Goal: Task Accomplishment & Management: Manage account settings

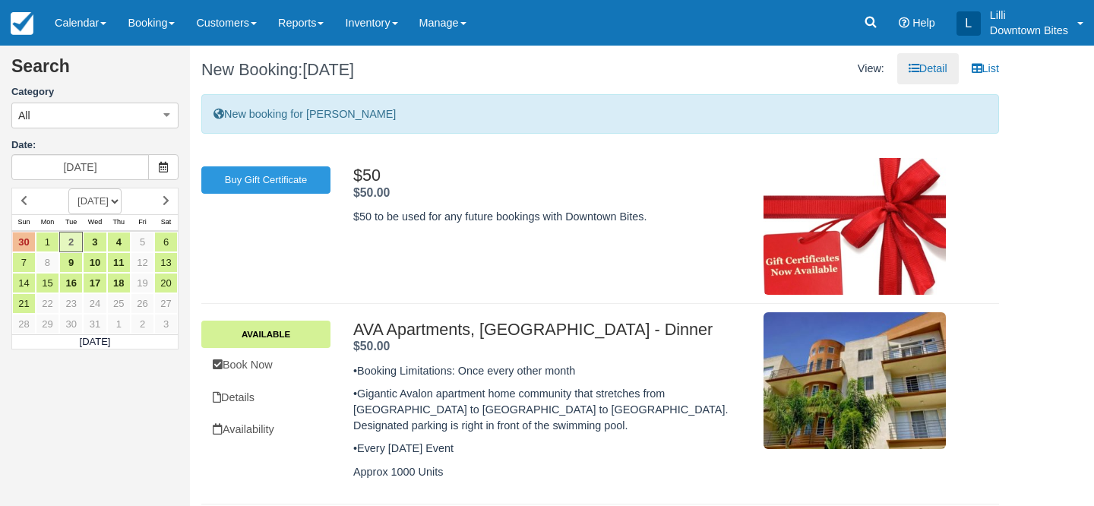
scroll to position [1576, 0]
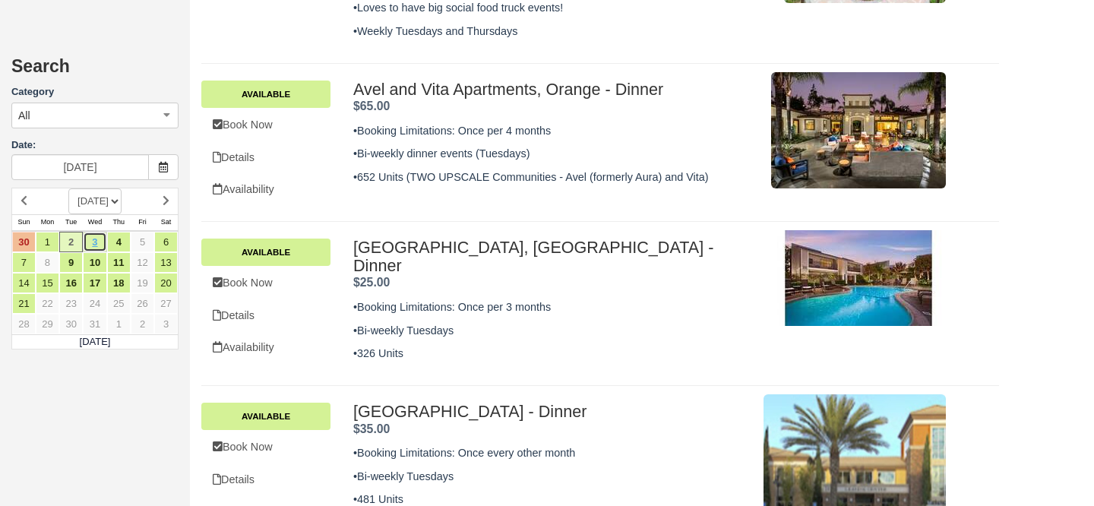
click at [97, 242] on link "3" at bounding box center [95, 242] width 24 height 21
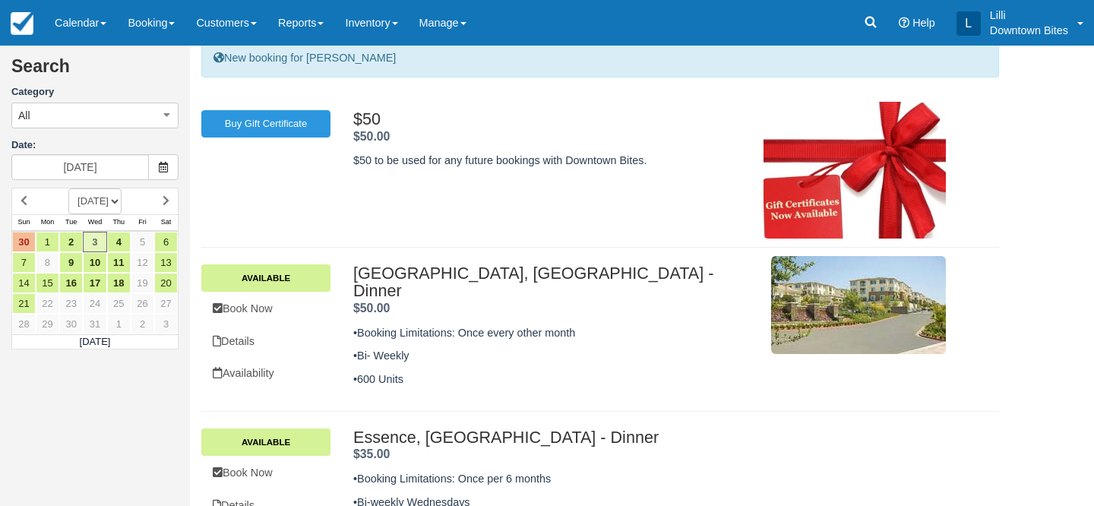
scroll to position [58, 0]
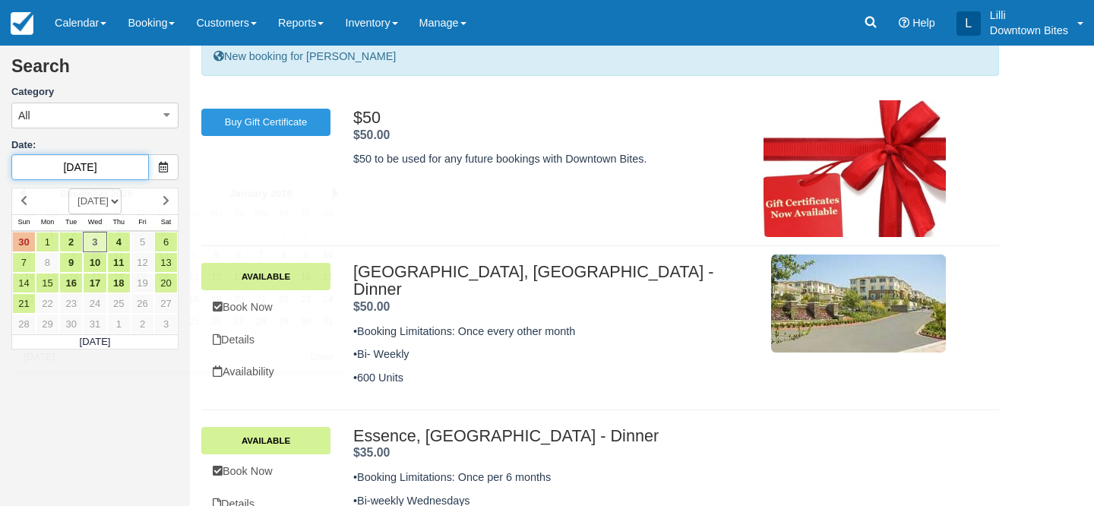
click at [50, 162] on input "12/03/25" at bounding box center [80, 167] width 138 height 26
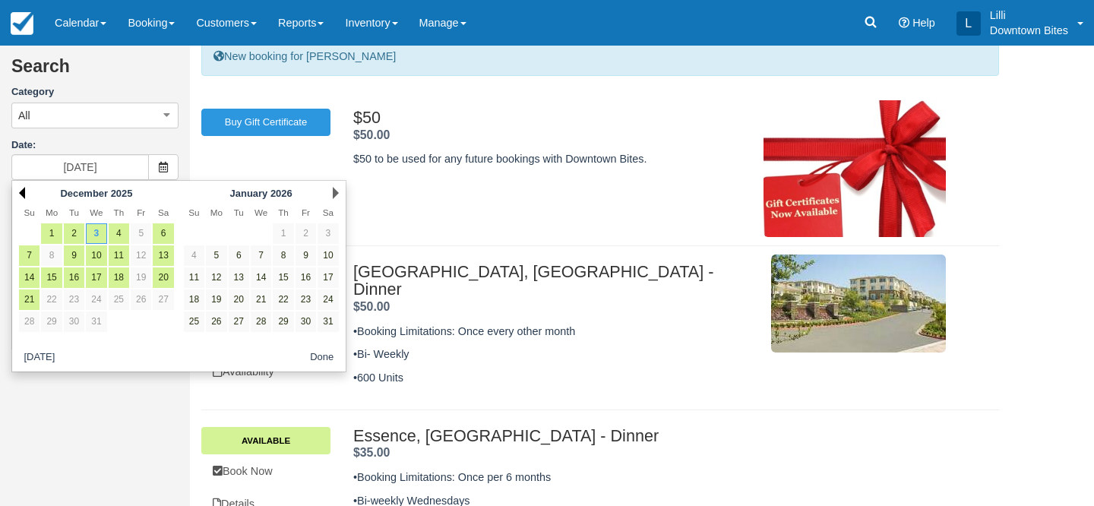
click at [23, 192] on link "Prev" at bounding box center [22, 193] width 6 height 12
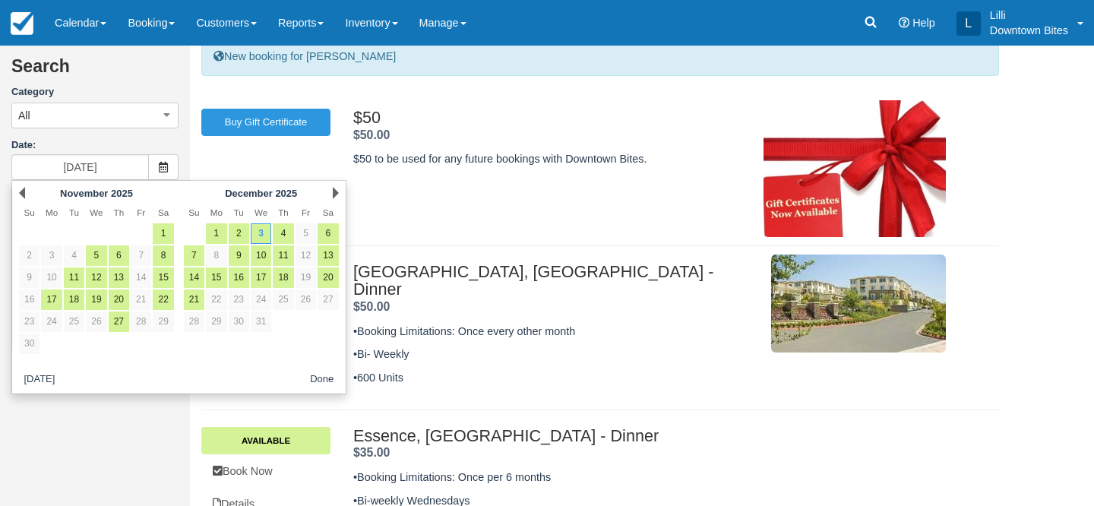
click at [23, 192] on link "Prev" at bounding box center [22, 193] width 6 height 12
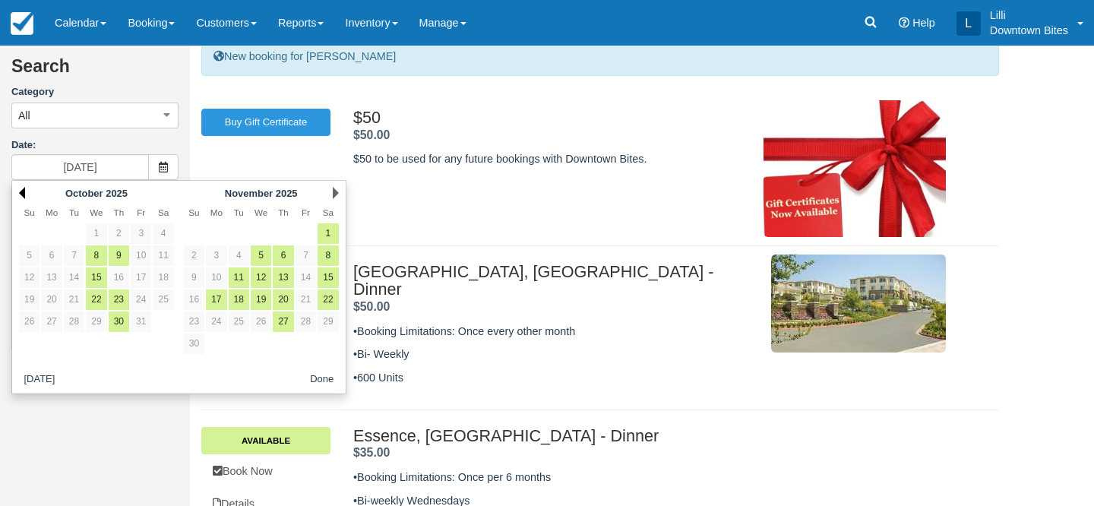
click at [20, 196] on link "Prev" at bounding box center [22, 193] width 6 height 12
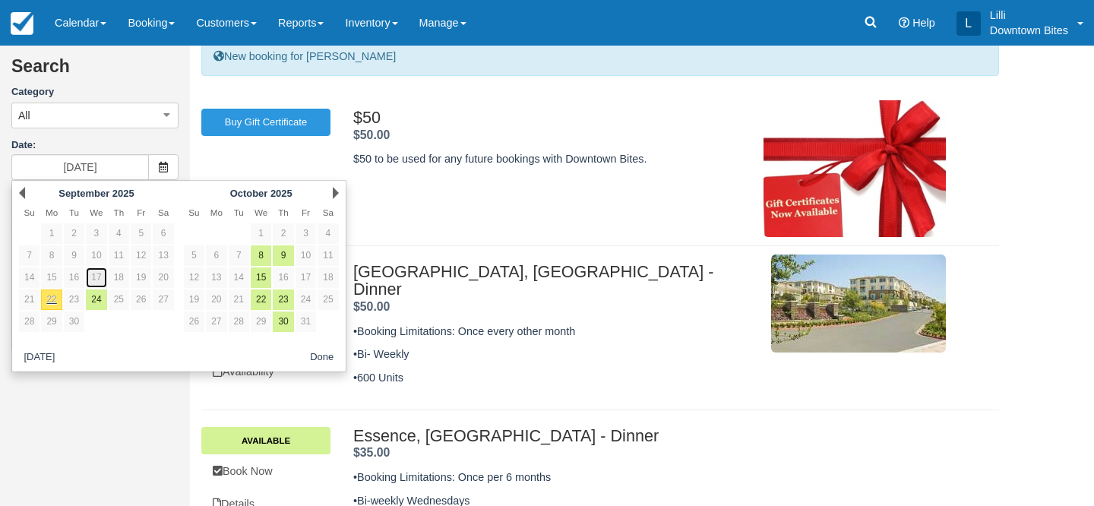
click at [94, 276] on link "17" at bounding box center [96, 278] width 21 height 21
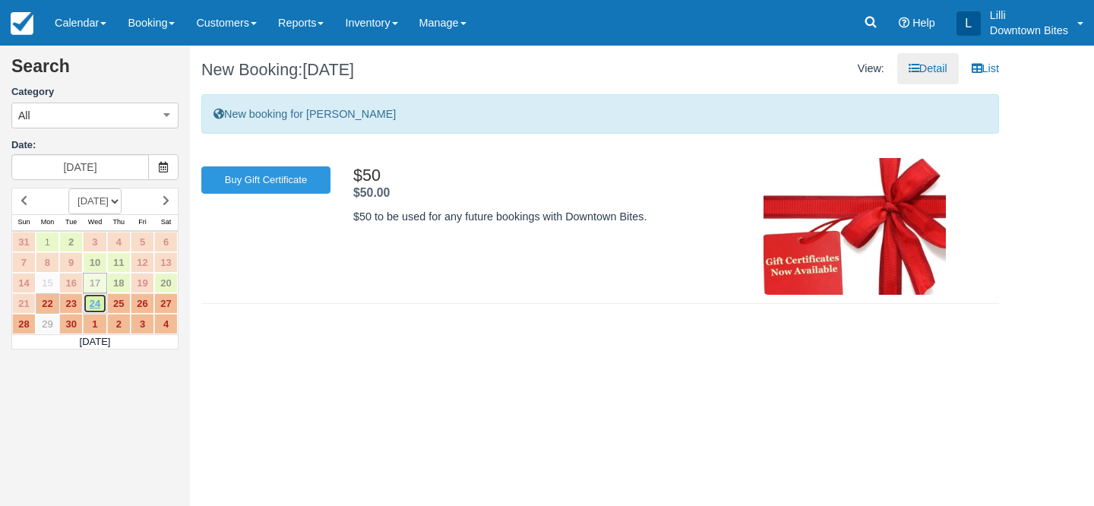
click at [96, 303] on link "24" at bounding box center [95, 303] width 24 height 21
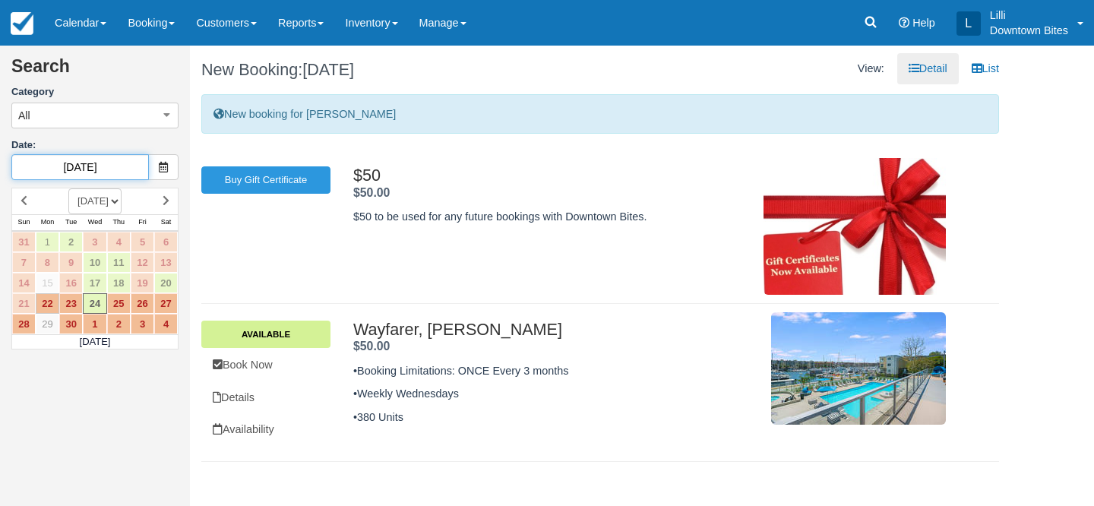
click at [114, 167] on input "09/24/25" at bounding box center [80, 167] width 138 height 26
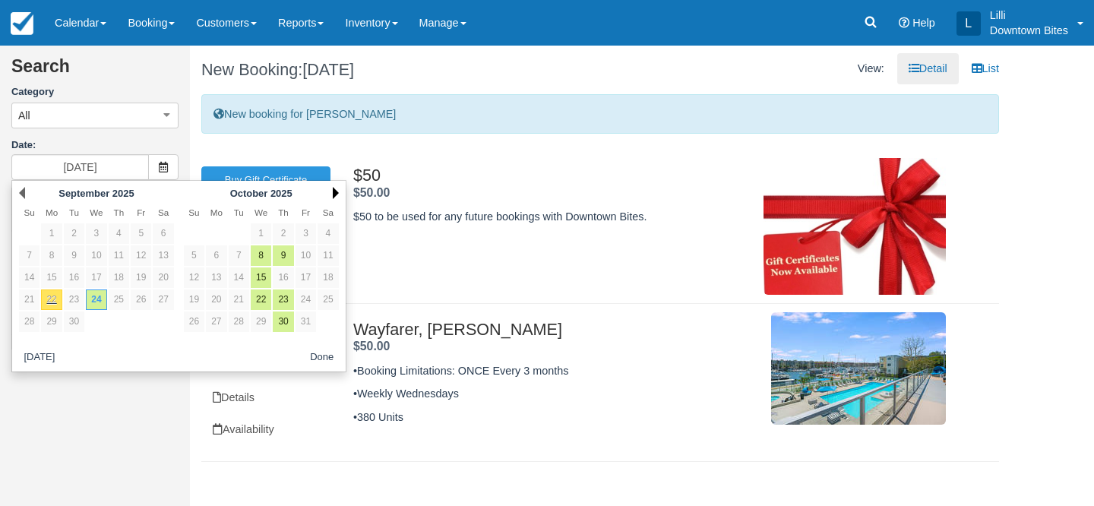
click at [334, 191] on link "Next" at bounding box center [336, 193] width 6 height 12
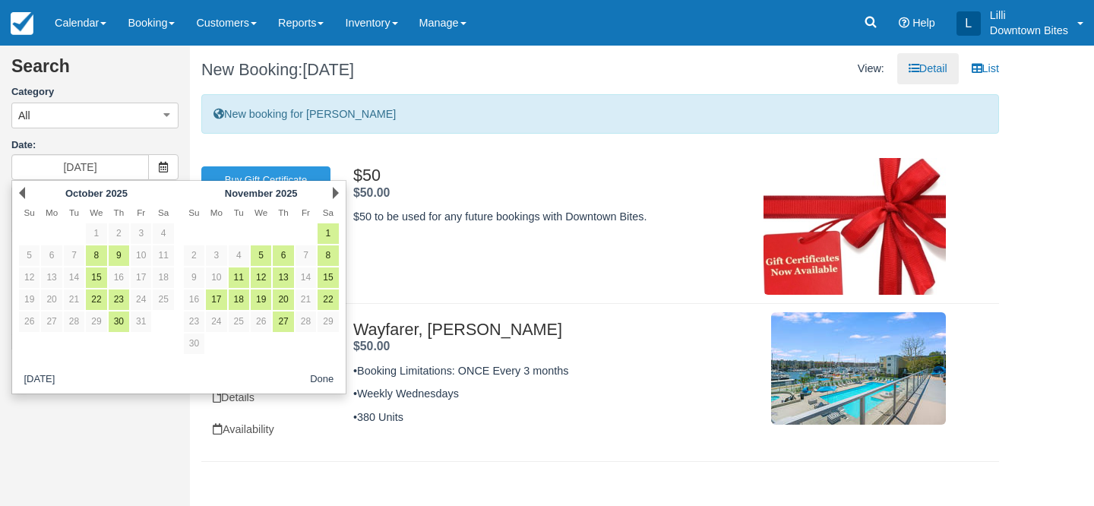
click at [334, 191] on link "Next" at bounding box center [336, 193] width 6 height 12
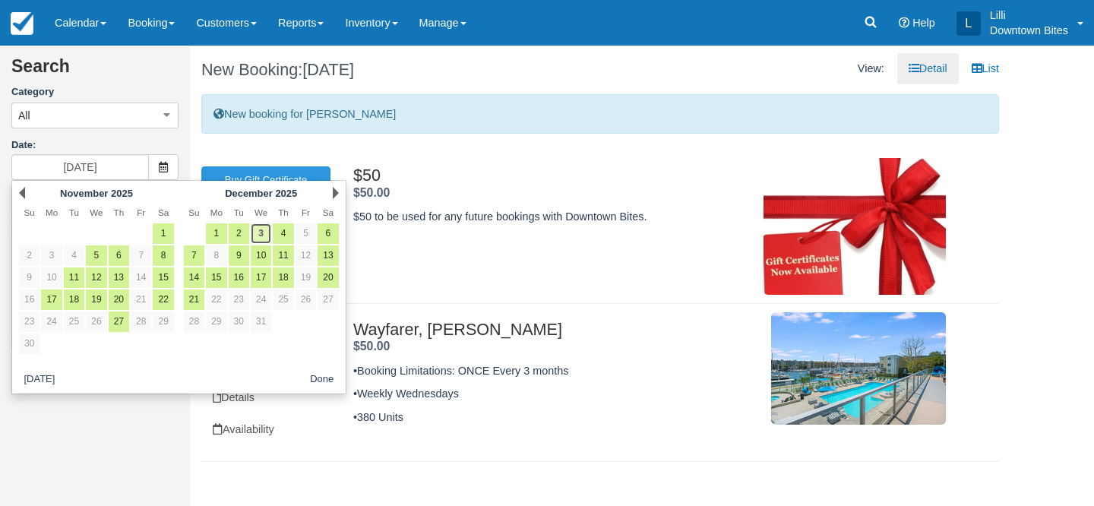
click at [259, 236] on link "3" at bounding box center [261, 233] width 21 height 21
type input "12/03/25"
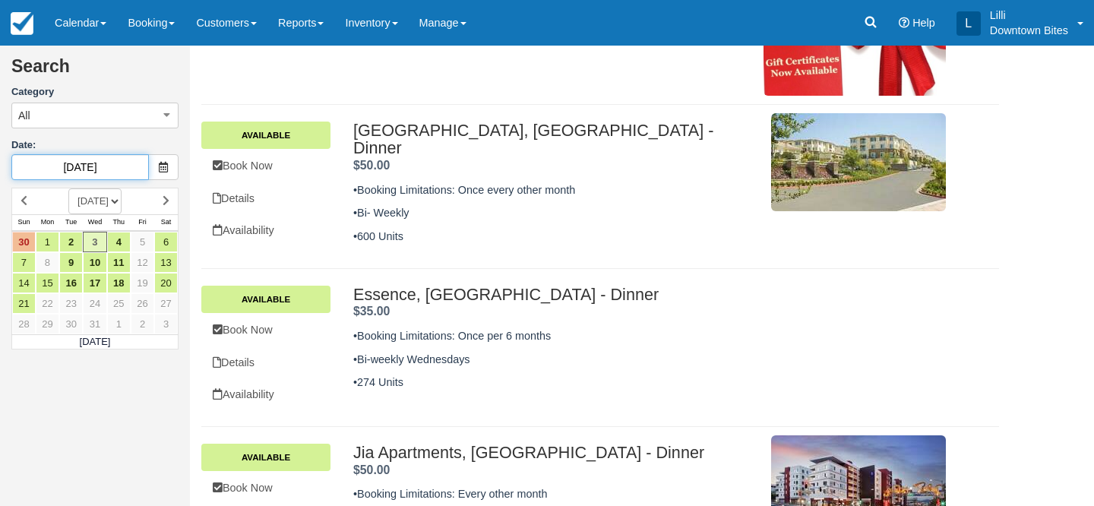
scroll to position [311, 0]
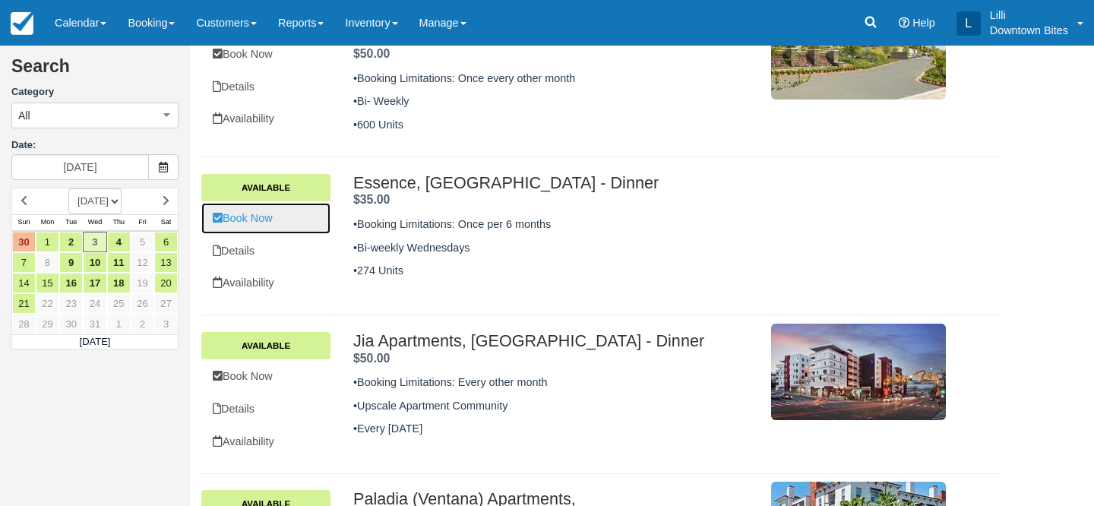
click at [277, 218] on link "Book Now" at bounding box center [265, 218] width 129 height 31
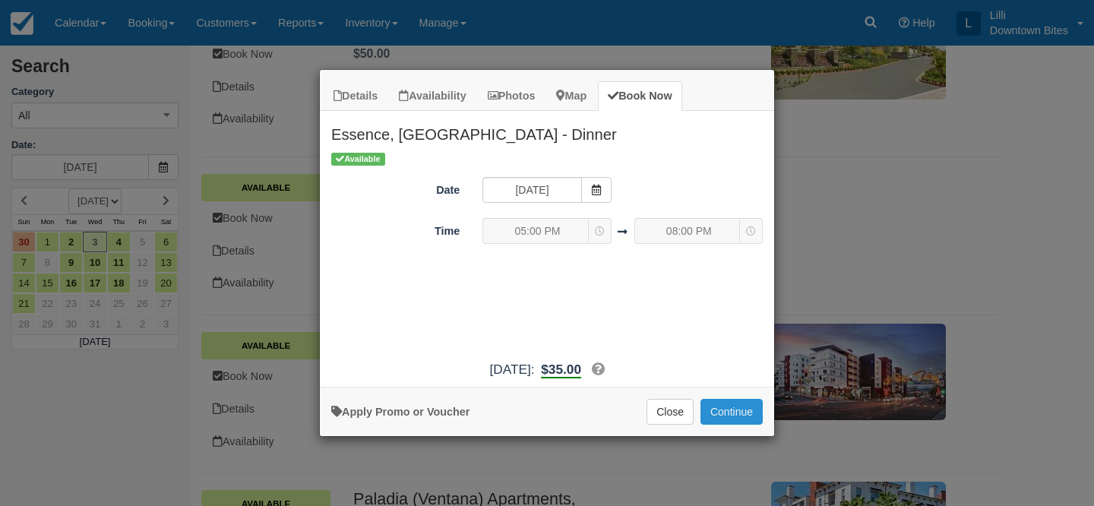
click at [730, 413] on button "Continue" at bounding box center [732, 412] width 62 height 26
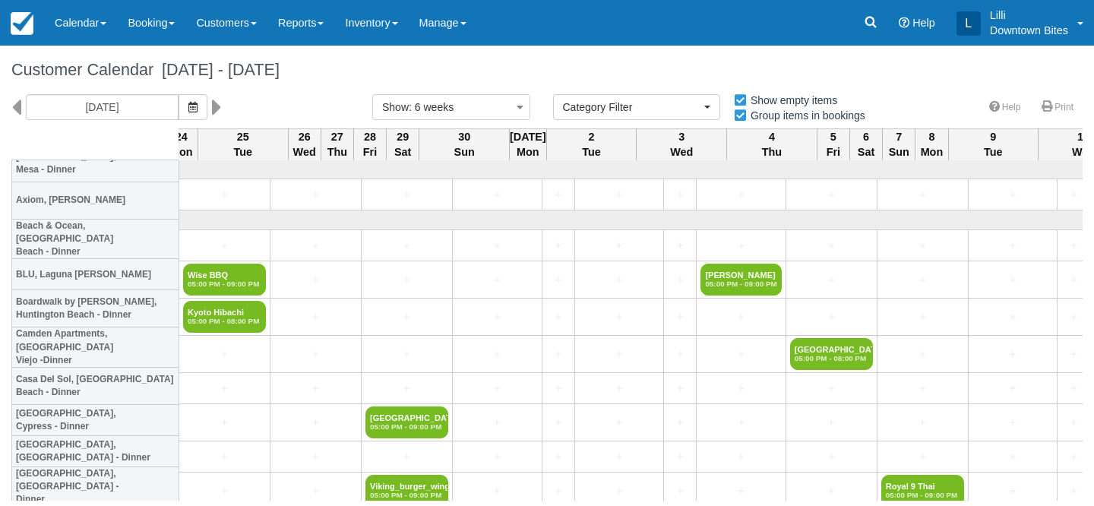
select select
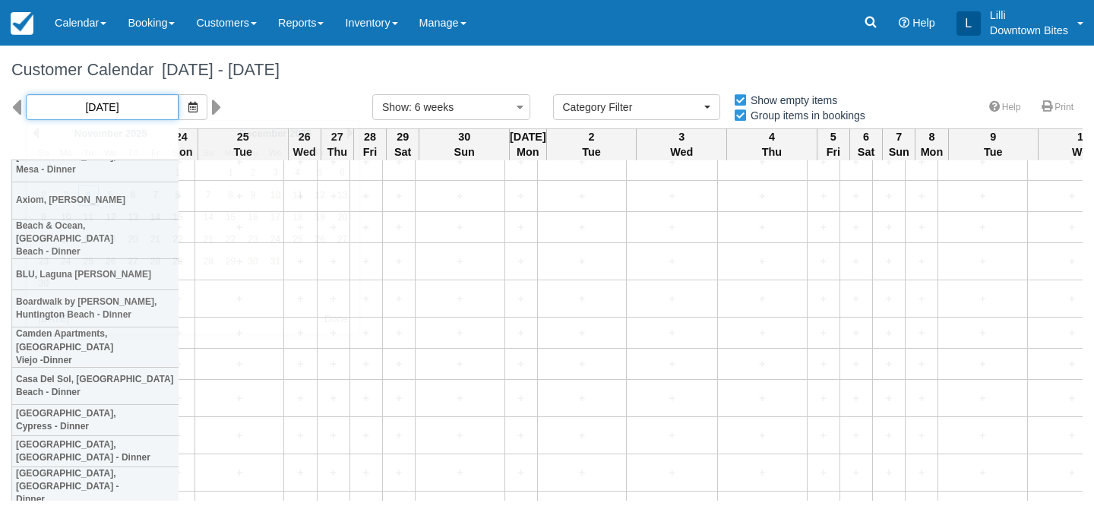
click at [114, 109] on input "11/04/25" at bounding box center [102, 107] width 153 height 26
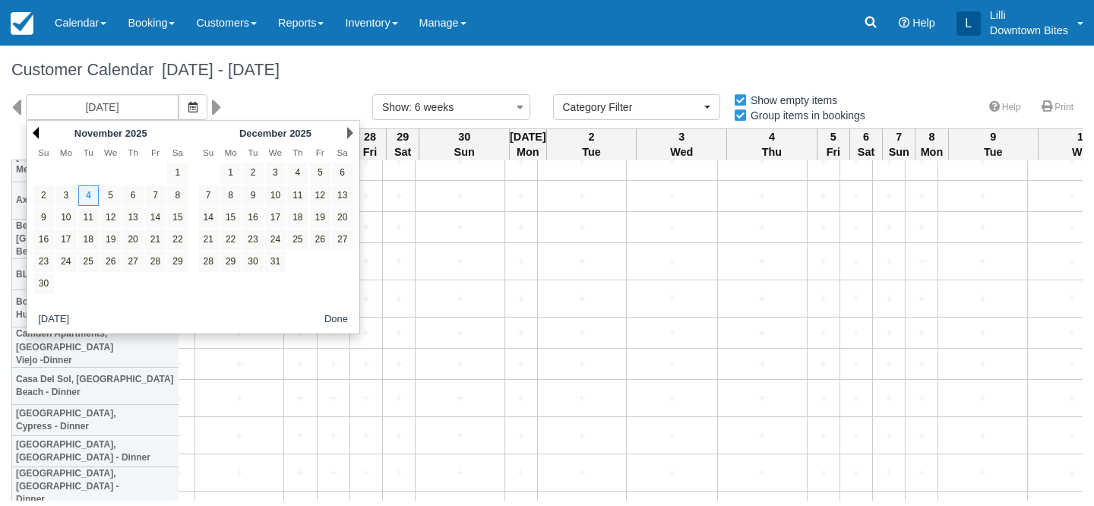
click at [36, 133] on link "Prev" at bounding box center [36, 133] width 6 height 12
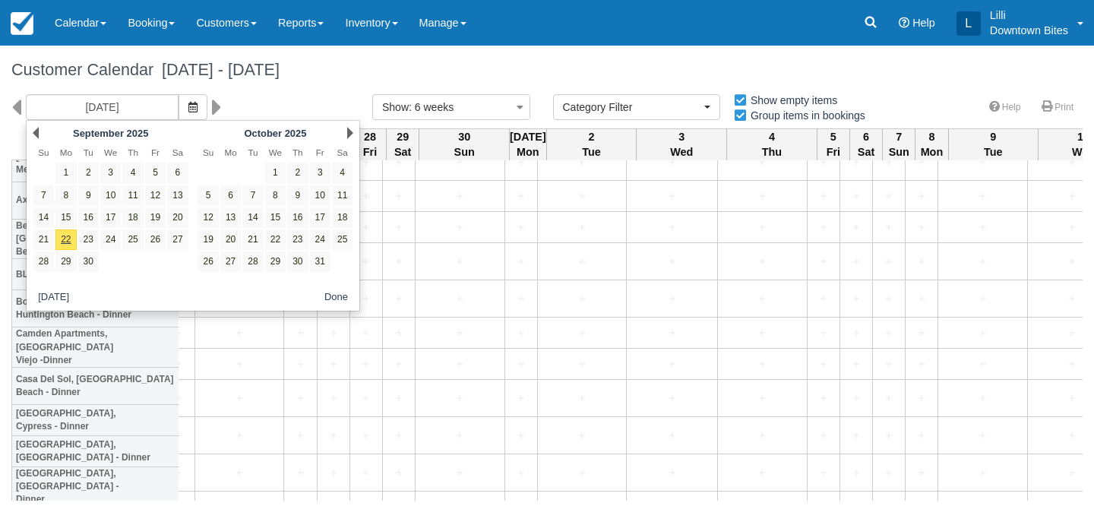
click at [36, 133] on link "Prev" at bounding box center [36, 133] width 6 height 12
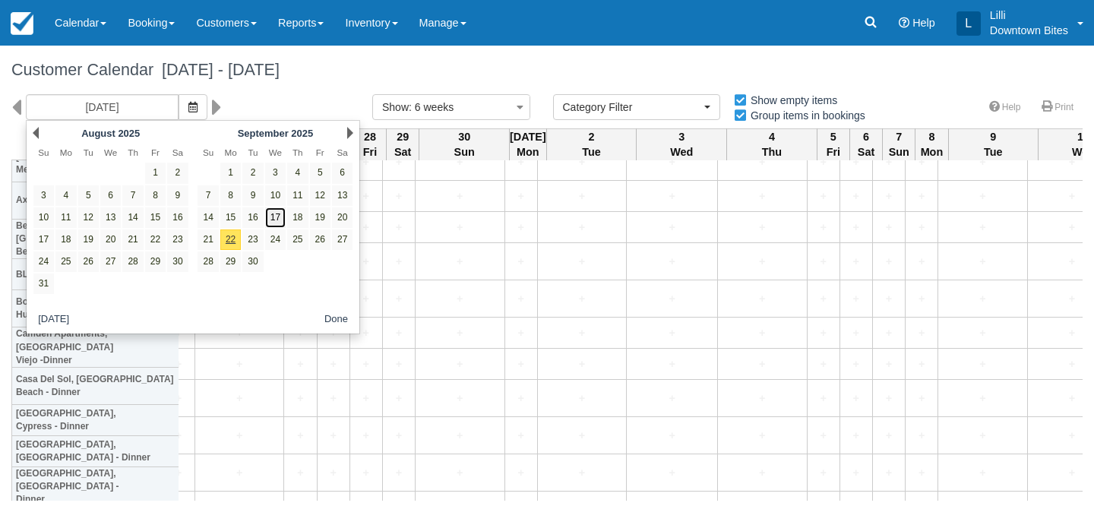
click at [274, 217] on link "17" at bounding box center [275, 217] width 21 height 21
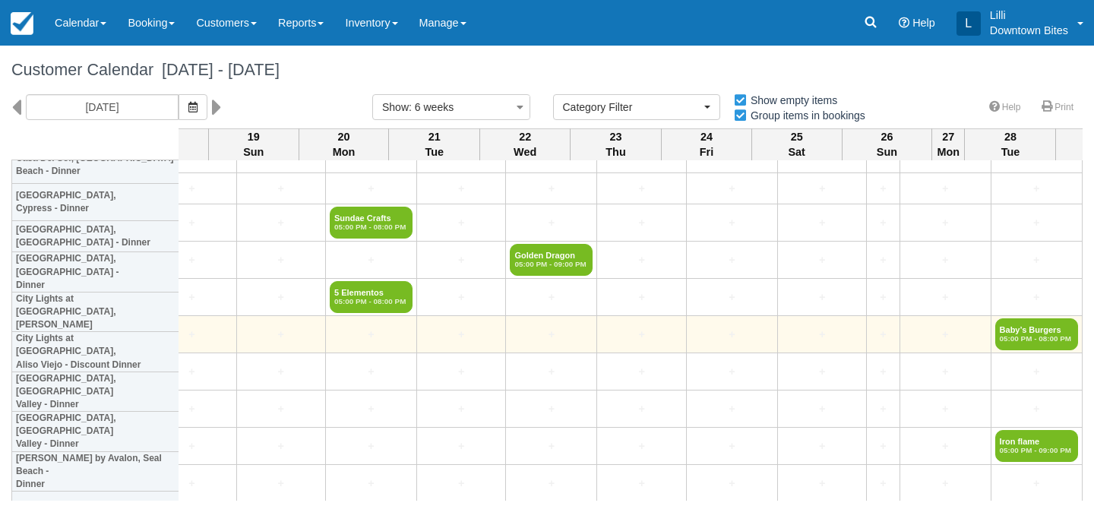
scroll to position [2910, 2824]
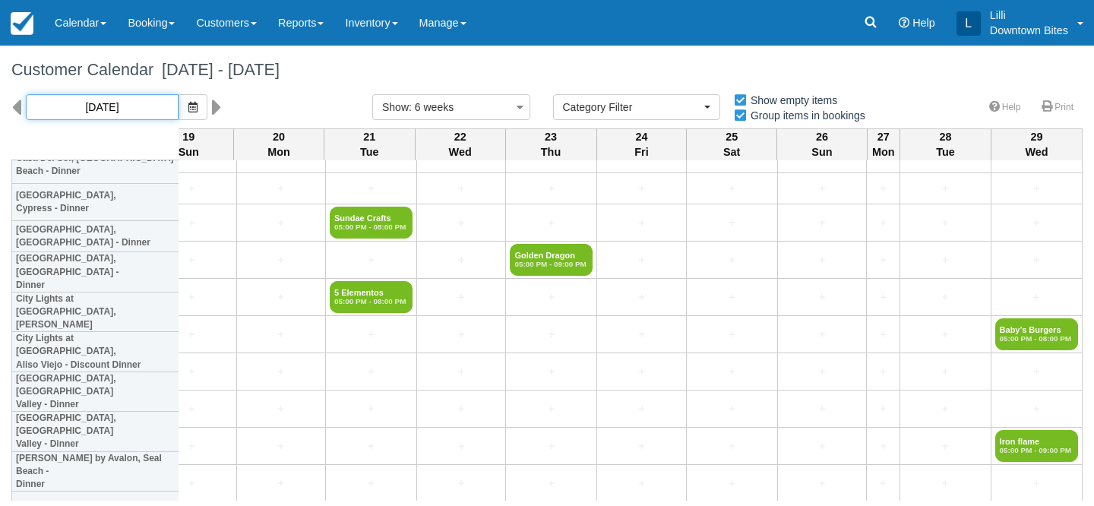
click at [128, 105] on input "09/17/25" at bounding box center [102, 107] width 153 height 26
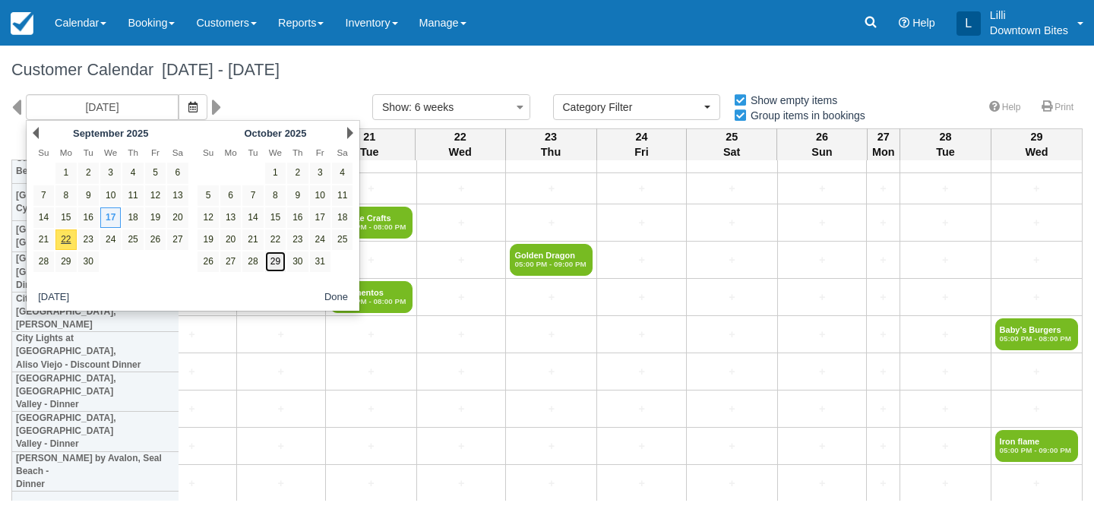
click at [277, 265] on link "29" at bounding box center [275, 262] width 21 height 21
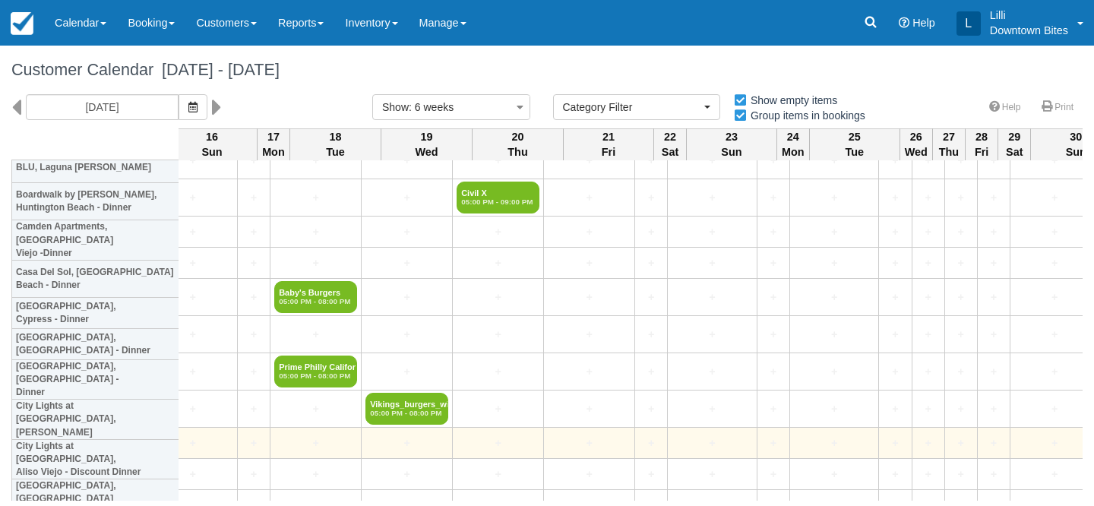
scroll to position [2735, 1414]
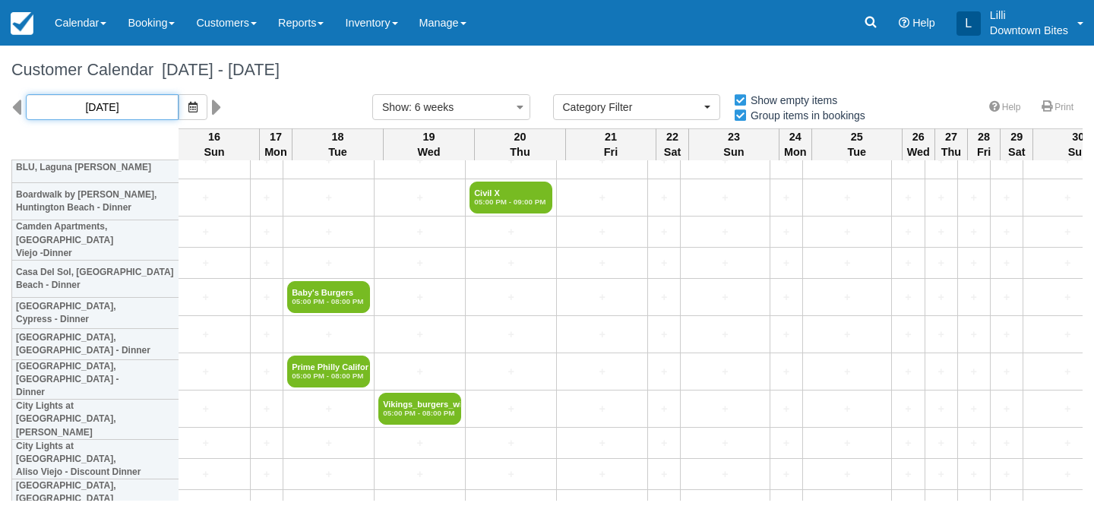
click at [116, 99] on input "10/29/25" at bounding box center [102, 107] width 153 height 26
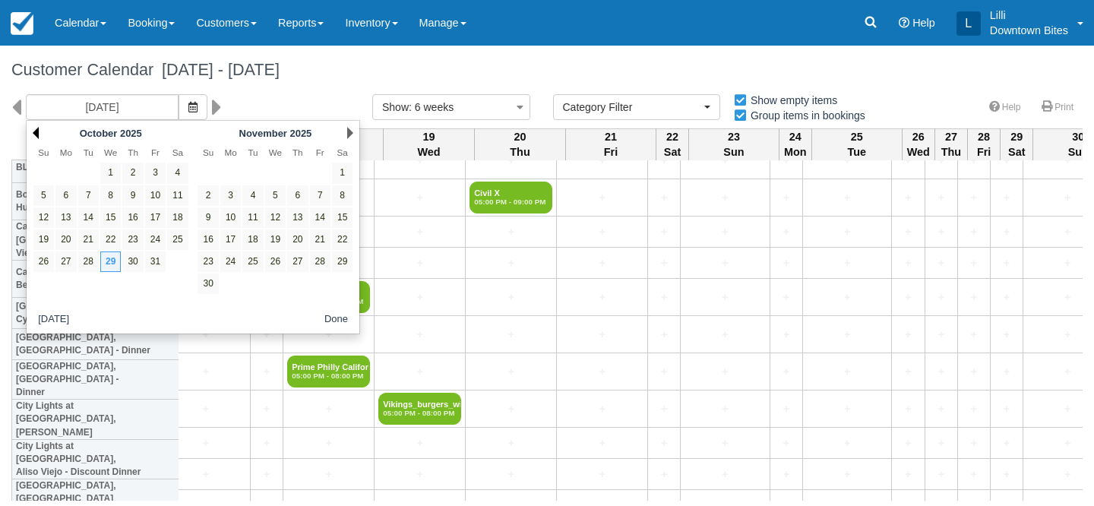
click at [36, 131] on link "Prev" at bounding box center [36, 133] width 6 height 12
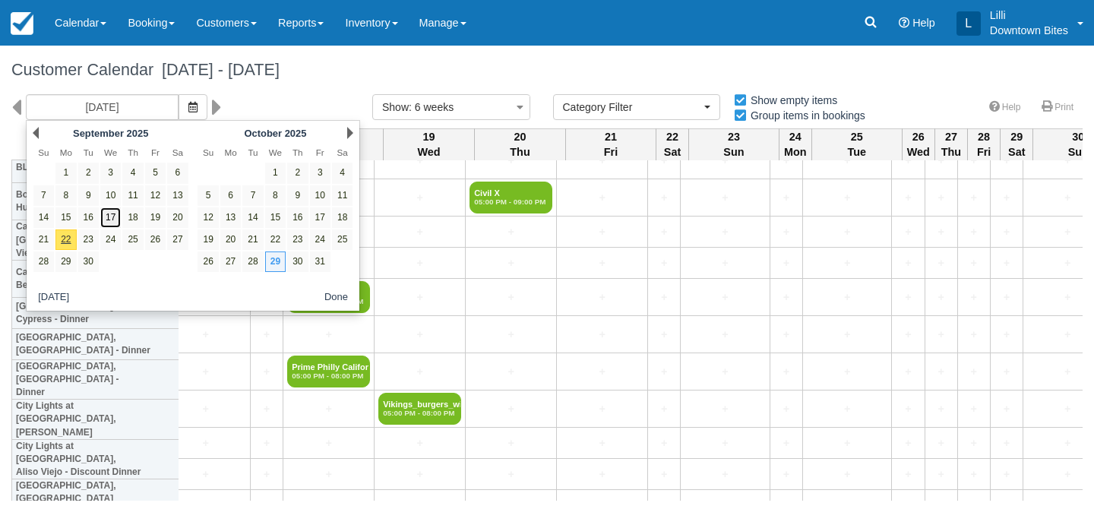
click at [113, 217] on link "17" at bounding box center [110, 217] width 21 height 21
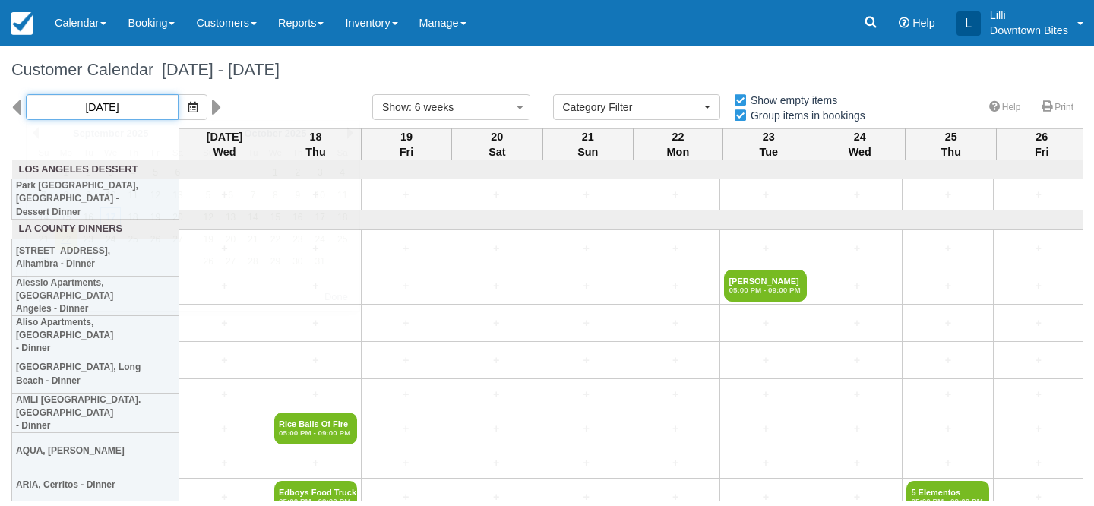
click at [87, 107] on input "09/17/25" at bounding box center [102, 107] width 153 height 26
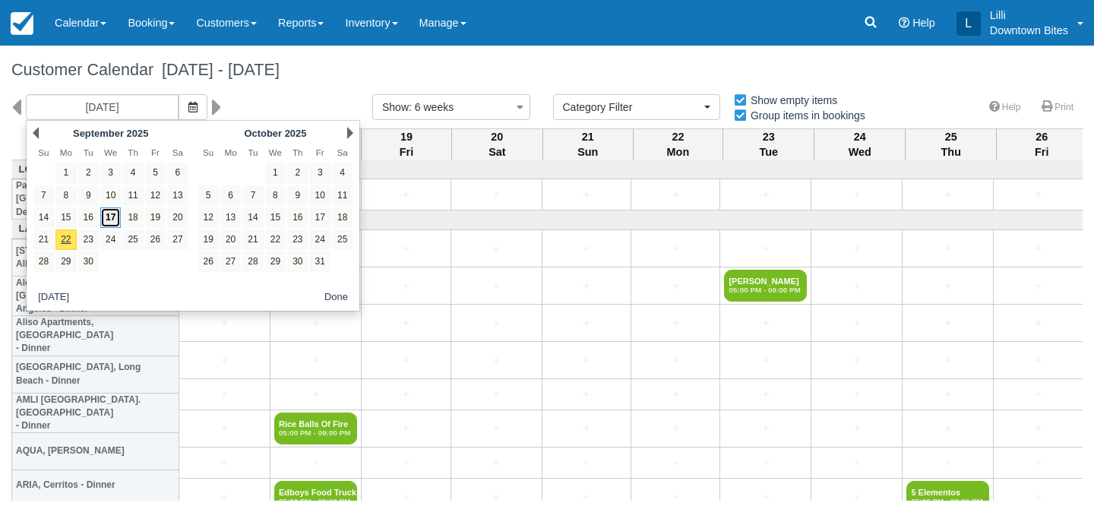
click at [111, 221] on link "17" at bounding box center [110, 217] width 21 height 21
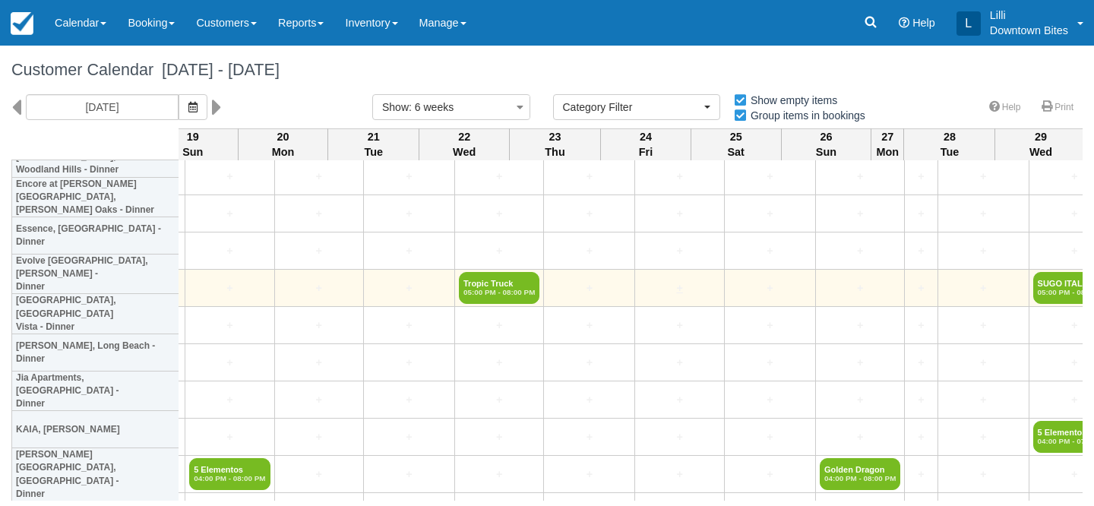
scroll to position [1091, 2824]
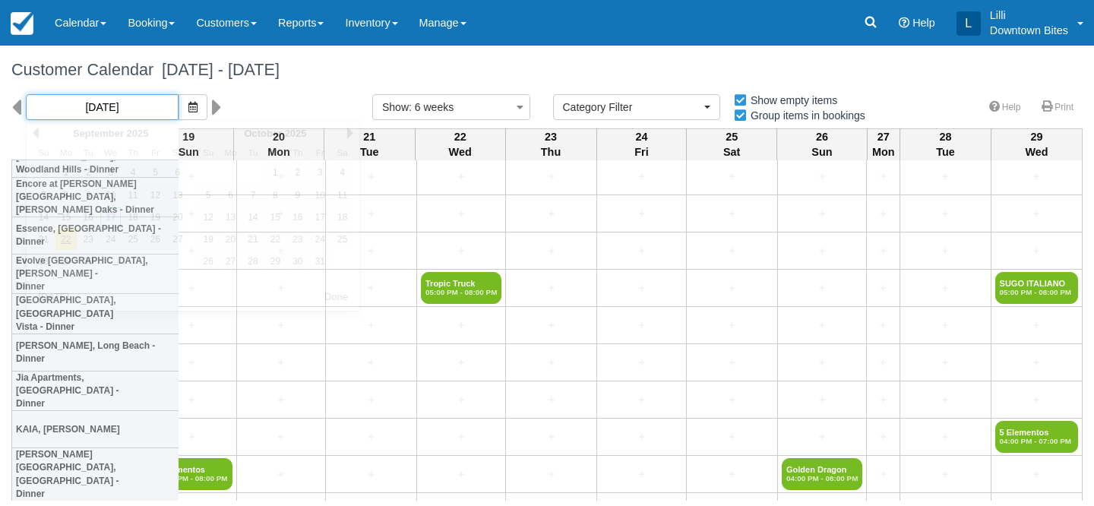
click at [103, 106] on input "09/17/25" at bounding box center [102, 107] width 153 height 26
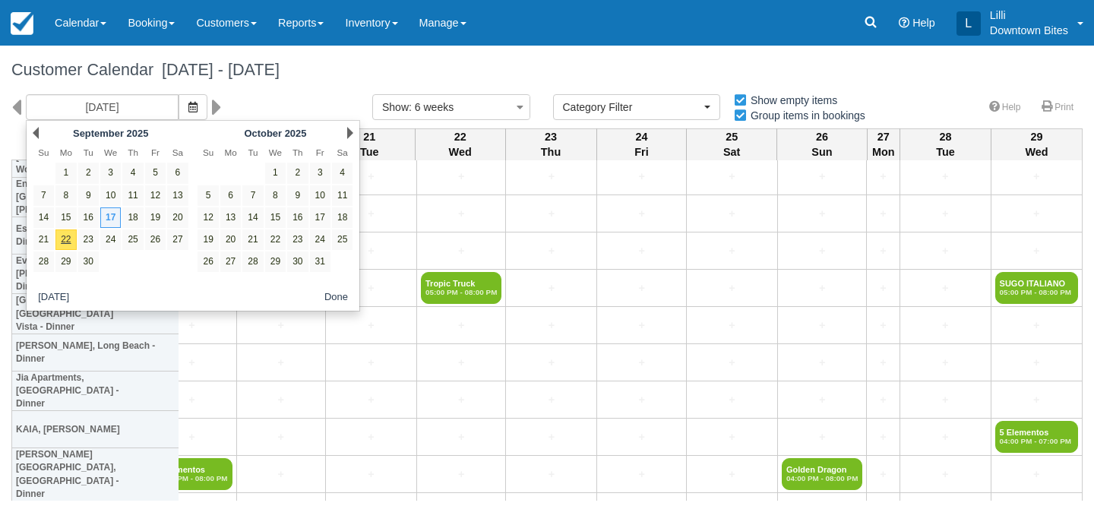
click at [211, 65] on span "September 17 - October 29 2025" at bounding box center [217, 69] width 126 height 19
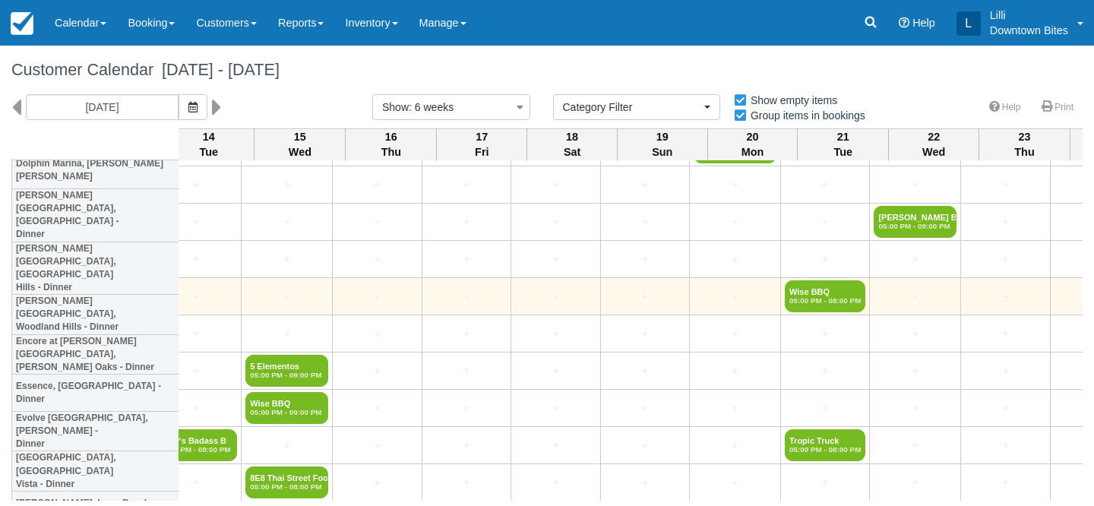
scroll to position [933, 2824]
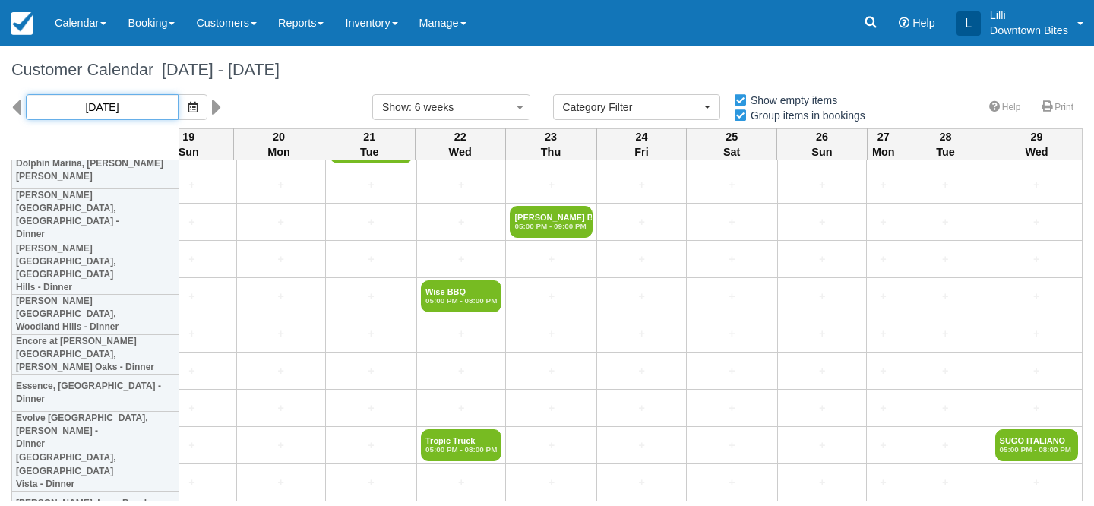
click at [129, 104] on input "09/17/25" at bounding box center [102, 107] width 153 height 26
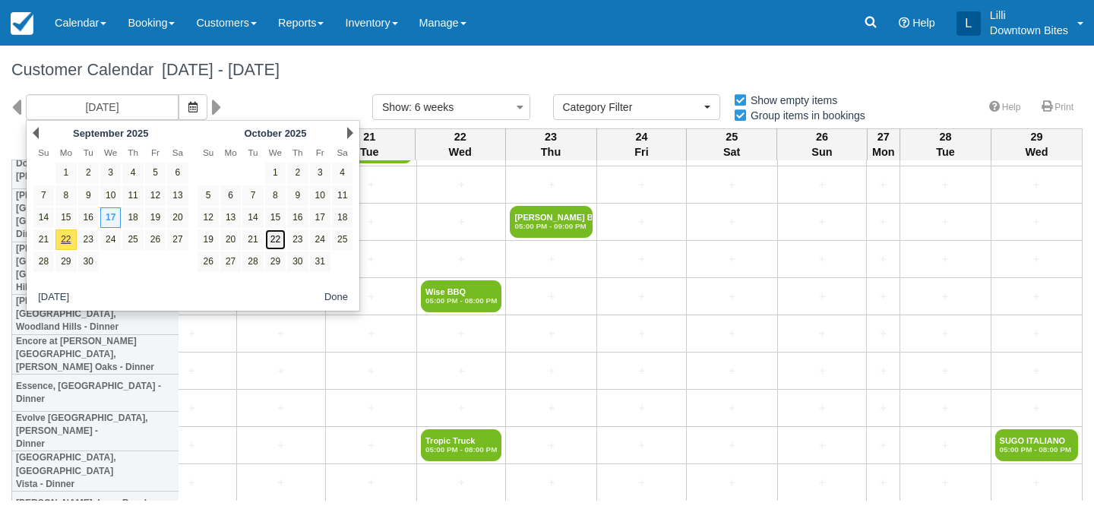
click at [275, 241] on link "22" at bounding box center [275, 240] width 21 height 21
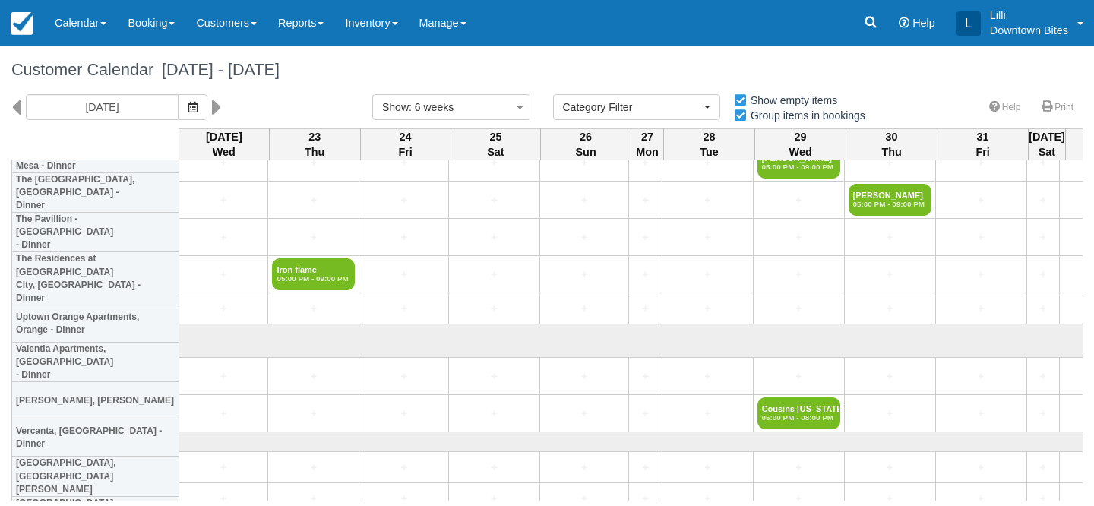
scroll to position [4059, 0]
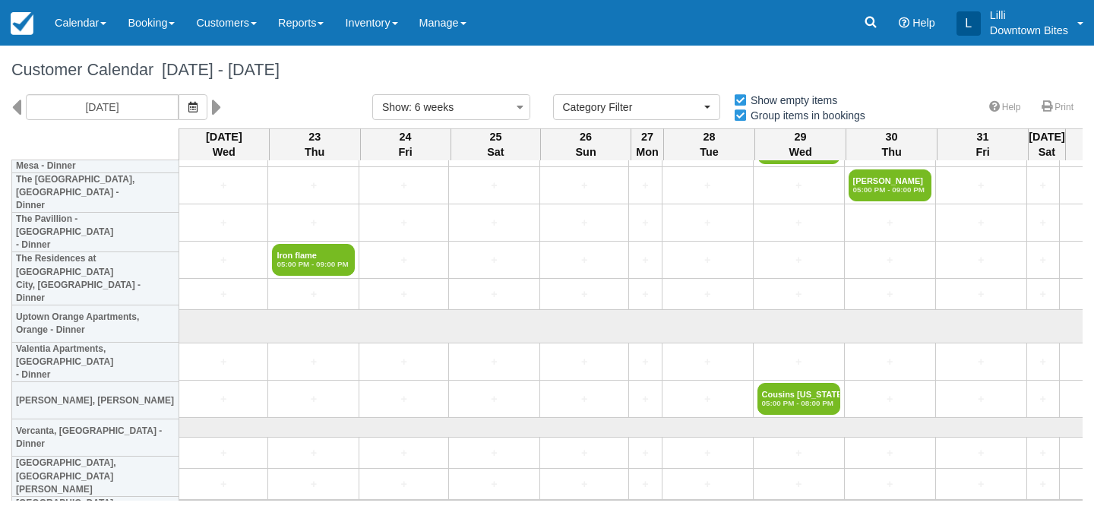
click at [127, 93] on div "Customer Calendar October 22 - December 03 2025" at bounding box center [547, 70] width 1094 height 49
click at [126, 109] on input "[DATE]" at bounding box center [102, 107] width 153 height 26
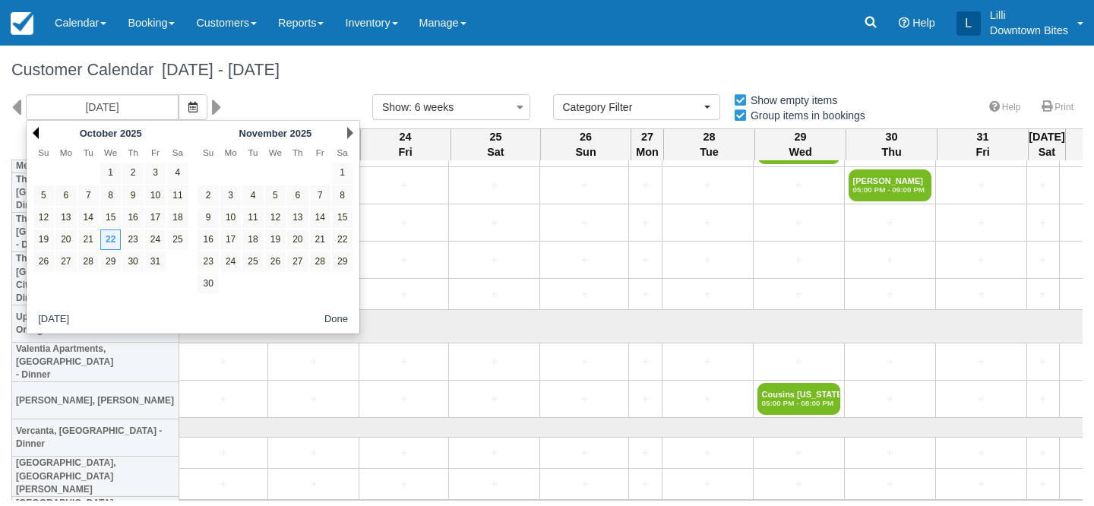
click at [34, 131] on link "Prev" at bounding box center [36, 133] width 6 height 12
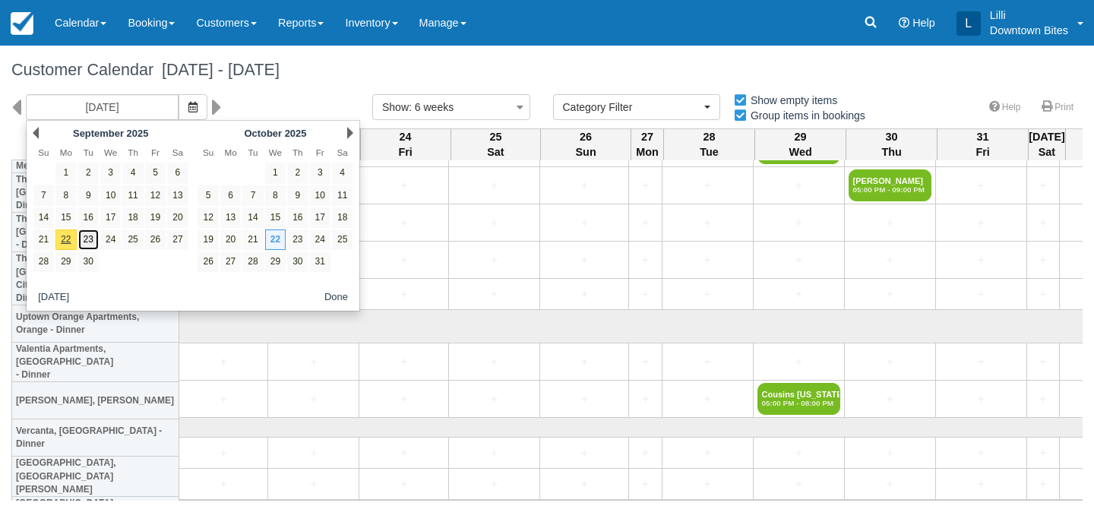
click at [88, 239] on link "23" at bounding box center [88, 240] width 21 height 21
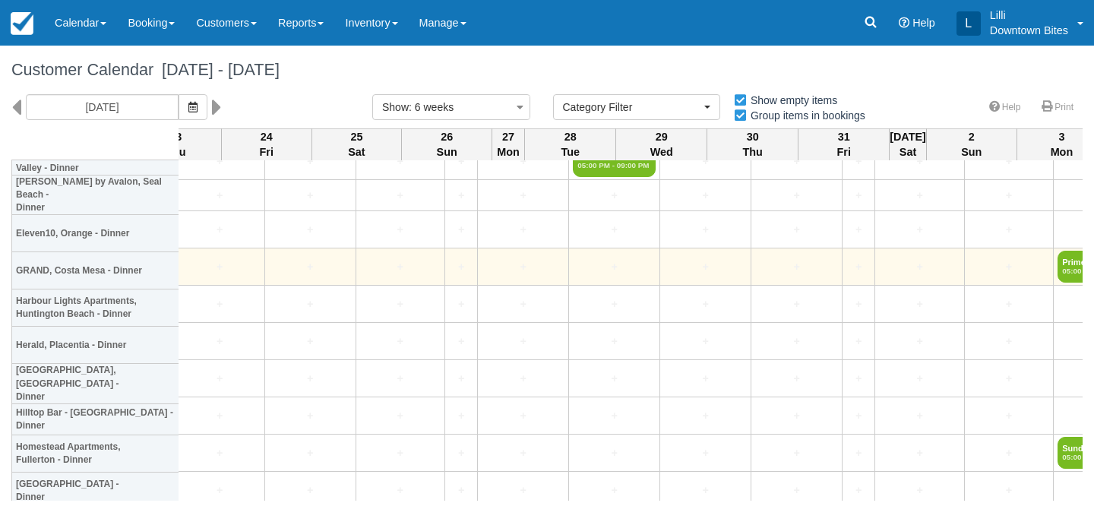
scroll to position [3149, 2767]
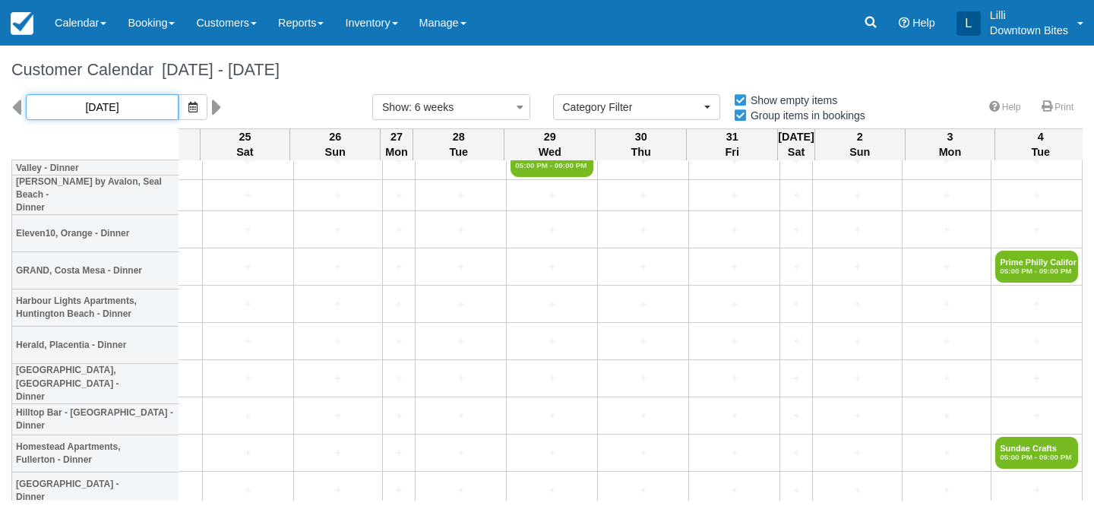
click at [81, 111] on input "09/23/25" at bounding box center [102, 107] width 153 height 26
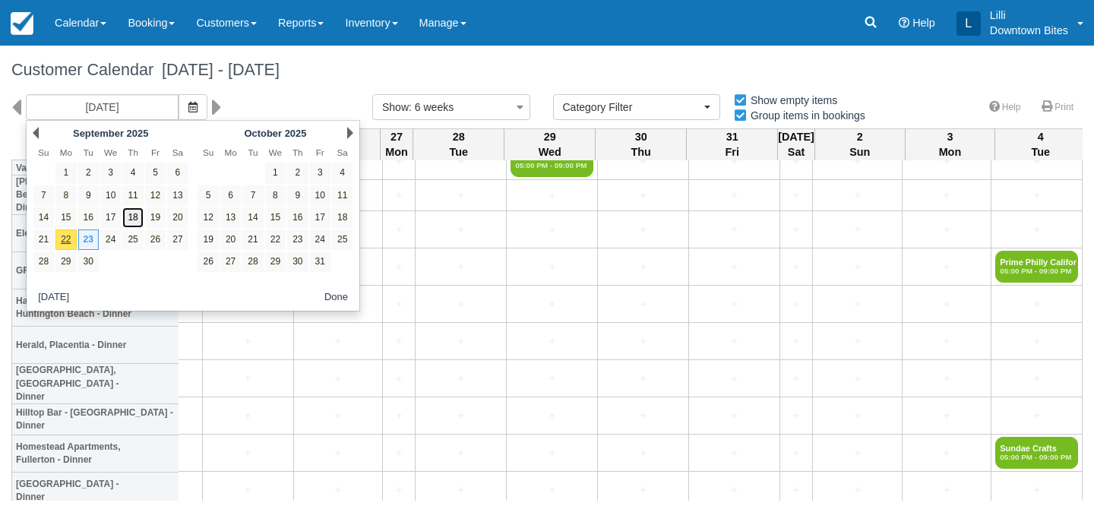
click at [131, 217] on link "18" at bounding box center [132, 217] width 21 height 21
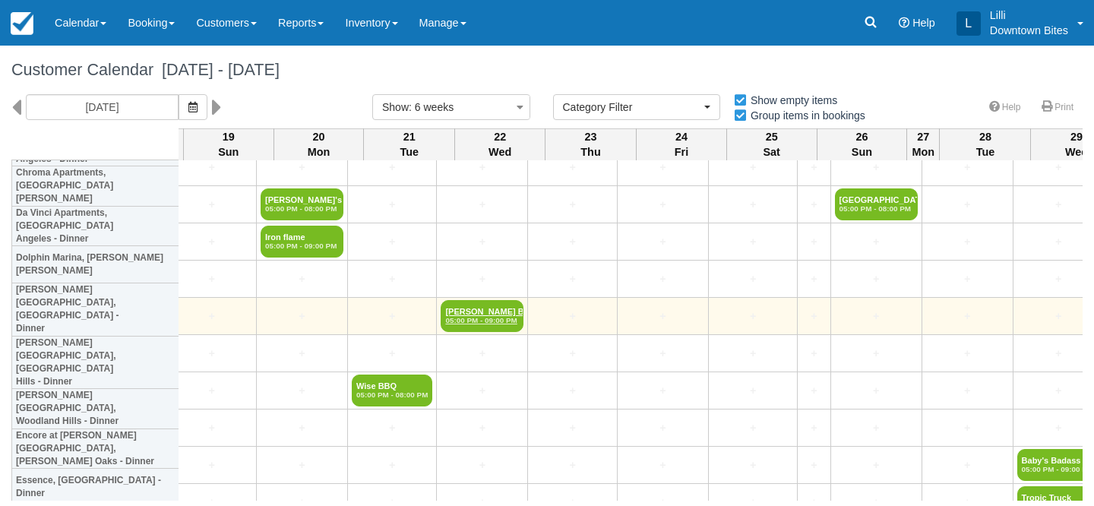
scroll to position [839, 2824]
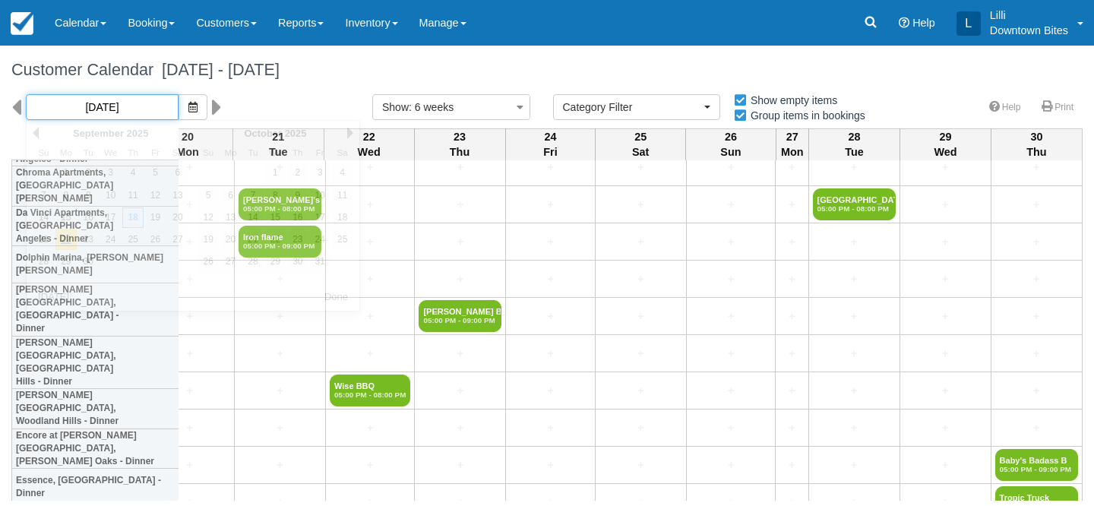
click at [116, 109] on input "09/18/25" at bounding box center [102, 107] width 153 height 26
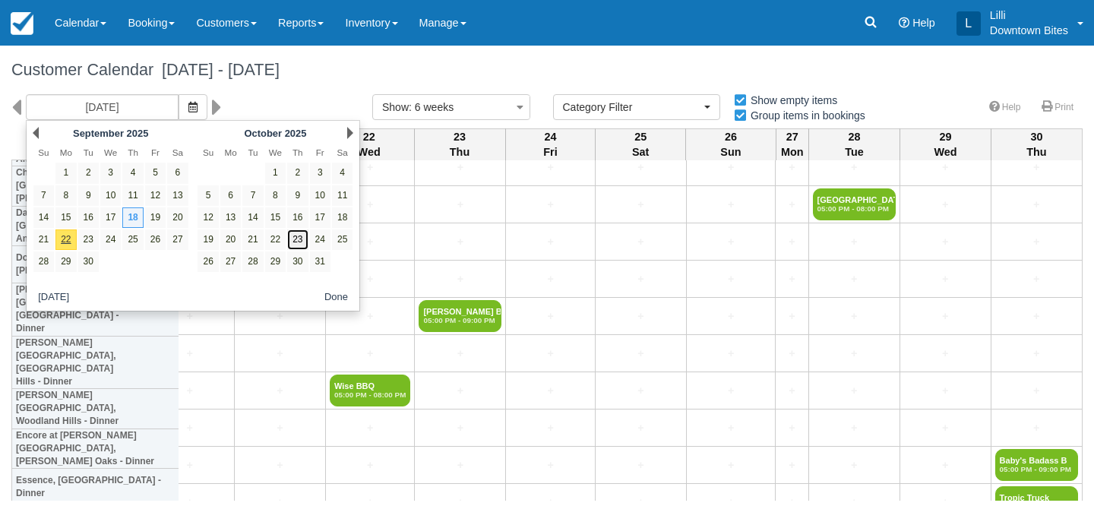
click at [300, 245] on link "23" at bounding box center [297, 240] width 21 height 21
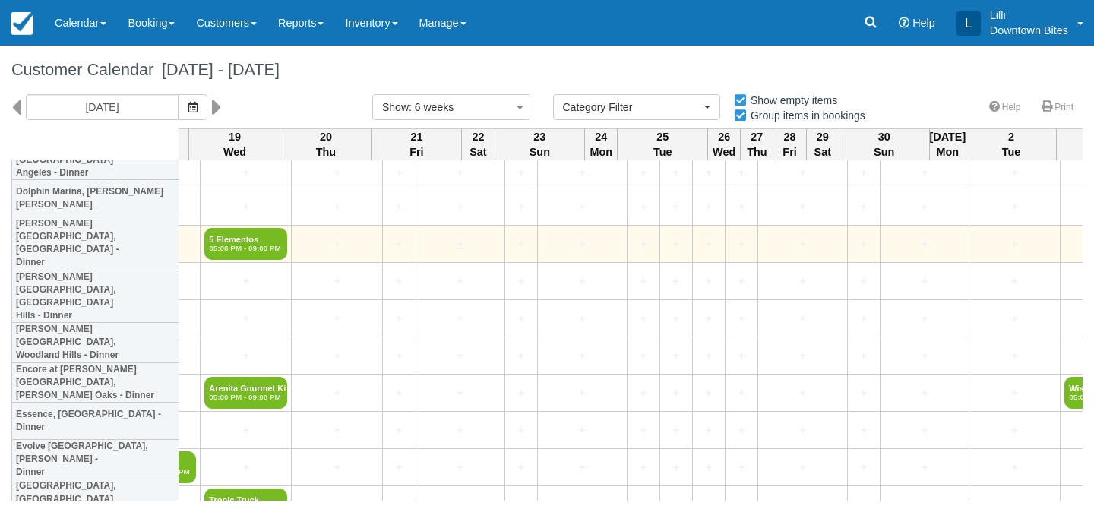
scroll to position [899, 2241]
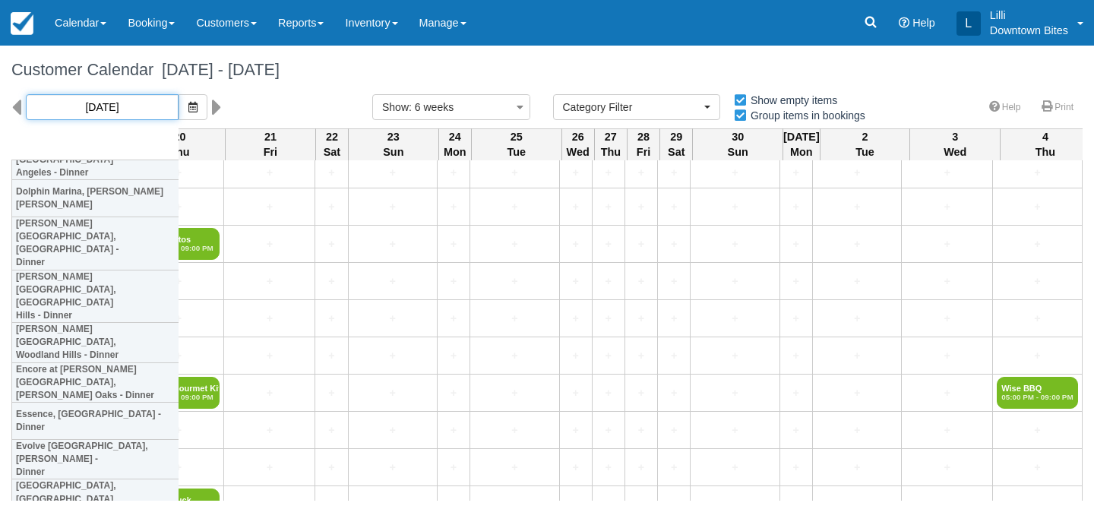
click at [101, 106] on input "10/23/25" at bounding box center [102, 107] width 153 height 26
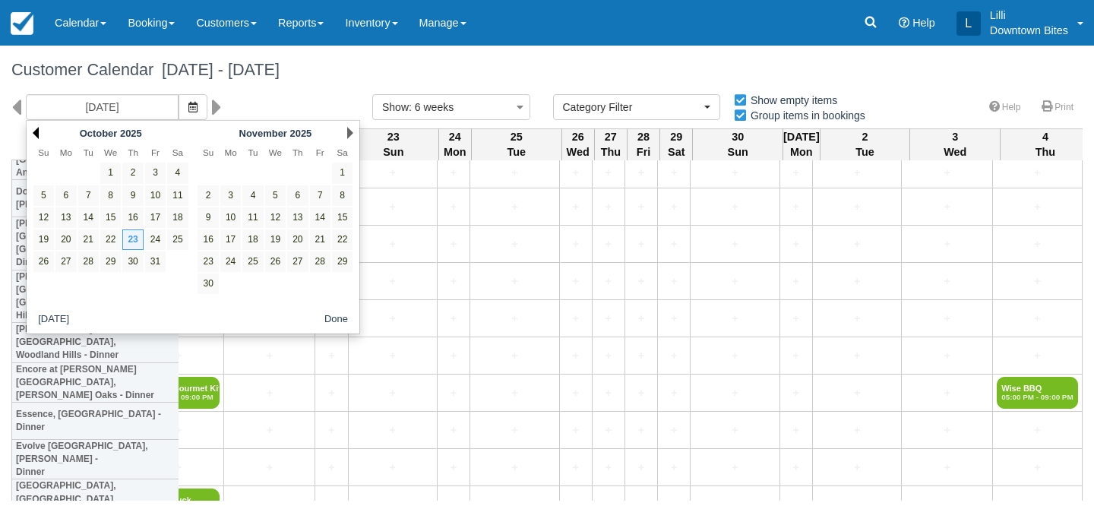
click at [37, 132] on link "Prev" at bounding box center [36, 133] width 6 height 12
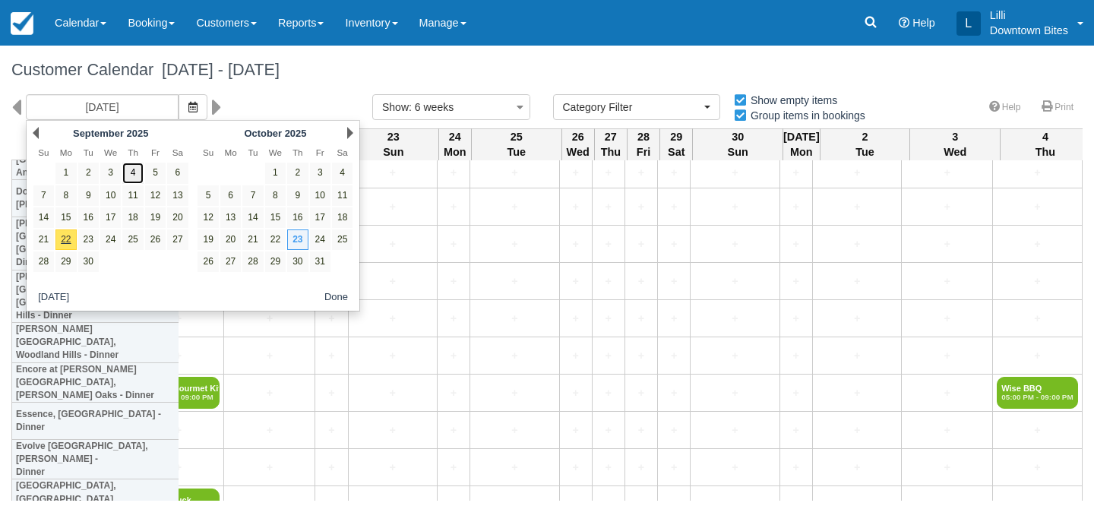
click at [133, 176] on link "4" at bounding box center [132, 173] width 21 height 21
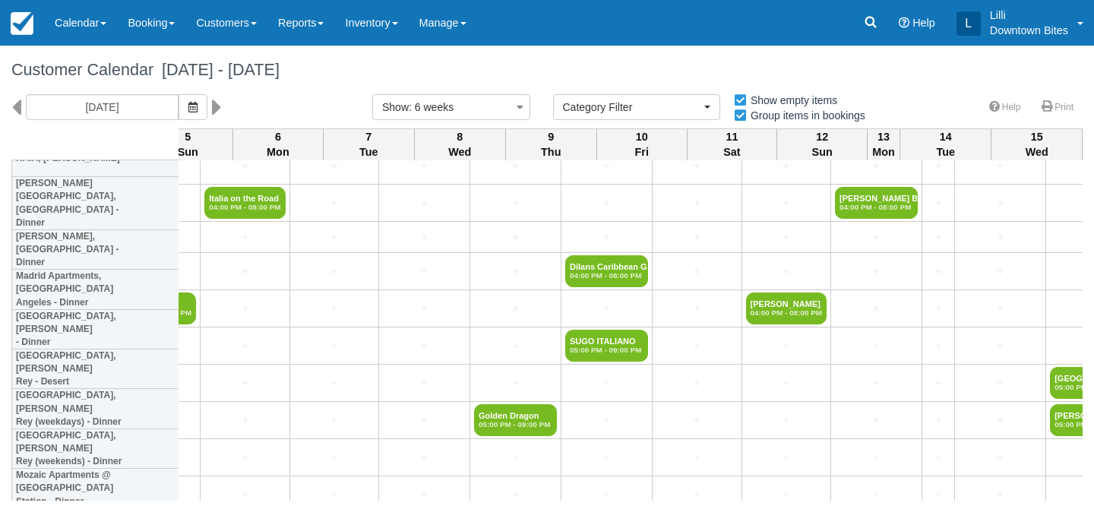
scroll to position [1362, 2827]
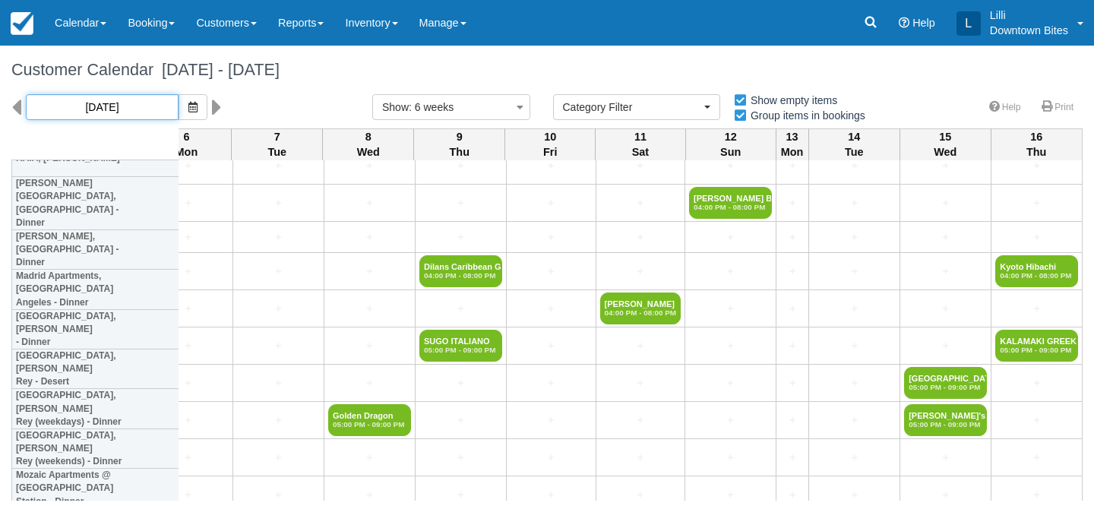
click at [112, 114] on input "09/04/25" at bounding box center [102, 107] width 153 height 26
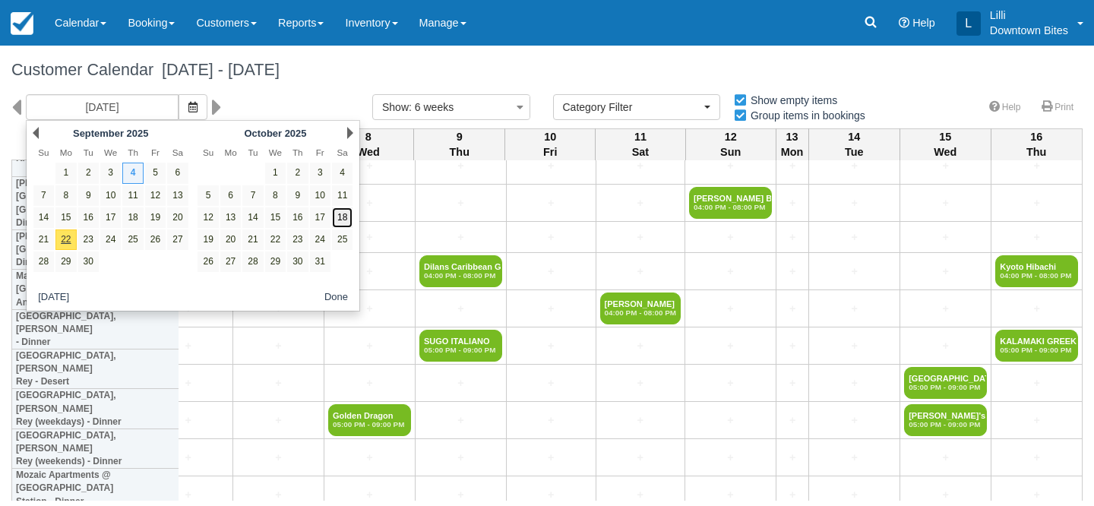
click at [350, 222] on link "18" at bounding box center [342, 217] width 21 height 21
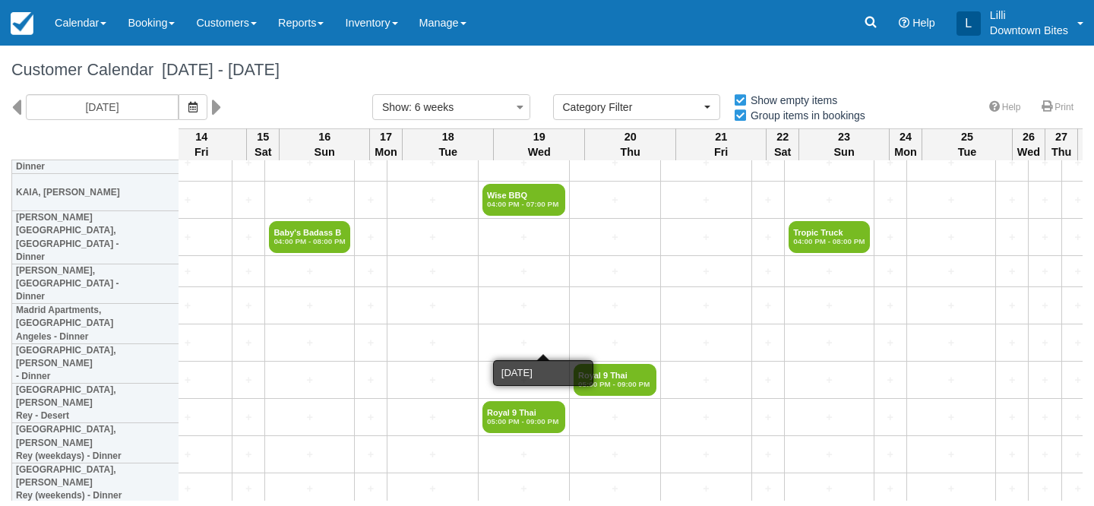
scroll to position [1322, 2246]
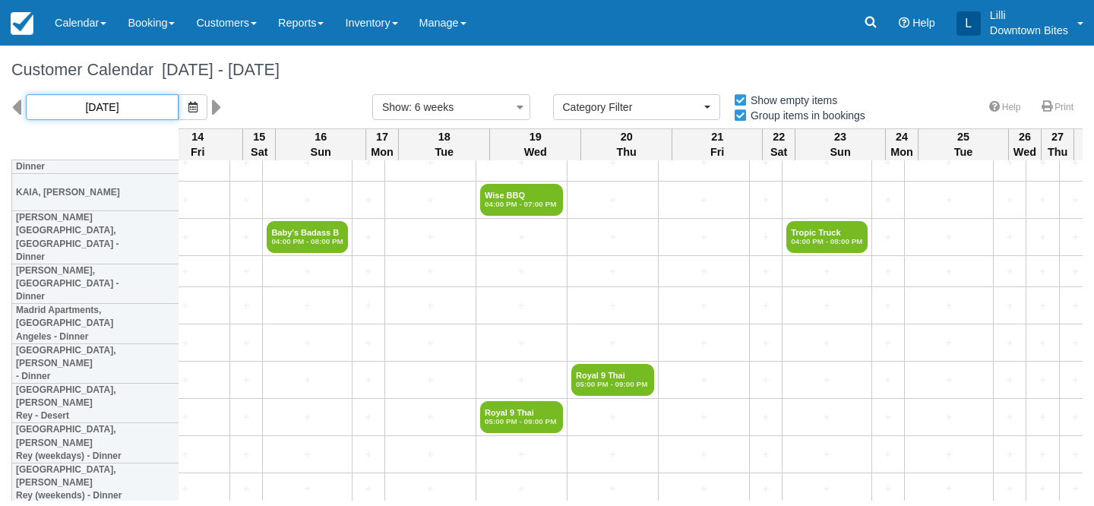
click at [100, 103] on input "10/18/25" at bounding box center [102, 107] width 153 height 26
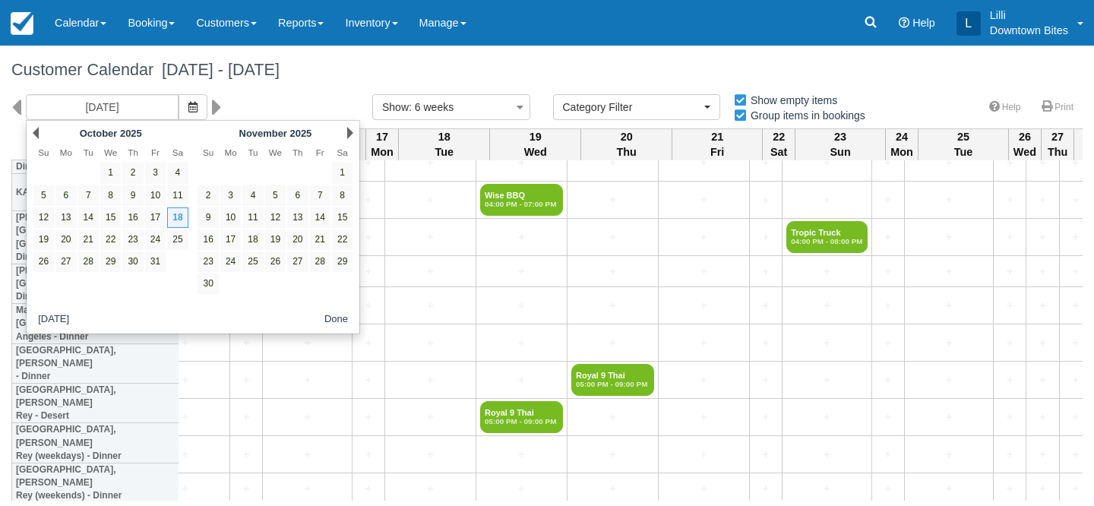
click at [39, 129] on div "Prev October 2025" at bounding box center [110, 132] width 165 height 21
click at [36, 128] on link "Prev" at bounding box center [36, 133] width 6 height 12
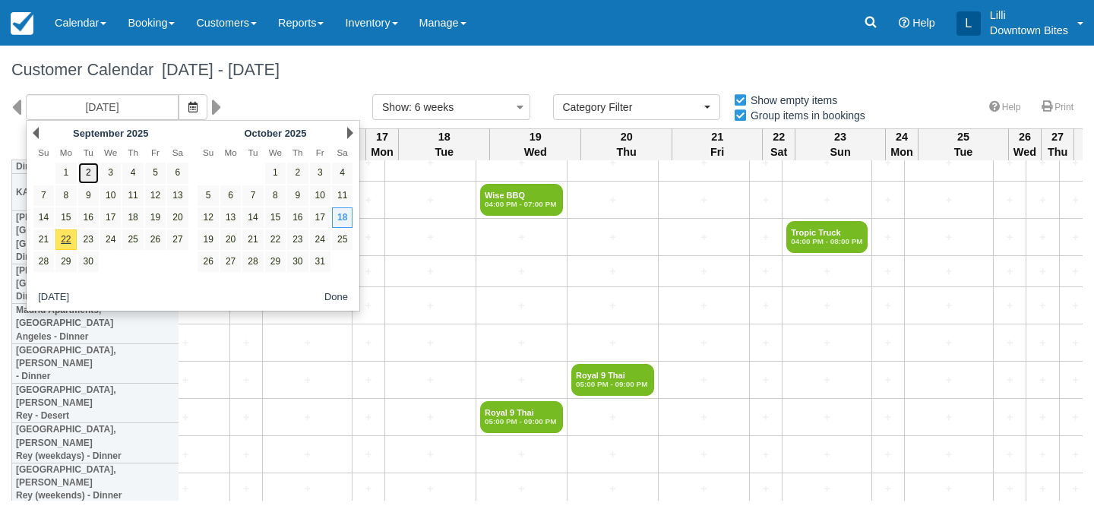
click at [89, 172] on link "2" at bounding box center [88, 173] width 21 height 21
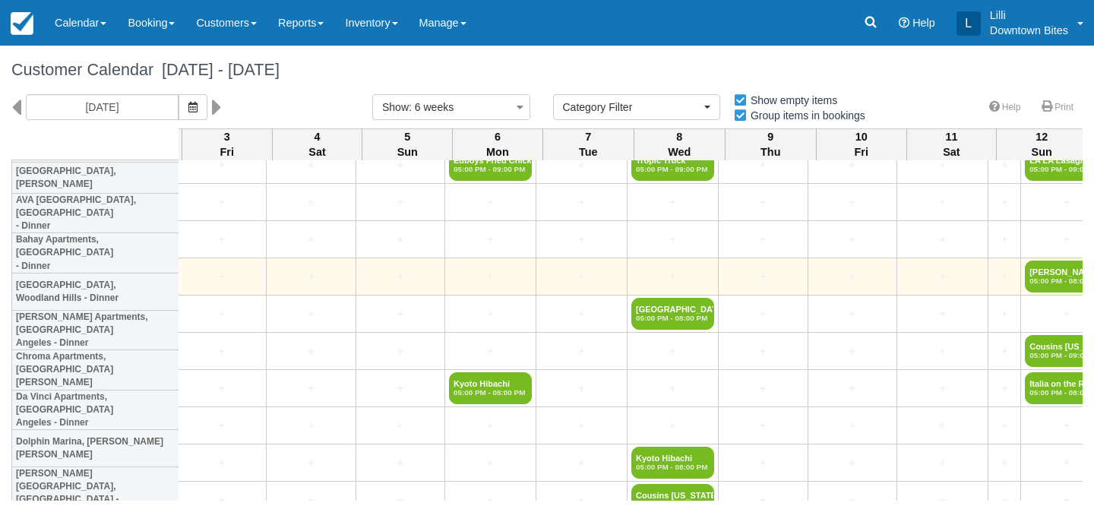
scroll to position [649, 2827]
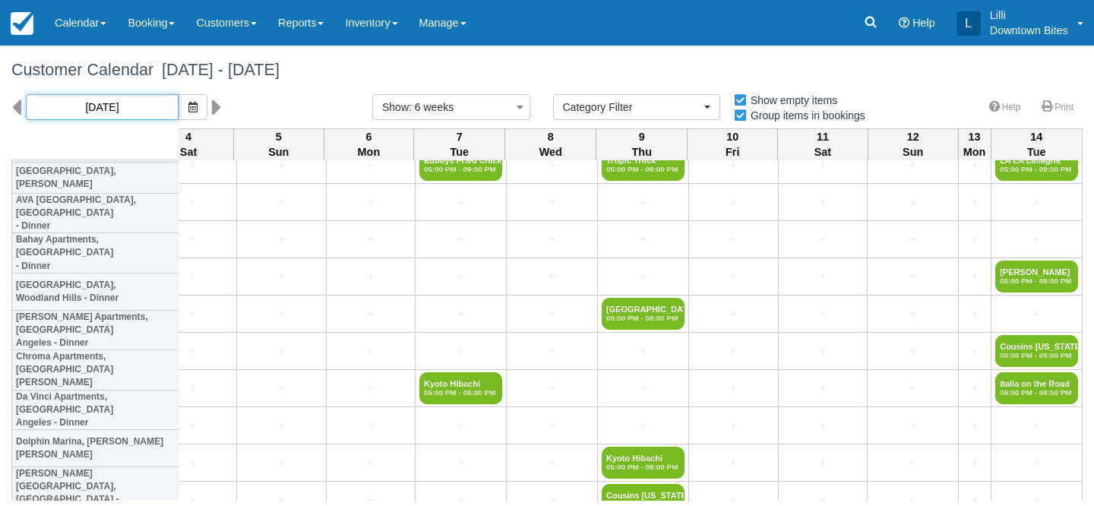
click at [109, 116] on input "[DATE]" at bounding box center [102, 107] width 153 height 26
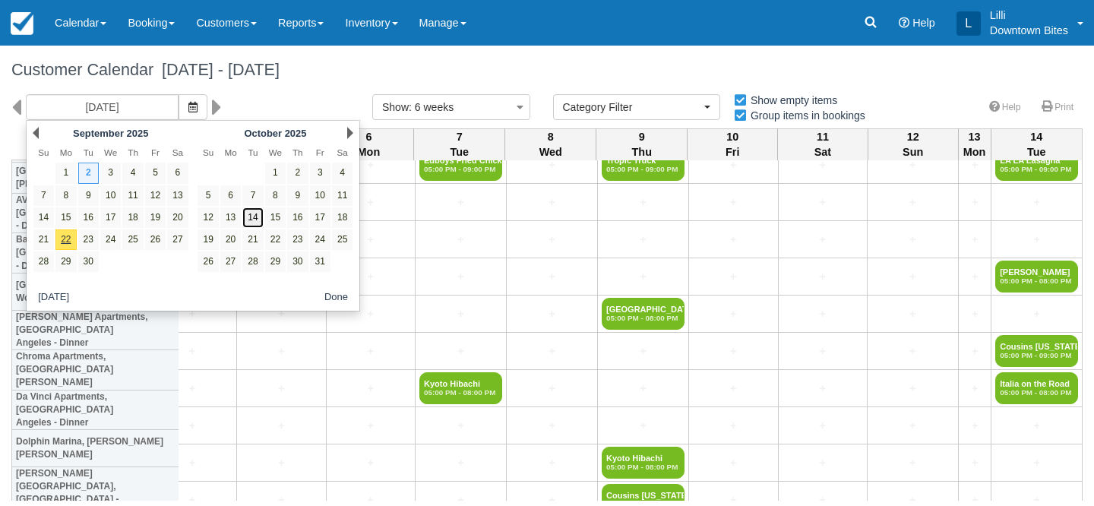
click at [252, 220] on link "14" at bounding box center [252, 217] width 21 height 21
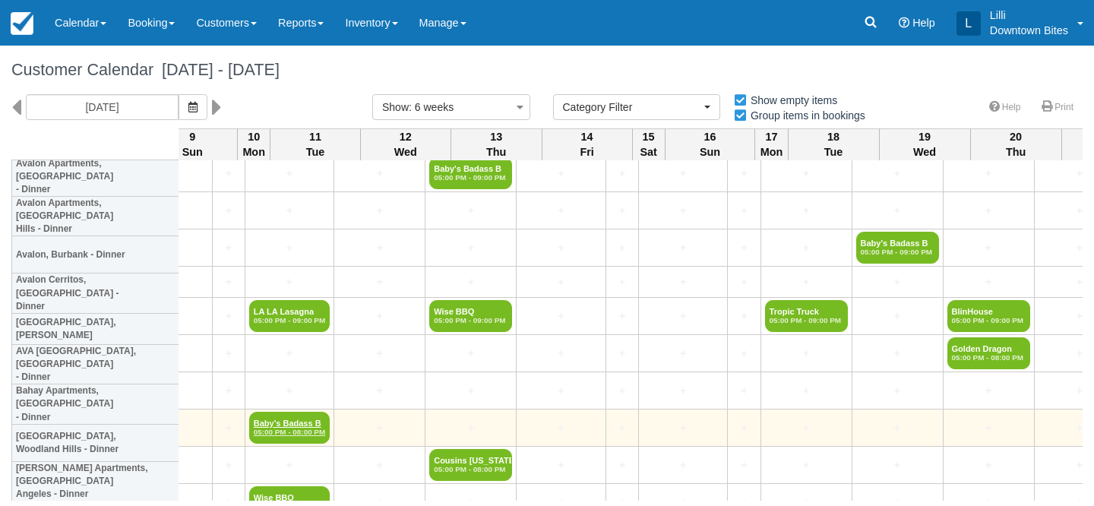
scroll to position [504, 2220]
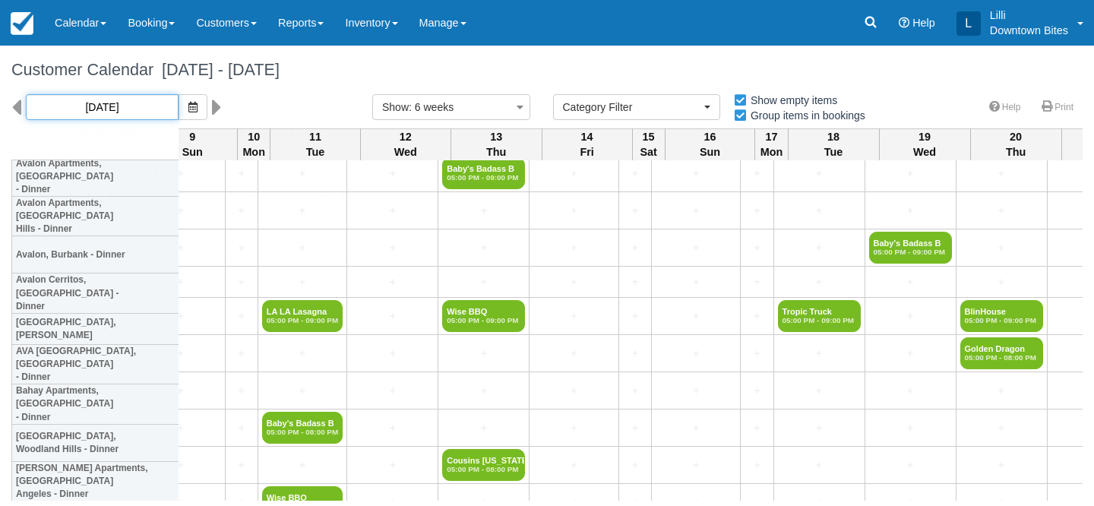
click at [40, 106] on input "[DATE]" at bounding box center [102, 107] width 153 height 26
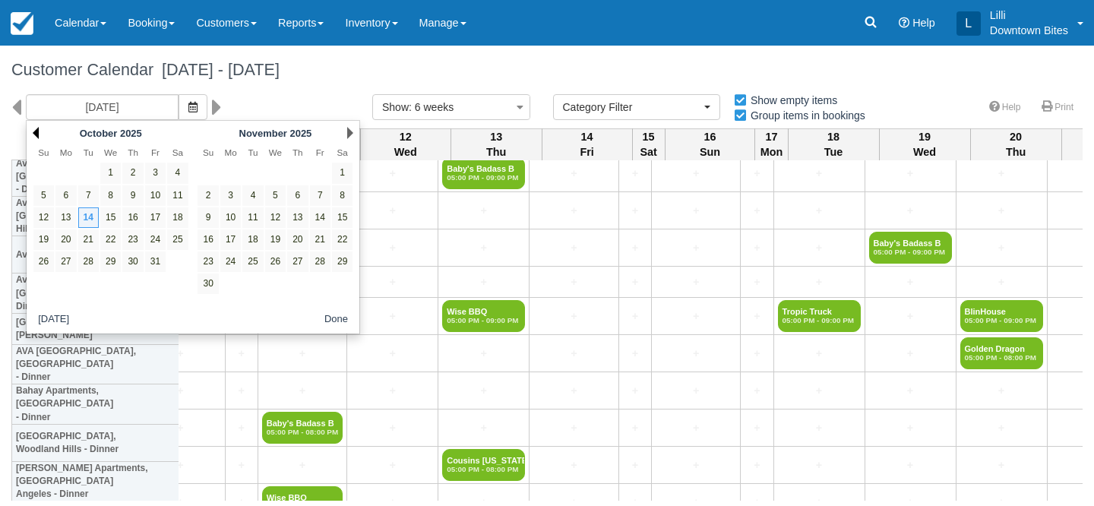
click at [36, 136] on link "Prev" at bounding box center [36, 133] width 6 height 12
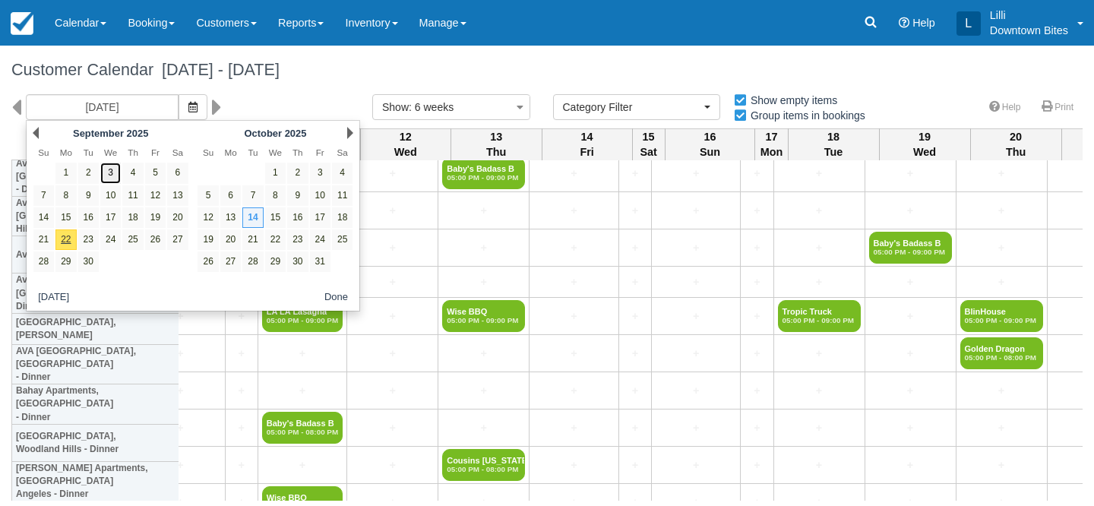
click at [104, 176] on link "3" at bounding box center [110, 173] width 21 height 21
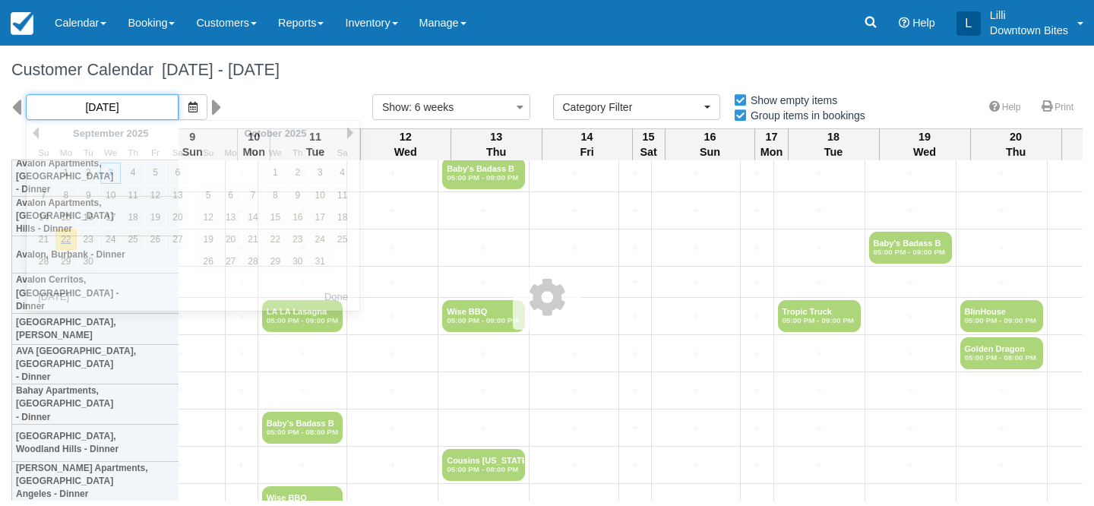
click at [117, 101] on input "[DATE]" at bounding box center [102, 107] width 153 height 26
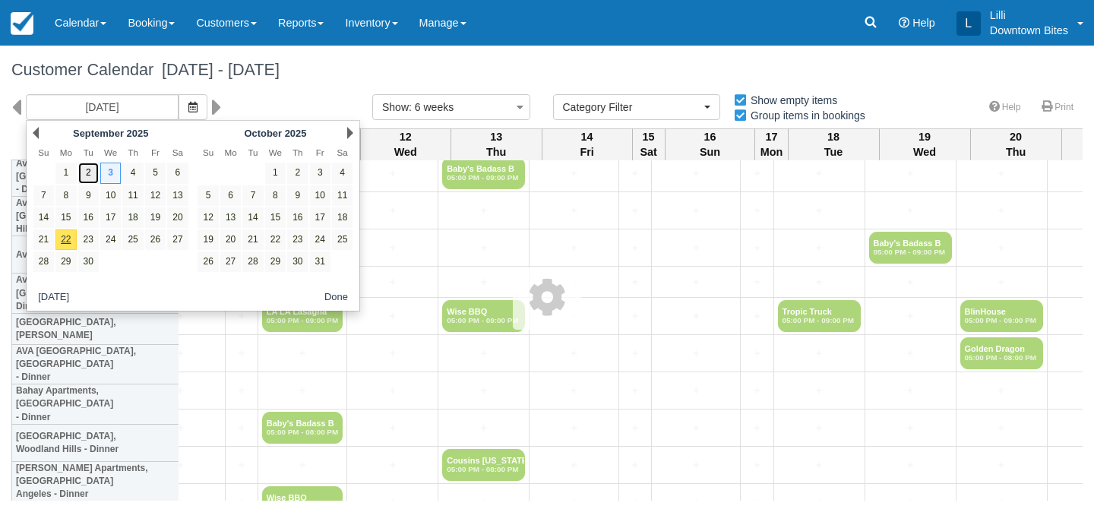
click at [88, 175] on link "2" at bounding box center [88, 173] width 21 height 21
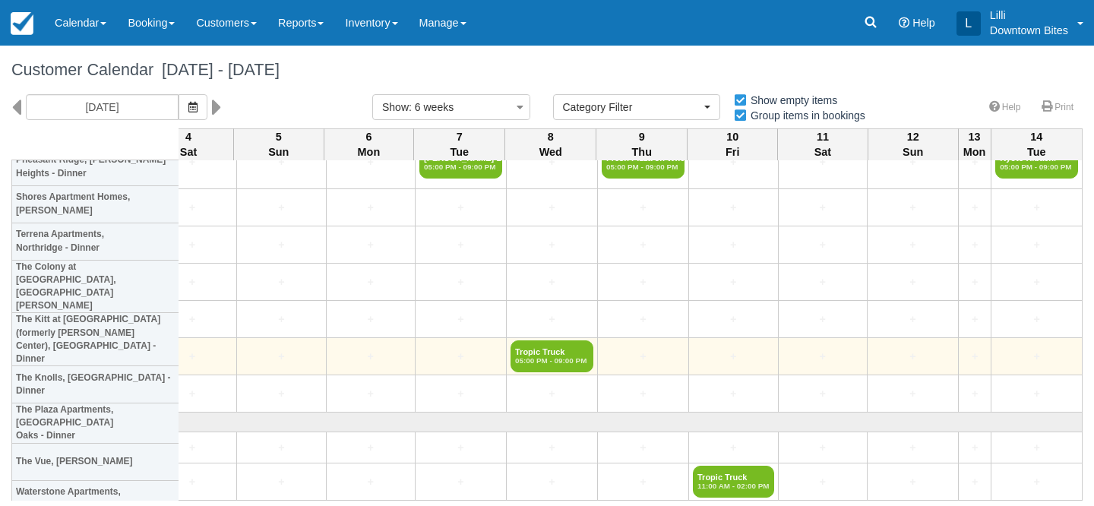
scroll to position [2004, 2827]
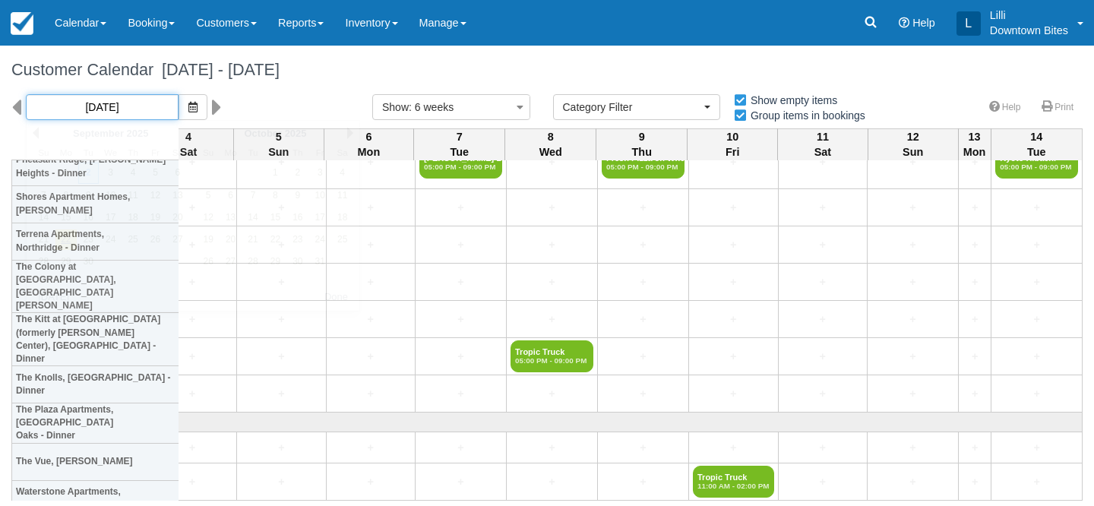
click at [122, 99] on input "[DATE]" at bounding box center [102, 107] width 153 height 26
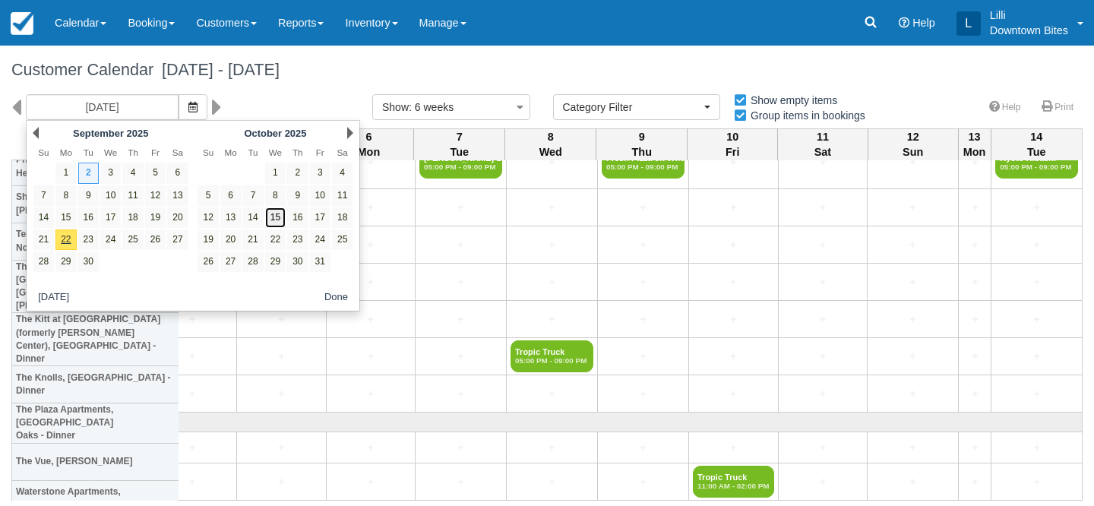
click at [277, 220] on link "15" at bounding box center [275, 217] width 21 height 21
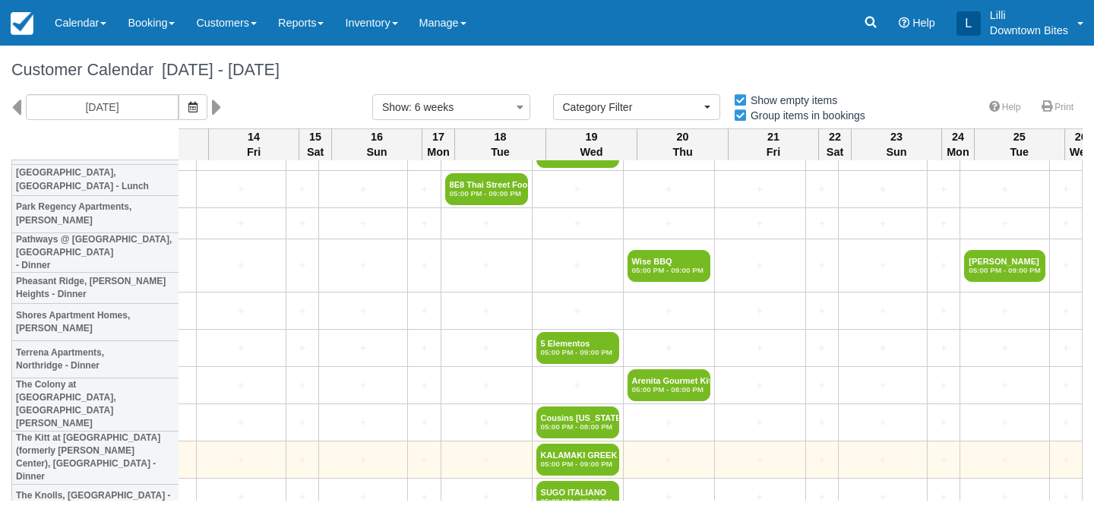
scroll to position [1861, 2473]
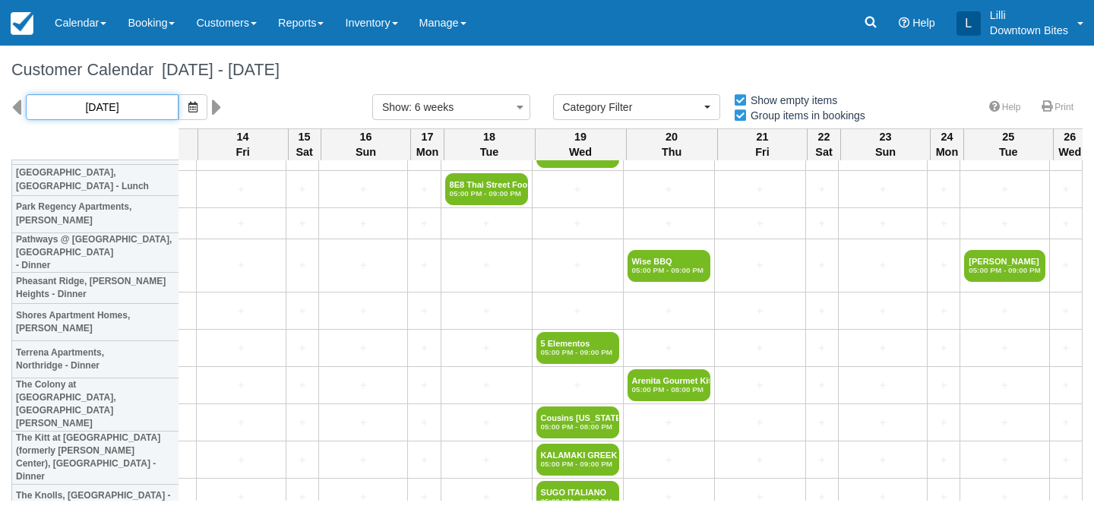
click at [137, 109] on input "[DATE]" at bounding box center [102, 107] width 153 height 26
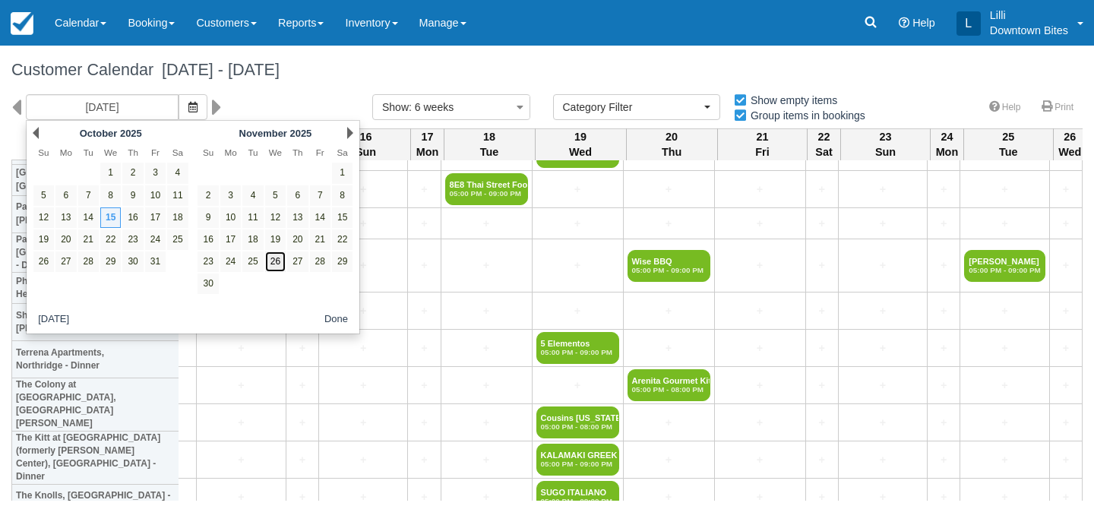
click at [278, 262] on link "26" at bounding box center [275, 262] width 21 height 21
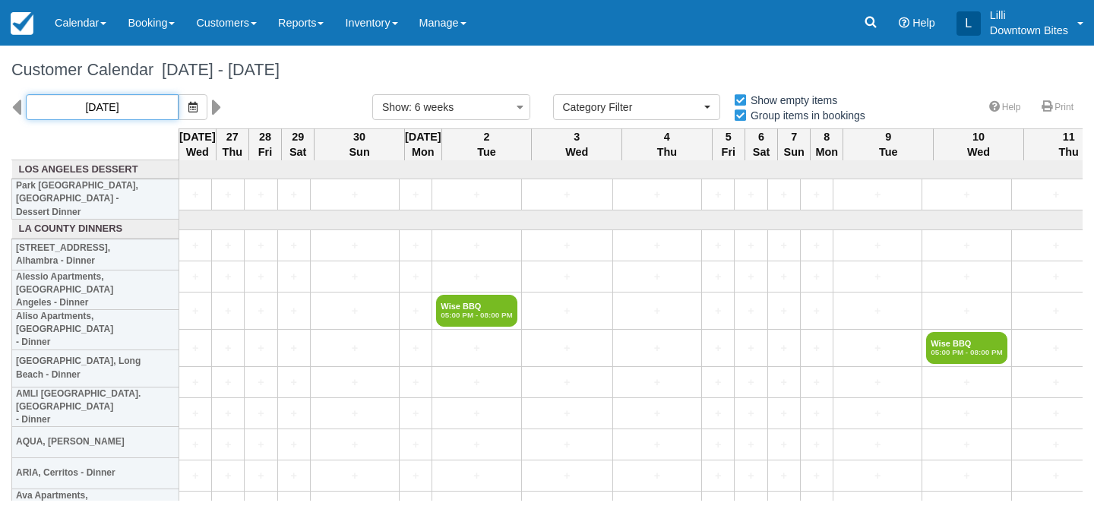
click at [115, 103] on input "11/26/25" at bounding box center [102, 107] width 153 height 26
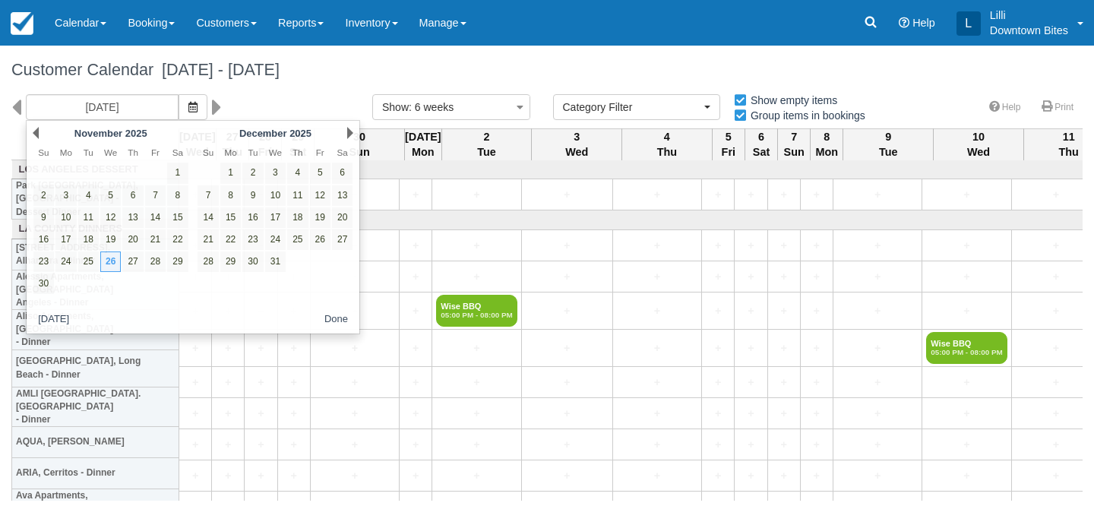
click at [287, 84] on div "Customer Calendar November 26 - January 07 2026" at bounding box center [547, 70] width 1094 height 49
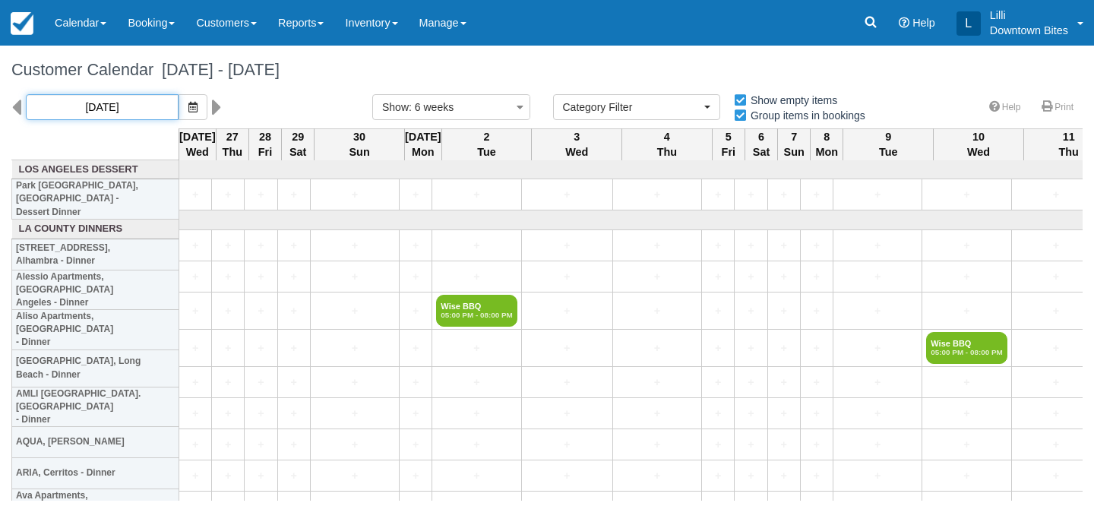
click at [107, 111] on input "11/26/25" at bounding box center [102, 107] width 153 height 26
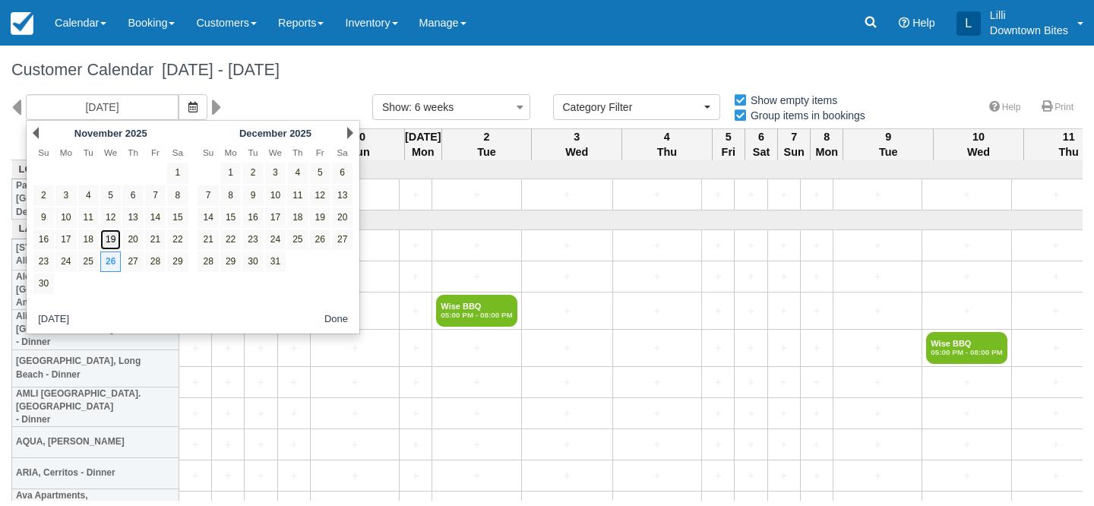
click at [109, 242] on link "19" at bounding box center [110, 240] width 21 height 21
type input "[DATE]"
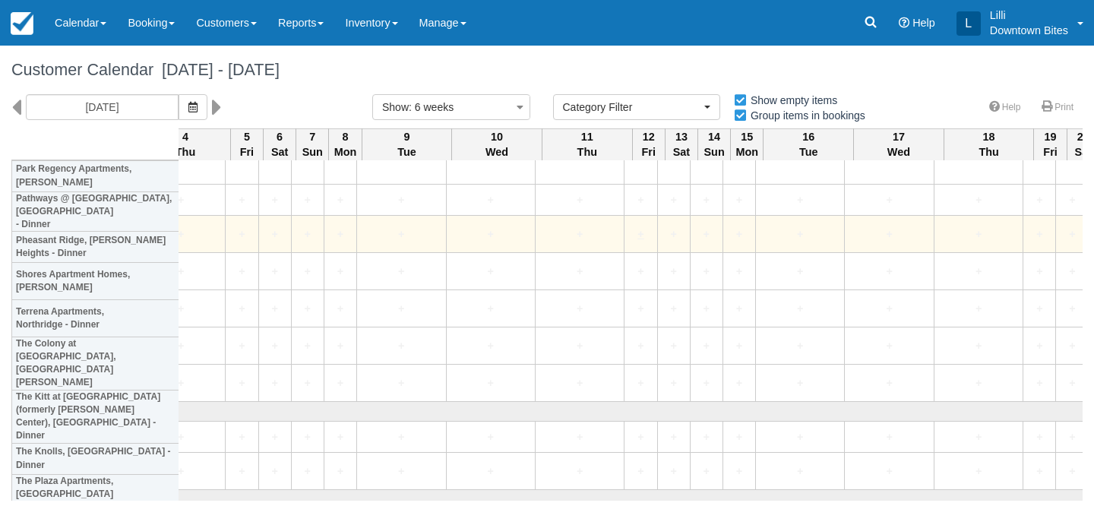
scroll to position [1859, 996]
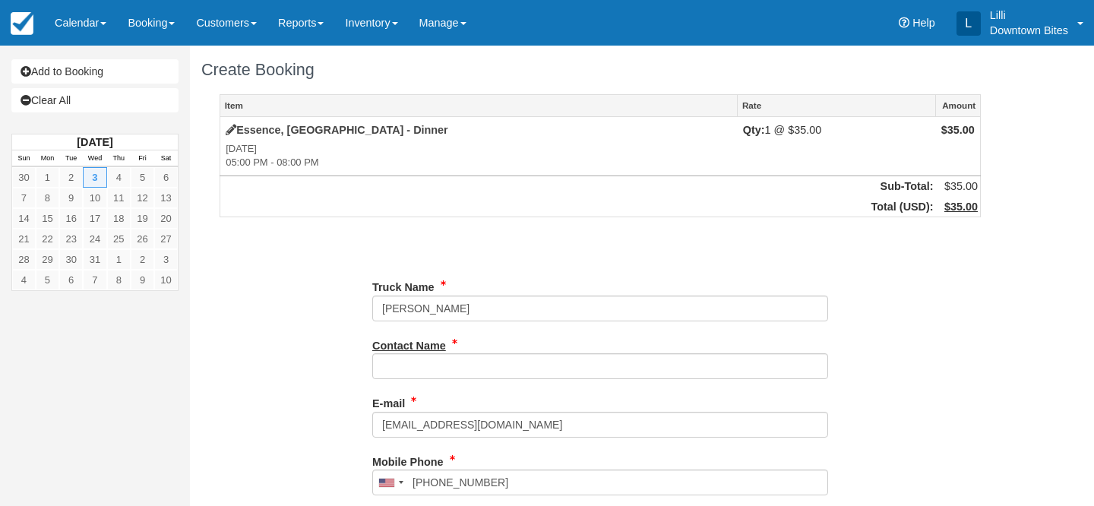
type input "(323) 477-6764"
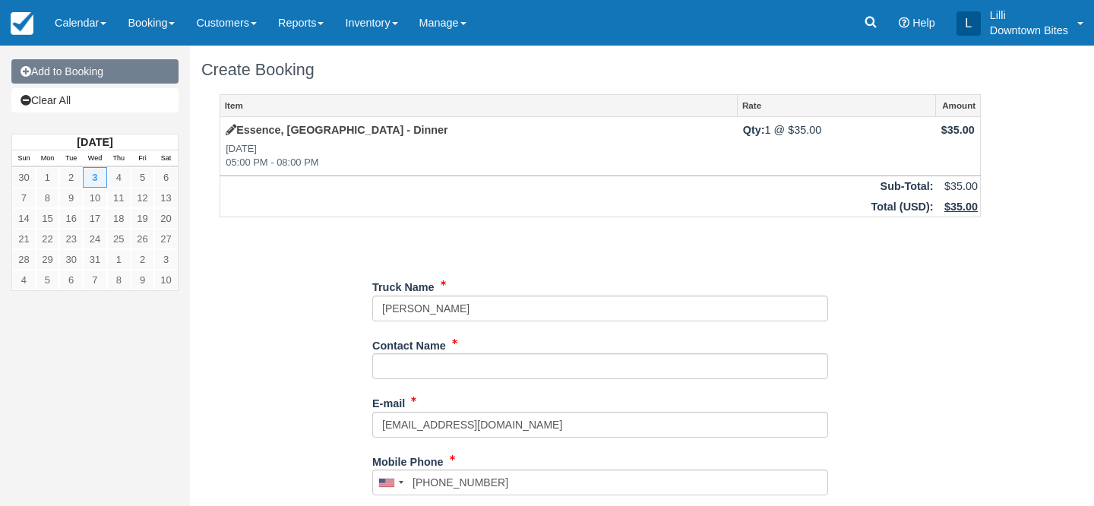
click at [109, 68] on link "Add to Booking" at bounding box center [94, 71] width 167 height 24
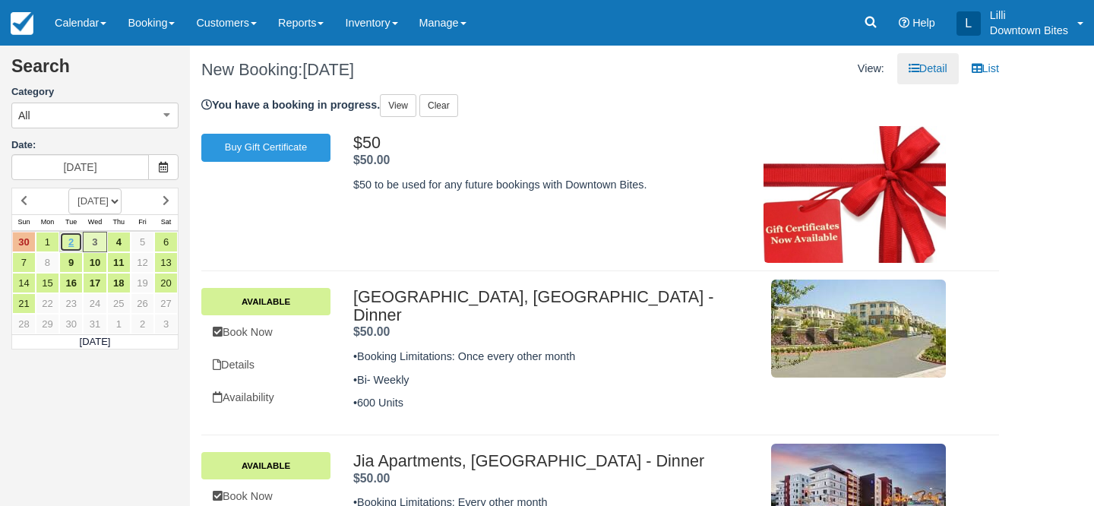
click at [74, 242] on link "2" at bounding box center [71, 242] width 24 height 21
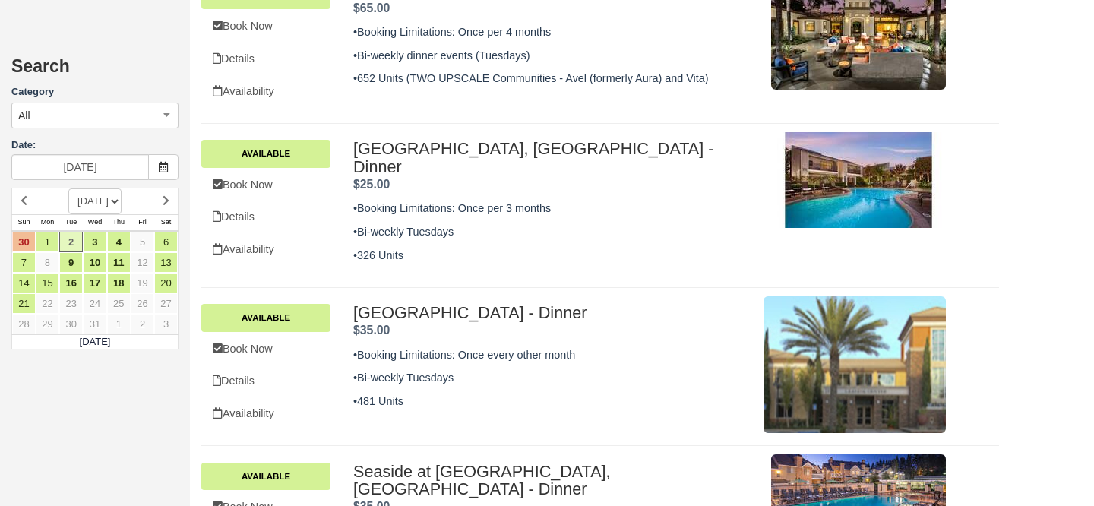
scroll to position [1663, 0]
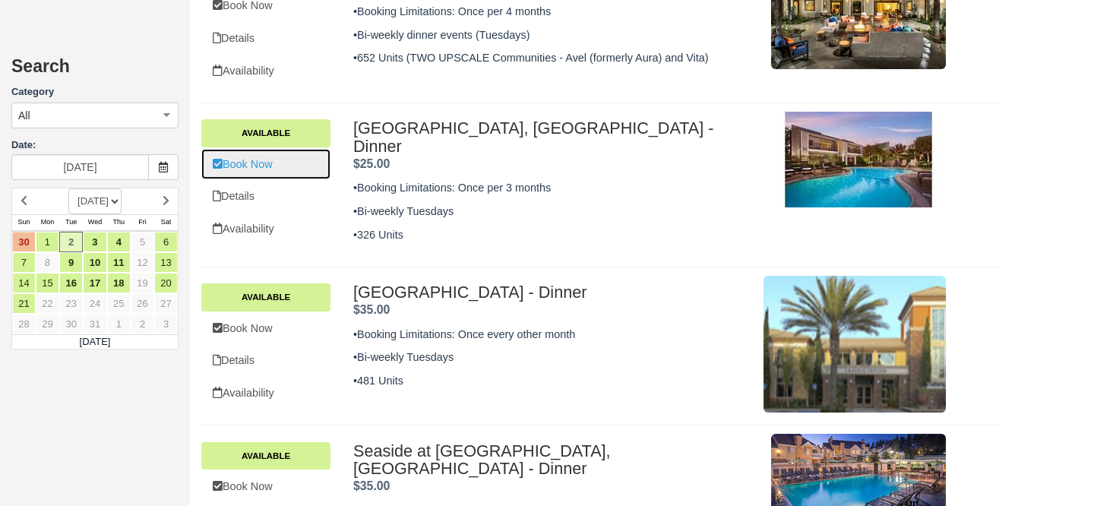
click at [264, 149] on link "Book Now" at bounding box center [265, 164] width 129 height 31
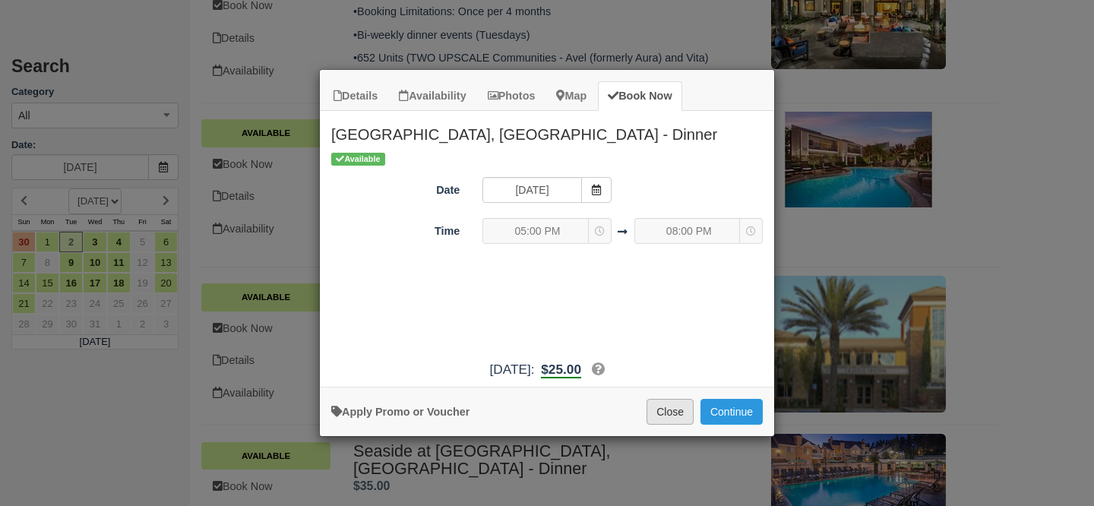
click at [680, 419] on button "Close" at bounding box center [670, 412] width 47 height 26
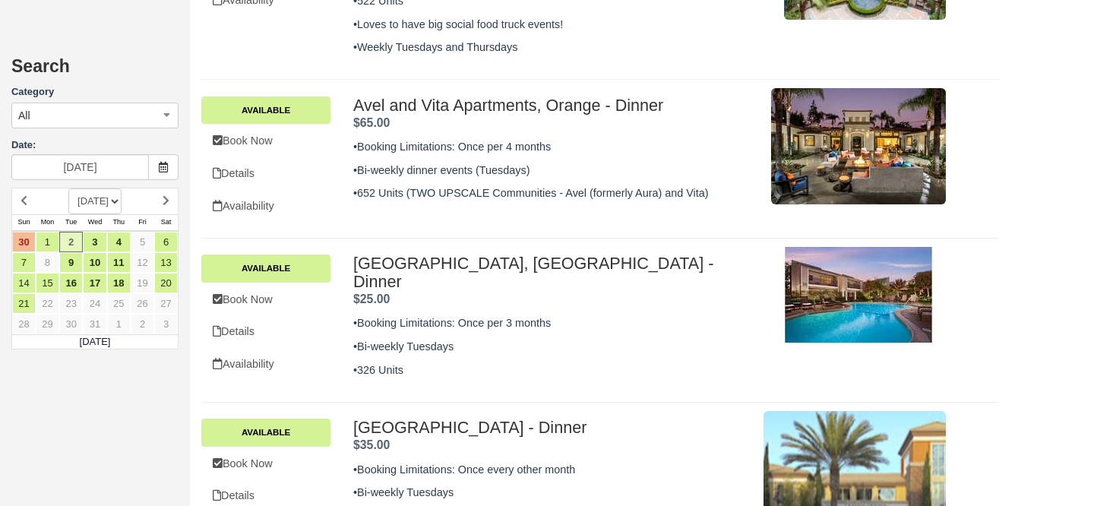
scroll to position [1546, 0]
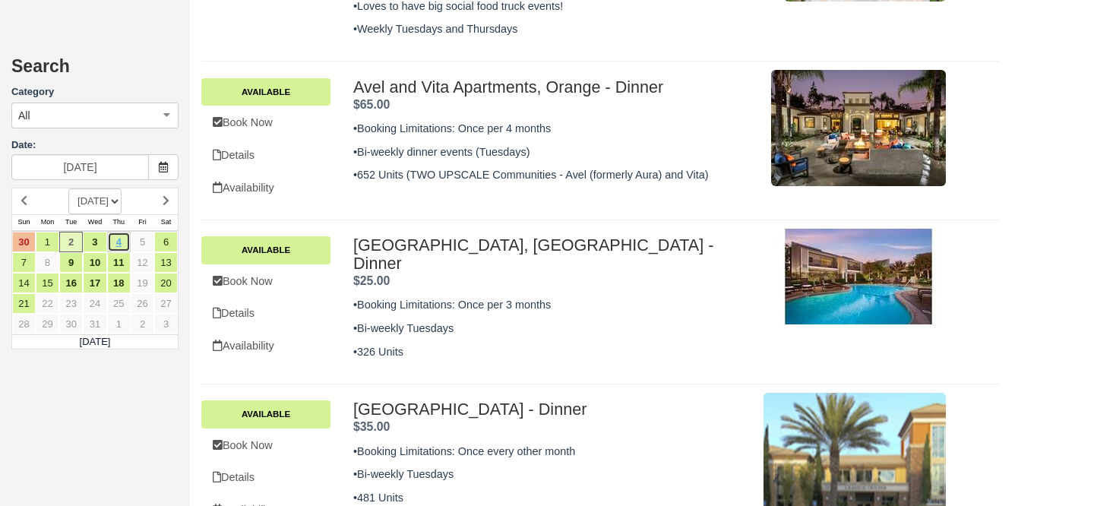
click at [125, 242] on link "4" at bounding box center [119, 242] width 24 height 21
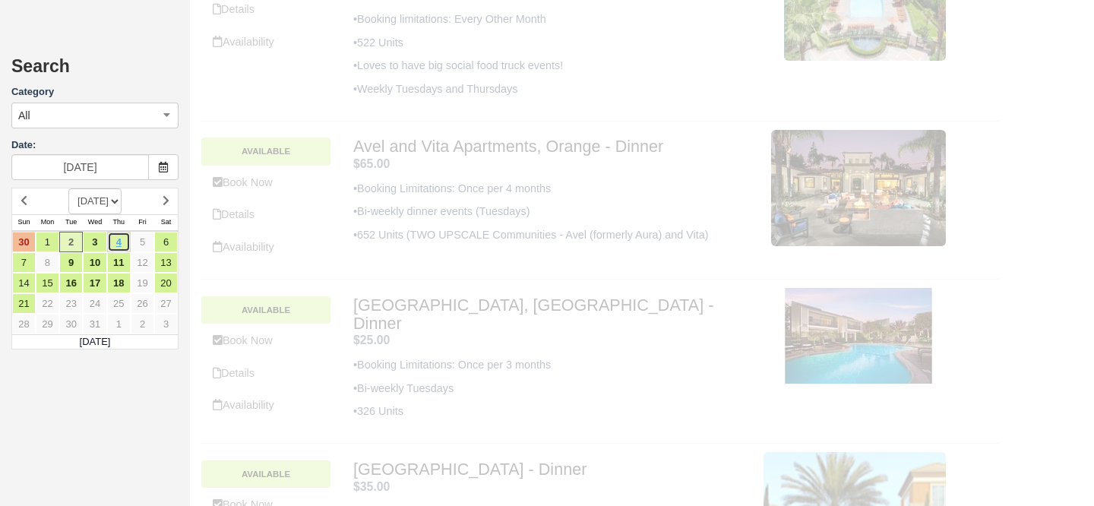
scroll to position [0, 0]
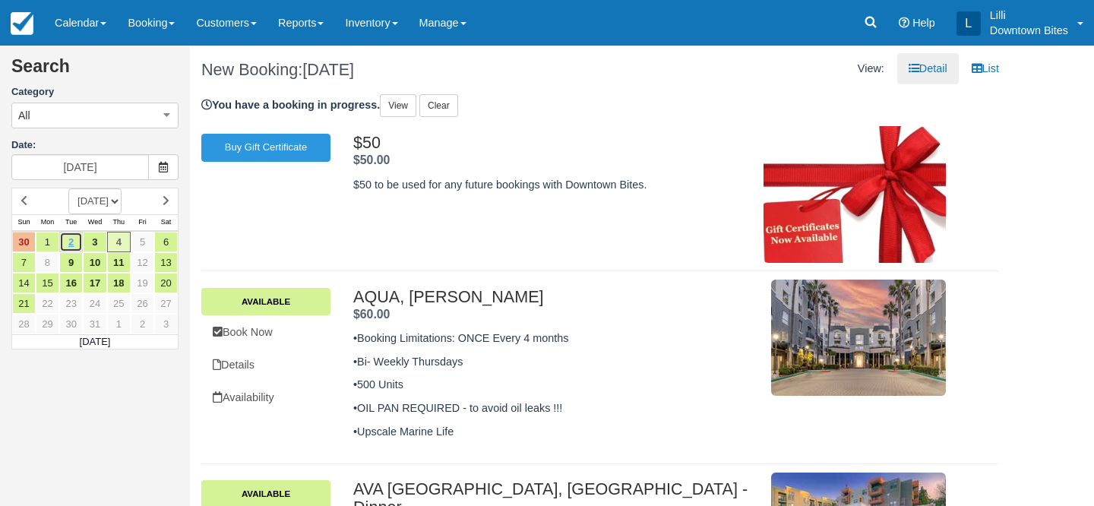
click at [69, 245] on link "2" at bounding box center [71, 242] width 24 height 21
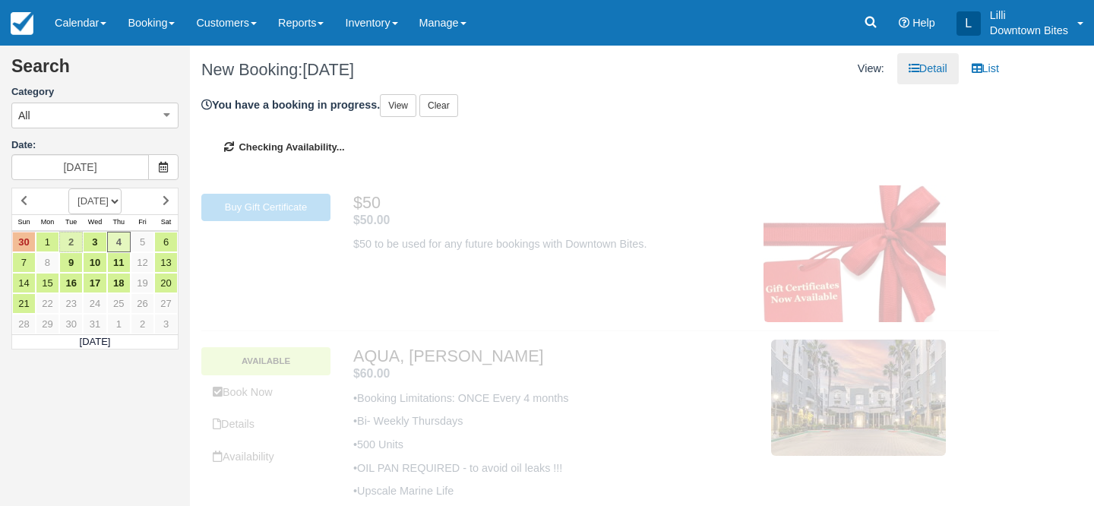
type input "12/02/25"
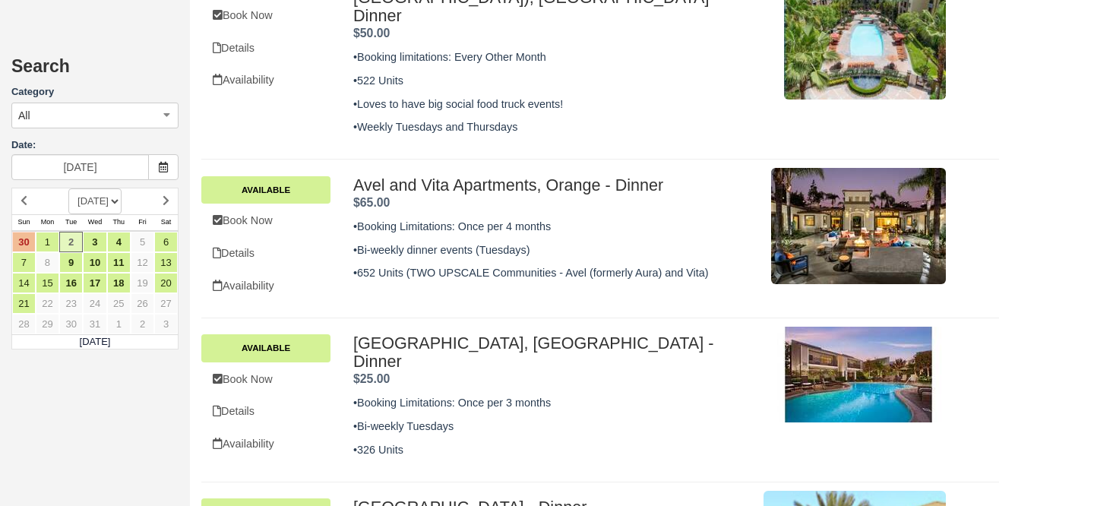
scroll to position [1494, 0]
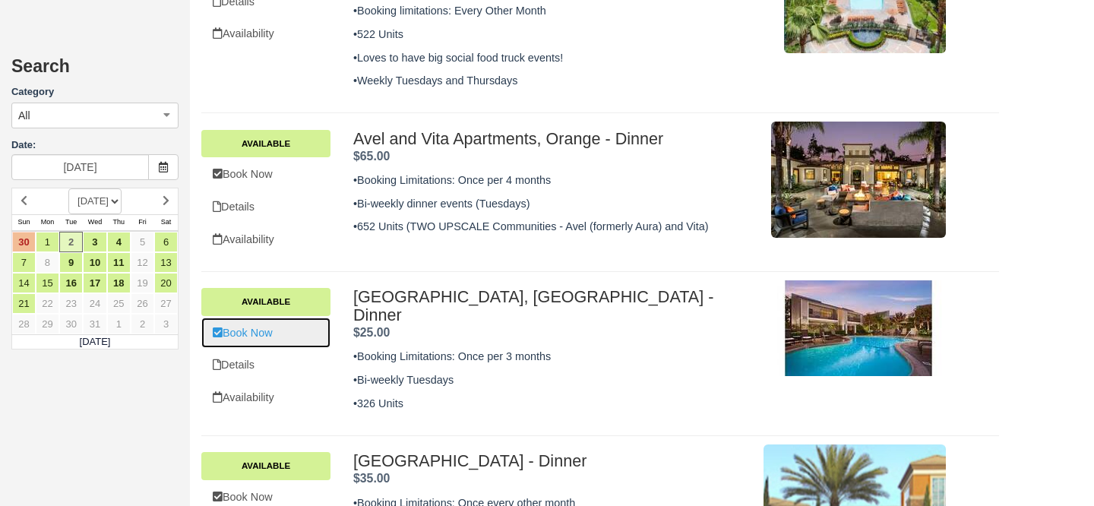
click at [270, 318] on link "Book Now" at bounding box center [265, 333] width 129 height 31
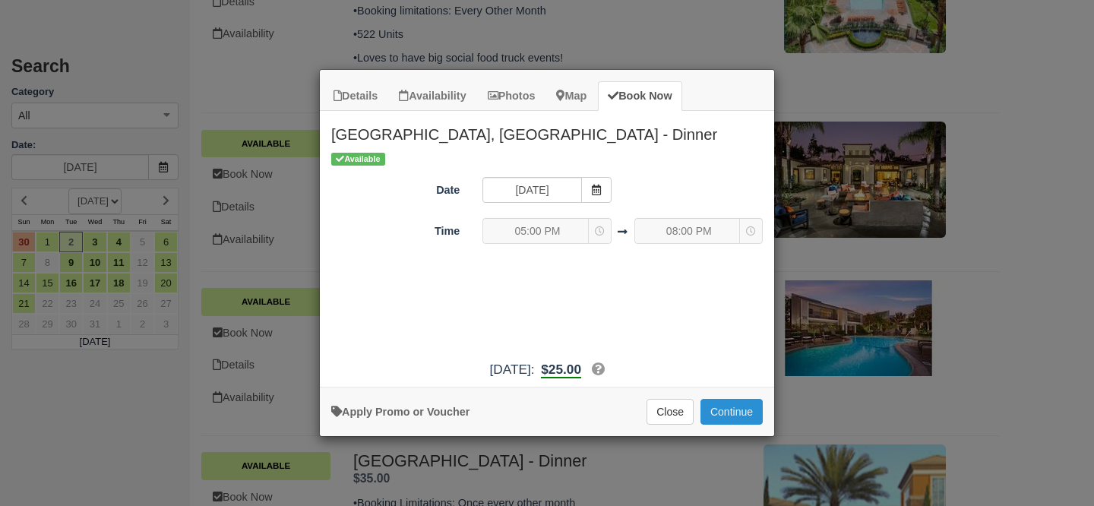
click at [733, 410] on button "Continue" at bounding box center [732, 412] width 62 height 26
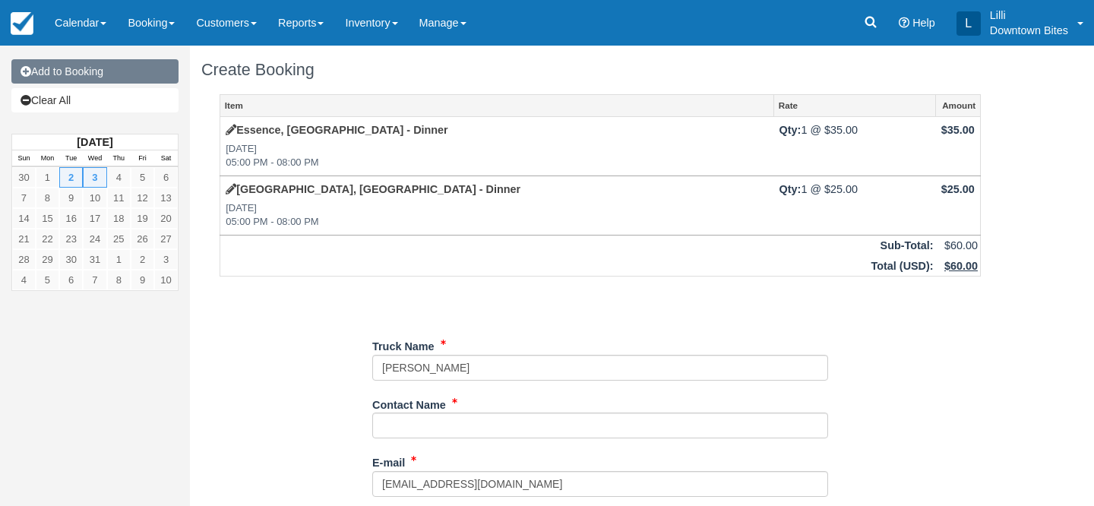
click at [97, 68] on link "Add to Booking" at bounding box center [94, 71] width 167 height 24
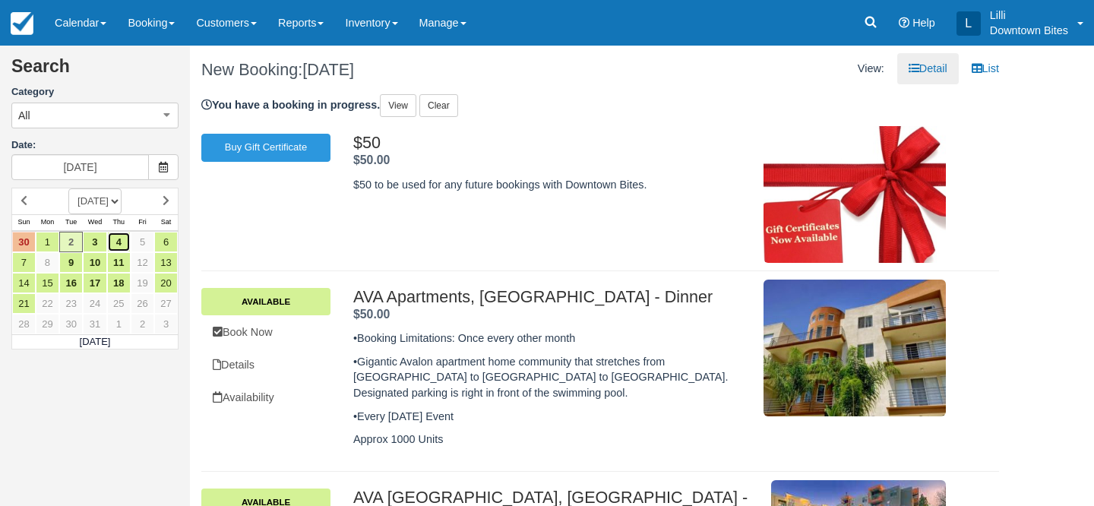
click at [117, 246] on link "4" at bounding box center [119, 242] width 24 height 21
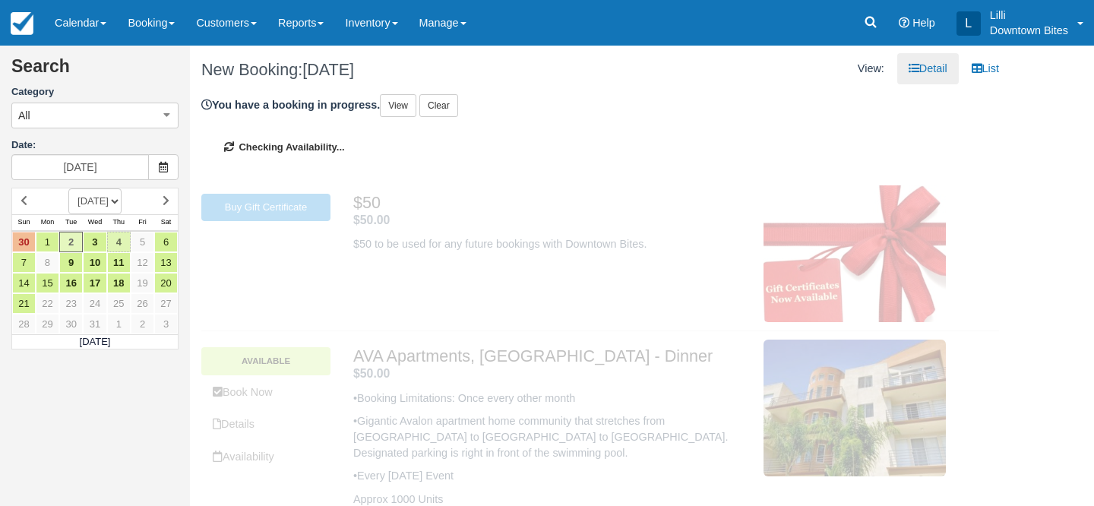
type input "12/04/25"
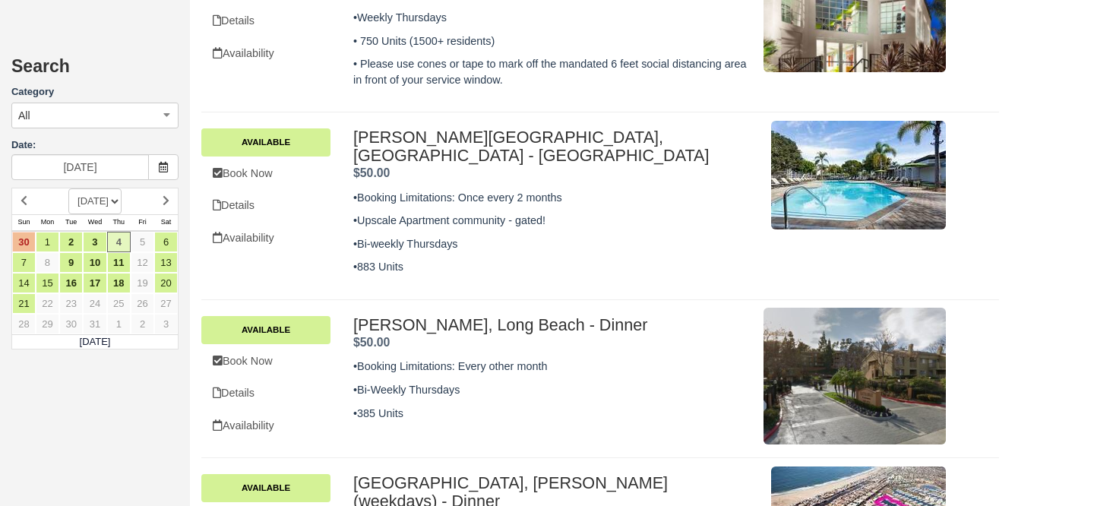
scroll to position [837, 0]
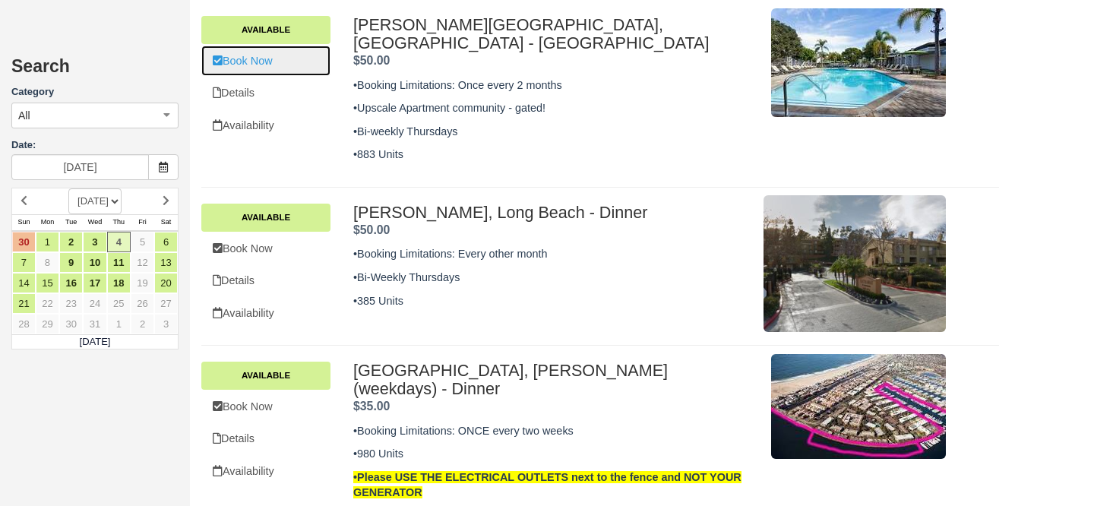
click at [279, 52] on link "Book Now" at bounding box center [265, 61] width 129 height 31
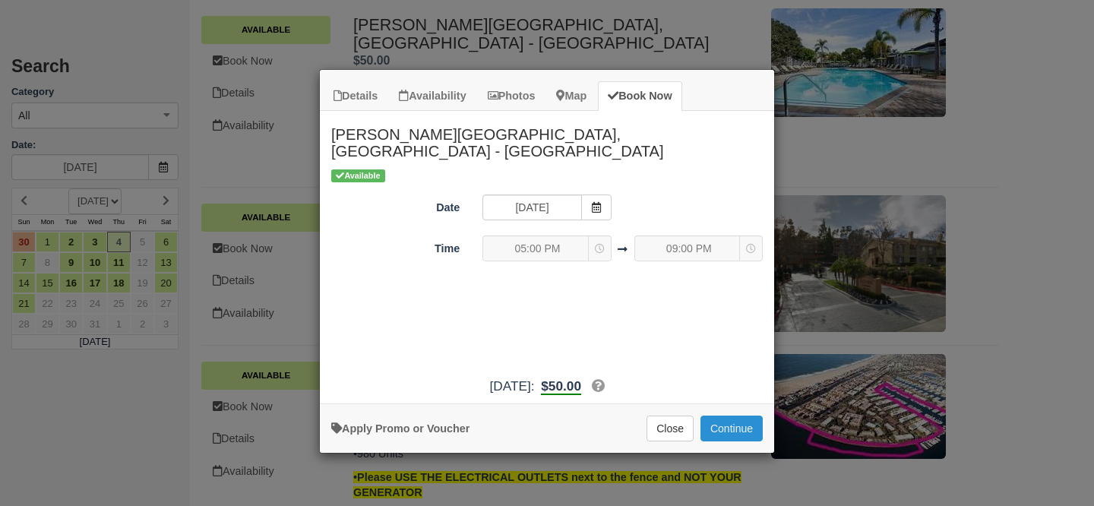
click at [737, 416] on button "Continue" at bounding box center [732, 429] width 62 height 26
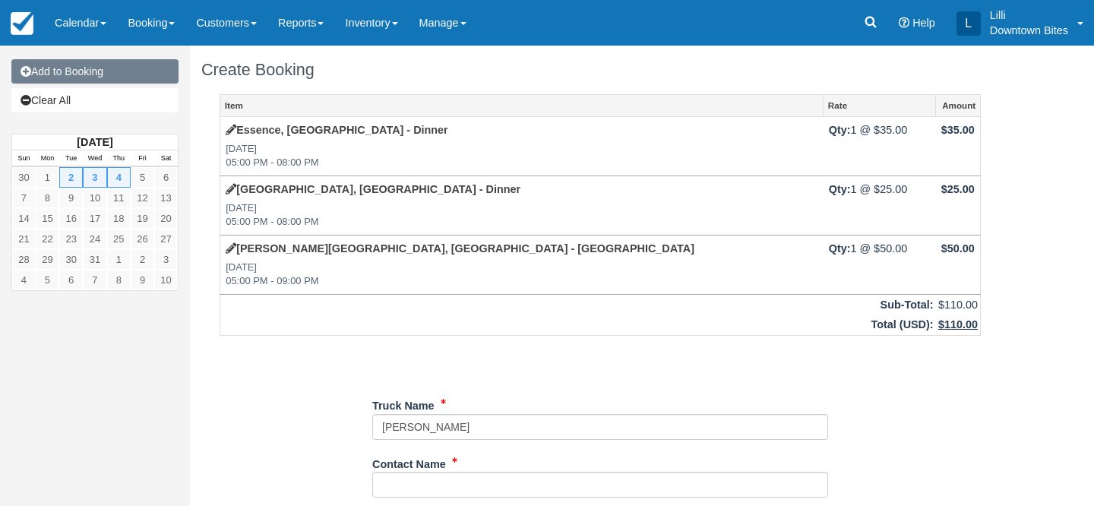
click at [117, 73] on link "Add to Booking" at bounding box center [94, 71] width 167 height 24
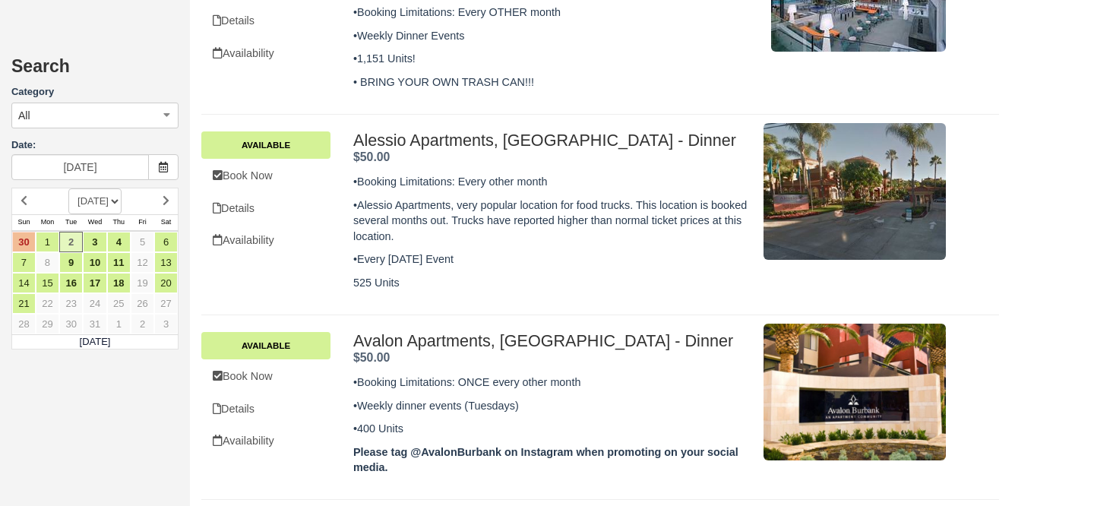
scroll to position [794, 0]
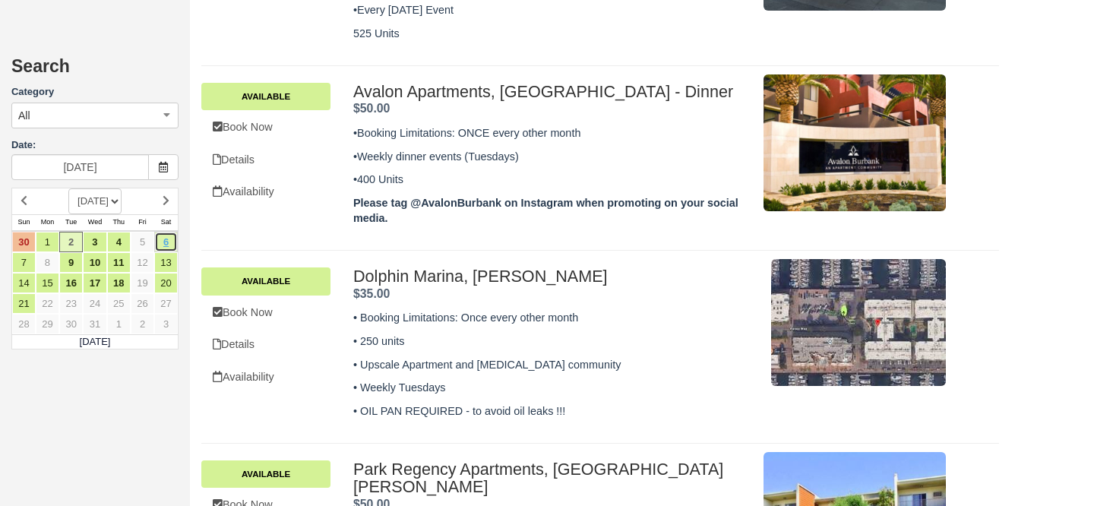
click at [166, 240] on link "6" at bounding box center [166, 242] width 24 height 21
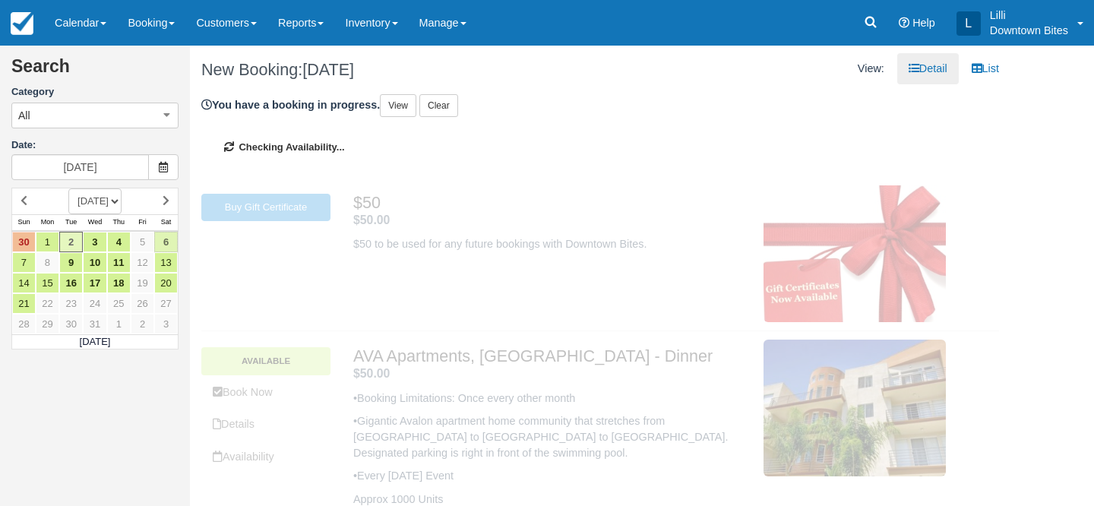
type input "[DATE]"
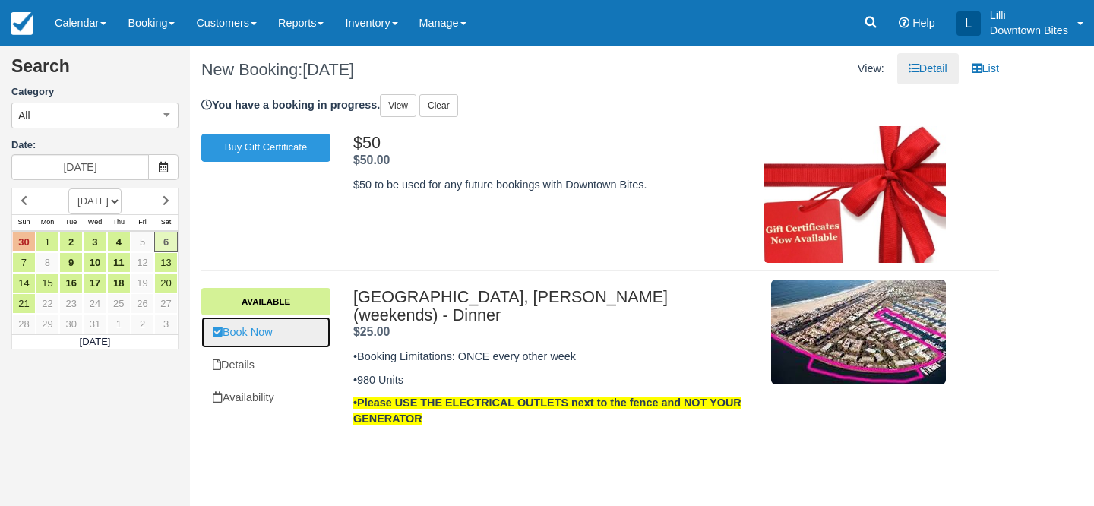
click at [252, 333] on link "Book Now" at bounding box center [265, 332] width 129 height 31
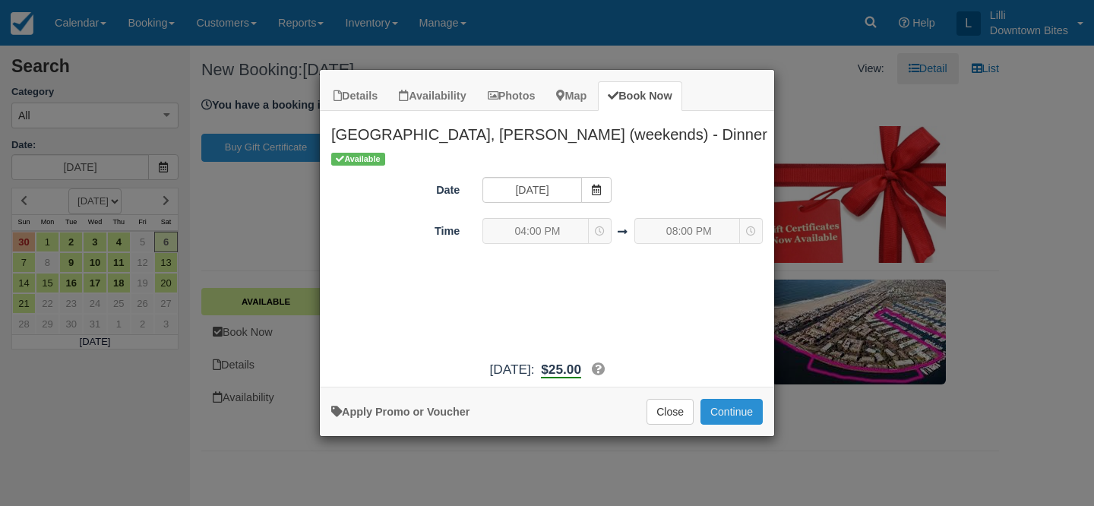
click at [721, 410] on button "Continue" at bounding box center [732, 412] width 62 height 26
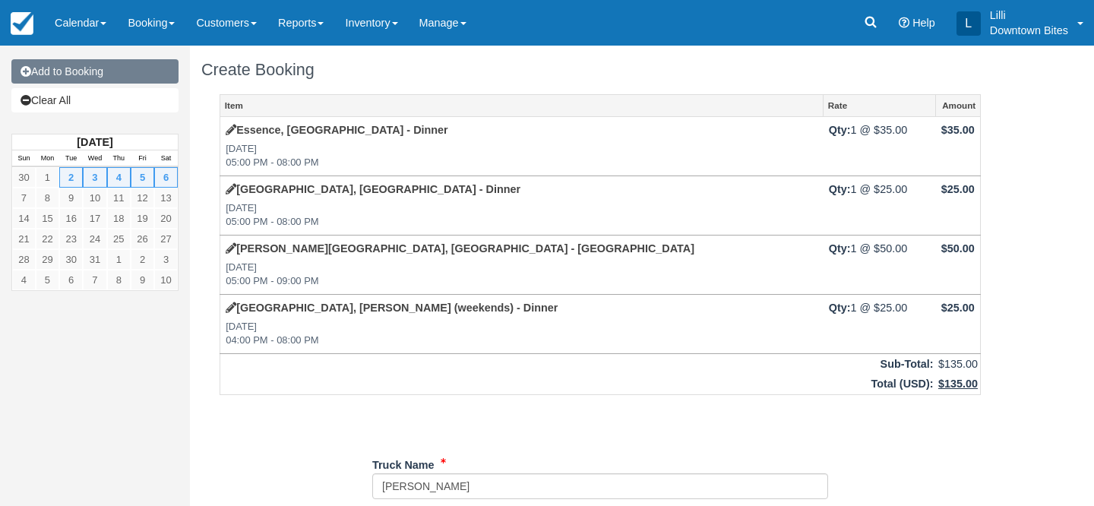
click at [120, 77] on link "Add to Booking" at bounding box center [94, 71] width 167 height 24
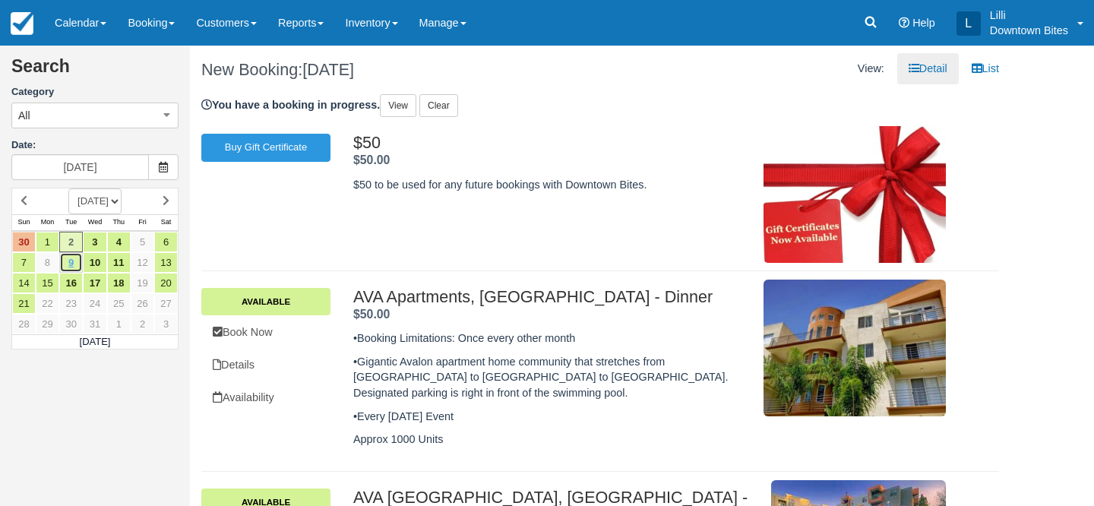
click at [67, 269] on link "9" at bounding box center [71, 262] width 24 height 21
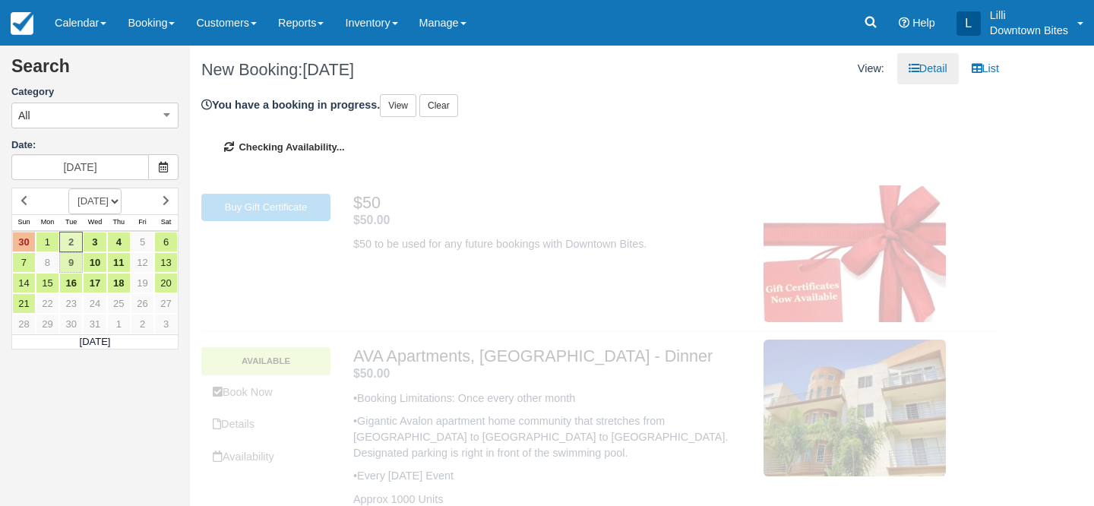
type input "12/09/25"
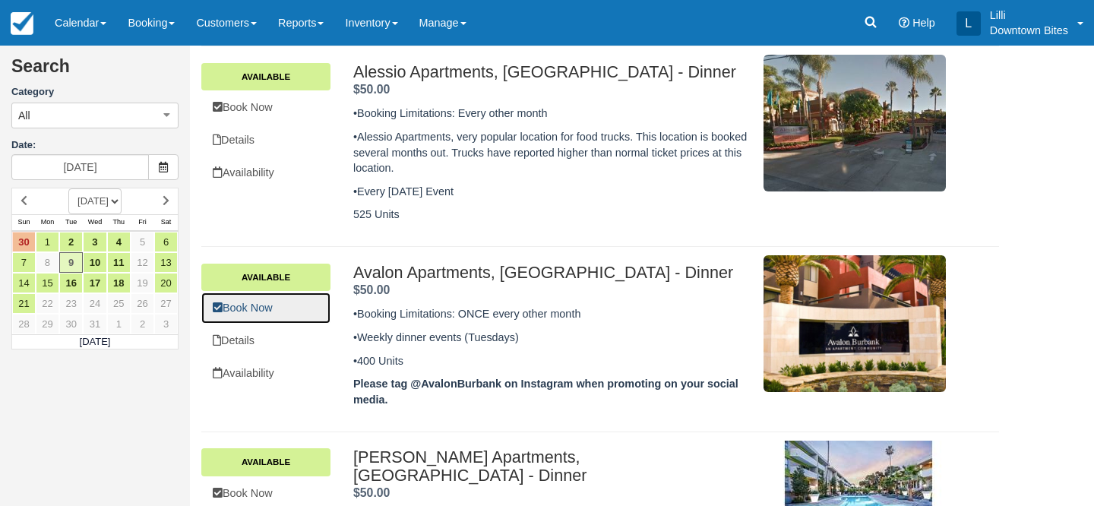
scroll to position [626, 0]
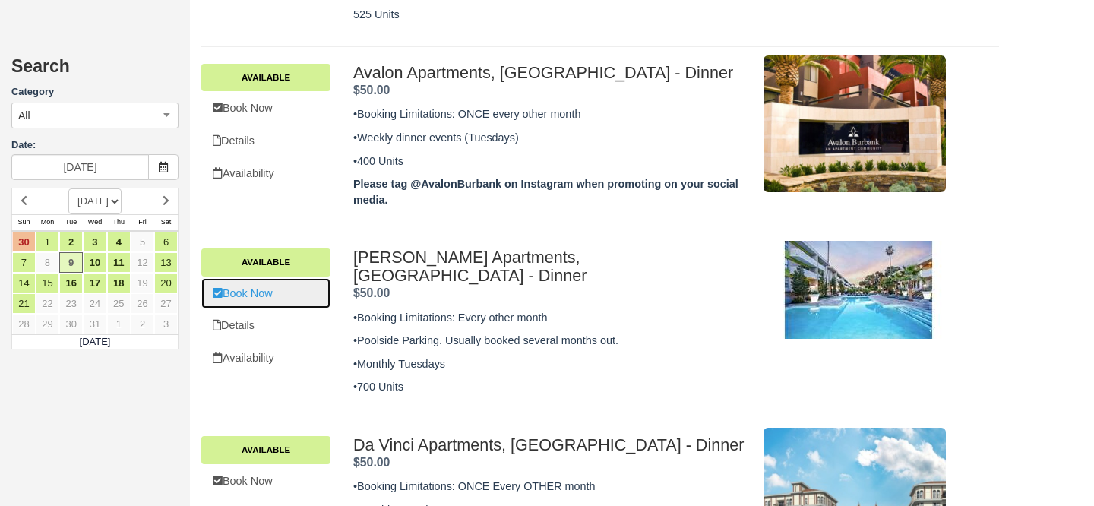
click at [271, 298] on link "Book Now" at bounding box center [265, 293] width 129 height 31
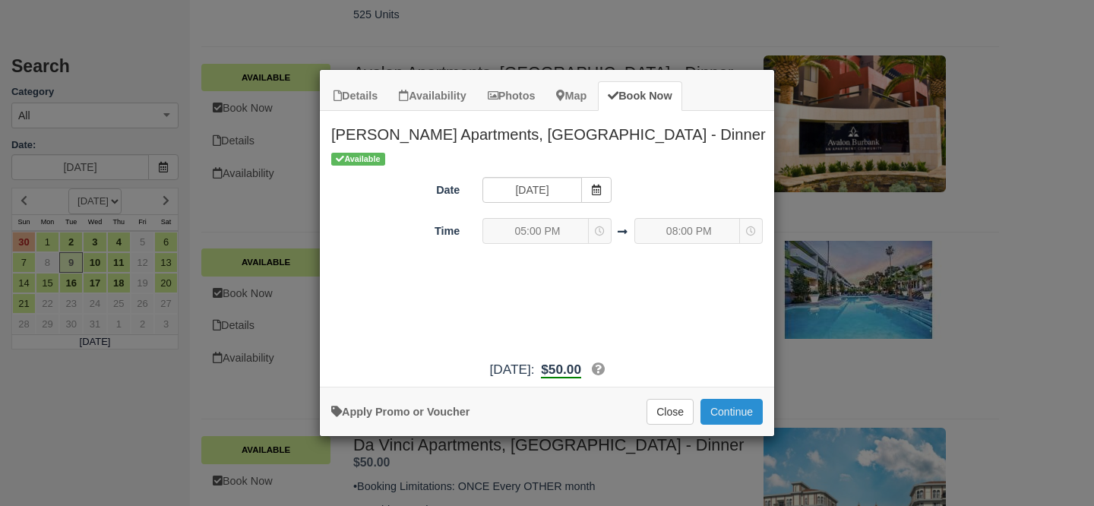
click at [730, 408] on button "Continue" at bounding box center [732, 412] width 62 height 26
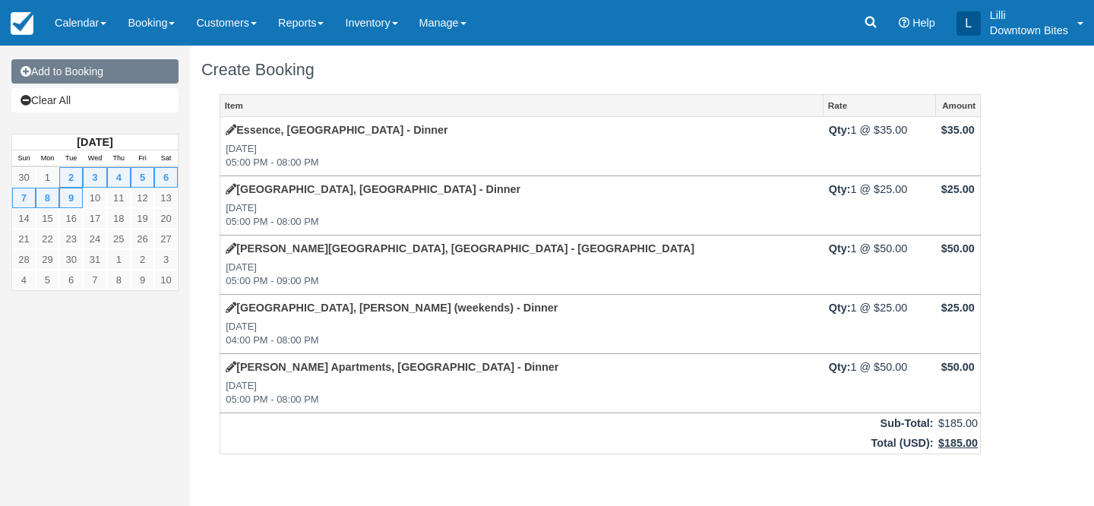
click at [122, 67] on link "Add to Booking" at bounding box center [94, 71] width 167 height 24
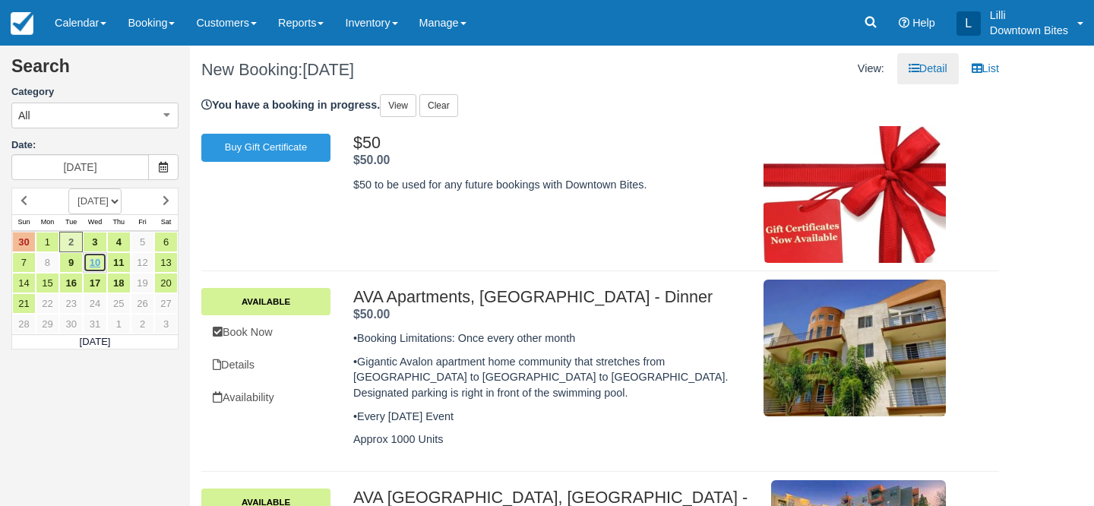
click at [100, 261] on link "10" at bounding box center [95, 262] width 24 height 21
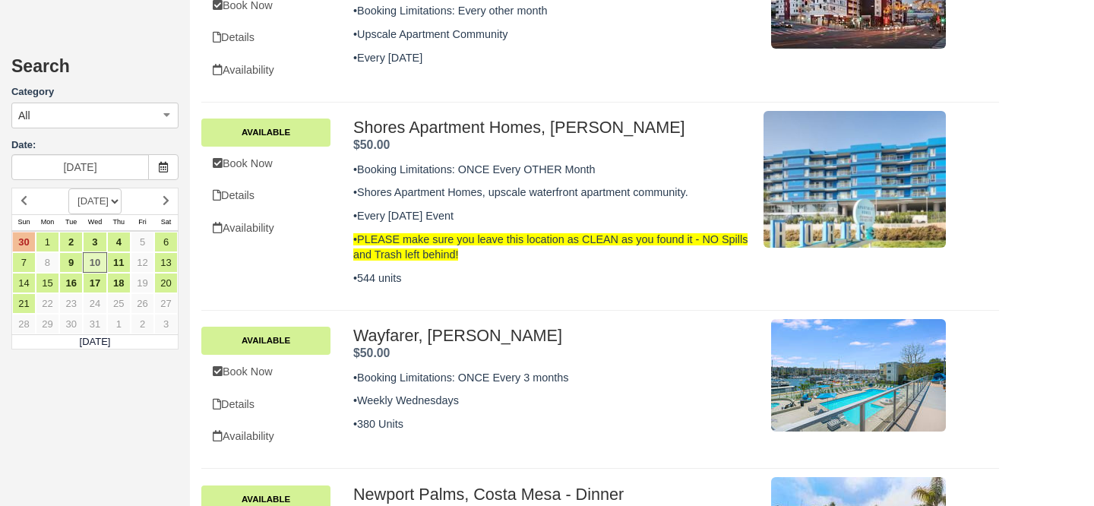
scroll to position [784, 0]
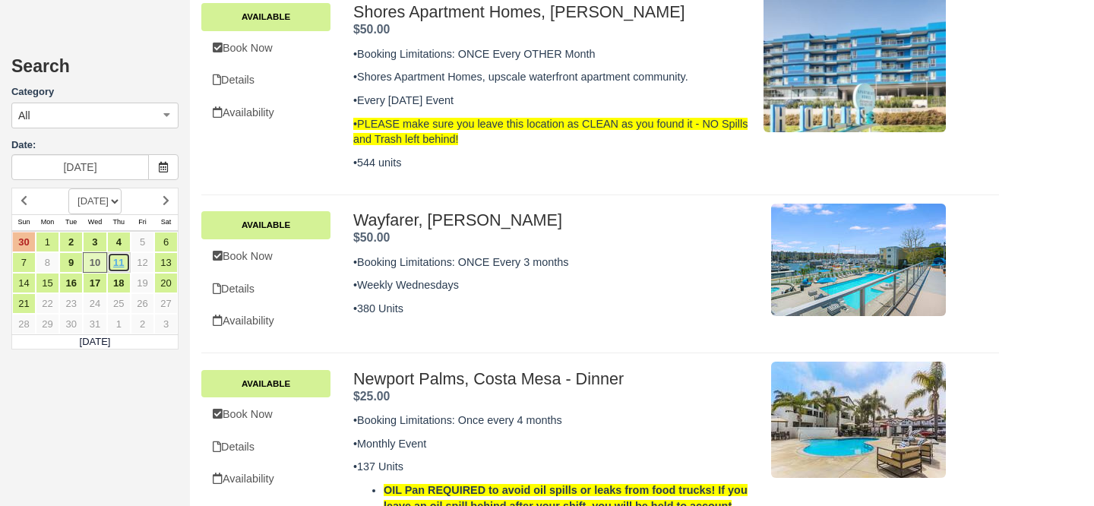
click at [117, 268] on link "11" at bounding box center [119, 262] width 24 height 21
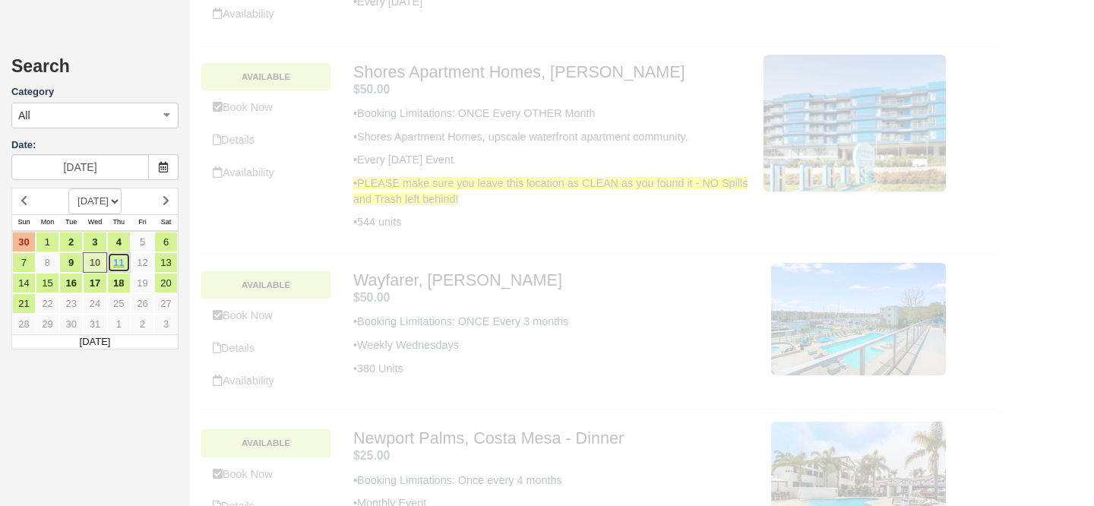
scroll to position [0, 0]
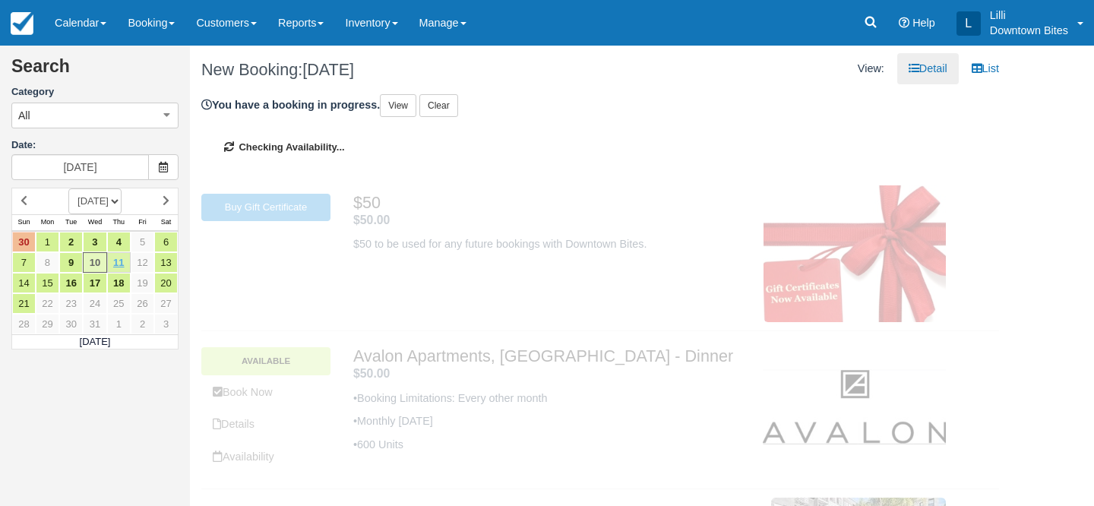
type input "12/11/25"
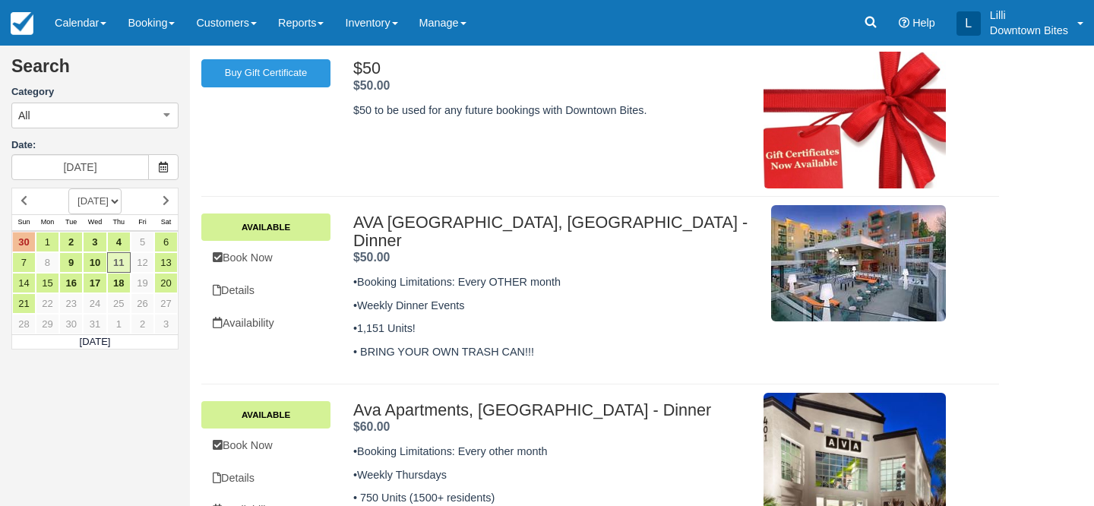
scroll to position [78, 0]
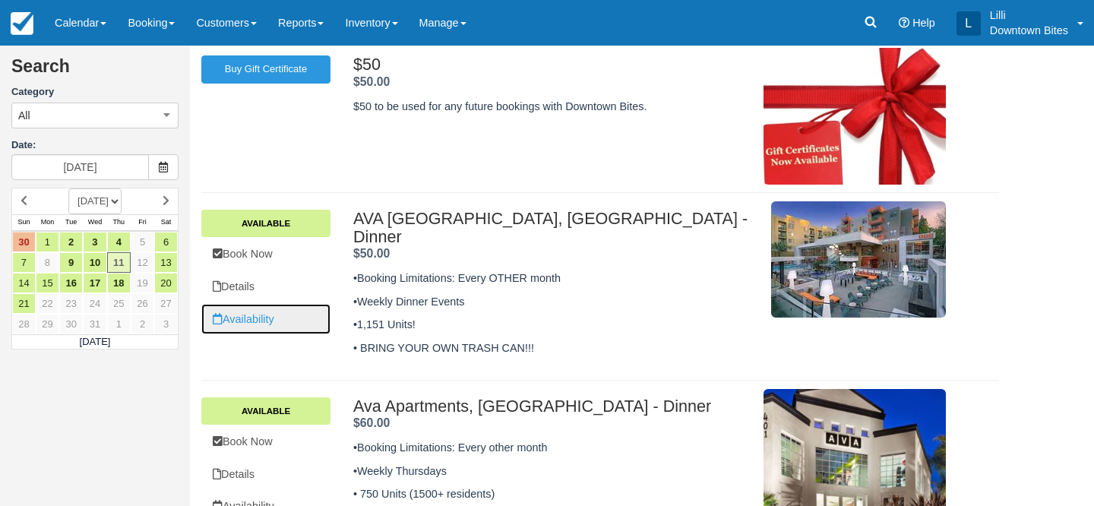
click at [271, 322] on link "Availability" at bounding box center [265, 319] width 129 height 31
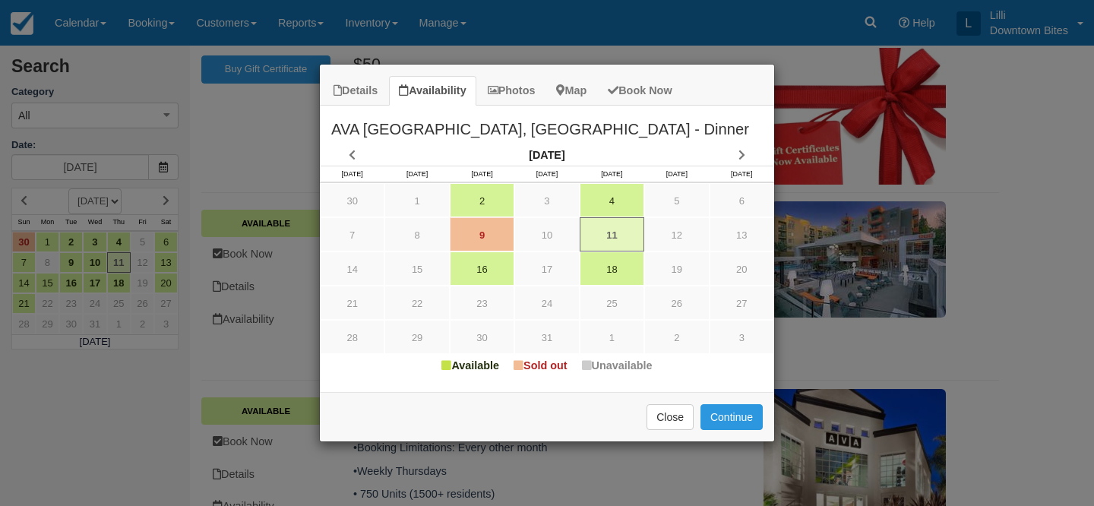
click at [637, 14] on div "Details Availability Photos Map Book Now AVA Toluca Hills, Los Angeles - Dinner…" at bounding box center [547, 253] width 1094 height 506
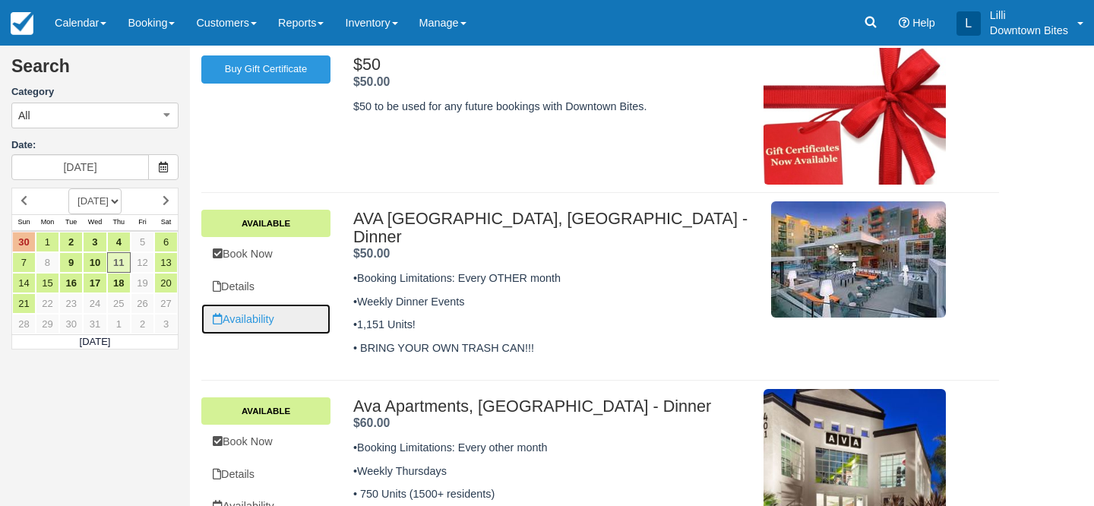
click at [249, 320] on link "Availability" at bounding box center [265, 319] width 129 height 31
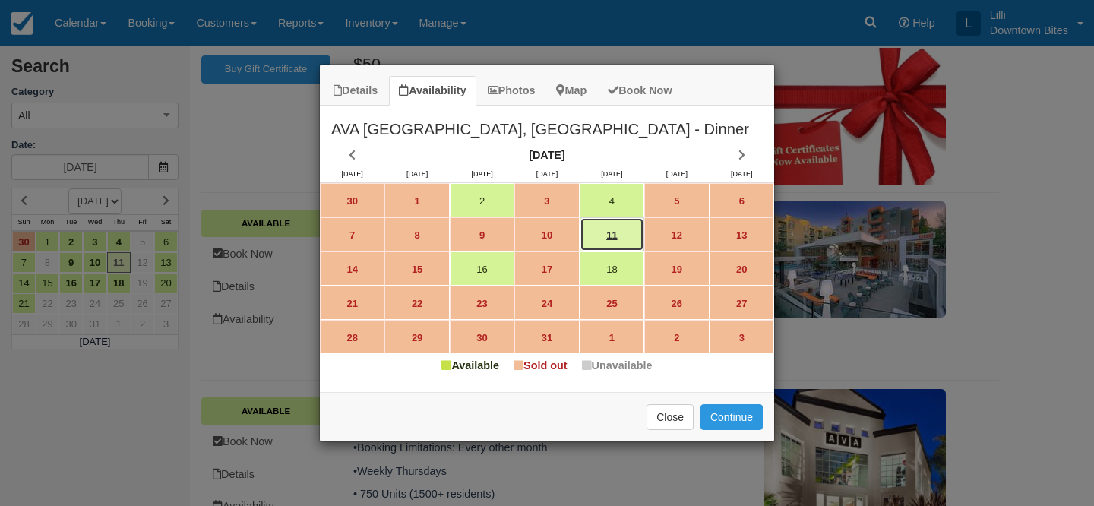
click at [618, 236] on link "11" at bounding box center [612, 234] width 65 height 34
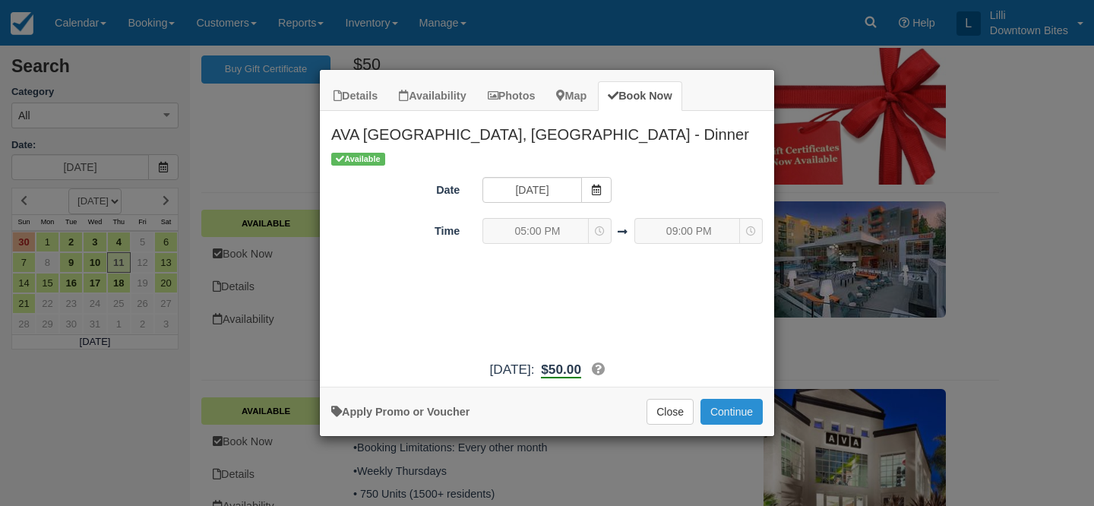
click at [748, 413] on button "Continue" at bounding box center [732, 412] width 62 height 26
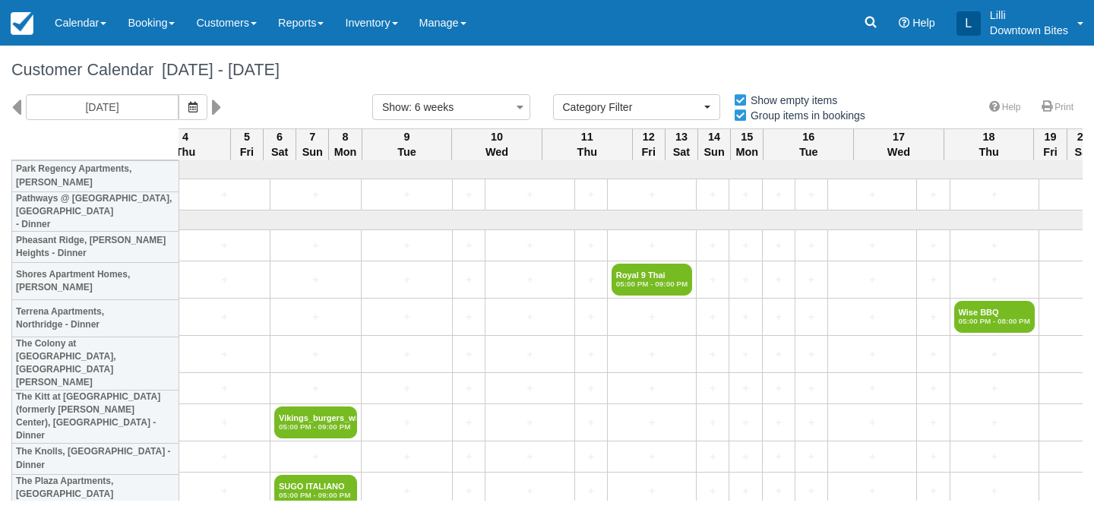
select select
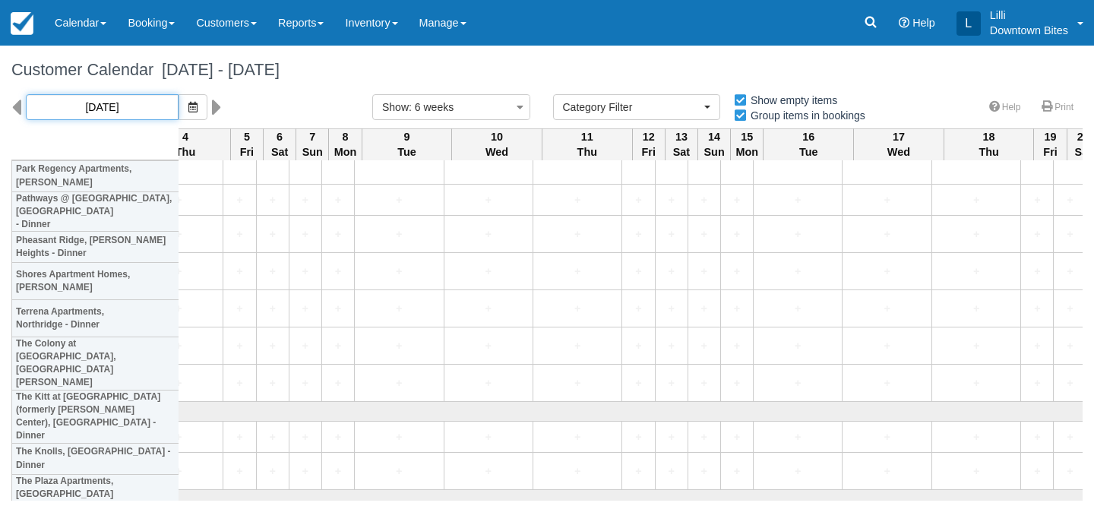
click at [135, 113] on input "[DATE]" at bounding box center [102, 107] width 153 height 26
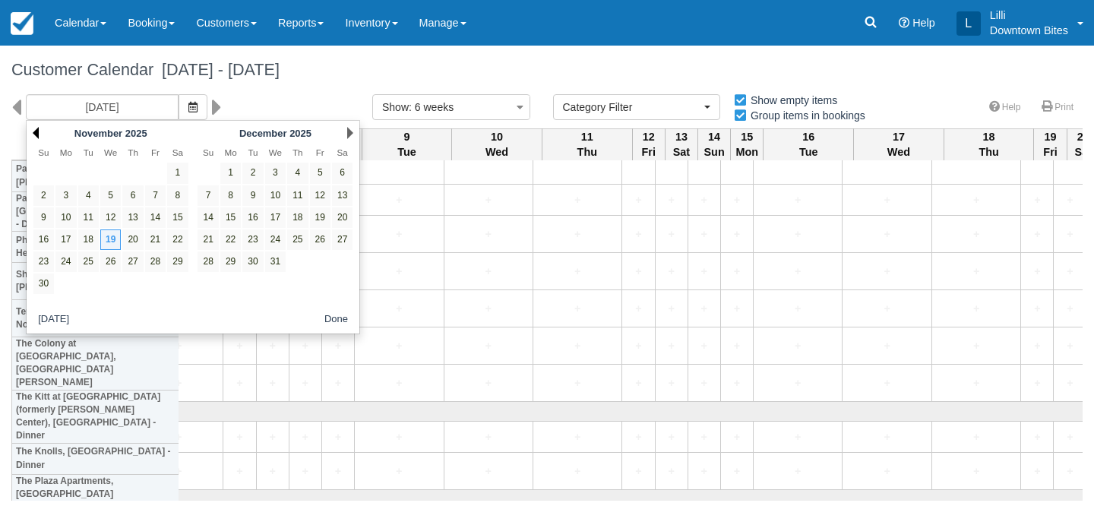
click at [36, 131] on link "Prev" at bounding box center [36, 133] width 6 height 12
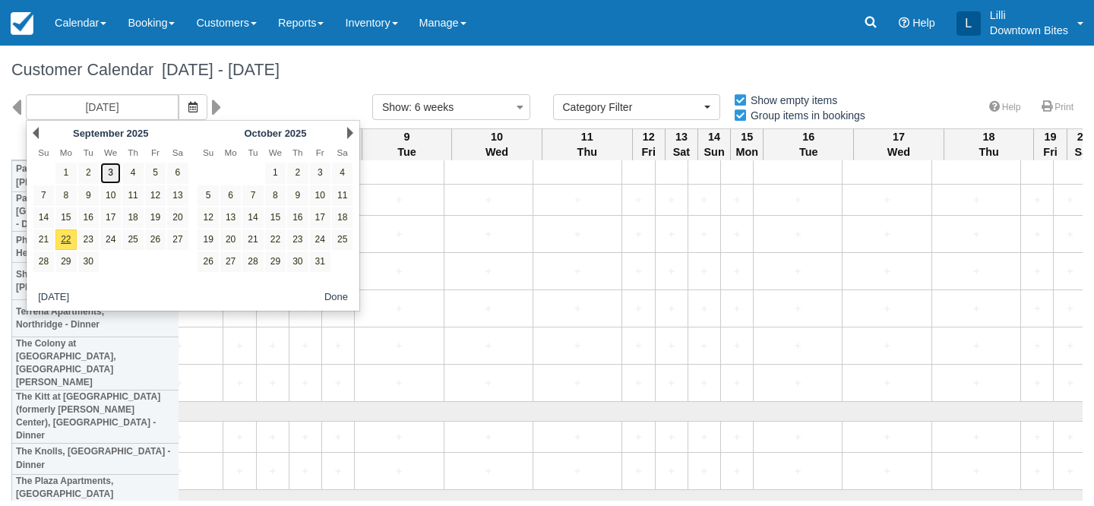
click at [112, 175] on link "3" at bounding box center [110, 173] width 21 height 21
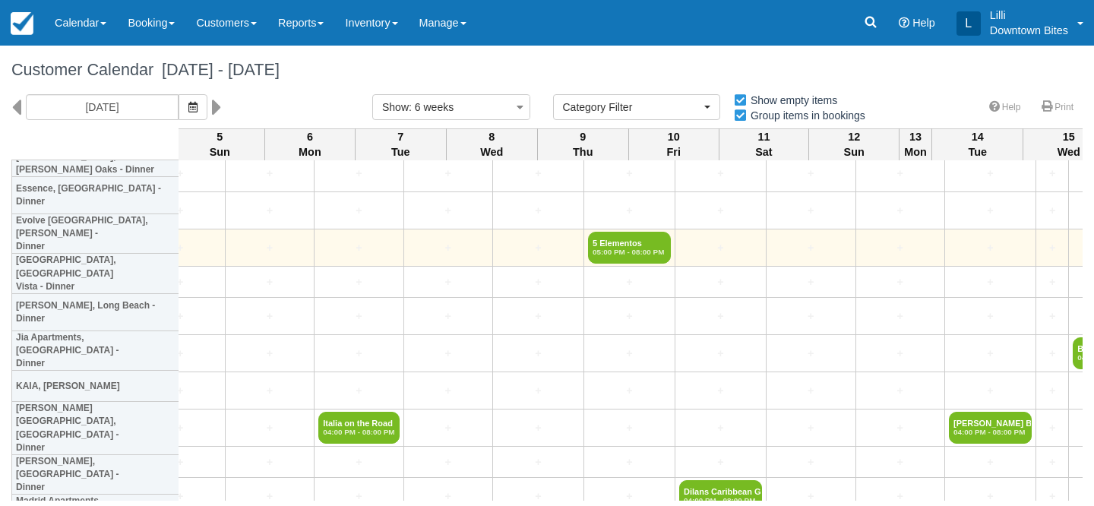
scroll to position [1131, 2827]
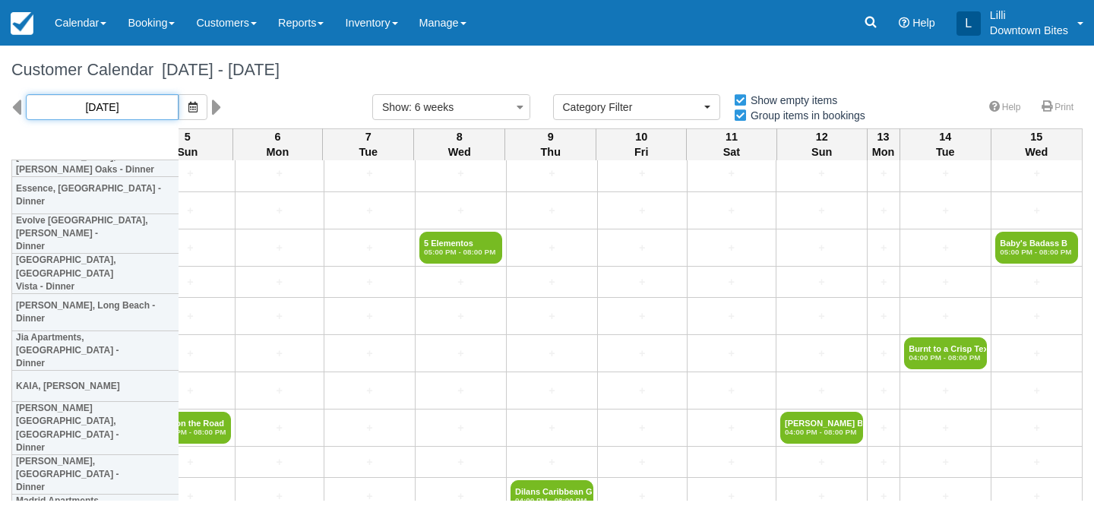
click at [110, 97] on input "09/03/25" at bounding box center [102, 107] width 153 height 26
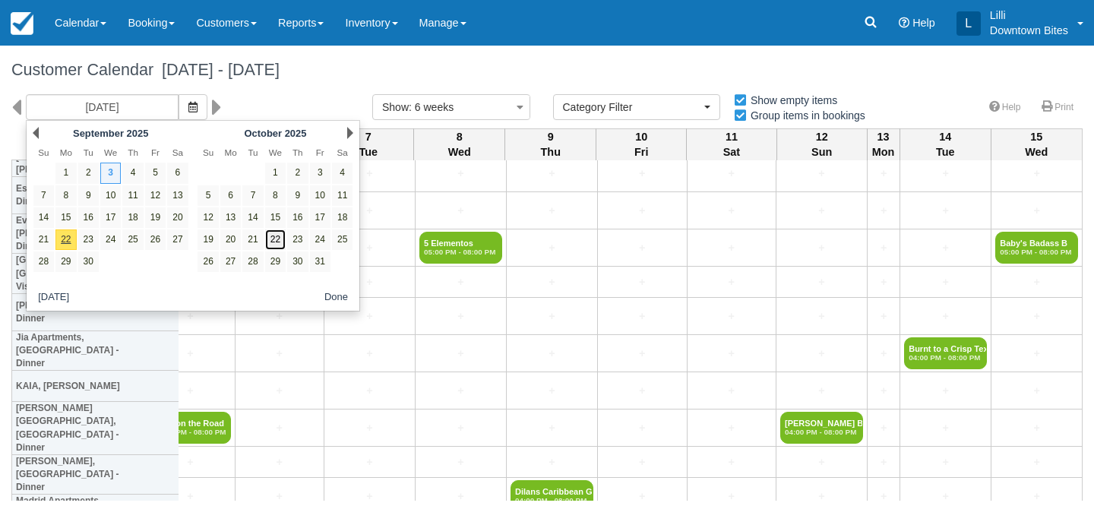
click at [274, 244] on link "22" at bounding box center [275, 240] width 21 height 21
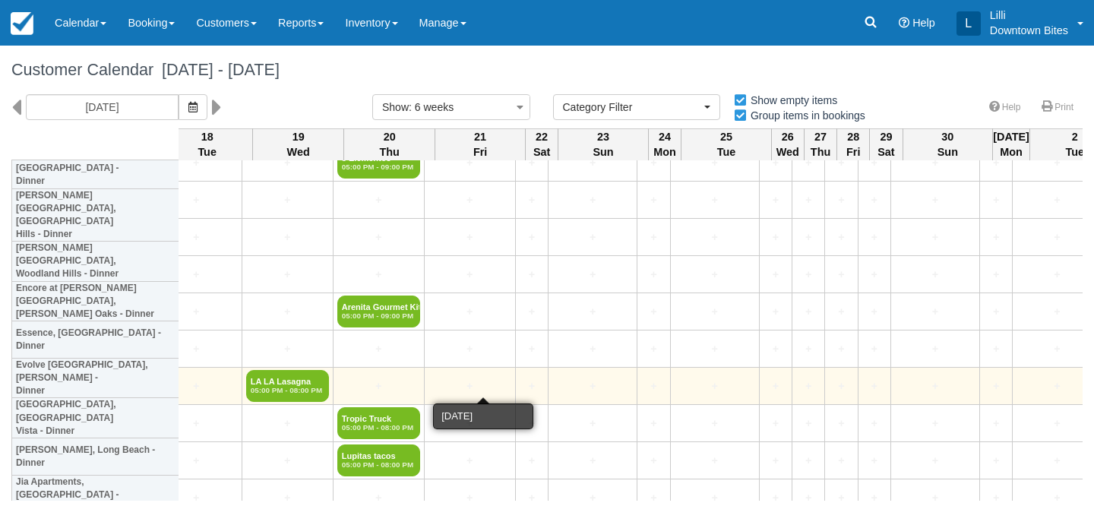
scroll to position [980, 2241]
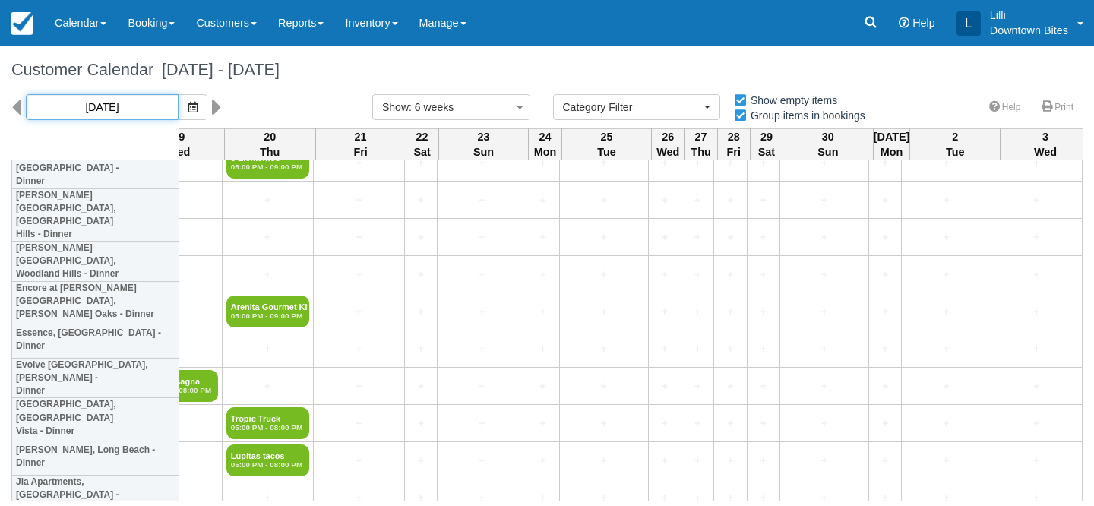
click at [100, 106] on input "10/22/25" at bounding box center [102, 107] width 153 height 26
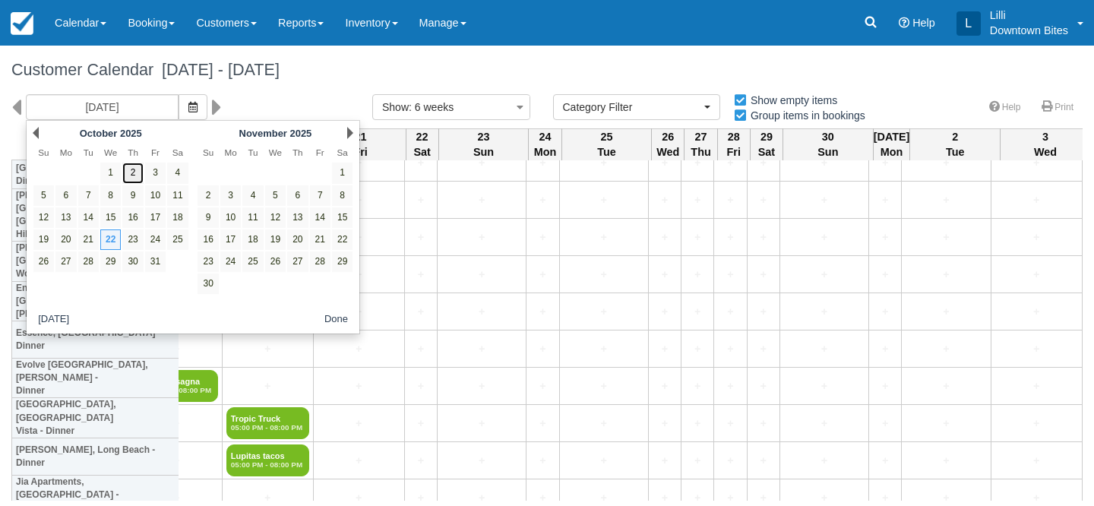
click at [132, 172] on link "2" at bounding box center [132, 173] width 21 height 21
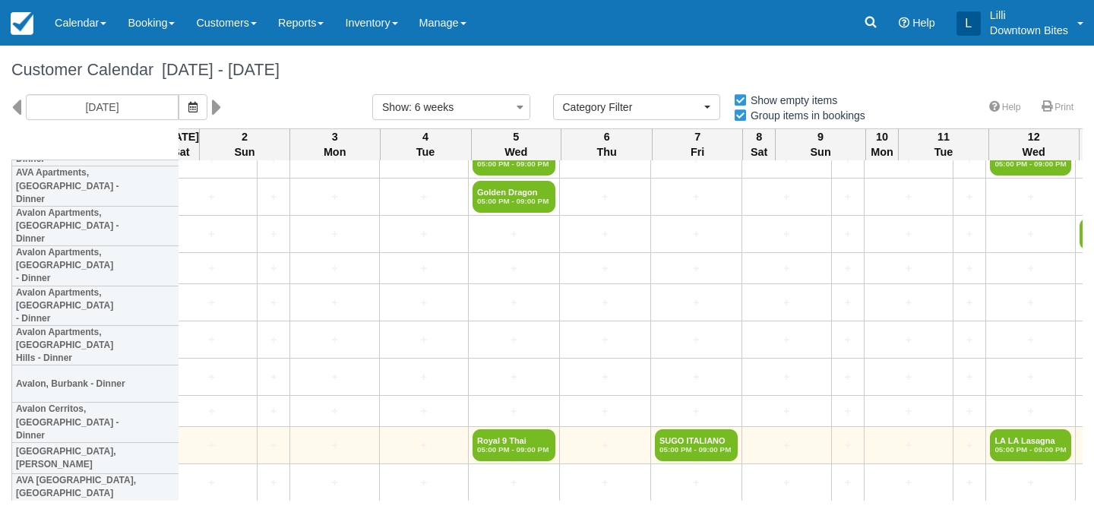
scroll to position [375, 2705]
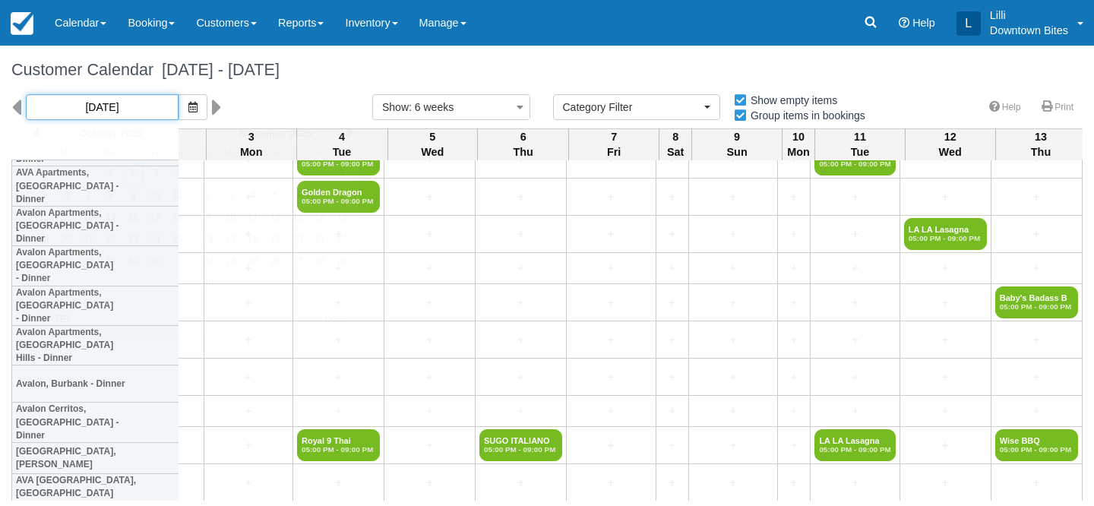
click at [128, 107] on input "10/02/25" at bounding box center [102, 107] width 153 height 26
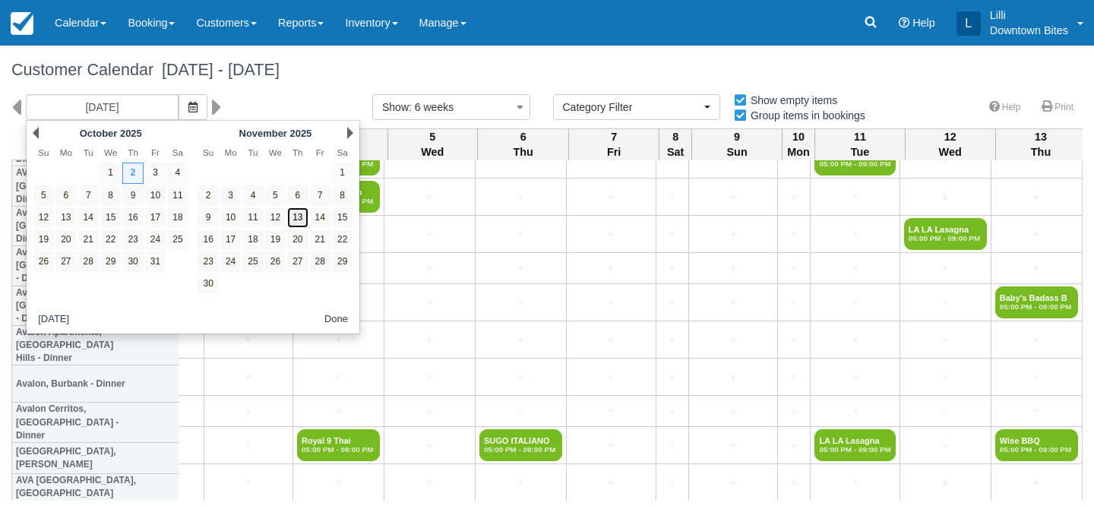
click at [301, 220] on link "13" at bounding box center [297, 217] width 21 height 21
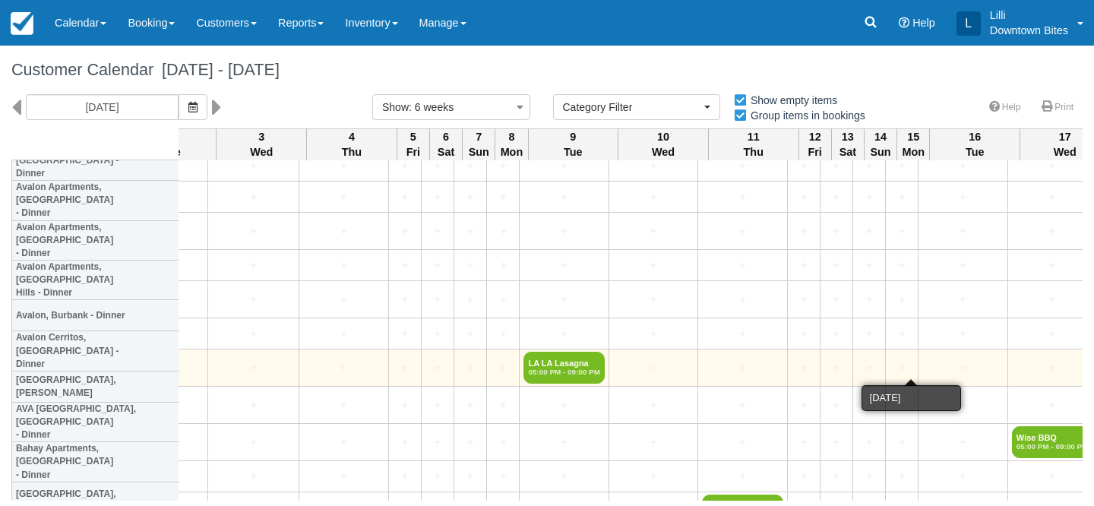
scroll to position [434, 1259]
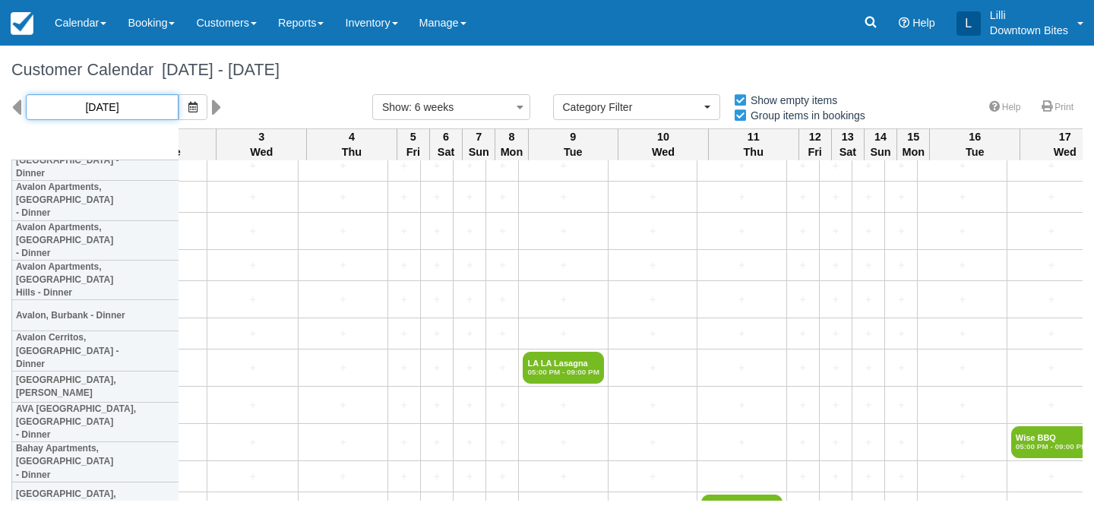
click at [101, 116] on input "11/13/25" at bounding box center [102, 107] width 153 height 26
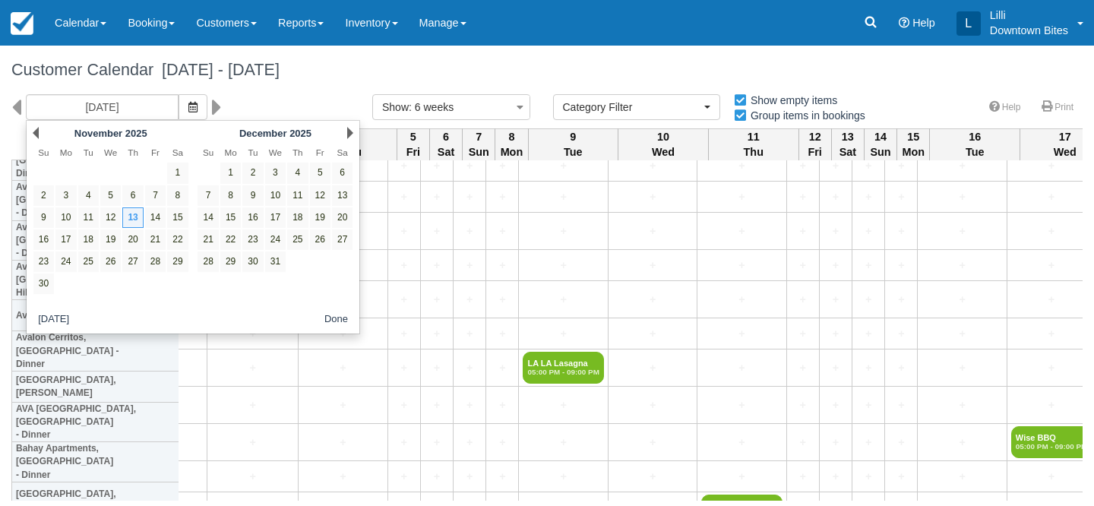
click at [39, 130] on div "Prev November 2025" at bounding box center [110, 132] width 165 height 21
click at [40, 131] on div "Prev November 2025" at bounding box center [110, 132] width 165 height 21
click at [36, 132] on link "Prev" at bounding box center [36, 133] width 6 height 12
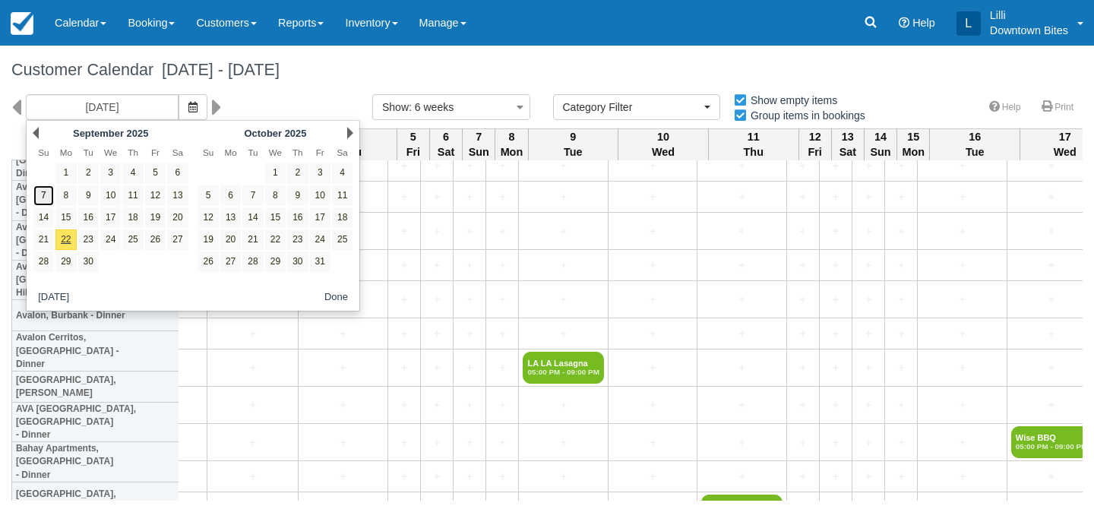
click at [40, 198] on link "7" at bounding box center [43, 195] width 21 height 21
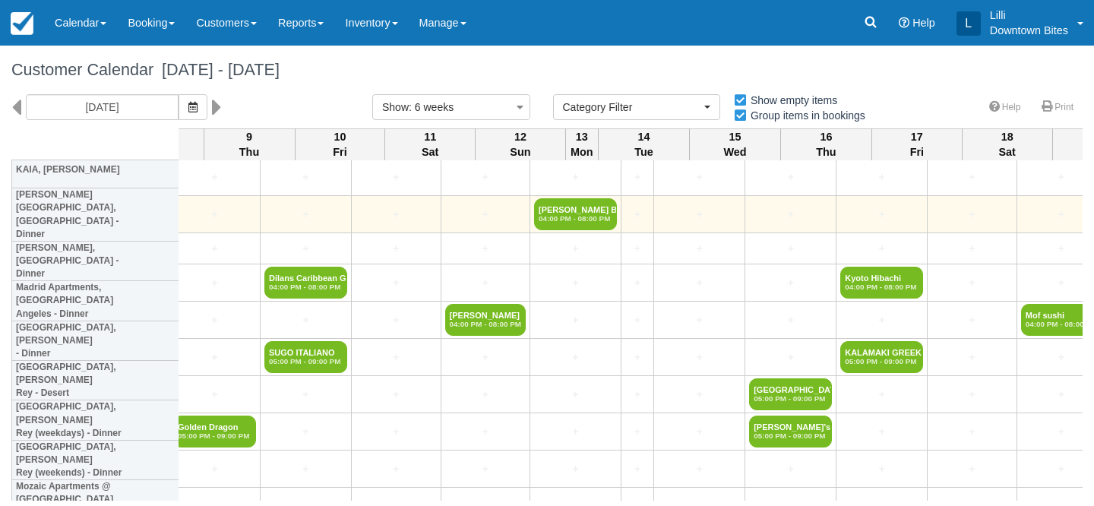
scroll to position [1351, 2827]
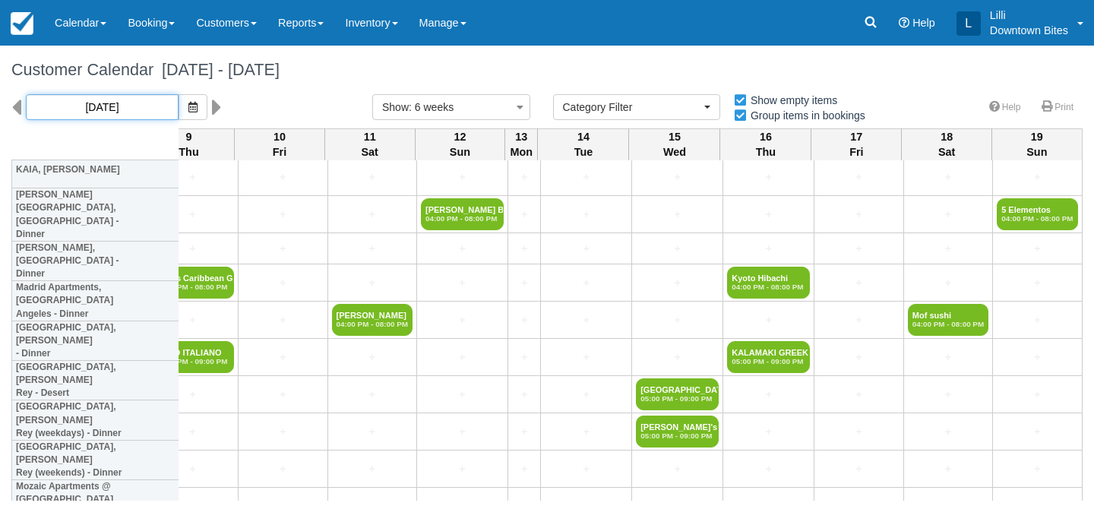
click at [113, 106] on input "09/07/25" at bounding box center [102, 107] width 153 height 26
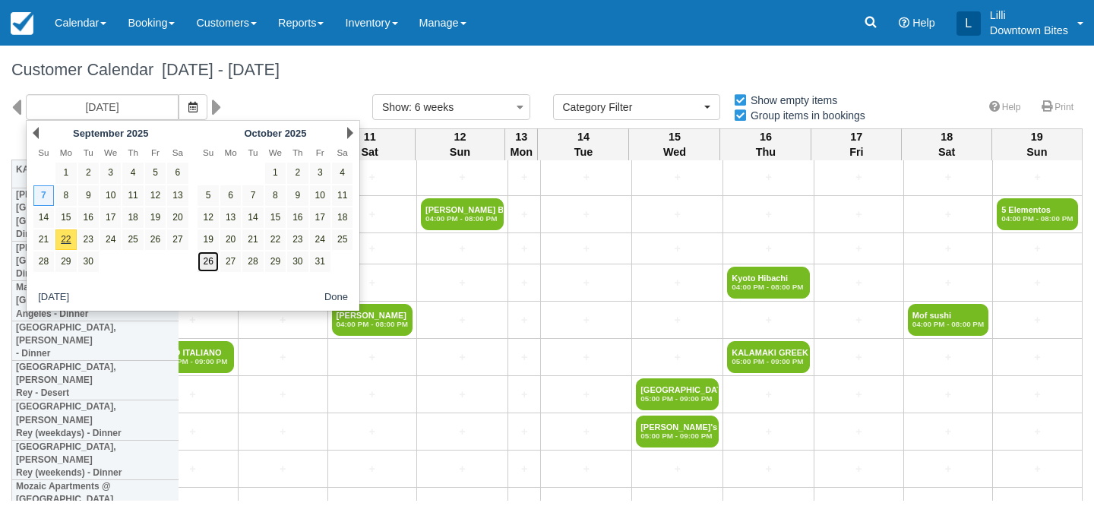
click at [205, 266] on link "26" at bounding box center [208, 262] width 21 height 21
type input "10/26/25"
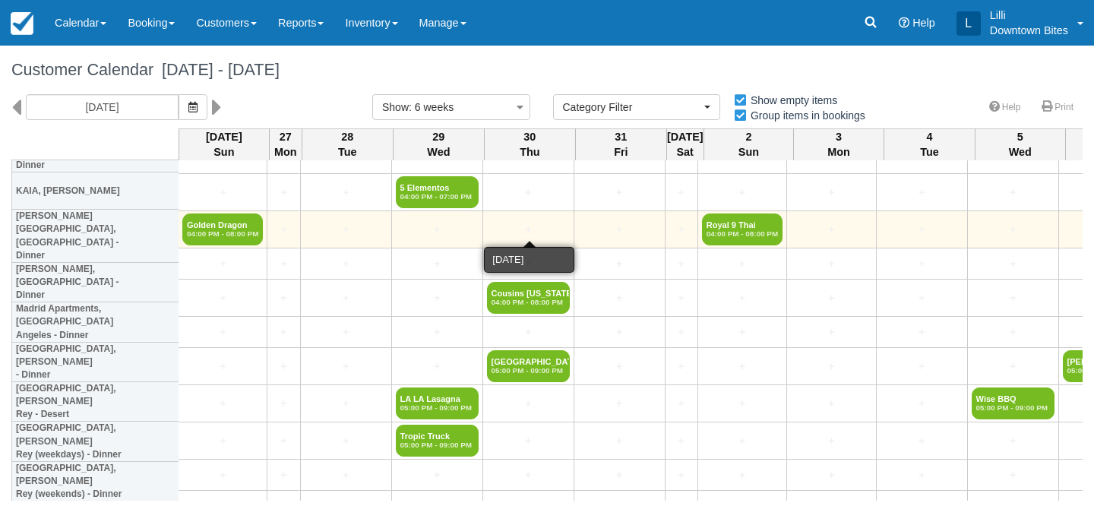
scroll to position [1323, 0]
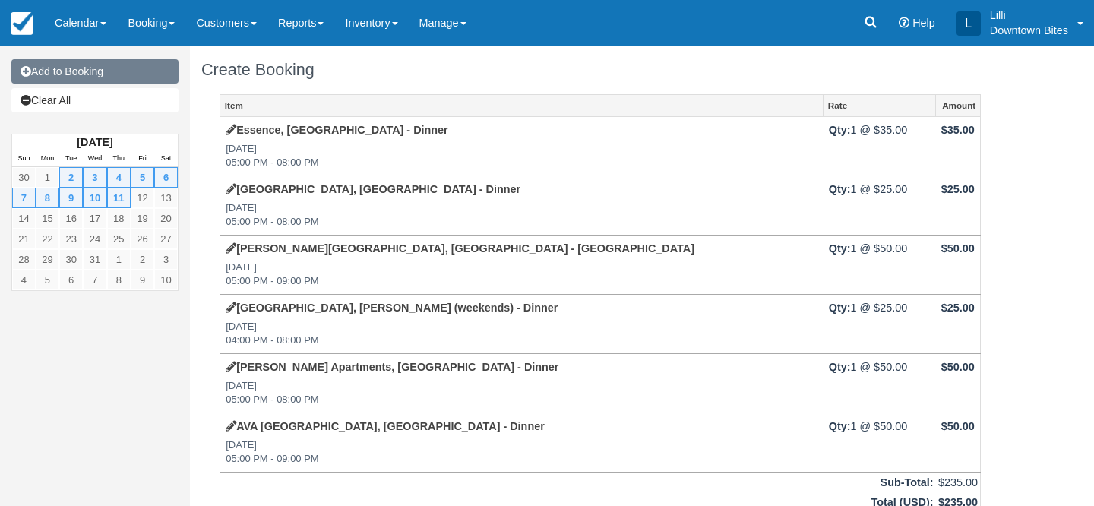
click at [112, 75] on link "Add to Booking" at bounding box center [94, 71] width 167 height 24
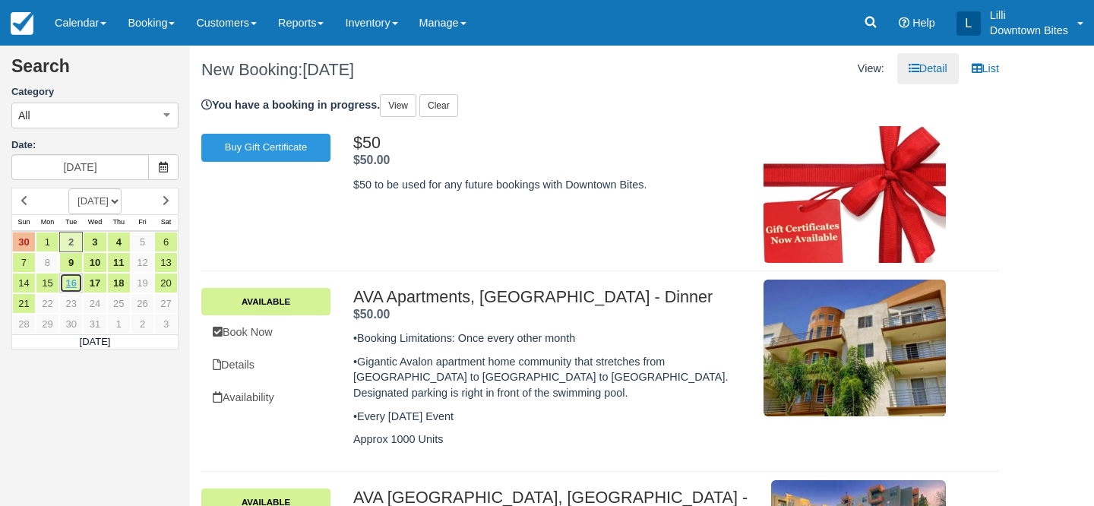
click at [72, 290] on link "16" at bounding box center [71, 283] width 24 height 21
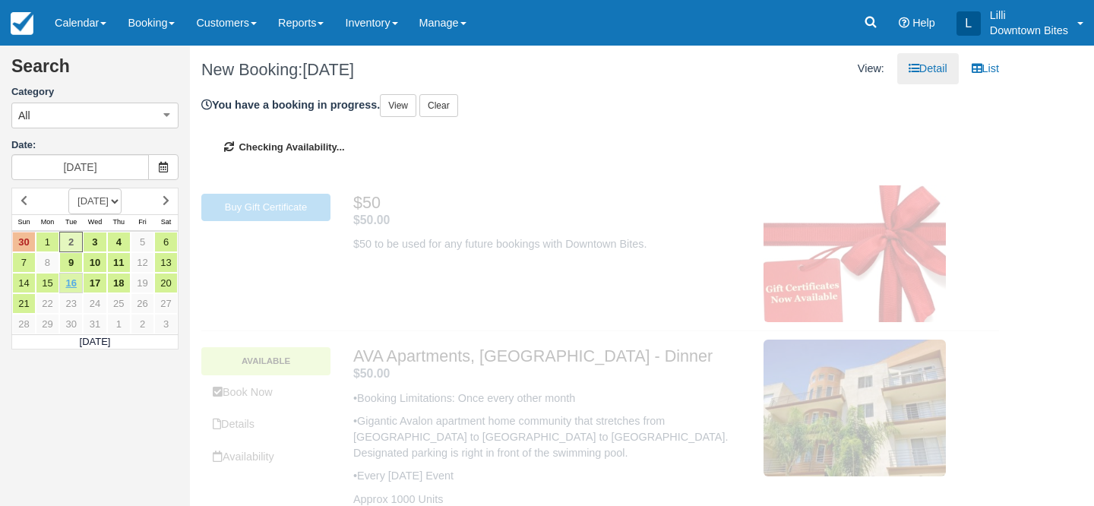
type input "[DATE]"
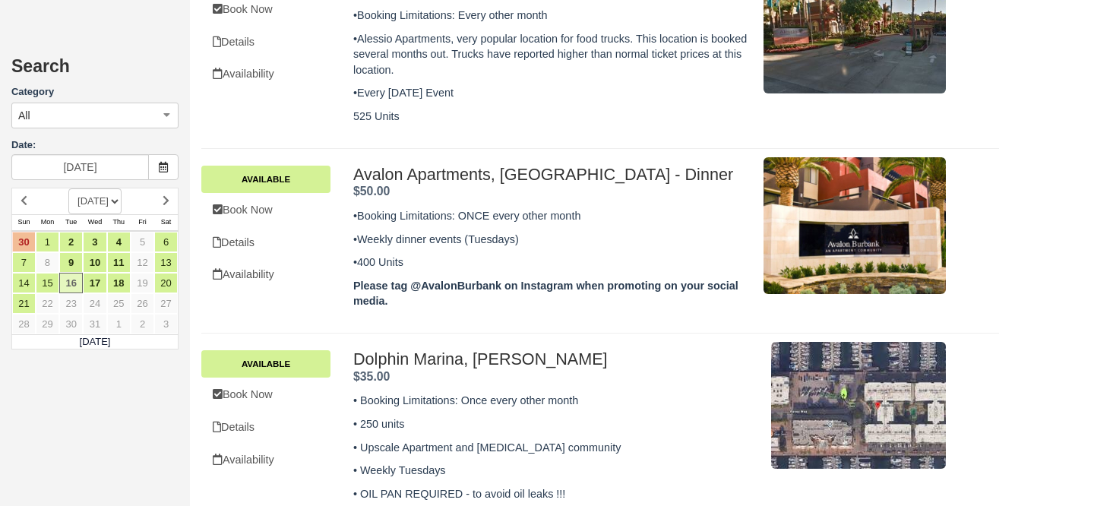
scroll to position [508, 0]
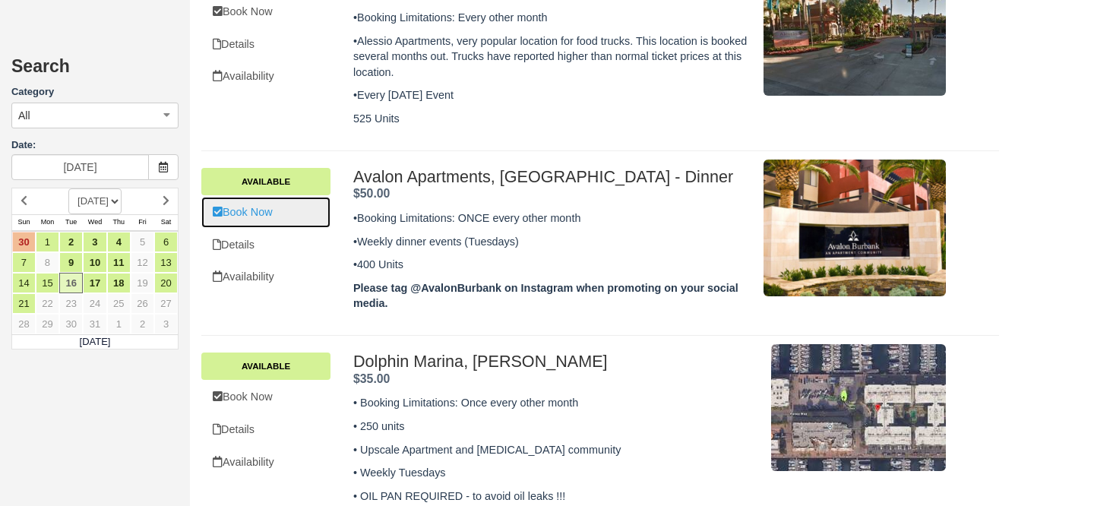
click at [261, 197] on link "Book Now" at bounding box center [265, 212] width 129 height 31
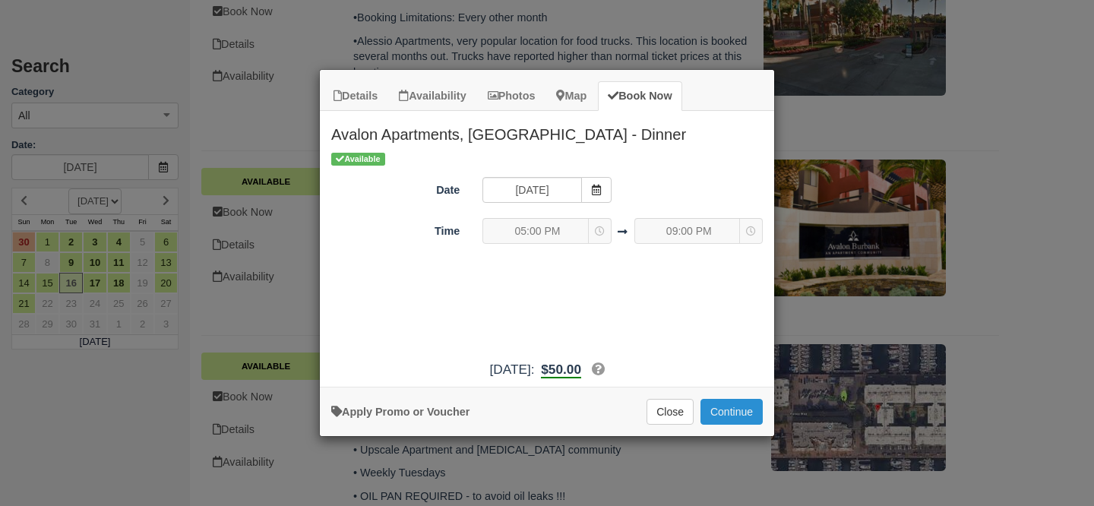
click at [746, 404] on button "Continue" at bounding box center [732, 412] width 62 height 26
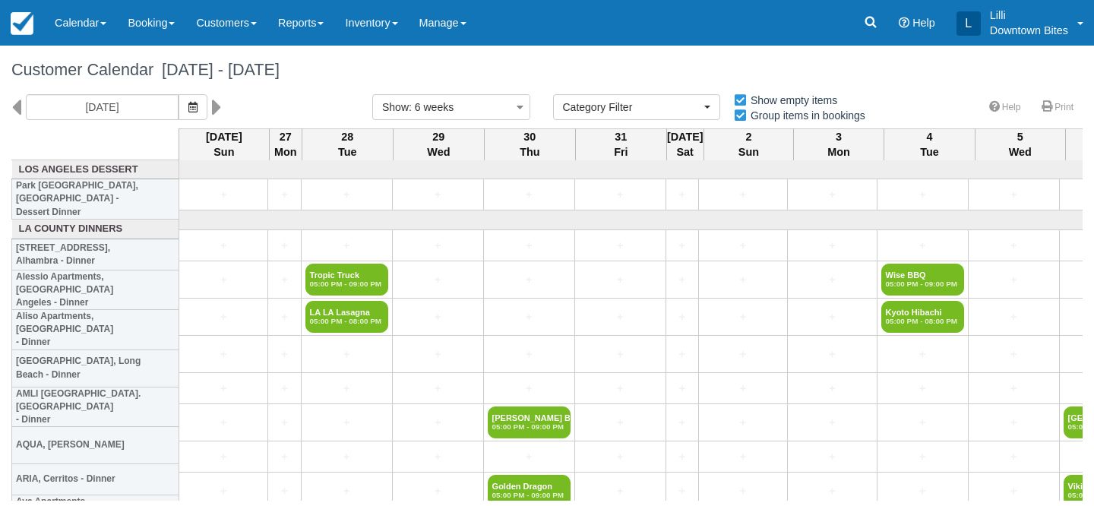
select select
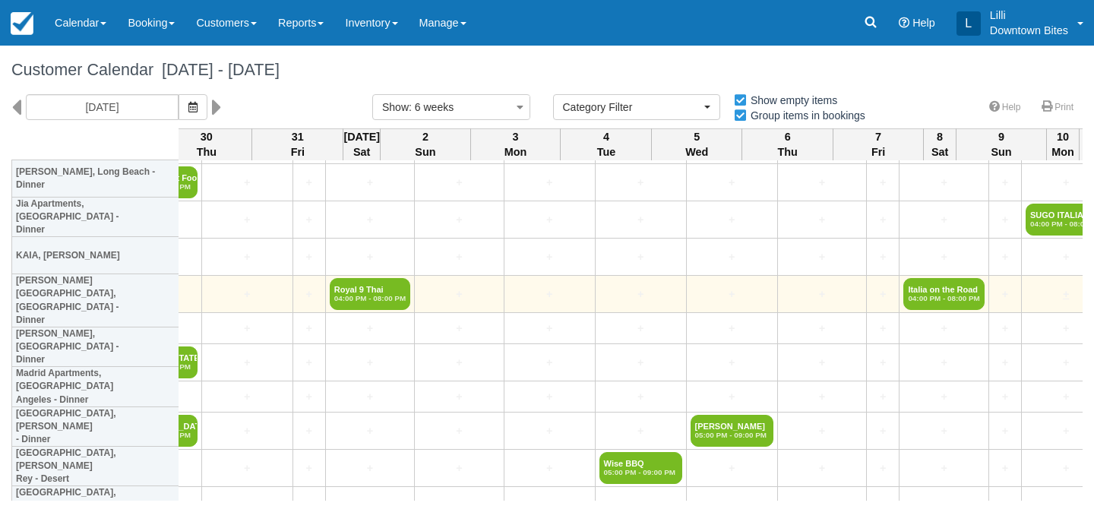
scroll to position [1259, 192]
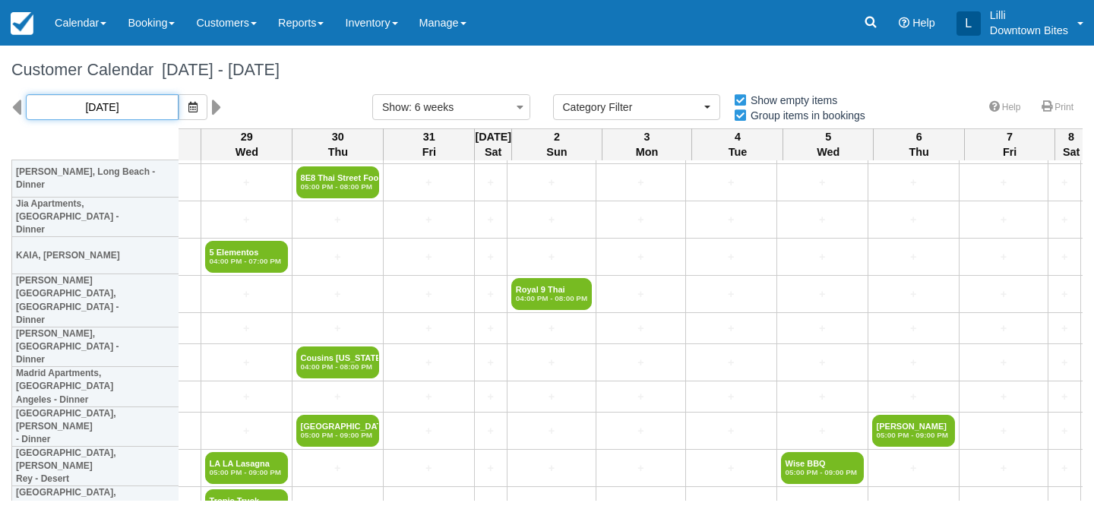
click at [119, 97] on input "[DATE]" at bounding box center [102, 107] width 153 height 26
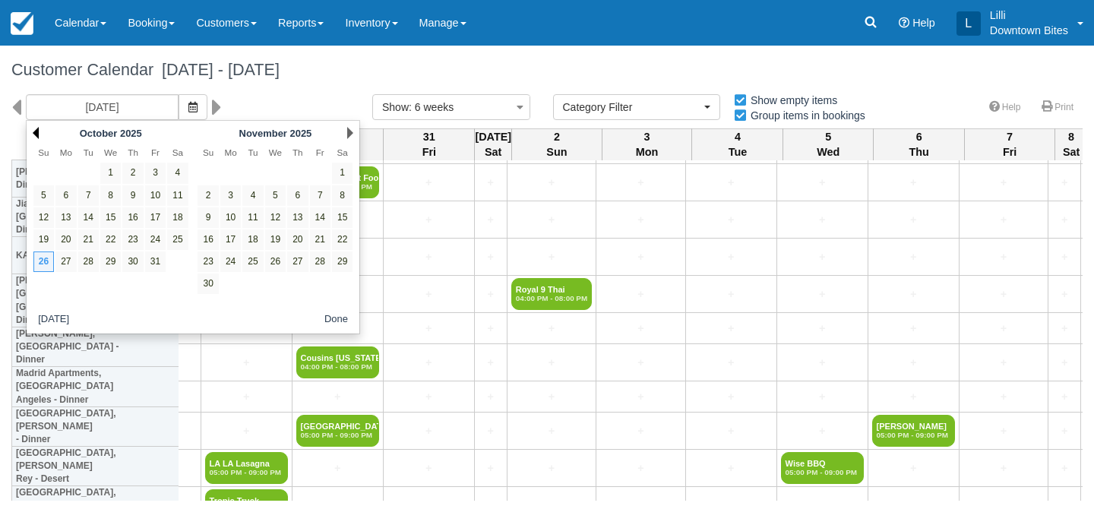
click at [36, 135] on link "Prev" at bounding box center [36, 133] width 6 height 12
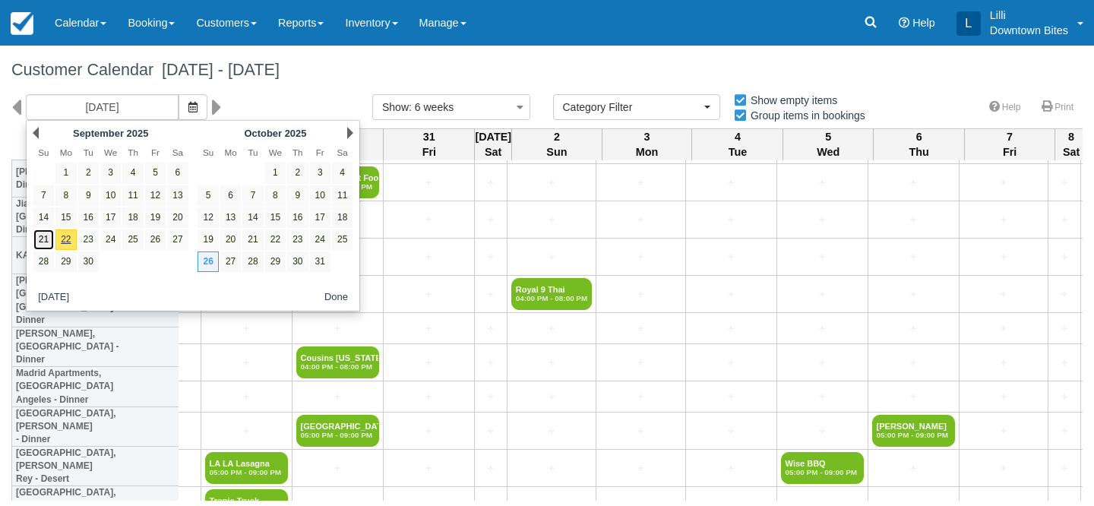
click at [45, 235] on link "21" at bounding box center [43, 240] width 21 height 21
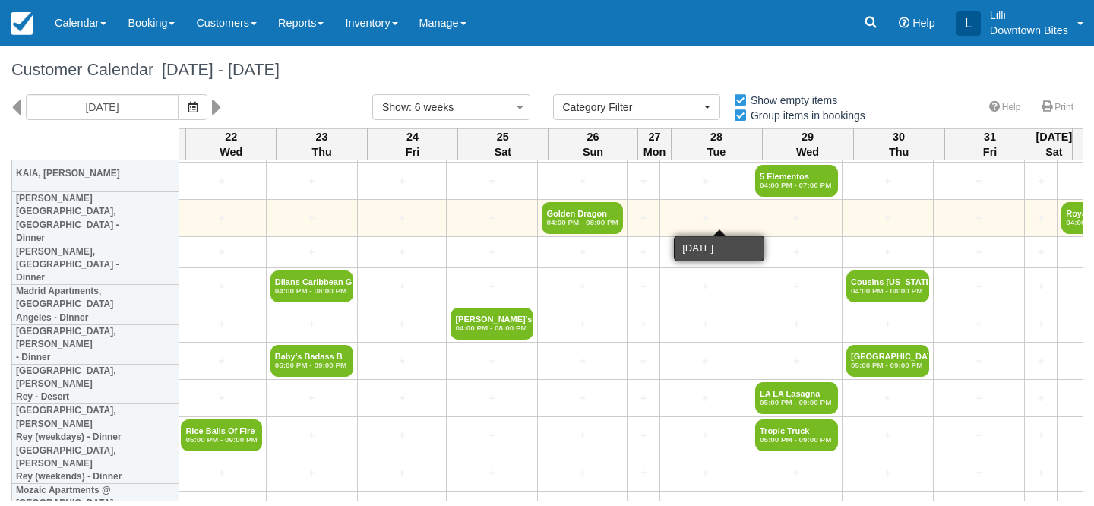
scroll to position [1347, 2765]
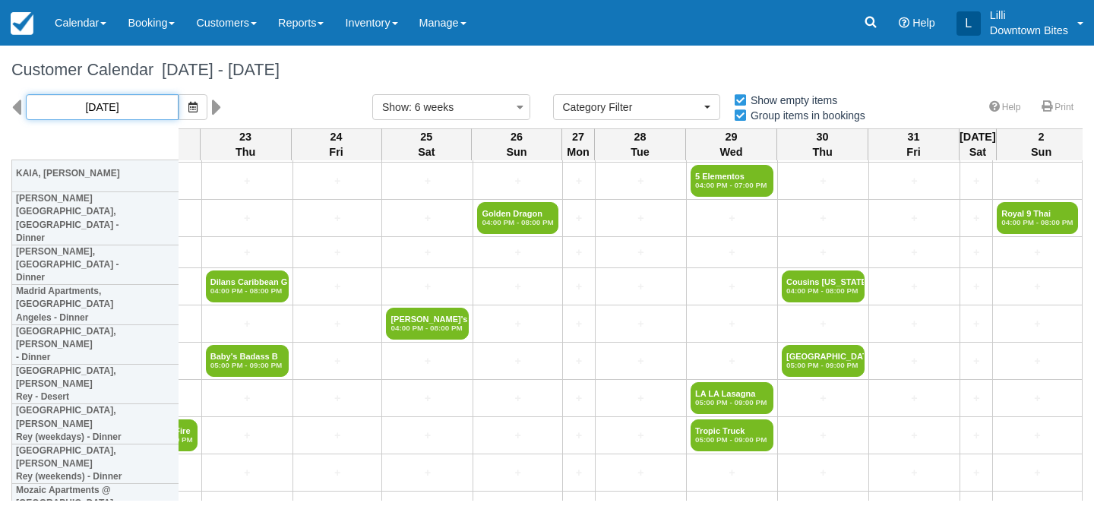
click at [105, 100] on input "[DATE]" at bounding box center [102, 107] width 153 height 26
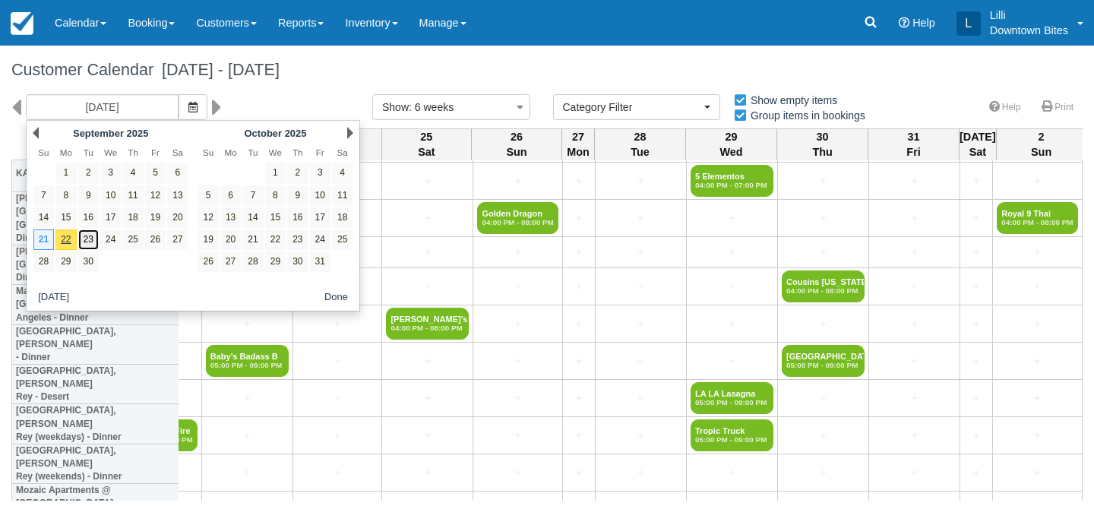
click at [90, 242] on link "23" at bounding box center [88, 240] width 21 height 21
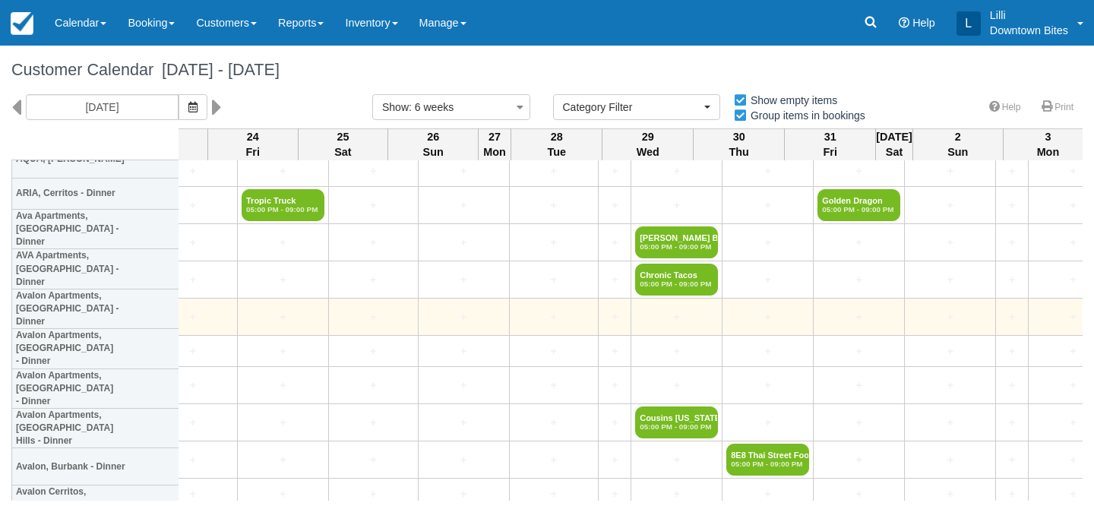
scroll to position [292, 2767]
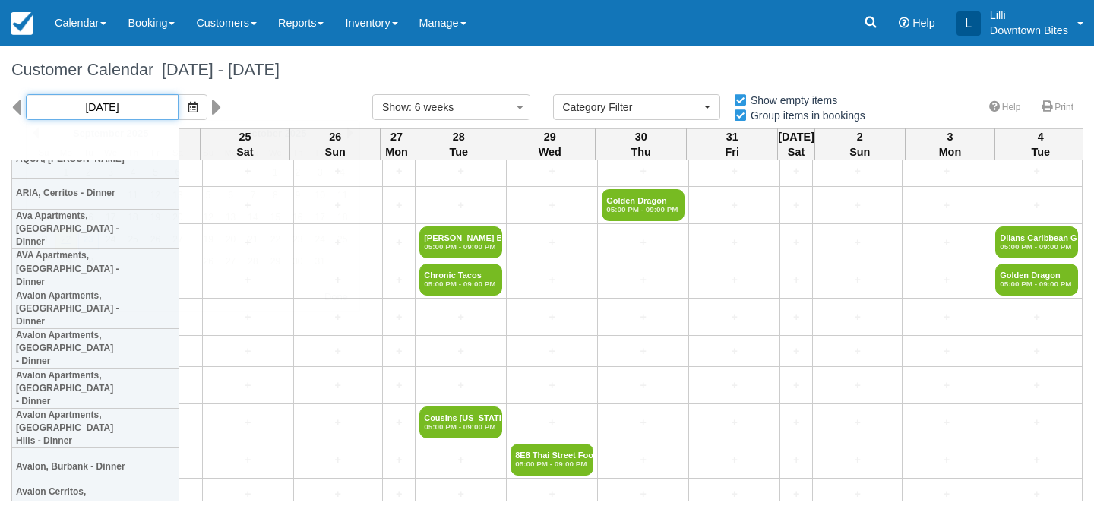
click at [121, 102] on input "[DATE]" at bounding box center [102, 107] width 153 height 26
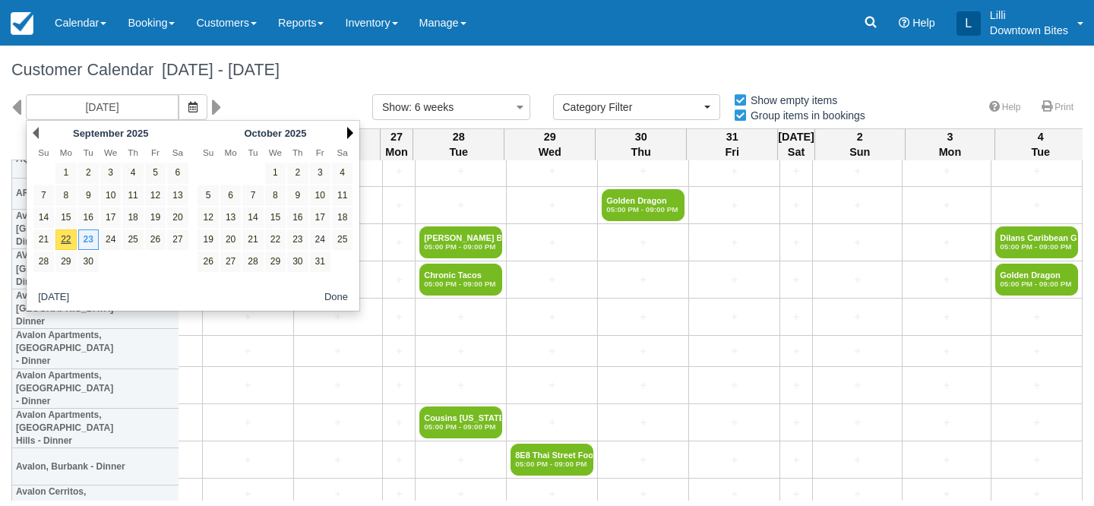
click at [352, 131] on link "Next" at bounding box center [350, 133] width 6 height 12
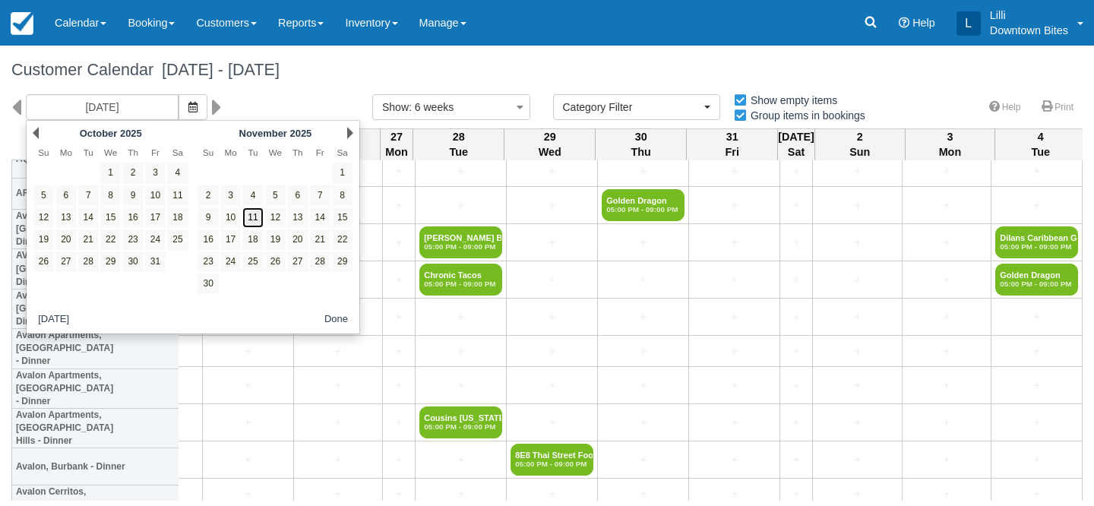
click at [249, 220] on link "11" at bounding box center [252, 217] width 21 height 21
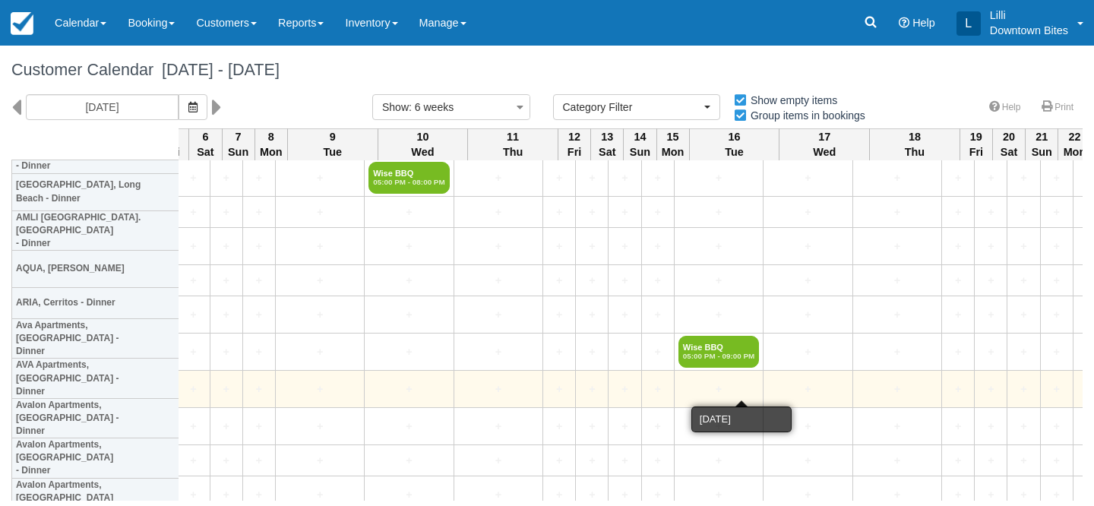
scroll to position [176, 1687]
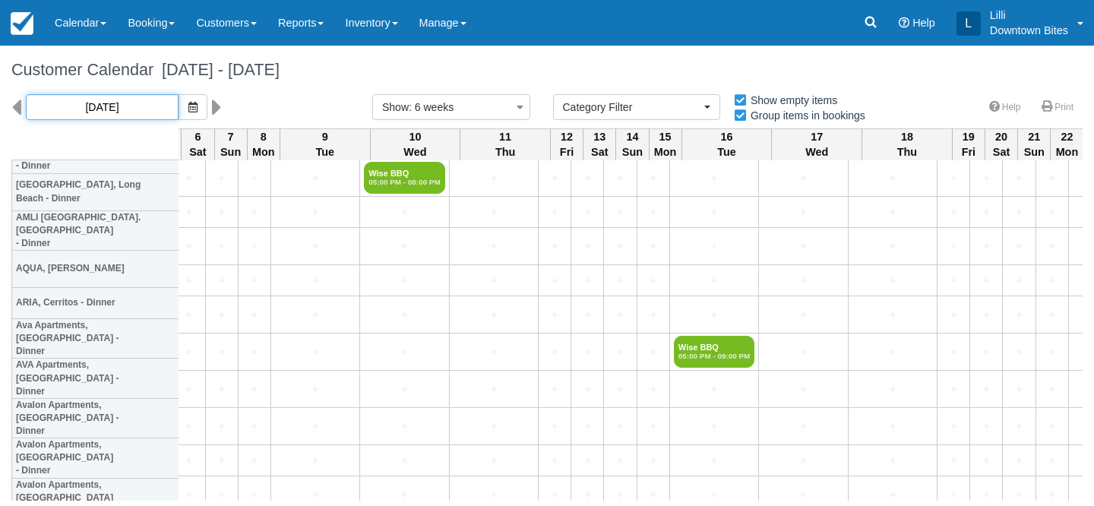
click at [49, 109] on input "[DATE]" at bounding box center [102, 107] width 153 height 26
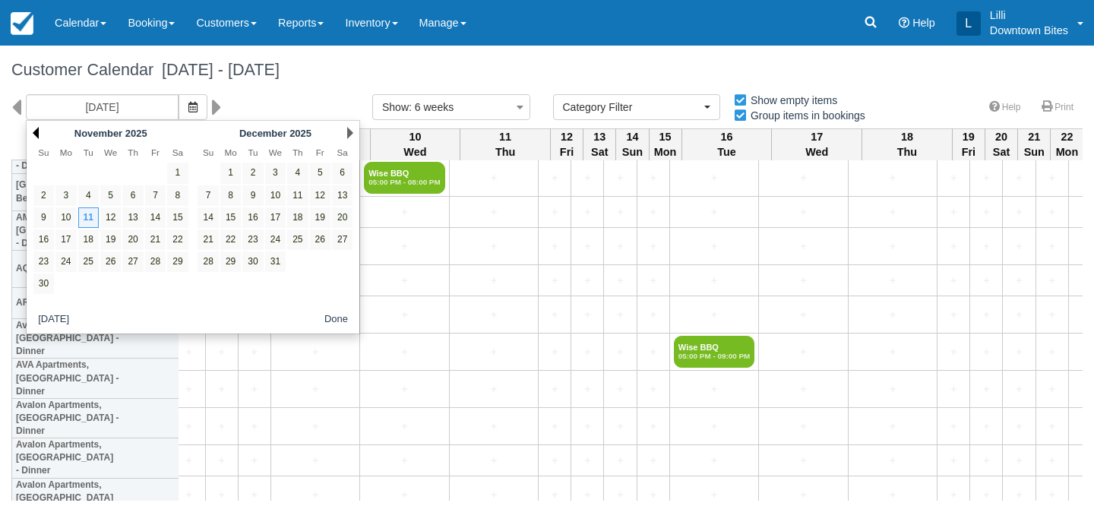
click at [37, 130] on link "Prev" at bounding box center [36, 133] width 6 height 12
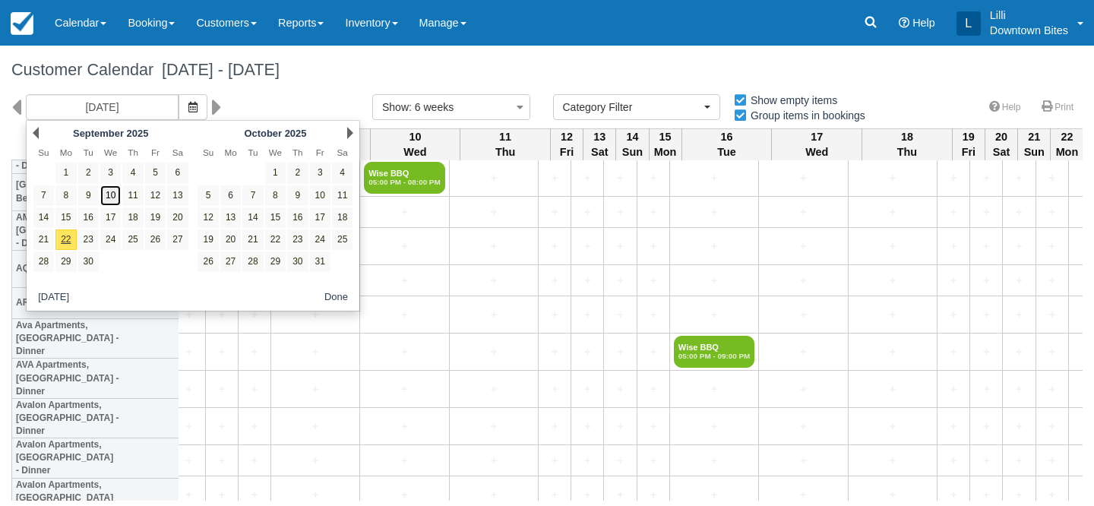
click at [112, 193] on link "10" at bounding box center [110, 195] width 21 height 21
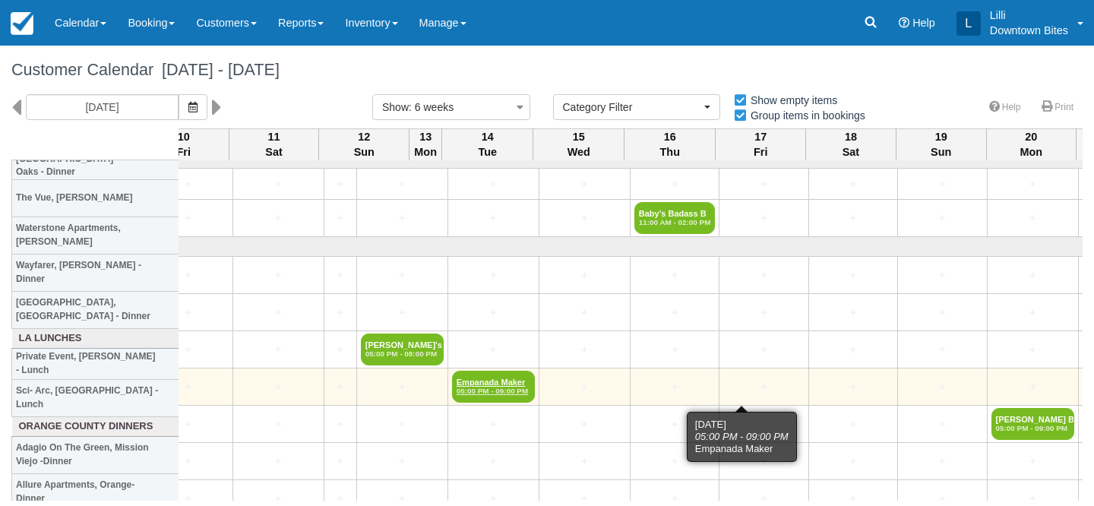
scroll to position [2280, 2826]
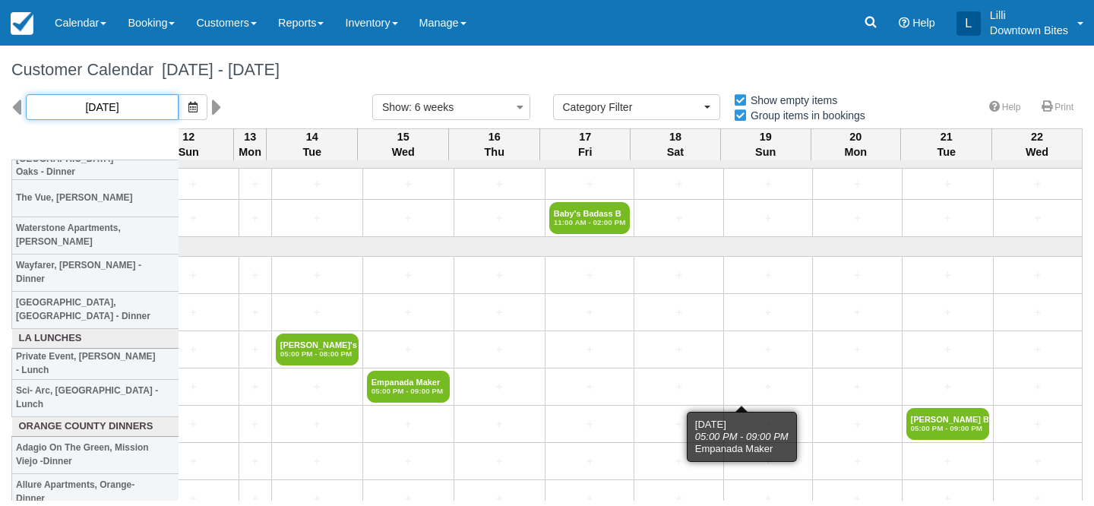
click at [120, 100] on input "[DATE]" at bounding box center [102, 107] width 153 height 26
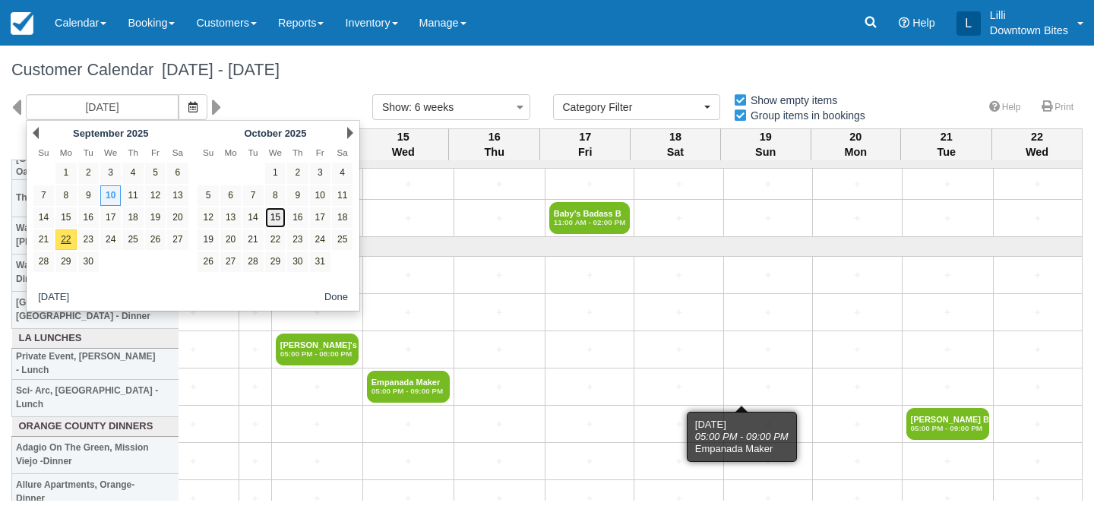
click at [281, 220] on link "15" at bounding box center [275, 217] width 21 height 21
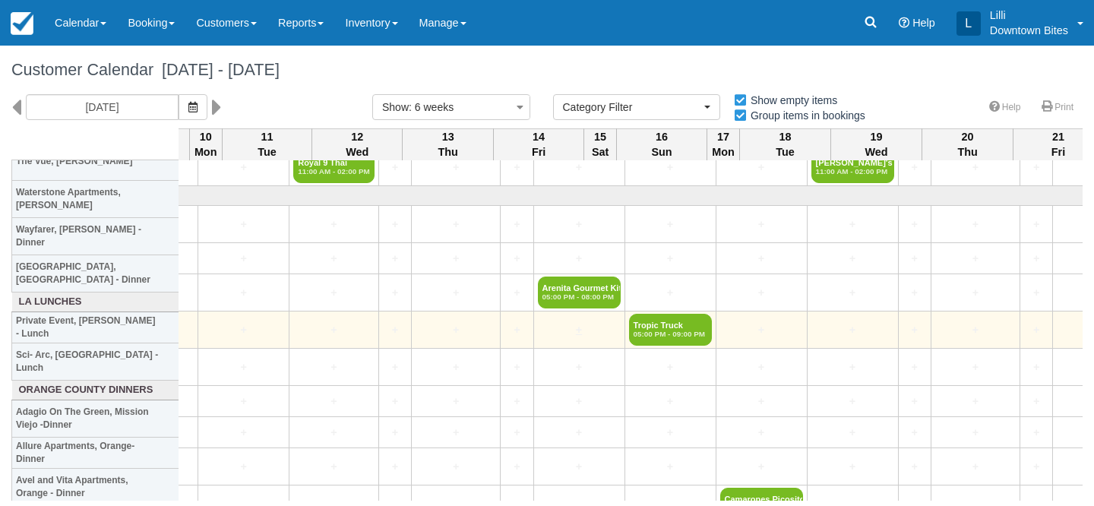
scroll to position [2279, 2473]
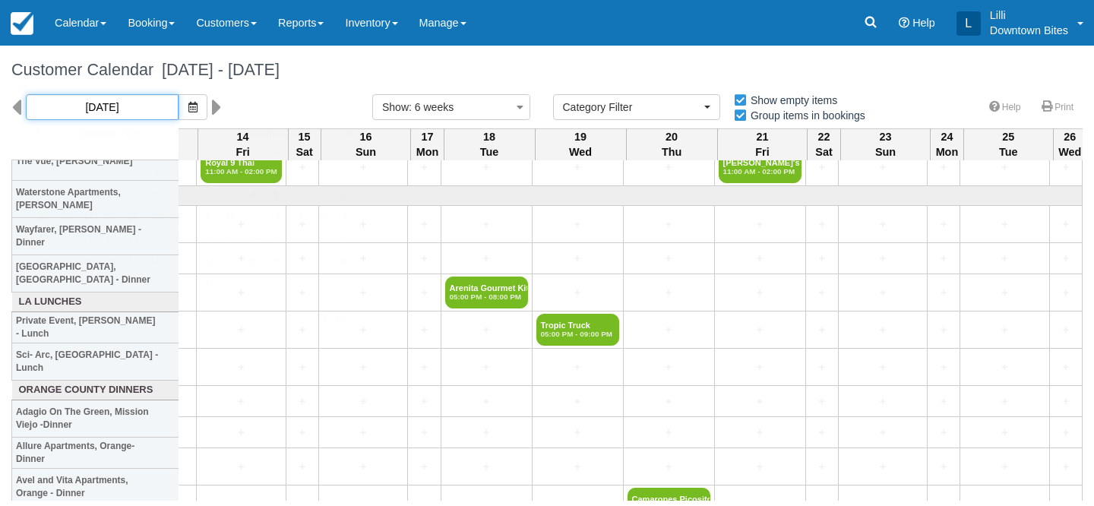
click at [78, 112] on input "[DATE]" at bounding box center [102, 107] width 153 height 26
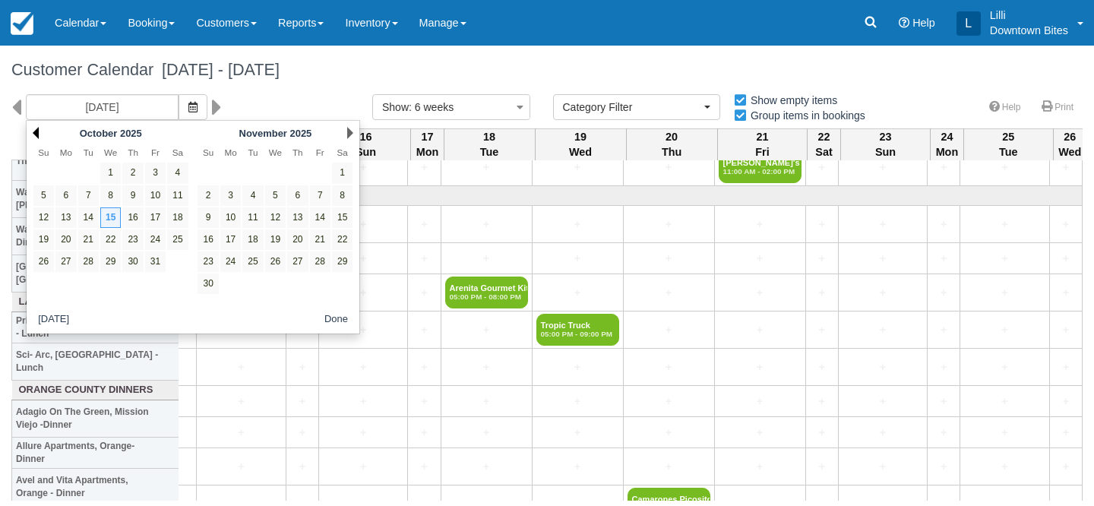
click at [36, 134] on link "Prev" at bounding box center [36, 133] width 6 height 12
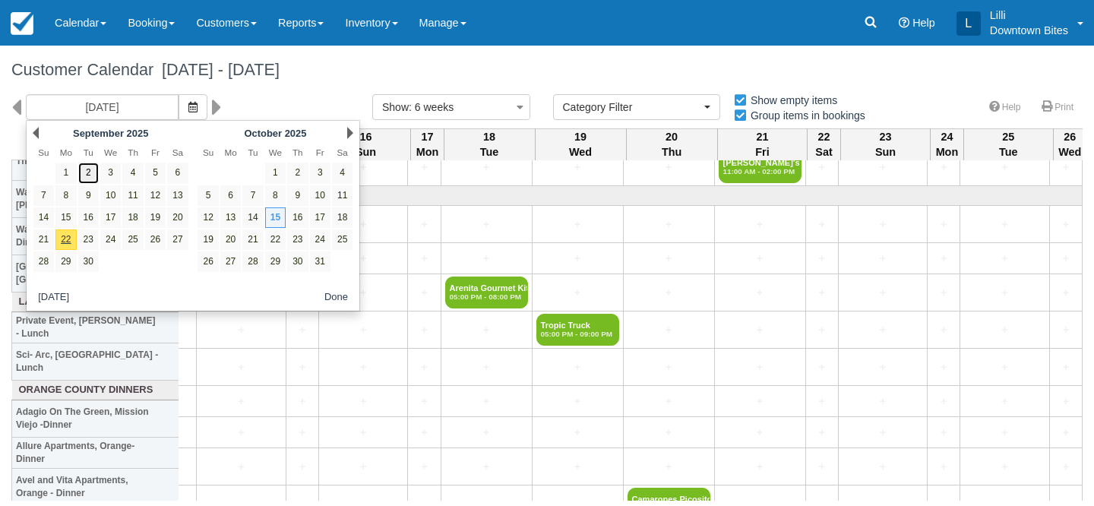
click at [92, 176] on link "2" at bounding box center [88, 173] width 21 height 21
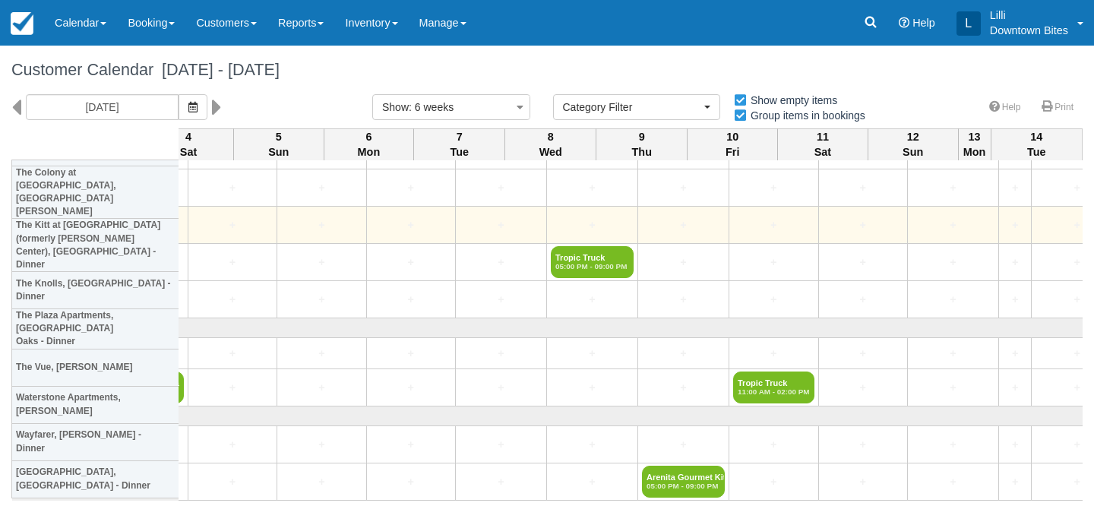
scroll to position [2099, 2827]
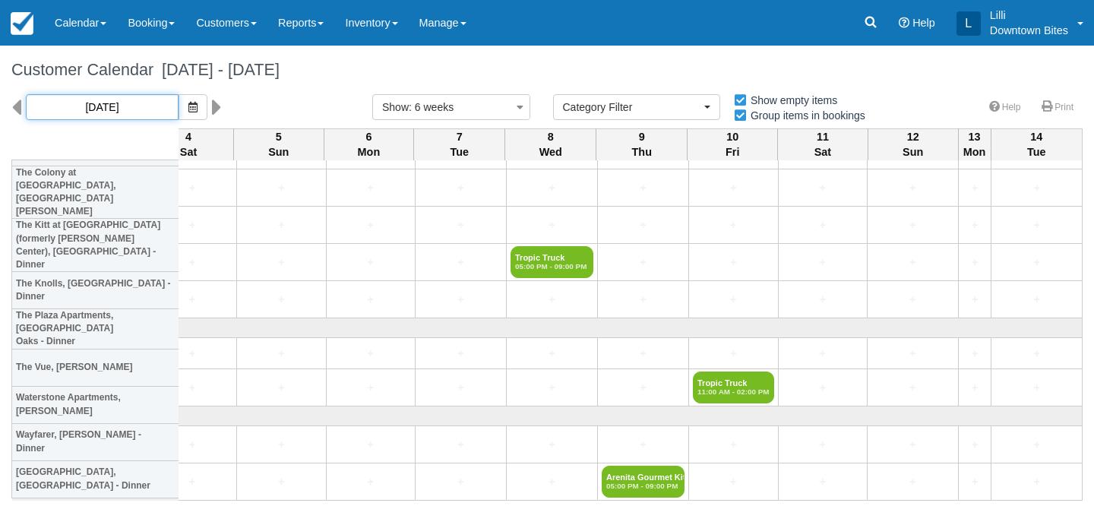
click at [116, 110] on input "[DATE]" at bounding box center [102, 107] width 153 height 26
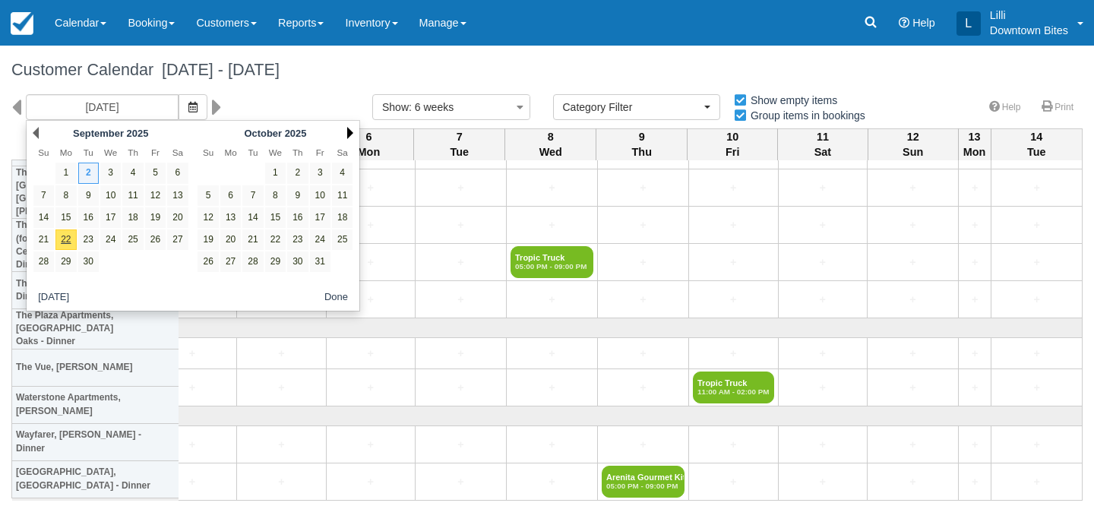
click at [350, 131] on link "Next" at bounding box center [350, 133] width 6 height 12
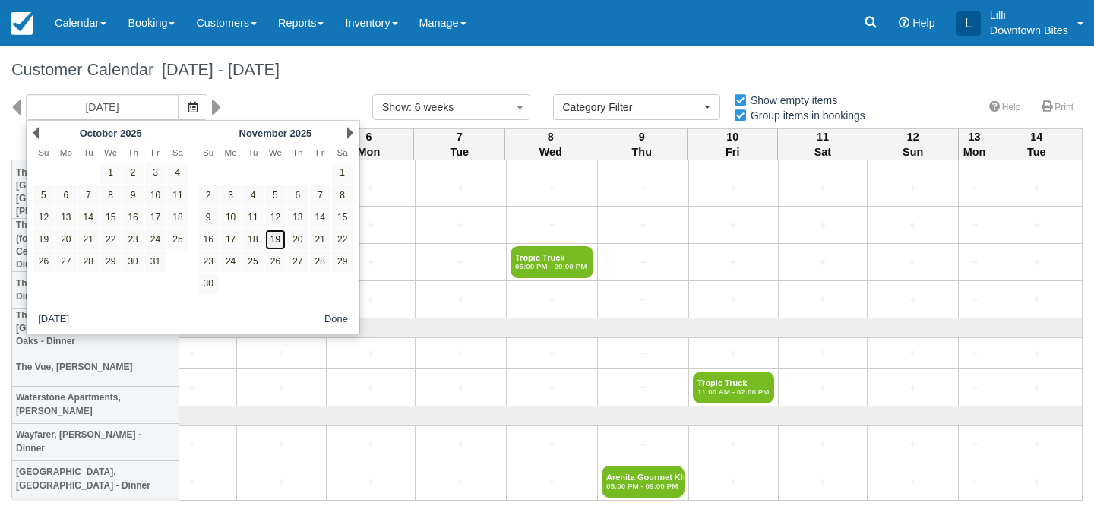
click at [280, 247] on link "19" at bounding box center [275, 240] width 21 height 21
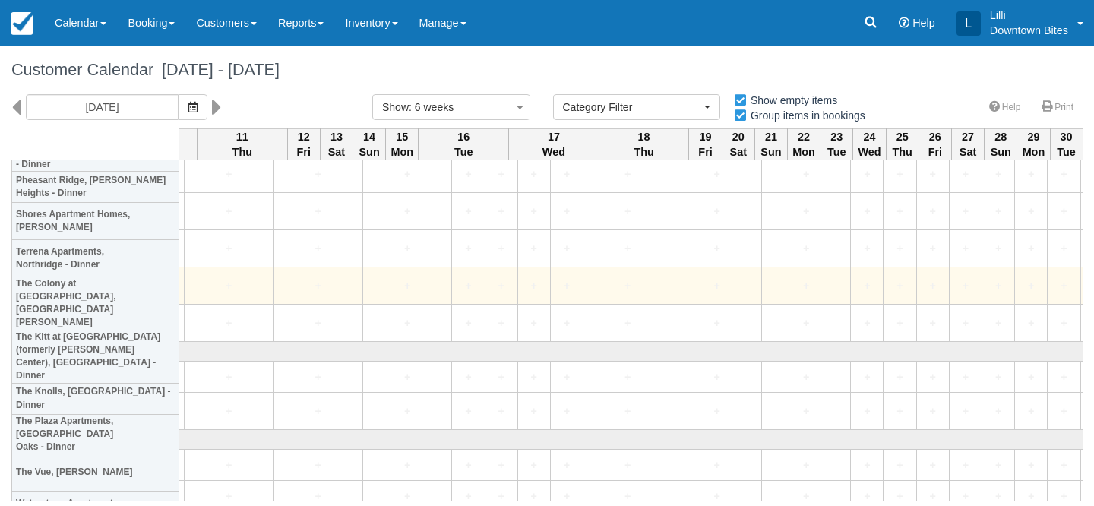
scroll to position [1919, 1370]
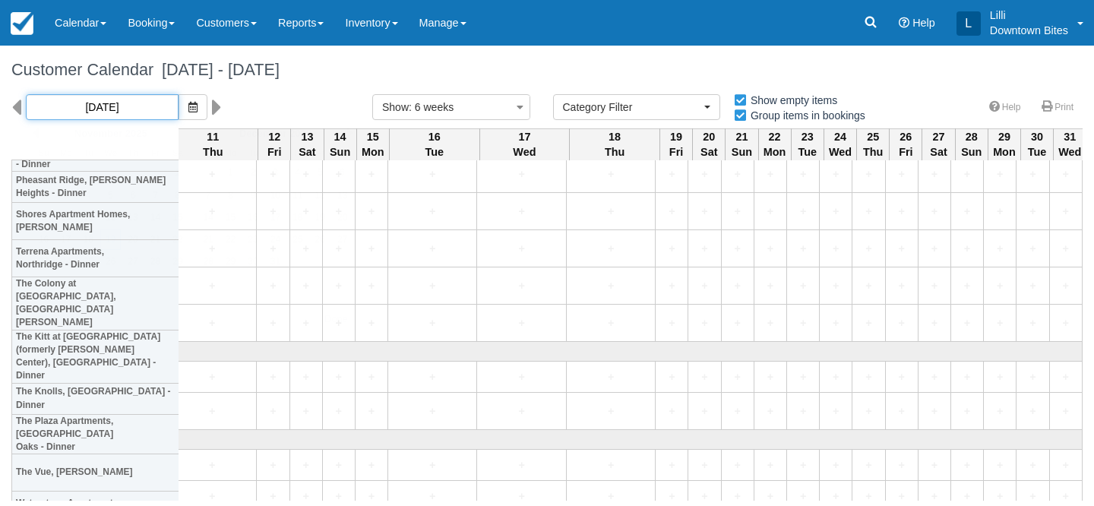
click at [98, 105] on input "[DATE]" at bounding box center [102, 107] width 153 height 26
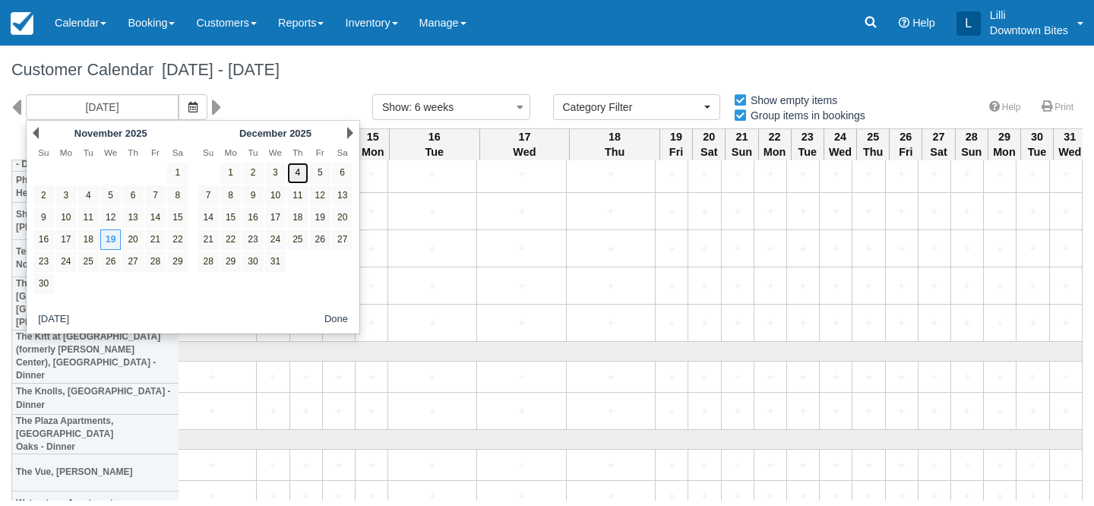
click at [299, 176] on link "4" at bounding box center [297, 173] width 21 height 21
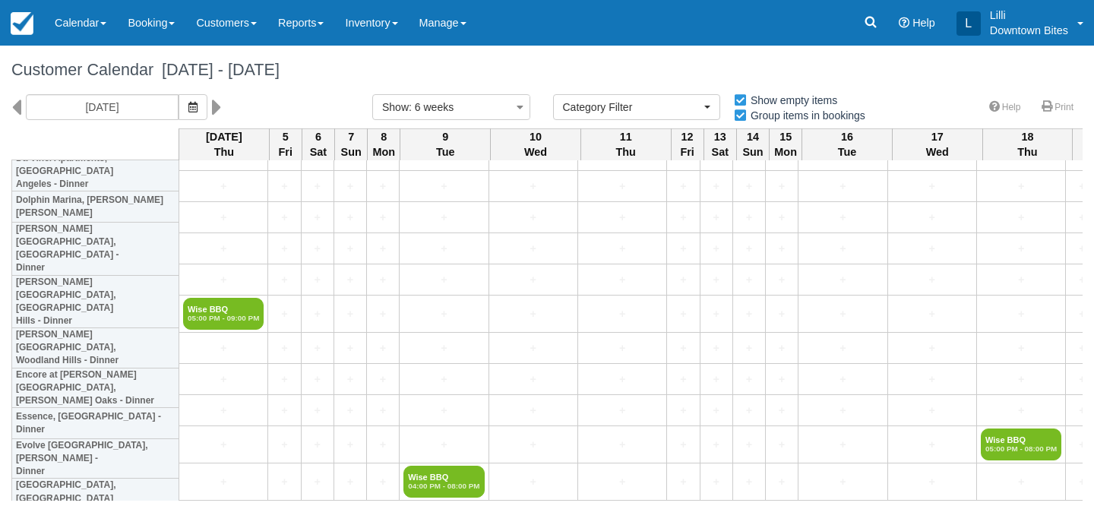
scroll to position [876, 0]
click at [114, 108] on input "[DATE]" at bounding box center [102, 107] width 153 height 26
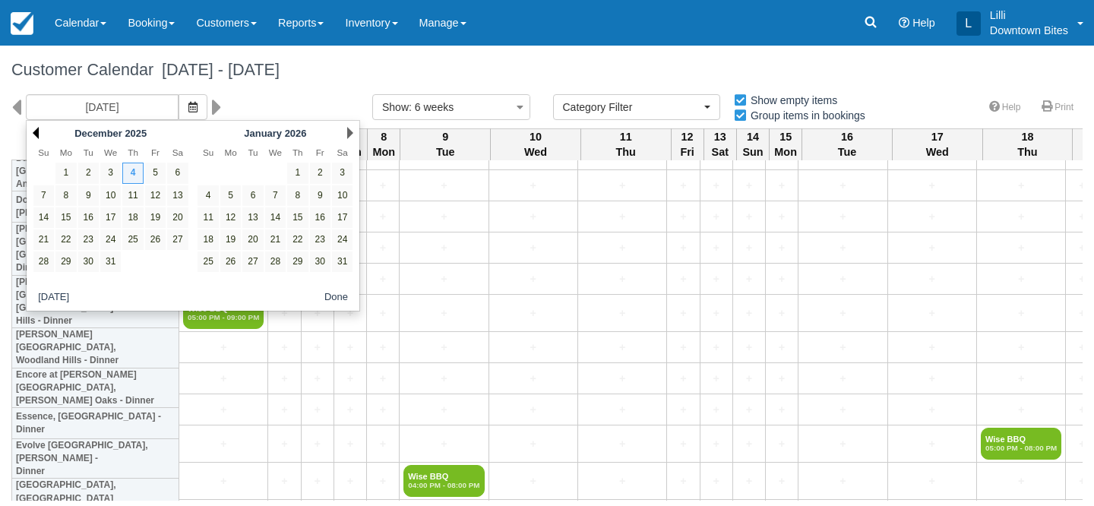
click at [36, 135] on link "Prev" at bounding box center [36, 133] width 6 height 12
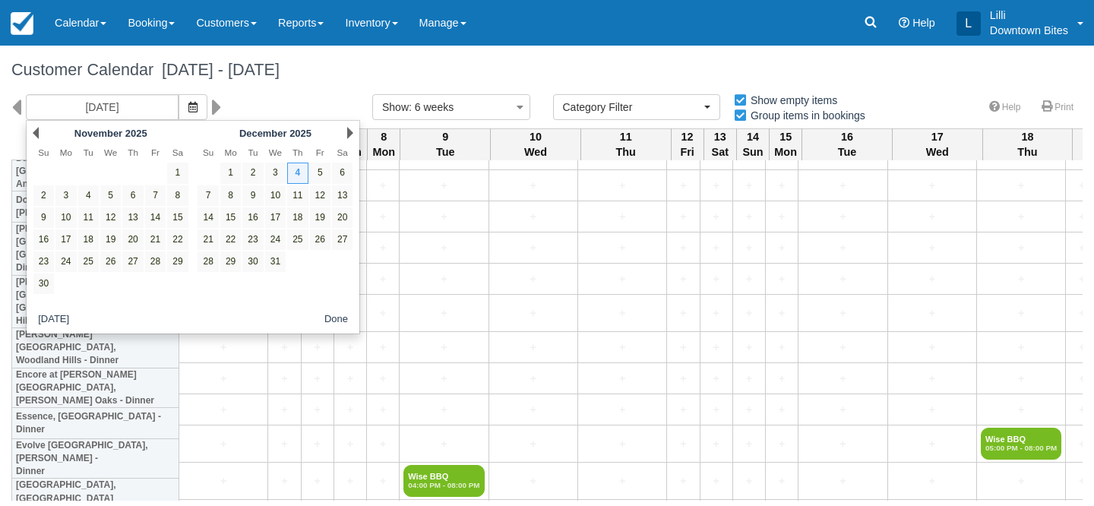
click at [36, 135] on link "Prev" at bounding box center [36, 133] width 6 height 12
click at [140, 176] on link "2" at bounding box center [132, 173] width 21 height 21
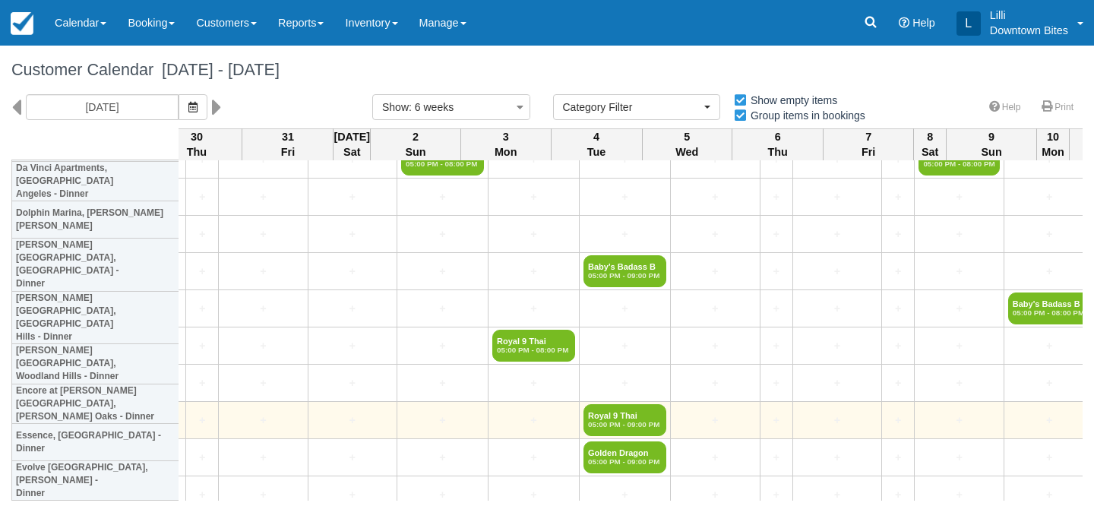
scroll to position [884, 2705]
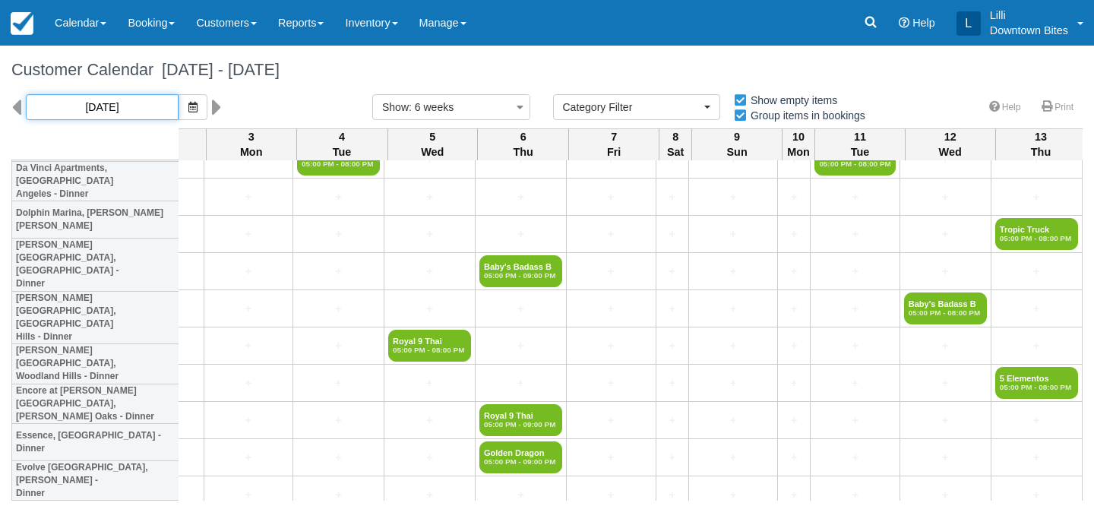
click at [119, 106] on input "[DATE]" at bounding box center [102, 107] width 153 height 26
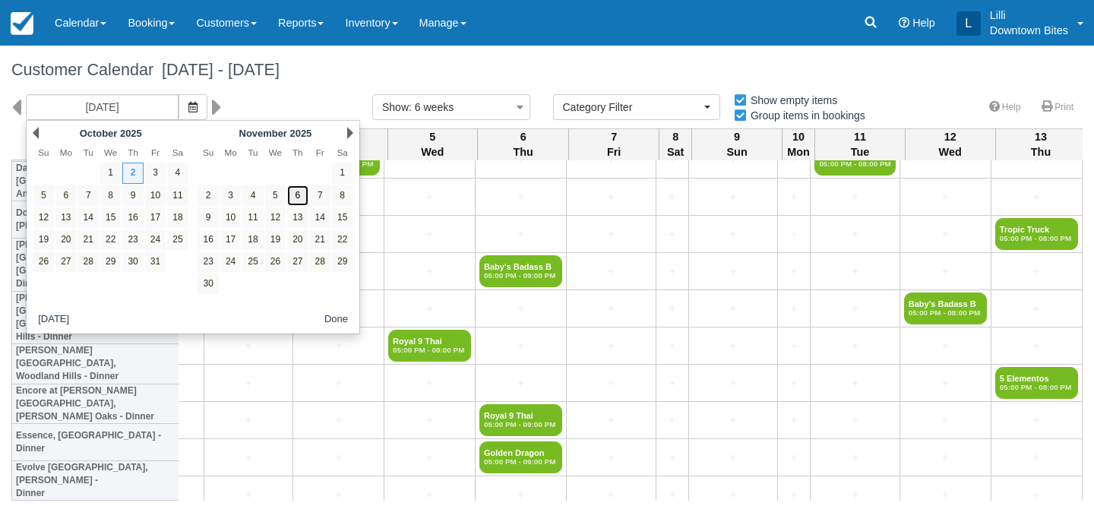
click at [298, 198] on link "6" at bounding box center [297, 195] width 21 height 21
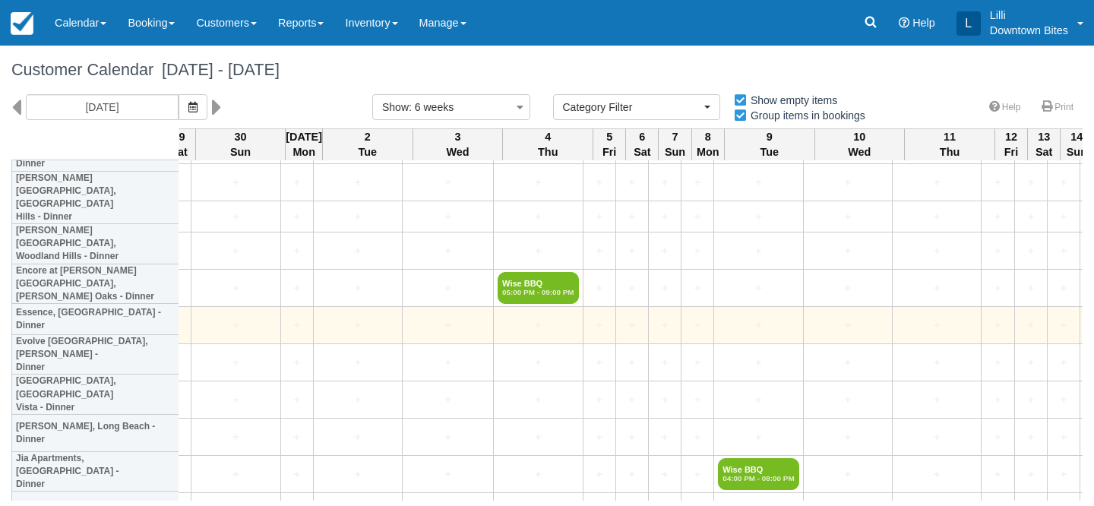
scroll to position [992, 1580]
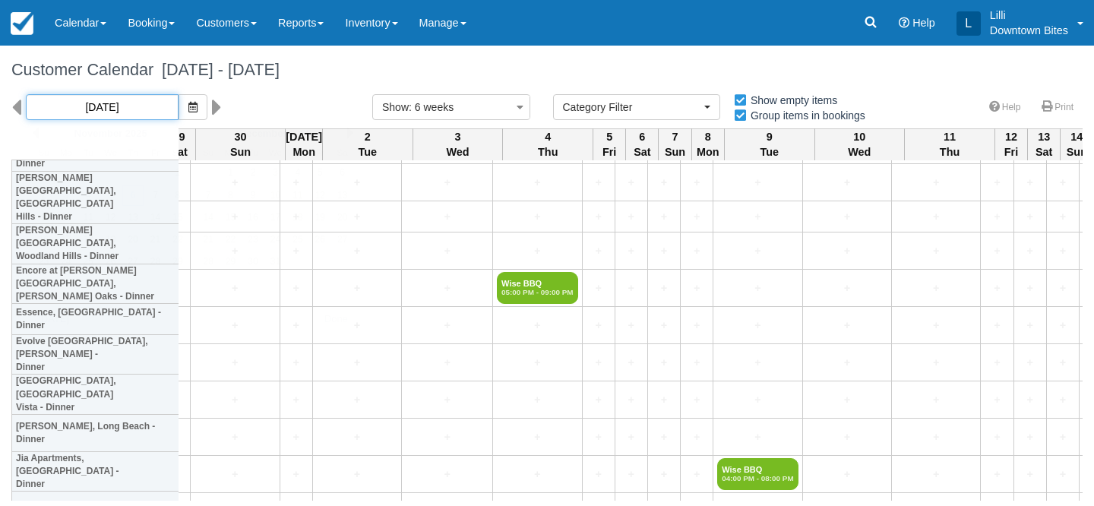
click at [74, 100] on input "11/06/25" at bounding box center [102, 107] width 153 height 26
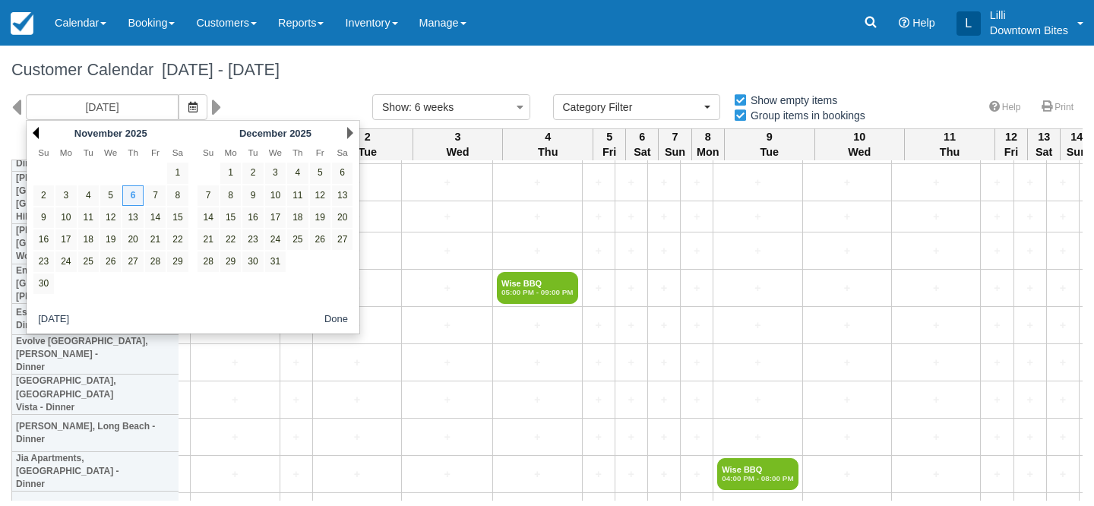
click at [38, 132] on link "Prev" at bounding box center [36, 133] width 6 height 12
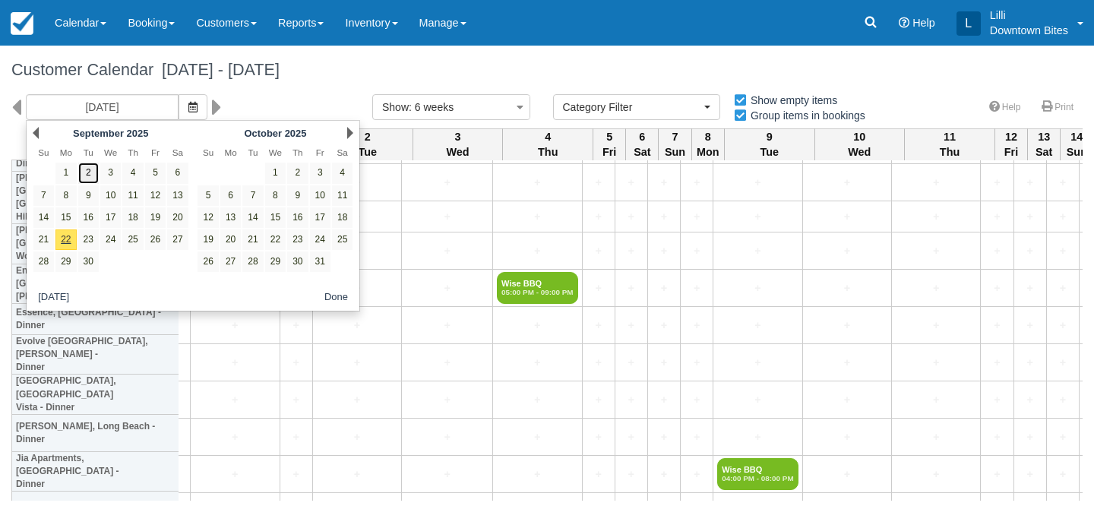
click at [90, 179] on link "2" at bounding box center [88, 173] width 21 height 21
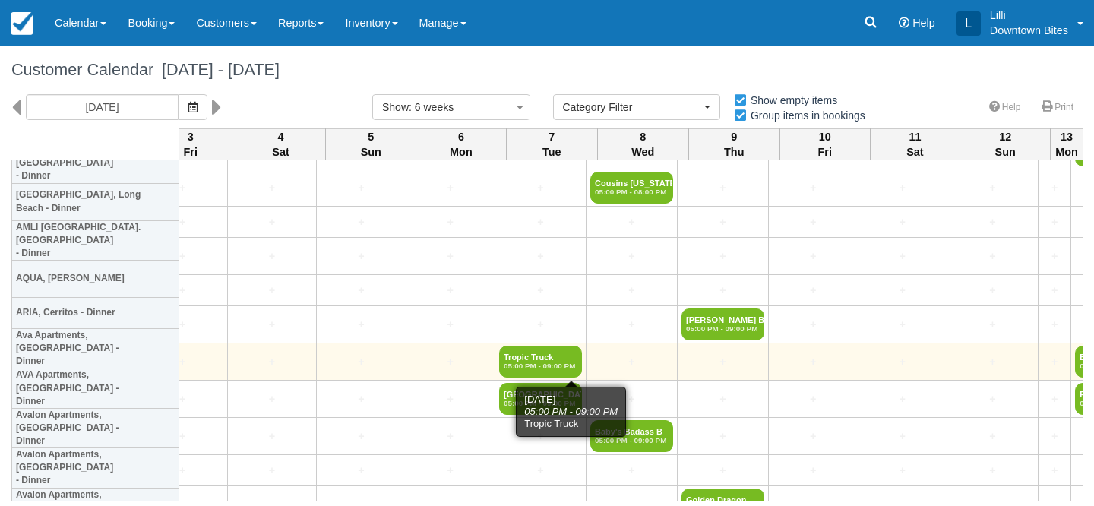
scroll to position [166, 2827]
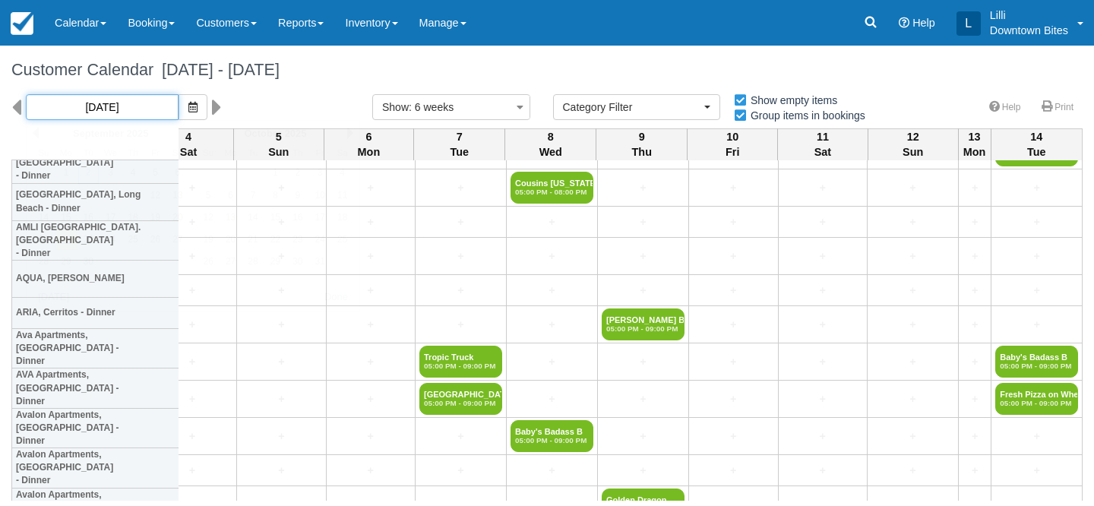
click at [133, 100] on input "09/02/25" at bounding box center [102, 107] width 153 height 26
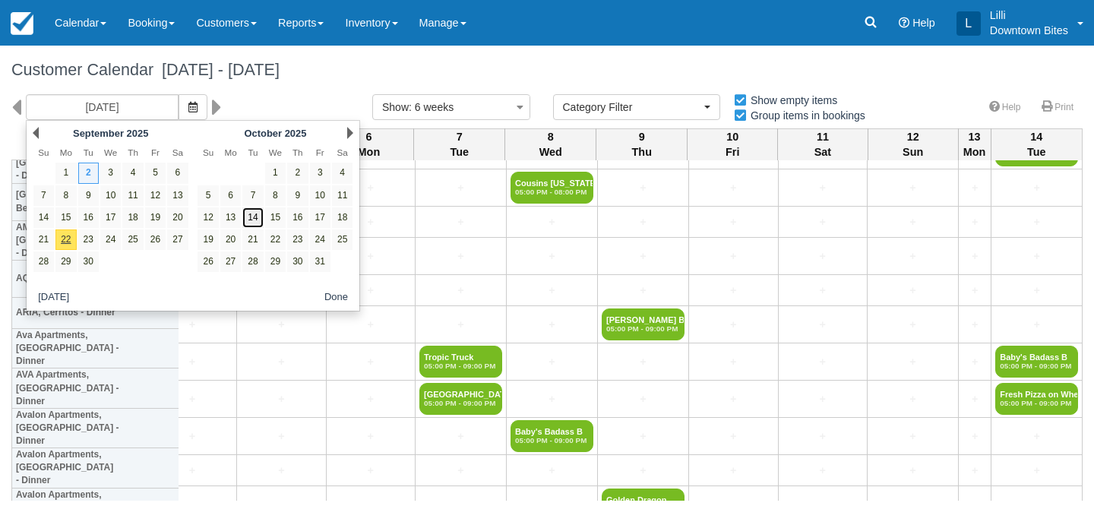
click at [258, 220] on link "14" at bounding box center [252, 217] width 21 height 21
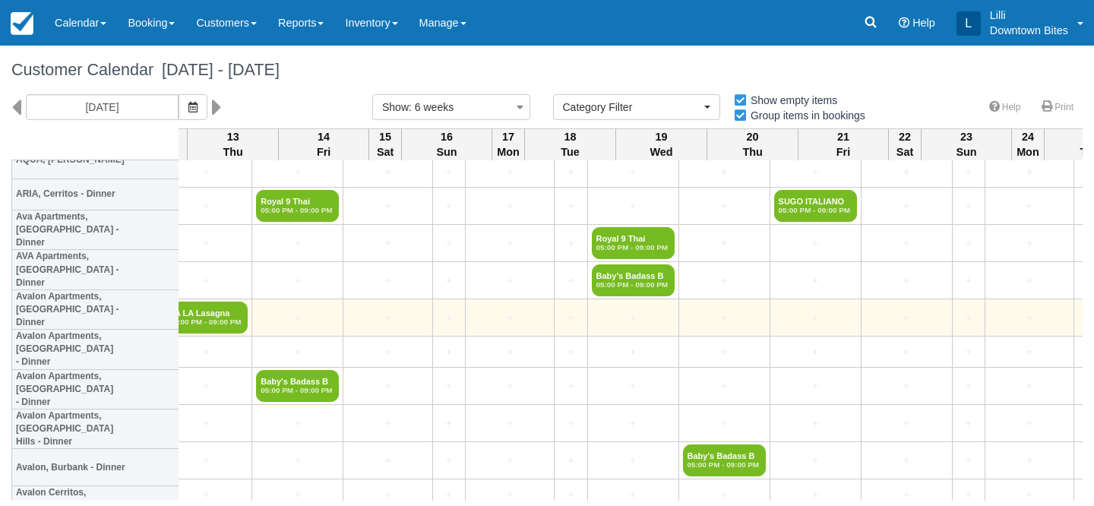
scroll to position [291, 2532]
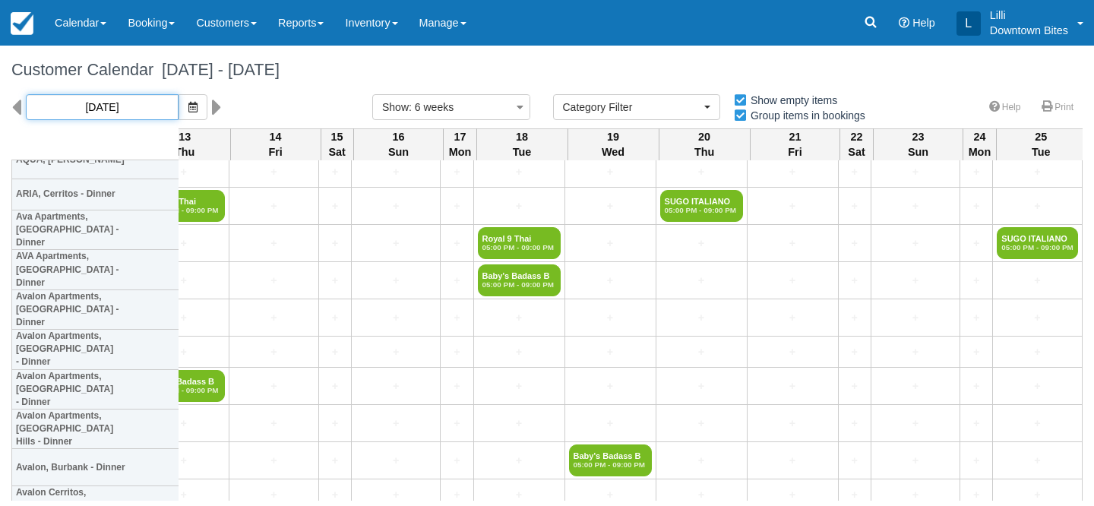
click at [119, 107] on input "10/14/25" at bounding box center [102, 107] width 153 height 26
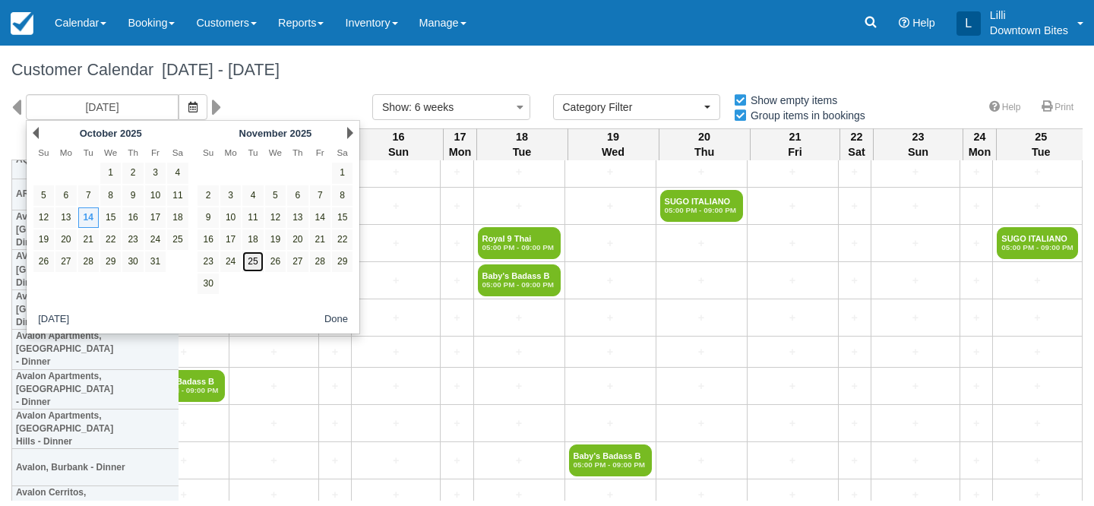
click at [246, 260] on link "25" at bounding box center [252, 262] width 21 height 21
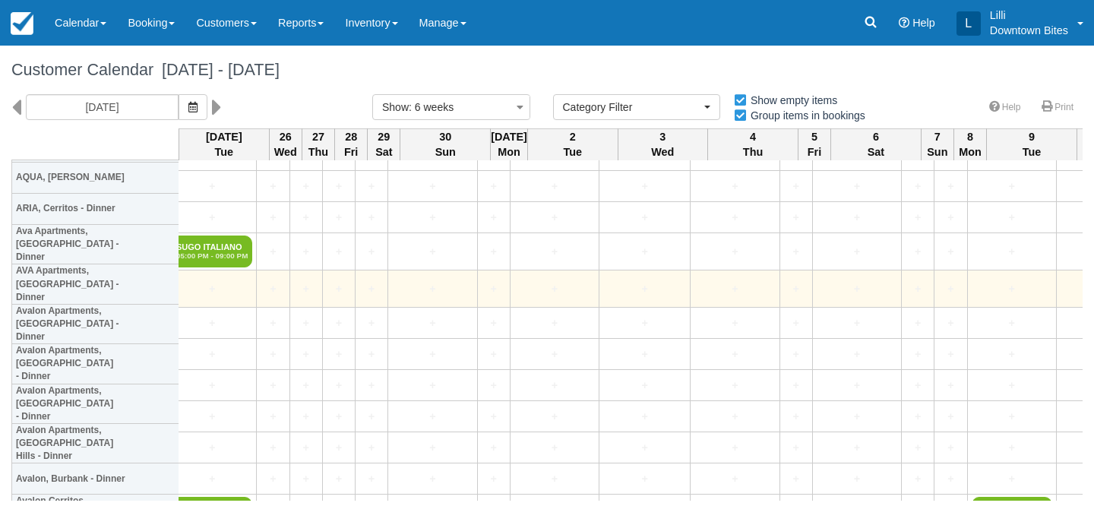
scroll to position [265, 0]
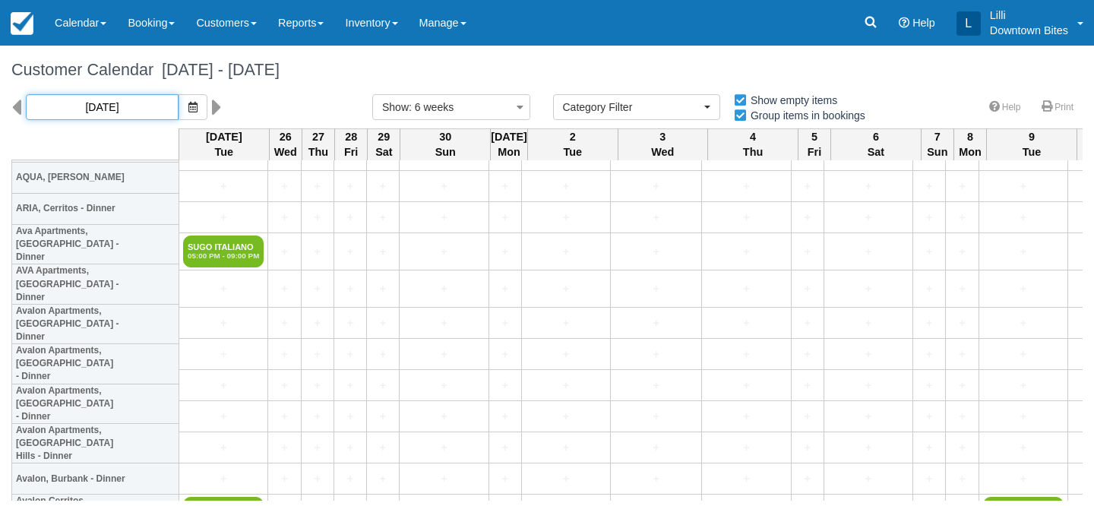
click at [130, 104] on input "11/25/25" at bounding box center [102, 107] width 153 height 26
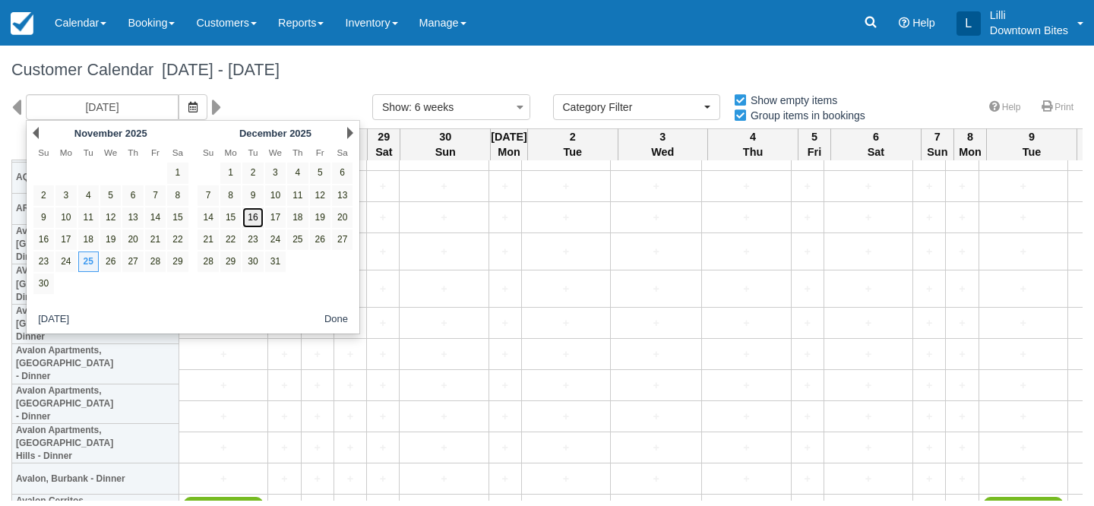
click at [252, 219] on link "16" at bounding box center [252, 217] width 21 height 21
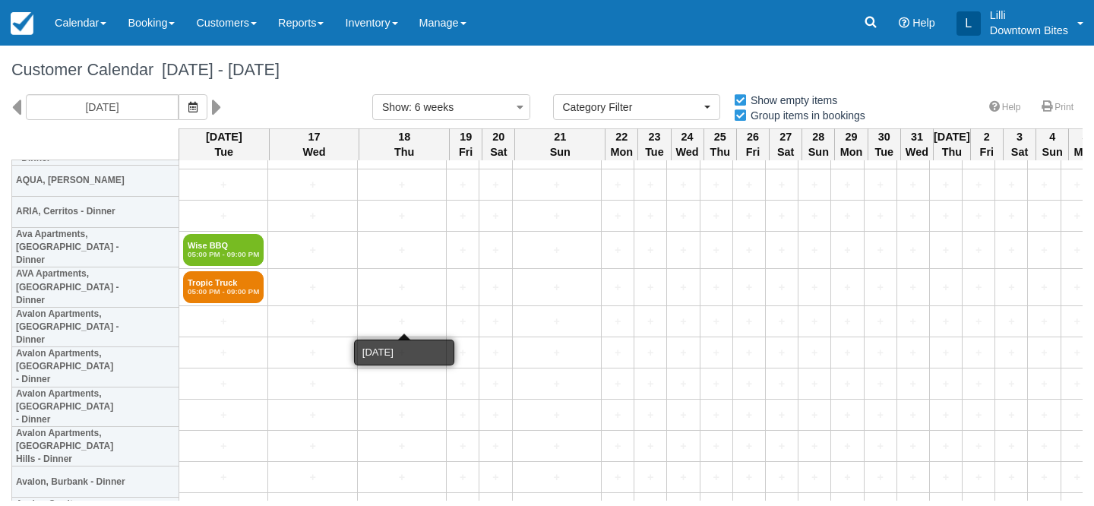
scroll to position [255, 0]
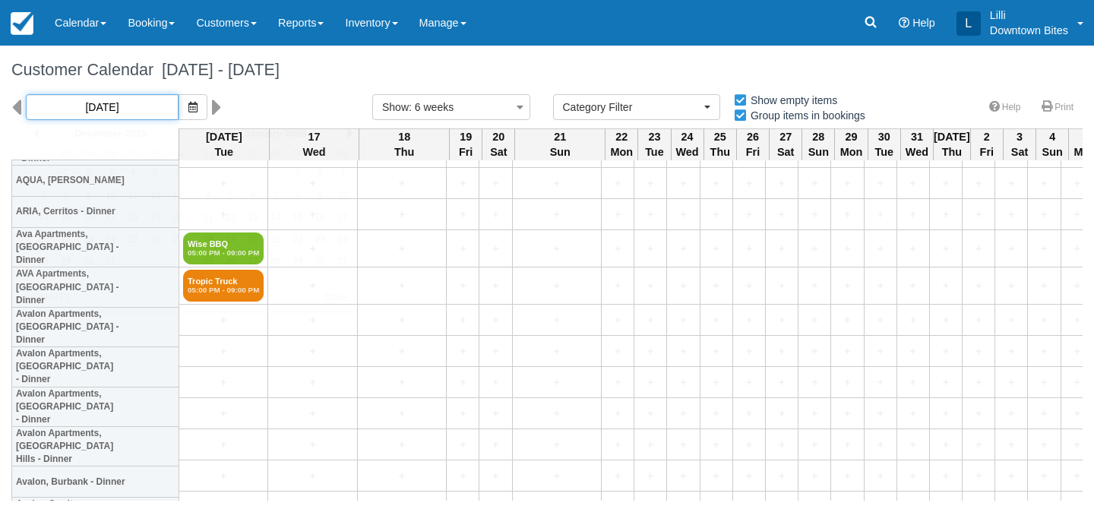
click at [122, 102] on input "12/16/25" at bounding box center [102, 107] width 153 height 26
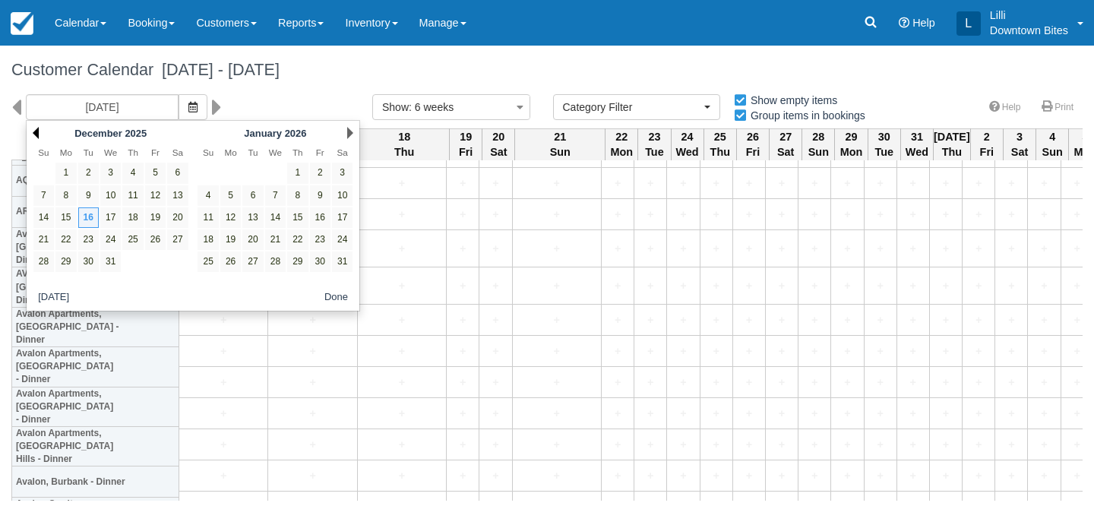
click at [33, 132] on link "Prev" at bounding box center [36, 133] width 6 height 12
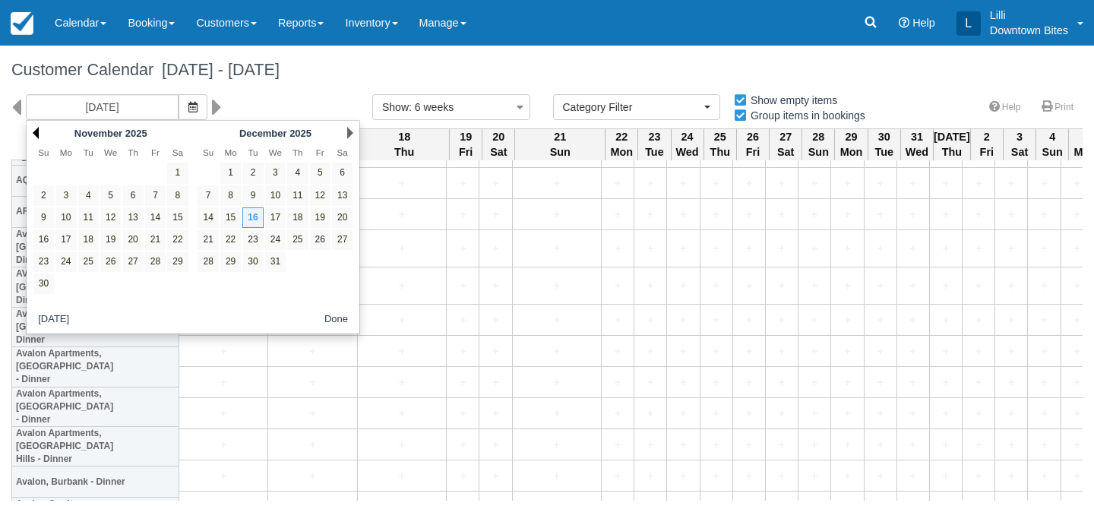
click at [34, 132] on link "Prev" at bounding box center [36, 133] width 6 height 12
click at [89, 191] on link "7" at bounding box center [88, 195] width 21 height 21
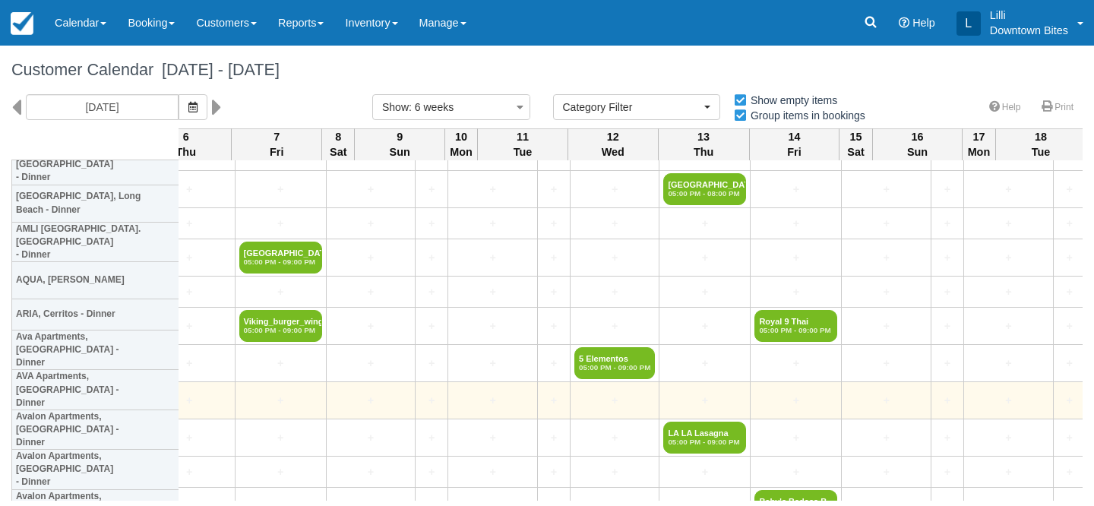
scroll to position [171, 2590]
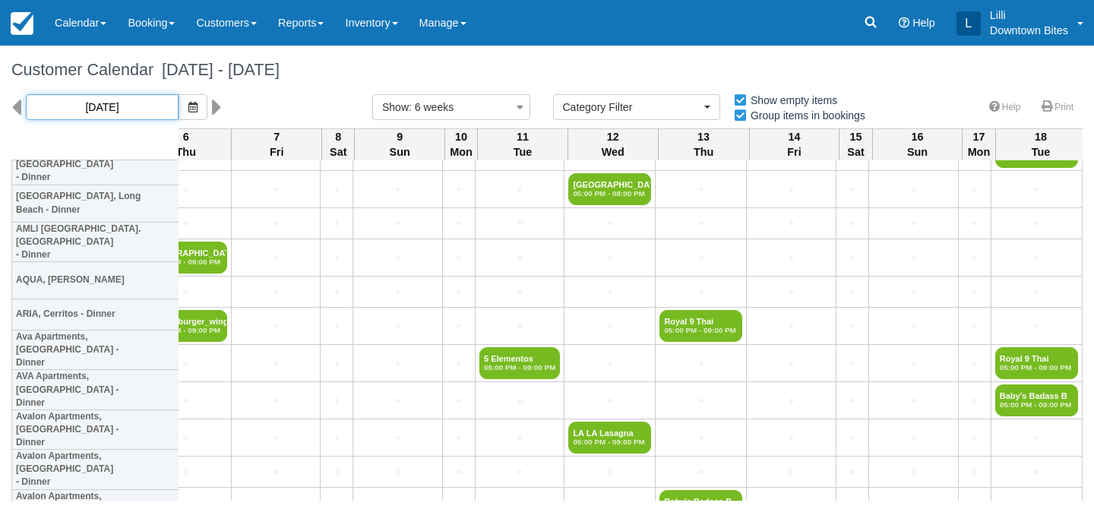
click at [139, 99] on input "10/07/25" at bounding box center [102, 107] width 153 height 26
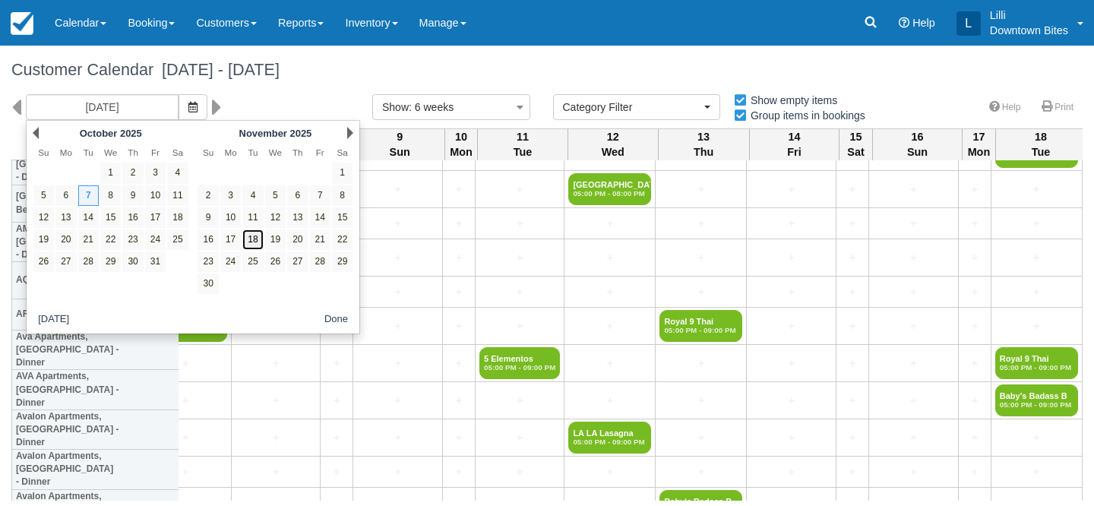
click at [254, 245] on link "18" at bounding box center [252, 240] width 21 height 21
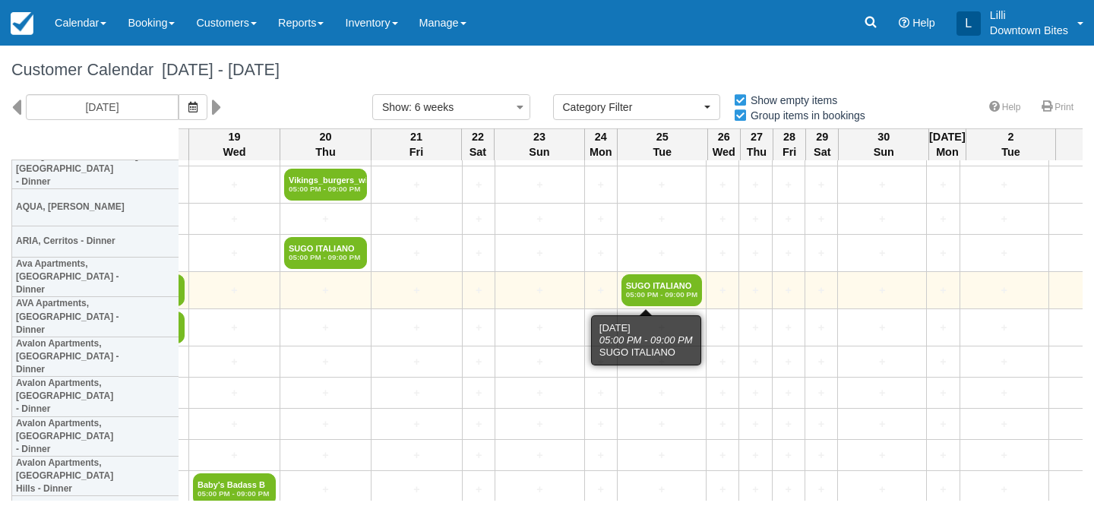
scroll to position [238, 0]
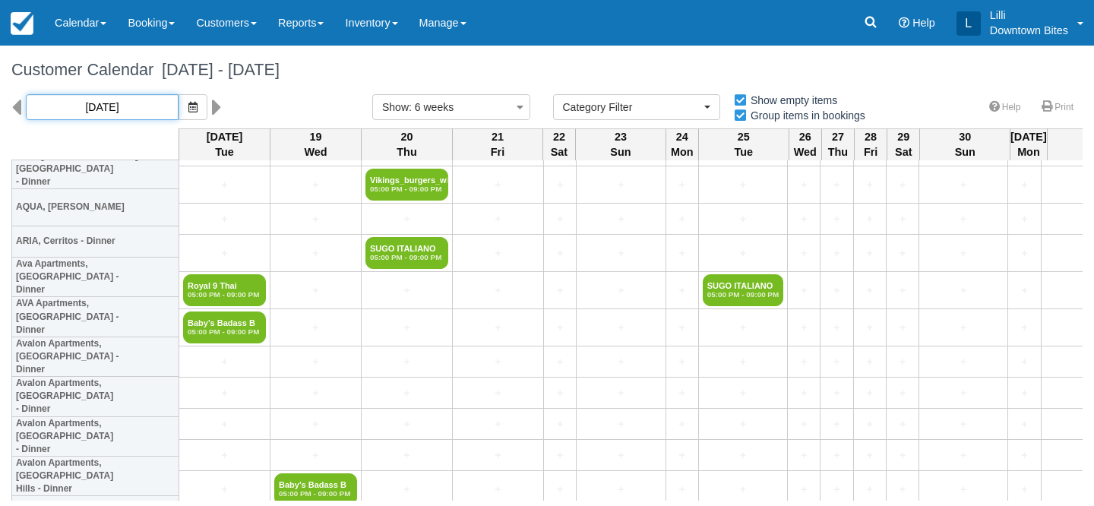
click at [49, 104] on input "11/18/25" at bounding box center [102, 107] width 153 height 26
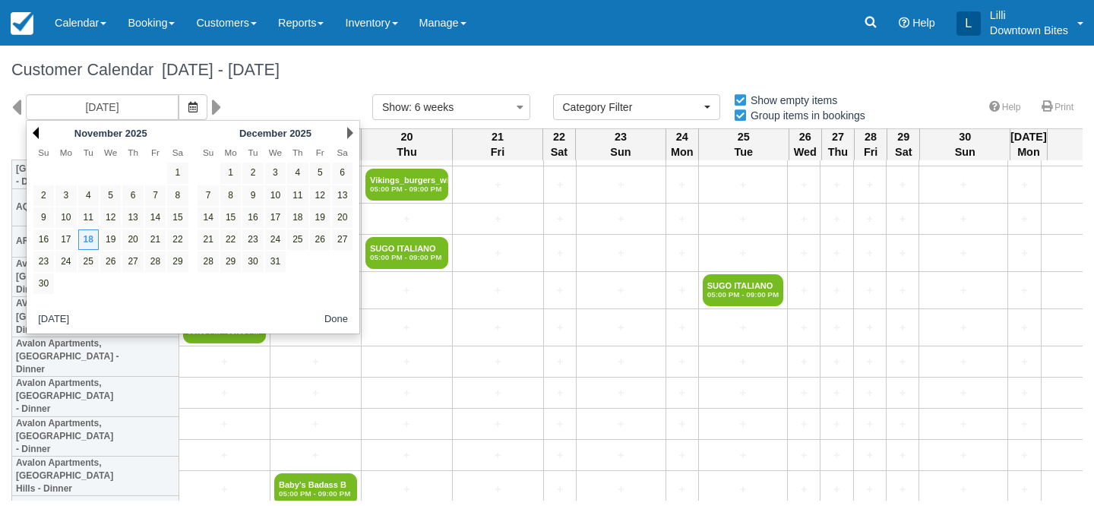
click at [37, 133] on link "Prev" at bounding box center [36, 133] width 6 height 12
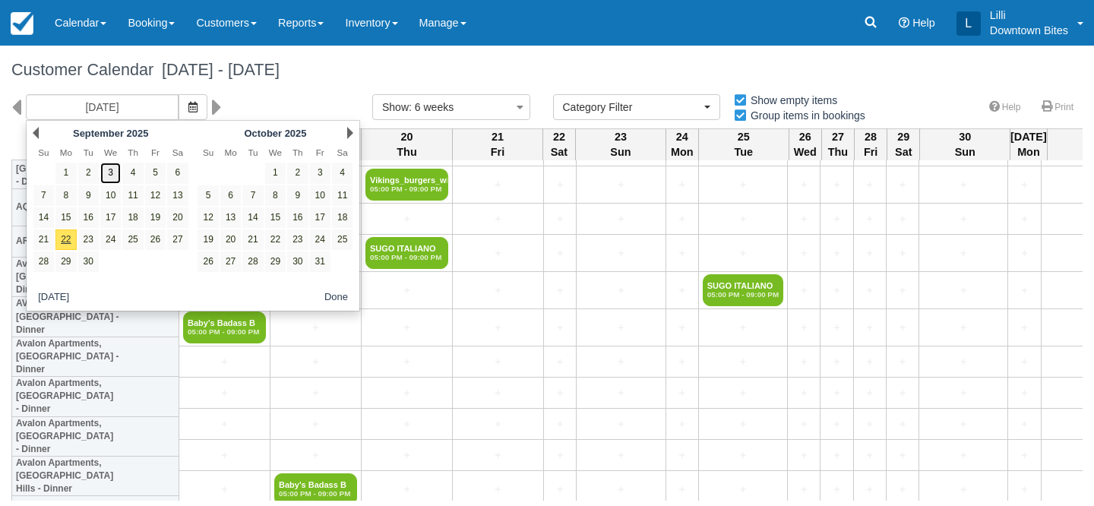
click at [110, 176] on link "3" at bounding box center [110, 173] width 21 height 21
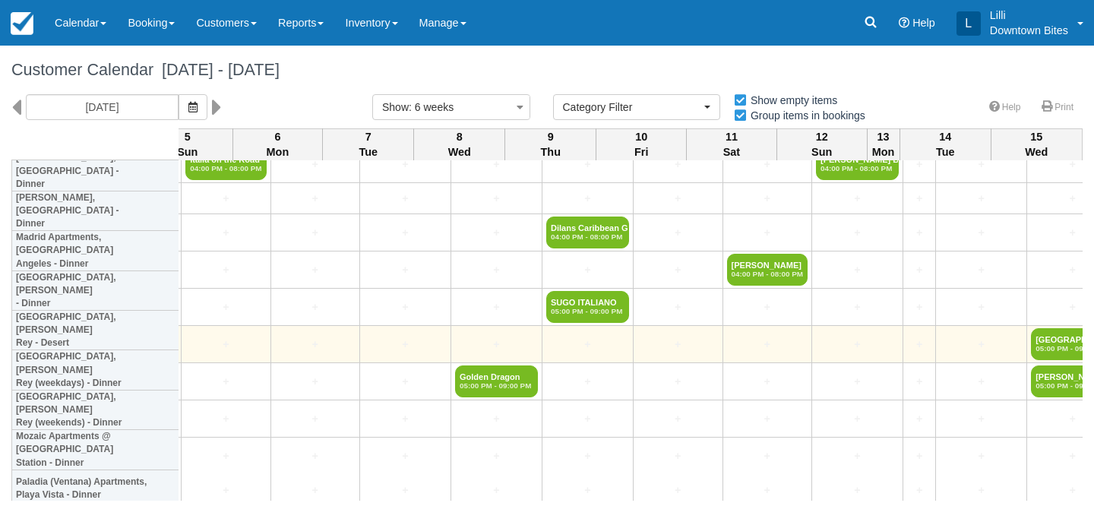
scroll to position [1395, 2827]
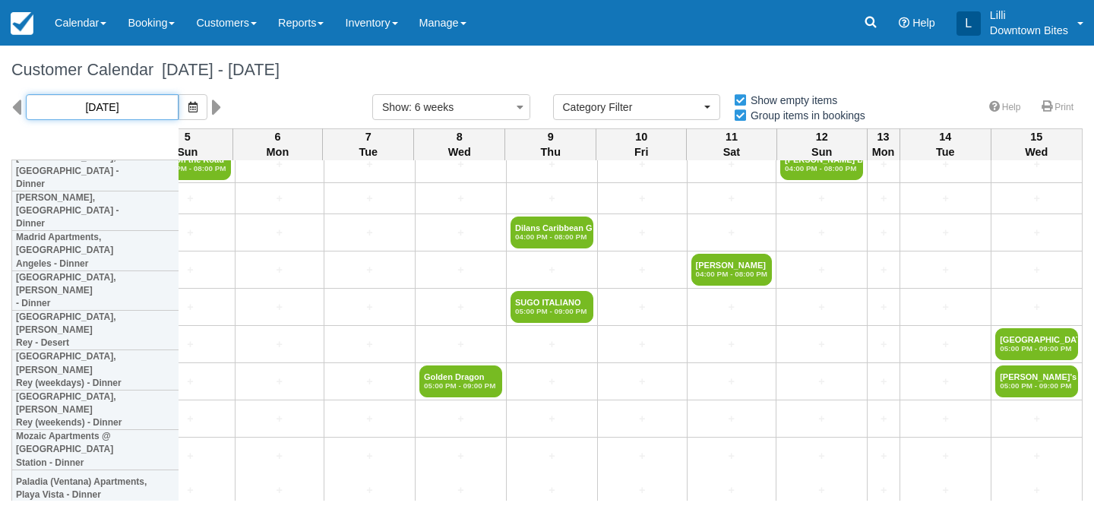
click at [123, 100] on input "09/03/25" at bounding box center [102, 107] width 153 height 26
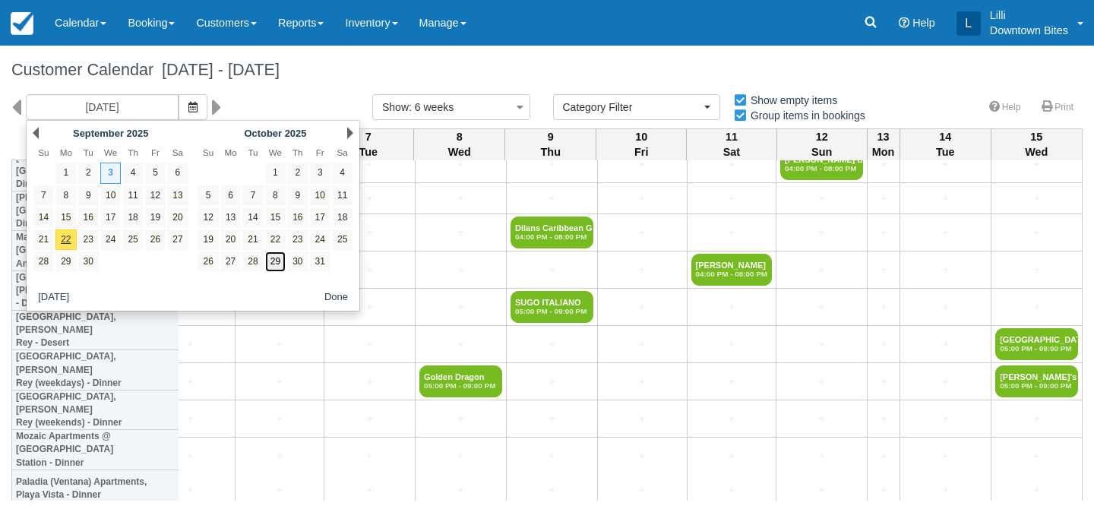
click at [277, 260] on link "29" at bounding box center [275, 262] width 21 height 21
type input "10/29/25"
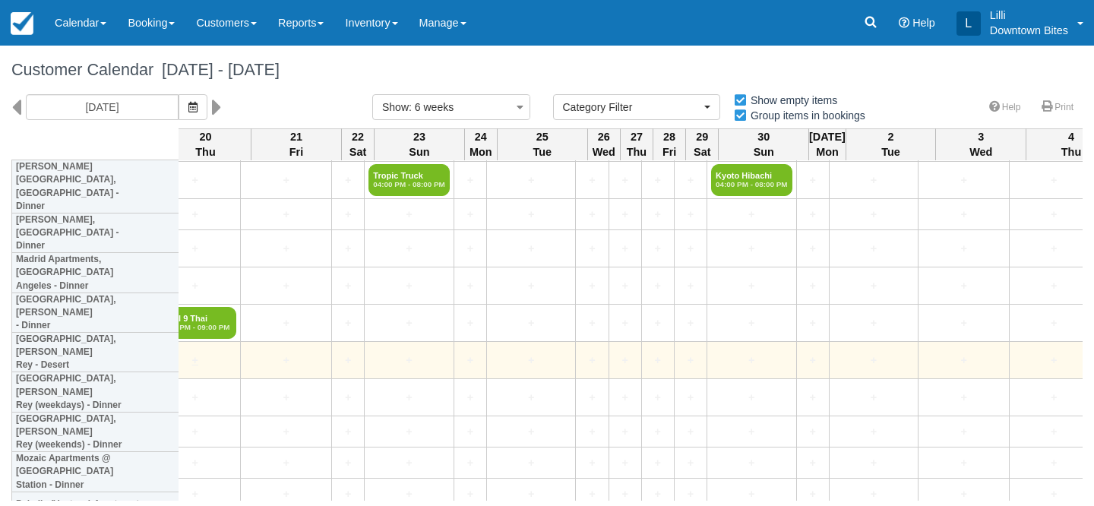
scroll to position [1367, 1732]
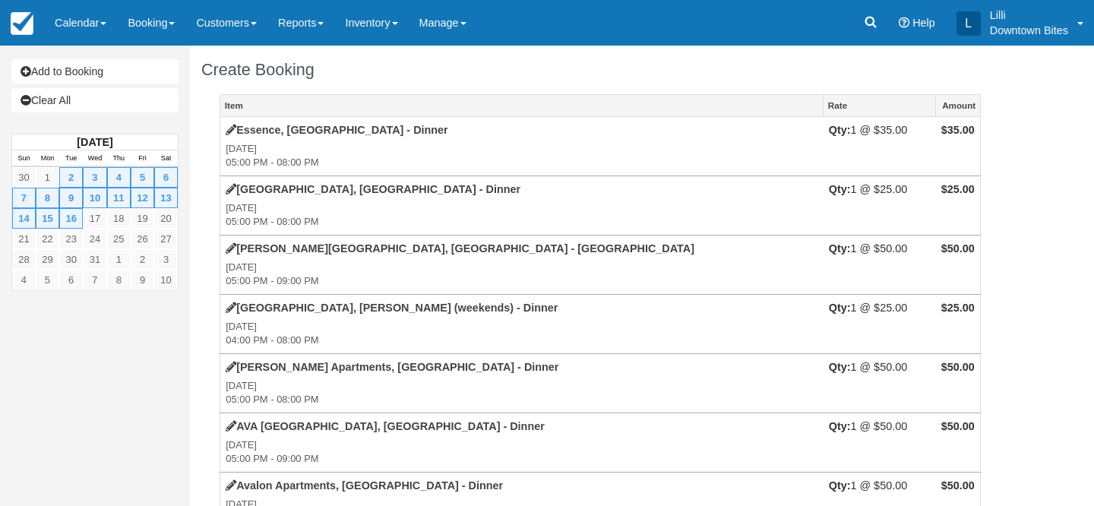
type input "[PHONE_NUMBER]"
click at [95, 73] on link "Add to Booking" at bounding box center [94, 71] width 167 height 24
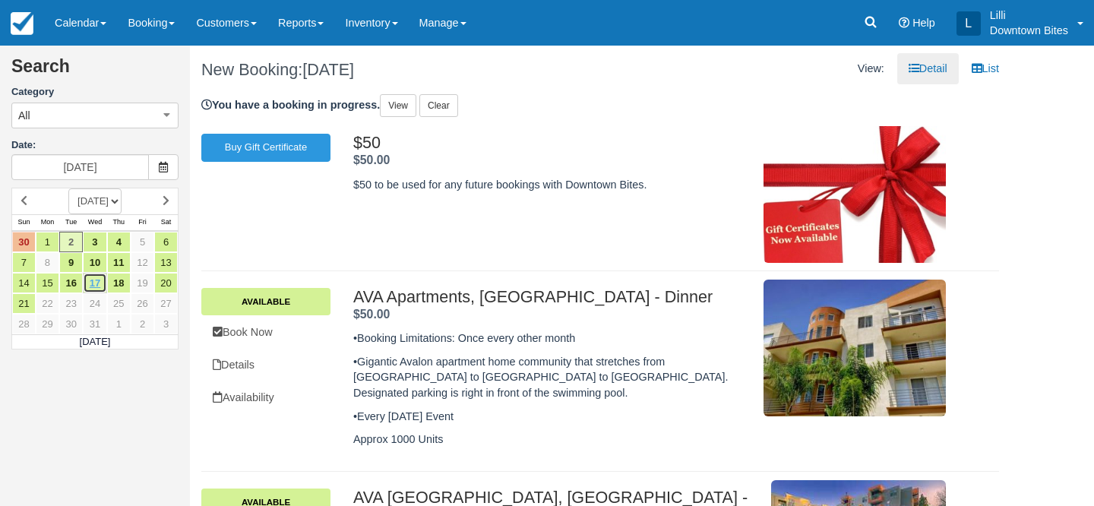
click at [99, 287] on link "17" at bounding box center [95, 283] width 24 height 21
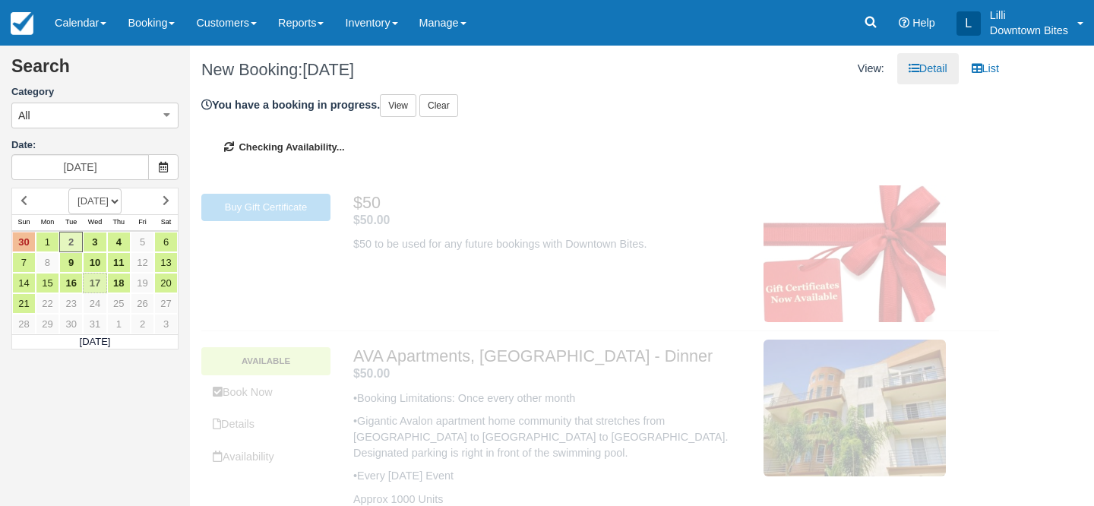
type input "[DATE]"
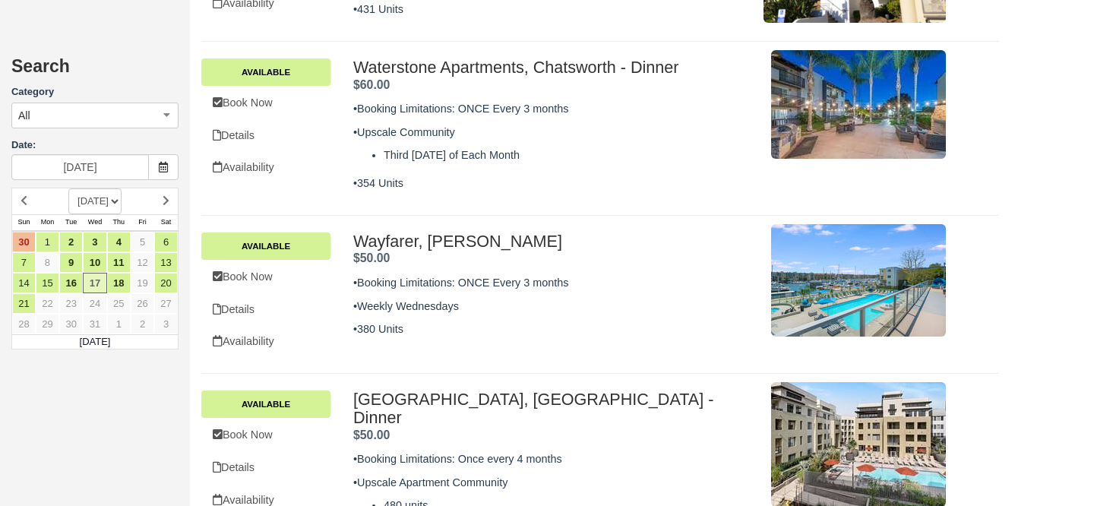
scroll to position [1589, 0]
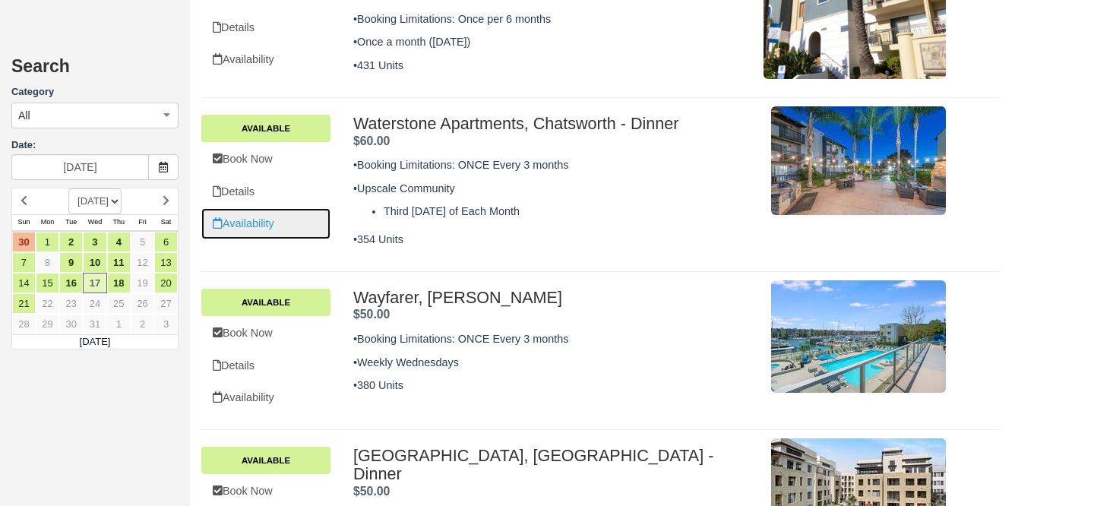
click at [261, 208] on link "Availability" at bounding box center [265, 223] width 129 height 31
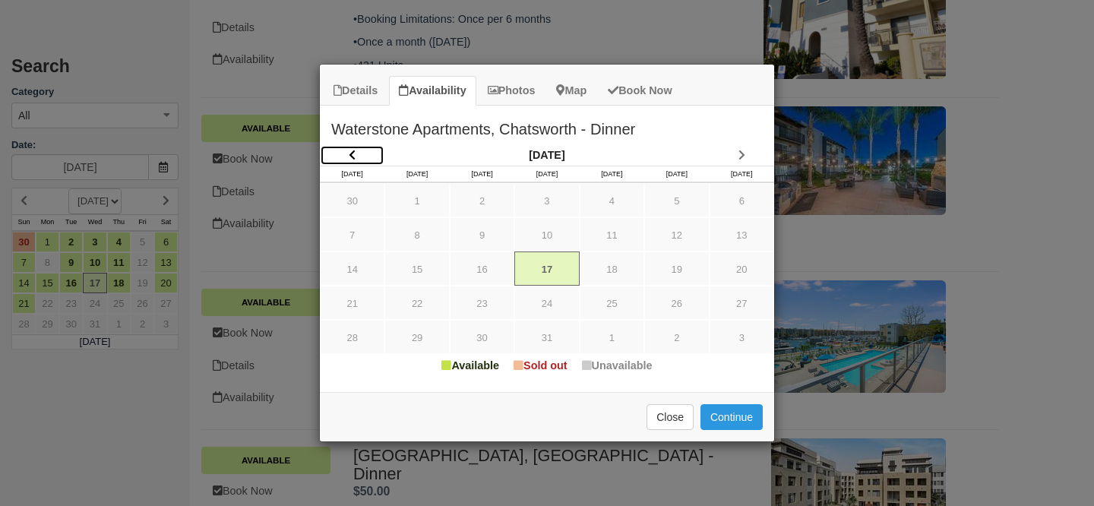
click at [353, 153] on icon "Item Modal" at bounding box center [352, 155] width 7 height 11
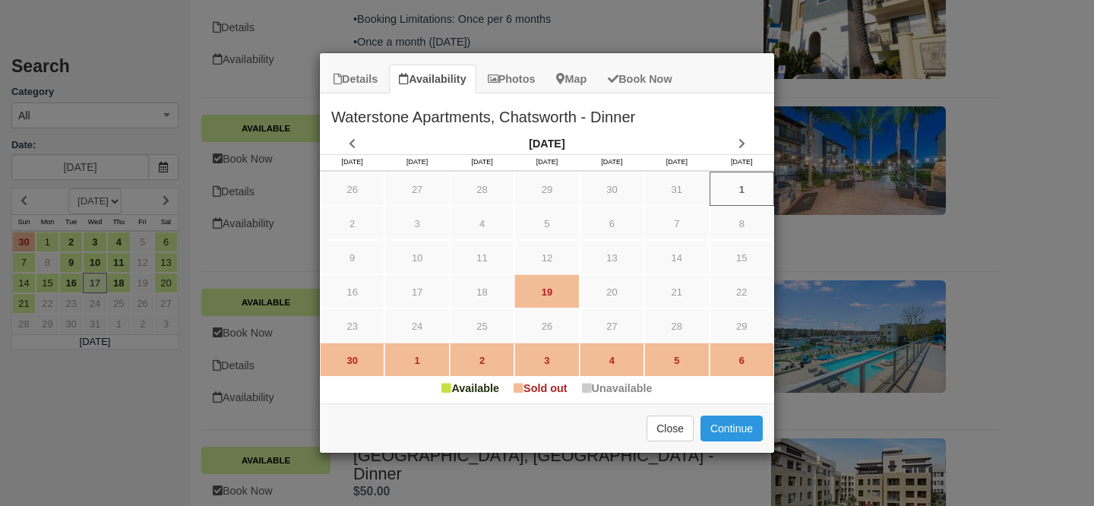
click at [550, 8] on div "Details Availability Photos Map Book Now Waterstone Apartments, Chatsworth - Di…" at bounding box center [547, 253] width 1094 height 506
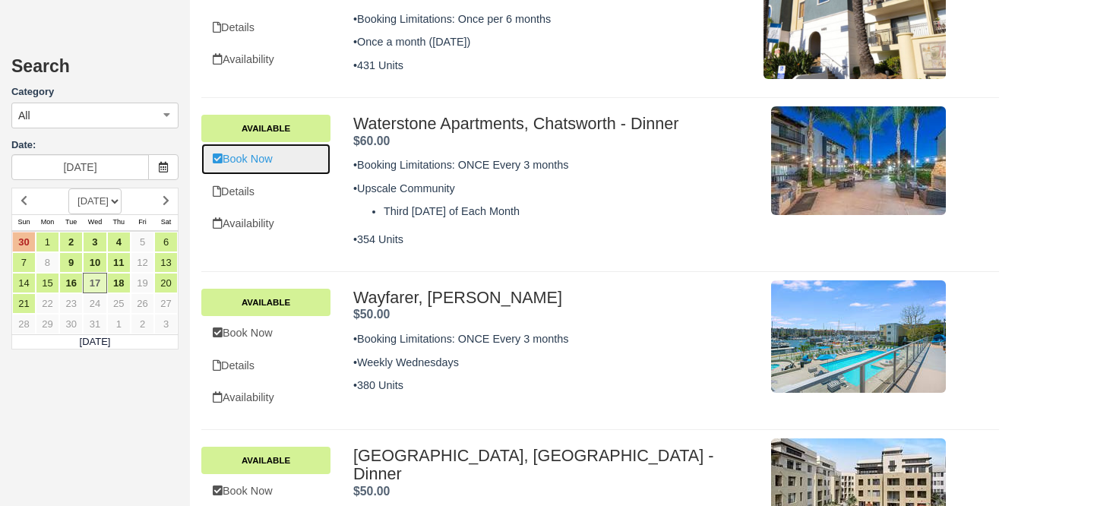
click at [275, 144] on link "Book Now" at bounding box center [265, 159] width 129 height 31
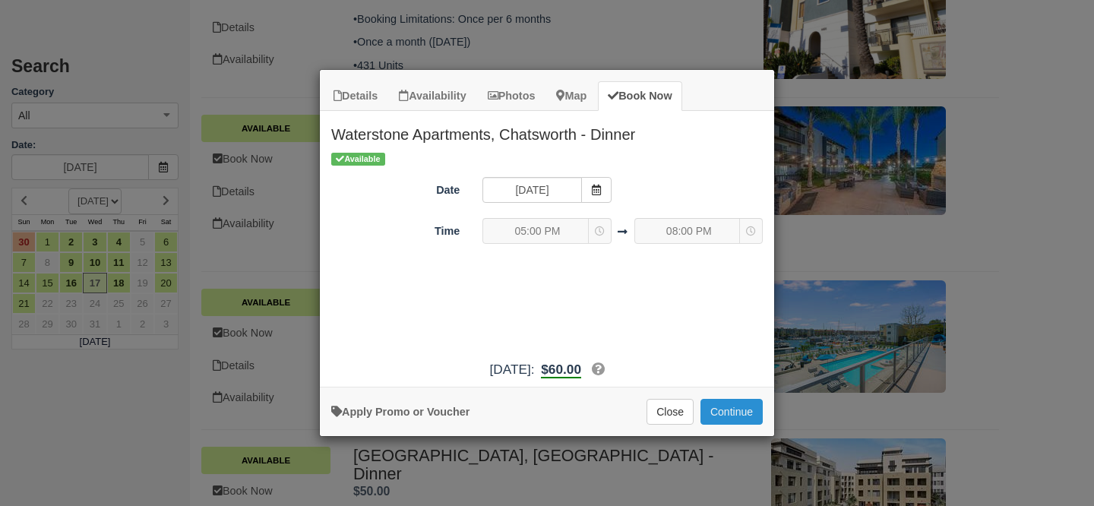
click at [729, 413] on button "Continue" at bounding box center [732, 412] width 62 height 26
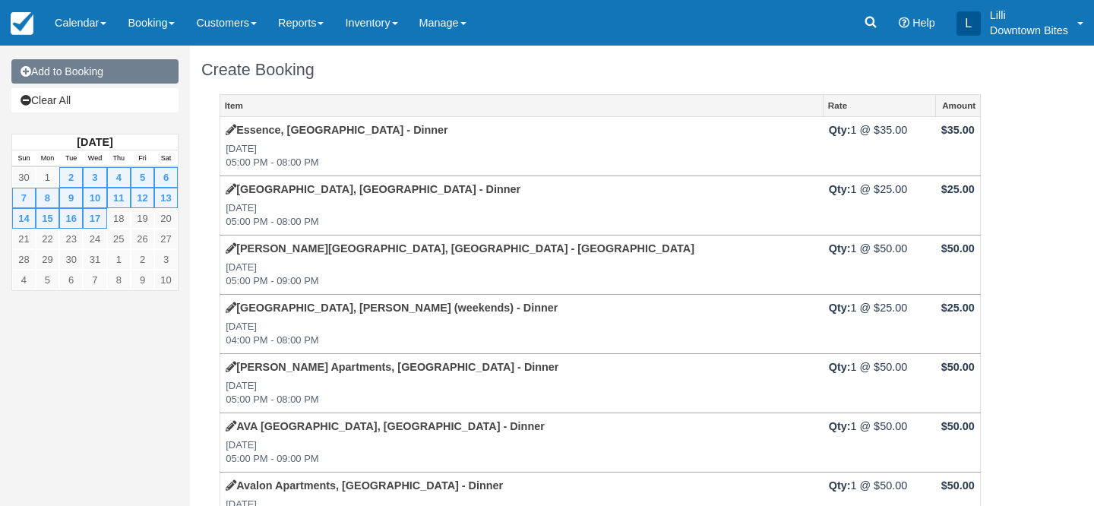
click at [139, 81] on link "Add to Booking" at bounding box center [94, 71] width 167 height 24
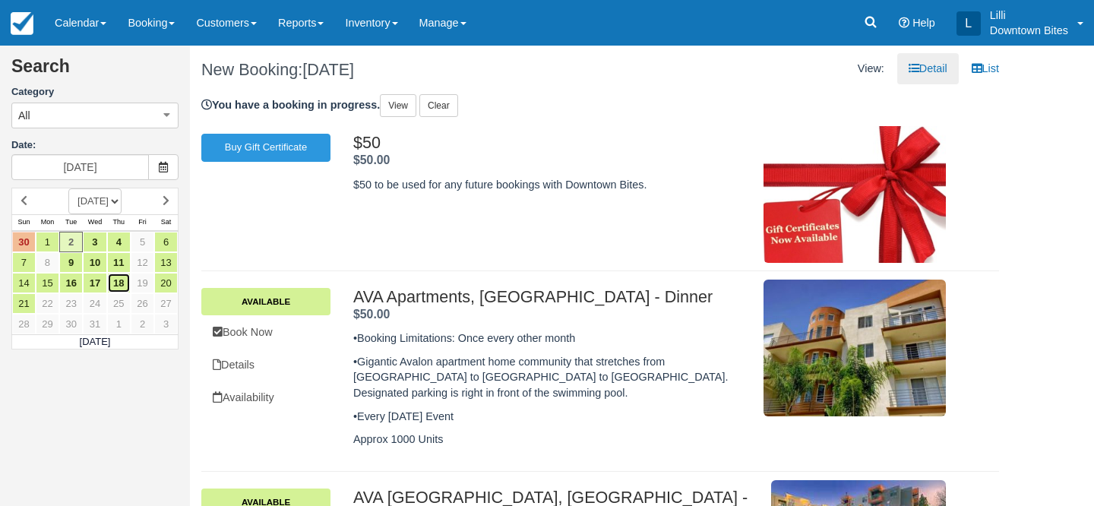
click at [122, 282] on link "18" at bounding box center [119, 283] width 24 height 21
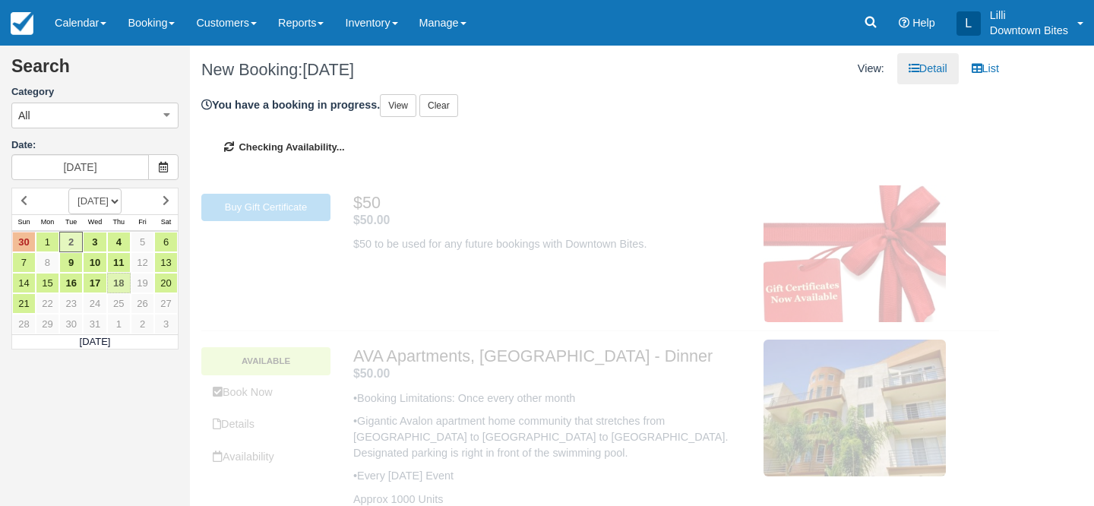
type input "[DATE]"
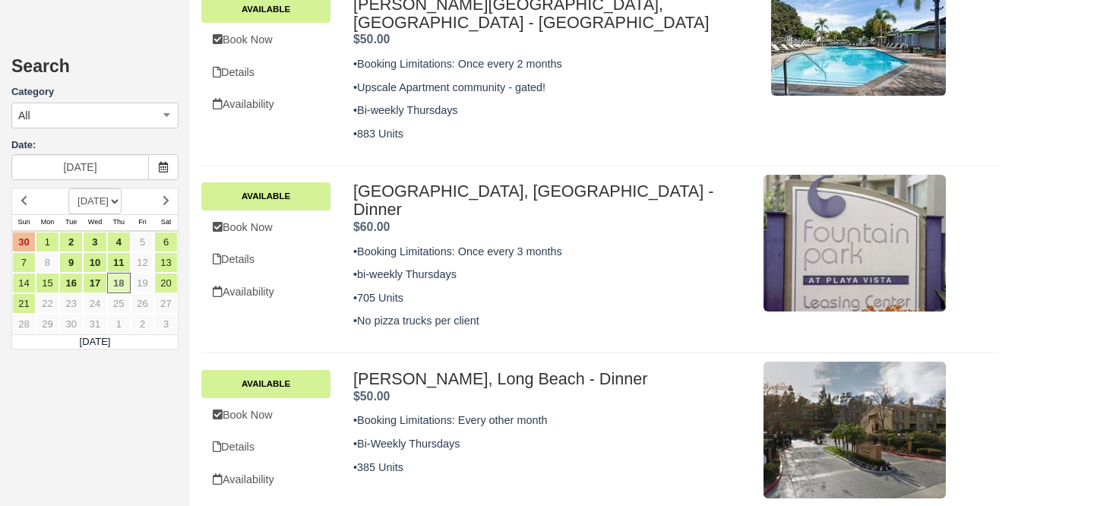
scroll to position [1066, 0]
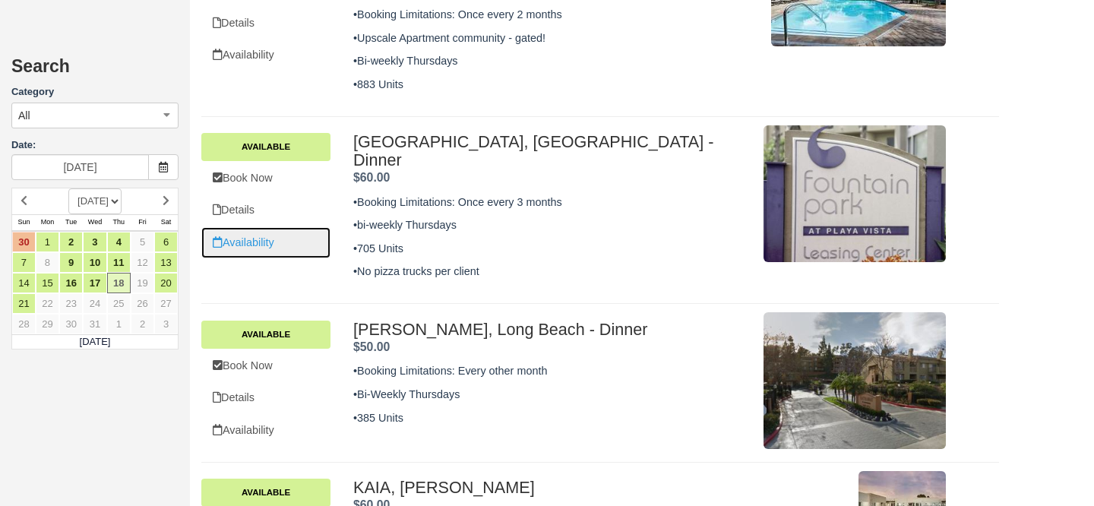
click at [241, 227] on link "Availability" at bounding box center [265, 242] width 129 height 31
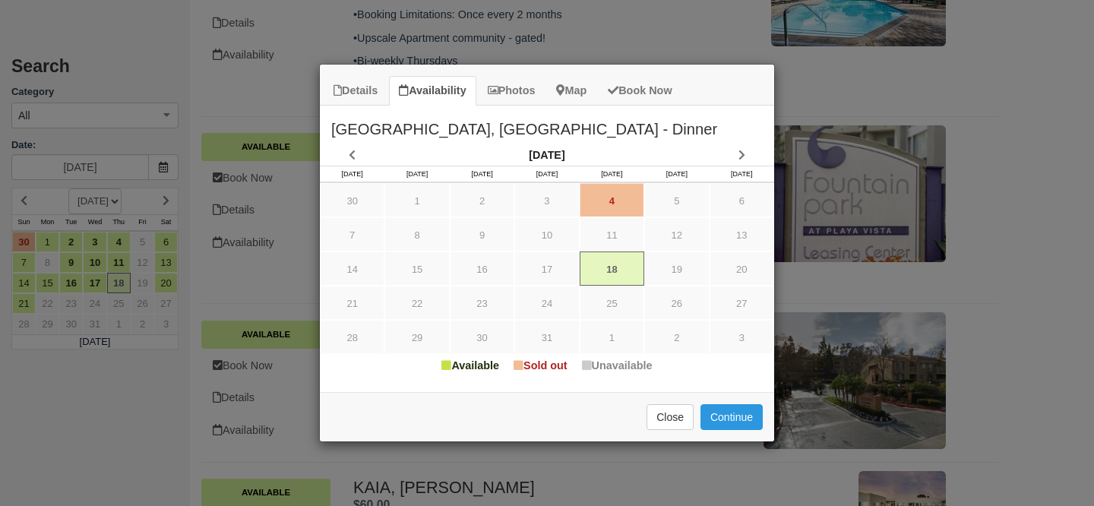
click at [522, 17] on div "Details Availability Photos Map Book Now [GEOGRAPHIC_DATA], [GEOGRAPHIC_DATA] -…" at bounding box center [547, 253] width 1094 height 506
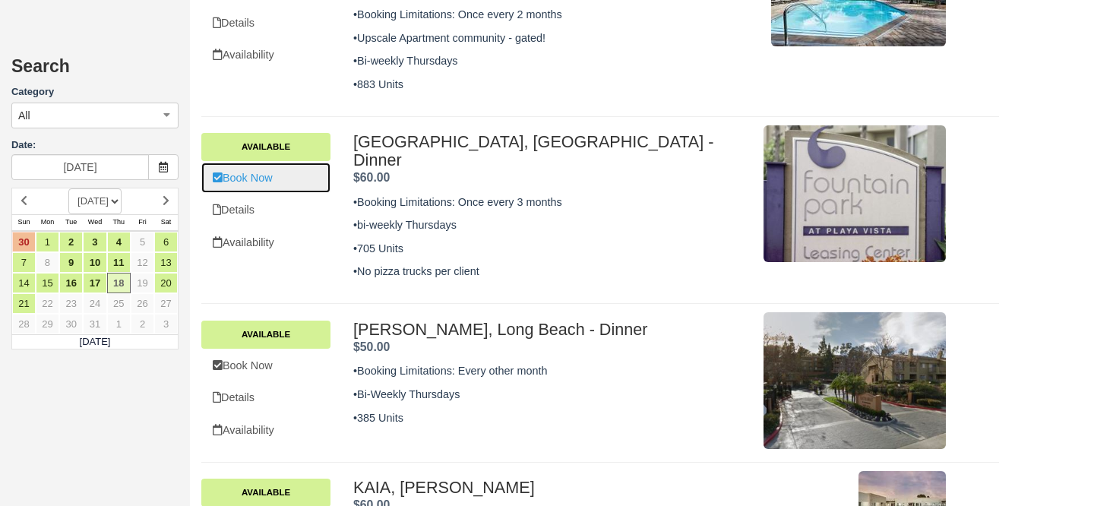
click at [274, 163] on link "Book Now" at bounding box center [265, 178] width 129 height 31
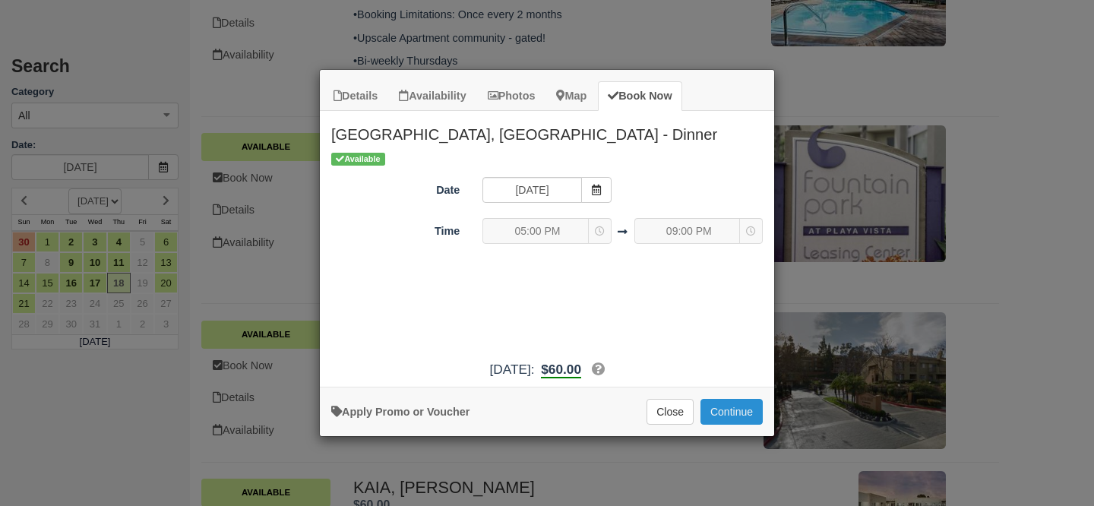
click at [720, 408] on button "Continue" at bounding box center [732, 412] width 62 height 26
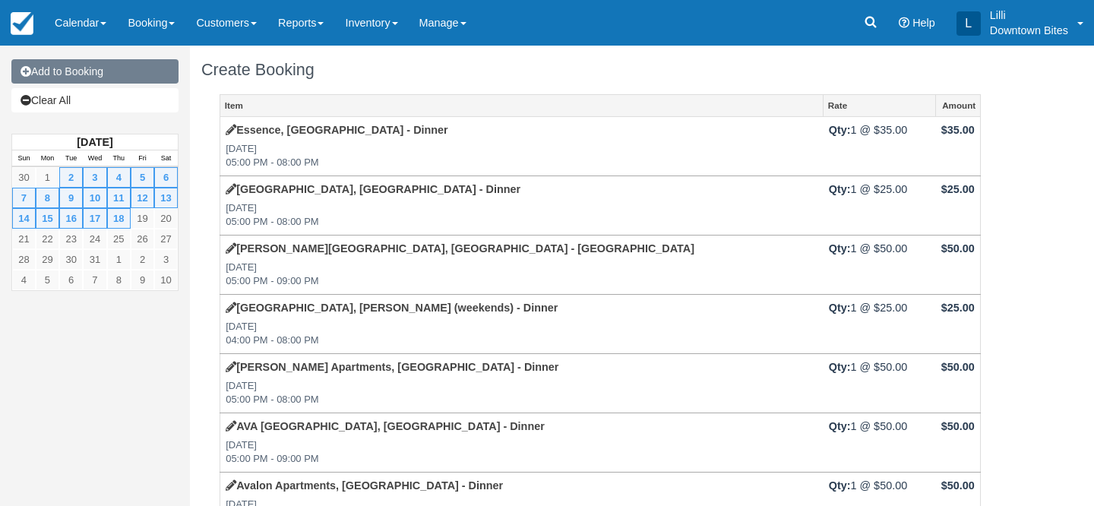
click at [136, 70] on link "Add to Booking" at bounding box center [94, 71] width 167 height 24
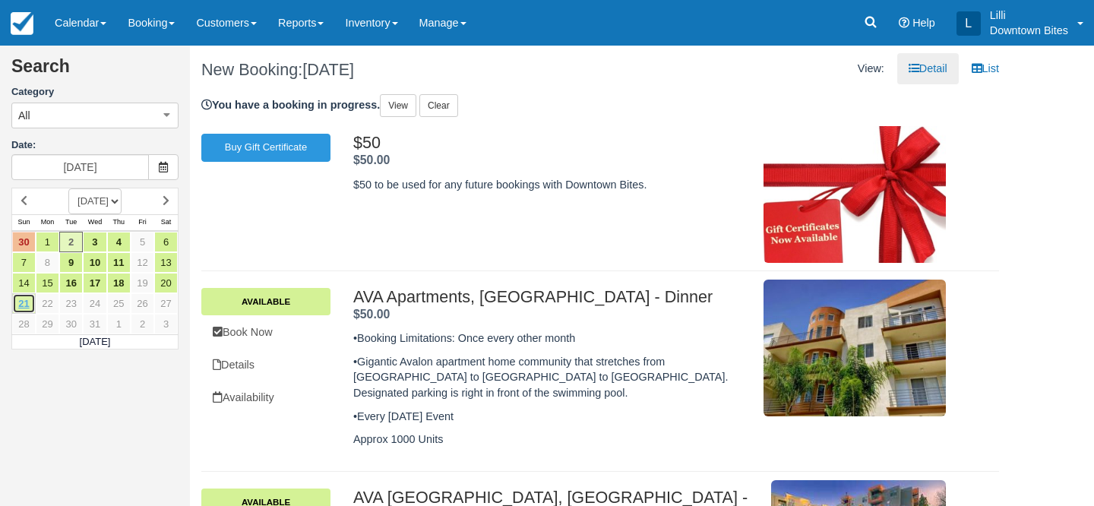
click at [27, 307] on link "21" at bounding box center [24, 303] width 24 height 21
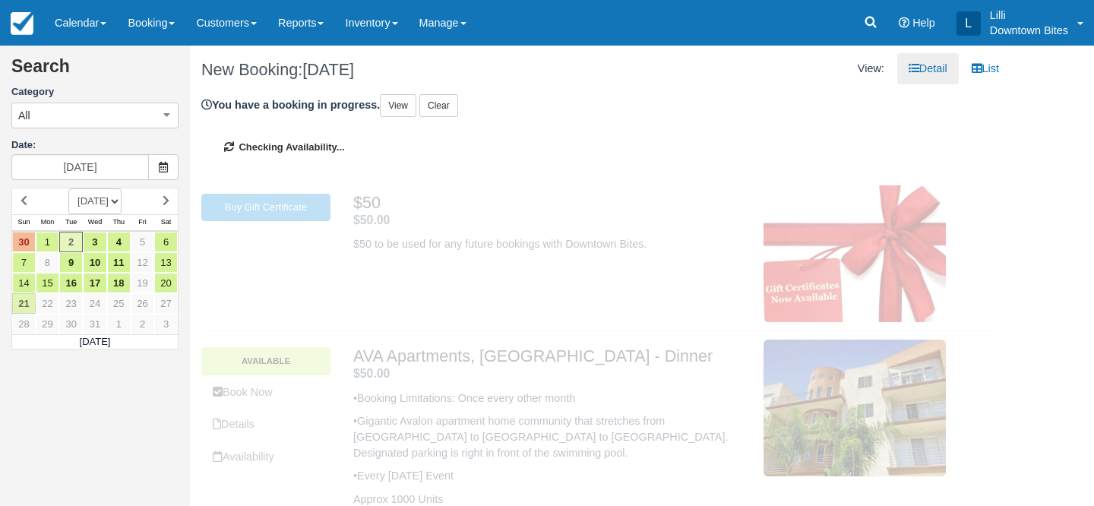
type input "[DATE]"
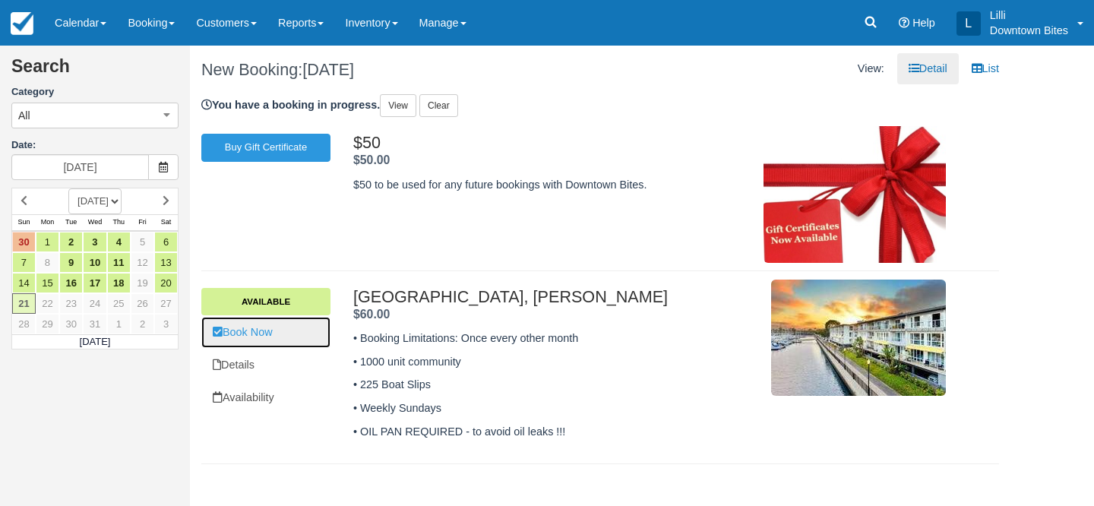
click at [255, 333] on link "Book Now" at bounding box center [265, 332] width 129 height 31
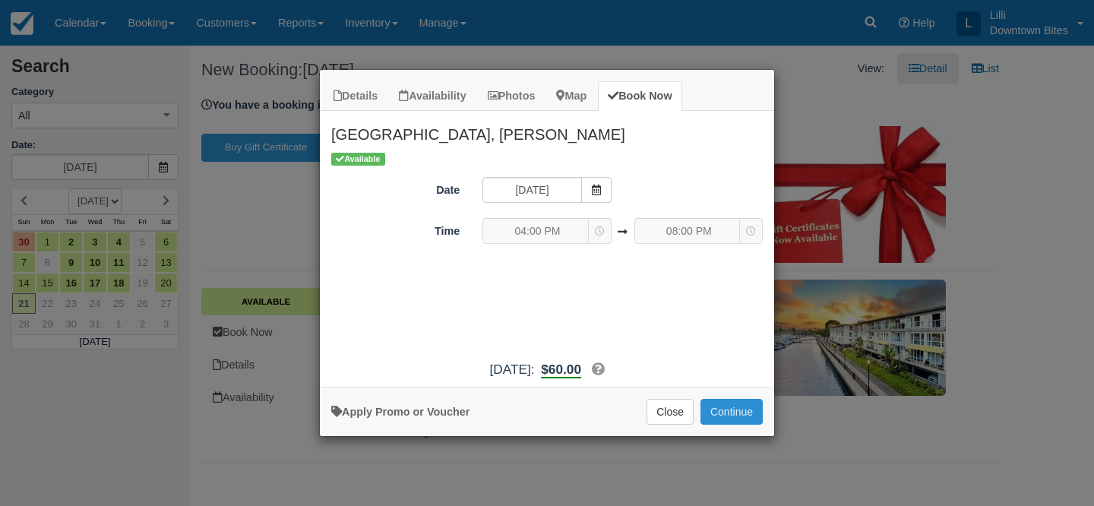
click at [727, 410] on button "Continue" at bounding box center [732, 412] width 62 height 26
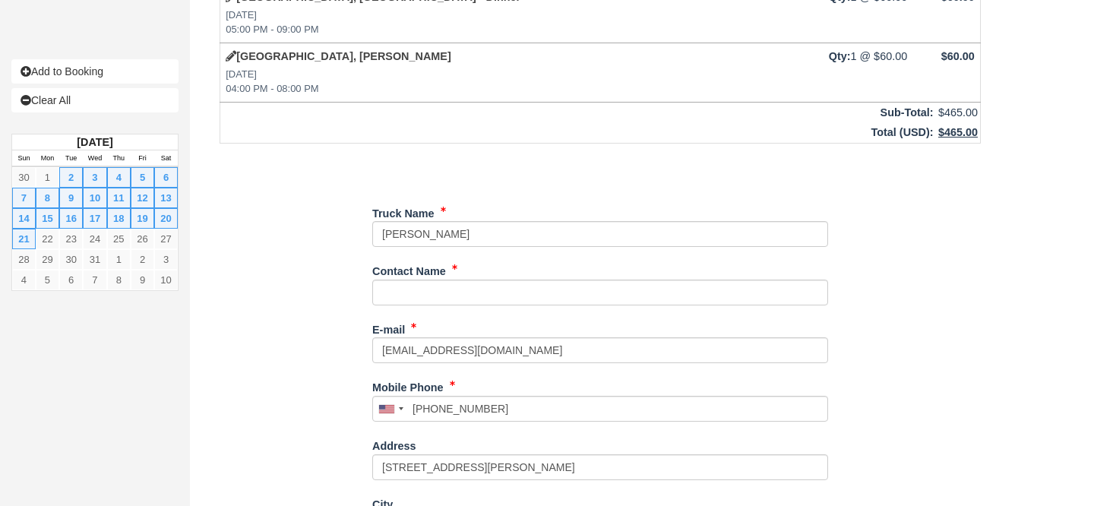
scroll to position [527, 0]
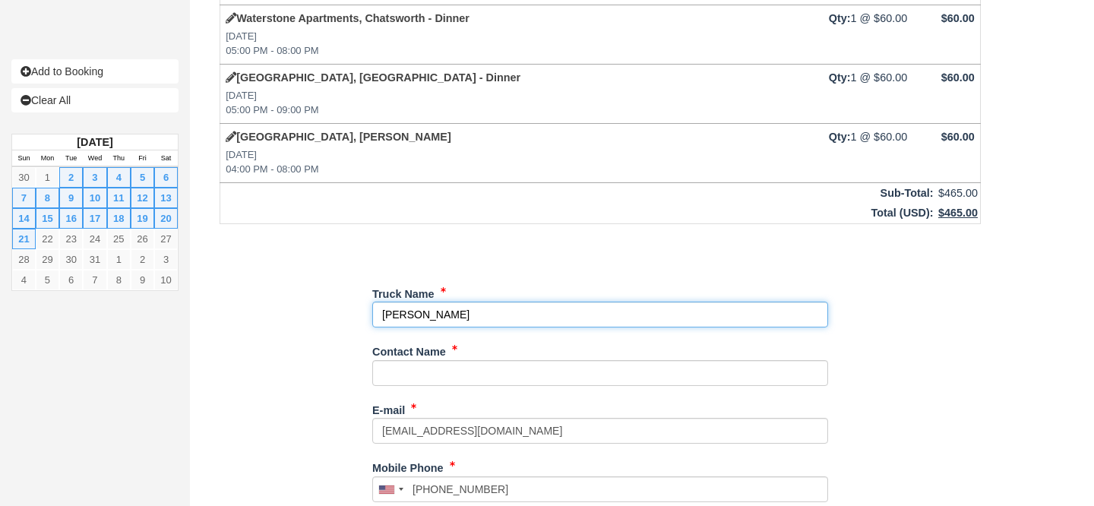
drag, startPoint x: 502, startPoint y: 309, endPoint x: 252, endPoint y: 307, distance: 249.3
click at [251, 306] on div "Item Rate Amount Essence, [GEOGRAPHIC_DATA] - Dinner [DATE] 05:00 PM - 08:00 PM…" at bounding box center [600, 223] width 798 height 1311
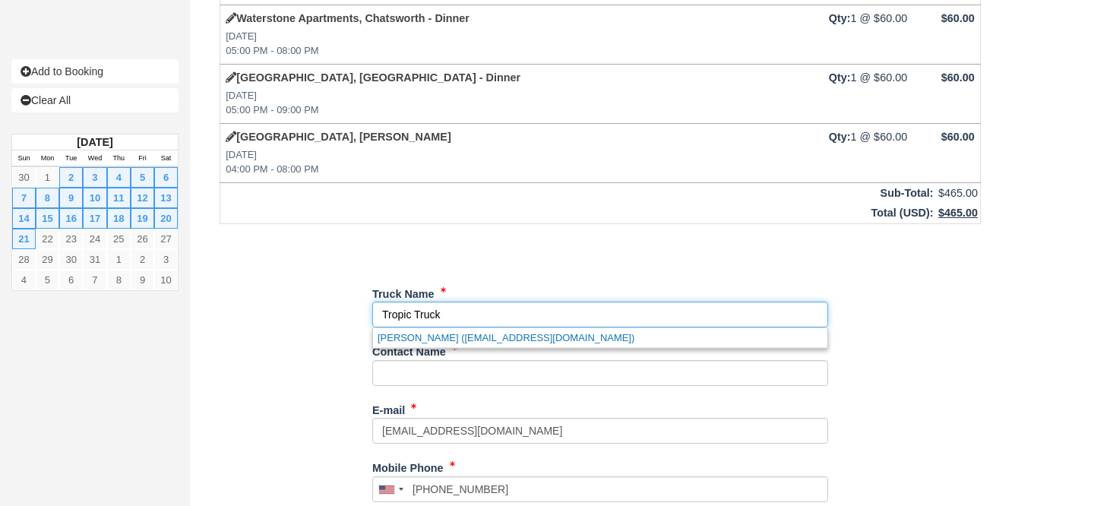
type input "Tropic Truck"
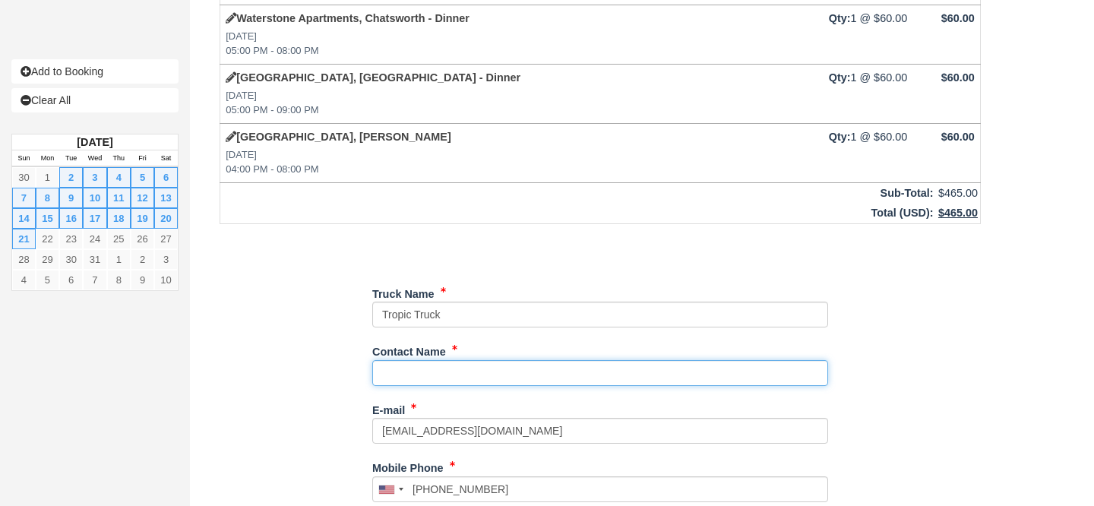
paste input "[PERSON_NAME]"
type input "[PERSON_NAME]"
type input "[PHONE_NUMBER]"
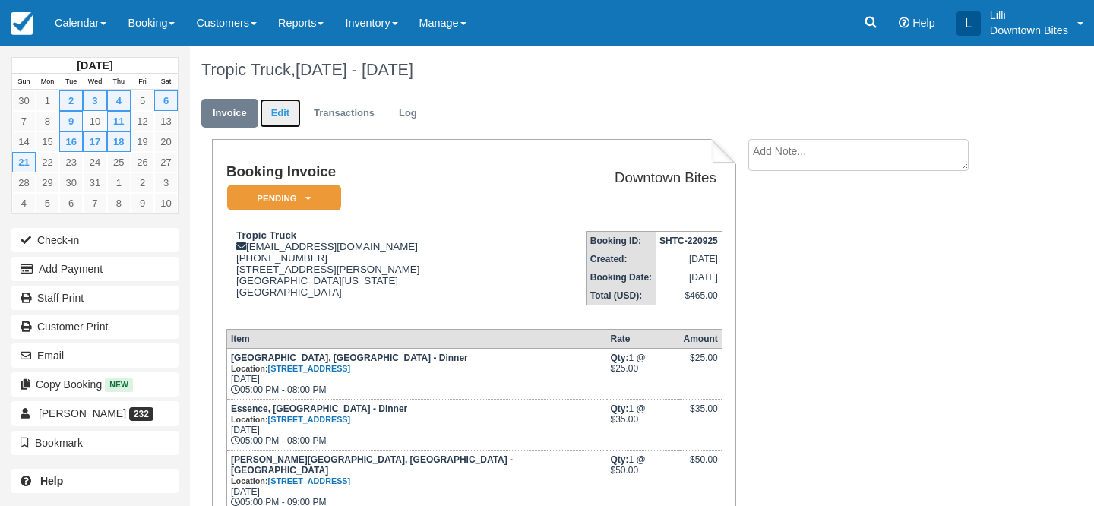
click at [271, 119] on link "Edit" at bounding box center [280, 114] width 41 height 30
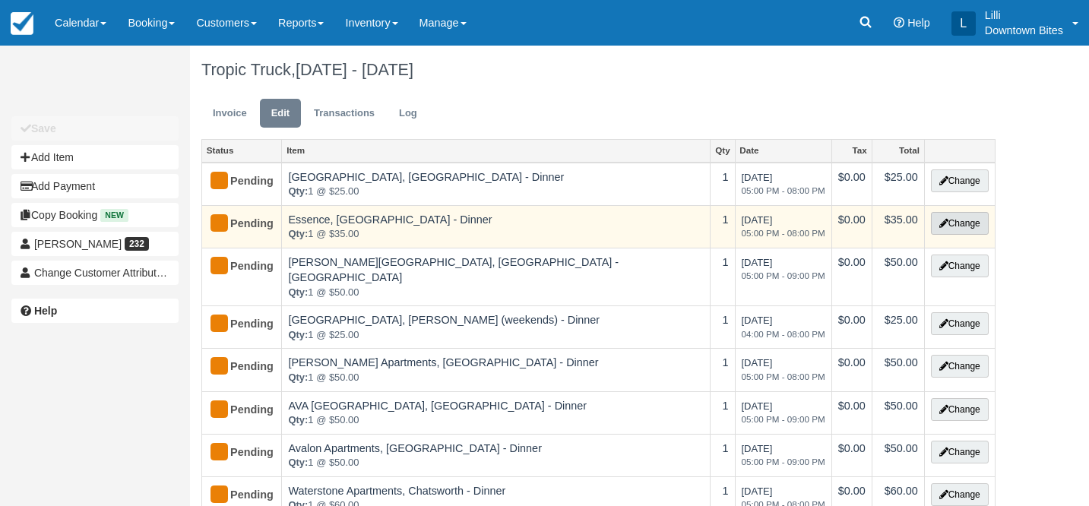
click at [974, 222] on button "Change" at bounding box center [960, 223] width 58 height 23
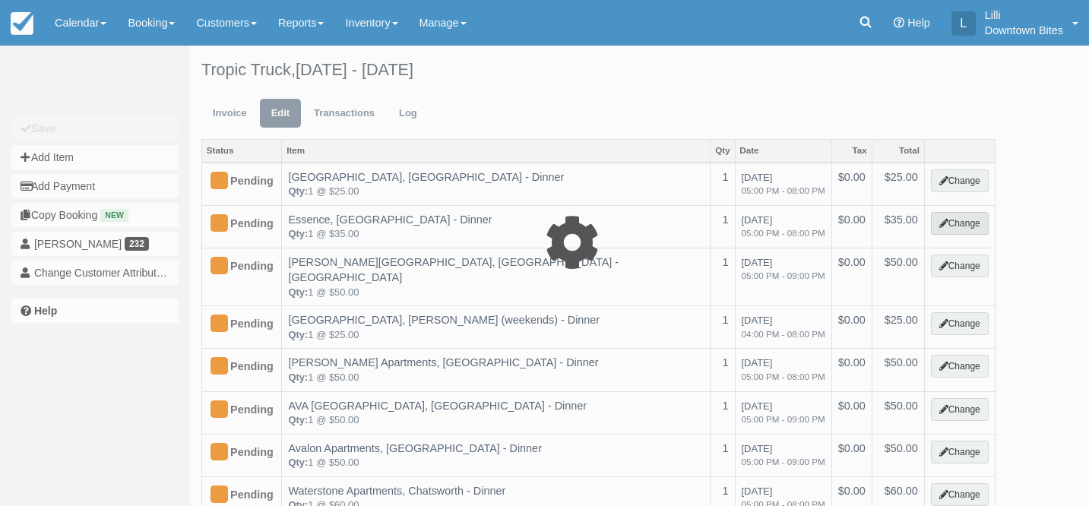
select select "2"
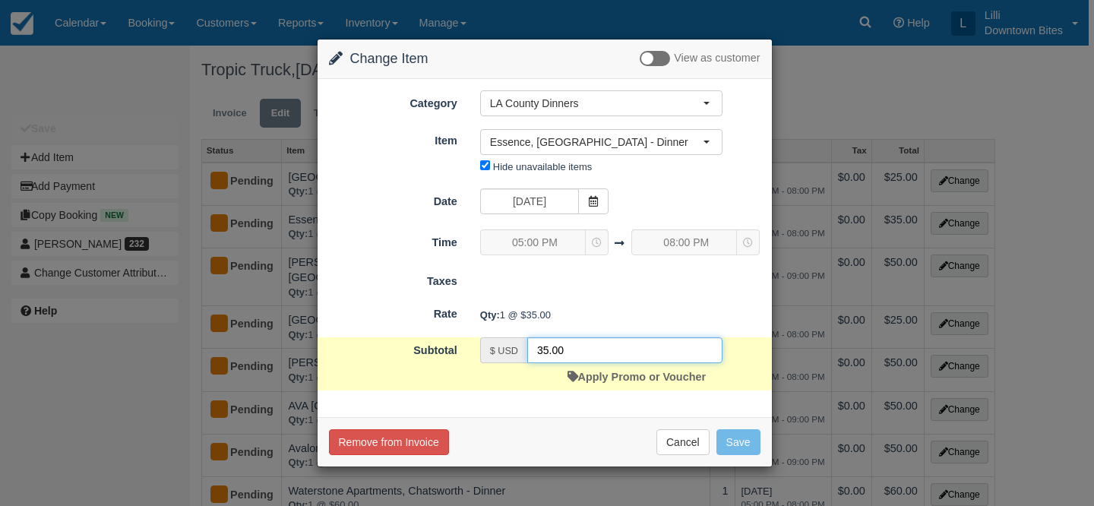
click at [542, 349] on input "35.00" at bounding box center [624, 350] width 195 height 26
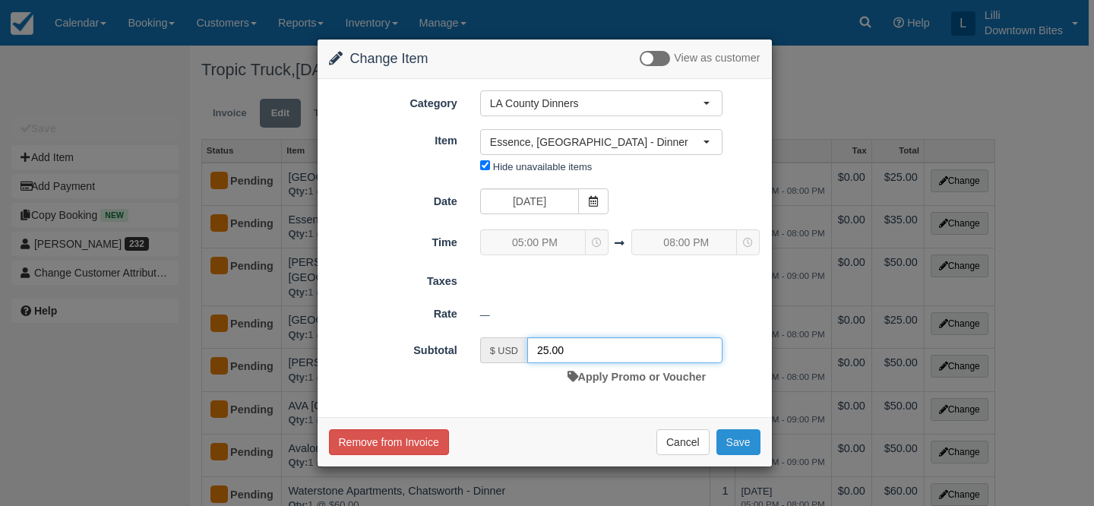
type input "25.00"
click at [745, 442] on button "Save" at bounding box center [739, 442] width 44 height 26
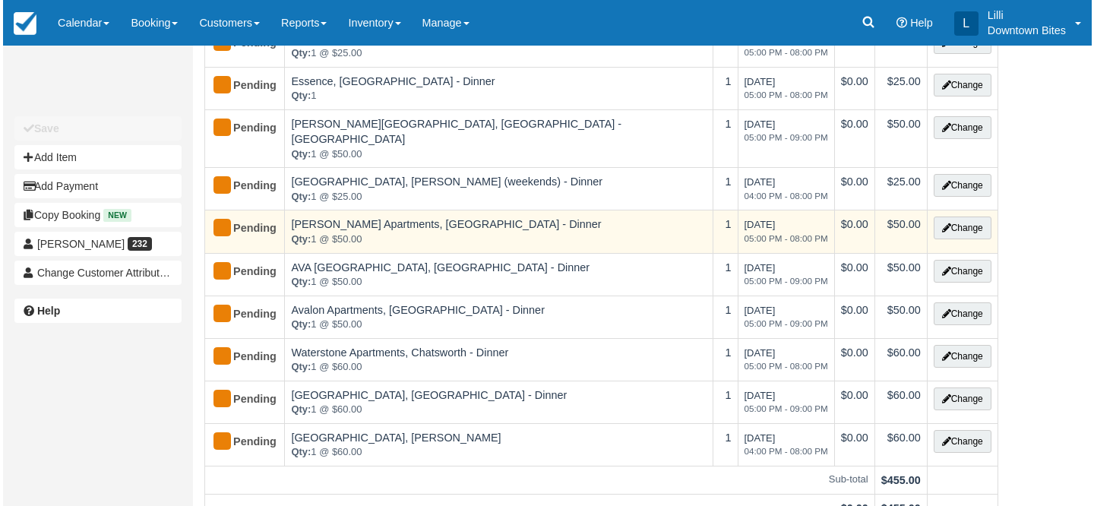
scroll to position [209, 0]
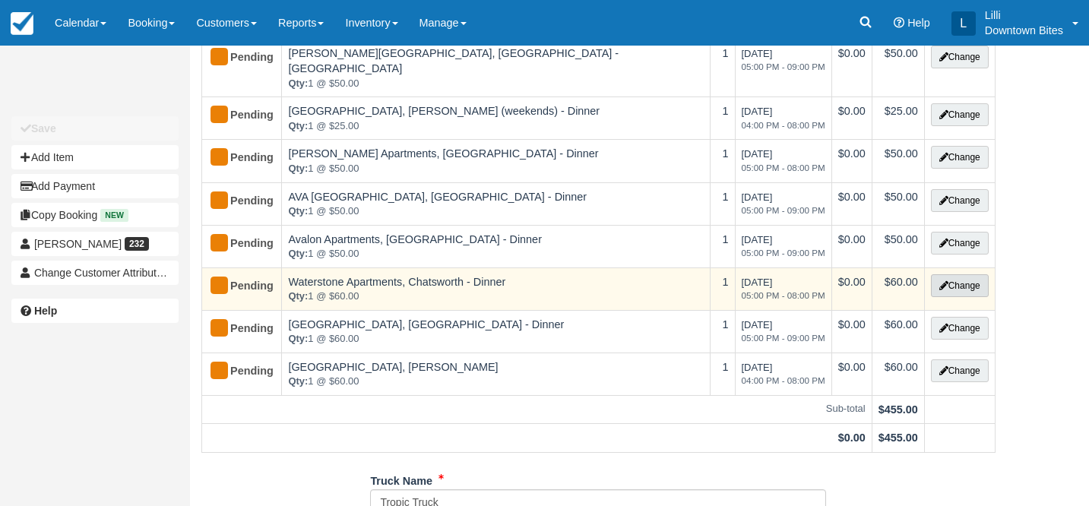
click at [972, 274] on button "Change" at bounding box center [960, 285] width 58 height 23
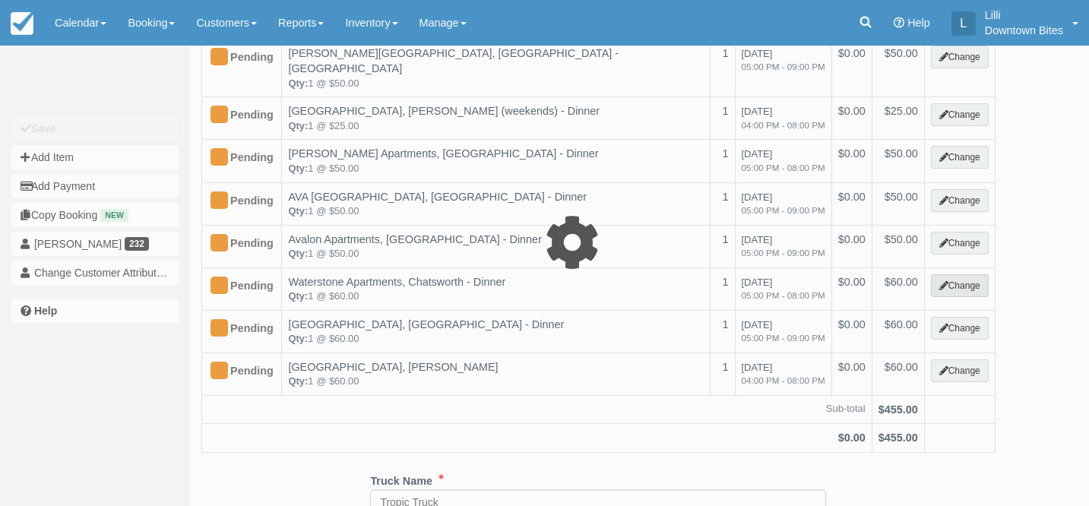
select select "2"
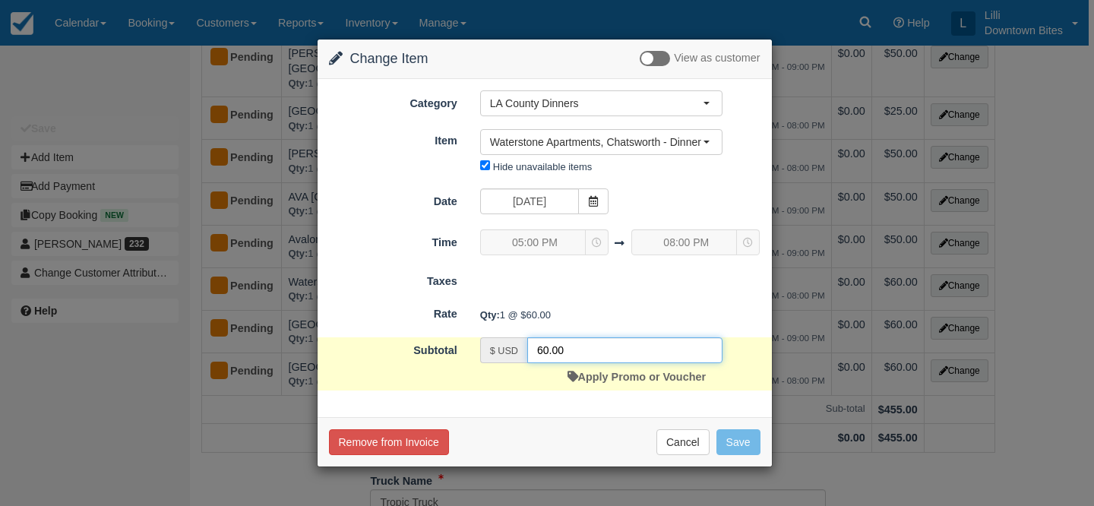
click at [543, 353] on input "60.00" at bounding box center [624, 350] width 195 height 26
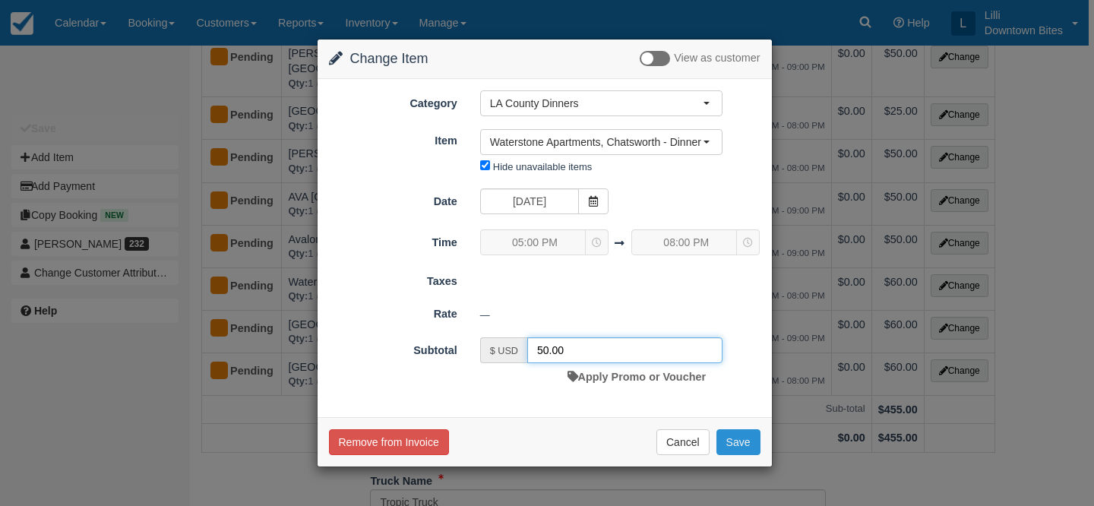
type input "50.00"
click at [752, 442] on button "Save" at bounding box center [739, 442] width 44 height 26
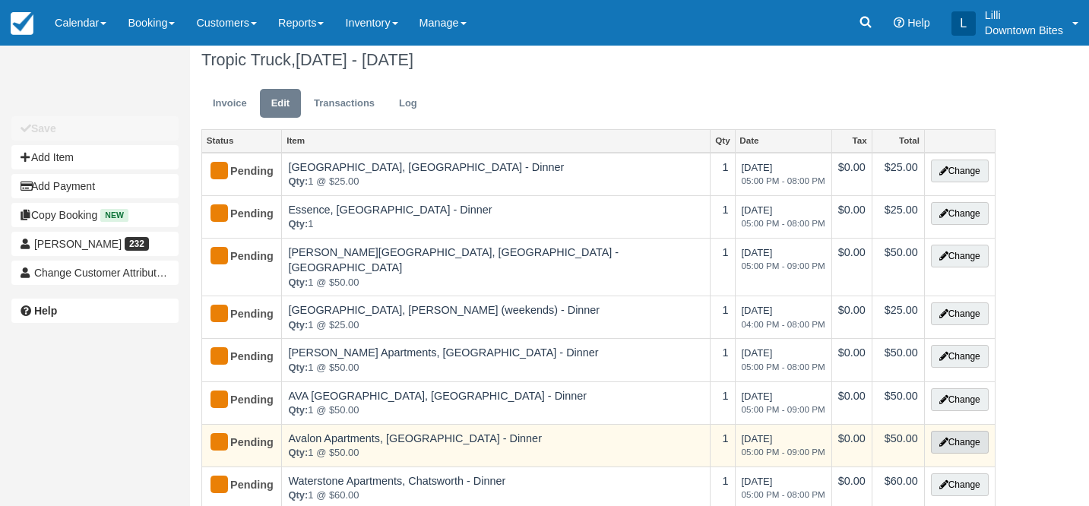
scroll to position [23, 0]
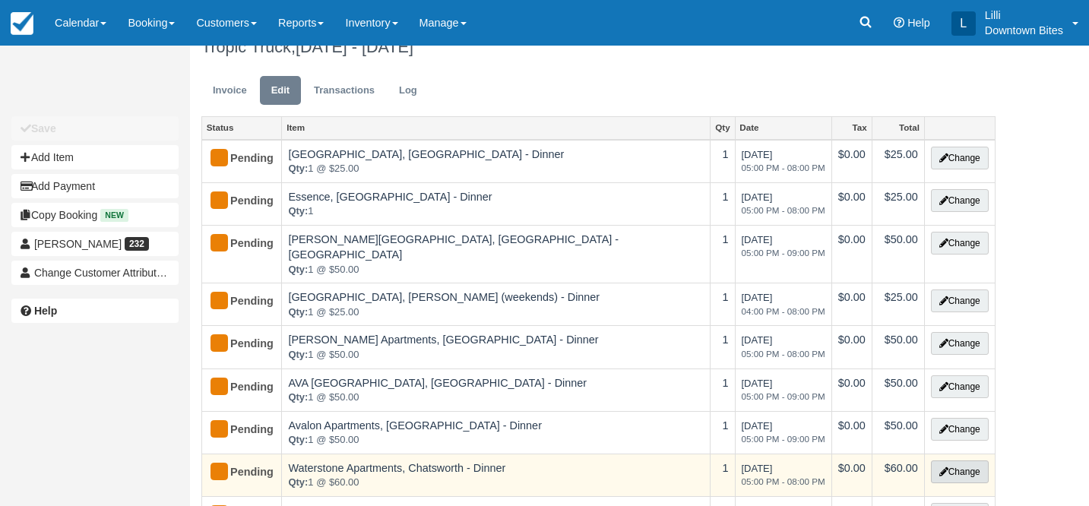
click at [955, 461] on button "Change" at bounding box center [960, 472] width 58 height 23
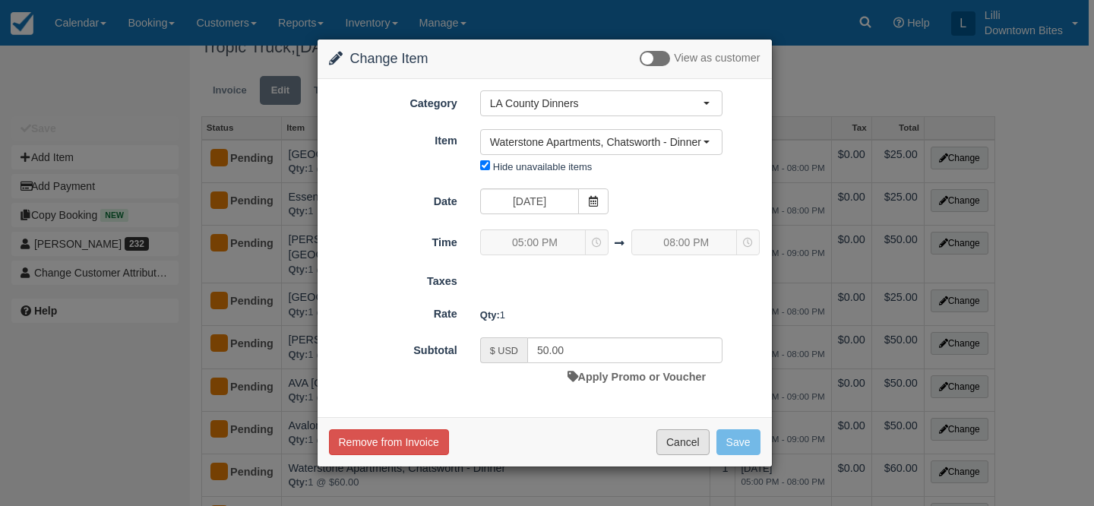
click at [671, 441] on button "Cancel" at bounding box center [683, 442] width 53 height 26
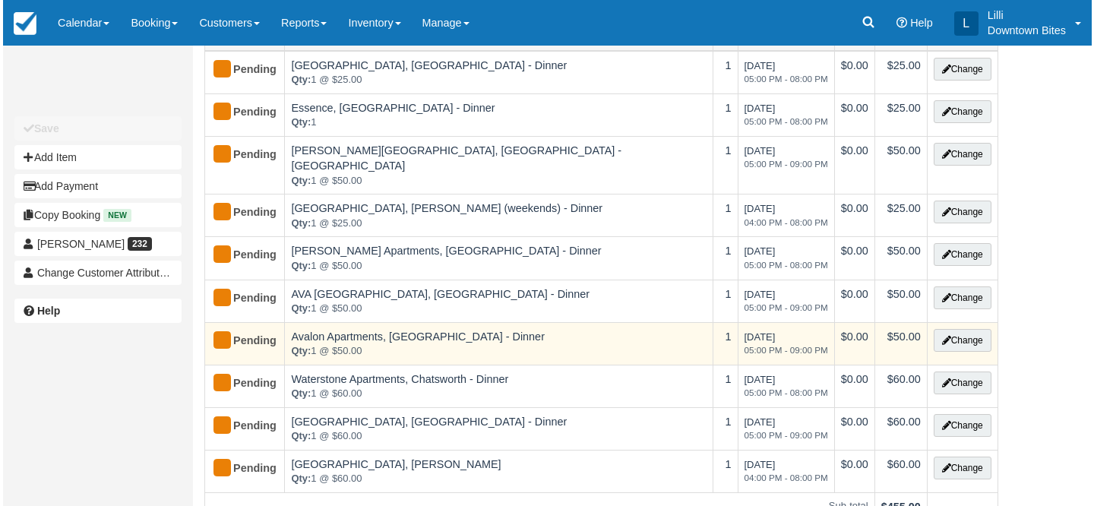
scroll to position [134, 0]
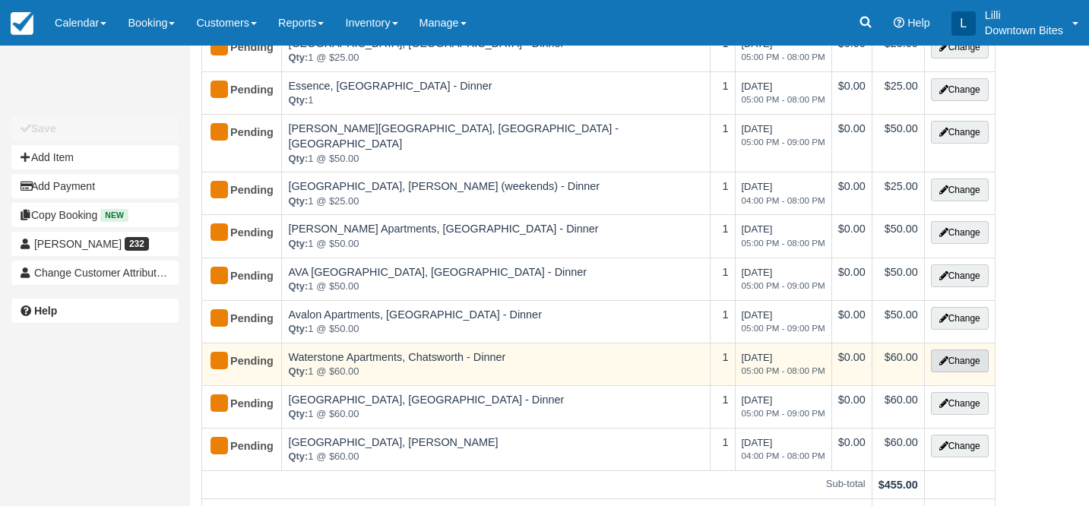
click at [968, 350] on button "Change" at bounding box center [960, 361] width 58 height 23
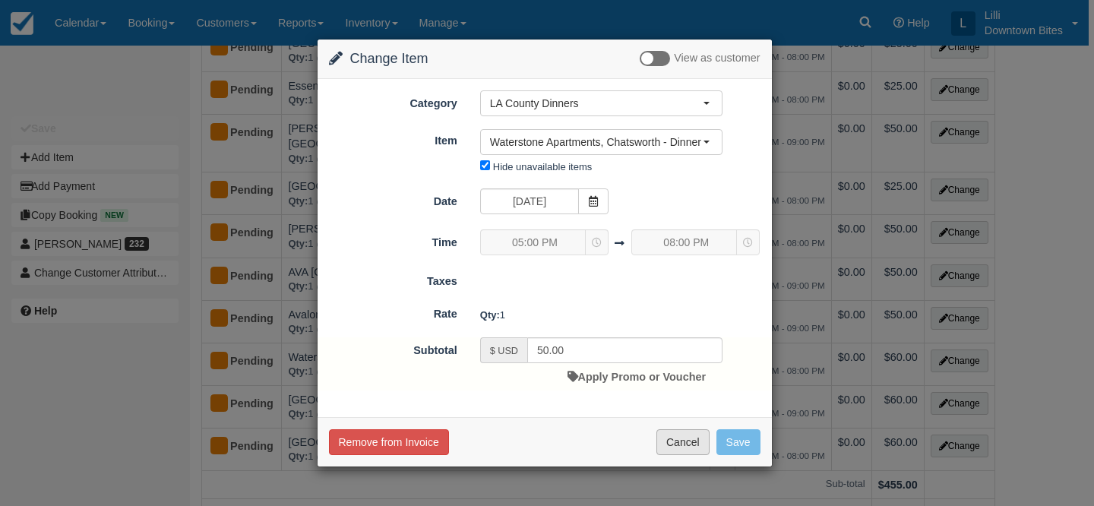
click at [690, 445] on button "Cancel" at bounding box center [683, 442] width 53 height 26
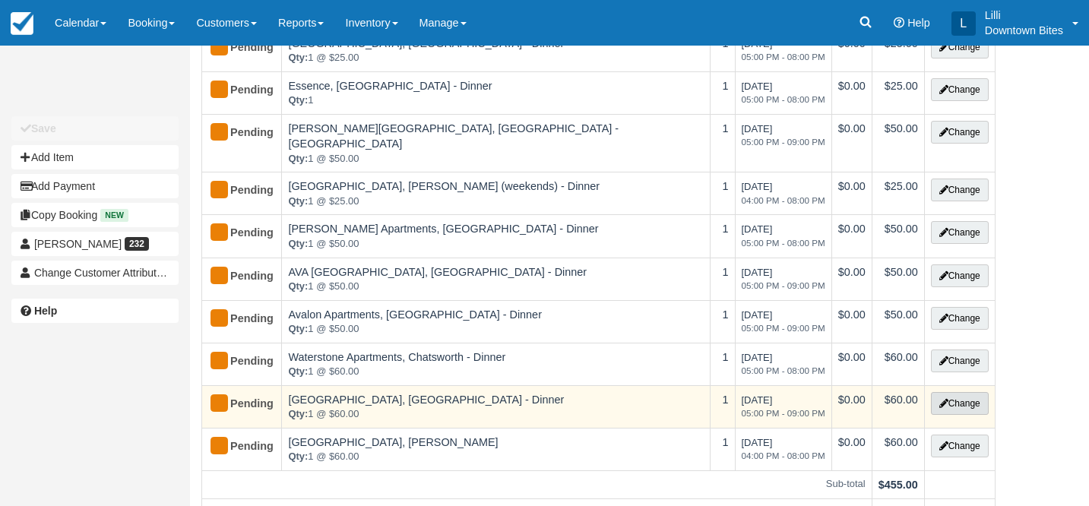
click at [952, 392] on button "Change" at bounding box center [960, 403] width 58 height 23
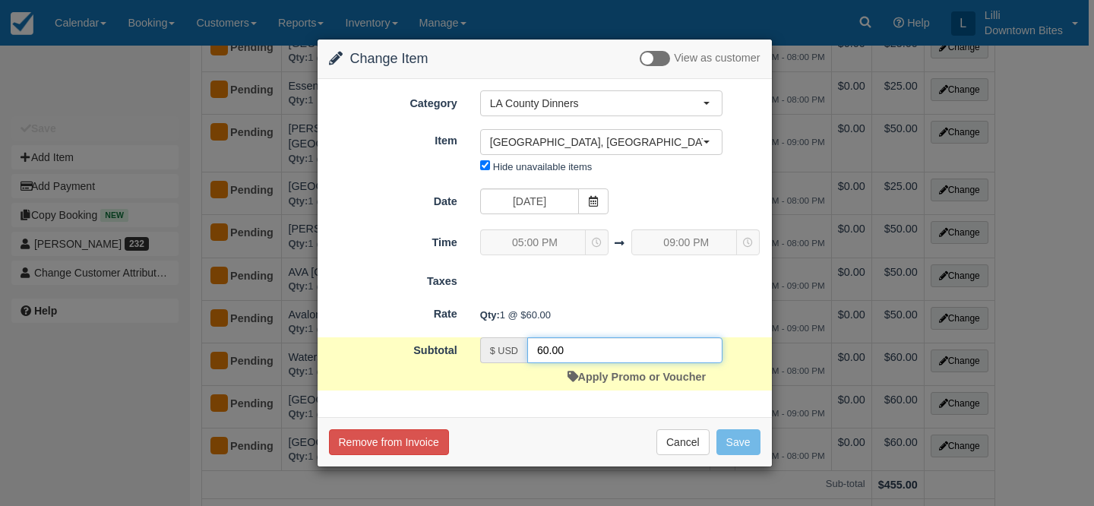
click at [541, 354] on input "60.00" at bounding box center [624, 350] width 195 height 26
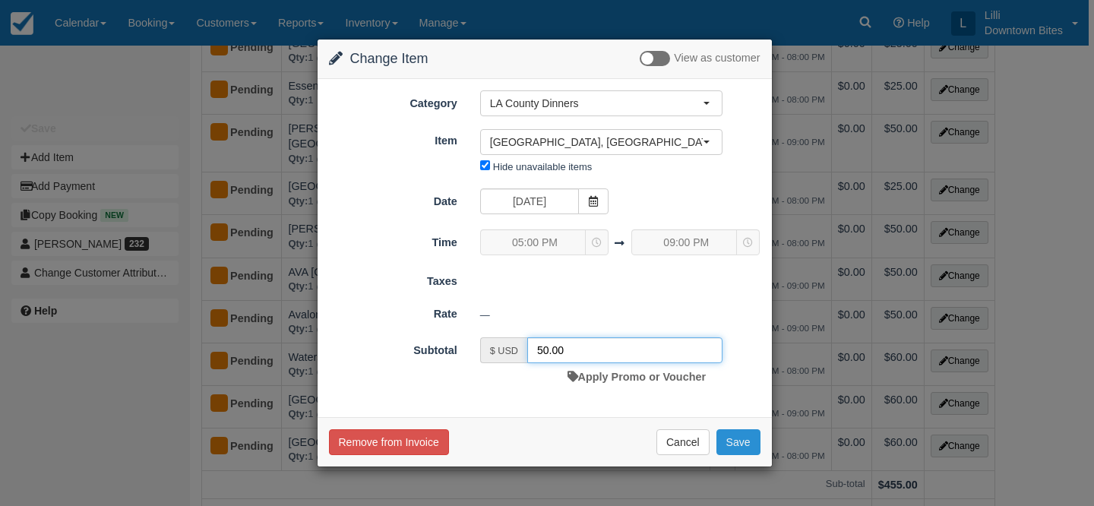
type input "50.00"
click at [737, 437] on button "Save" at bounding box center [739, 442] width 44 height 26
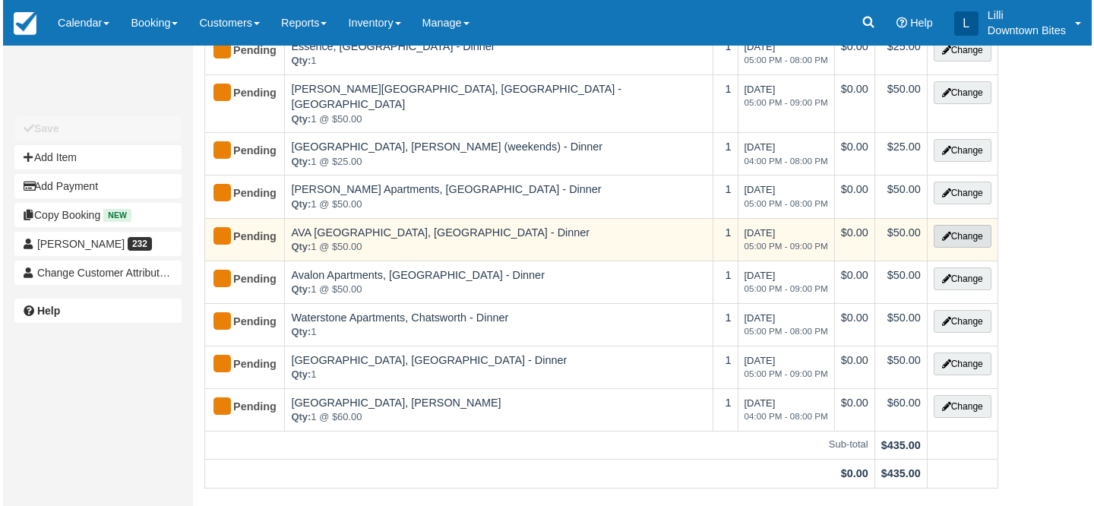
scroll to position [184, 0]
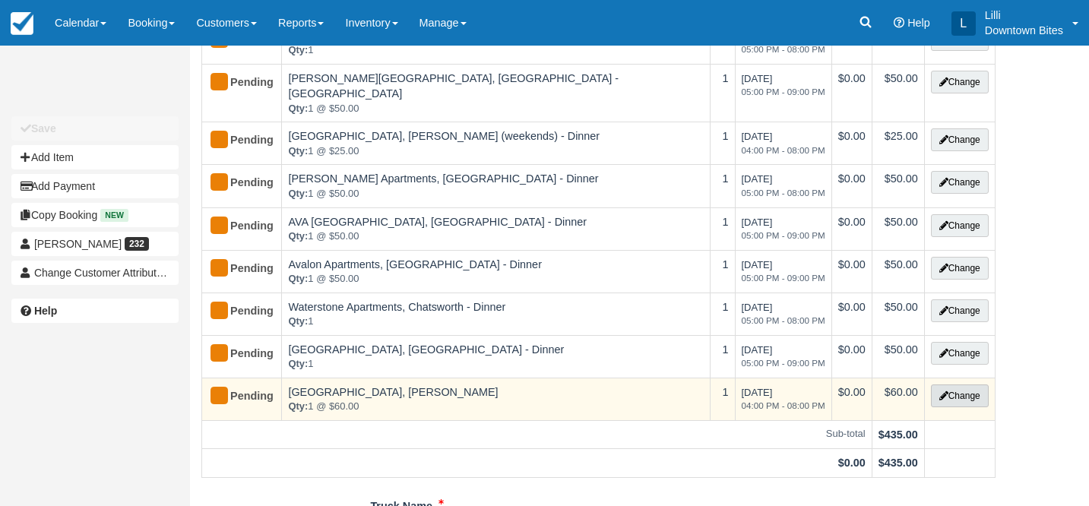
click at [972, 385] on button "Change" at bounding box center [960, 396] width 58 height 23
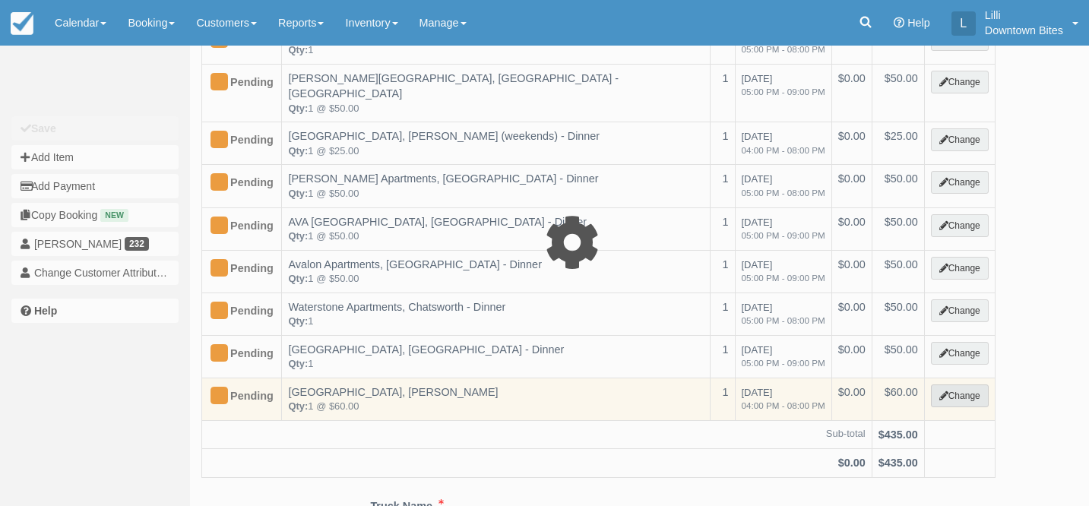
select select "2"
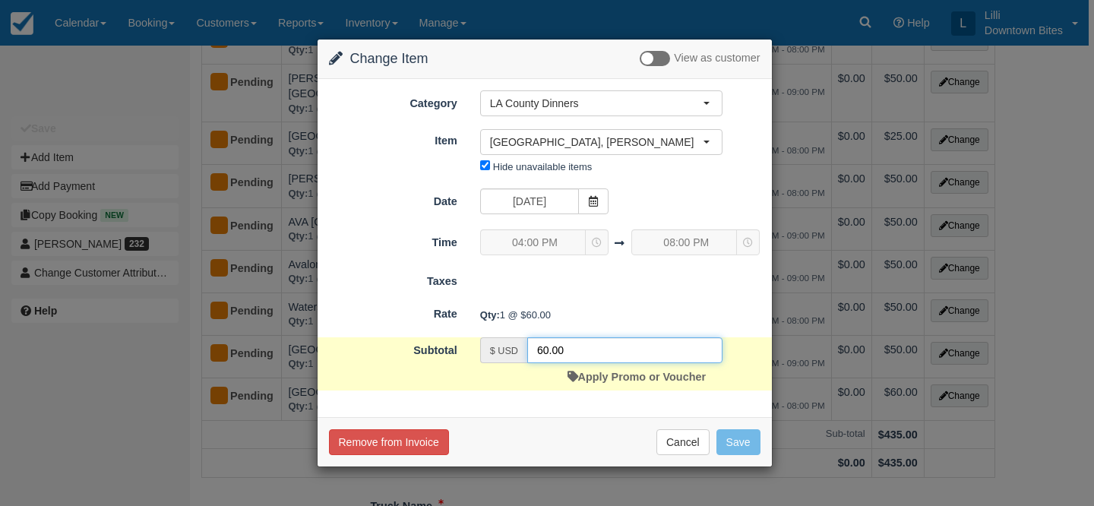
click at [540, 352] on input "60.00" at bounding box center [624, 350] width 195 height 26
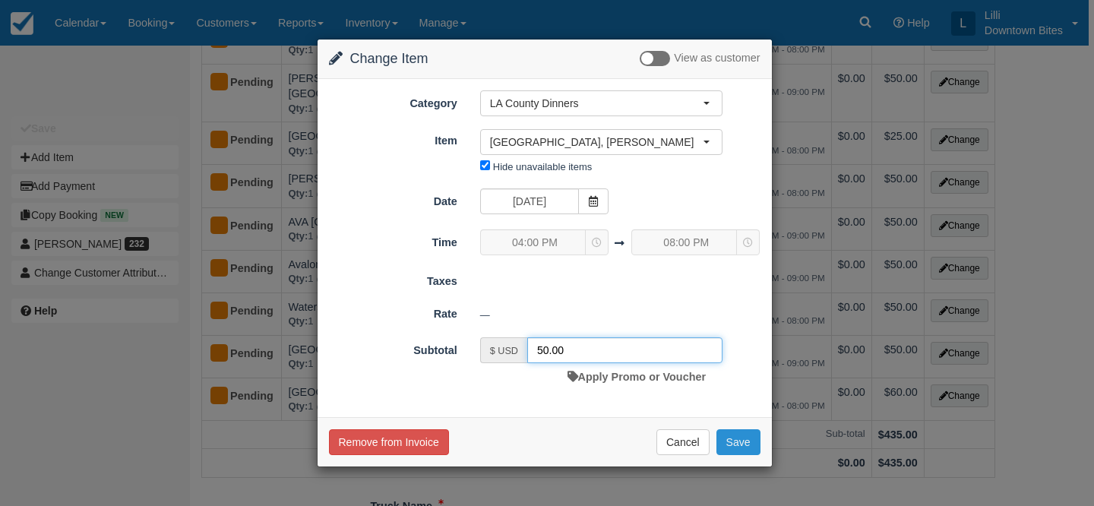
type input "50.00"
click at [734, 441] on button "Save" at bounding box center [739, 442] width 44 height 26
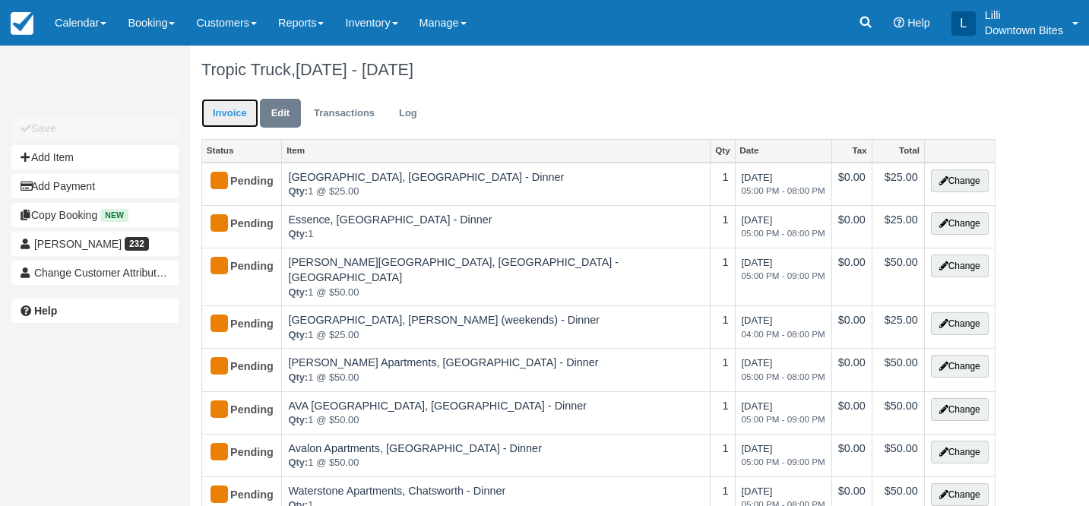
click at [239, 109] on link "Invoice" at bounding box center [229, 114] width 57 height 30
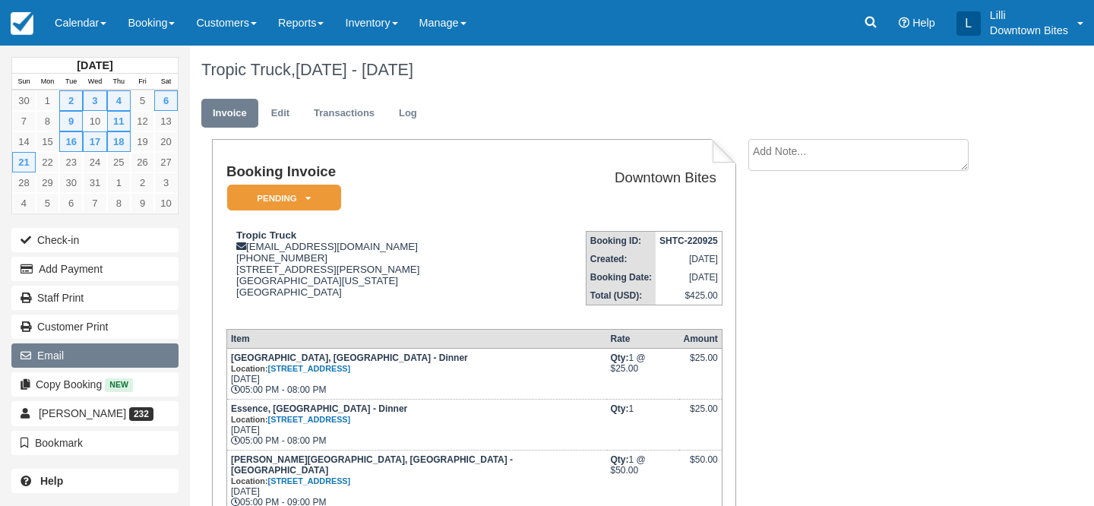
click at [109, 352] on button "Email" at bounding box center [94, 356] width 167 height 24
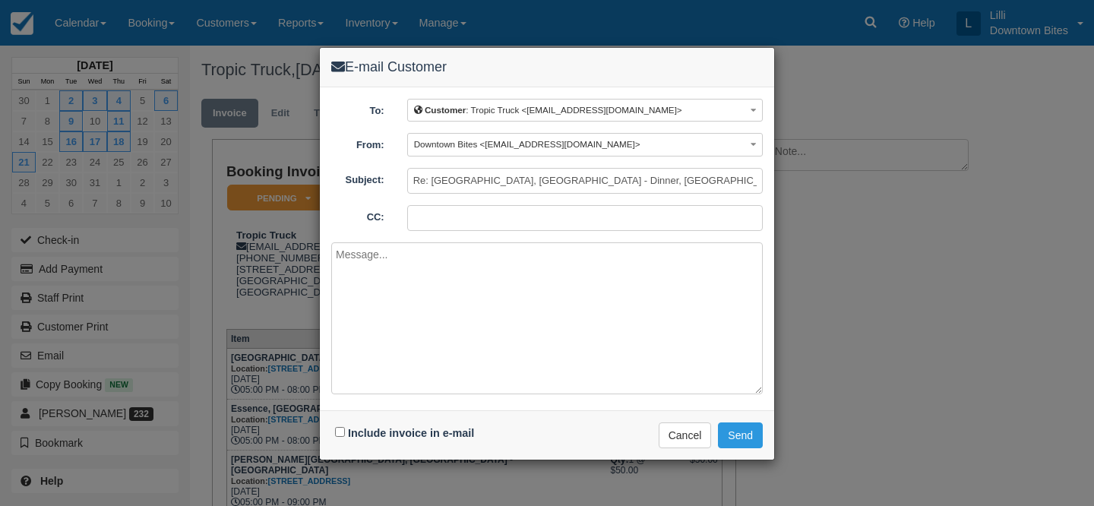
click at [446, 216] on input "CC:" at bounding box center [585, 218] width 356 height 26
type input "[EMAIL_ADDRESS][DOMAIN_NAME]"
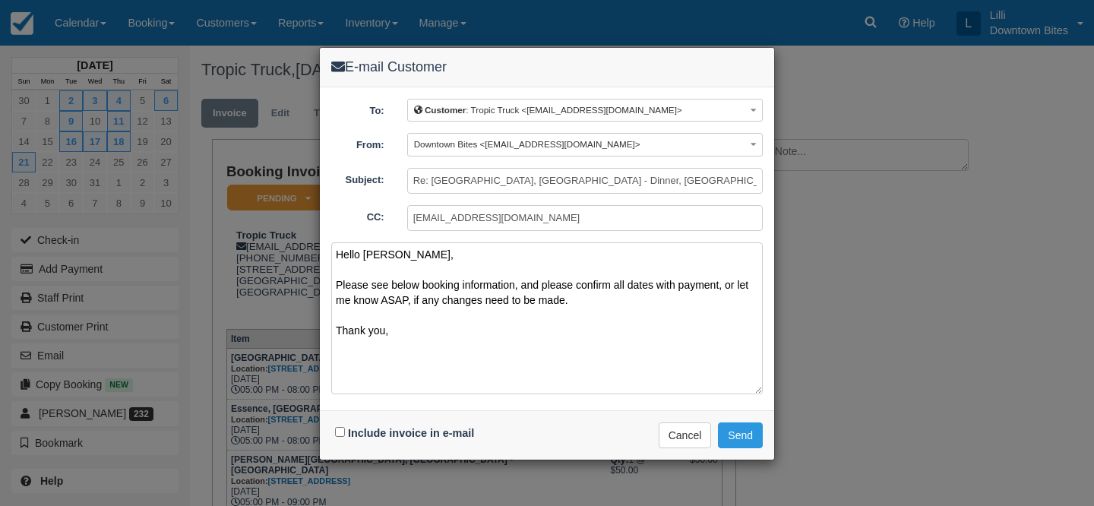
type textarea "Hello [PERSON_NAME], Please see below booking information, and please confirm a…"
click at [338, 430] on input "Include invoice in e-mail" at bounding box center [340, 432] width 10 height 10
checkbox input "true"
click at [750, 436] on button "Send" at bounding box center [740, 436] width 45 height 26
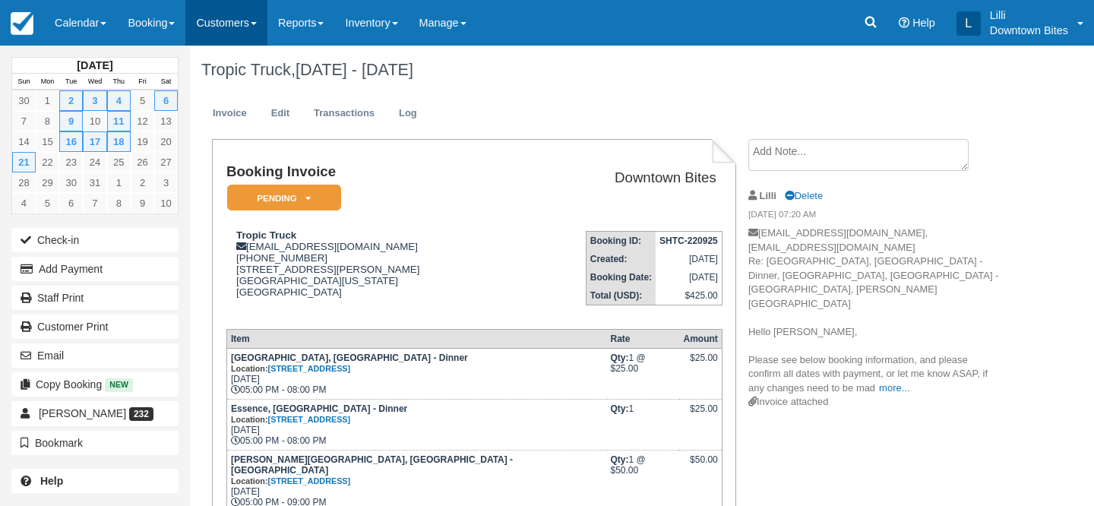
click at [208, 28] on link "Customers" at bounding box center [226, 23] width 82 height 46
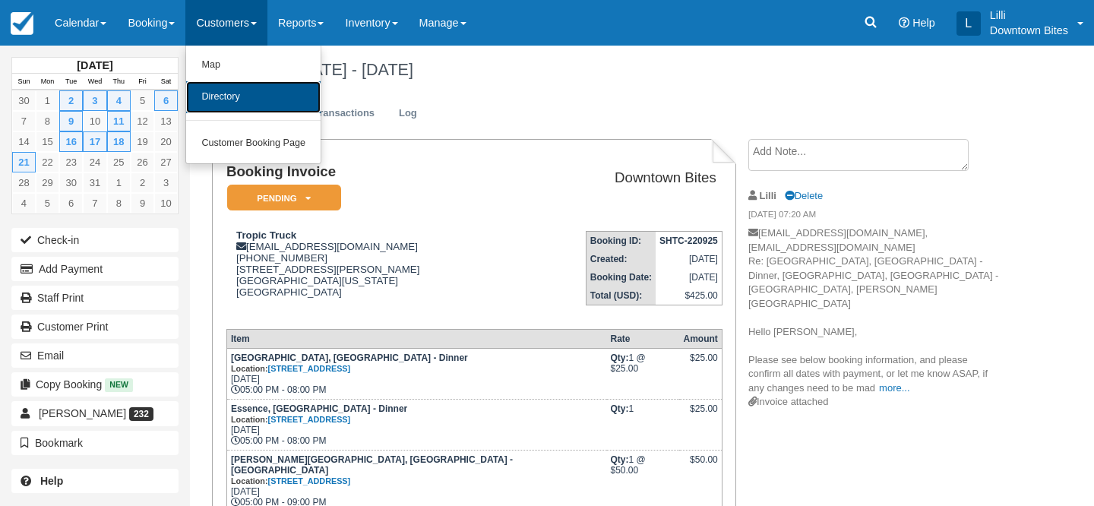
click at [232, 89] on link "Directory" at bounding box center [253, 97] width 135 height 32
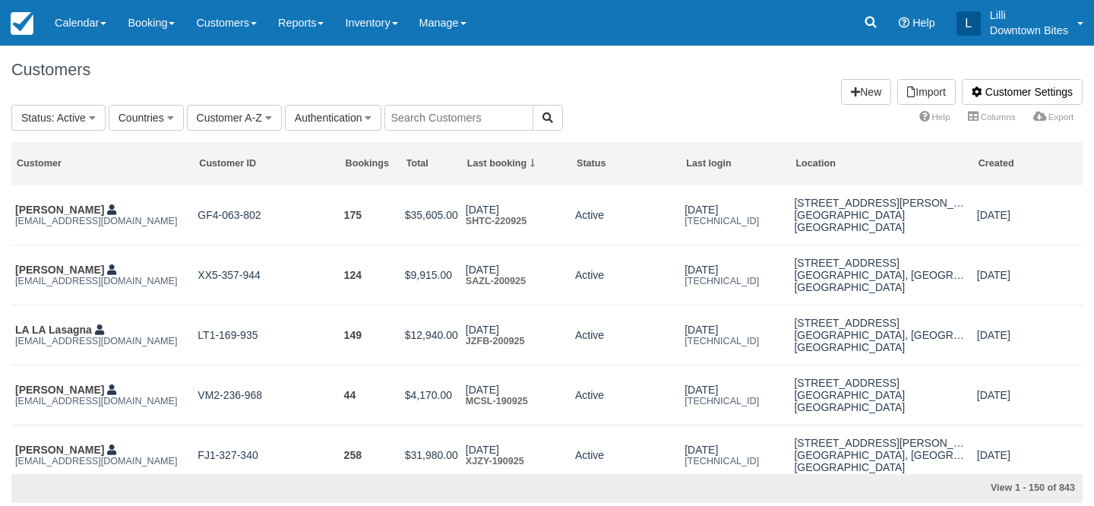
click at [434, 112] on input "text" at bounding box center [459, 118] width 149 height 26
type input "lauren"
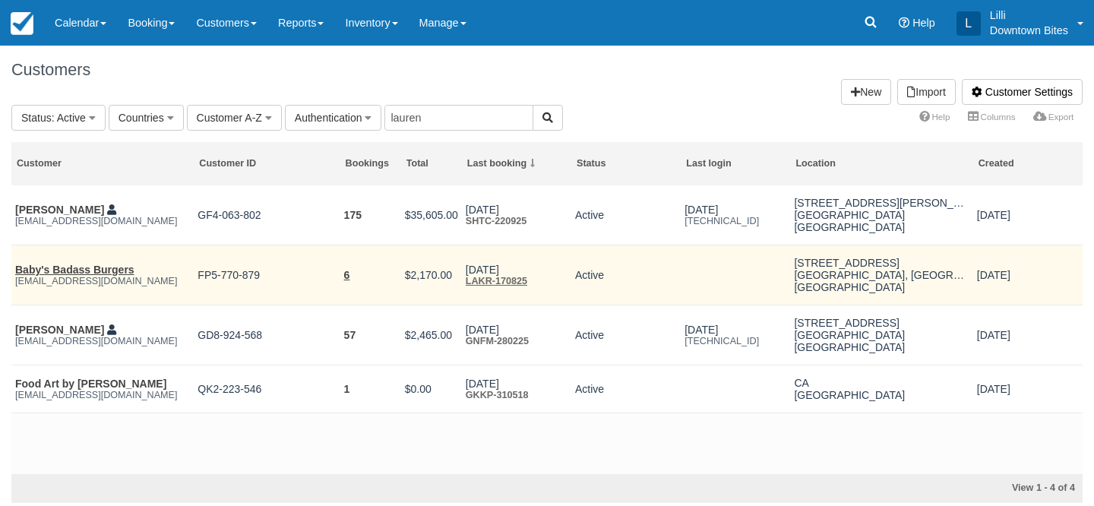
click at [65, 280] on em "[EMAIL_ADDRESS][DOMAIN_NAME]" at bounding box center [102, 281] width 175 height 11
click at [55, 271] on link "Baby's Badass Burgers" at bounding box center [74, 270] width 119 height 12
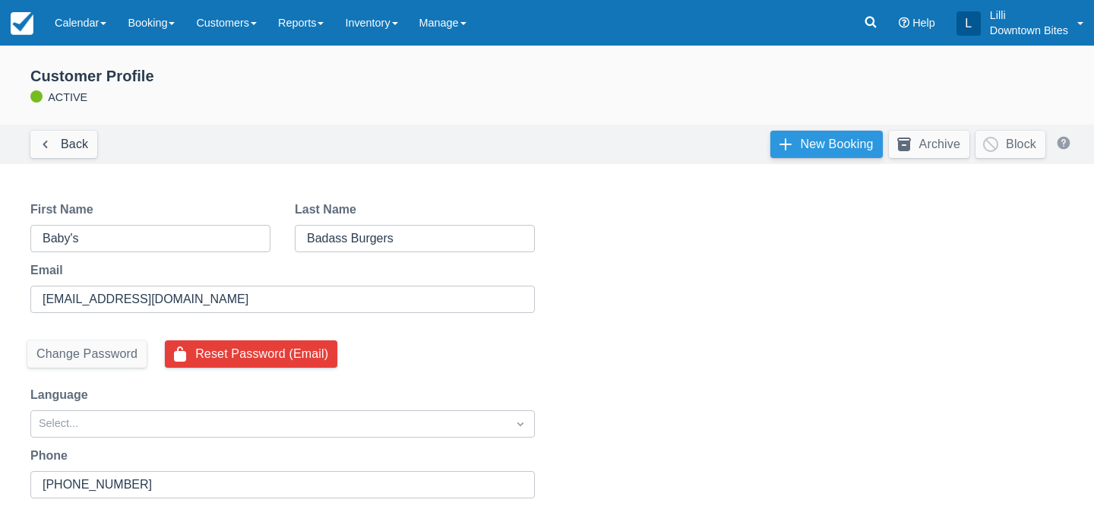
click at [838, 145] on link "New Booking" at bounding box center [827, 144] width 112 height 27
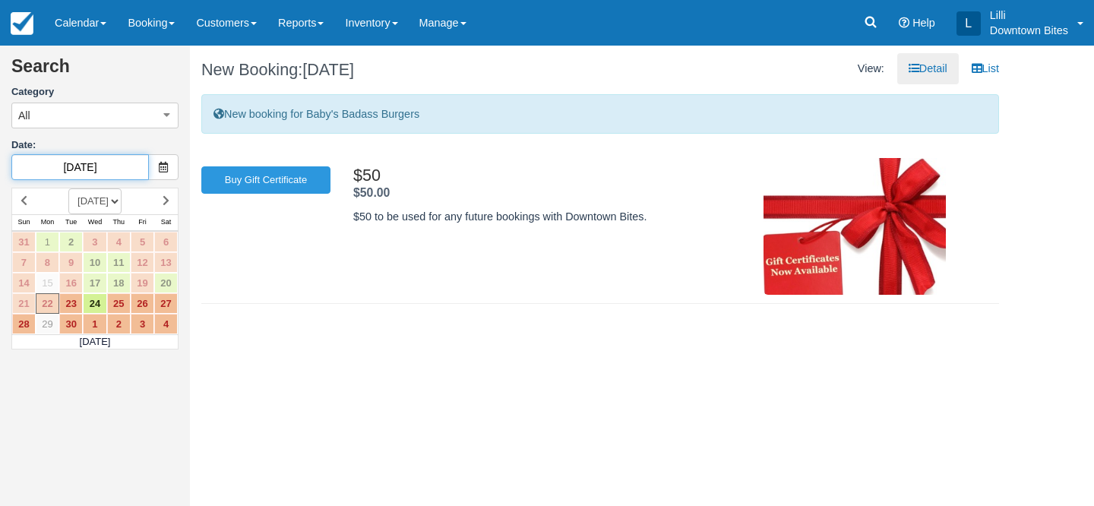
click at [118, 173] on input "[DATE]" at bounding box center [80, 167] width 138 height 26
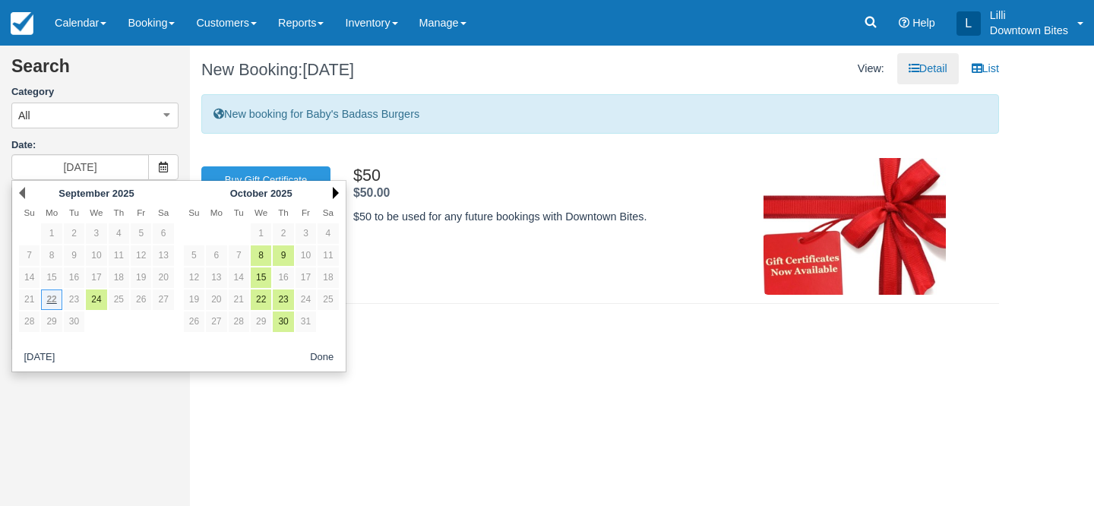
click at [336, 192] on link "Next" at bounding box center [336, 193] width 6 height 12
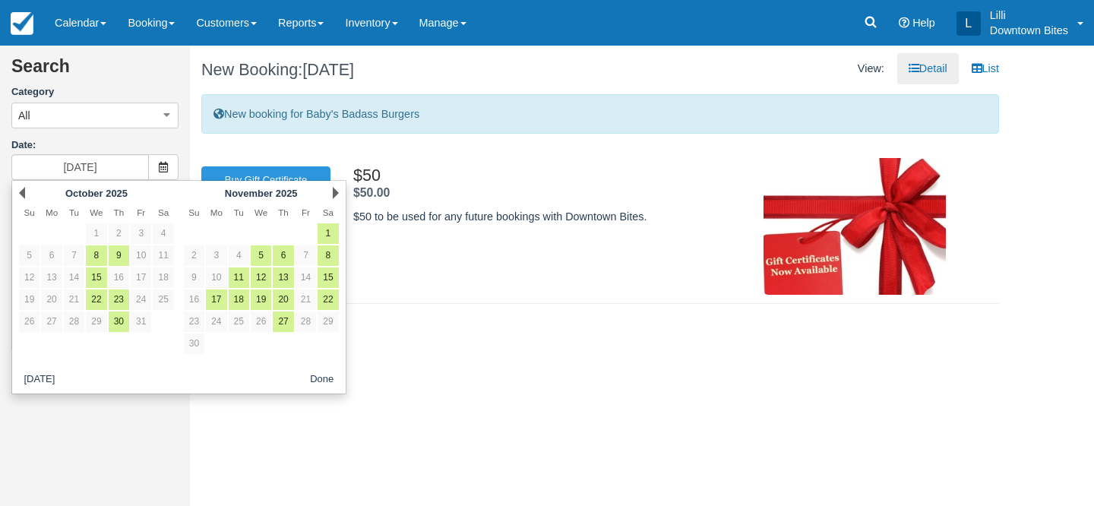
click at [336, 192] on link "Next" at bounding box center [336, 193] width 6 height 12
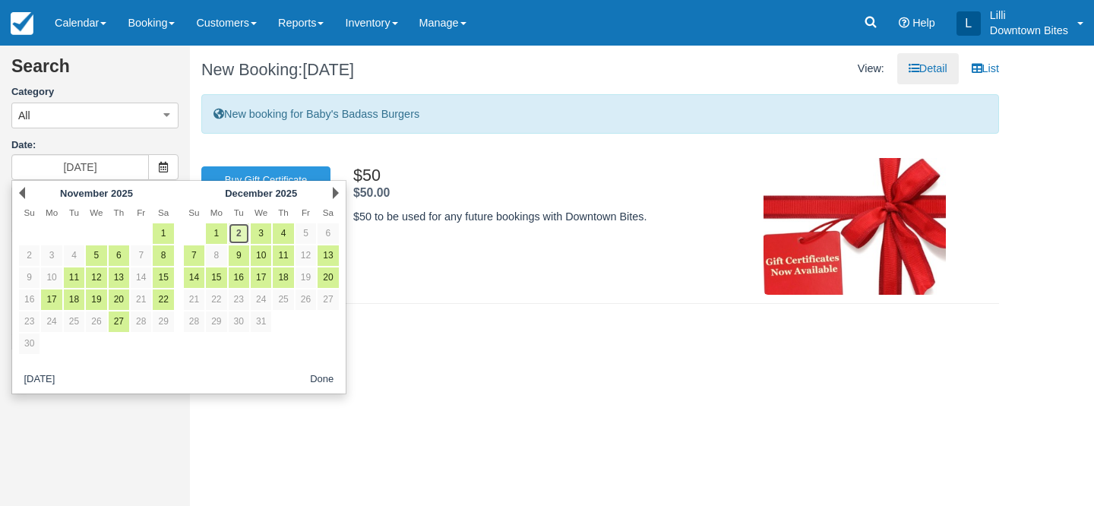
click at [242, 238] on link "2" at bounding box center [239, 233] width 21 height 21
type input "[DATE]"
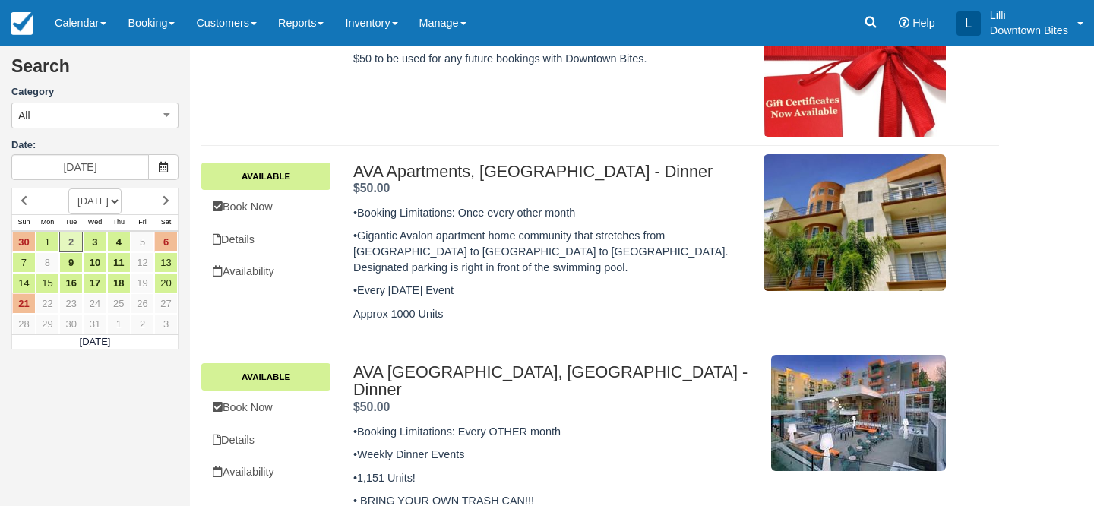
scroll to position [128, 0]
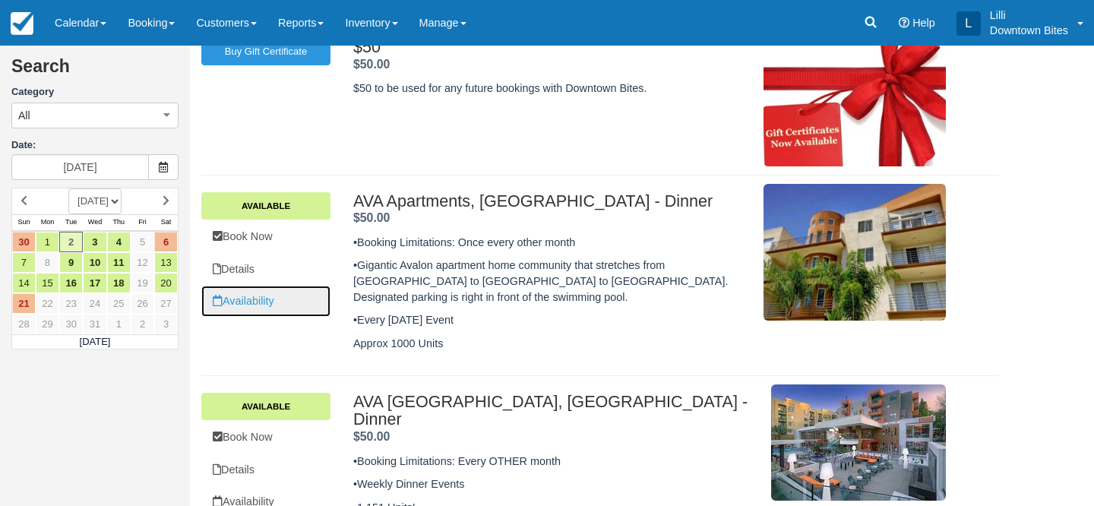
click at [264, 302] on link "Availability" at bounding box center [265, 301] width 129 height 31
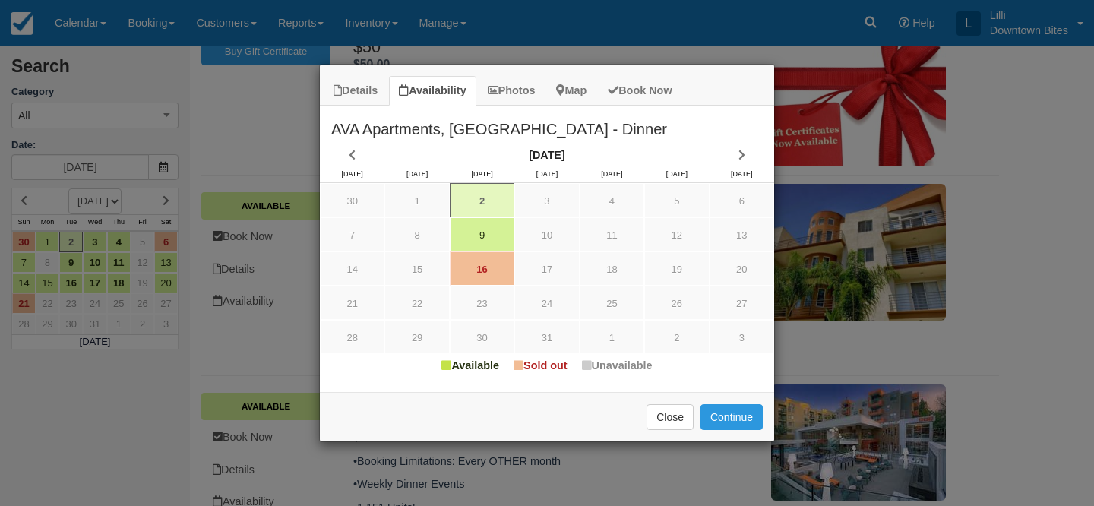
click at [610, 16] on div "Details Availability Photos Map Book Now AVA Apartments, Studio City - Dinner •…" at bounding box center [547, 253] width 1094 height 506
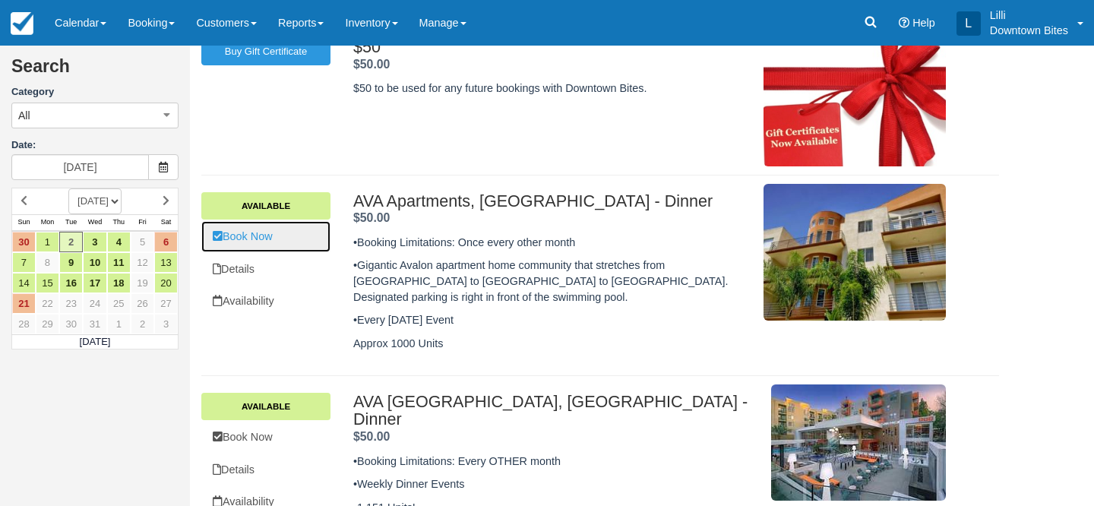
click at [272, 234] on link "Book Now" at bounding box center [265, 236] width 129 height 31
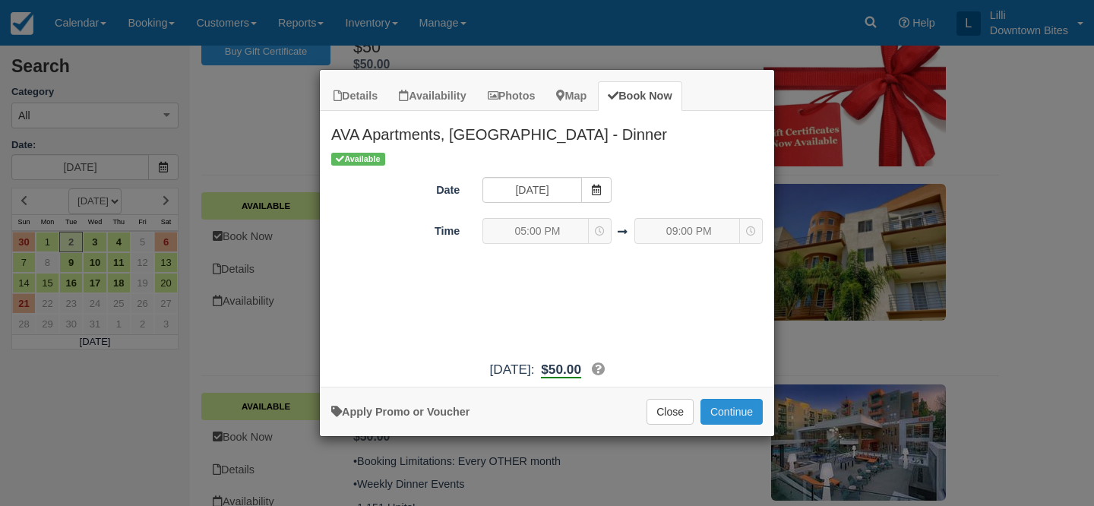
click at [733, 406] on button "Continue" at bounding box center [732, 412] width 62 height 26
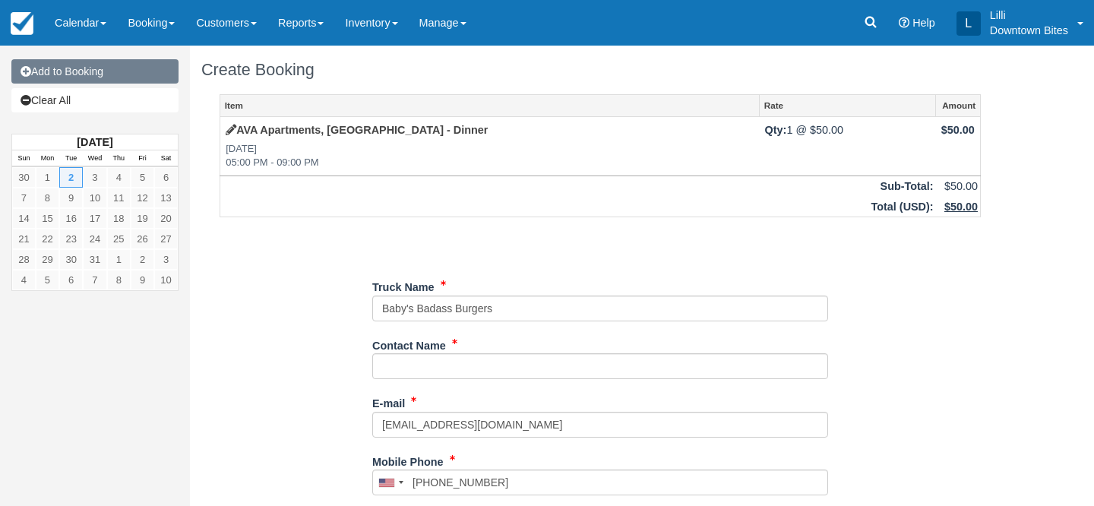
click at [122, 77] on link "Add to Booking" at bounding box center [94, 71] width 167 height 24
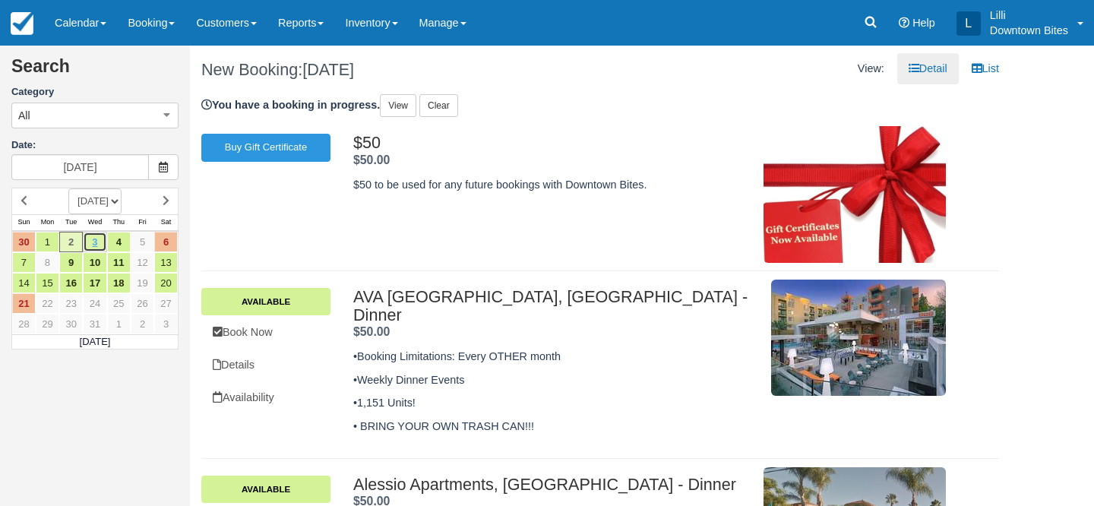
click at [97, 241] on link "3" at bounding box center [95, 242] width 24 height 21
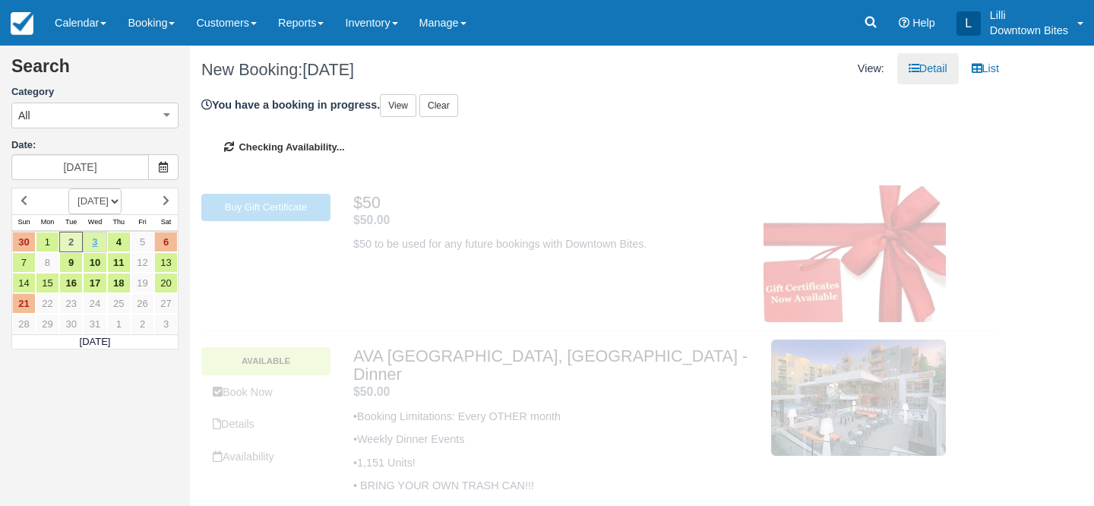
type input "12/03/25"
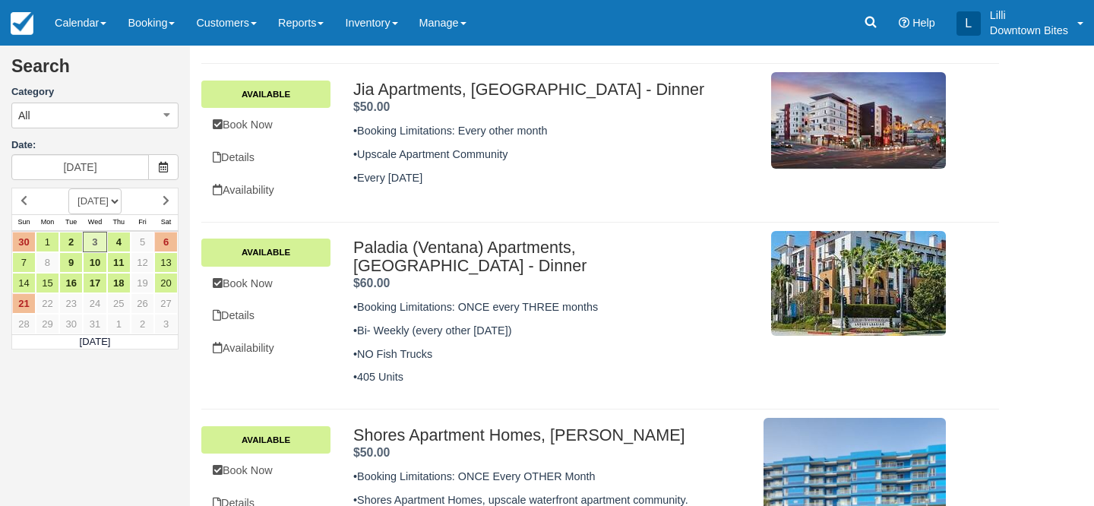
scroll to position [417, 0]
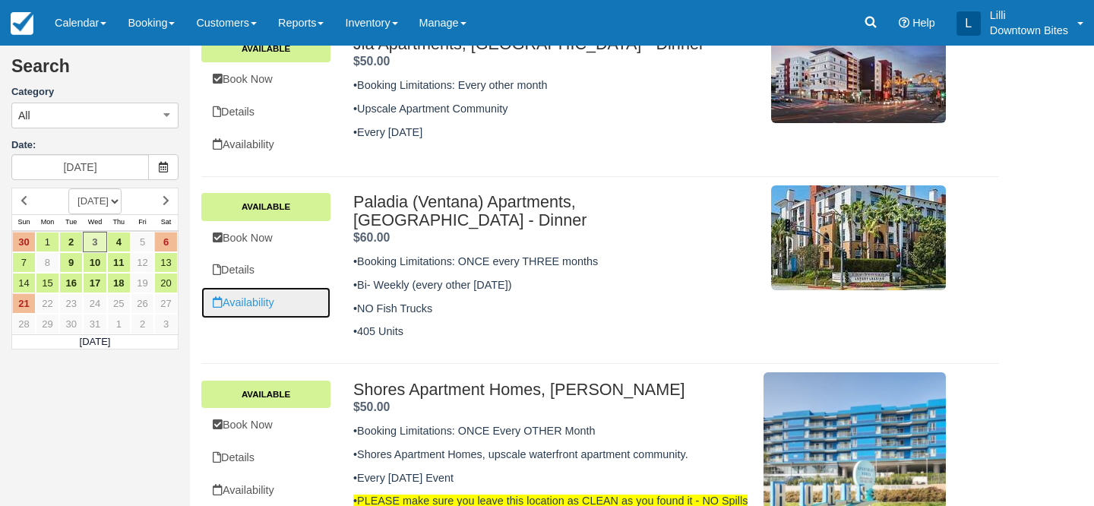
click at [237, 303] on link "Availability" at bounding box center [265, 302] width 129 height 31
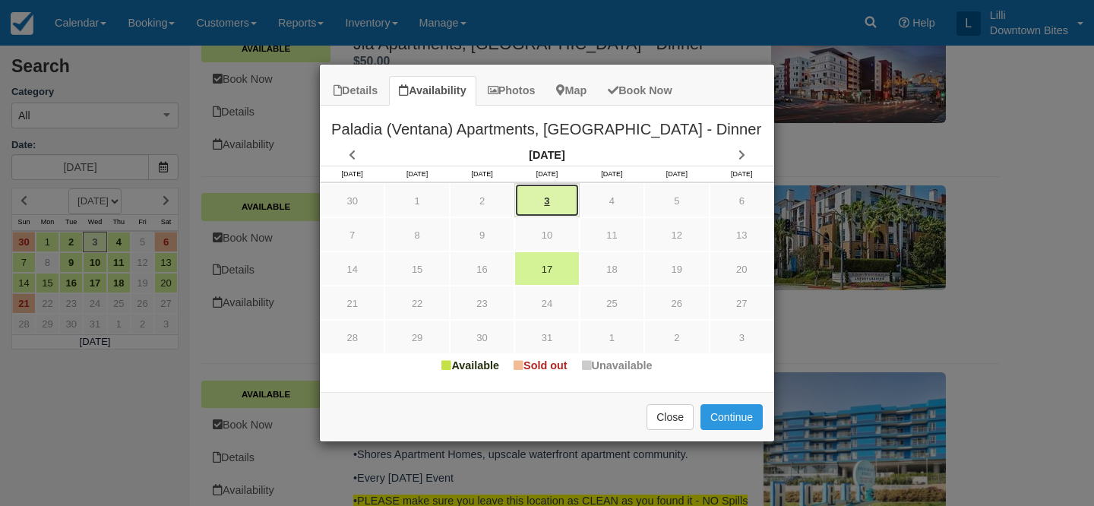
click at [551, 197] on link "3" at bounding box center [547, 200] width 65 height 34
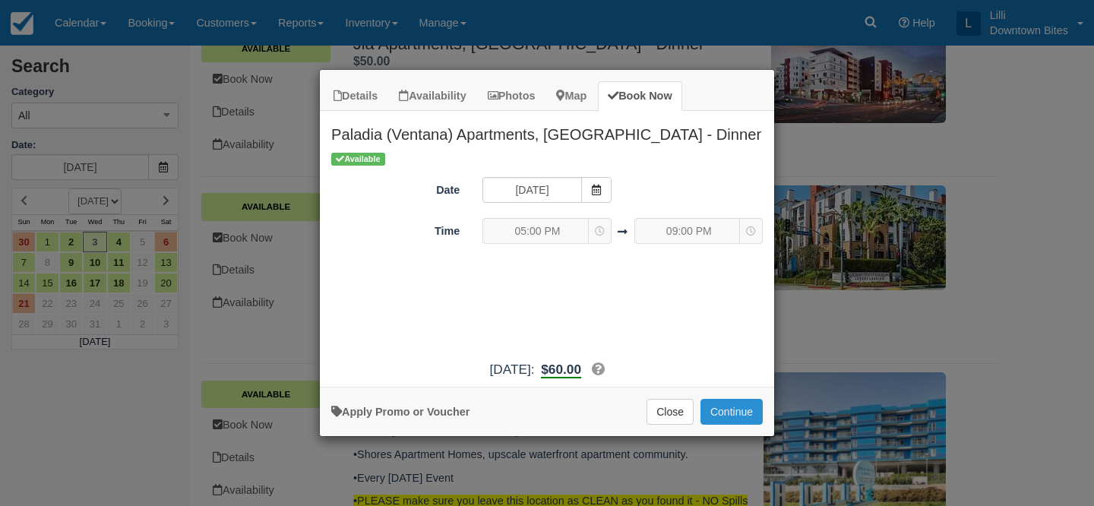
click at [747, 405] on button "Continue" at bounding box center [732, 412] width 62 height 26
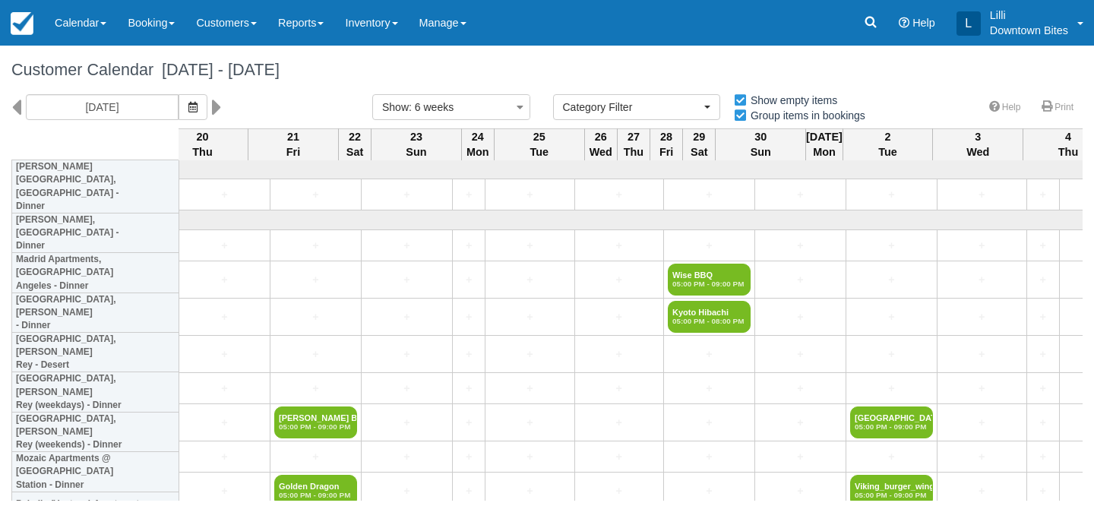
select select
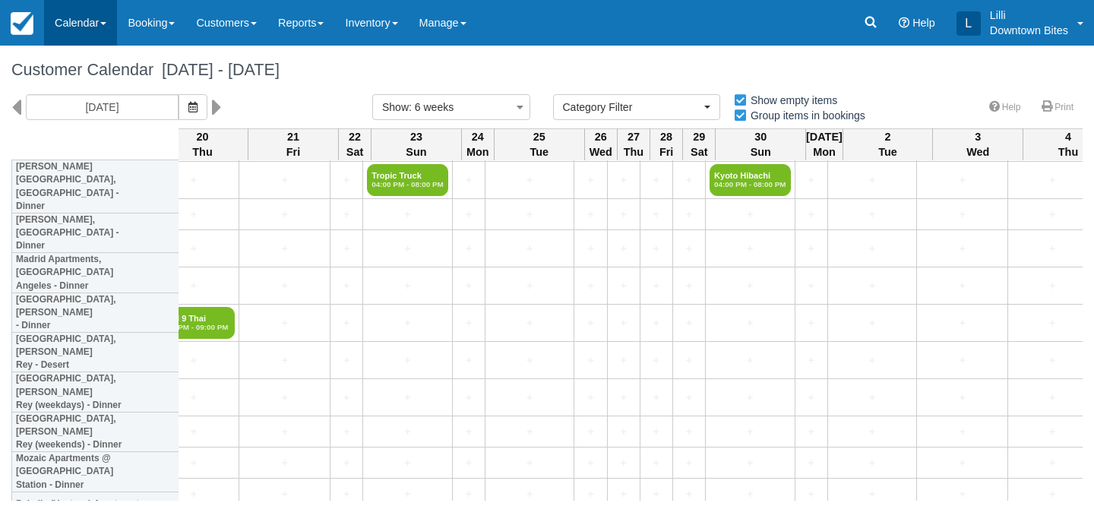
click at [67, 22] on link "Calendar" at bounding box center [80, 23] width 73 height 46
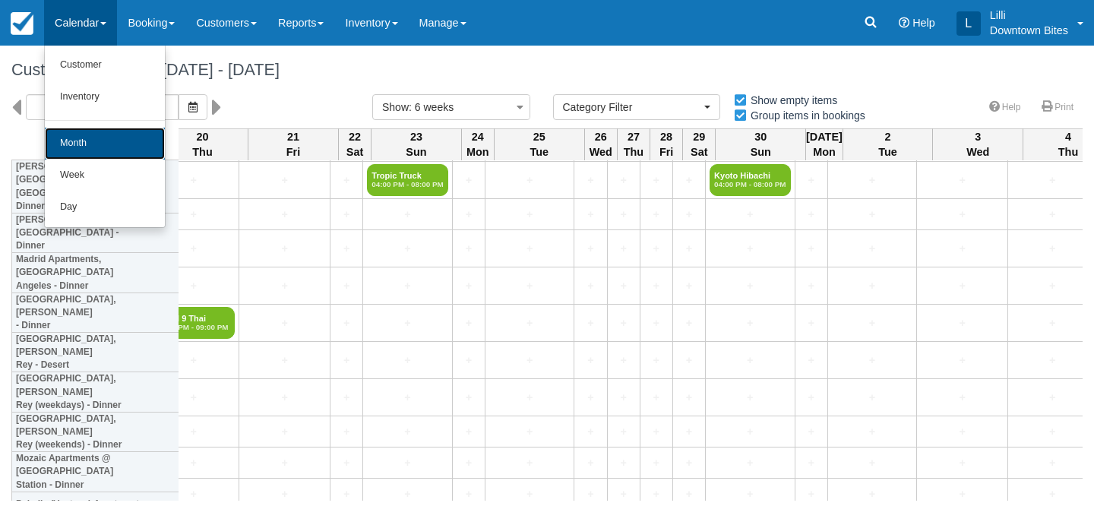
click at [82, 150] on link "Month" at bounding box center [105, 144] width 120 height 32
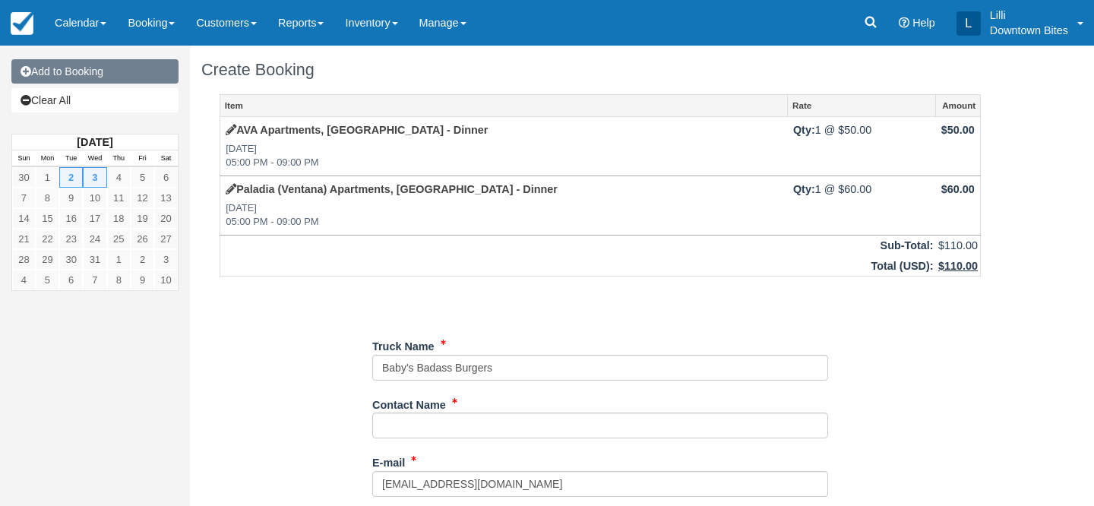
click at [100, 77] on link "Add to Booking" at bounding box center [94, 71] width 167 height 24
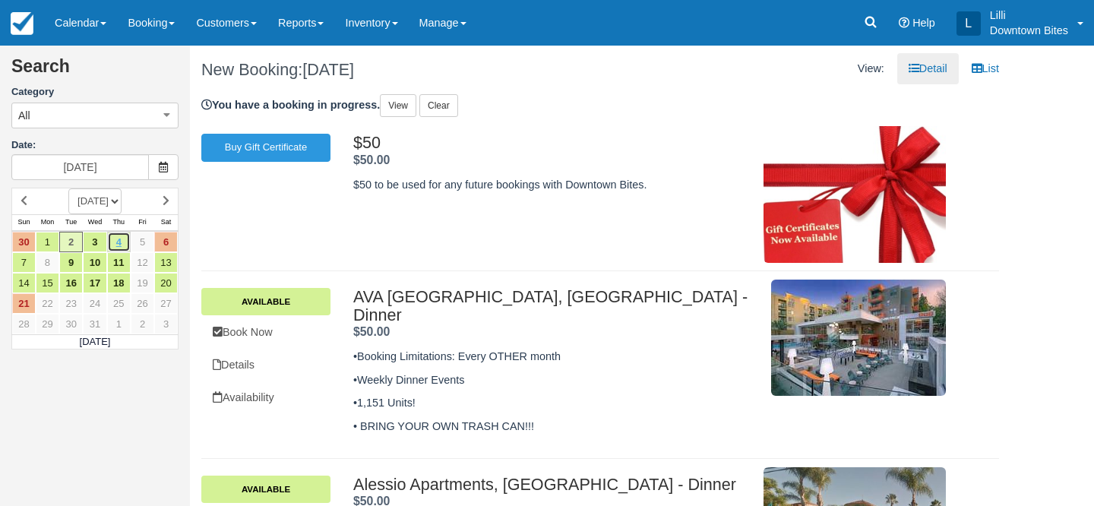
click at [117, 247] on link "4" at bounding box center [119, 242] width 24 height 21
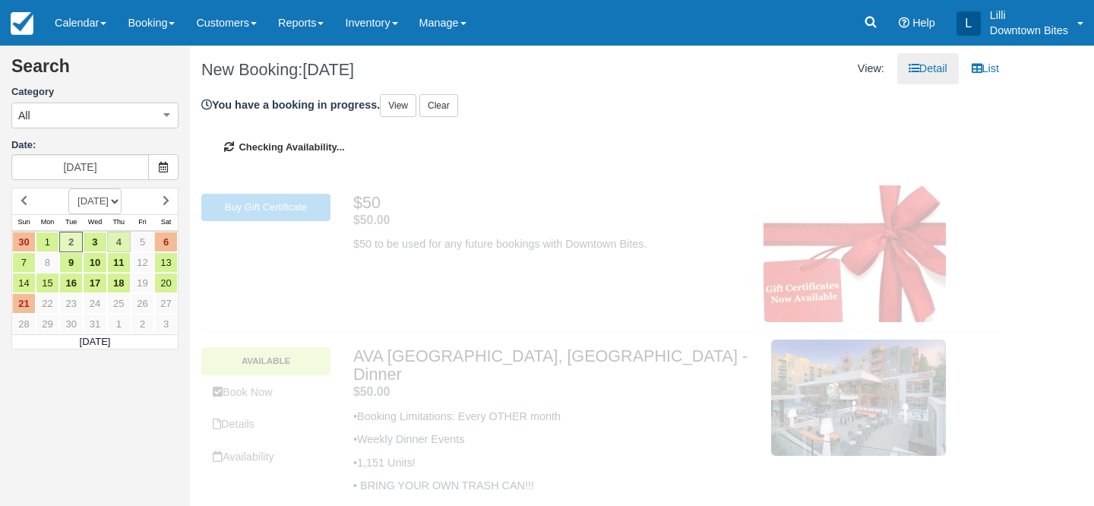
type input "[DATE]"
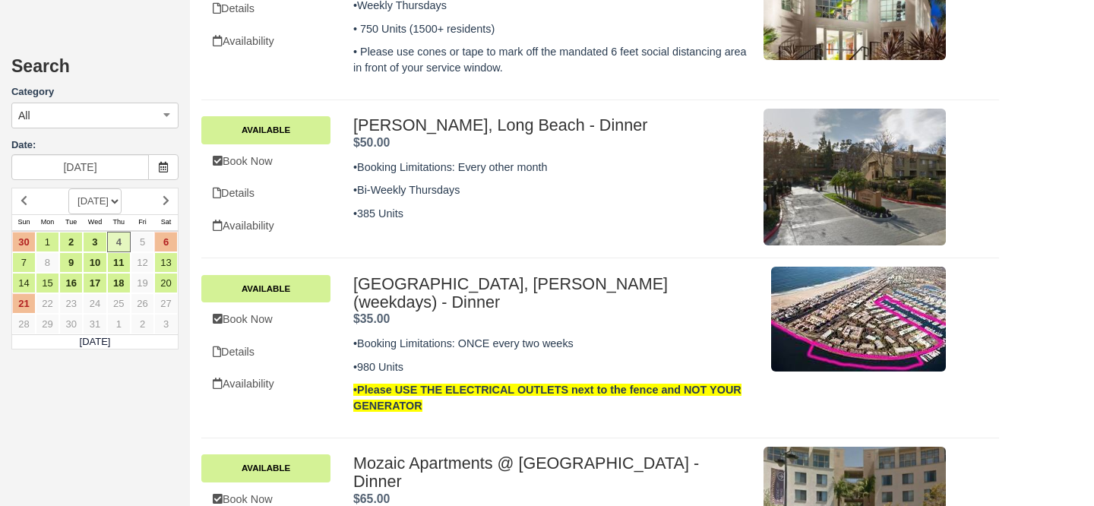
scroll to position [739, 0]
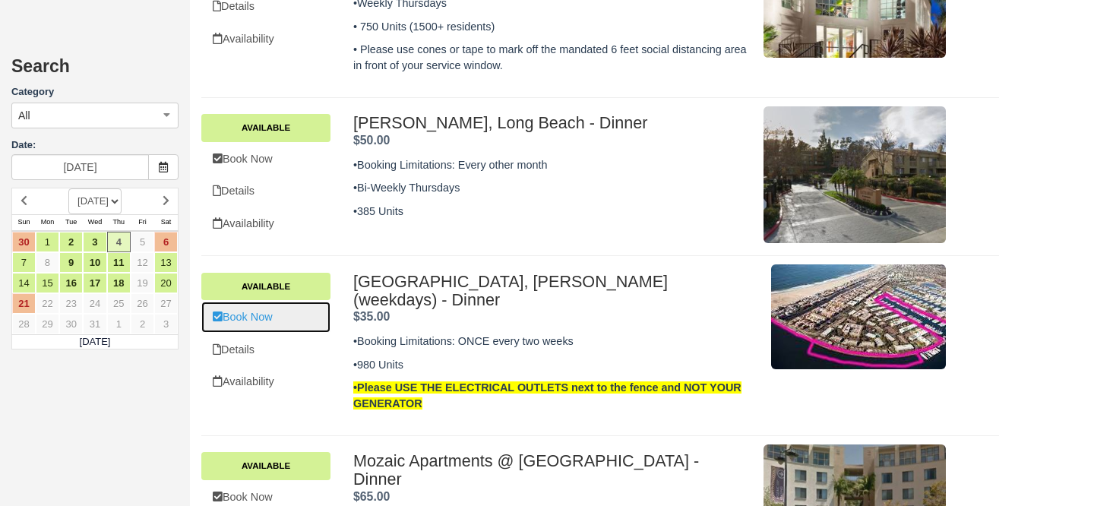
click at [277, 302] on link "Book Now" at bounding box center [265, 317] width 129 height 31
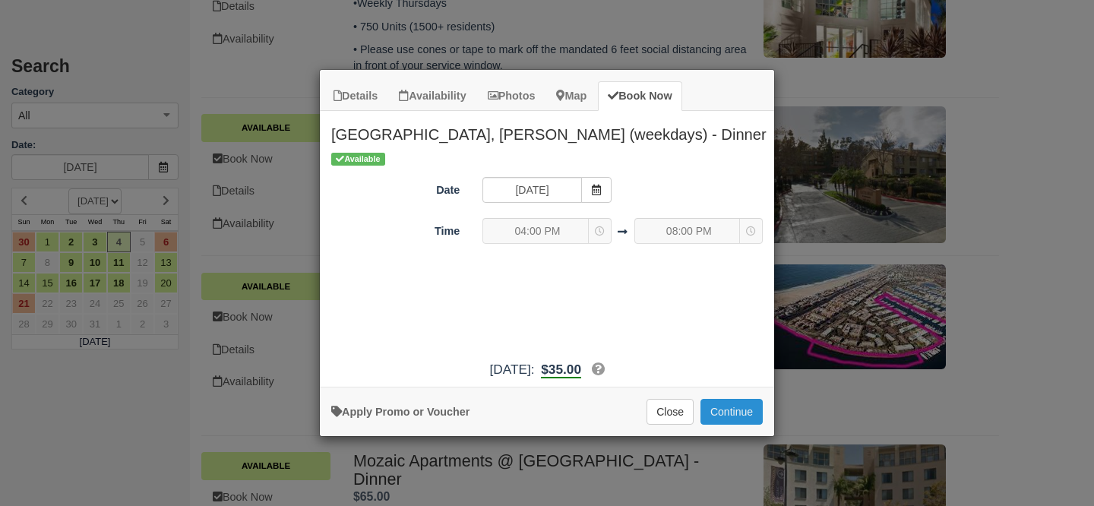
click at [742, 407] on button "Continue" at bounding box center [732, 412] width 62 height 26
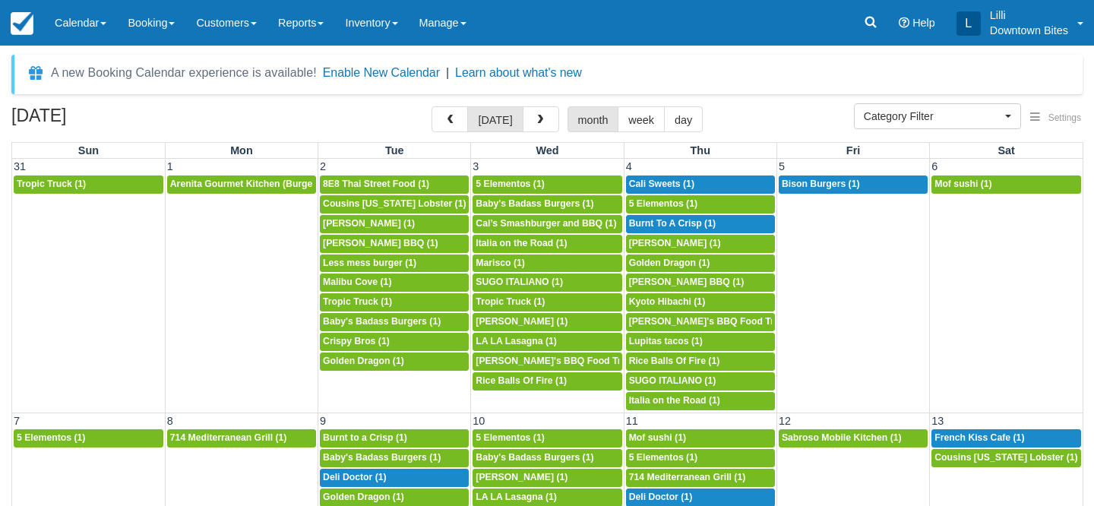
select select
click at [69, 24] on link "Calendar" at bounding box center [80, 23] width 73 height 46
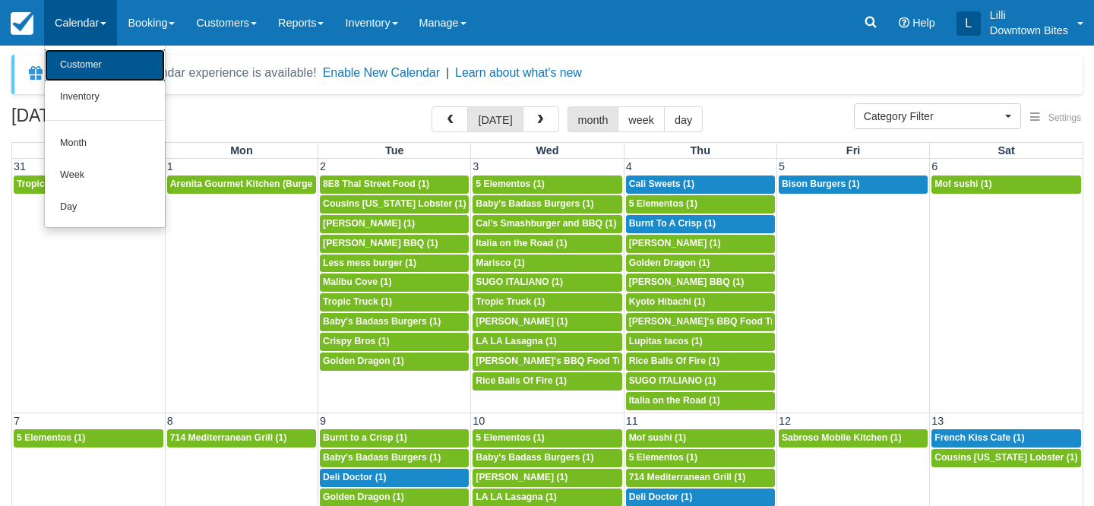
click at [62, 71] on link "Customer" at bounding box center [105, 65] width 120 height 32
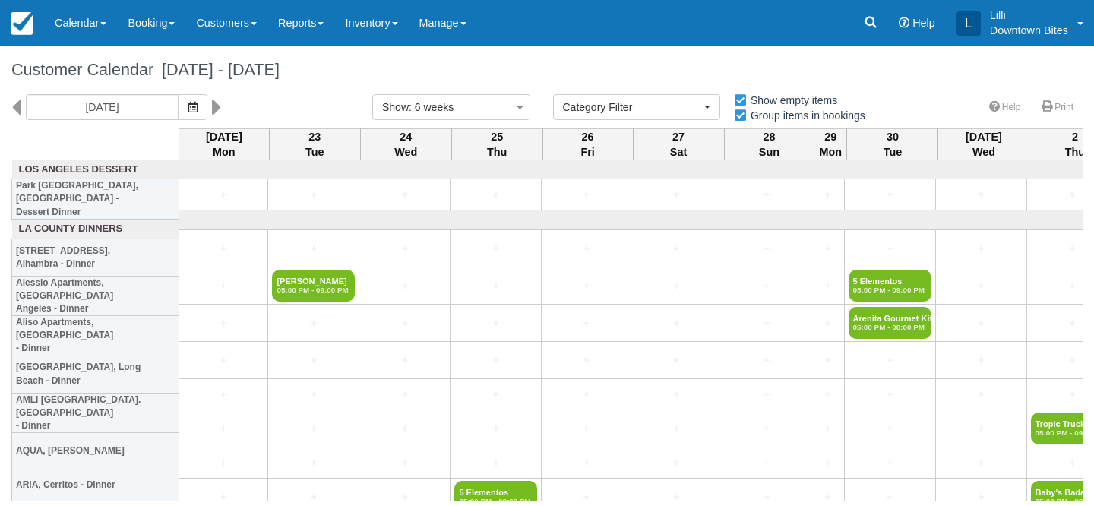
select select
click at [125, 106] on input "09/22/25" at bounding box center [102, 107] width 153 height 26
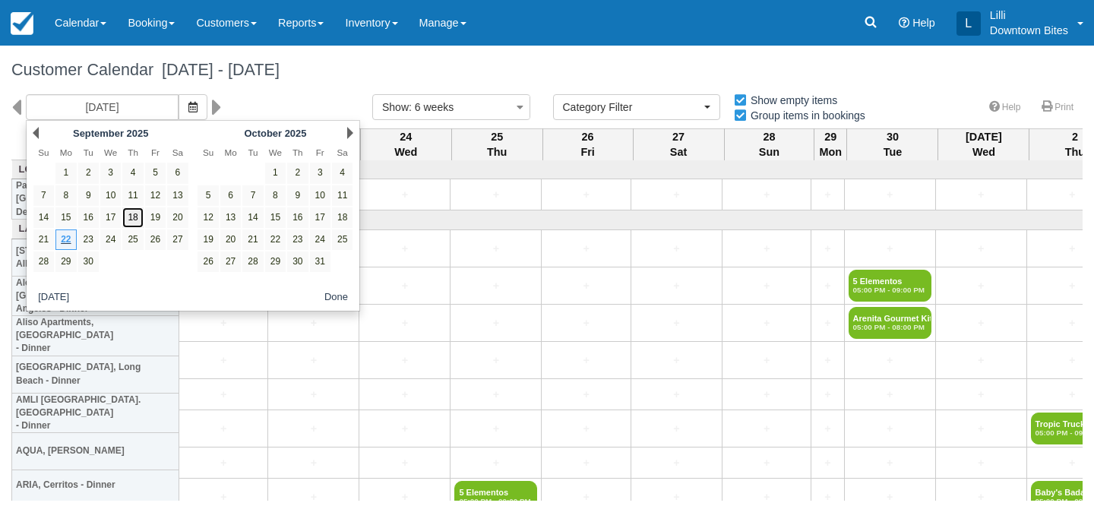
click at [138, 219] on link "18" at bounding box center [132, 217] width 21 height 21
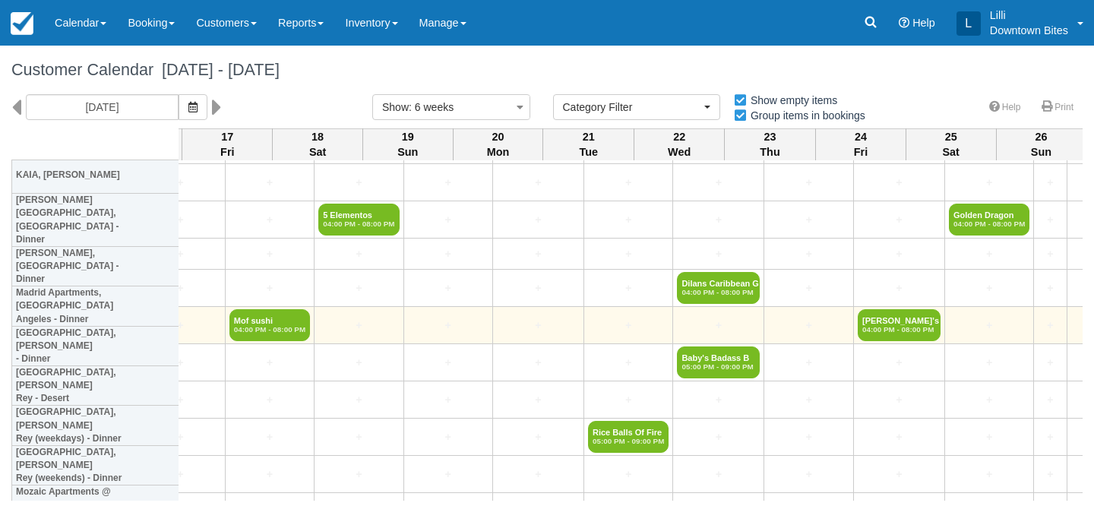
scroll to position [1345, 2824]
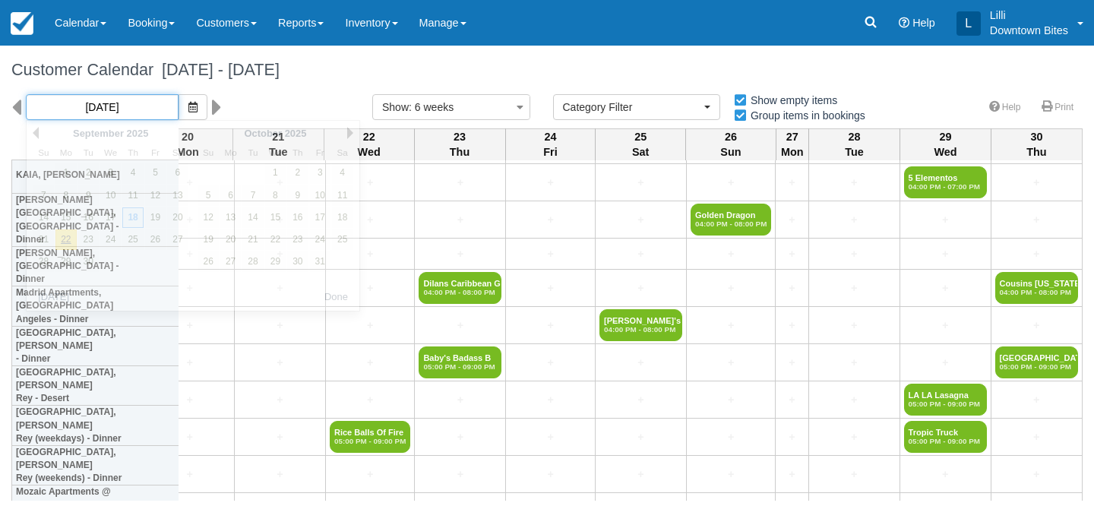
click at [116, 105] on input "09/18/25" at bounding box center [102, 107] width 153 height 26
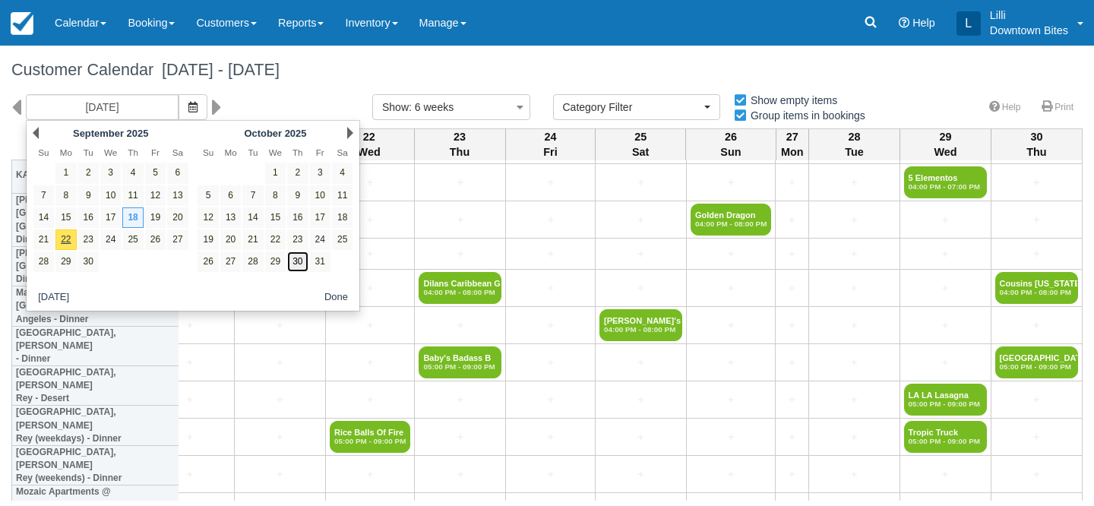
click at [303, 268] on link "30" at bounding box center [297, 262] width 21 height 21
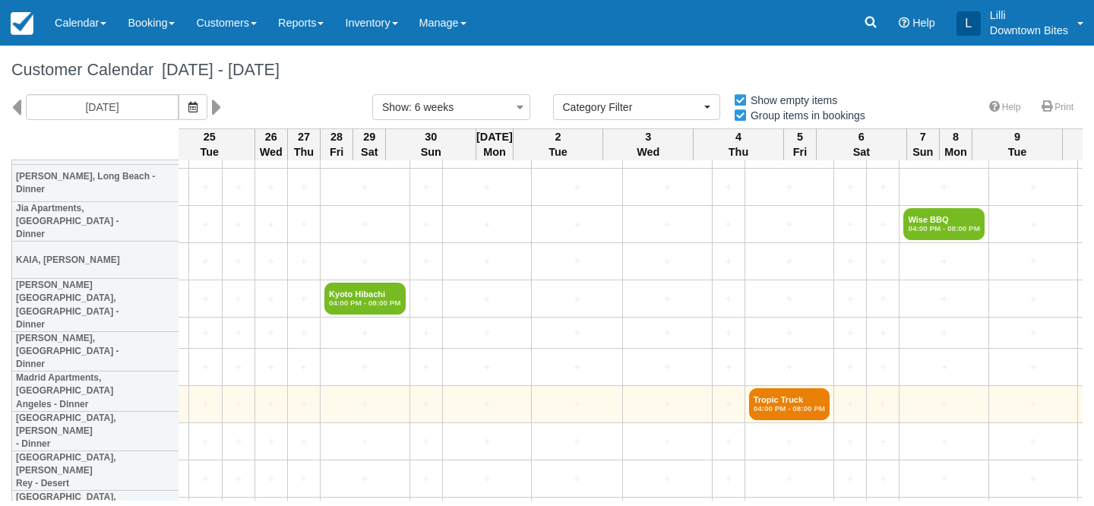
scroll to position [1242, 2123]
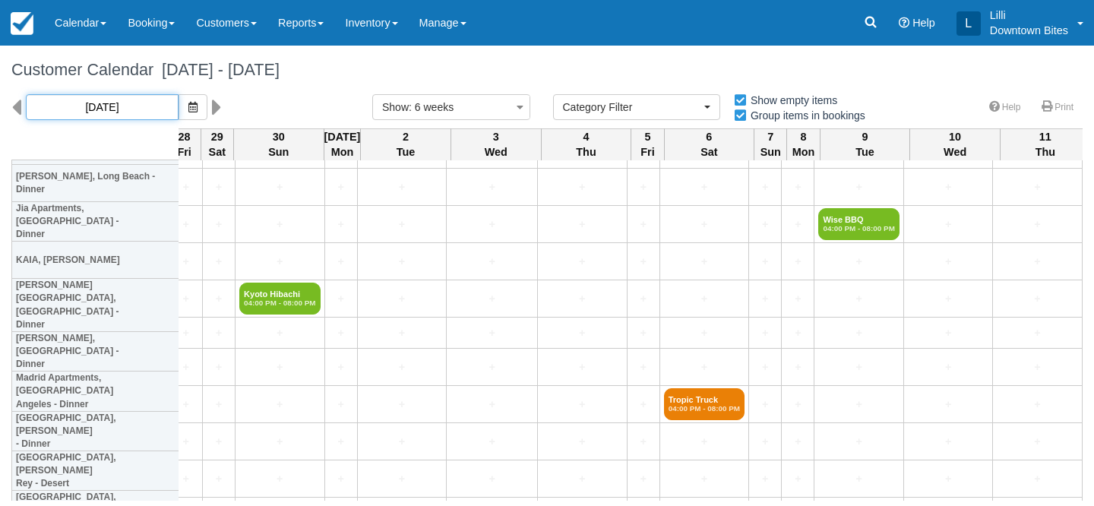
click at [87, 109] on input "10/30/25" at bounding box center [102, 107] width 153 height 26
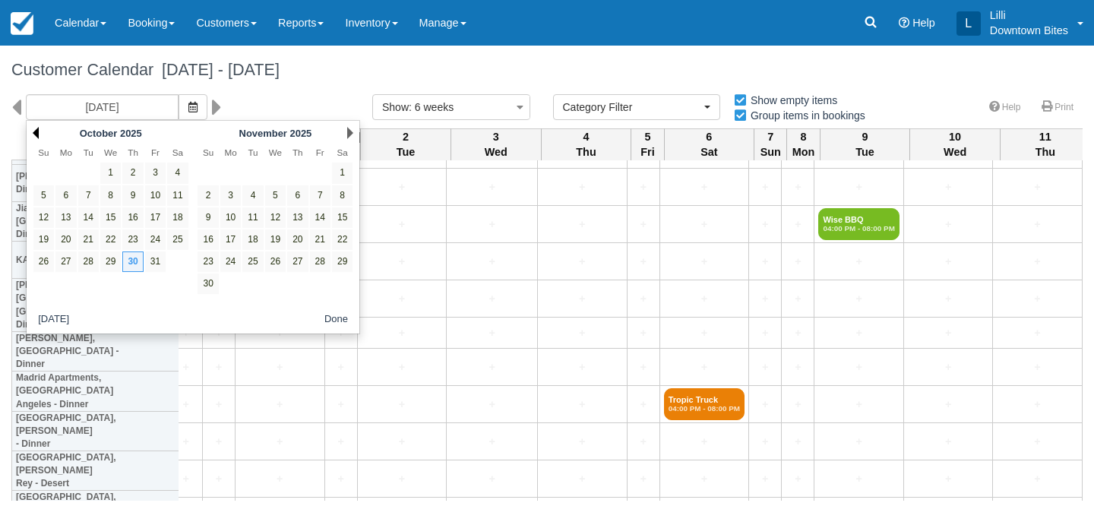
click at [38, 131] on link "Prev" at bounding box center [36, 133] width 6 height 12
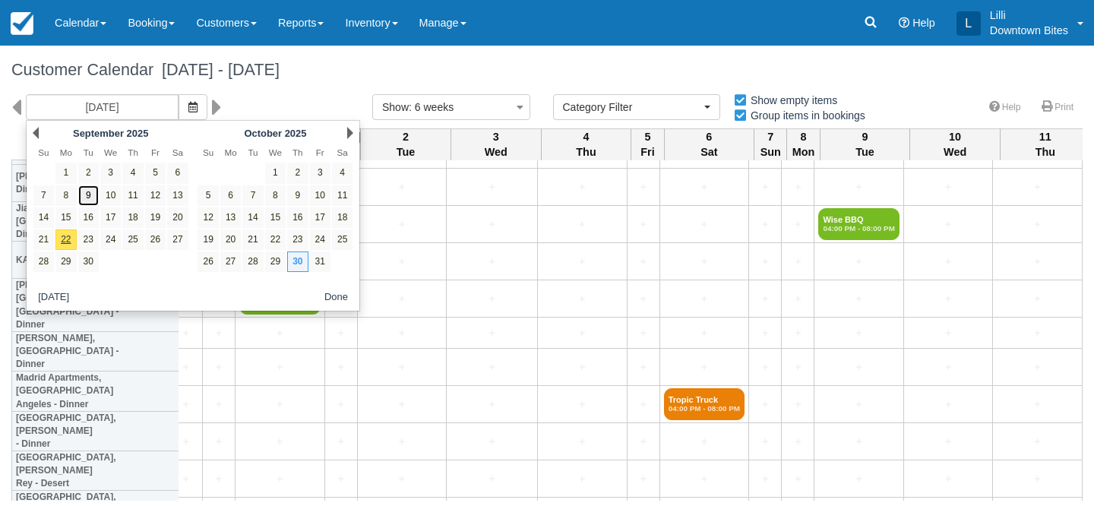
click at [89, 198] on link "9" at bounding box center [88, 195] width 21 height 21
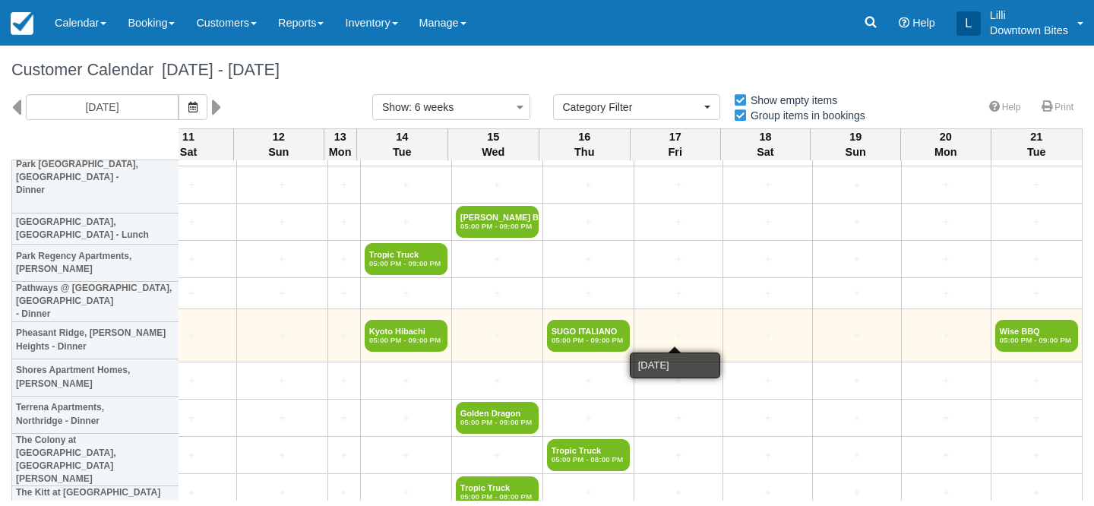
scroll to position [1843, 2827]
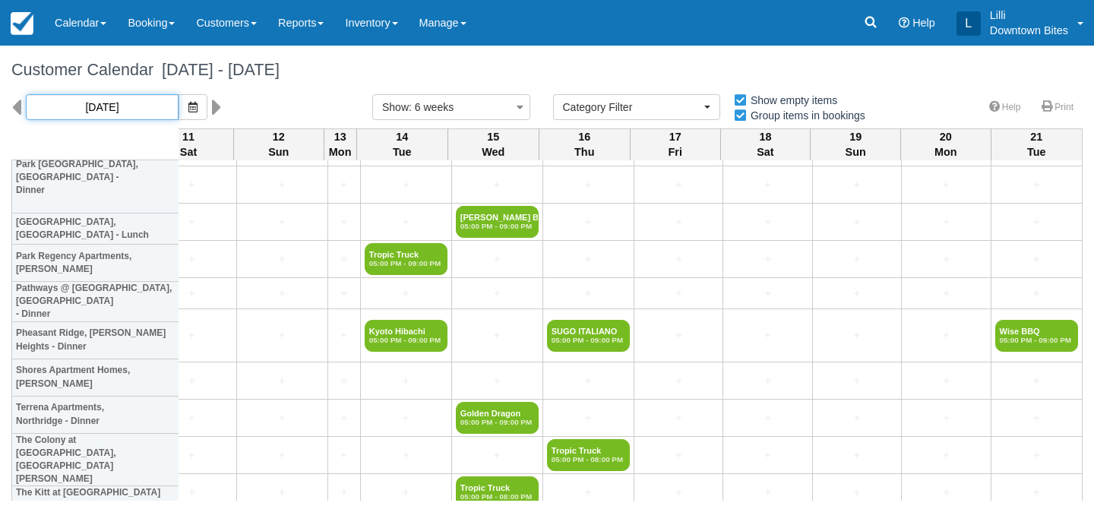
click at [129, 100] on input "09/09/25" at bounding box center [102, 107] width 153 height 26
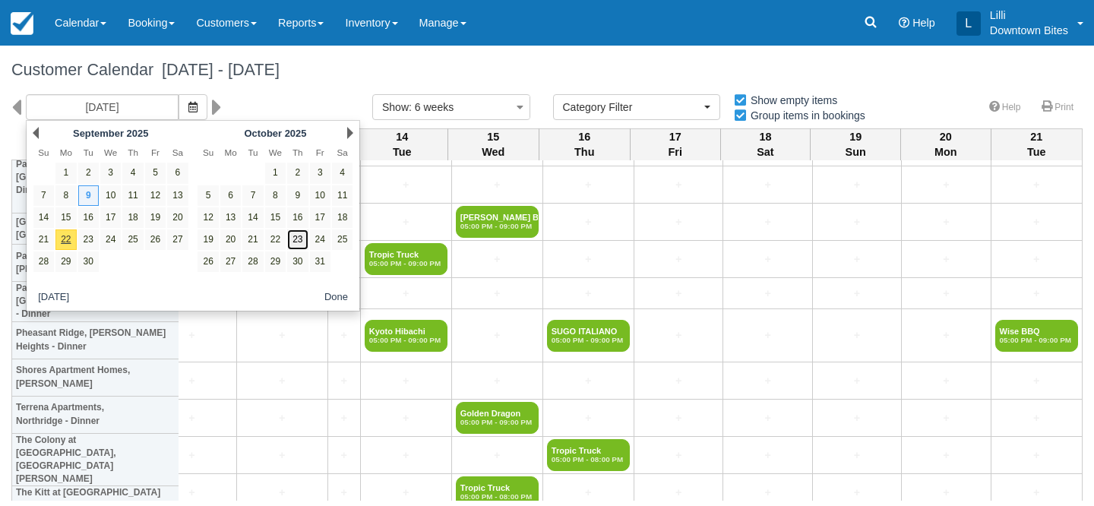
click at [299, 246] on link "23" at bounding box center [297, 240] width 21 height 21
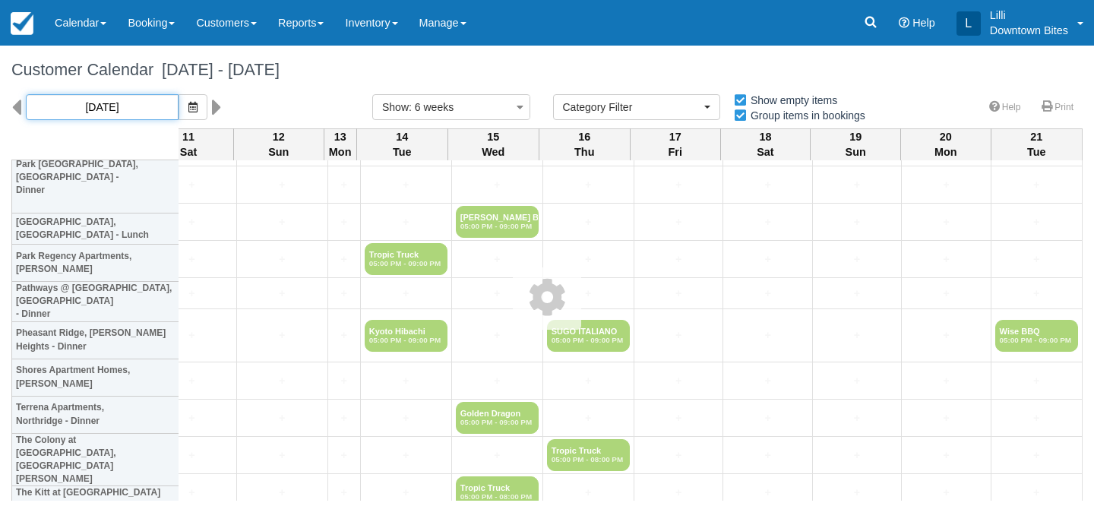
click at [109, 109] on input "10/23/25" at bounding box center [102, 107] width 153 height 26
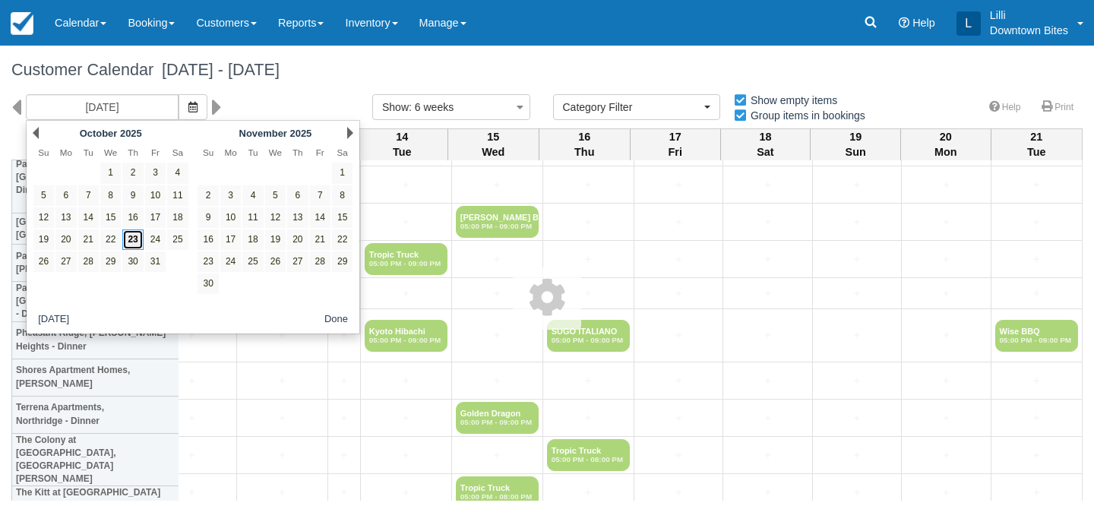
click at [135, 241] on link "23" at bounding box center [132, 240] width 21 height 21
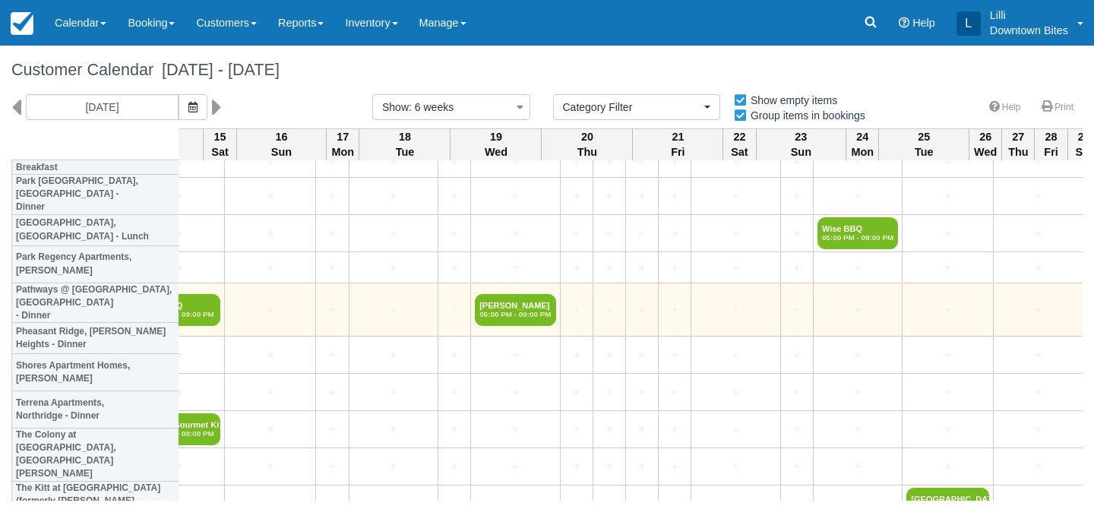
scroll to position [1804, 2241]
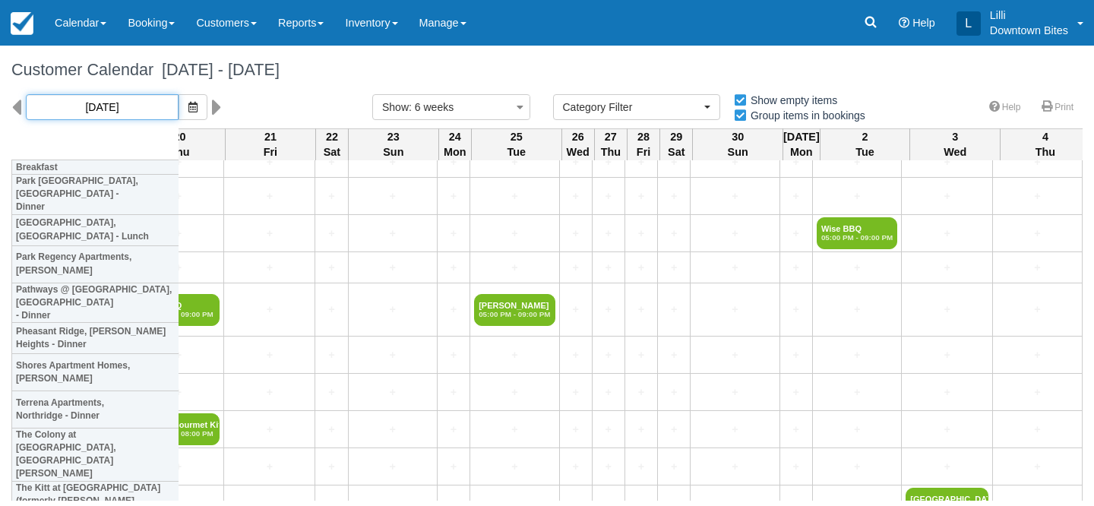
click at [125, 109] on input "10/23/25" at bounding box center [102, 107] width 153 height 26
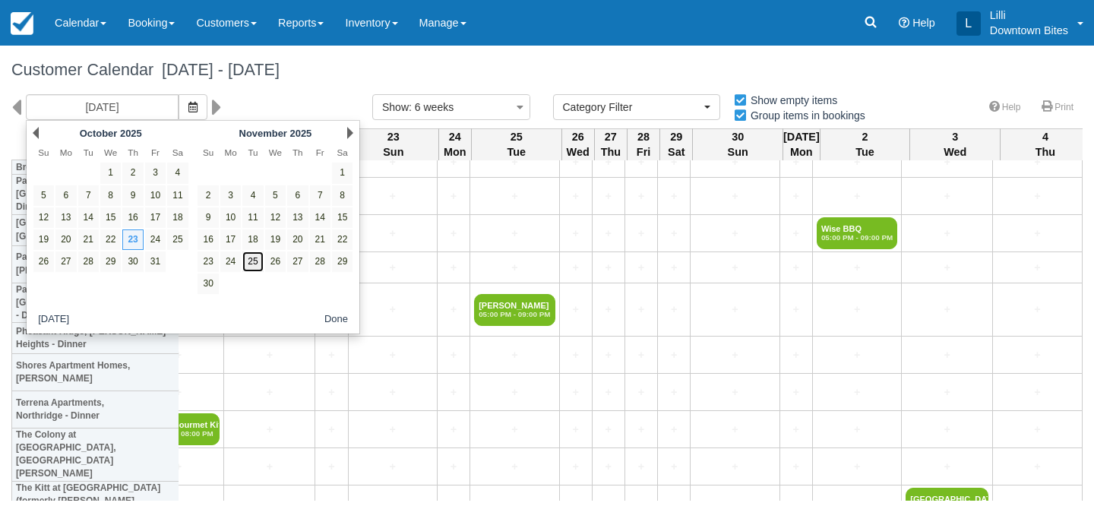
click at [255, 265] on link "25" at bounding box center [252, 262] width 21 height 21
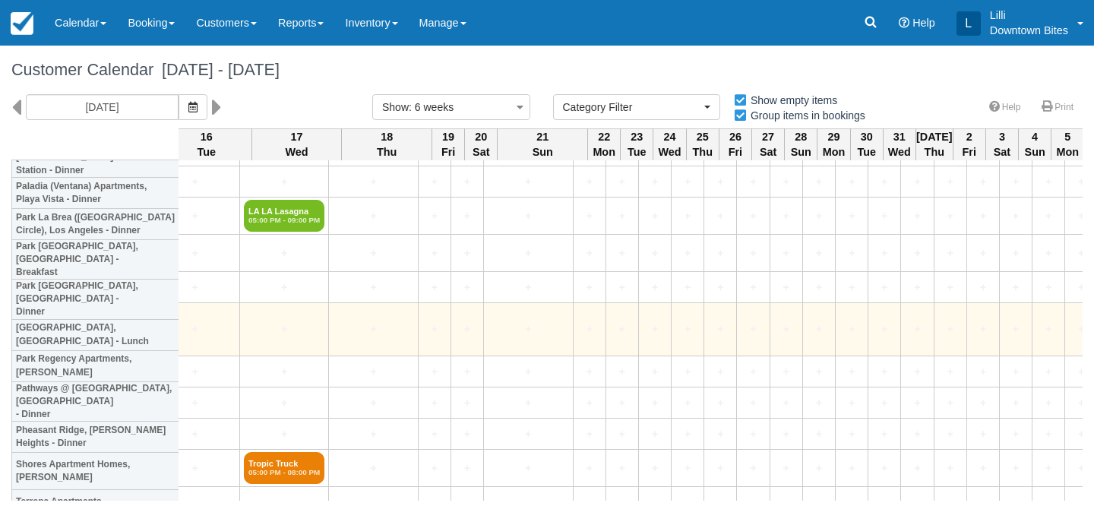
scroll to position [1657, 1254]
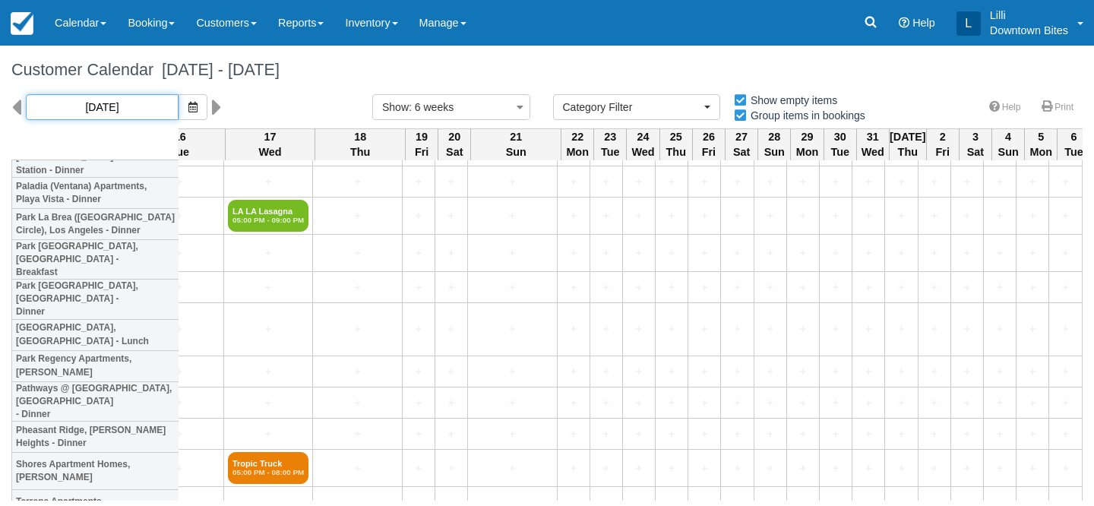
click at [65, 115] on input "11/25/25" at bounding box center [102, 107] width 153 height 26
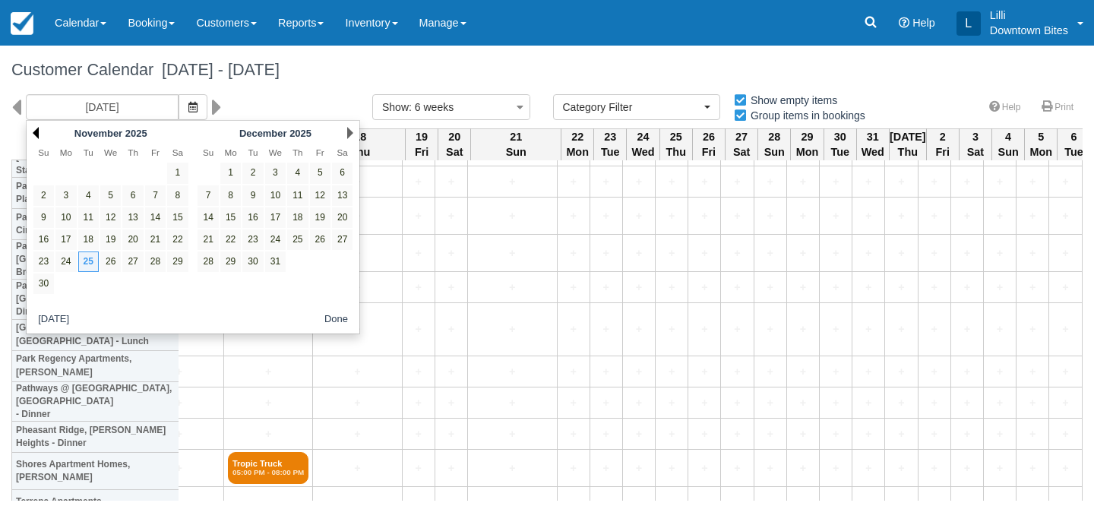
click at [37, 133] on link "Prev" at bounding box center [36, 133] width 6 height 12
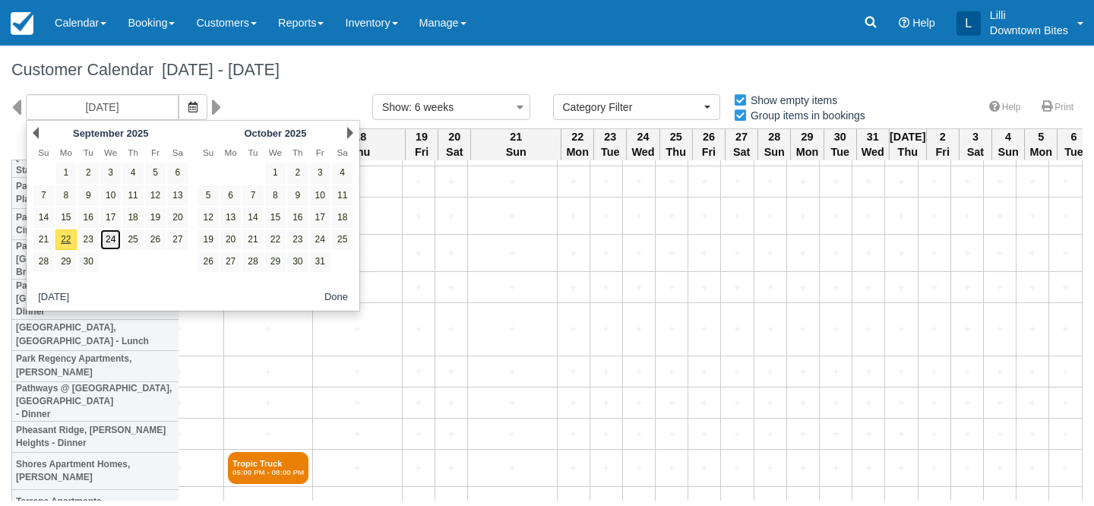
click at [116, 239] on link "24" at bounding box center [110, 240] width 21 height 21
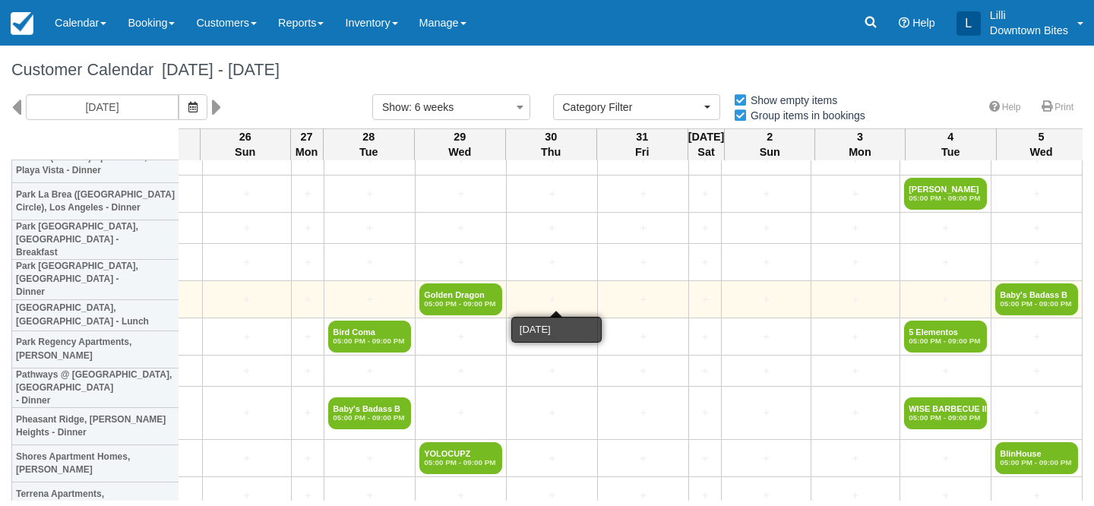
scroll to position [1725, 2765]
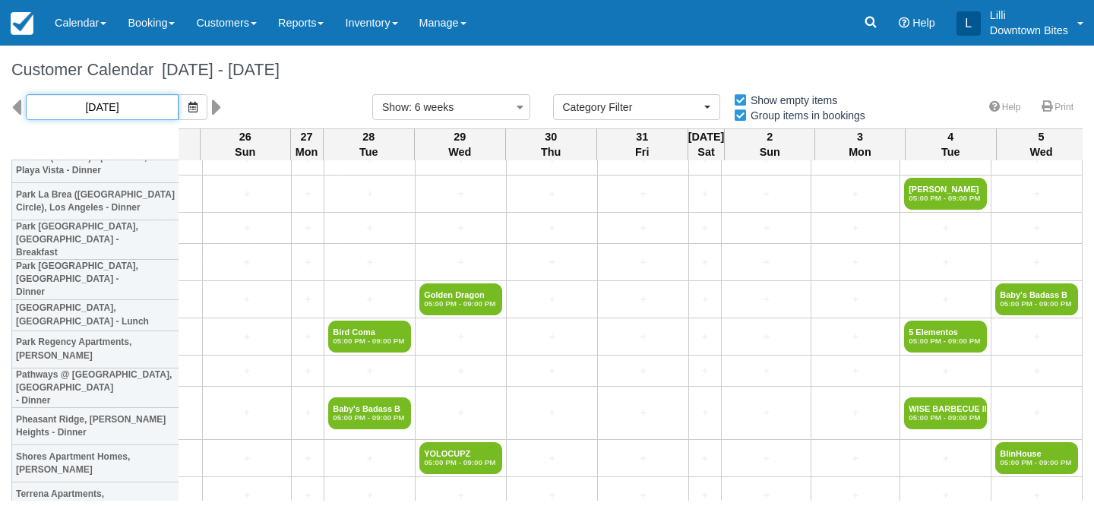
click at [122, 104] on input "09/24/25" at bounding box center [102, 107] width 153 height 26
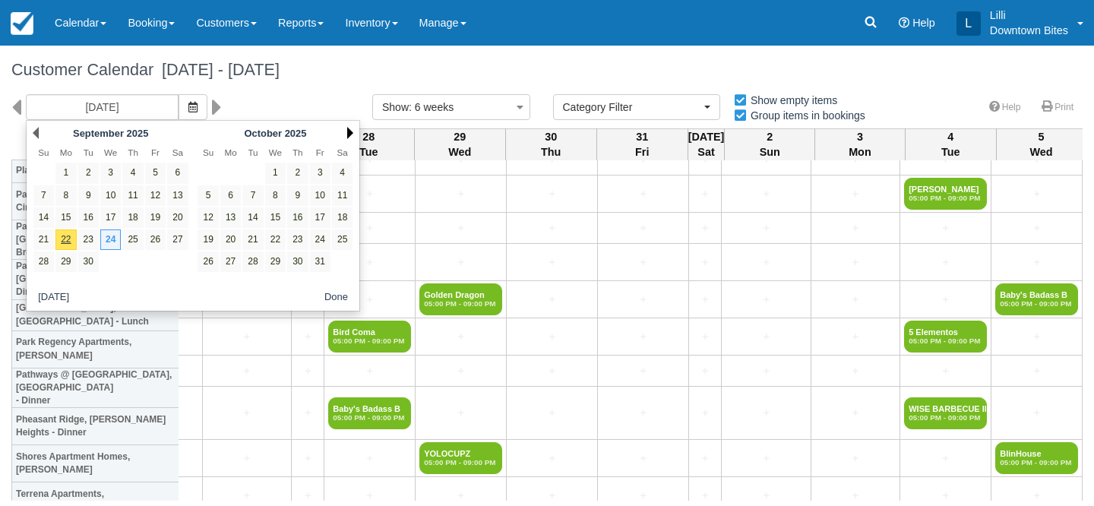
click at [350, 132] on link "Next" at bounding box center [350, 133] width 6 height 12
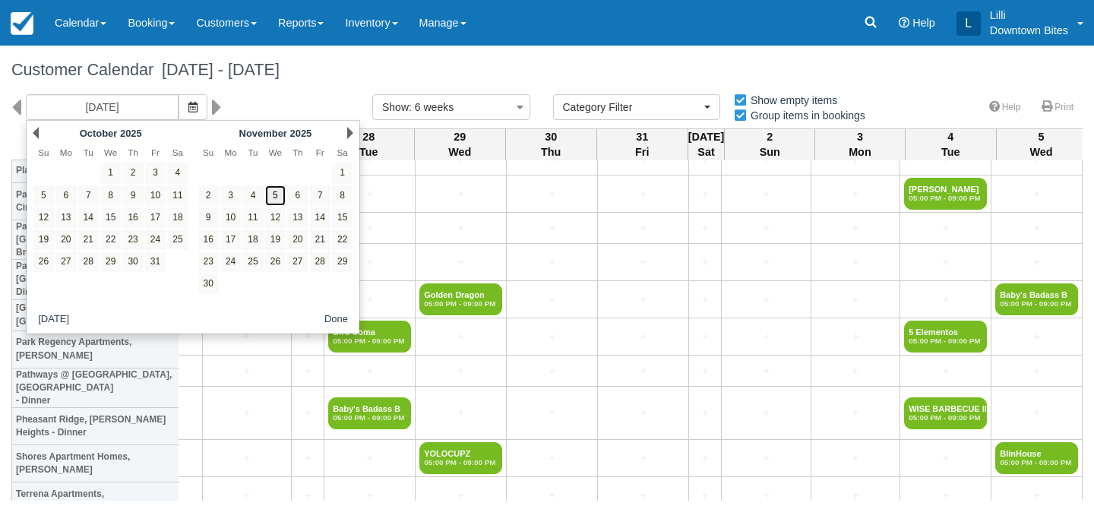
click at [280, 198] on link "5" at bounding box center [275, 195] width 21 height 21
type input "11/05/25"
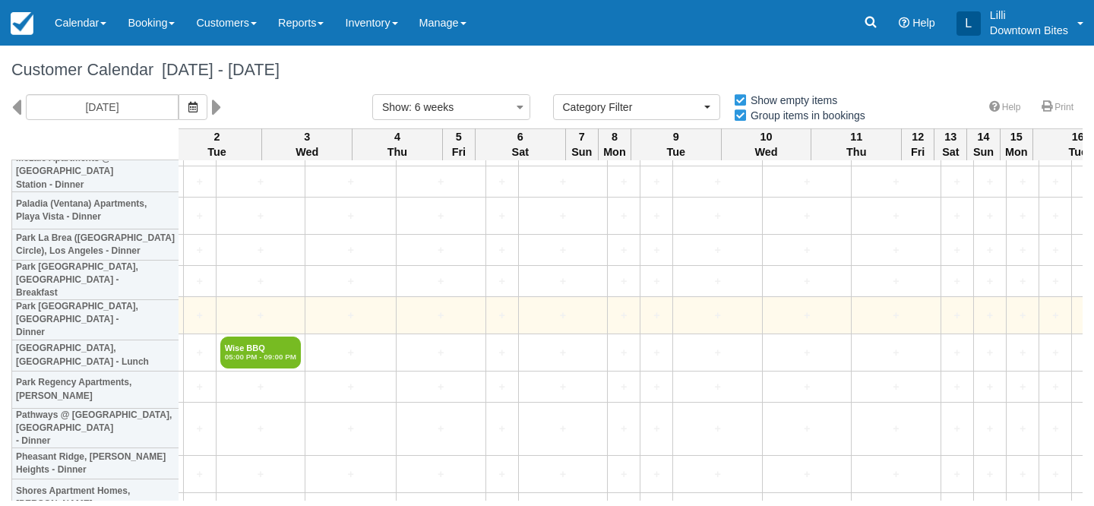
scroll to position [1667, 1948]
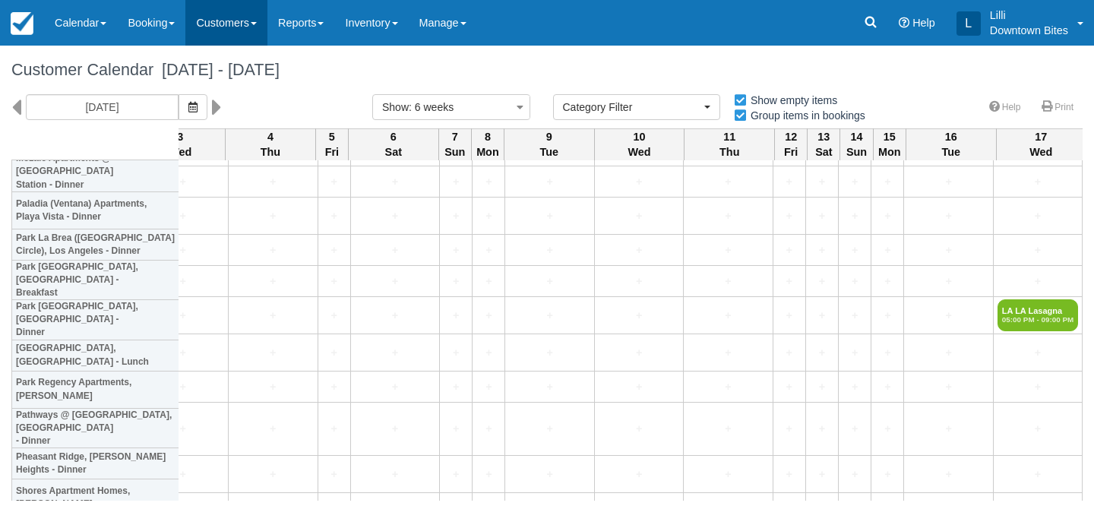
click at [217, 21] on link "Customers" at bounding box center [226, 23] width 82 height 46
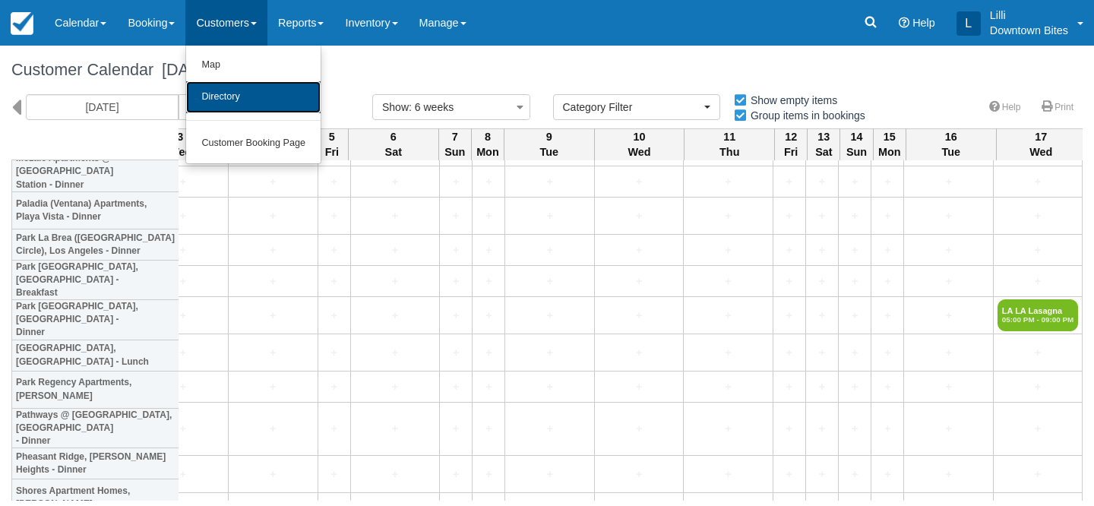
click at [252, 100] on link "Directory" at bounding box center [253, 97] width 135 height 32
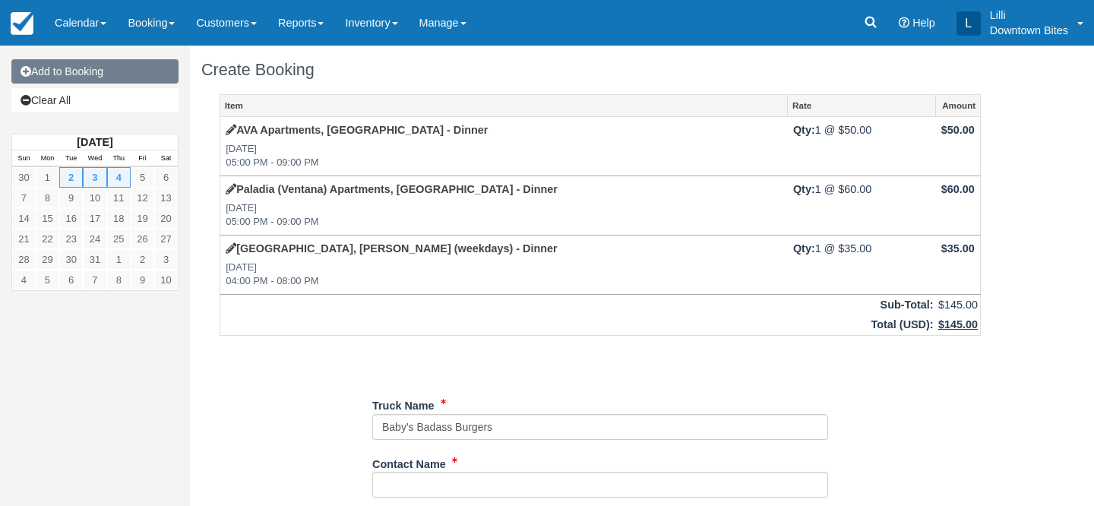
click at [130, 77] on link "Add to Booking" at bounding box center [94, 71] width 167 height 24
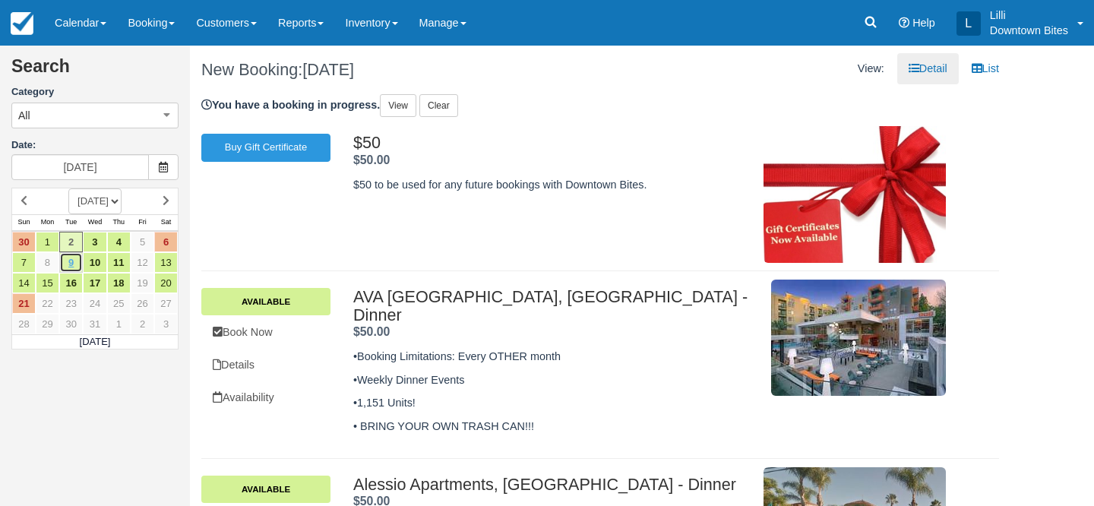
click at [75, 268] on link "9" at bounding box center [71, 262] width 24 height 21
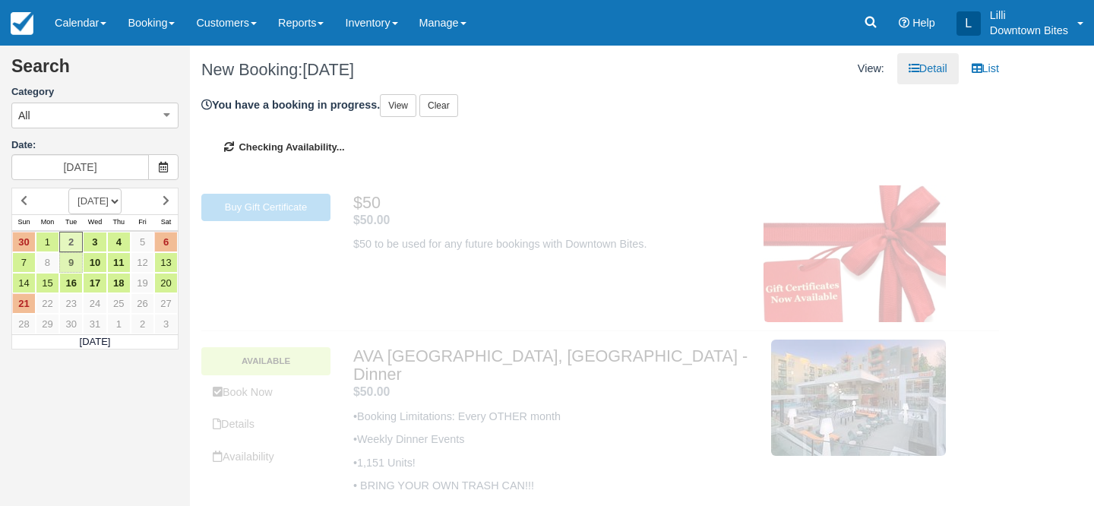
type input "[DATE]"
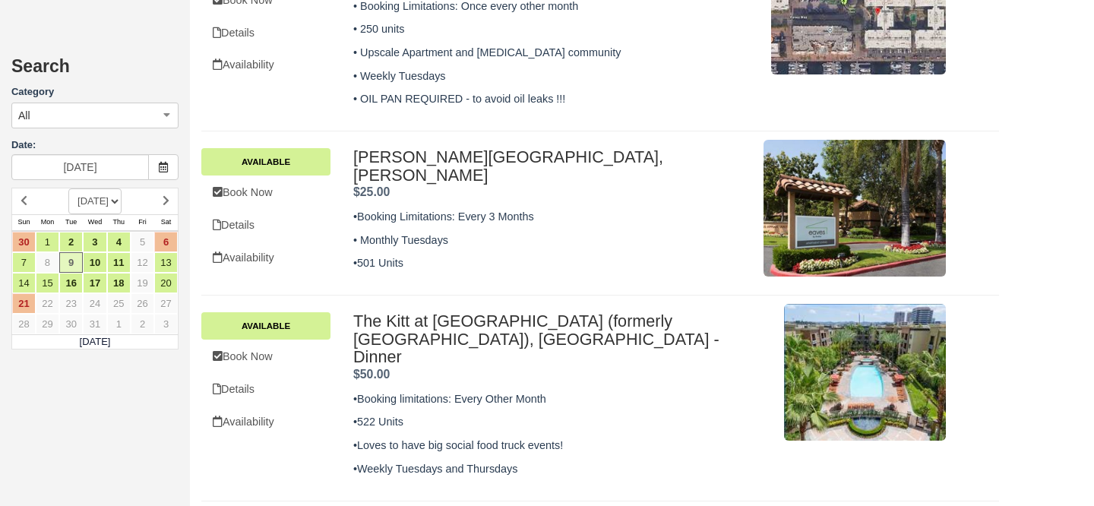
scroll to position [1128, 0]
click at [242, 413] on link "Availability" at bounding box center [265, 421] width 129 height 31
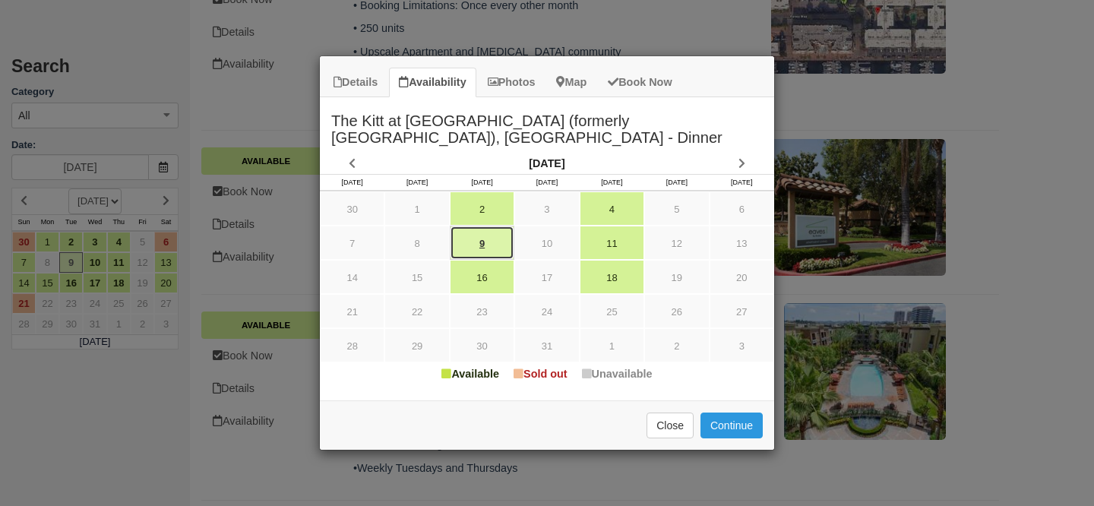
click at [476, 248] on link "9" at bounding box center [482, 243] width 65 height 34
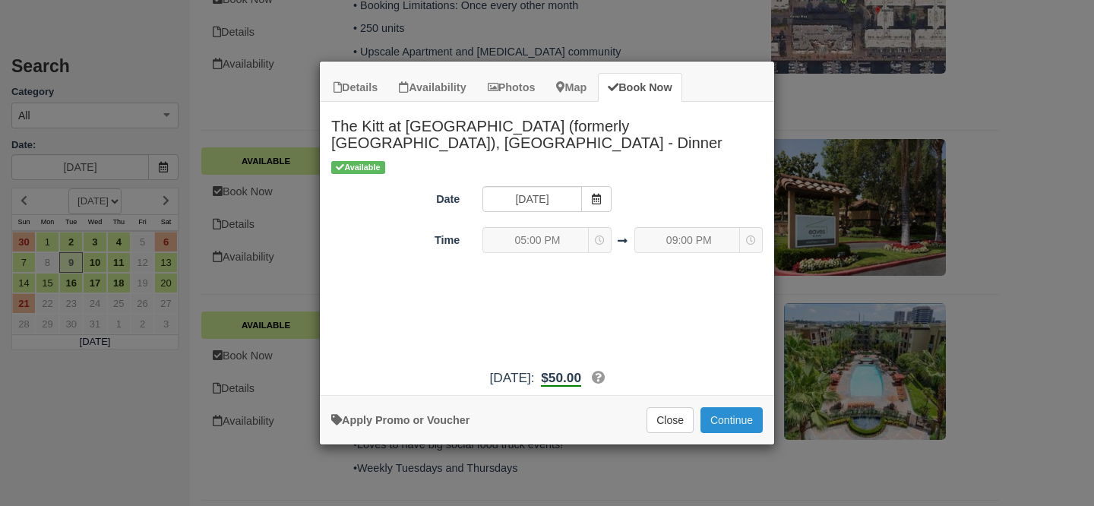
click at [715, 423] on button "Continue" at bounding box center [732, 420] width 62 height 26
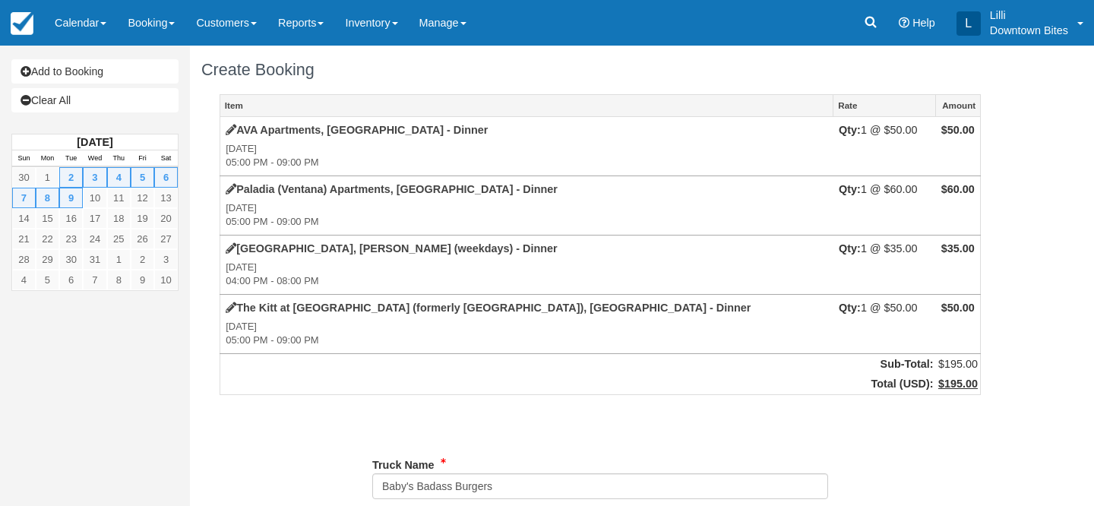
type input "(310) 594-5674"
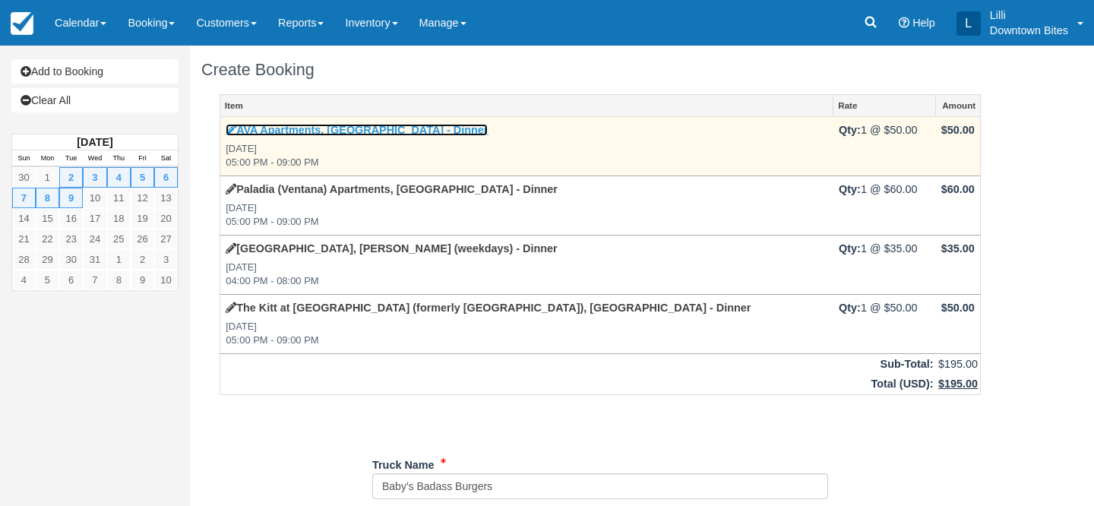
click at [344, 131] on link "AVA Apartments, Studio City - Dinner" at bounding box center [357, 130] width 262 height 12
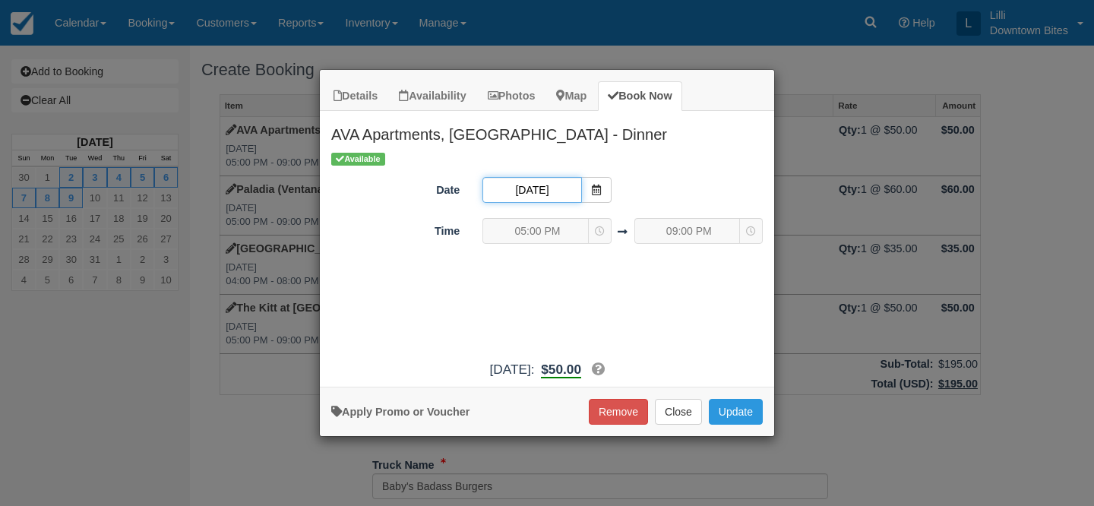
click at [546, 188] on input "12/02/25" at bounding box center [532, 190] width 99 height 26
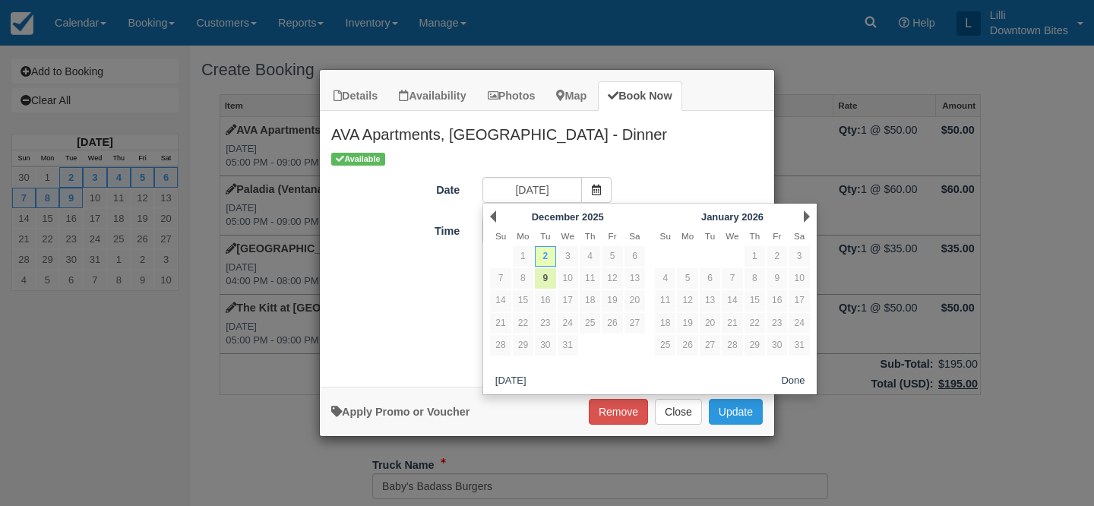
click at [546, 278] on link "9" at bounding box center [545, 278] width 21 height 21
type input "12/09/25"
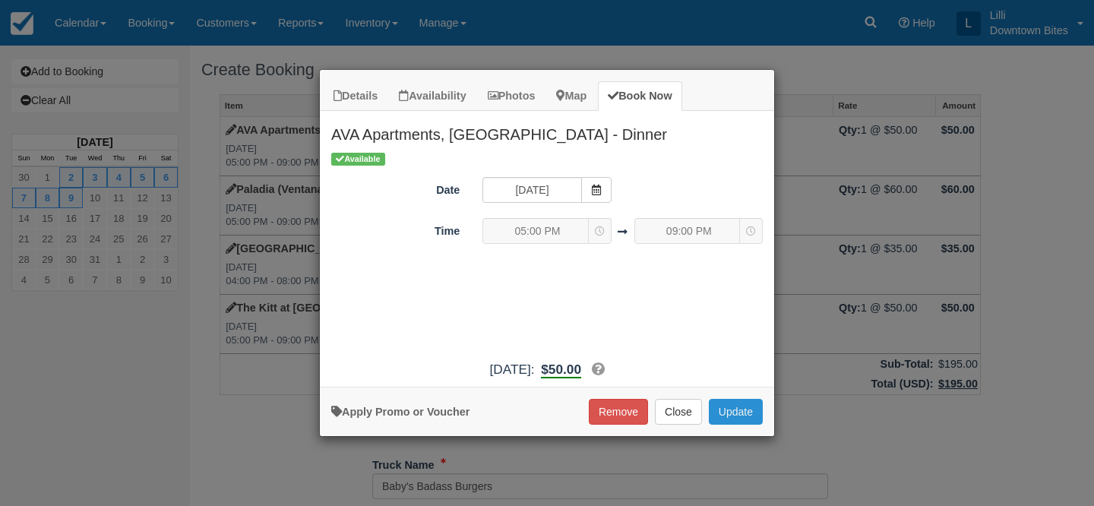
click at [737, 413] on button "Update" at bounding box center [736, 412] width 54 height 26
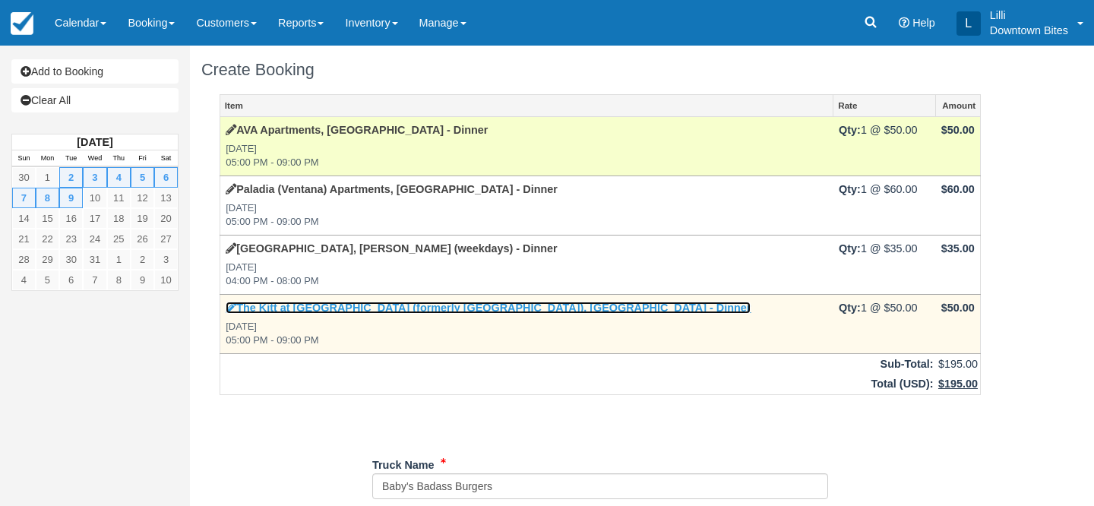
click at [323, 312] on link "The Kitt at [GEOGRAPHIC_DATA] (formerly [GEOGRAPHIC_DATA]), [GEOGRAPHIC_DATA] -…" at bounding box center [488, 308] width 525 height 12
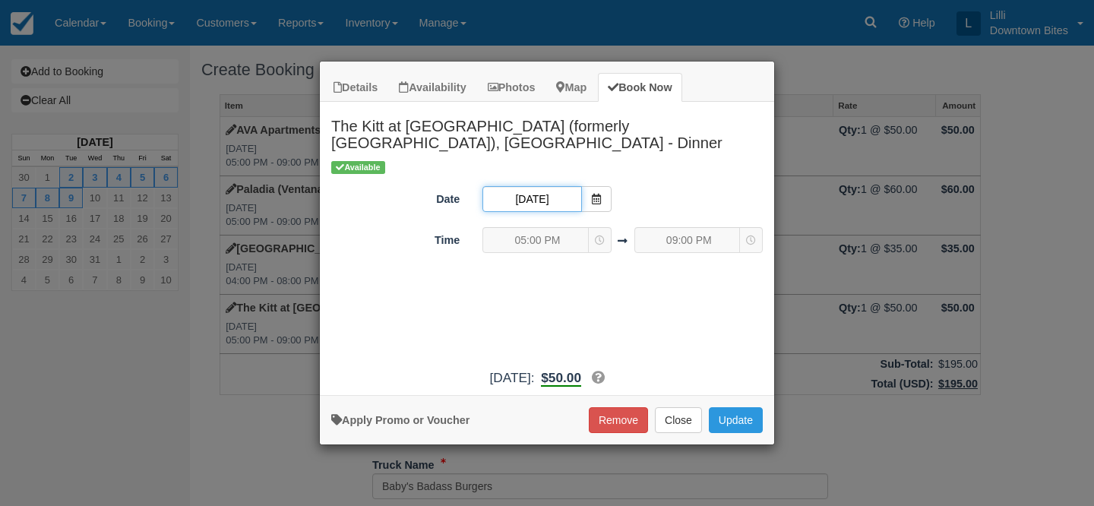
click at [545, 201] on input "12/09/25" at bounding box center [532, 199] width 99 height 26
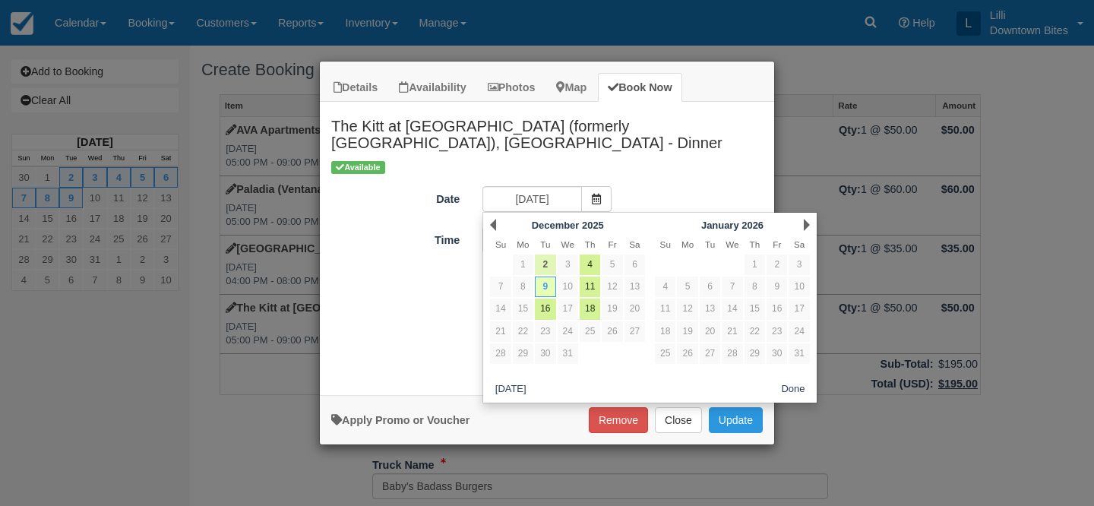
click at [546, 265] on link "2" at bounding box center [545, 265] width 21 height 21
type input "12/02/25"
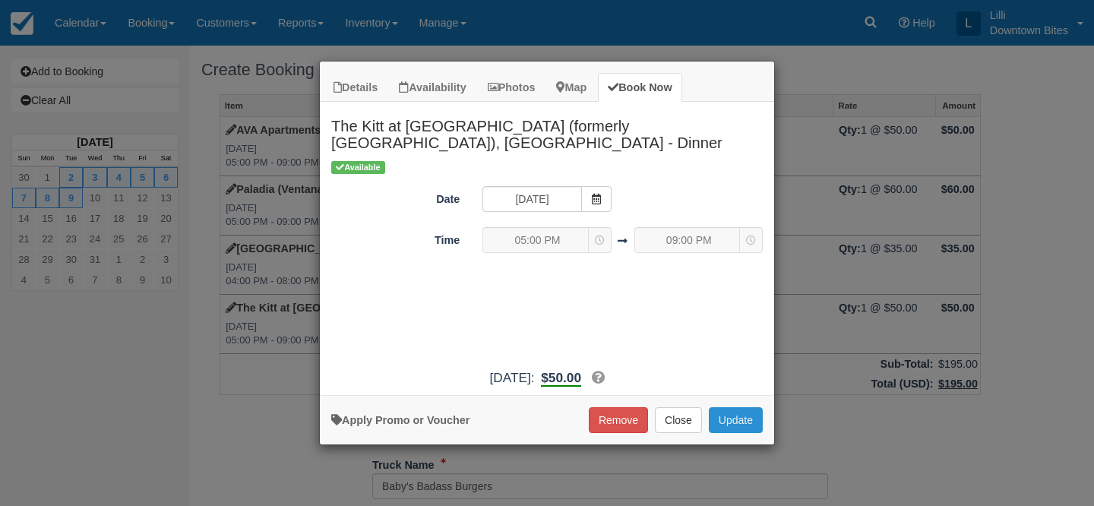
click at [733, 423] on button "Update" at bounding box center [736, 420] width 54 height 26
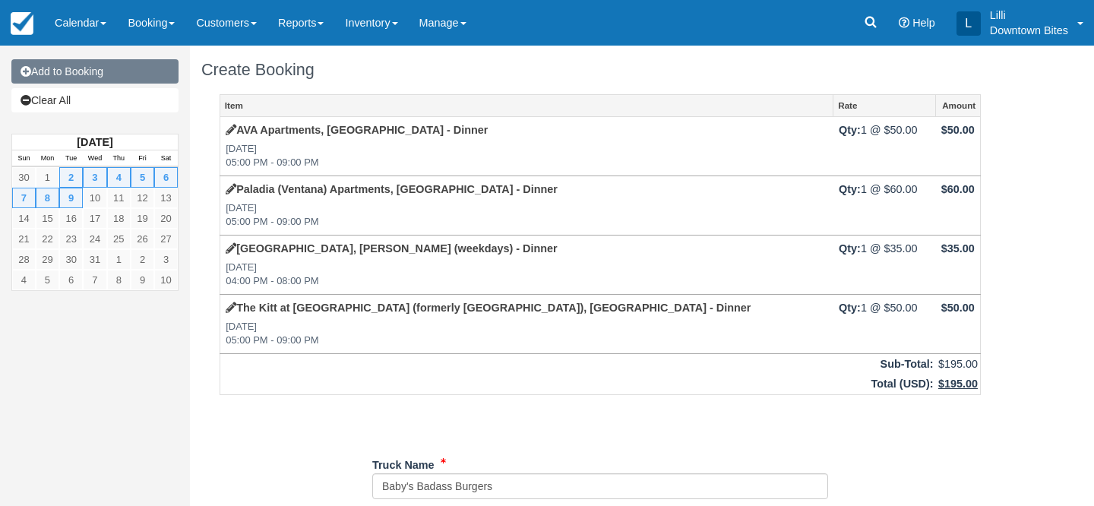
click at [112, 68] on link "Add to Booking" at bounding box center [94, 71] width 167 height 24
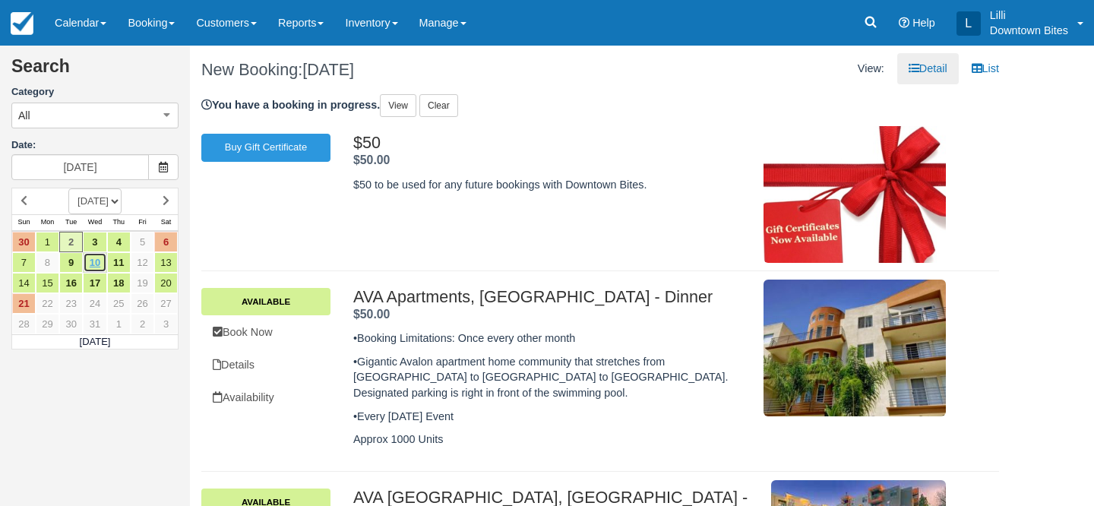
click at [99, 259] on link "10" at bounding box center [95, 262] width 24 height 21
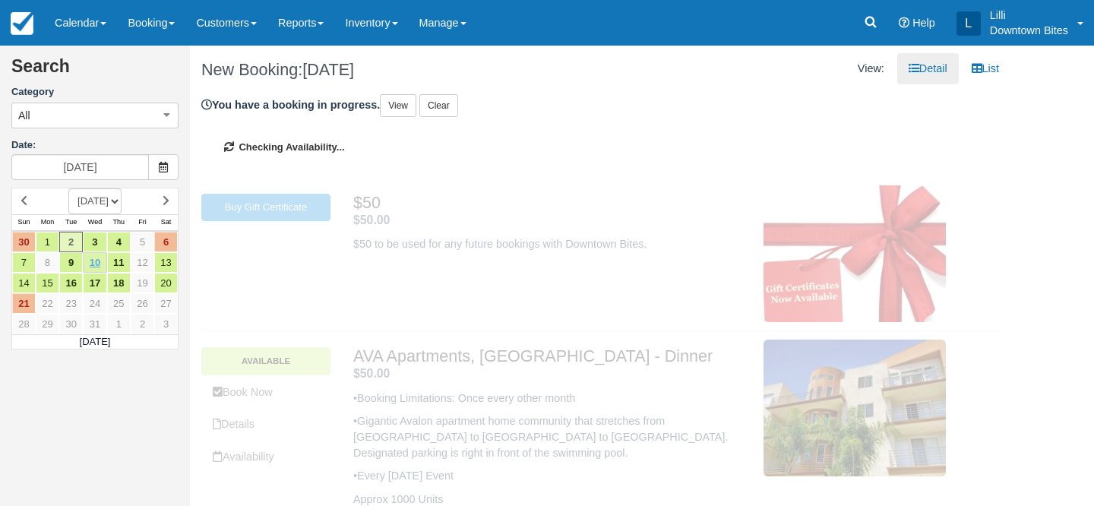
type input "[DATE]"
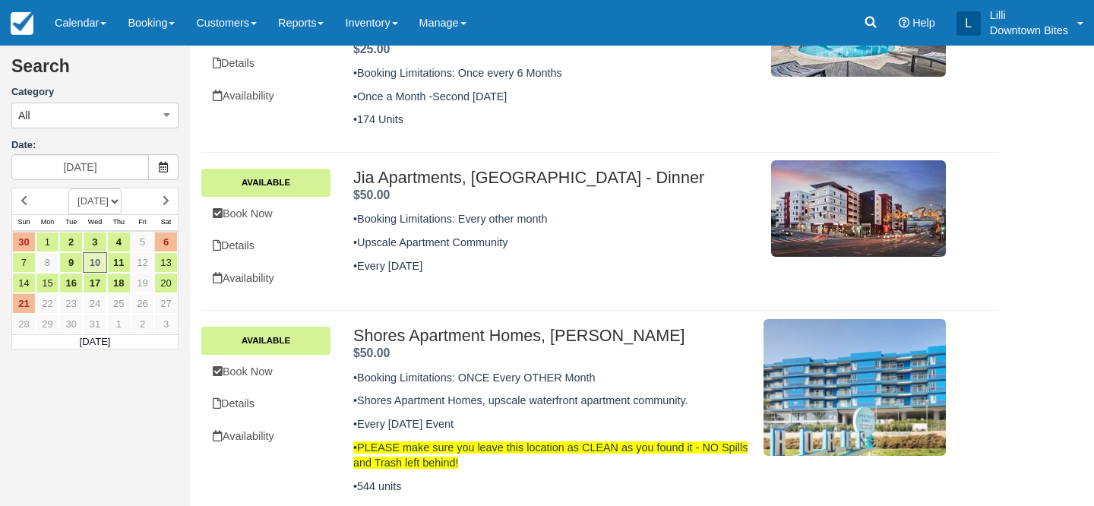
scroll to position [453, 0]
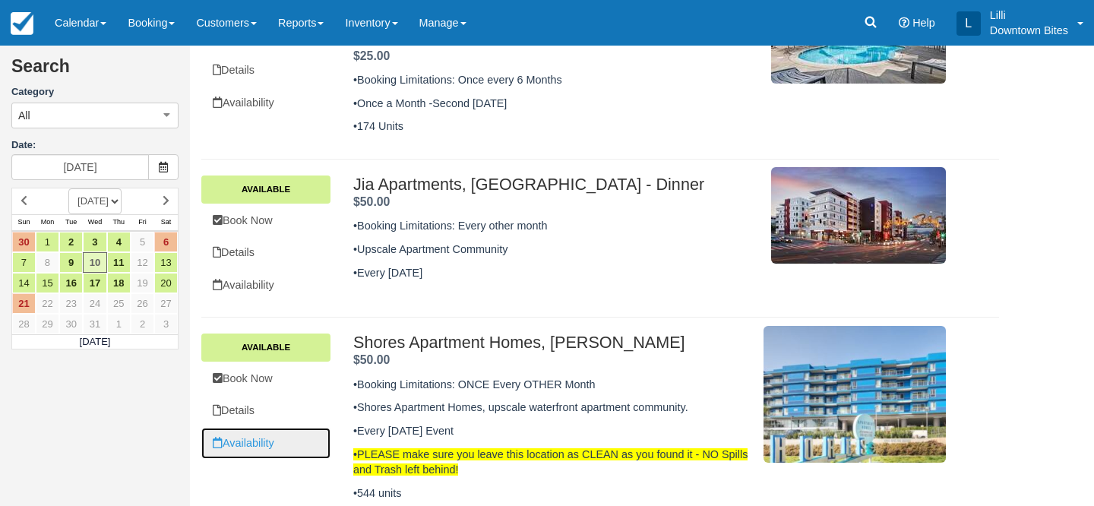
click at [246, 428] on link "Availability" at bounding box center [265, 443] width 129 height 31
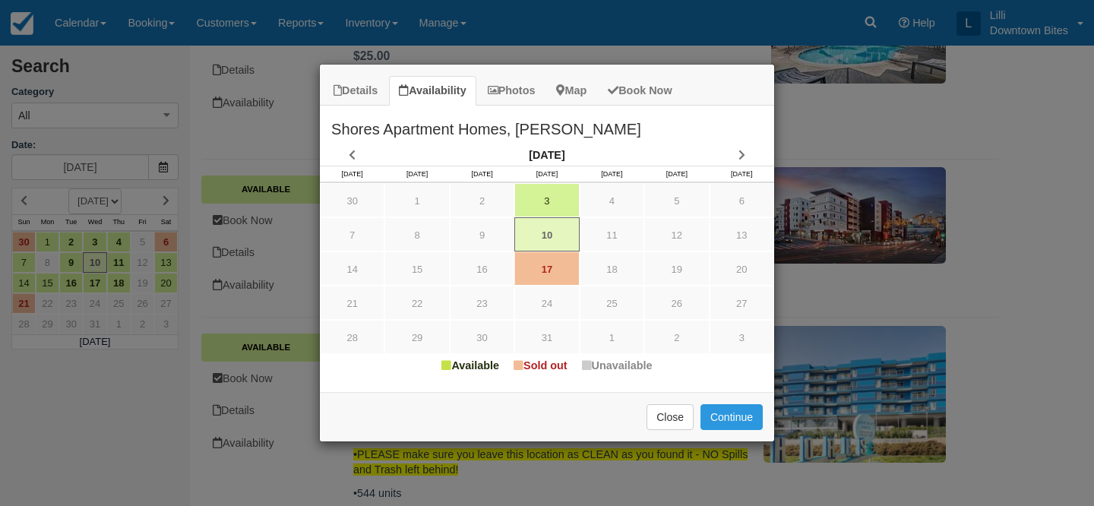
click at [500, 38] on div "Details Availability Photos Map Book Now Shores Apartment Homes, [PERSON_NAME] …" at bounding box center [547, 253] width 1094 height 506
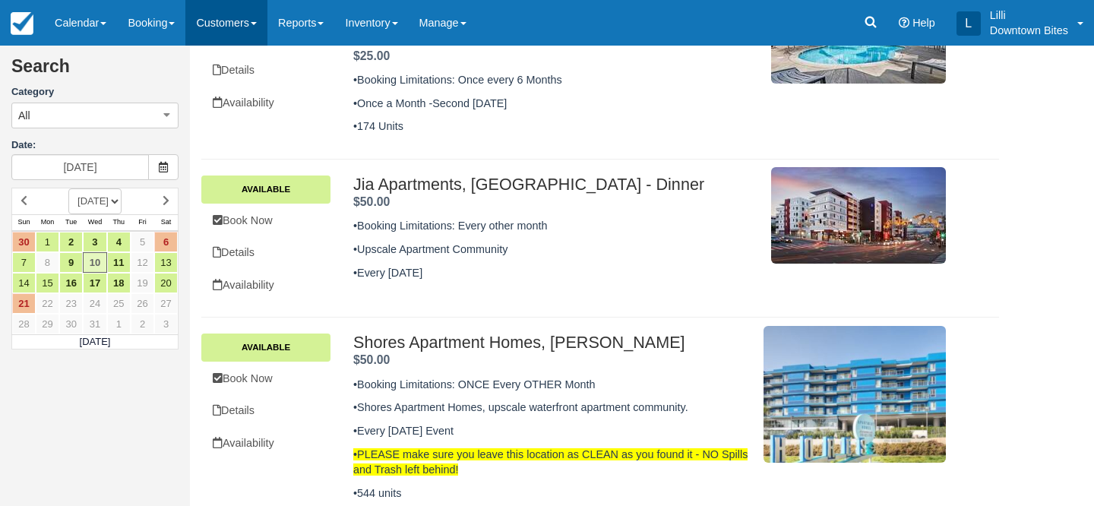
click at [229, 17] on link "Customers" at bounding box center [226, 23] width 82 height 46
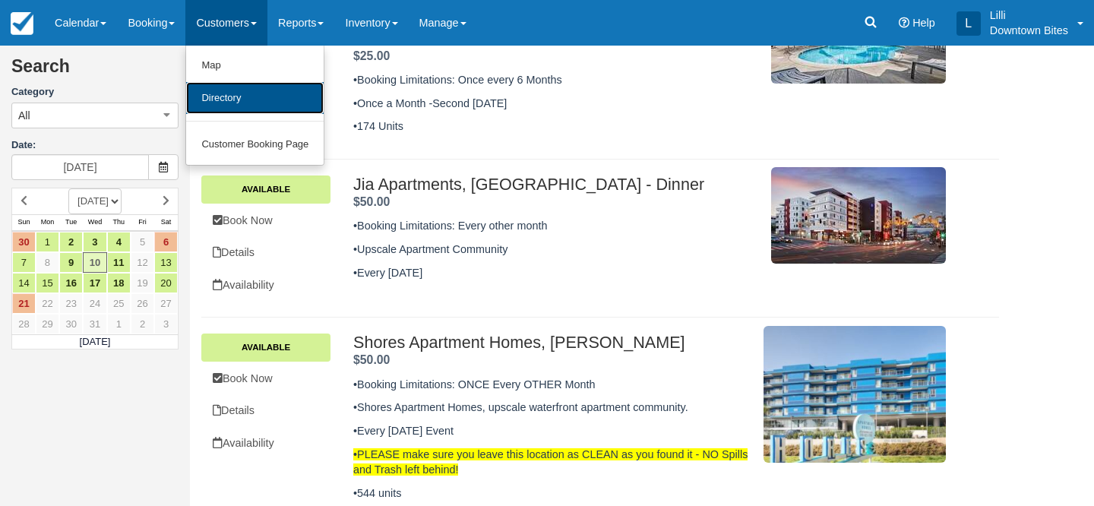
click at [230, 105] on link "Directory" at bounding box center [255, 98] width 138 height 33
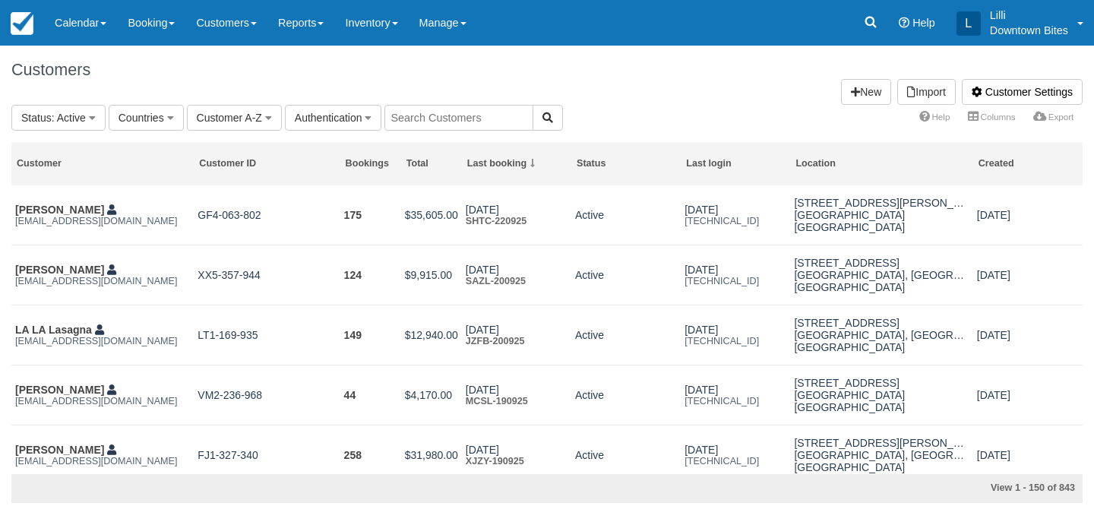
click at [453, 116] on input "text" at bounding box center [459, 118] width 149 height 26
type input "mof"
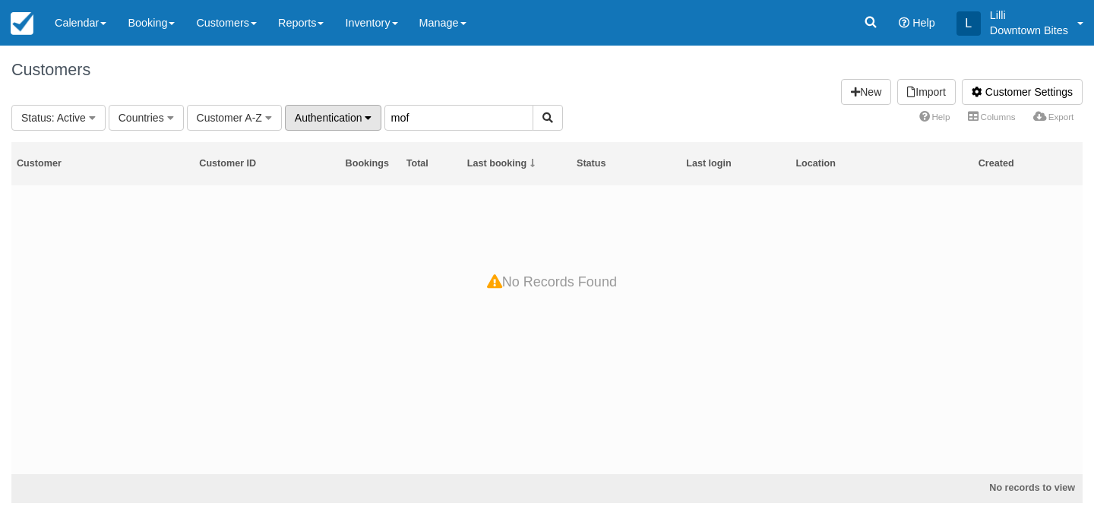
drag, startPoint x: 423, startPoint y: 116, endPoint x: 379, endPoint y: 116, distance: 44.8
click at [379, 116] on fieldset "Status : Active All Active Archived Blocked Countries All United States (544) […" at bounding box center [287, 118] width 552 height 26
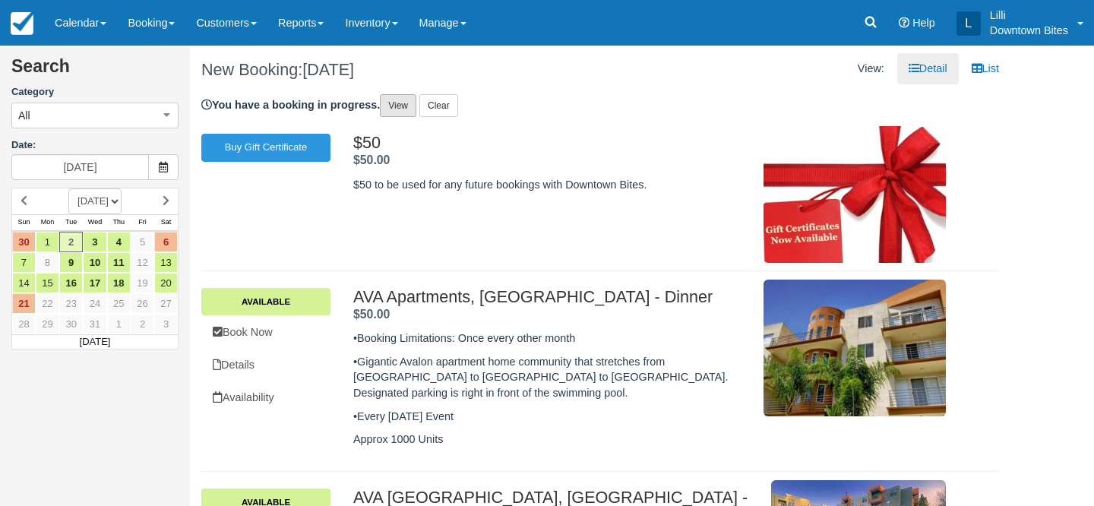
click at [405, 103] on link "View" at bounding box center [398, 105] width 36 height 23
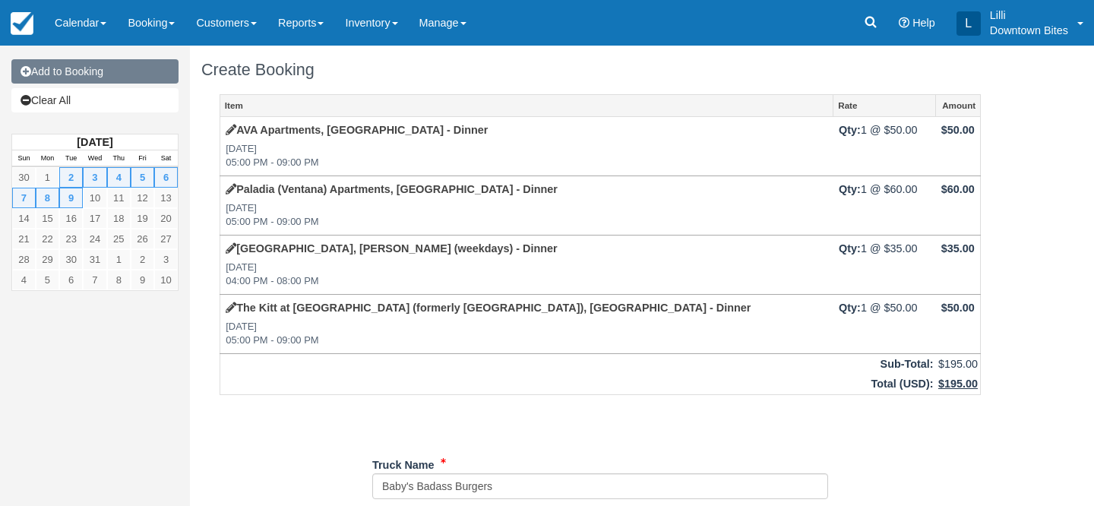
click at [99, 68] on link "Add to Booking" at bounding box center [94, 71] width 167 height 24
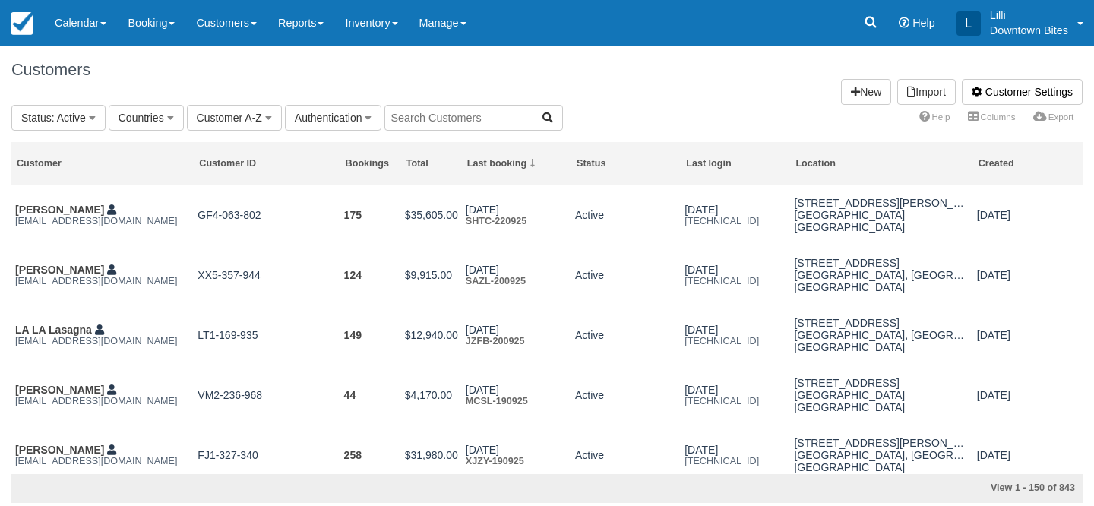
click at [475, 116] on input "text" at bounding box center [459, 118] width 149 height 26
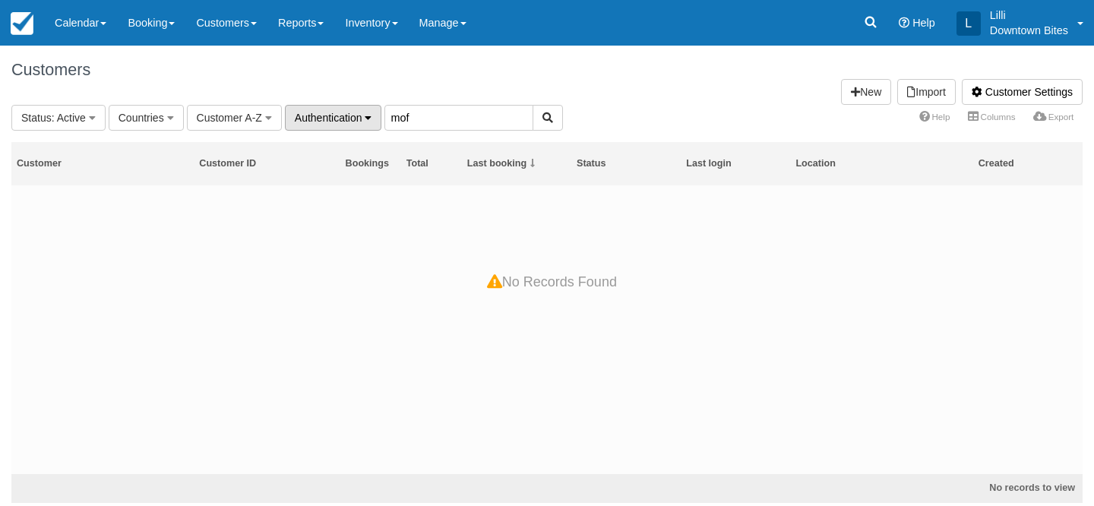
drag, startPoint x: 428, startPoint y: 119, endPoint x: 293, endPoint y: 111, distance: 134.7
click at [293, 111] on fieldset "Status : Active All Active Archived Blocked Countries All United States (544) […" at bounding box center [287, 118] width 552 height 26
type input "sush"
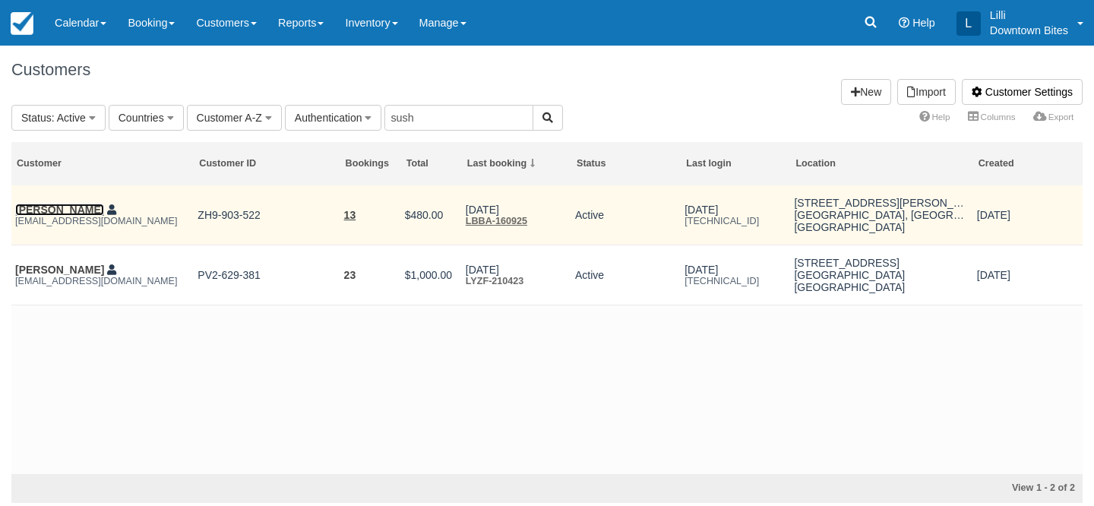
click at [59, 211] on link "[PERSON_NAME]" at bounding box center [59, 210] width 89 height 12
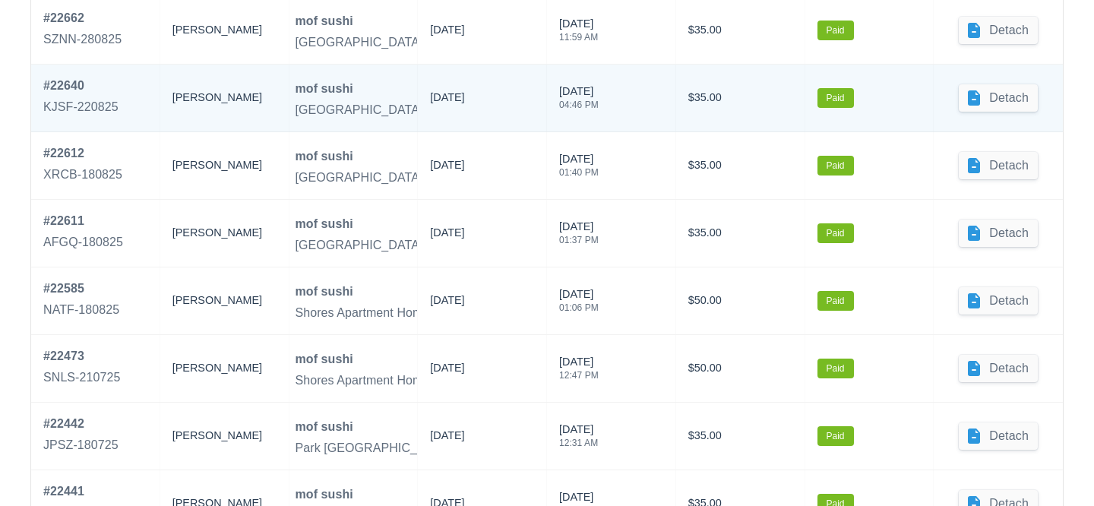
scroll to position [1033, 0]
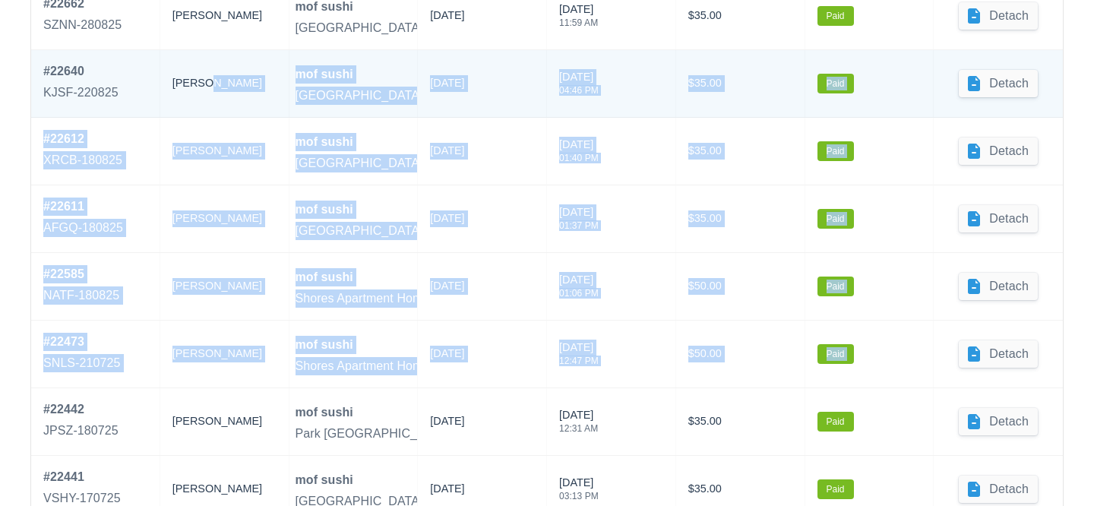
drag, startPoint x: 1015, startPoint y: 374, endPoint x: 217, endPoint y: 90, distance: 847.6
click at [217, 90] on div "# 22714 LBBA-160925 [PERSON_NAME] Sushi Shores Apartment Homes, [PERSON_NAME] […" at bounding box center [547, 253] width 1032 height 946
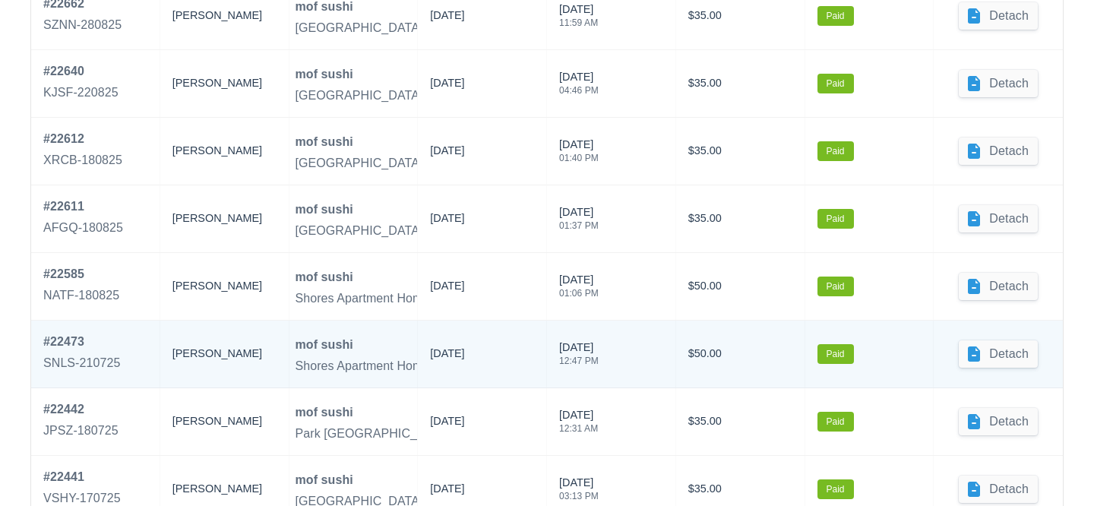
click at [787, 377] on div "$50.00" at bounding box center [740, 354] width 129 height 67
drag, startPoint x: 946, startPoint y: 382, endPoint x: 418, endPoint y: 322, distance: 531.6
click at [418, 322] on div "# 22473 SNLS-210725 [PERSON_NAME][GEOGRAPHIC_DATA] Apartment Homes, [PERSON_NAM…" at bounding box center [547, 354] width 1032 height 67
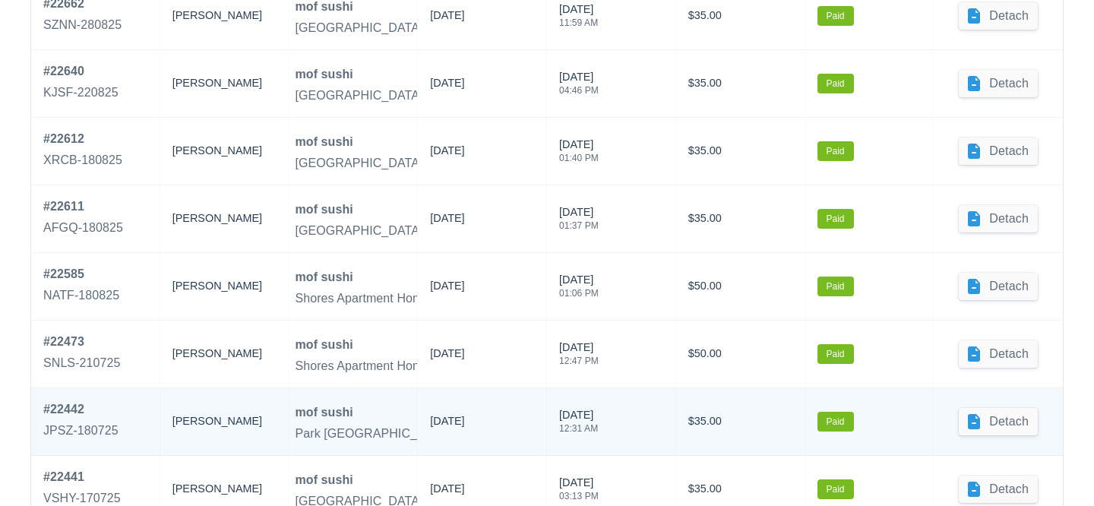
click at [795, 390] on div "$35.00" at bounding box center [740, 421] width 129 height 67
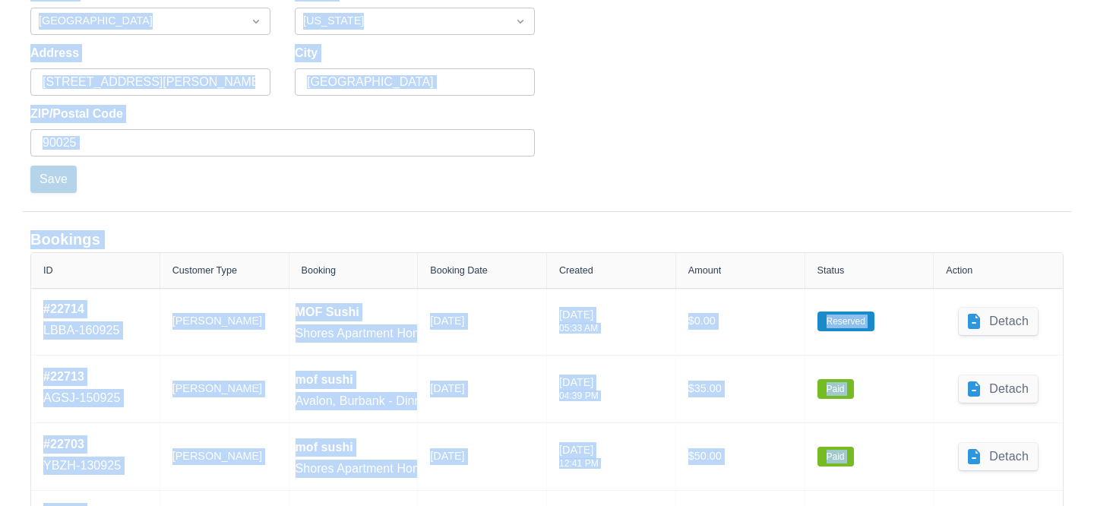
scroll to position [489, 0]
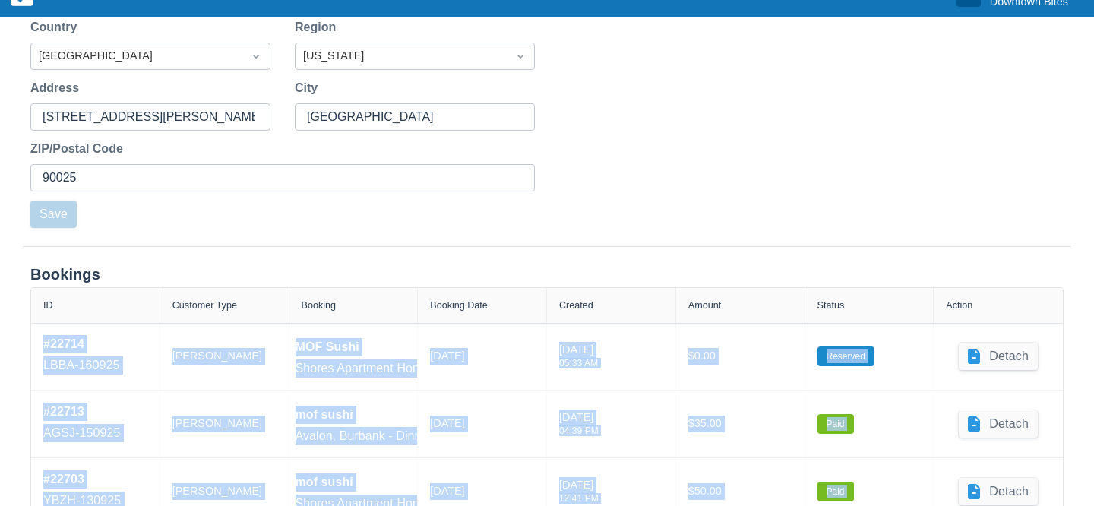
drag, startPoint x: 884, startPoint y: 384, endPoint x: 149, endPoint y: 321, distance: 737.7
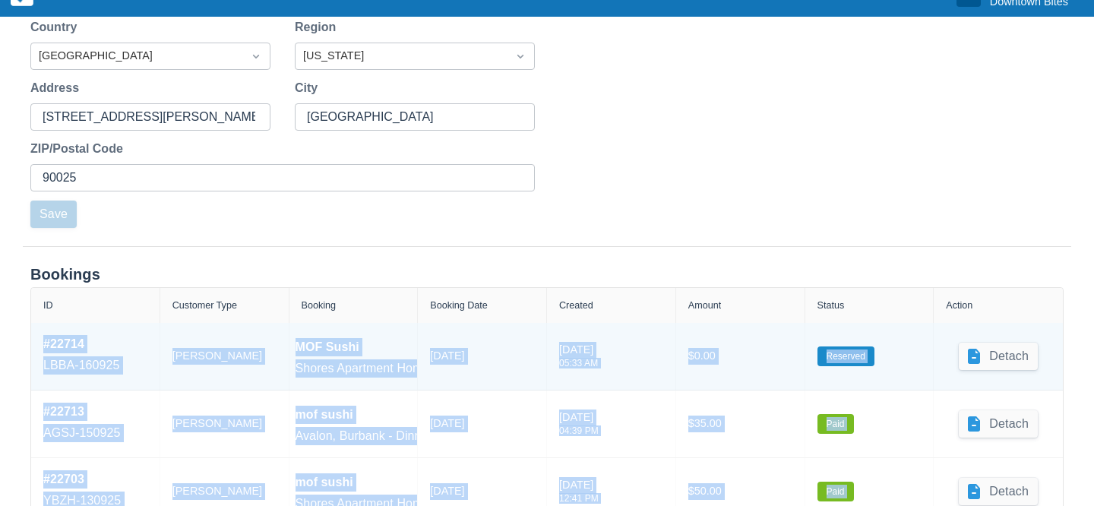
copy div "# 22714 LBBA-160925 [PERSON_NAME] Sushi Shores Apartment Homes, [PERSON_NAME] […"
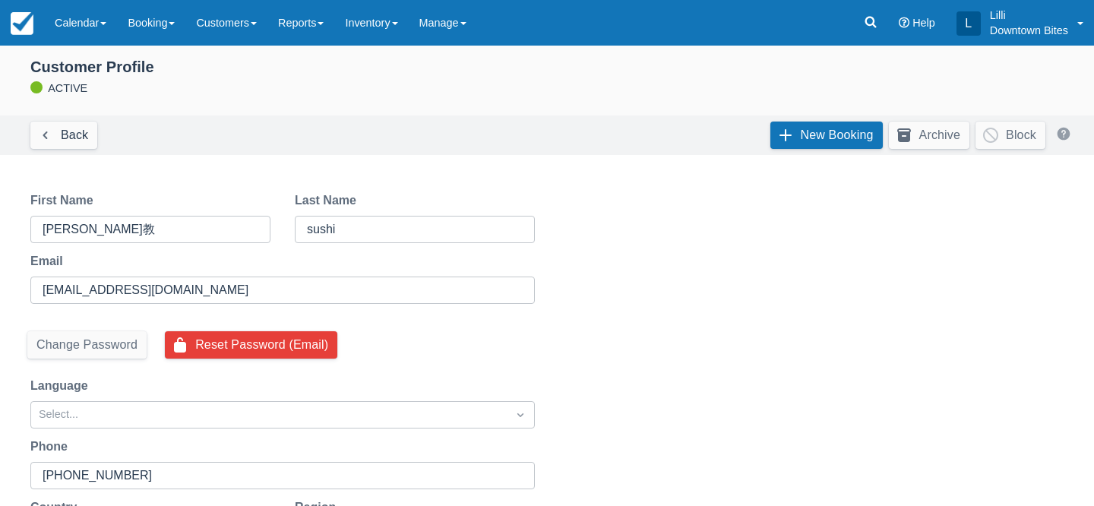
scroll to position [0, 0]
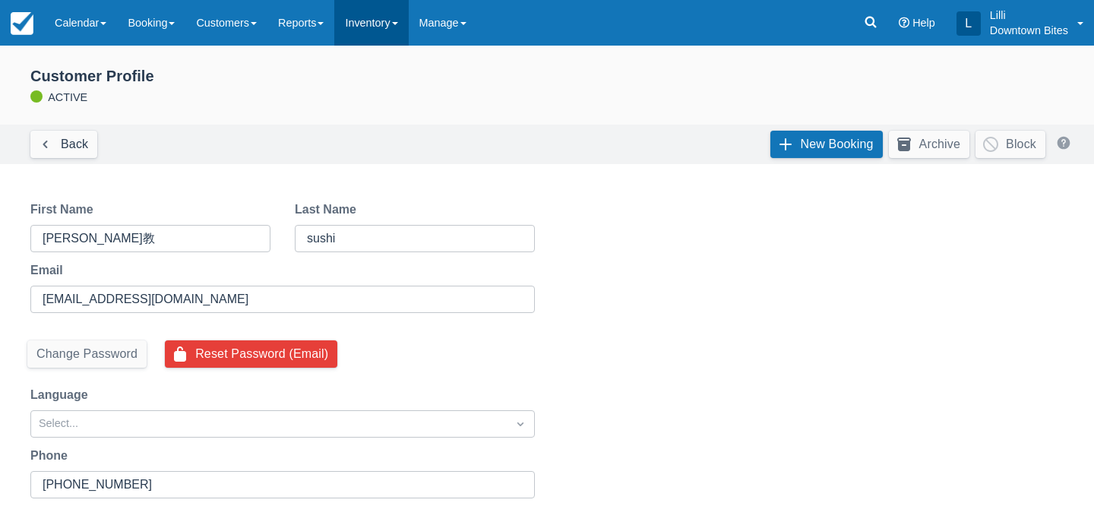
click at [384, 17] on link "Inventory" at bounding box center [371, 23] width 74 height 46
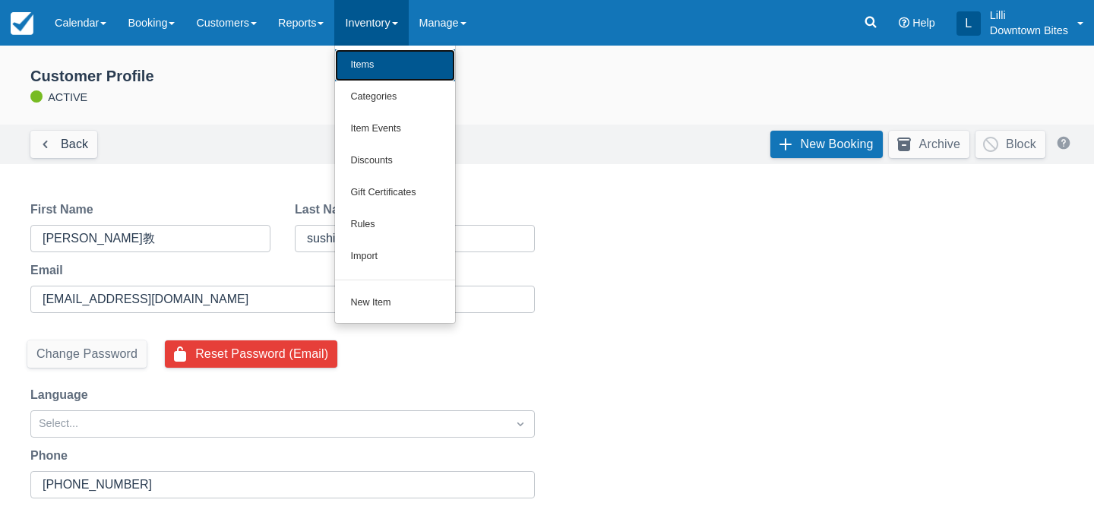
click at [384, 65] on link "Items" at bounding box center [395, 65] width 120 height 32
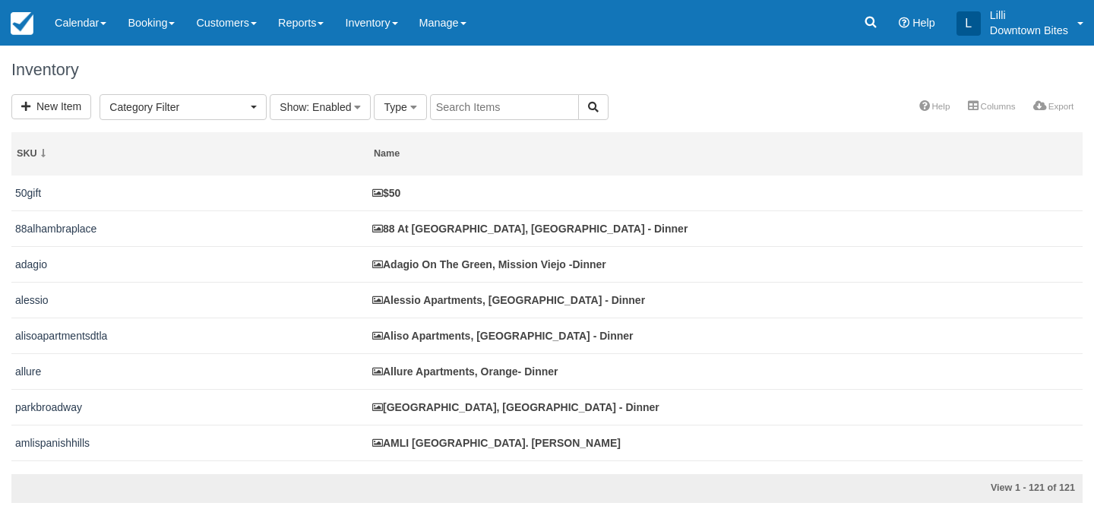
select select
click at [499, 107] on input "text" at bounding box center [504, 107] width 149 height 26
type input "shores"
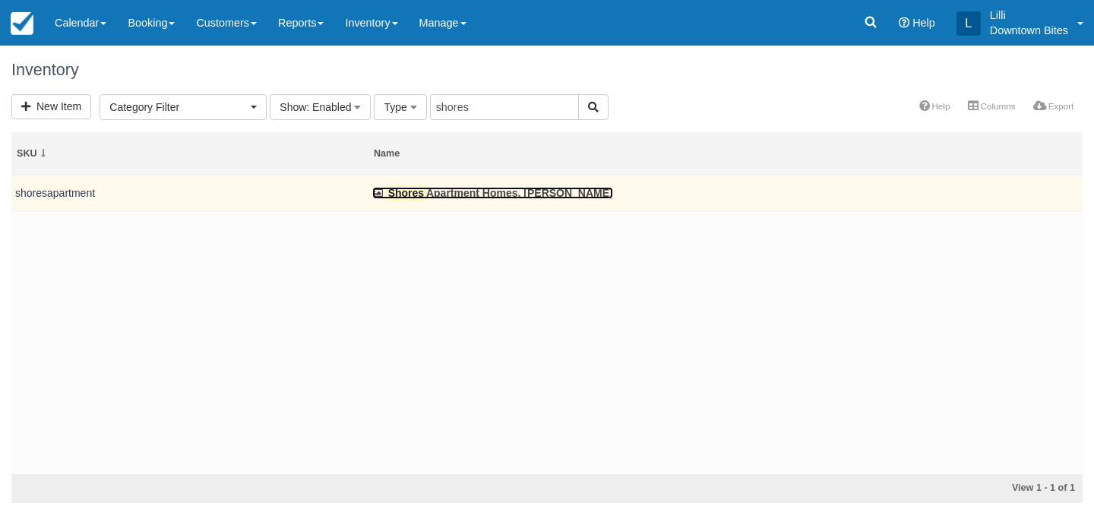
click at [467, 191] on link "Shores Apartment Homes, [PERSON_NAME]" at bounding box center [492, 193] width 241 height 12
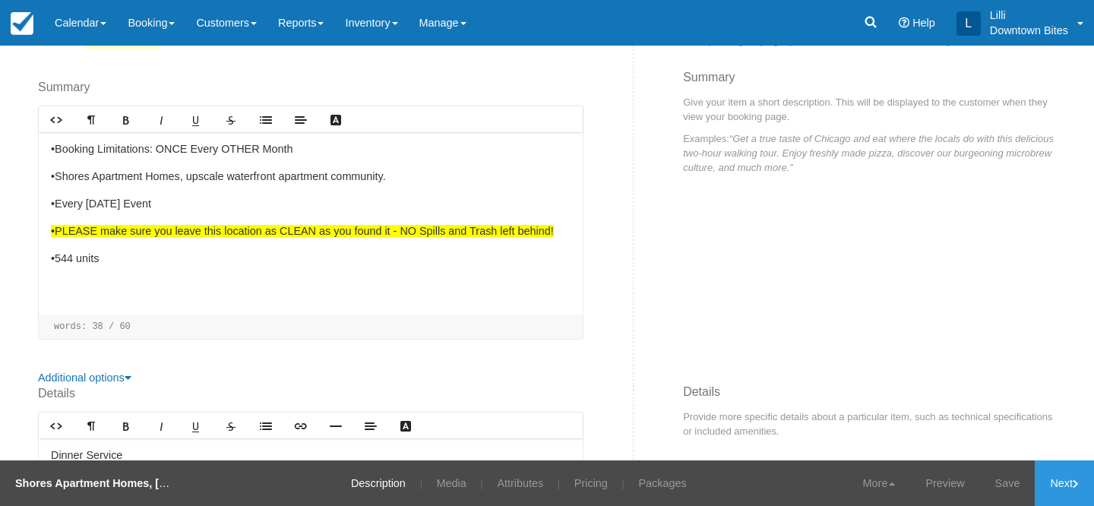
scroll to position [264, 0]
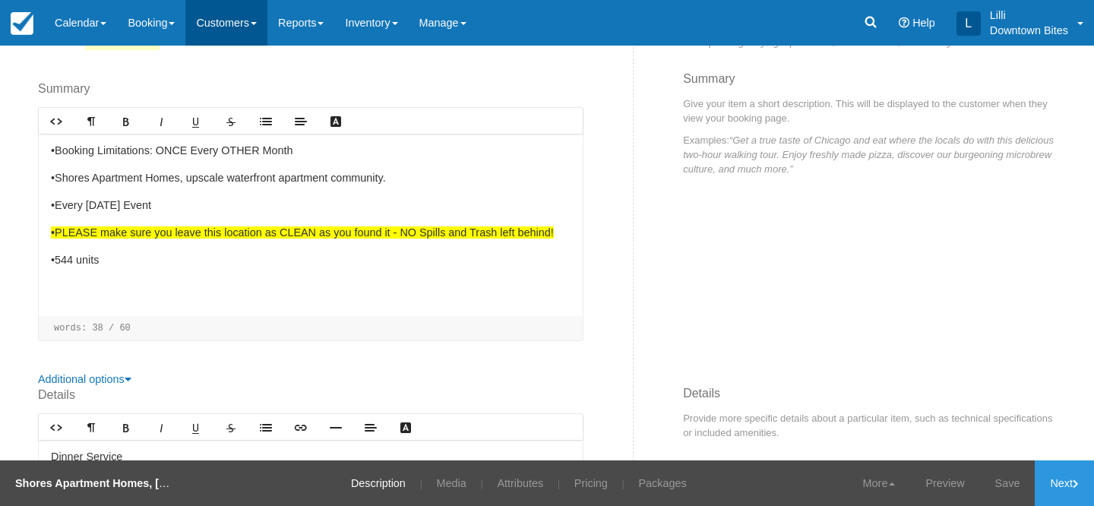
click at [230, 29] on link "Customers" at bounding box center [226, 23] width 82 height 46
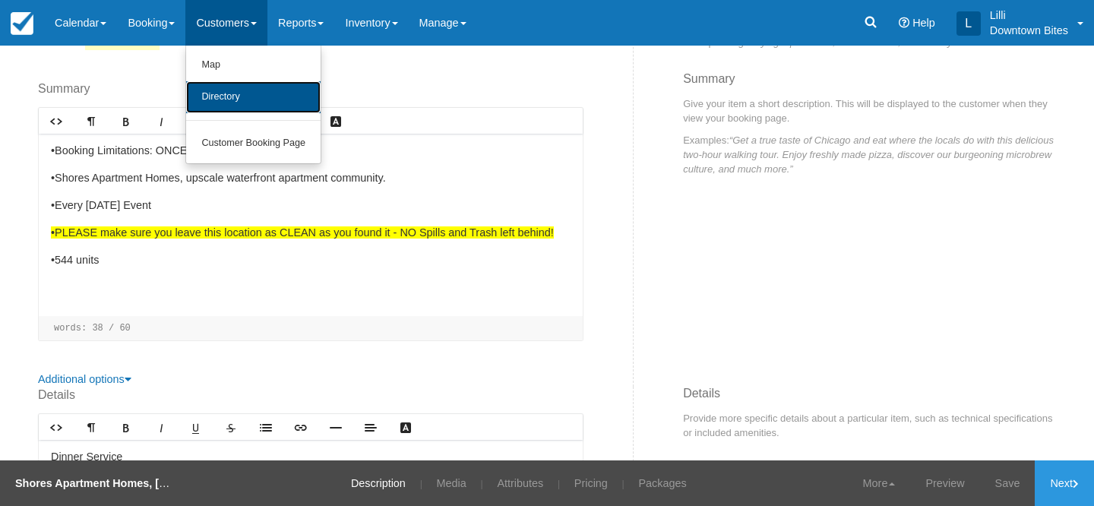
click at [239, 90] on link "Directory" at bounding box center [253, 97] width 135 height 32
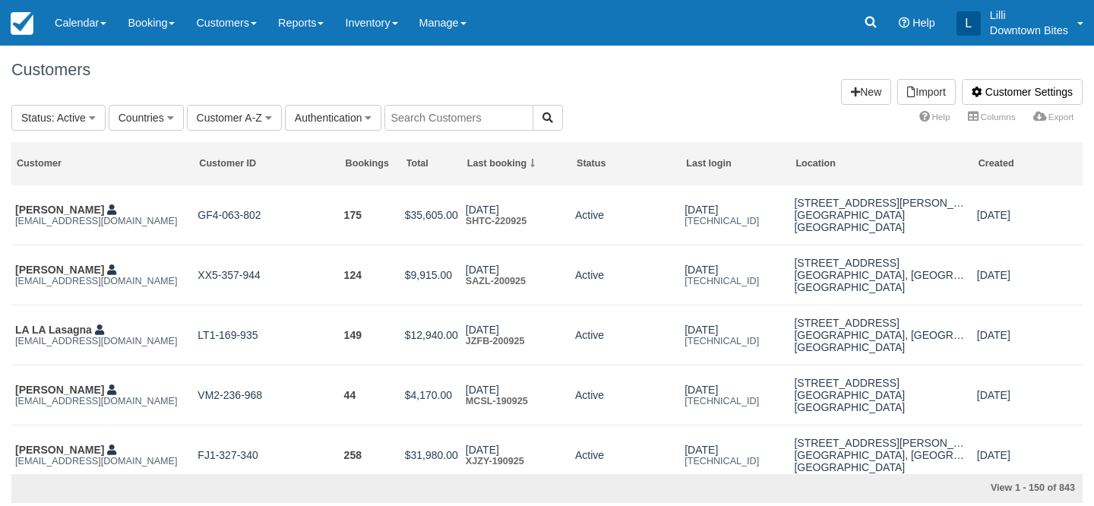
click at [433, 122] on input "text" at bounding box center [459, 118] width 149 height 26
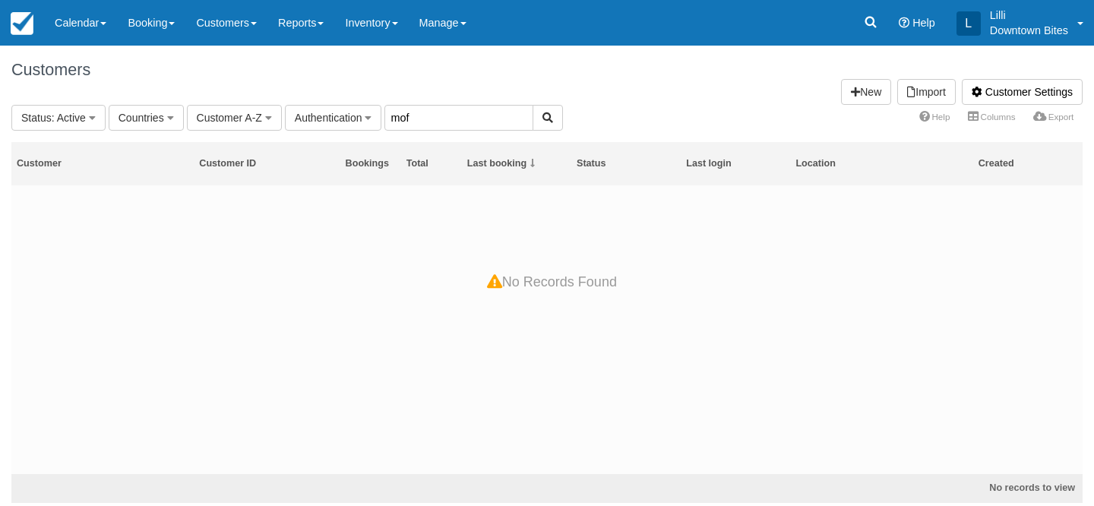
click at [425, 125] on input "mof" at bounding box center [459, 118] width 149 height 26
type input "m"
type input "sush"
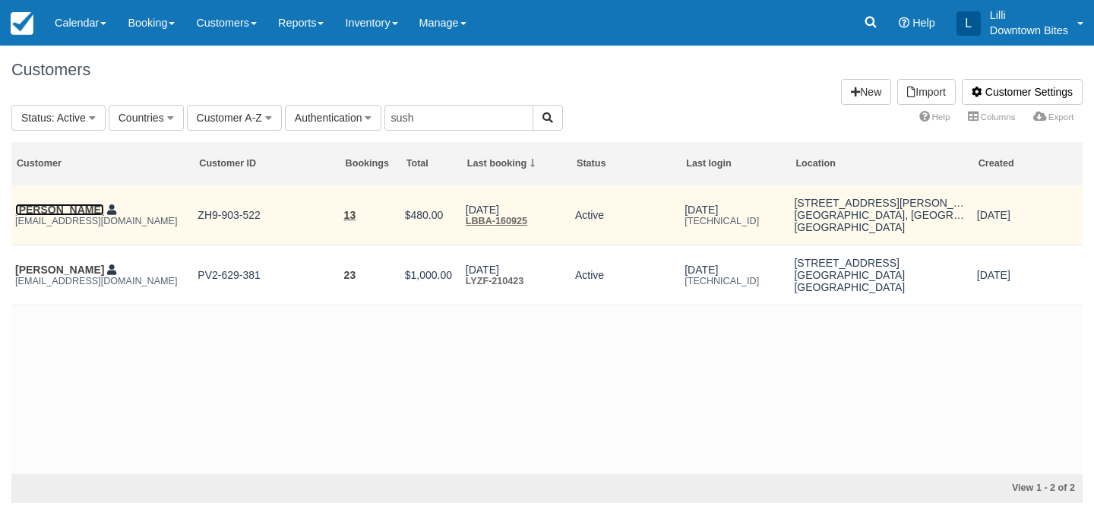
click at [46, 213] on link "宍戸孝教 sushi" at bounding box center [59, 210] width 89 height 12
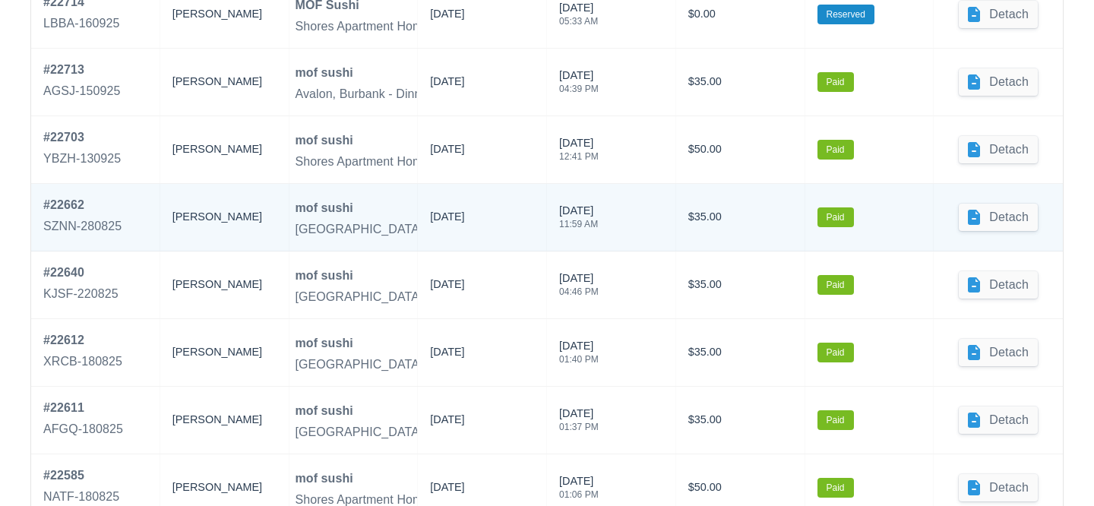
scroll to position [829, 0]
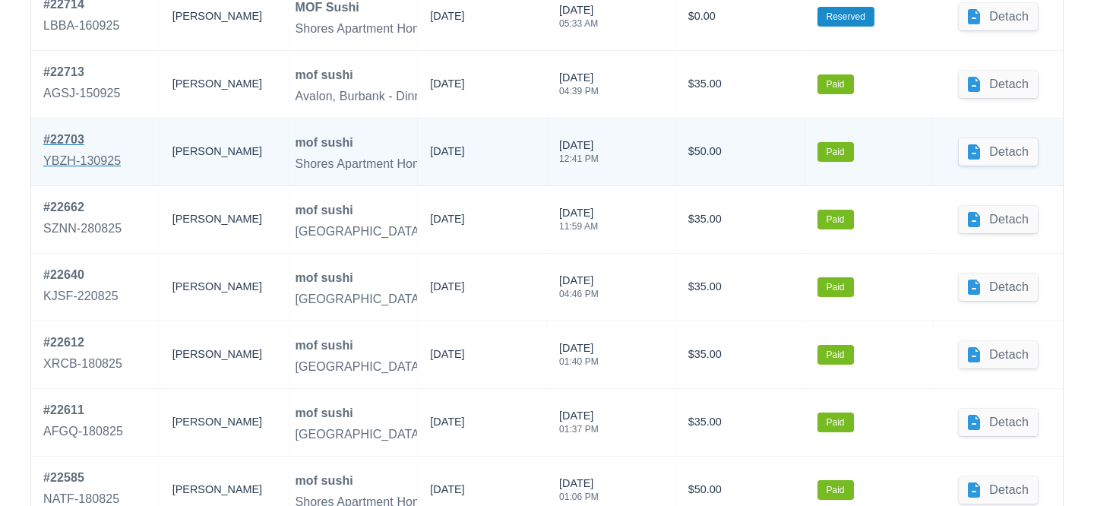
click at [81, 144] on div "# 22703" at bounding box center [82, 140] width 78 height 18
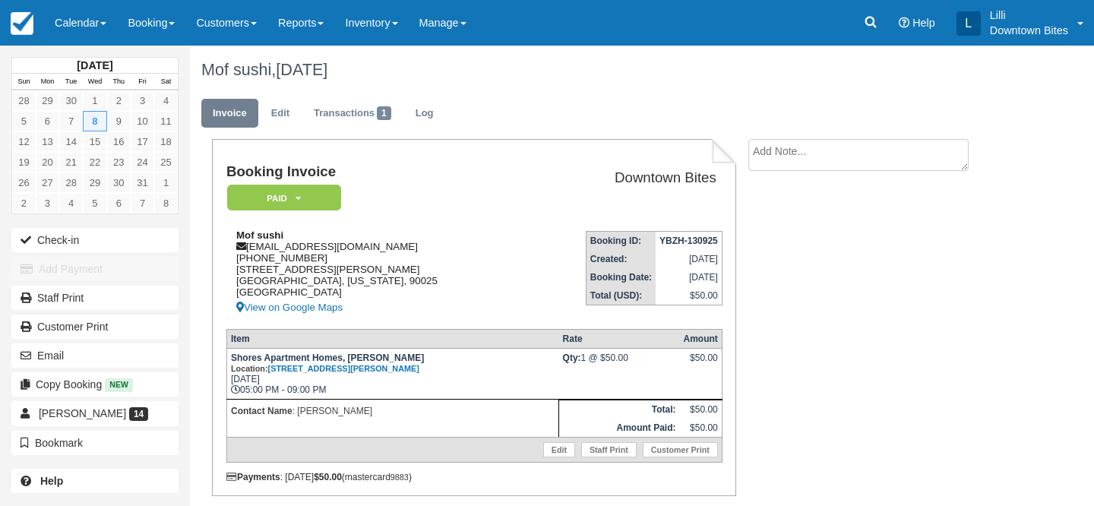
scroll to position [1, 0]
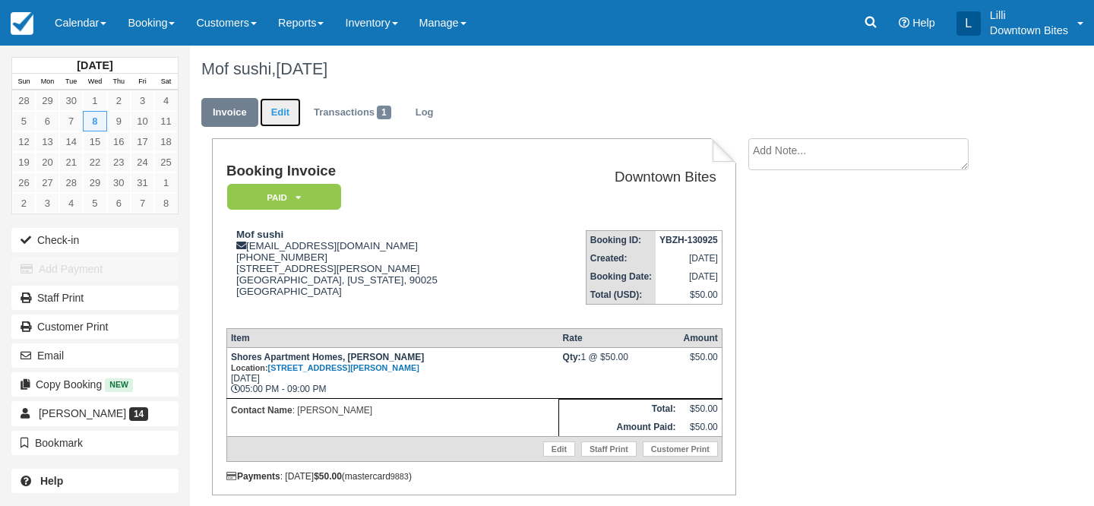
click at [281, 115] on link "Edit" at bounding box center [280, 113] width 41 height 30
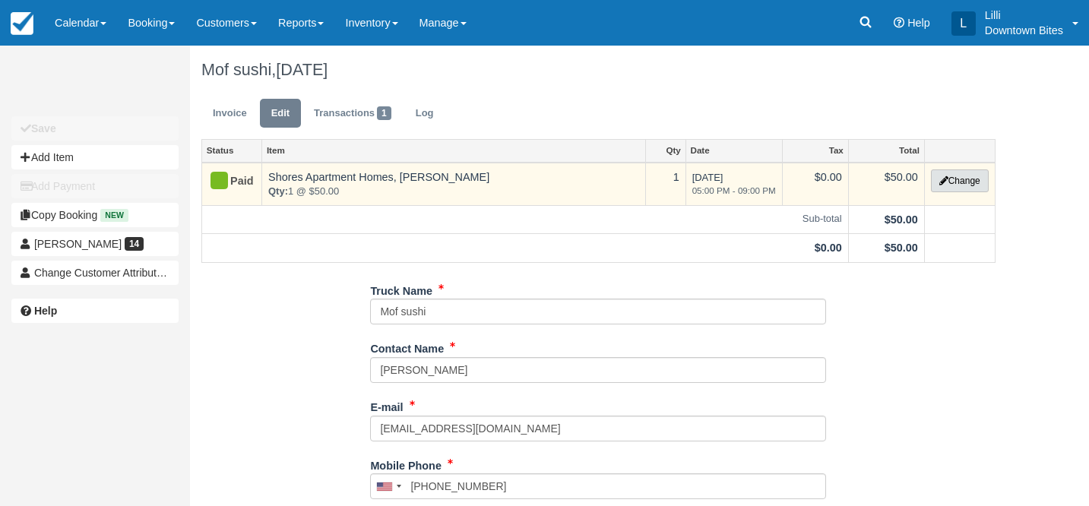
click at [986, 185] on button "Change" at bounding box center [960, 180] width 58 height 23
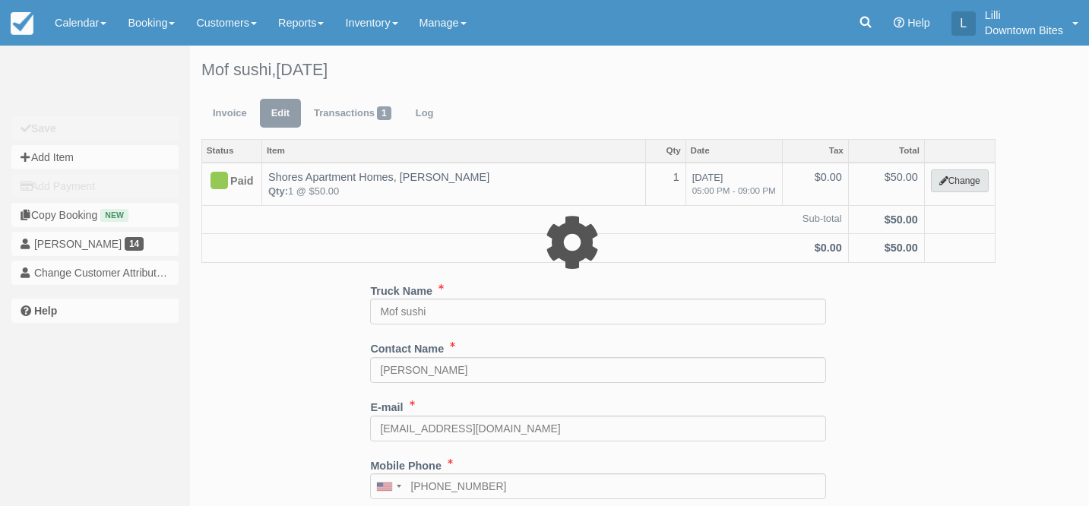
select select "2"
type input "50.00"
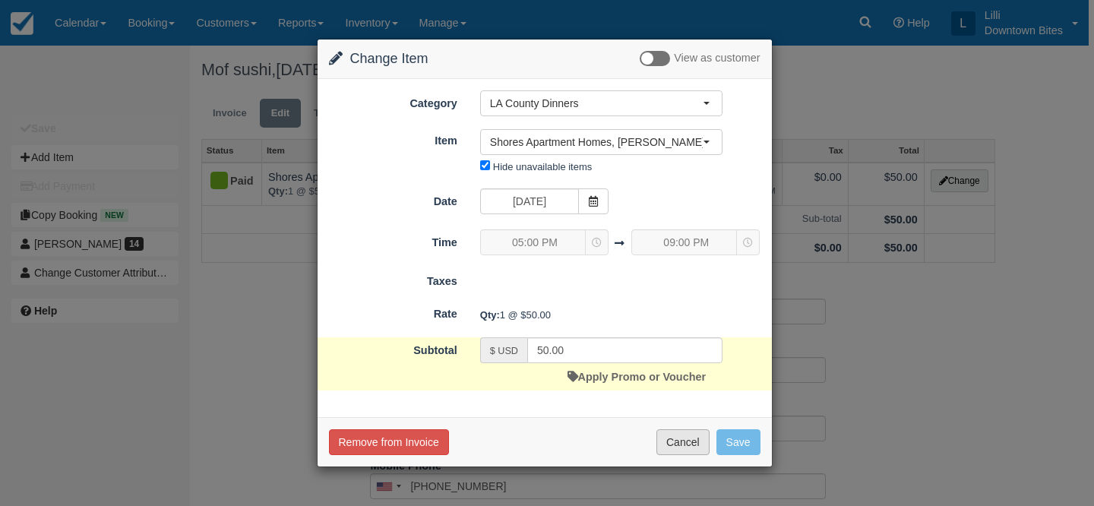
click at [664, 448] on button "Cancel" at bounding box center [683, 442] width 53 height 26
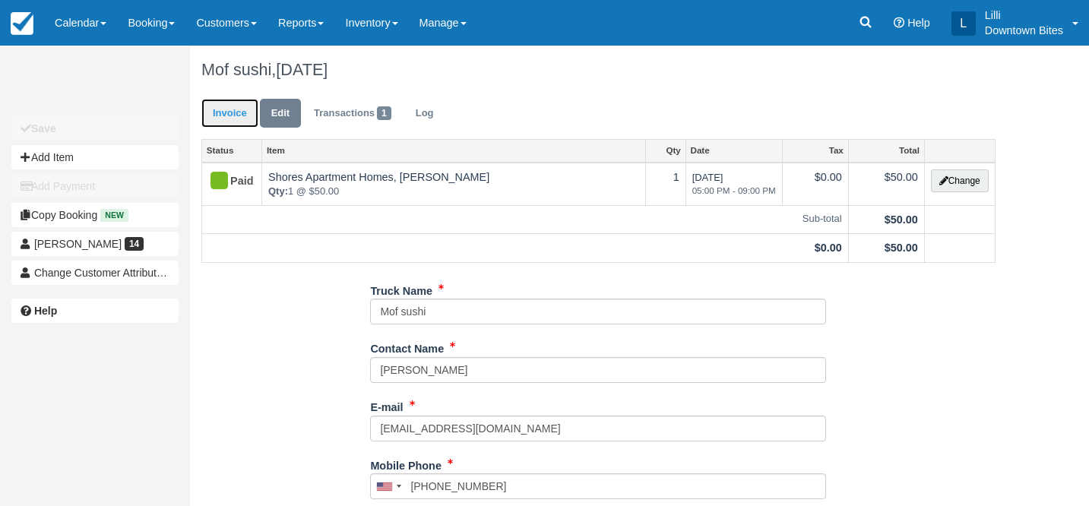
click at [235, 119] on link "Invoice" at bounding box center [229, 114] width 57 height 30
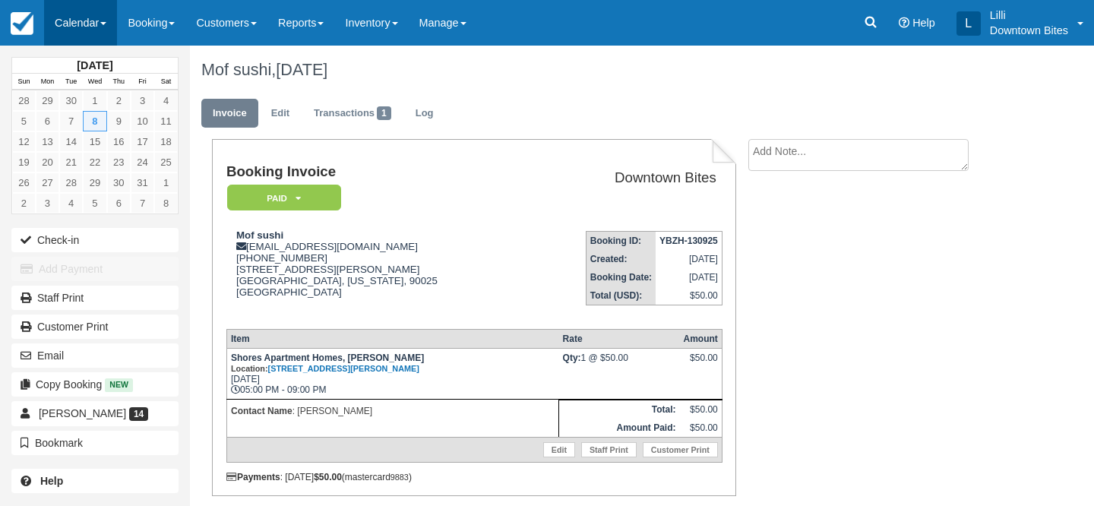
click at [83, 24] on link "Calendar" at bounding box center [80, 23] width 73 height 46
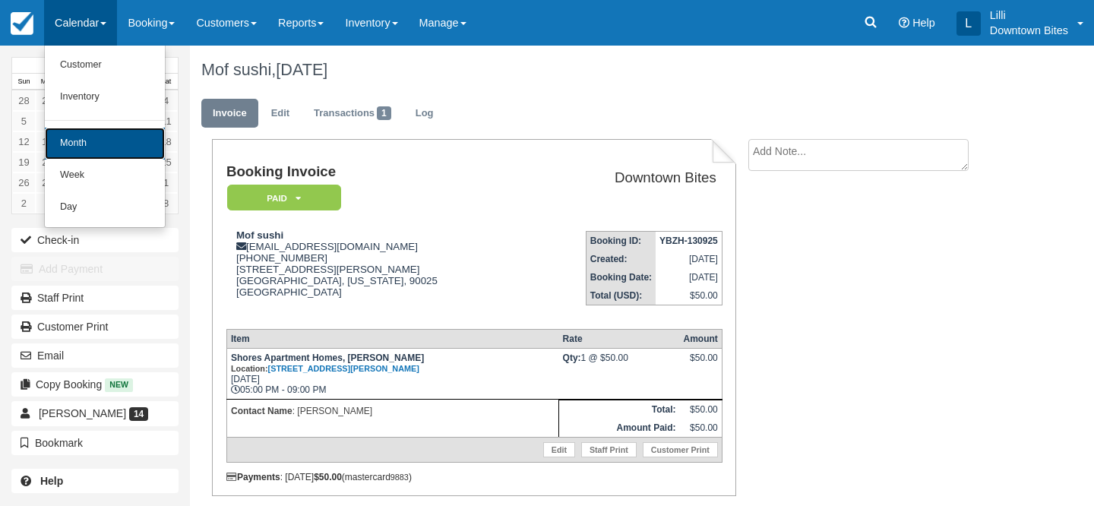
click at [99, 150] on link "Month" at bounding box center [105, 144] width 120 height 32
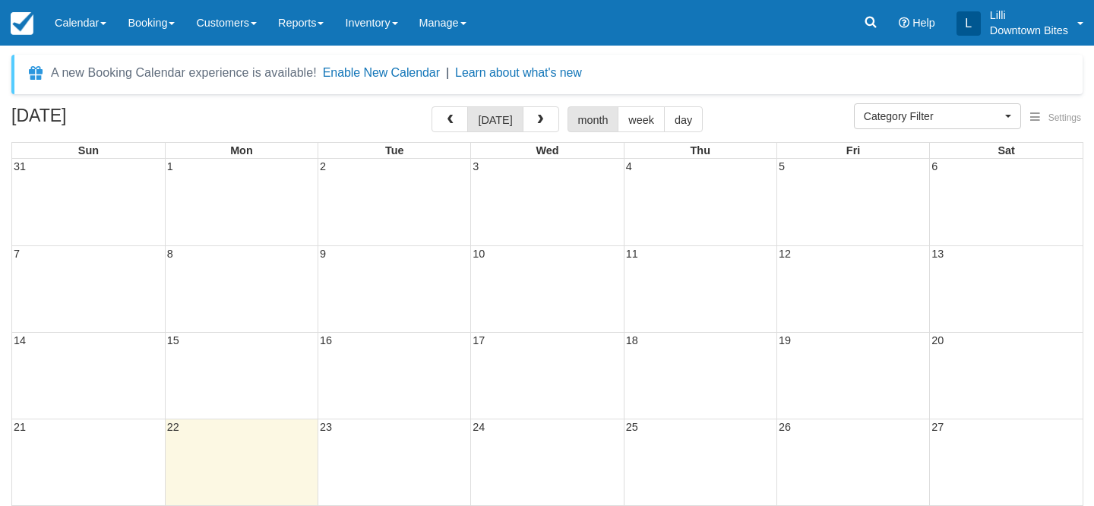
select select
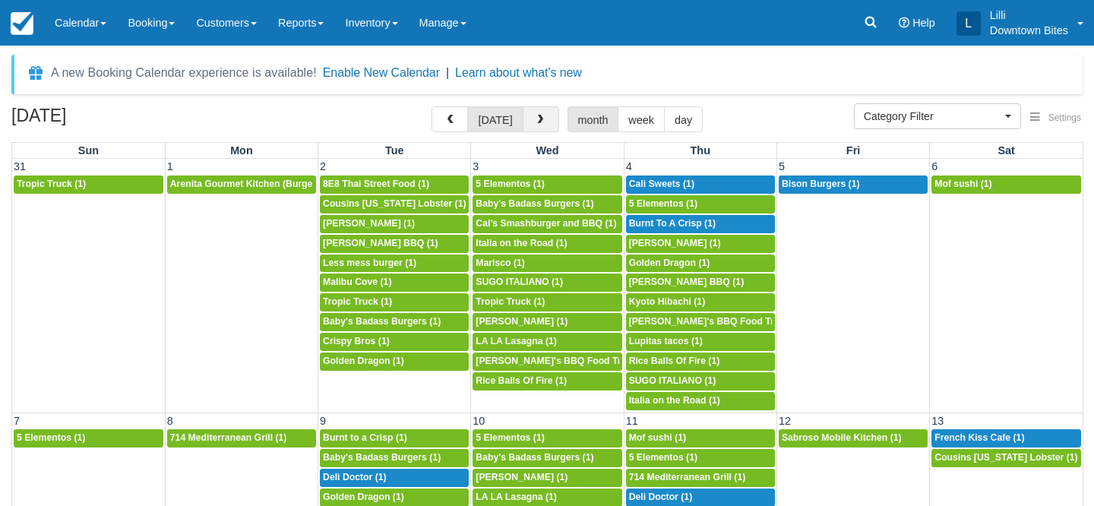
click at [542, 117] on span "button" at bounding box center [540, 120] width 11 height 11
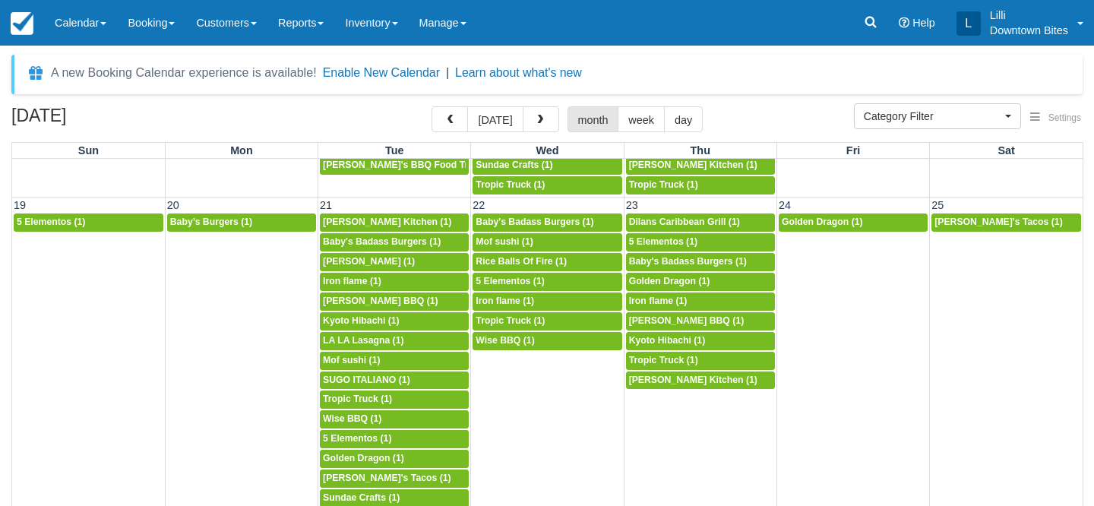
scroll to position [787, 0]
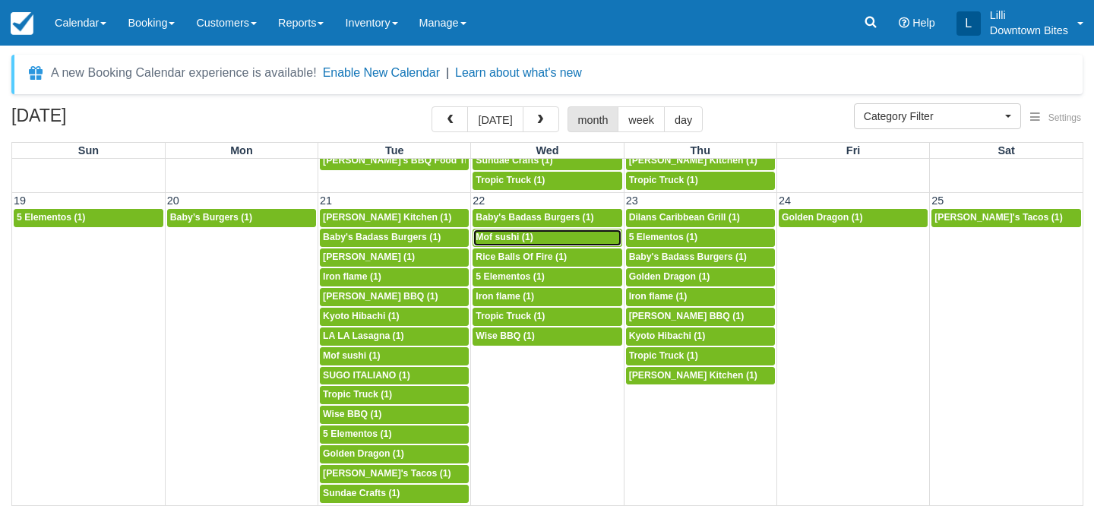
click at [524, 239] on span "Mof sushi (1)" at bounding box center [504, 237] width 57 height 11
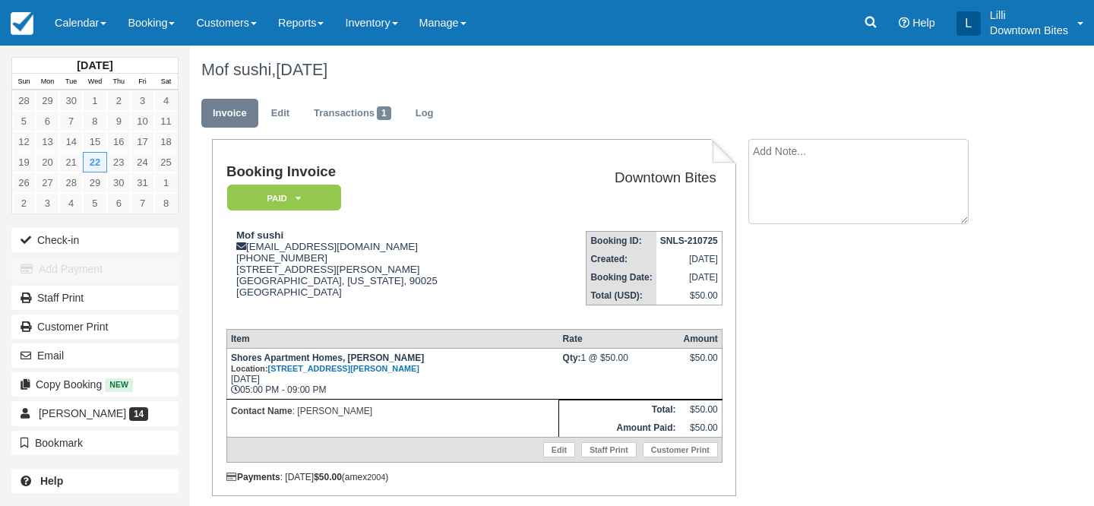
click at [803, 150] on textarea at bounding box center [859, 181] width 220 height 85
paste textarea "​Hello Team, You have overbooked the Shores, based on the booking limitations (…"
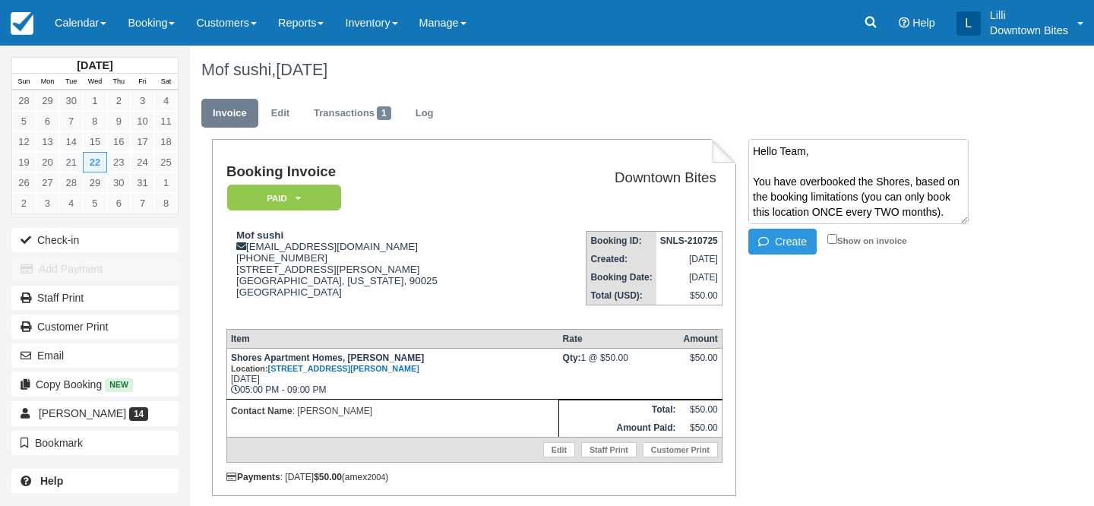
scroll to position [694, 0]
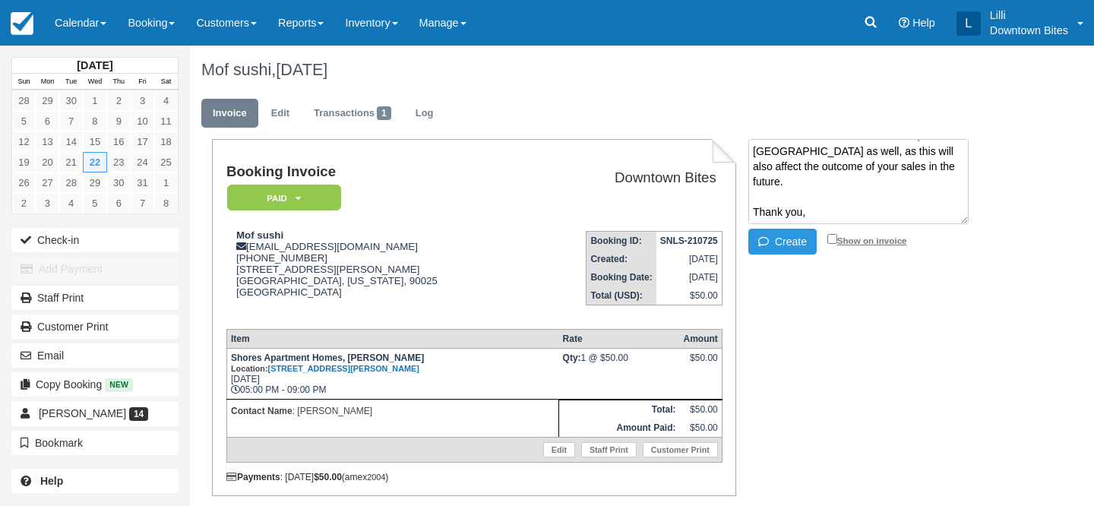
type textarea "​Hello Team, You have overbooked the Shores, based on the booking limitations (…"
click at [831, 237] on input "Show on invoice" at bounding box center [833, 239] width 10 height 10
checkbox input "true"
click at [769, 246] on icon "button" at bounding box center [767, 241] width 17 height 11
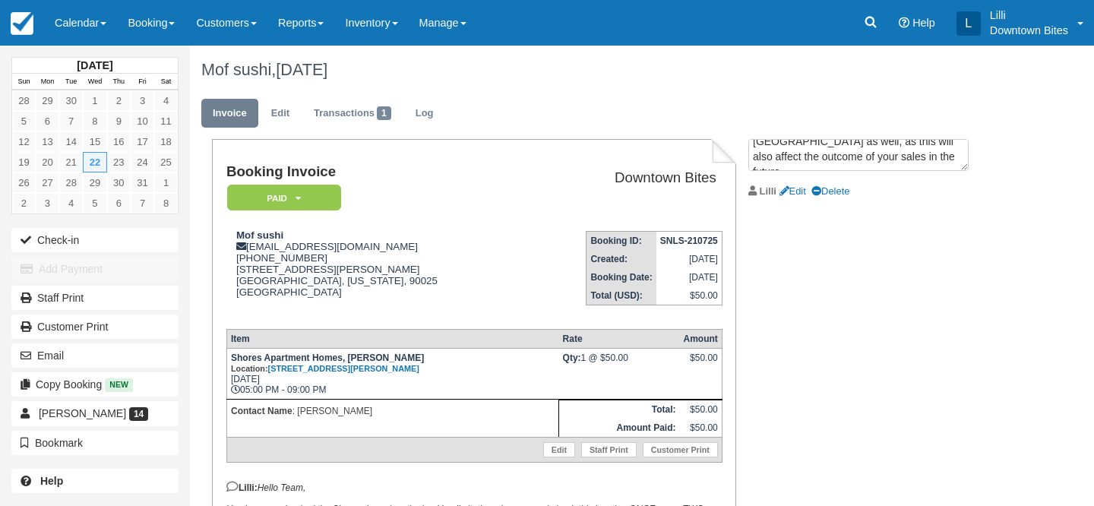
scroll to position [0, 0]
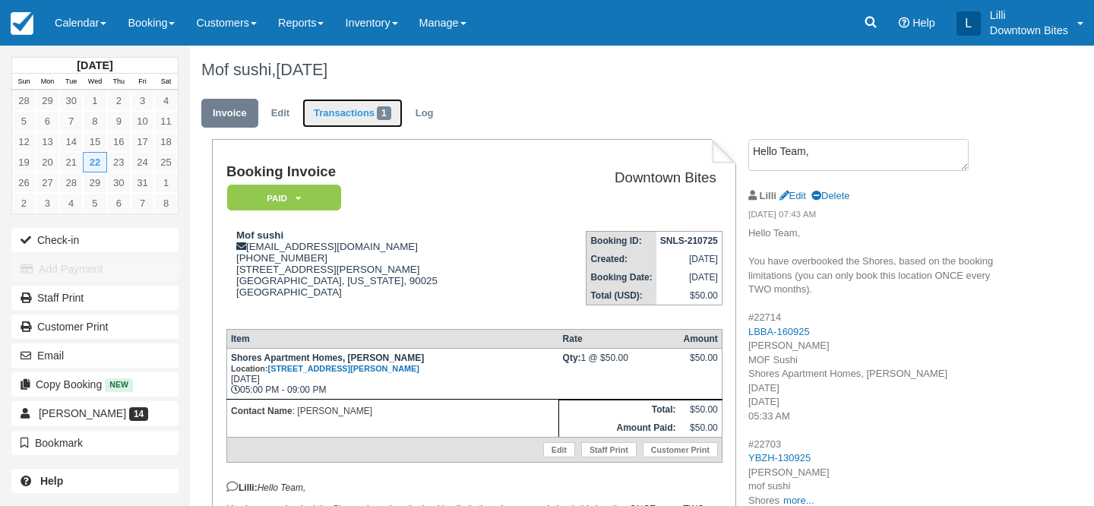
click at [356, 116] on link "Transactions 1" at bounding box center [353, 114] width 100 height 30
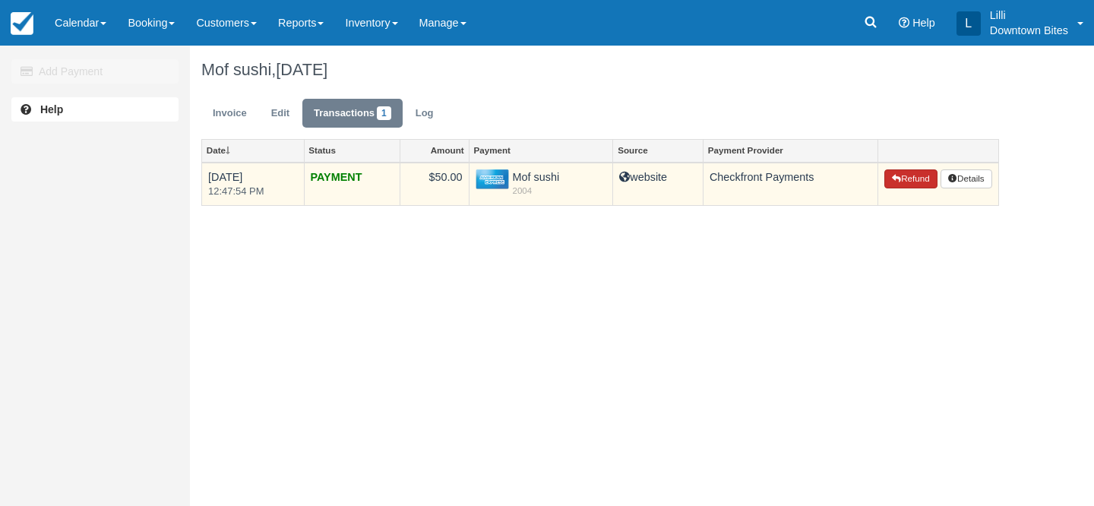
click at [909, 182] on button "Refund" at bounding box center [911, 179] width 53 height 20
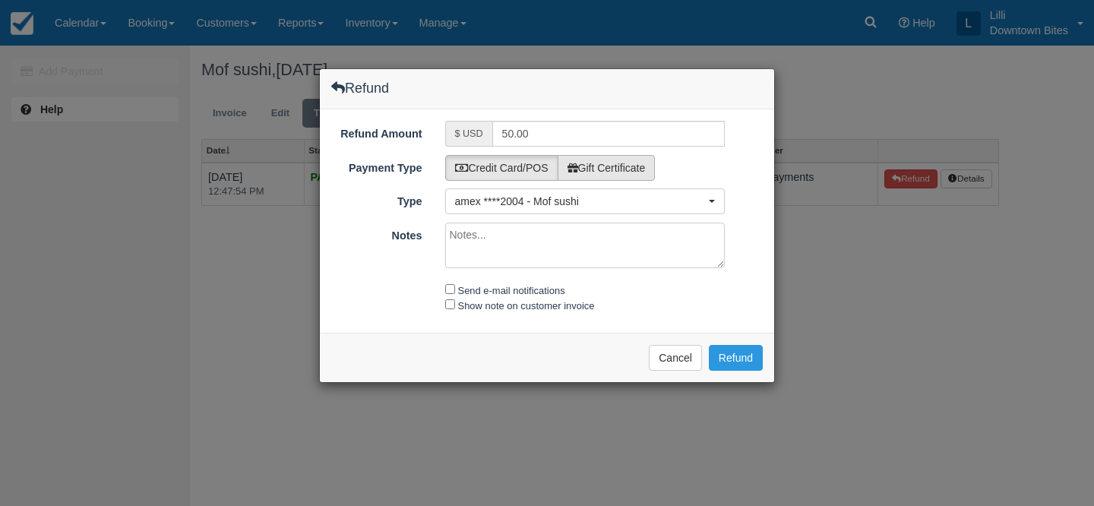
click at [634, 168] on label "Gift Certificate" at bounding box center [607, 168] width 98 height 26
radio input "true"
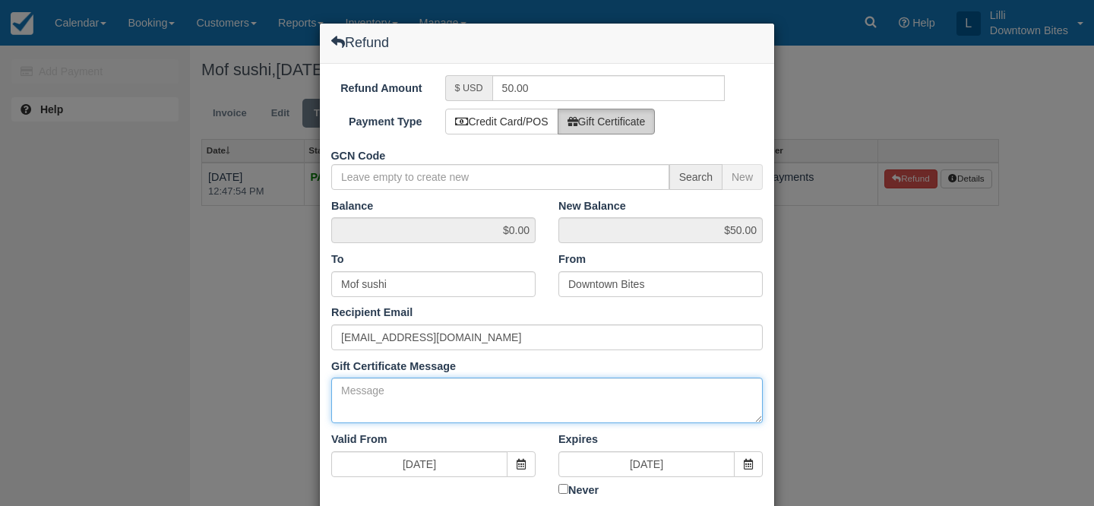
click at [369, 391] on textarea "Gift Certificate Message" at bounding box center [547, 401] width 432 height 46
paste textarea "​Hello Team, You have overbooked the Shores, based on the booking limitations (…"
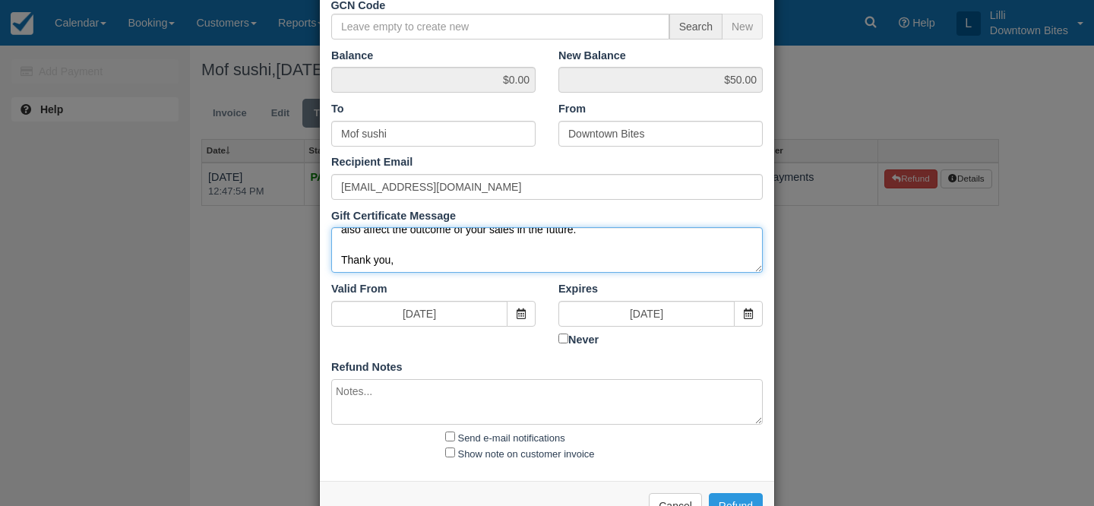
scroll to position [197, 0]
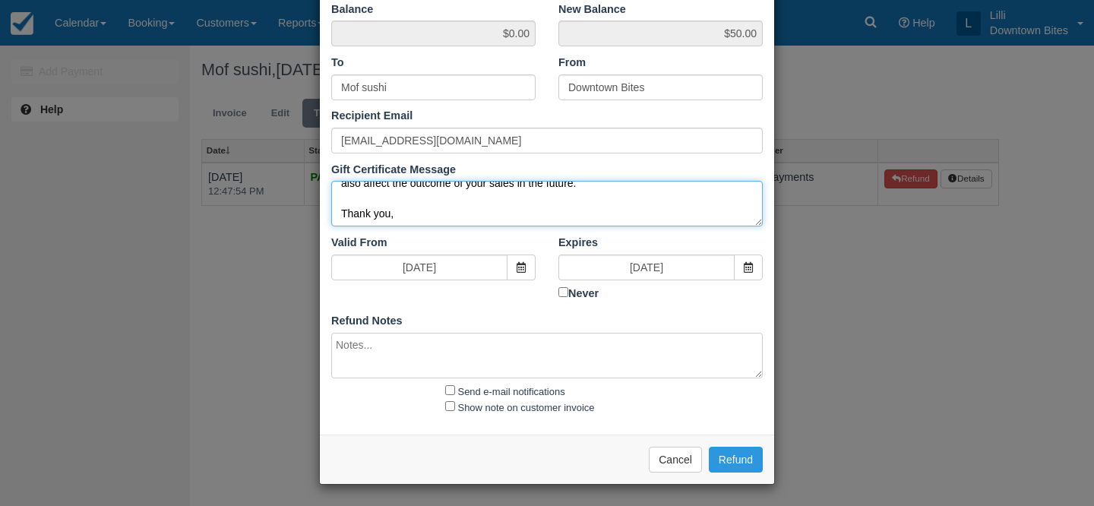
type textarea "​Hello Team, You have overbooked the Shores, based on the booking limitations (…"
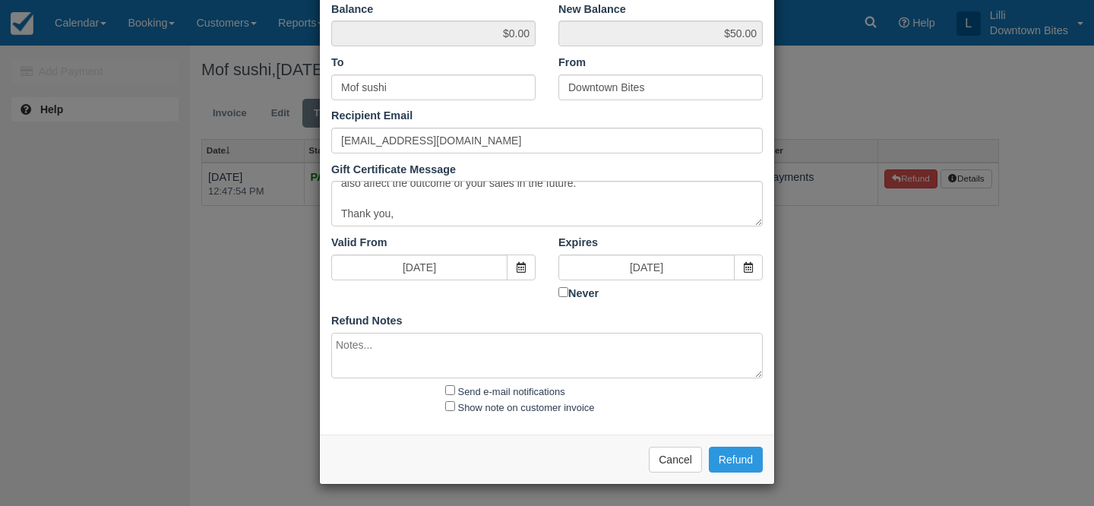
click at [350, 353] on textarea at bounding box center [547, 356] width 432 height 46
paste textarea "​Hello Team, You have overbooked the Shores, based on the booking limitations (…"
type textarea "​Hello Team, You have overbooked the Shores, based on the booking limitations (…"
click at [451, 386] on input "Send e-mail notifications" at bounding box center [450, 390] width 10 height 10
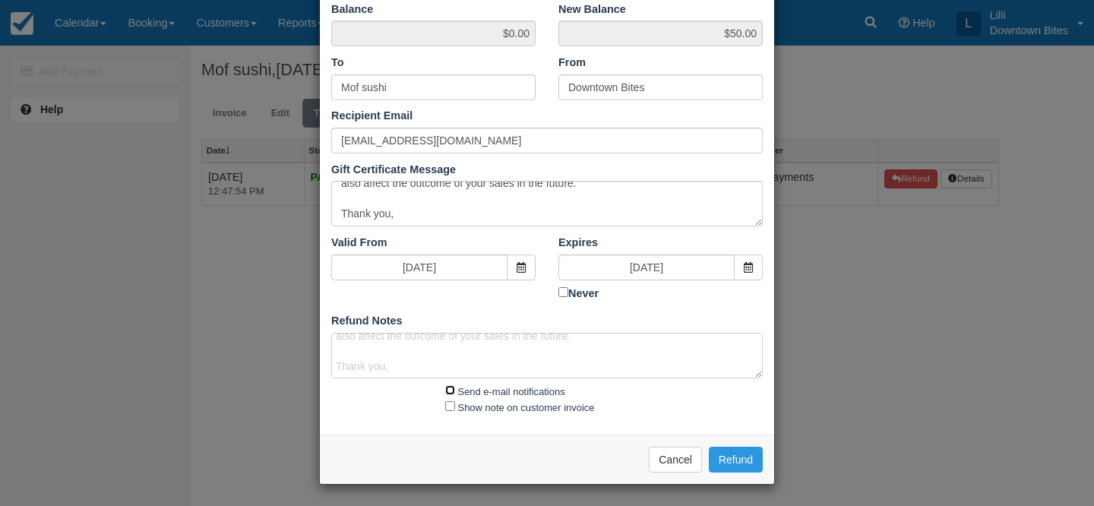
checkbox input "true"
click at [451, 403] on input "Show note on customer invoice" at bounding box center [450, 406] width 10 height 10
checkbox input "true"
click at [743, 458] on button "Refund" at bounding box center [736, 460] width 54 height 26
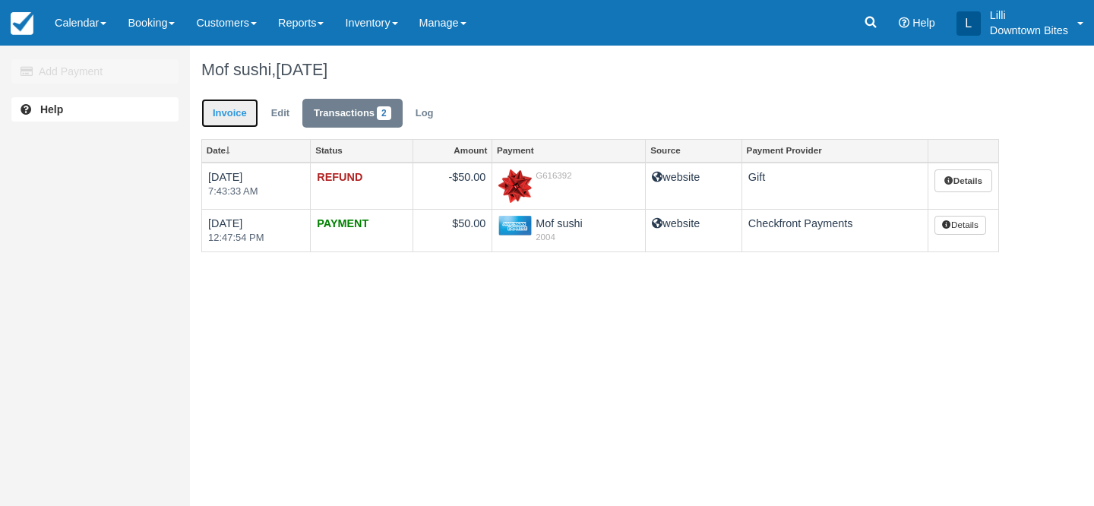
click at [235, 112] on link "Invoice" at bounding box center [229, 114] width 57 height 30
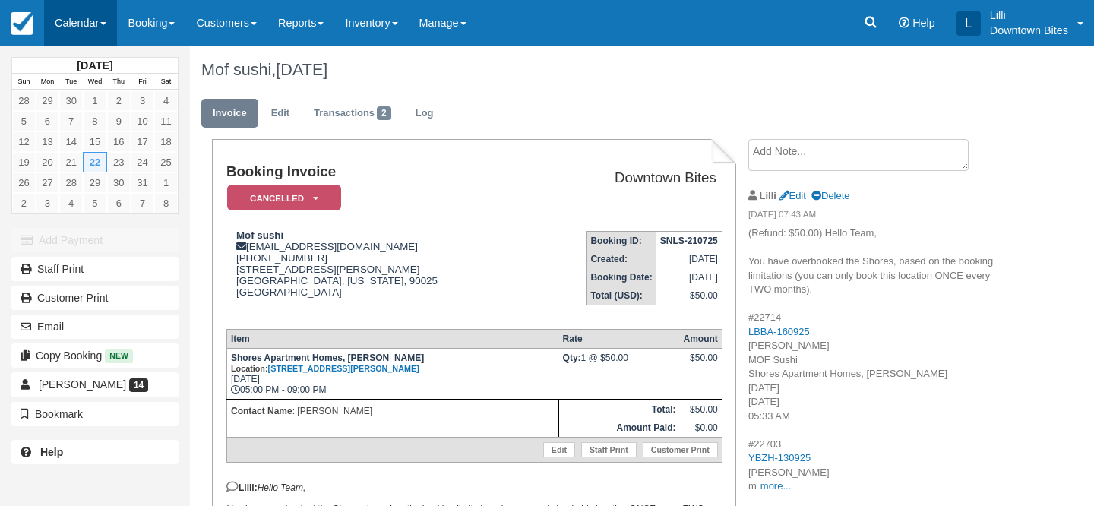
click at [55, 21] on link "Calendar" at bounding box center [80, 23] width 73 height 46
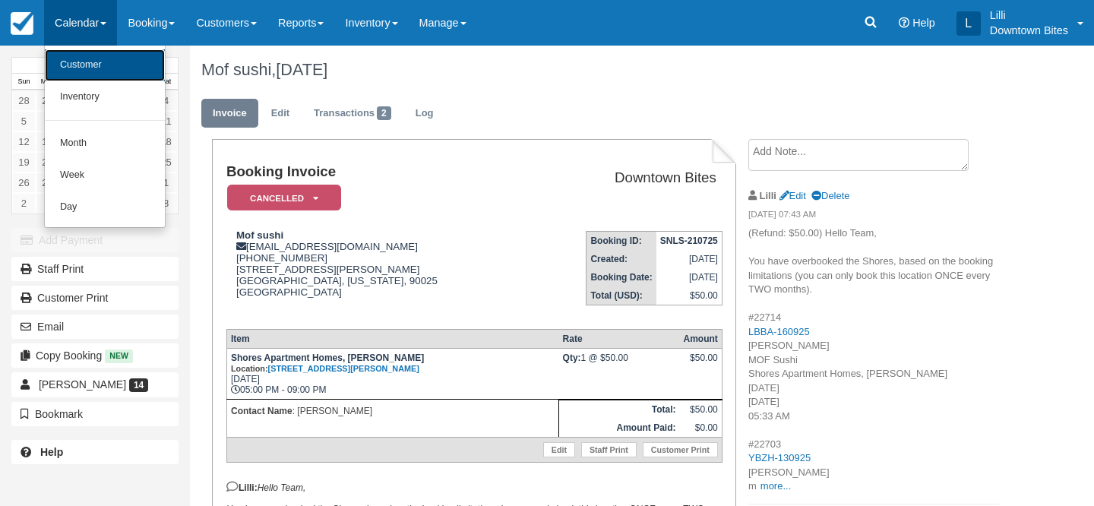
click at [98, 75] on link "Customer" at bounding box center [105, 65] width 120 height 32
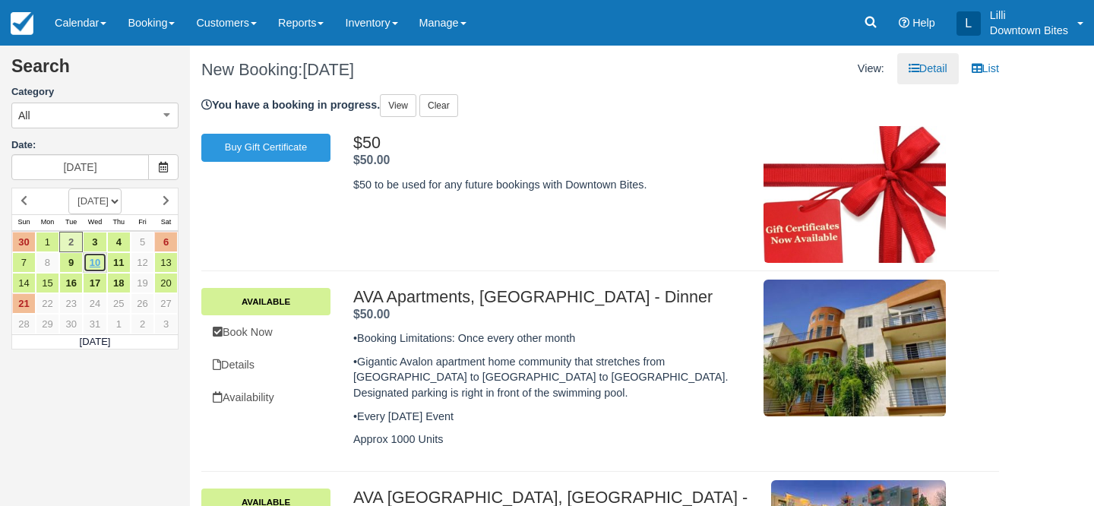
click at [97, 261] on link "10" at bounding box center [95, 262] width 24 height 21
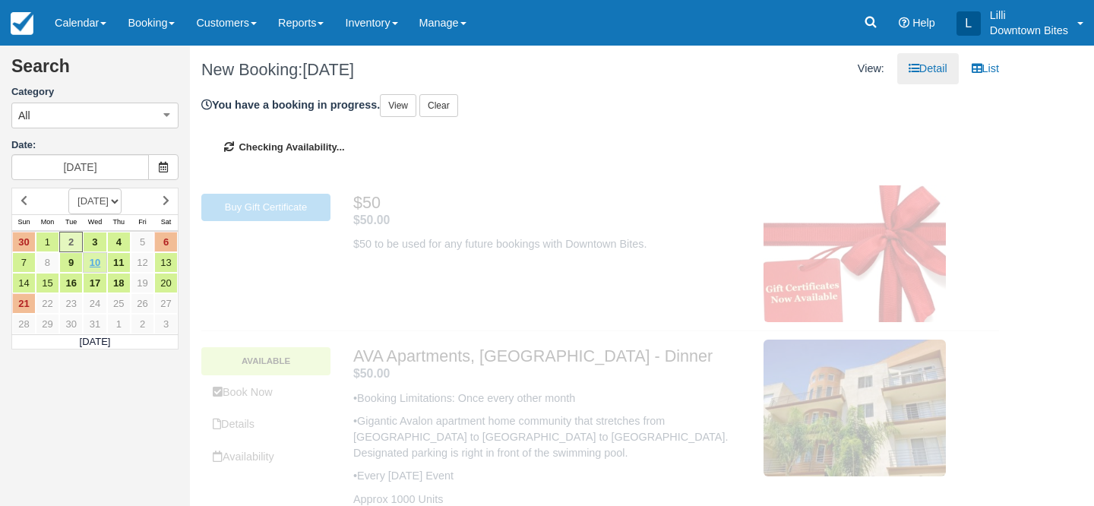
type input "[DATE]"
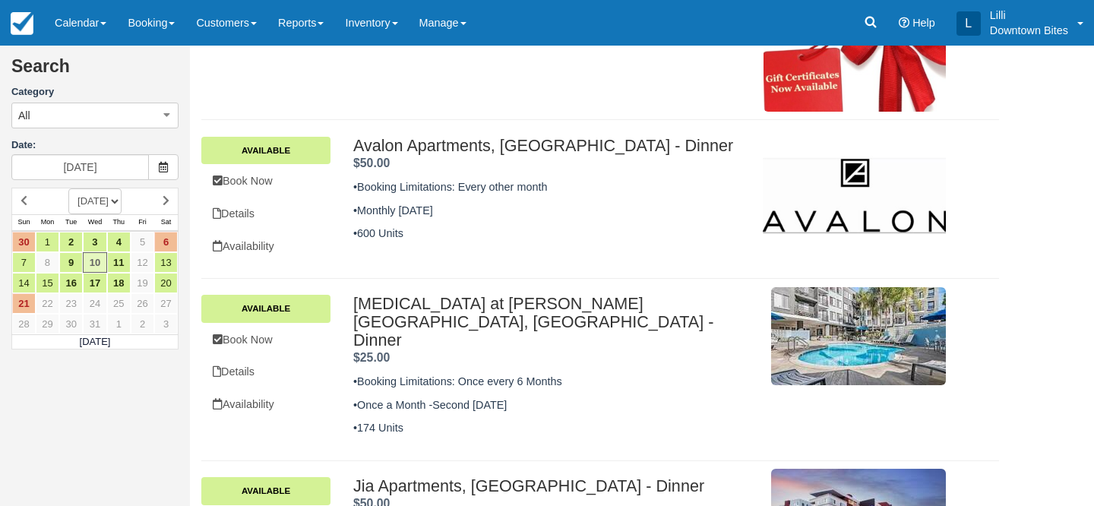
scroll to position [152, 0]
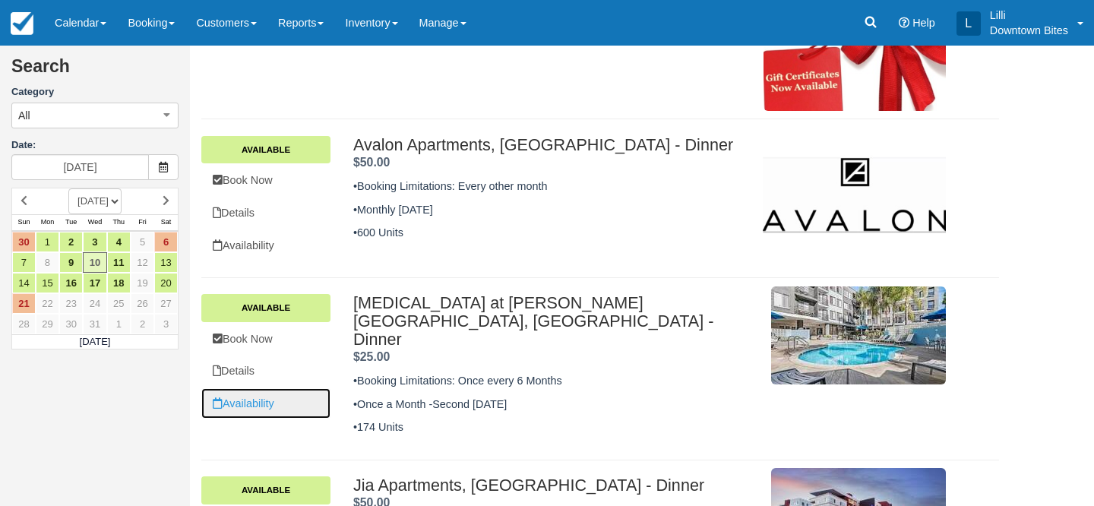
click at [239, 394] on link "Availability" at bounding box center [265, 403] width 129 height 31
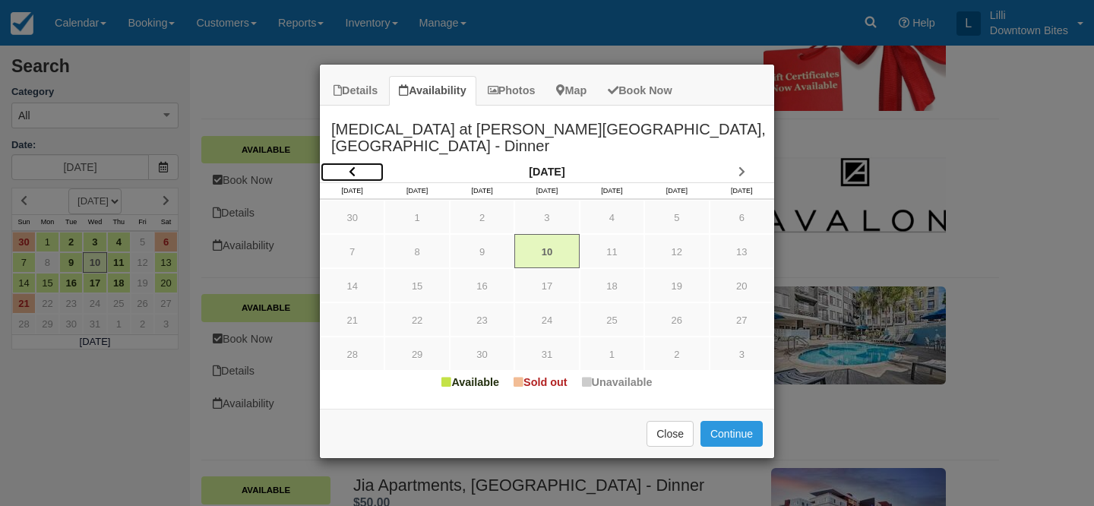
click at [357, 162] on link "Item Modal" at bounding box center [352, 172] width 65 height 21
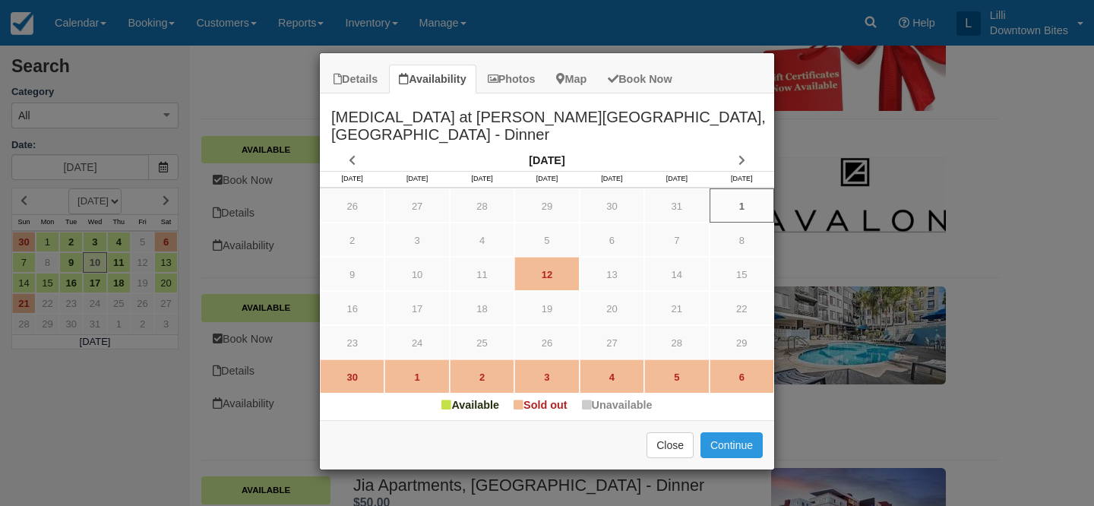
click at [237, 103] on div "Details Availability Photos Map Book Now [MEDICAL_DATA] at [PERSON_NAME][GEOGRA…" at bounding box center [547, 253] width 1094 height 506
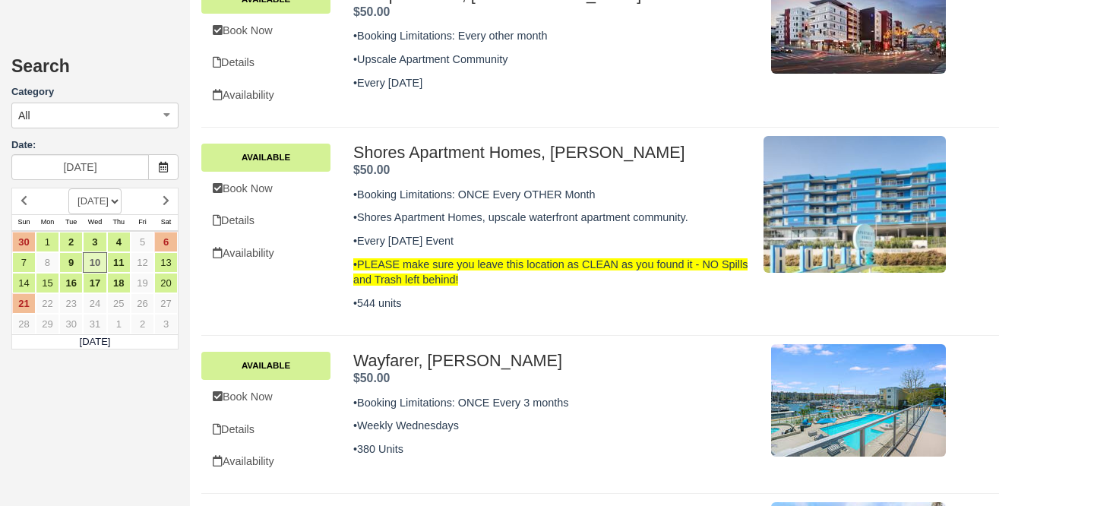
scroll to position [735, 0]
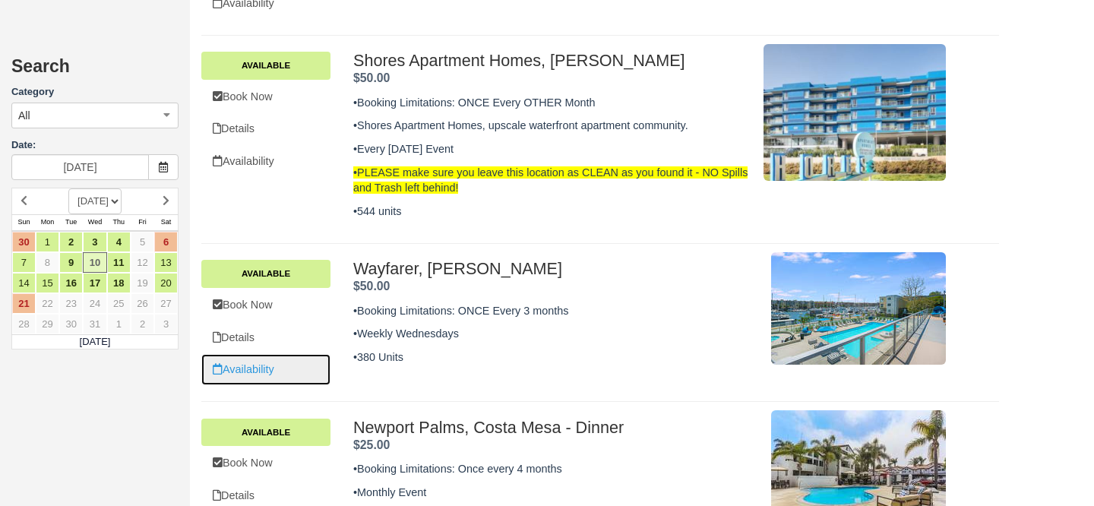
click at [263, 354] on link "Availability" at bounding box center [265, 369] width 129 height 31
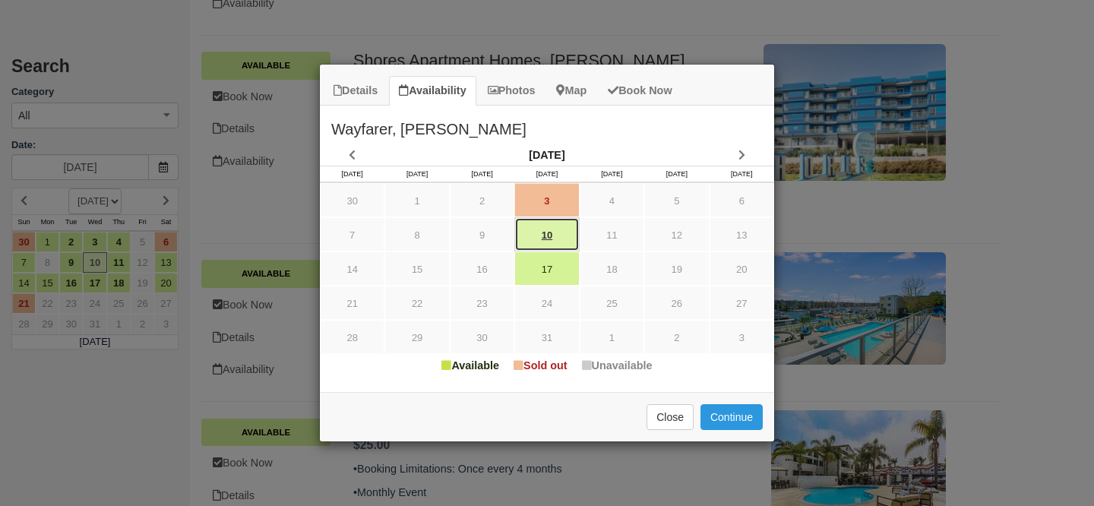
click at [553, 237] on link "10" at bounding box center [547, 234] width 65 height 34
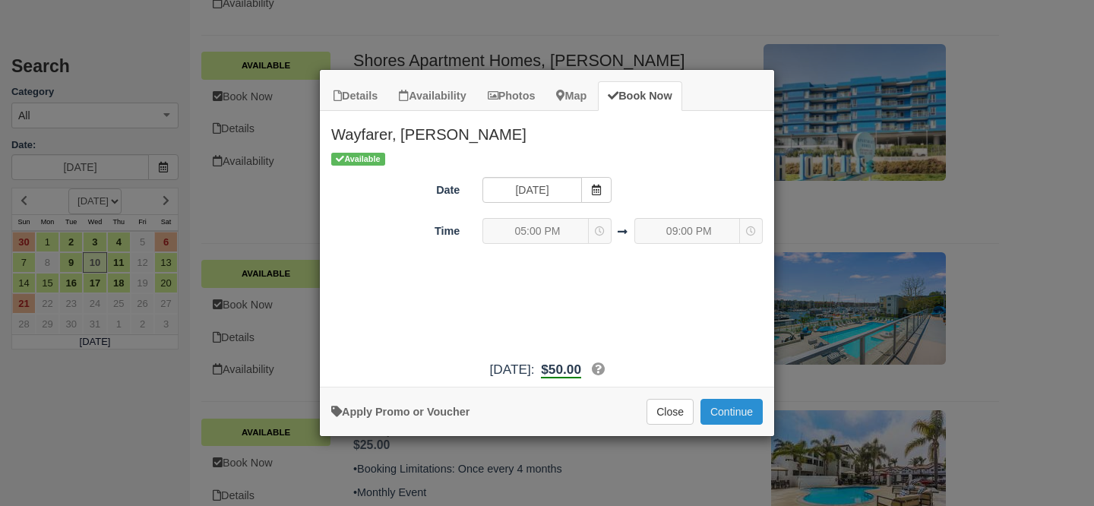
click at [756, 407] on button "Continue" at bounding box center [732, 412] width 62 height 26
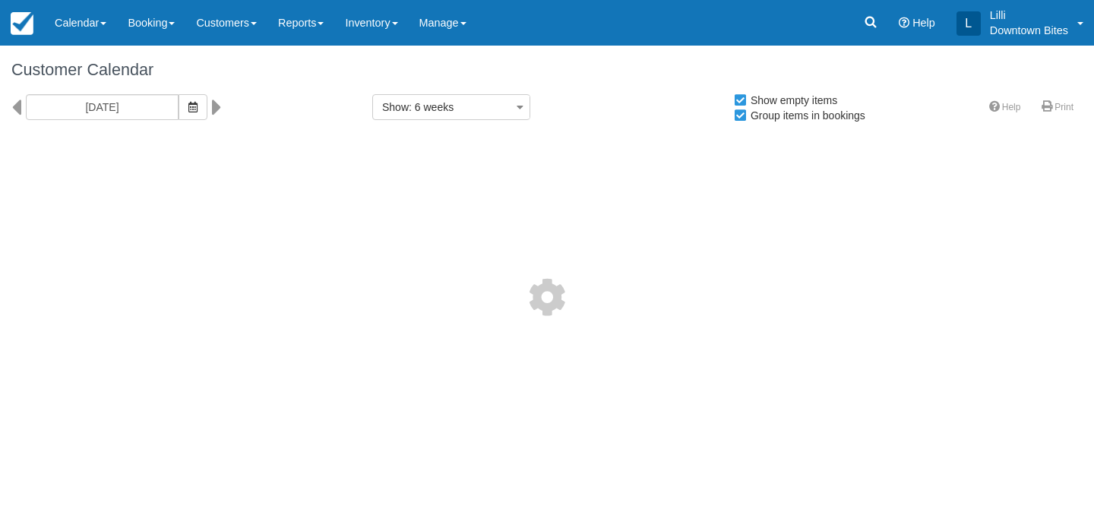
select select
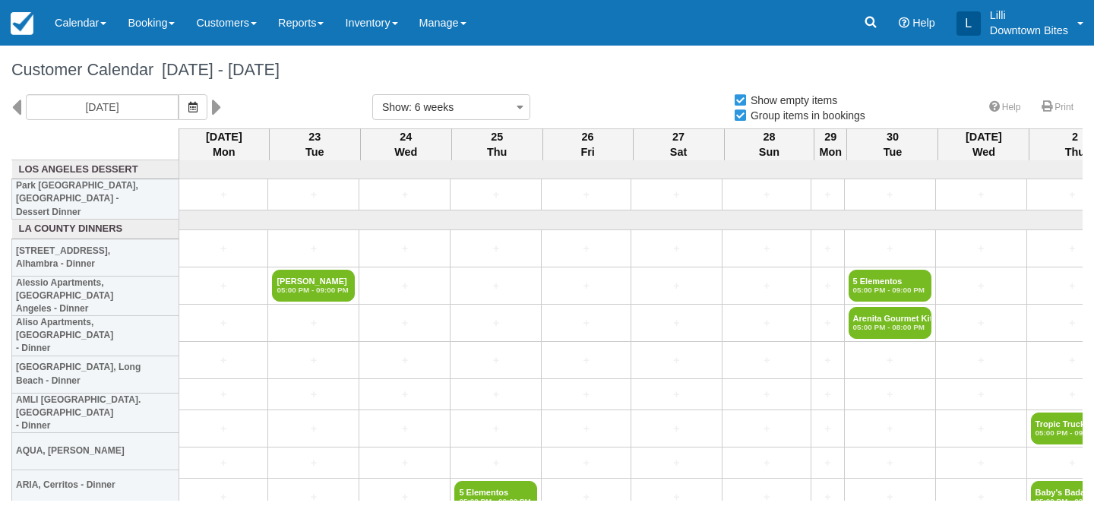
select select
click at [134, 101] on input "[DATE]" at bounding box center [102, 107] width 153 height 26
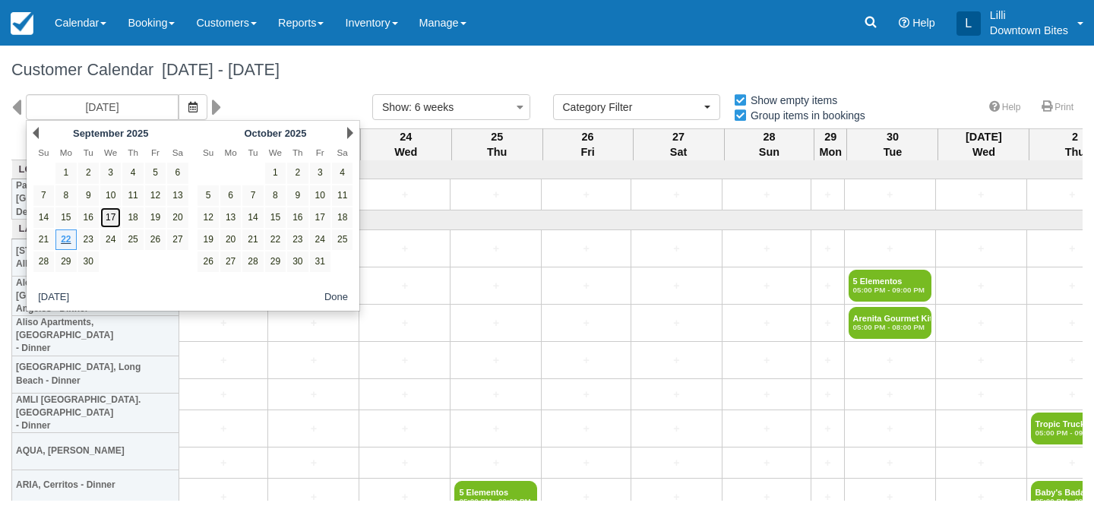
click at [112, 220] on link "17" at bounding box center [110, 217] width 21 height 21
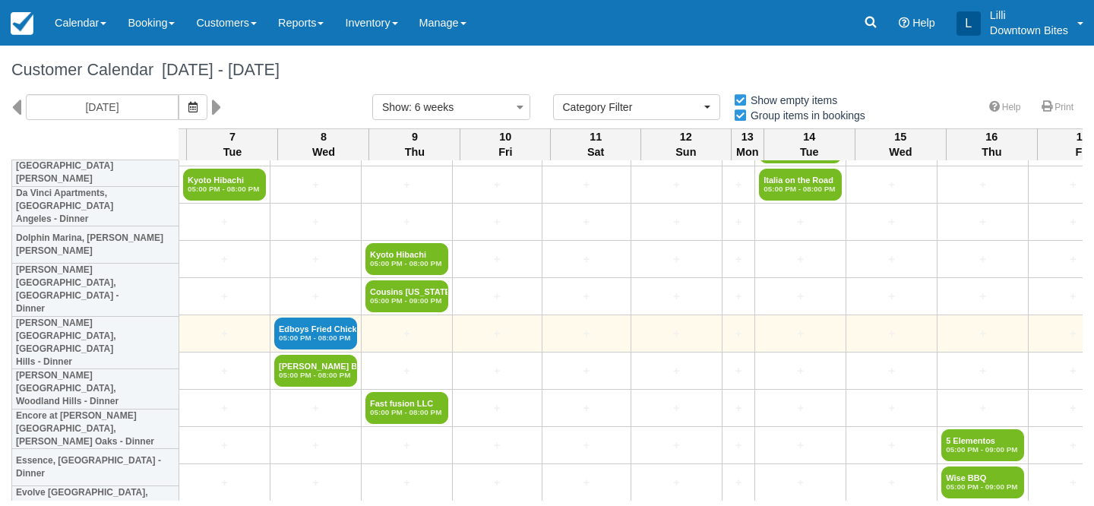
scroll to position [859, 1601]
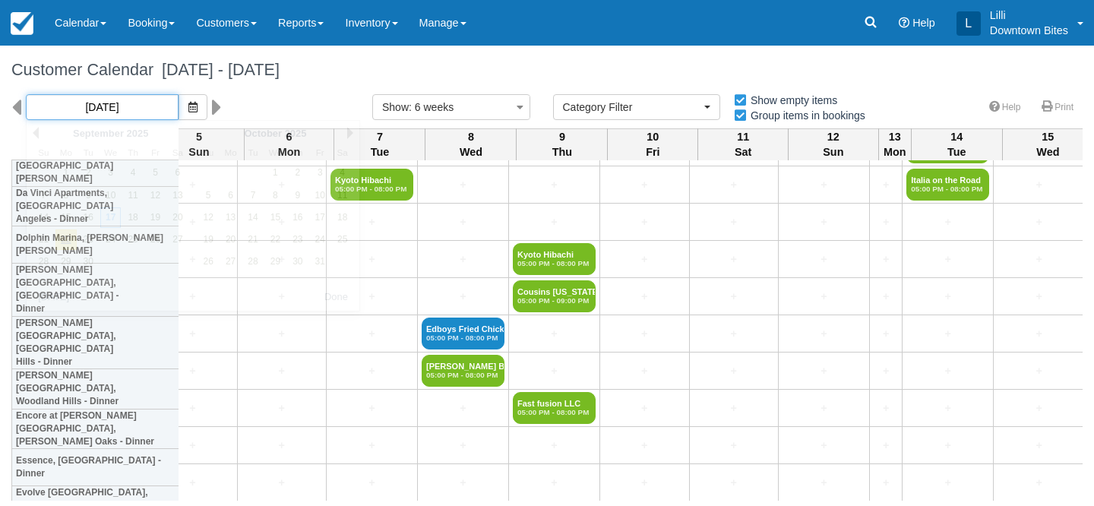
click at [109, 113] on input "[DATE]" at bounding box center [102, 107] width 153 height 26
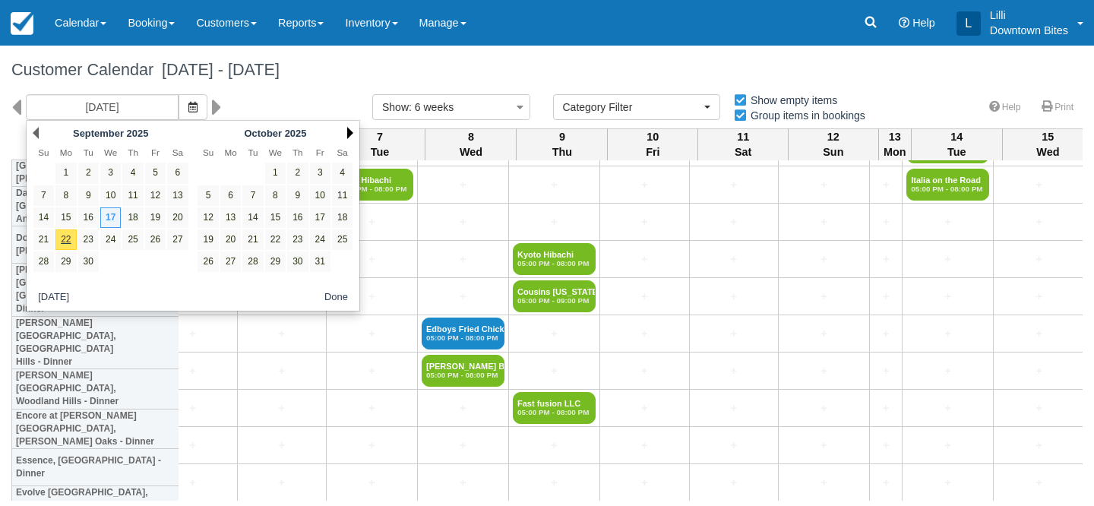
click at [350, 133] on link "Next" at bounding box center [350, 133] width 6 height 12
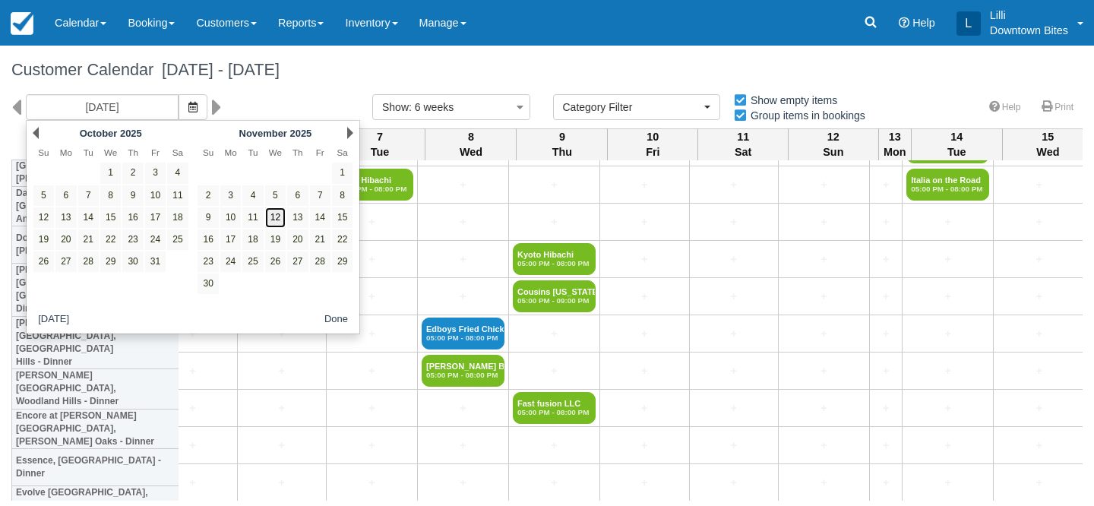
click at [277, 222] on link "12" at bounding box center [275, 217] width 21 height 21
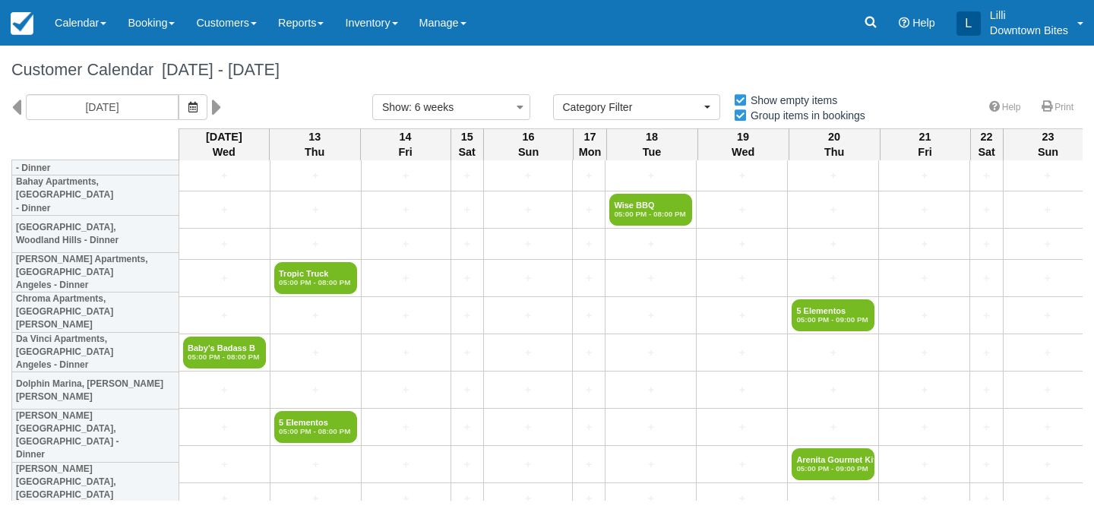
scroll to position [908, 0]
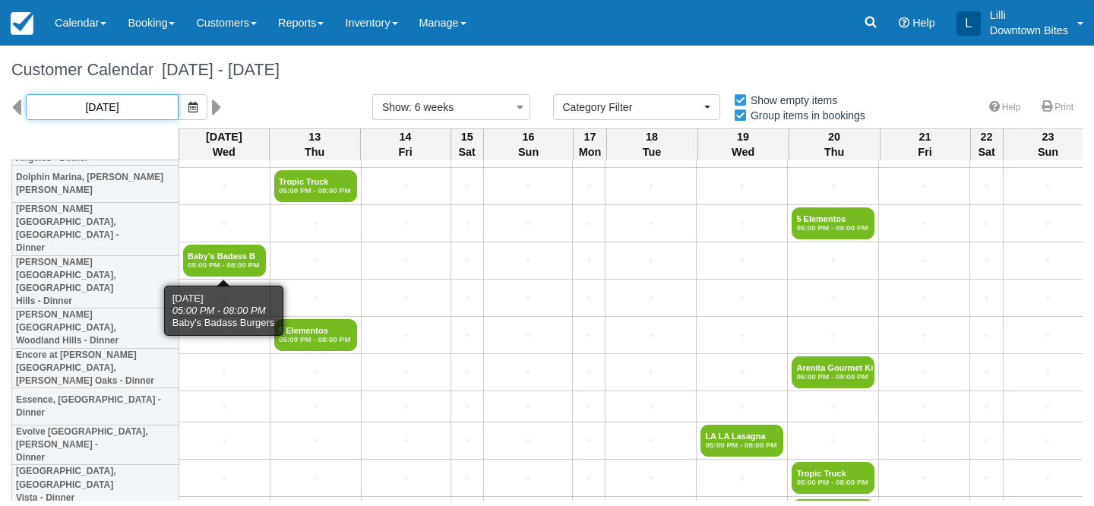
click at [122, 106] on input "11/12/25" at bounding box center [102, 107] width 153 height 26
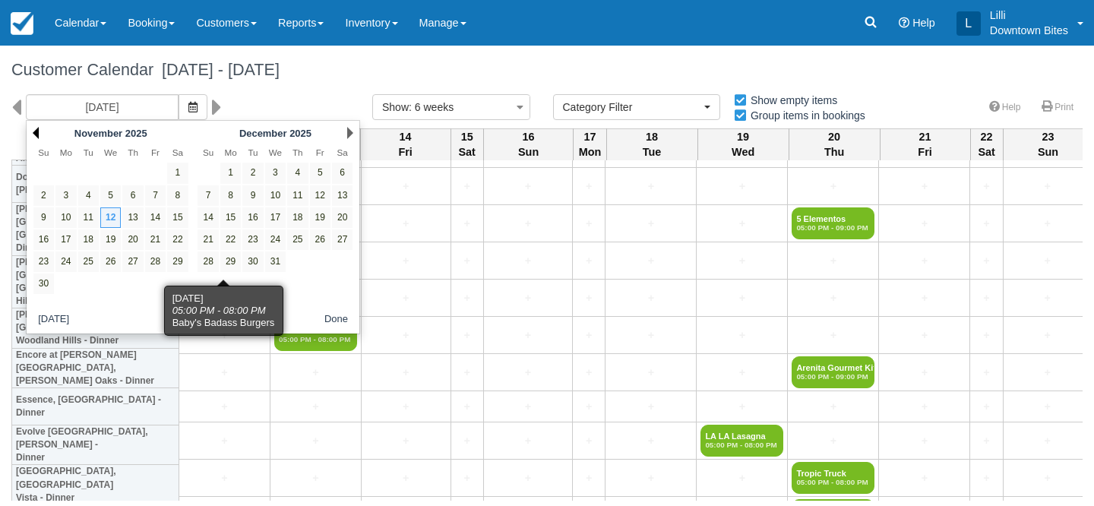
click at [37, 131] on link "Prev" at bounding box center [36, 133] width 6 height 12
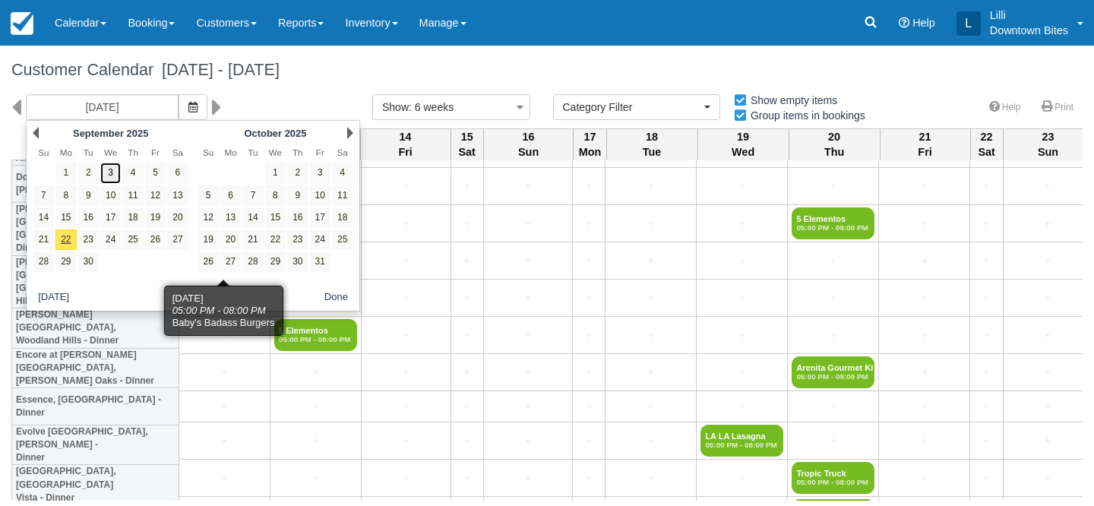
click at [118, 173] on link "3" at bounding box center [110, 173] width 21 height 21
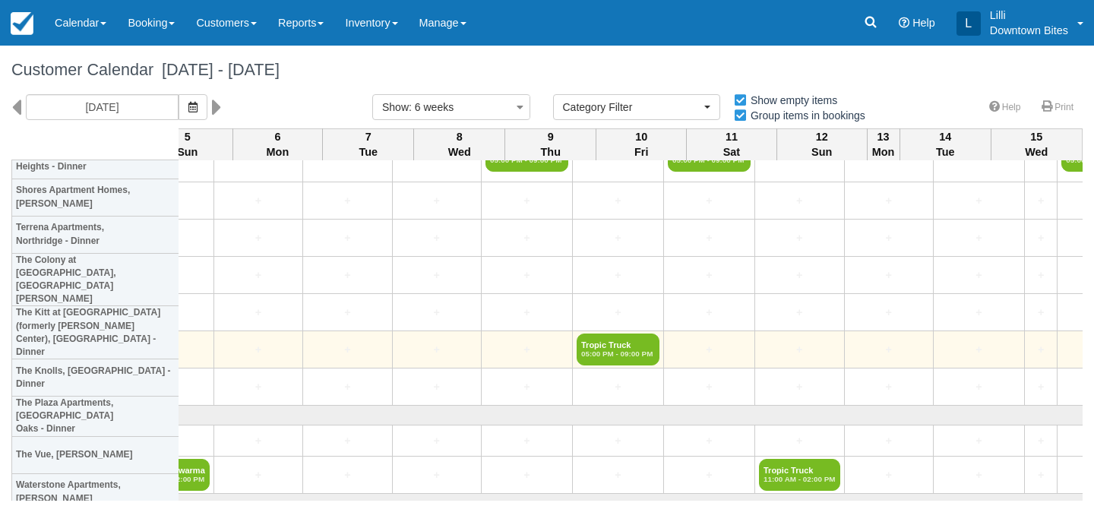
scroll to position [2017, 2827]
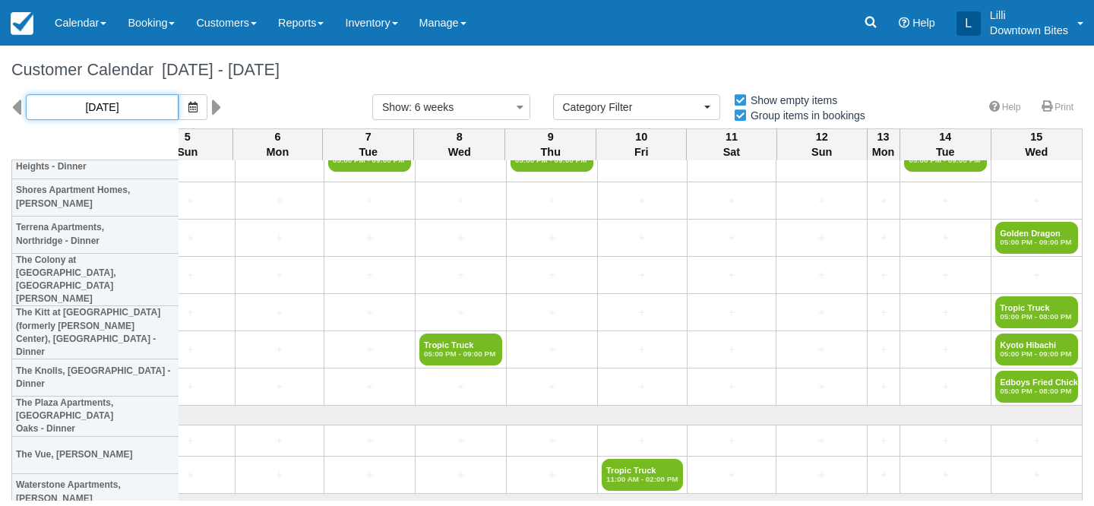
click at [118, 97] on input "09/03/25" at bounding box center [102, 107] width 153 height 26
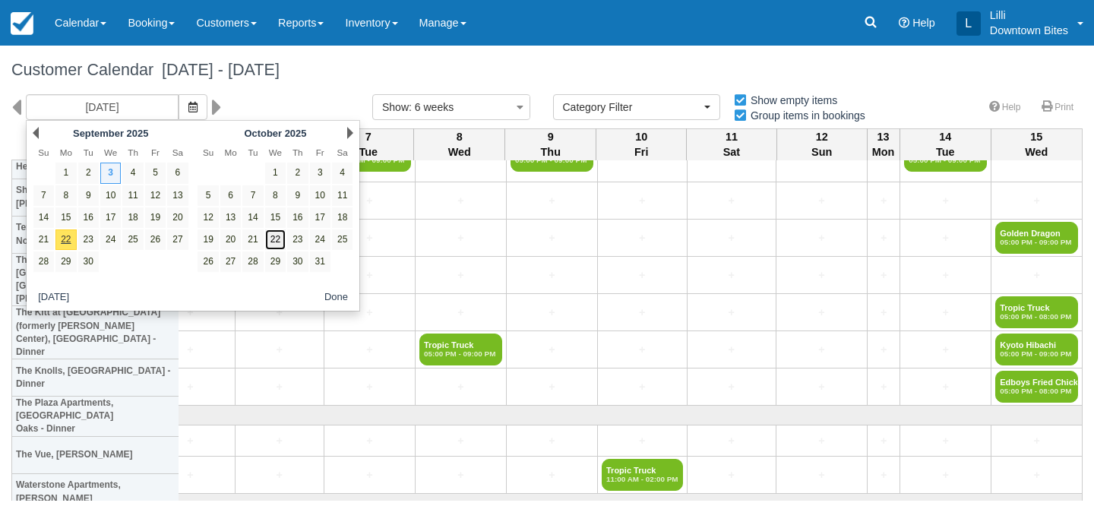
click at [277, 244] on link "22" at bounding box center [275, 240] width 21 height 21
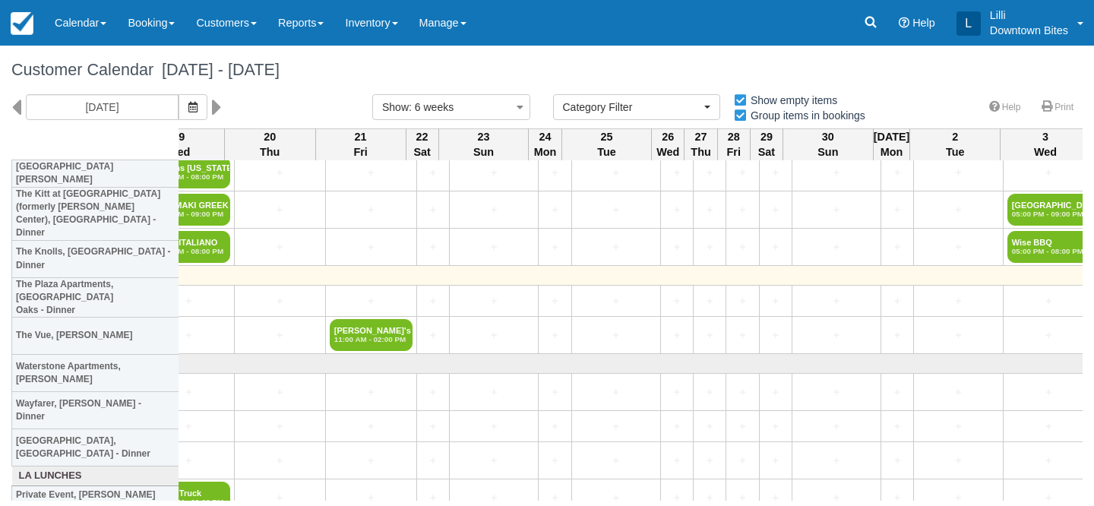
scroll to position [2099, 2241]
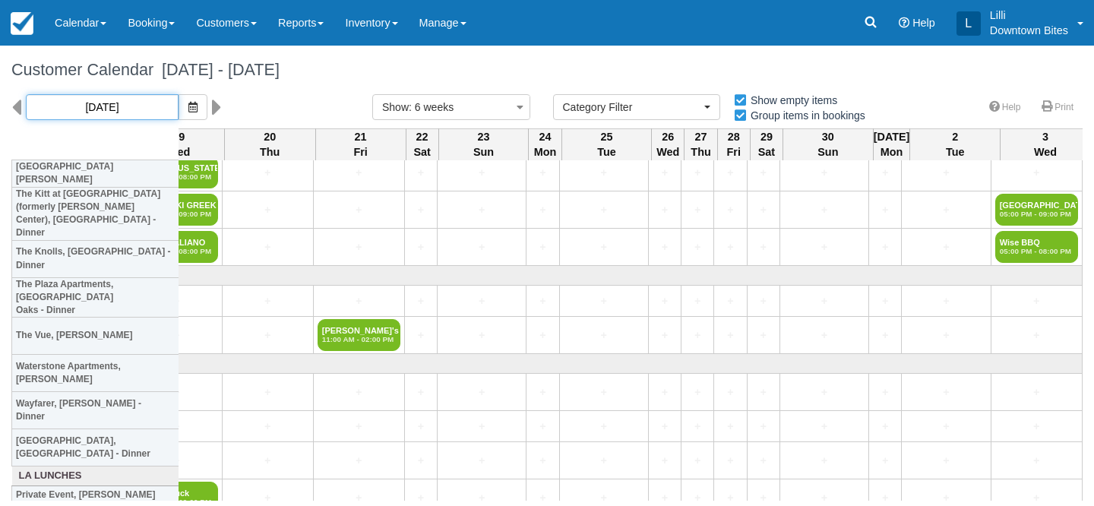
click at [129, 108] on input "10/22/25" at bounding box center [102, 107] width 153 height 26
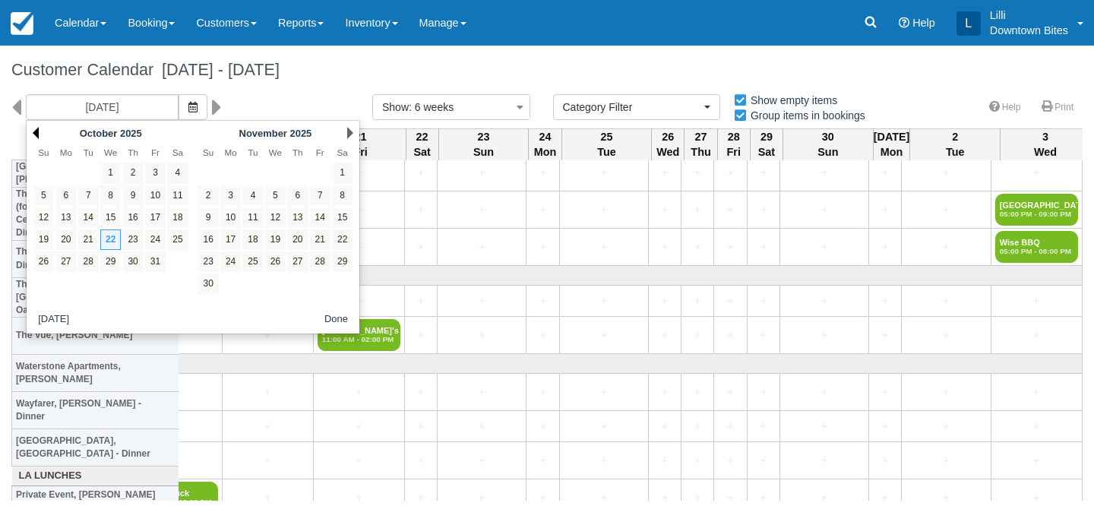
click at [36, 131] on link "Prev" at bounding box center [36, 133] width 6 height 12
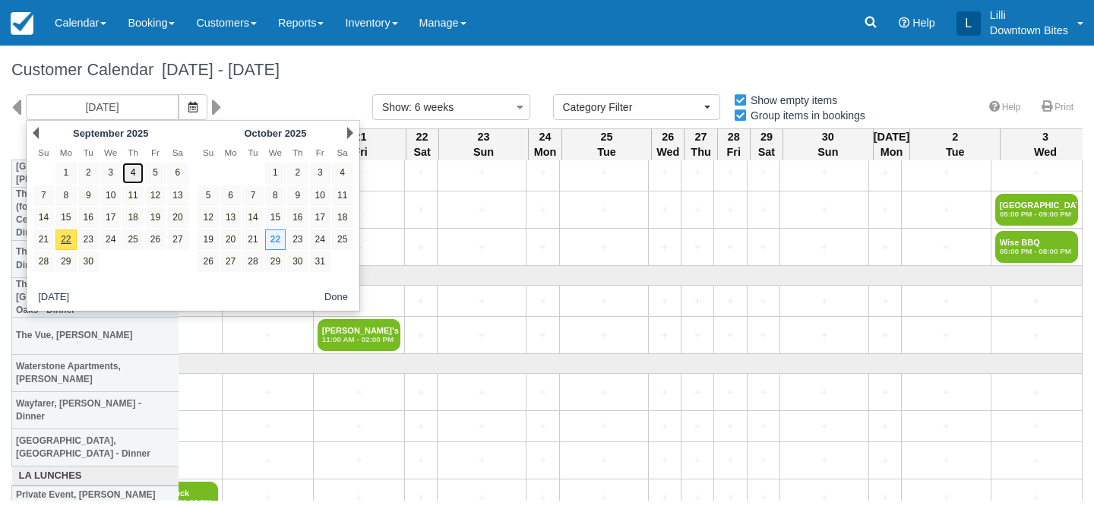
click at [137, 173] on link "4" at bounding box center [132, 173] width 21 height 21
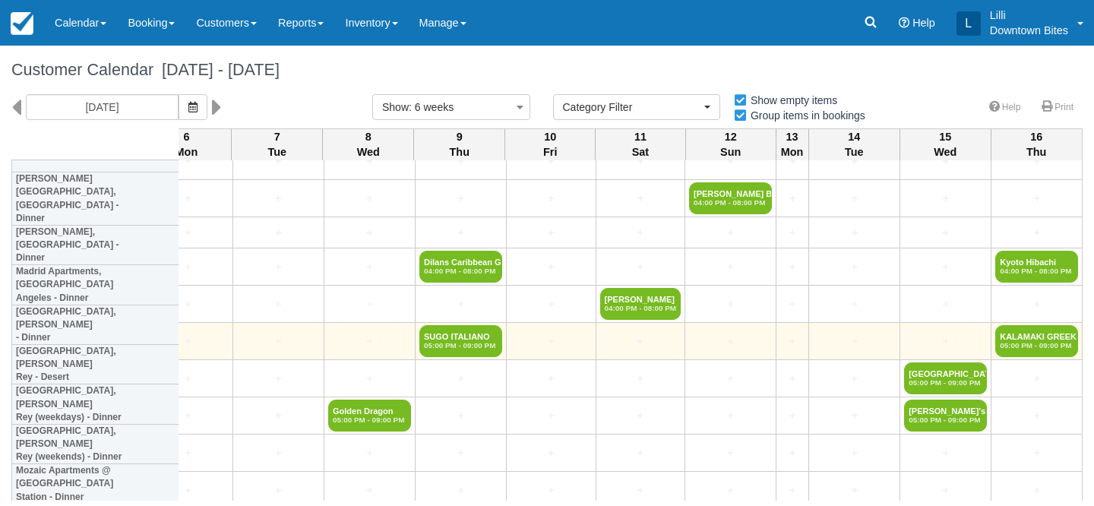
scroll to position [1367, 2827]
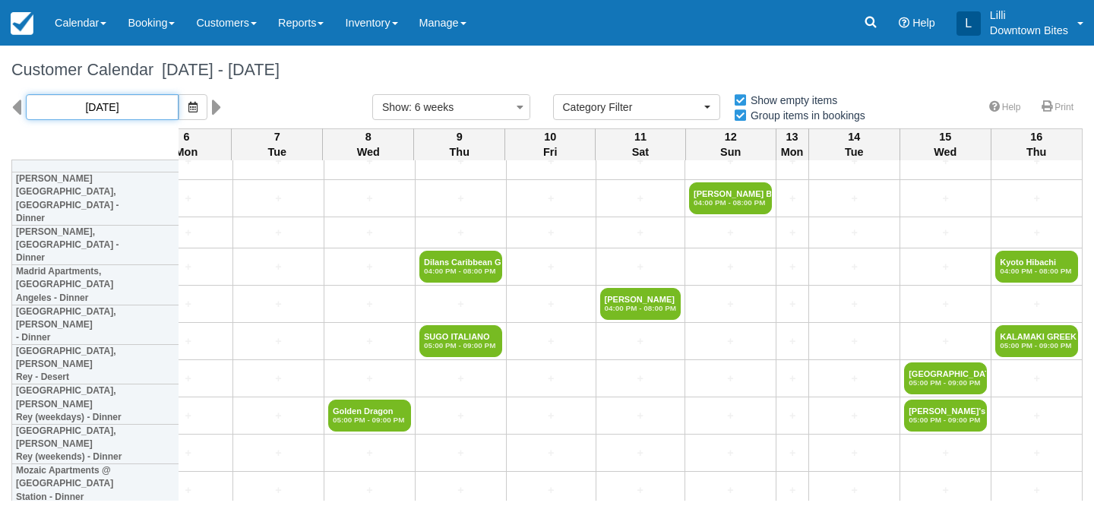
click at [111, 103] on input "09/04/25" at bounding box center [102, 107] width 153 height 26
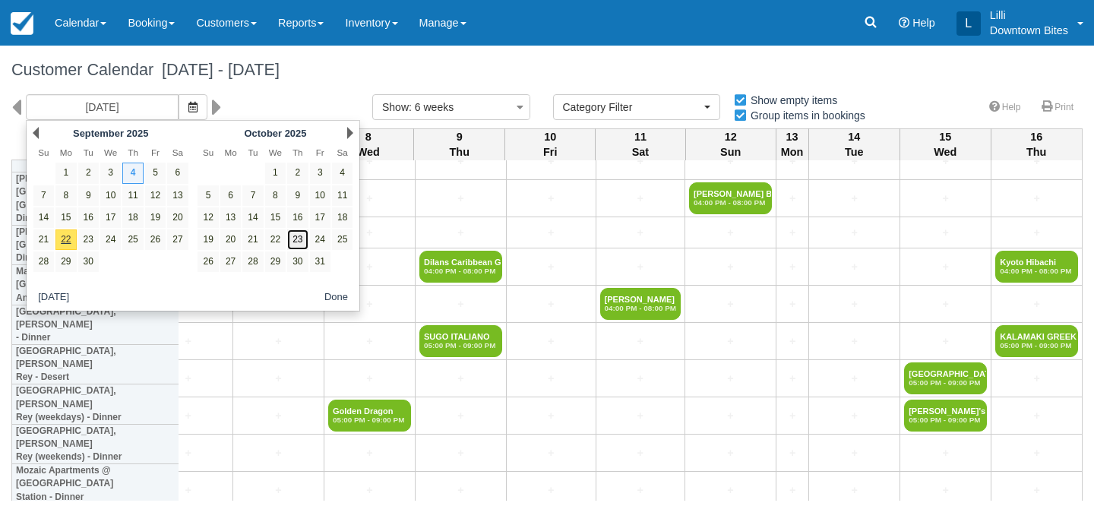
click at [296, 246] on link "23" at bounding box center [297, 240] width 21 height 21
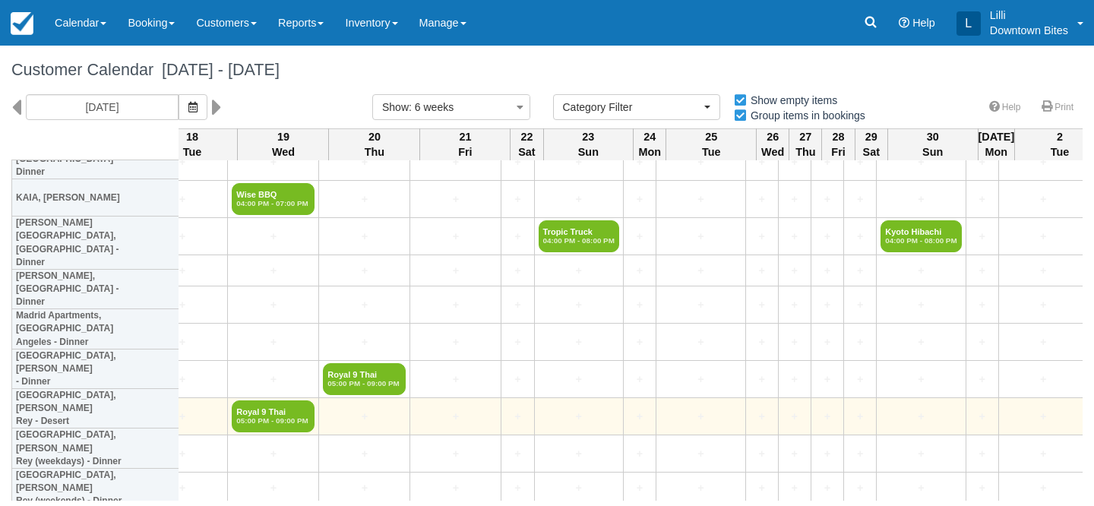
scroll to position [1316, 2241]
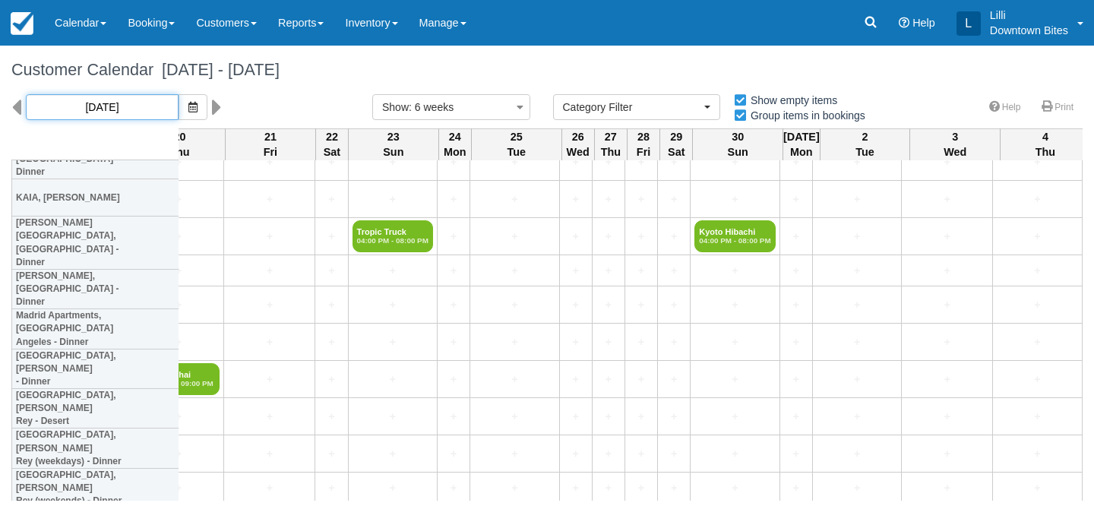
click at [97, 98] on input "10/23/25" at bounding box center [102, 107] width 153 height 26
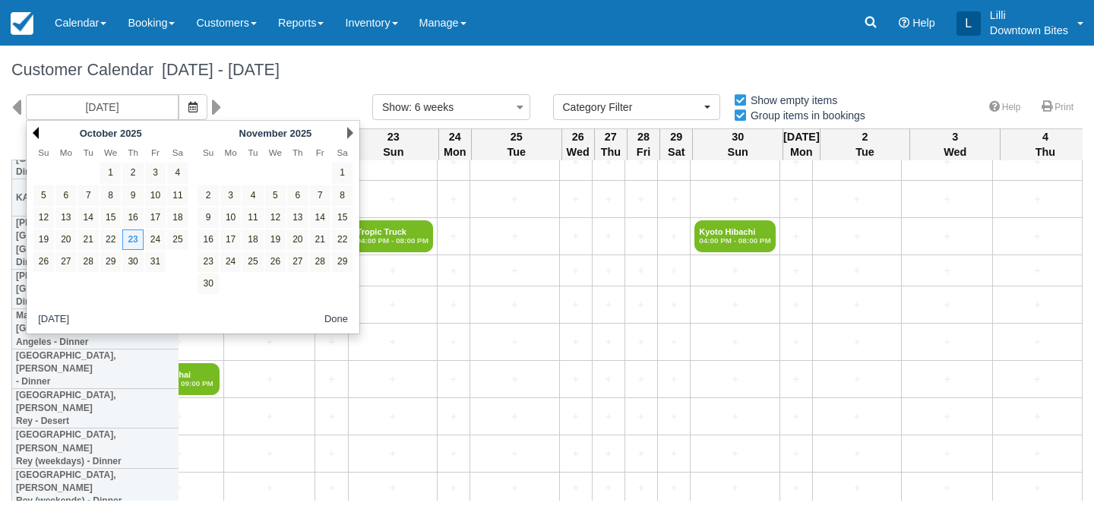
click at [38, 131] on link "Prev" at bounding box center [36, 133] width 6 height 12
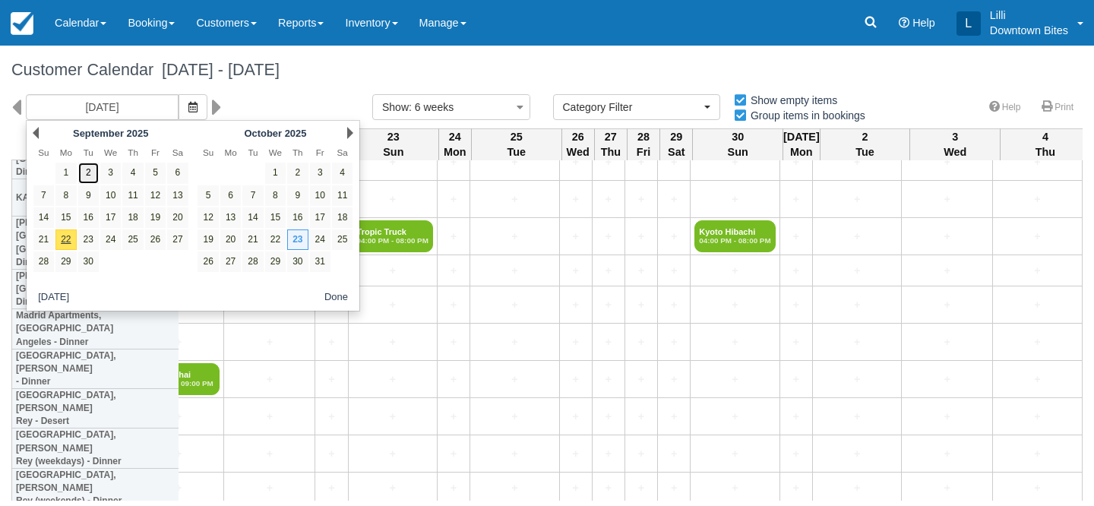
click at [94, 176] on link "2" at bounding box center [88, 173] width 21 height 21
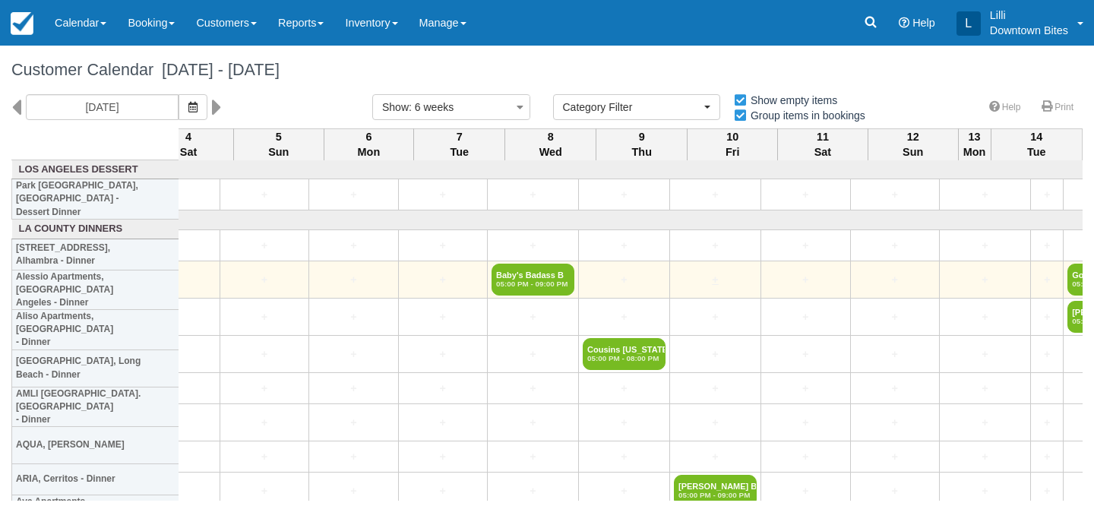
scroll to position [0, 2827]
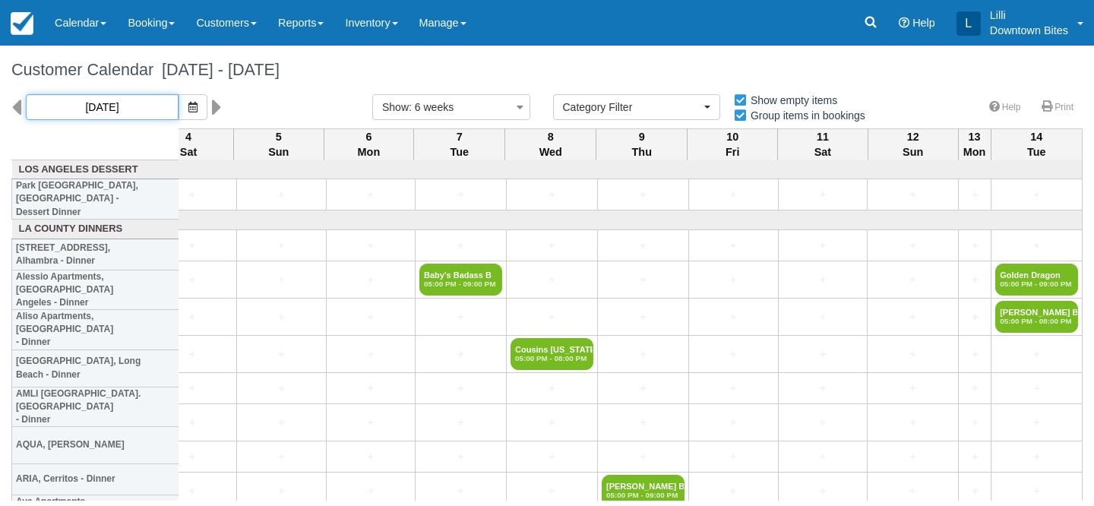
click at [105, 101] on input "09/02/25" at bounding box center [102, 107] width 153 height 26
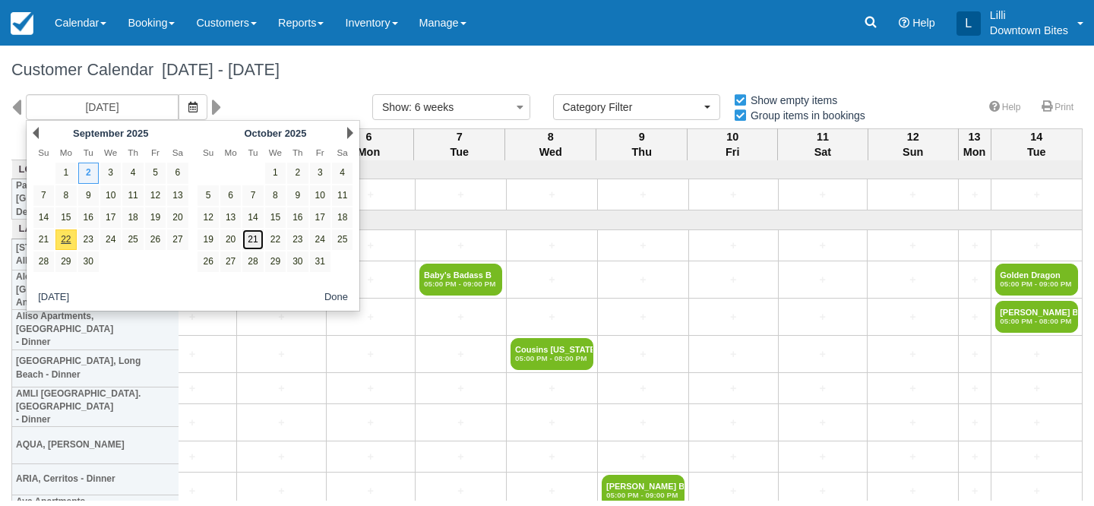
click at [255, 239] on link "21" at bounding box center [252, 240] width 21 height 21
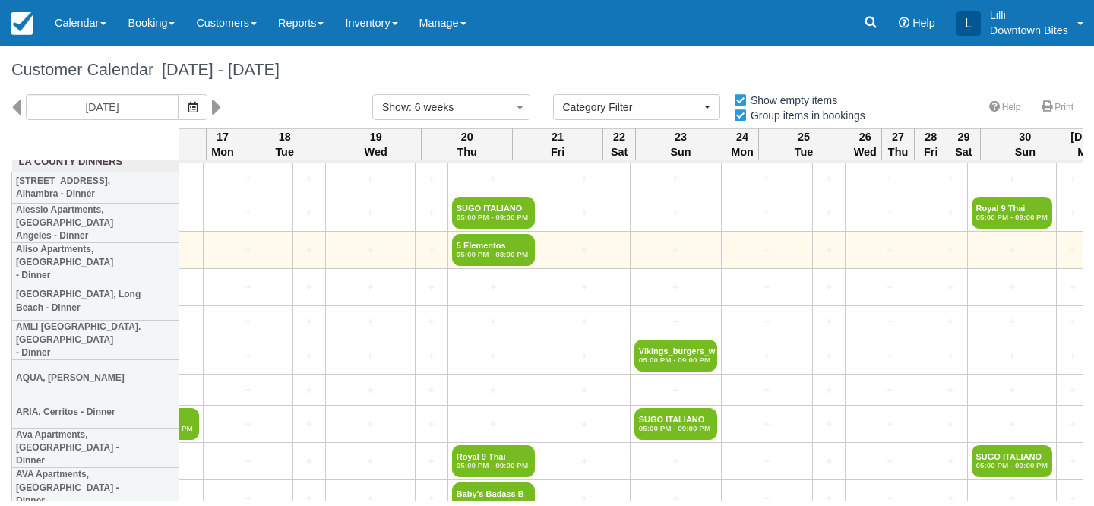
scroll to position [67, 2242]
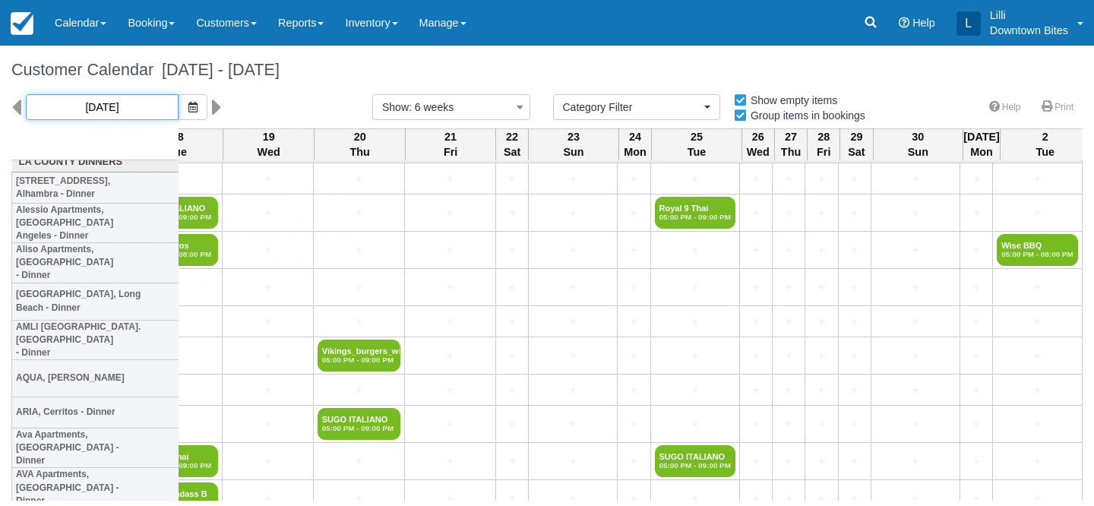
click at [102, 106] on input "10/21/25" at bounding box center [102, 107] width 153 height 26
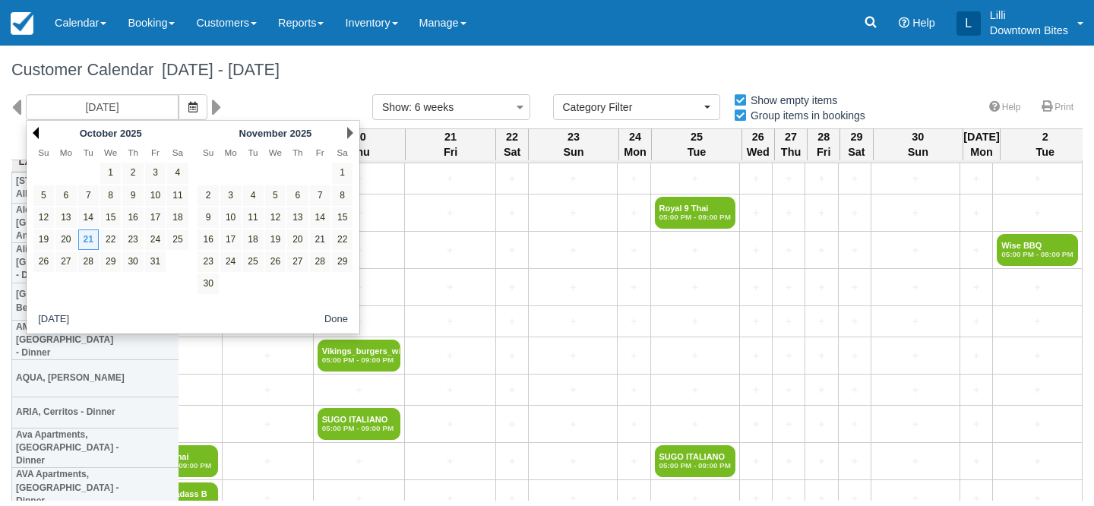
click at [36, 131] on link "Prev" at bounding box center [36, 133] width 6 height 12
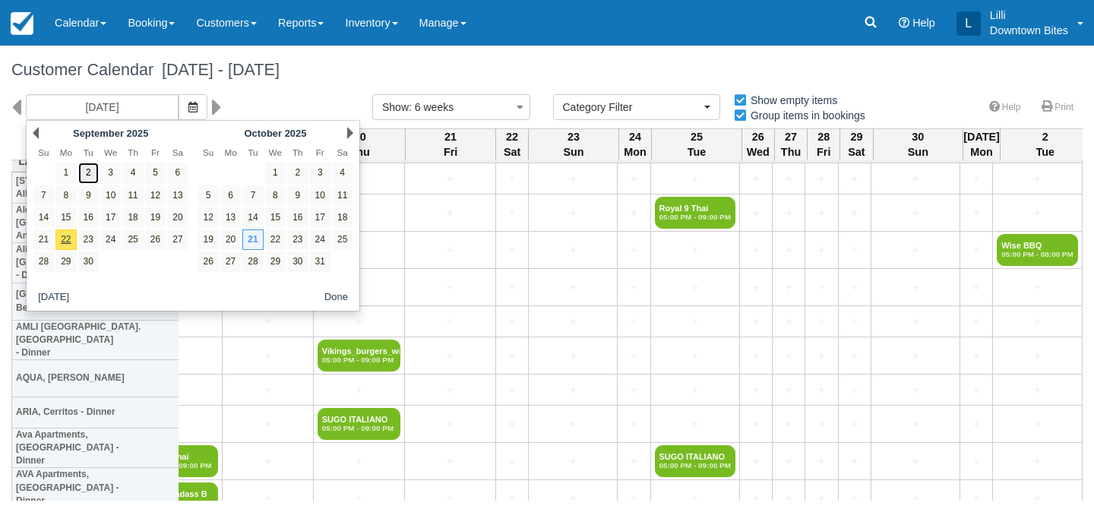
click at [87, 174] on link "2" at bounding box center [88, 173] width 21 height 21
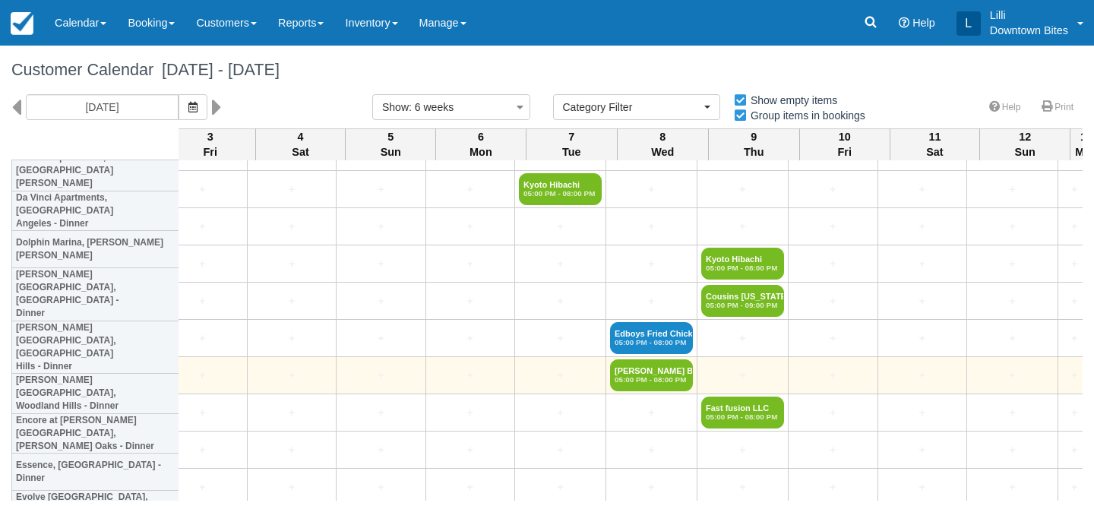
scroll to position [848, 2827]
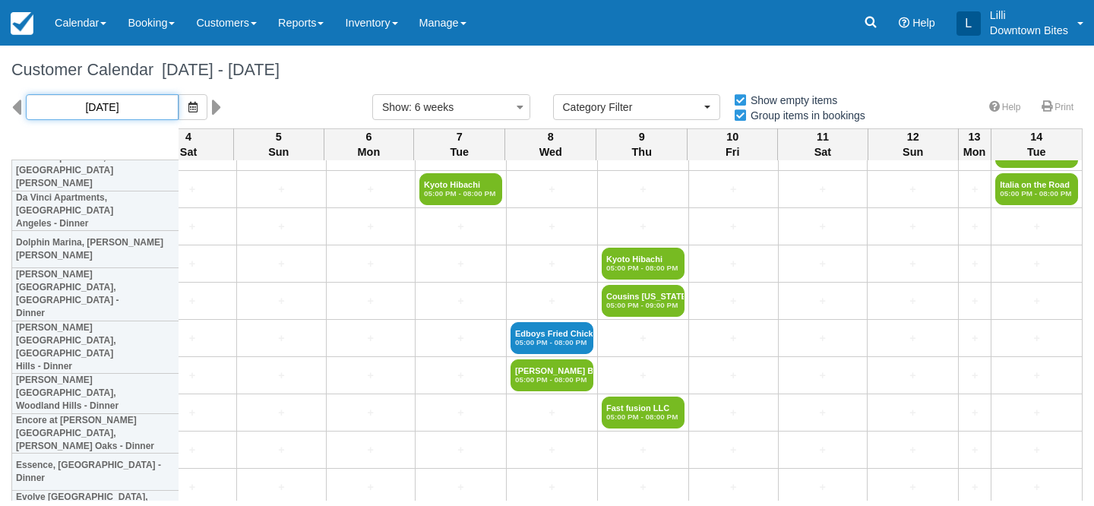
click at [116, 100] on input "09/02/25" at bounding box center [102, 107] width 153 height 26
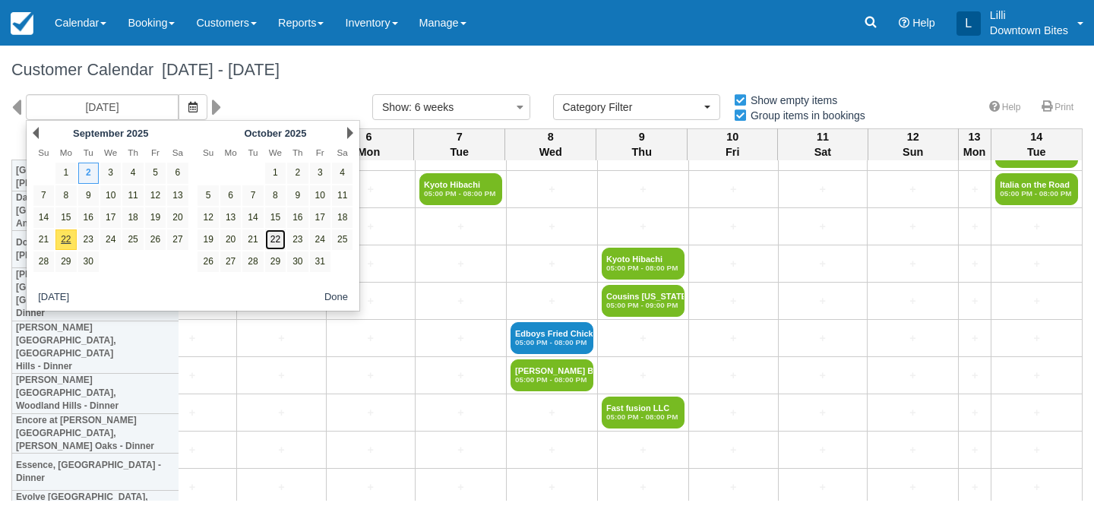
click at [279, 242] on link "22" at bounding box center [275, 240] width 21 height 21
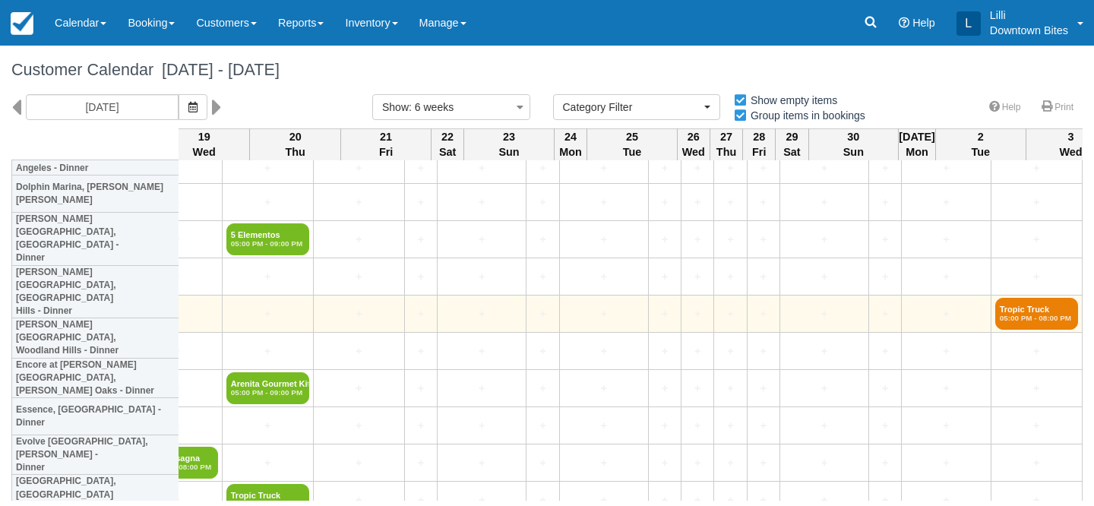
scroll to position [904, 2241]
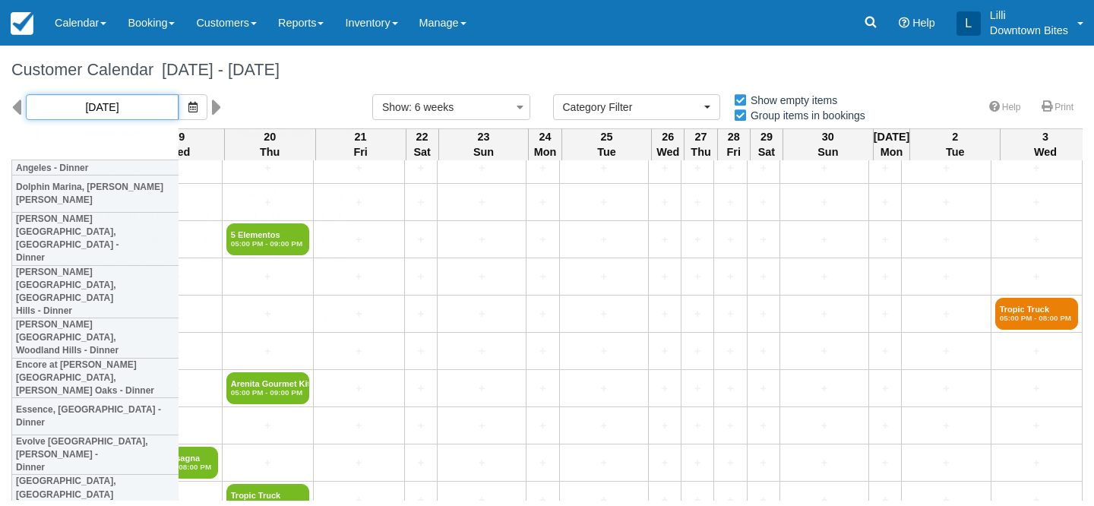
click at [63, 107] on input "10/22/25" at bounding box center [102, 107] width 153 height 26
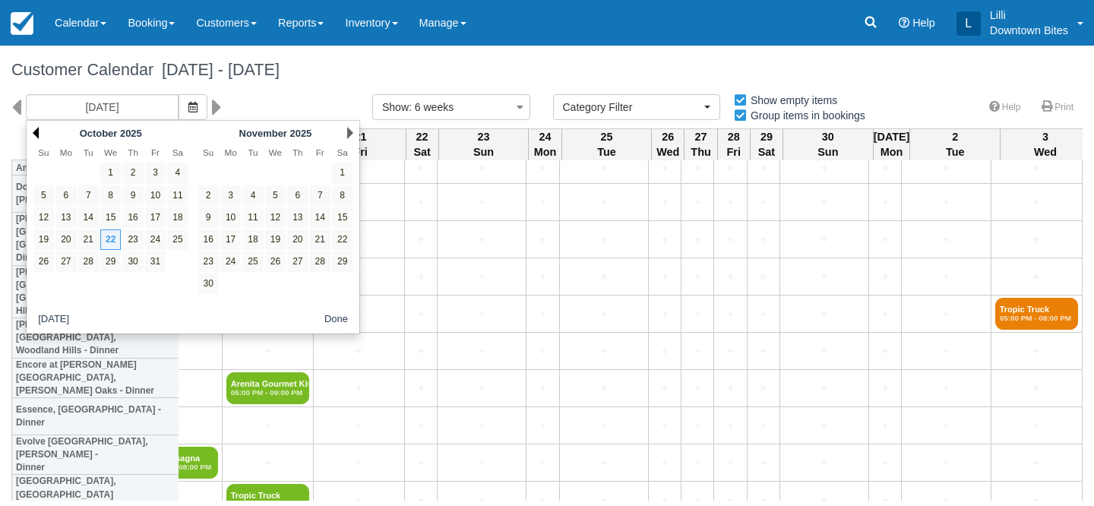
click at [37, 134] on link "Prev" at bounding box center [36, 133] width 6 height 12
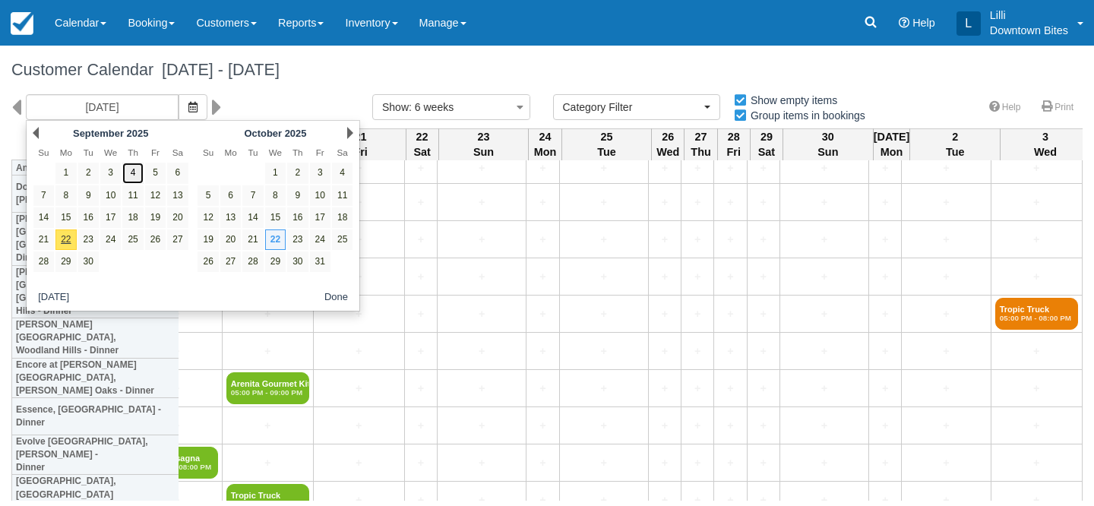
click at [141, 172] on link "4" at bounding box center [132, 173] width 21 height 21
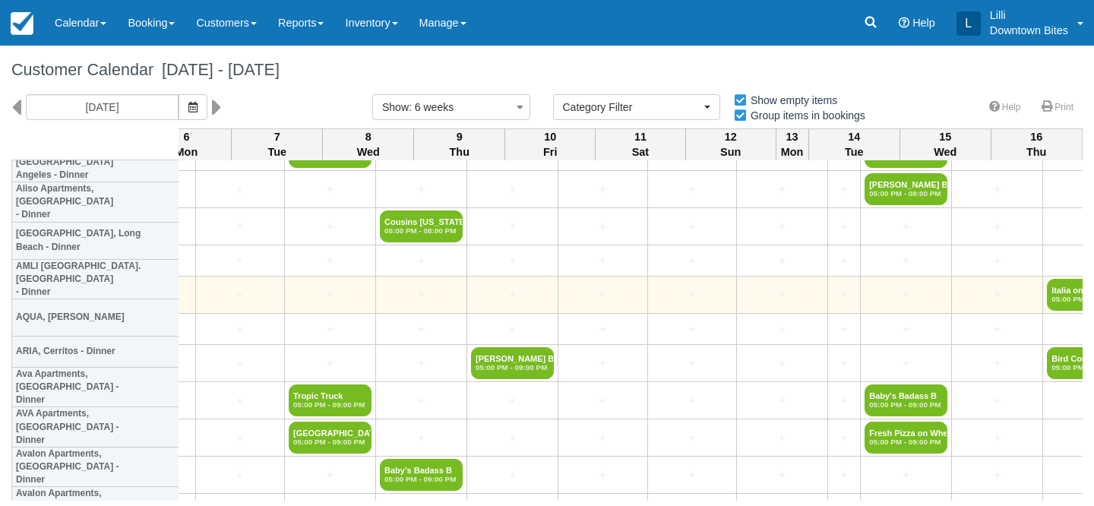
scroll to position [134, 2827]
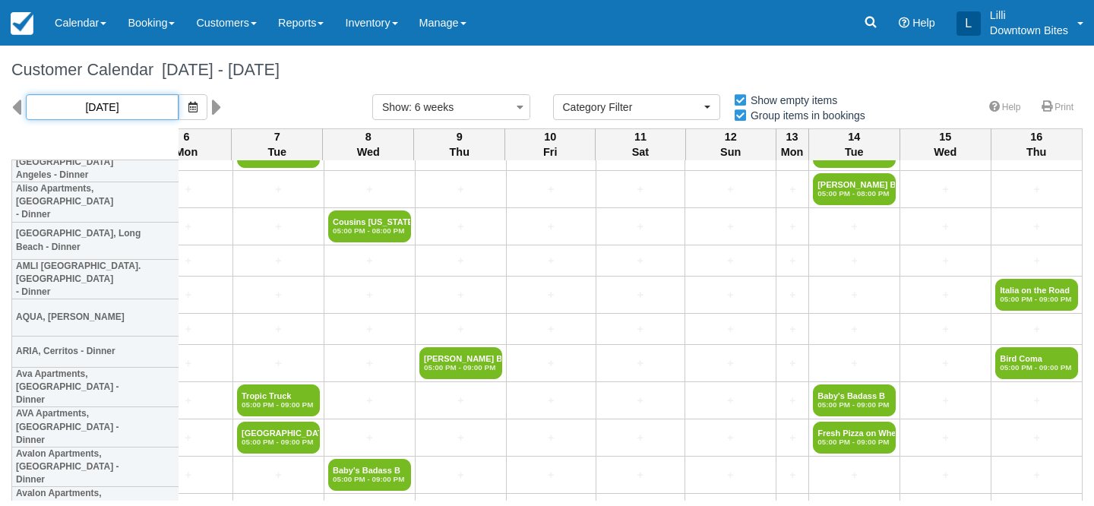
click at [119, 103] on input "09/04/25" at bounding box center [102, 107] width 153 height 26
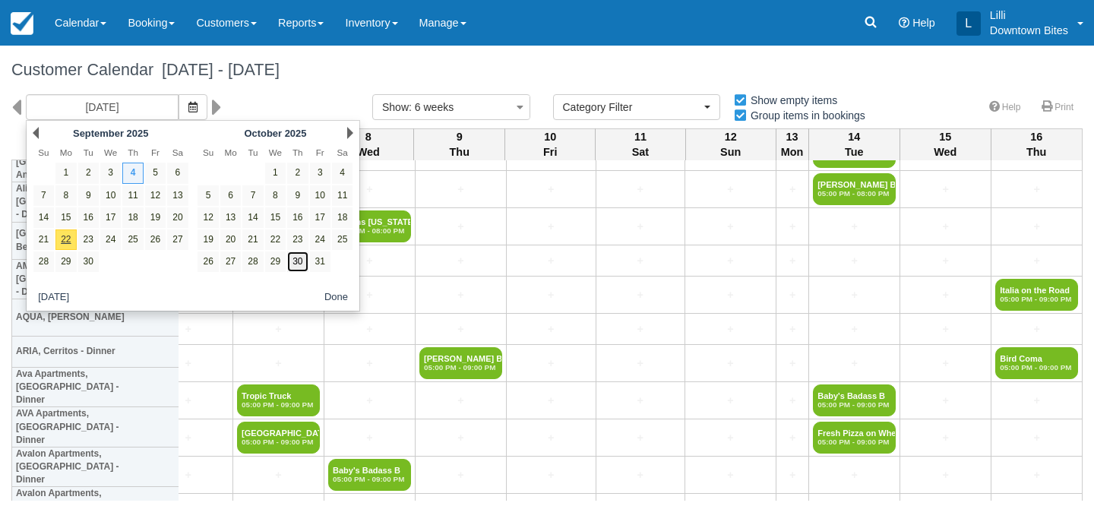
click at [298, 254] on link "30" at bounding box center [297, 262] width 21 height 21
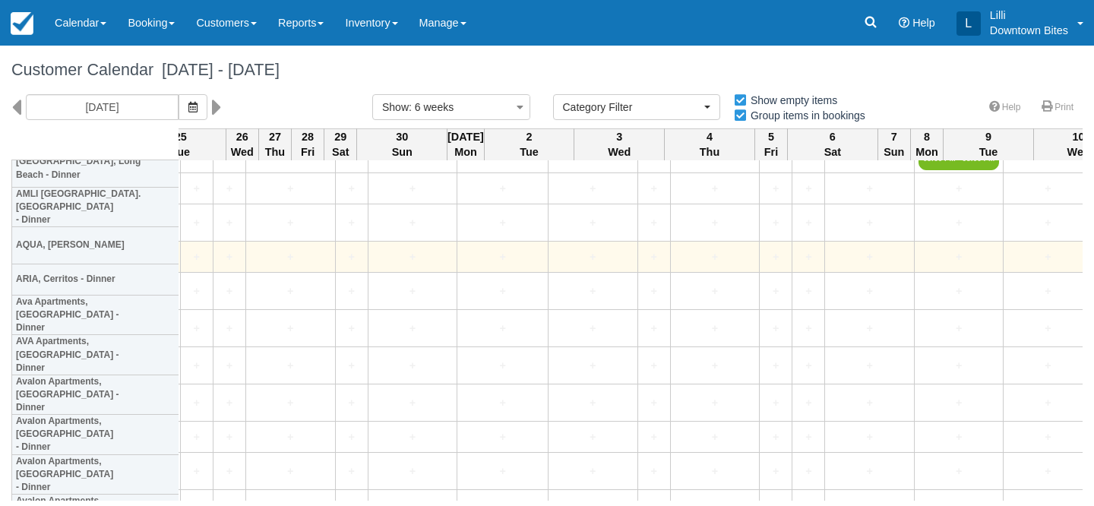
scroll to position [200, 2123]
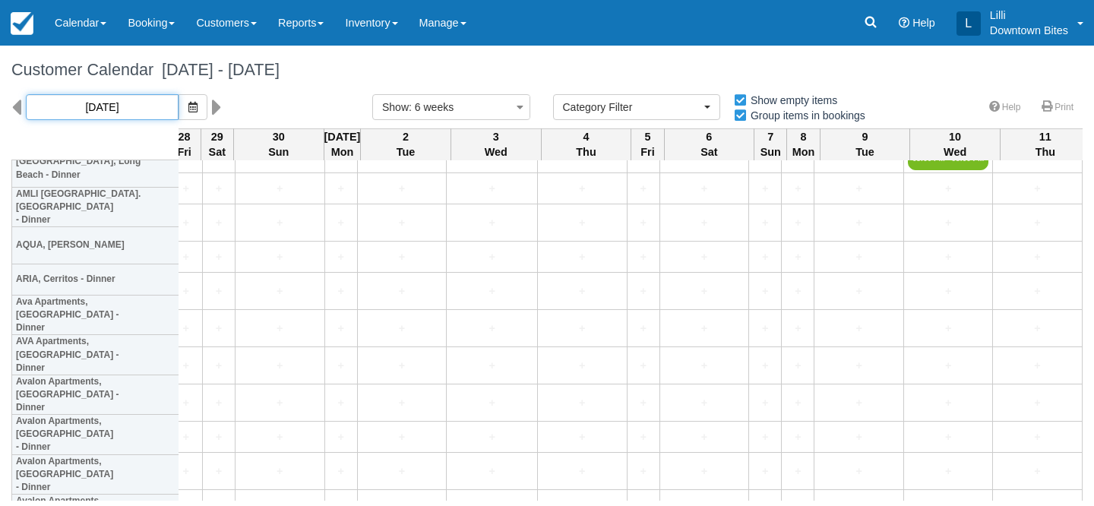
click at [81, 105] on input "10/30/25" at bounding box center [102, 107] width 153 height 26
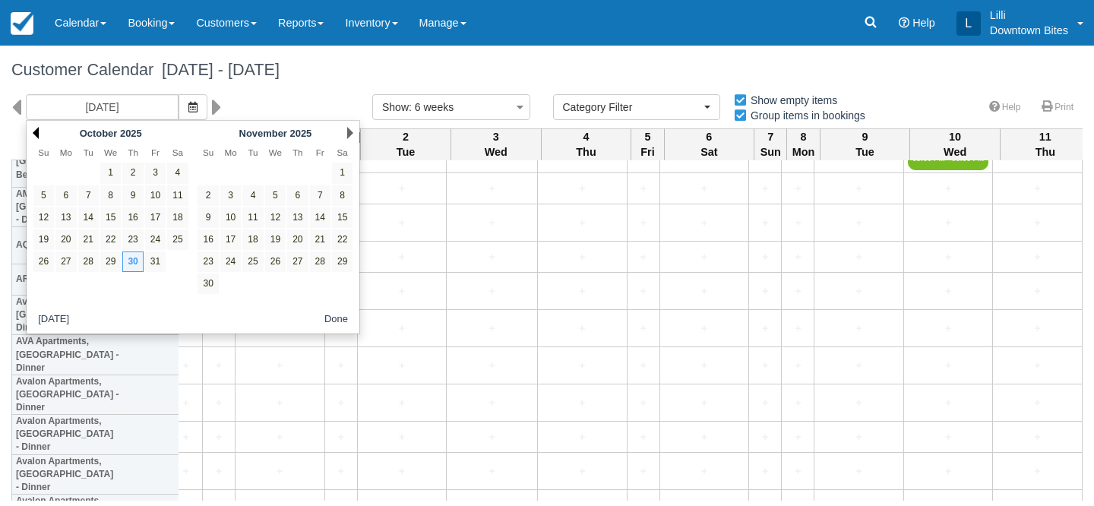
click at [36, 136] on link "Prev" at bounding box center [36, 133] width 6 height 12
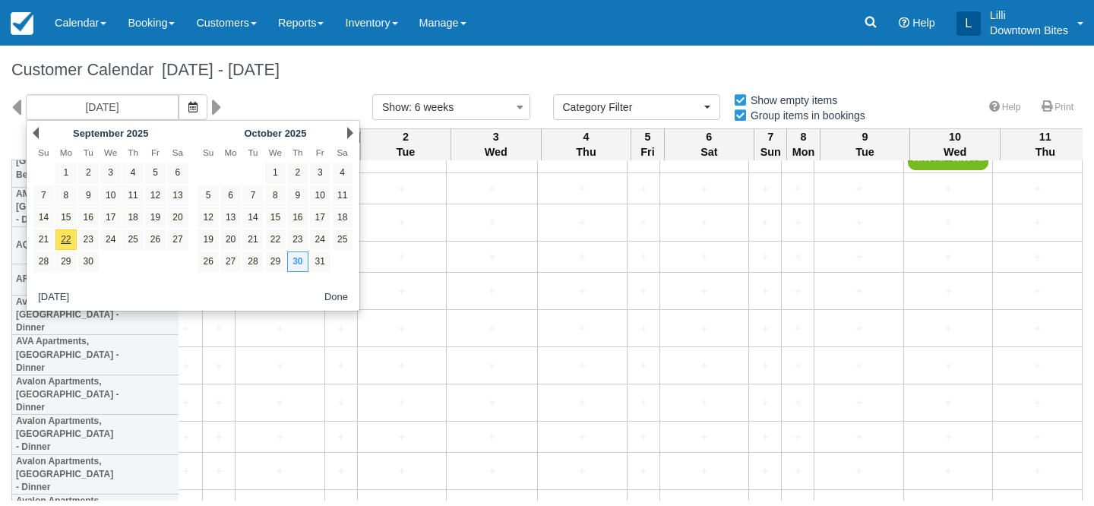
click at [36, 136] on link "Prev" at bounding box center [36, 133] width 6 height 12
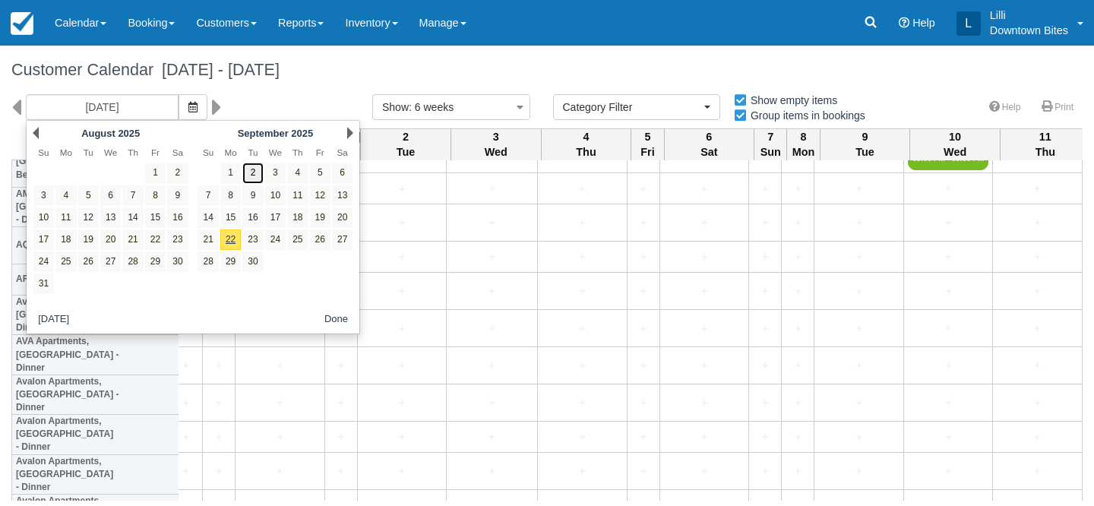
click at [253, 176] on link "2" at bounding box center [252, 173] width 21 height 21
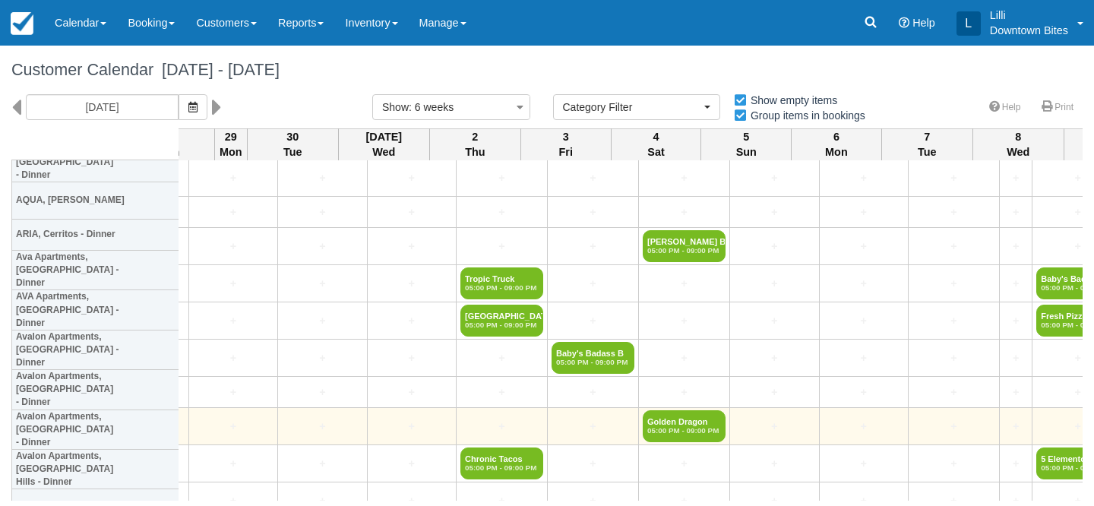
scroll to position [245, 2827]
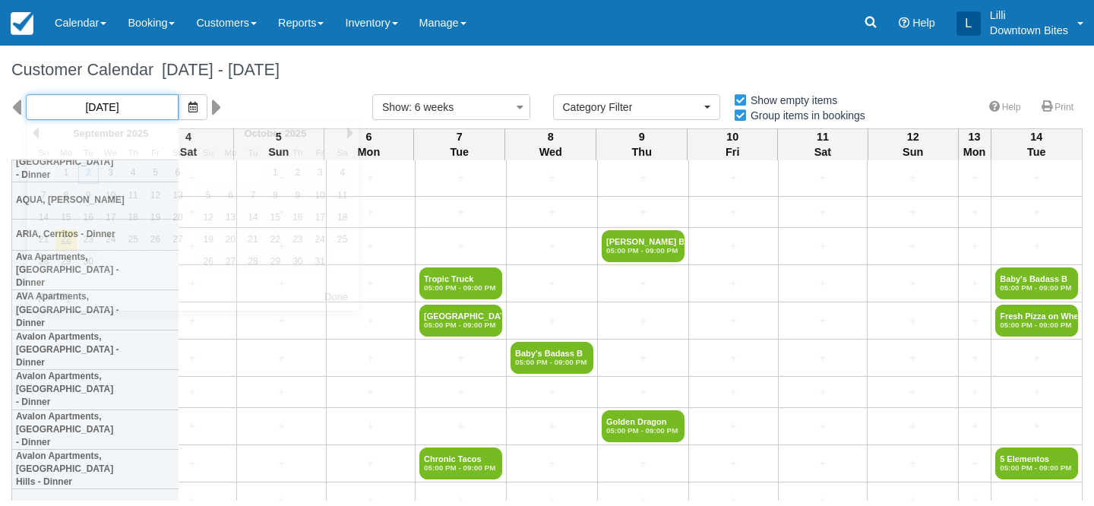
click at [119, 106] on input "09/02/25" at bounding box center [102, 107] width 153 height 26
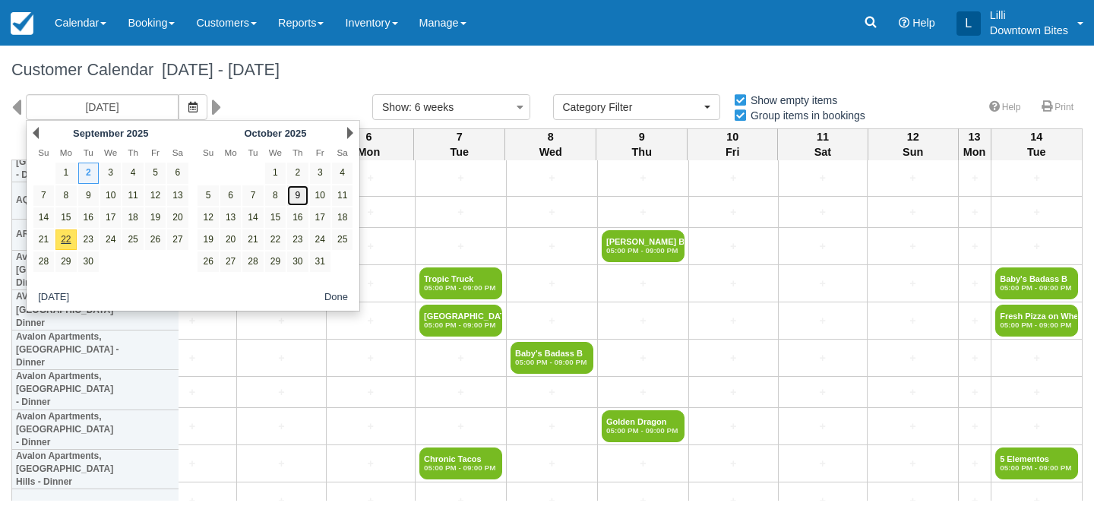
click at [299, 195] on link "9" at bounding box center [297, 195] width 21 height 21
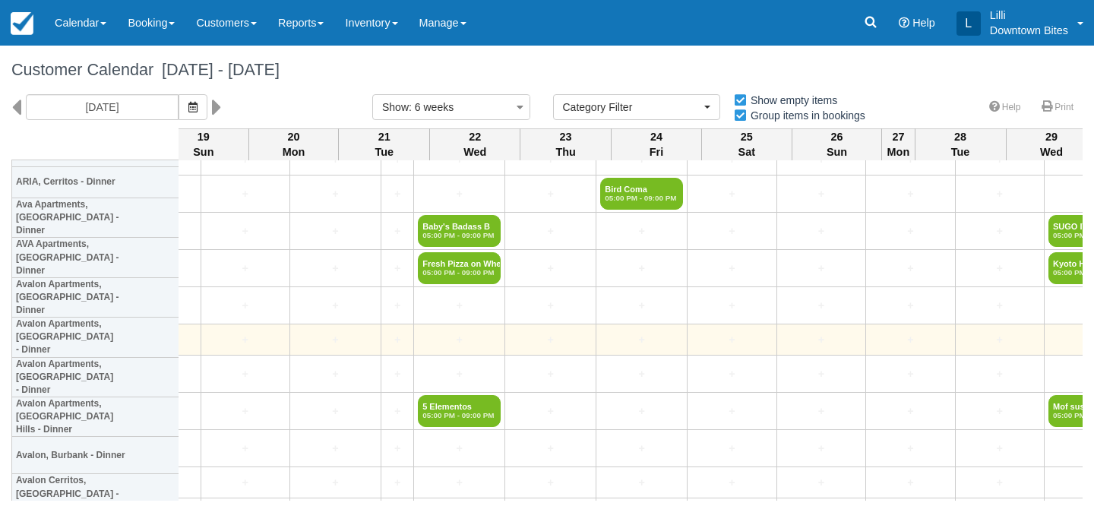
scroll to position [303, 0]
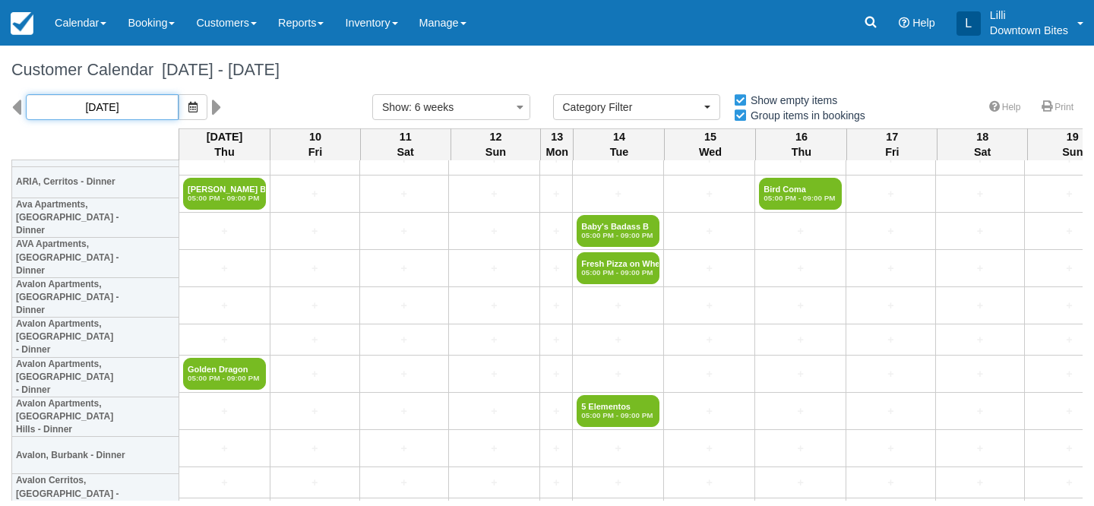
click at [99, 111] on input "10/09/25" at bounding box center [102, 107] width 153 height 26
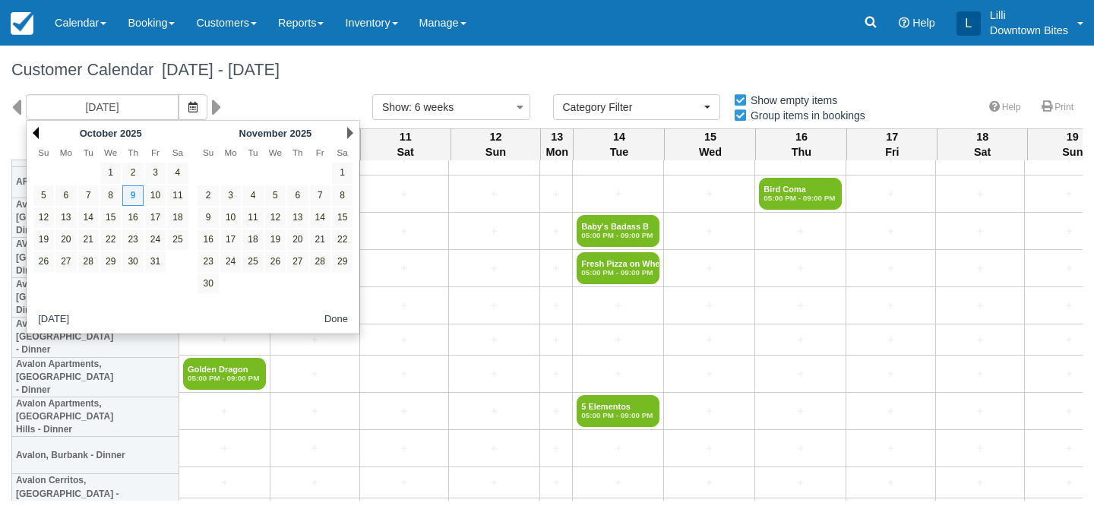
click at [35, 136] on link "Prev" at bounding box center [36, 133] width 6 height 12
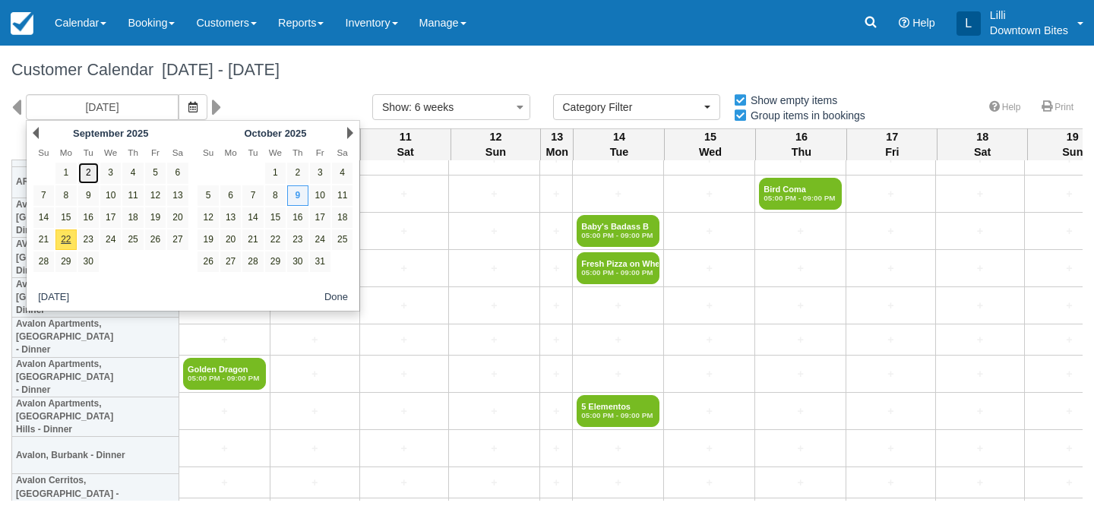
click at [88, 175] on link "2" at bounding box center [88, 173] width 21 height 21
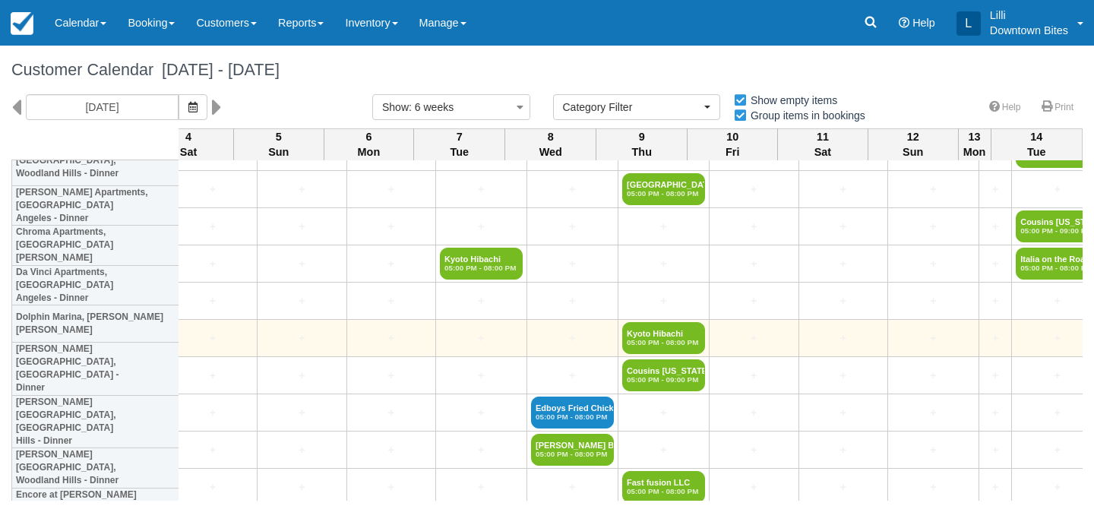
scroll to position [774, 2827]
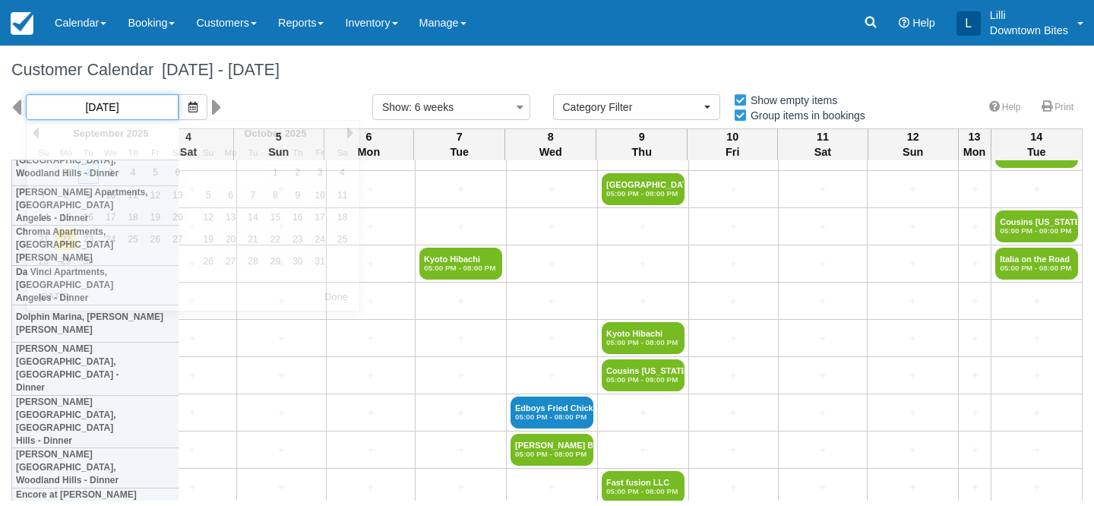
click at [74, 109] on input "09/02/25" at bounding box center [102, 107] width 153 height 26
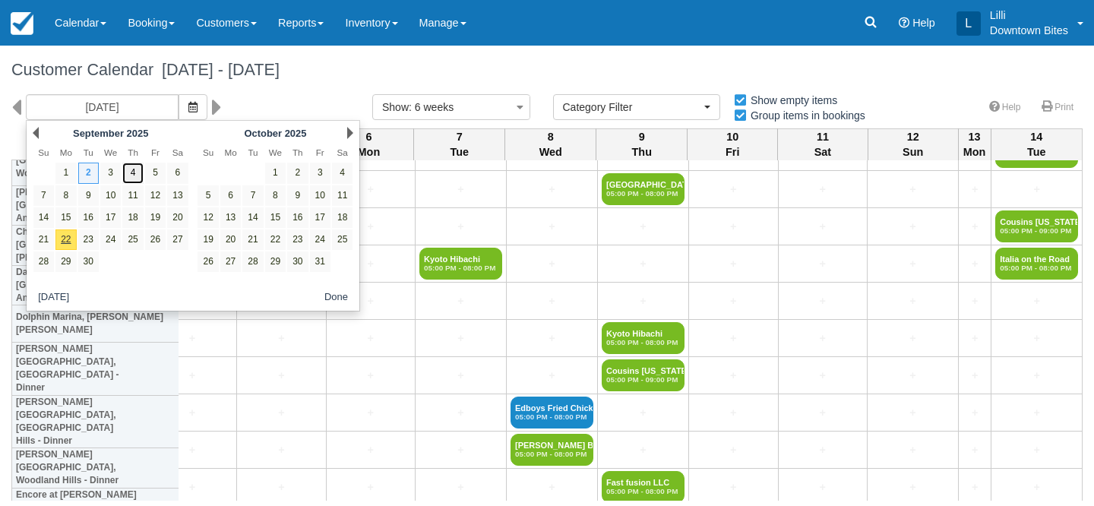
click at [131, 179] on link "4" at bounding box center [132, 173] width 21 height 21
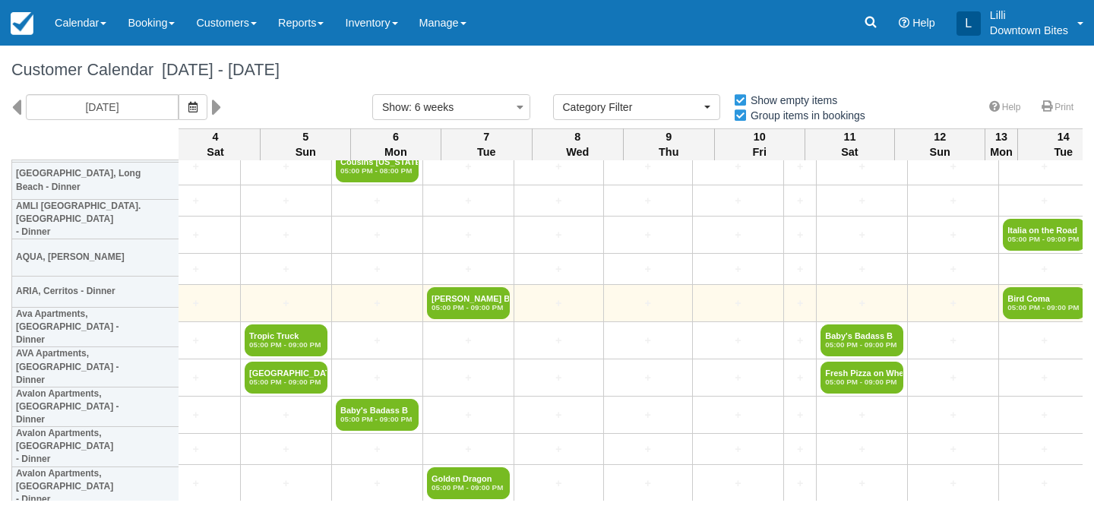
scroll to position [194, 2827]
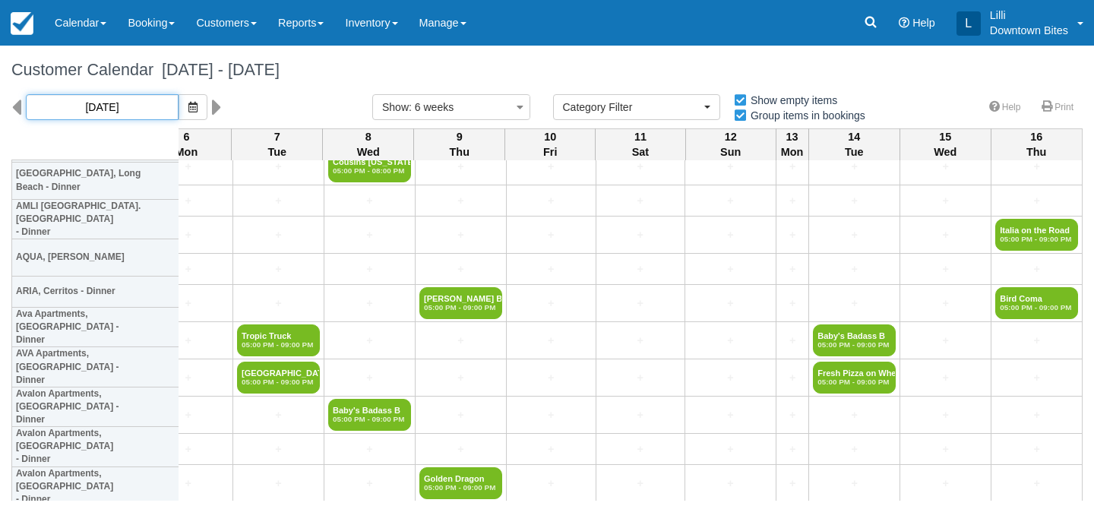
click at [133, 105] on input "09/04/25" at bounding box center [102, 107] width 153 height 26
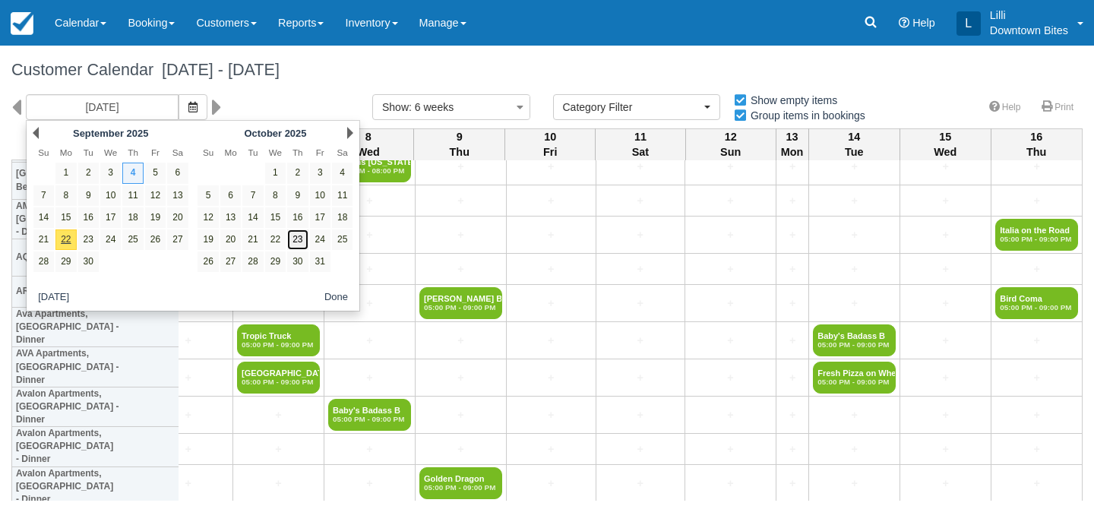
click at [296, 244] on link "23" at bounding box center [297, 240] width 21 height 21
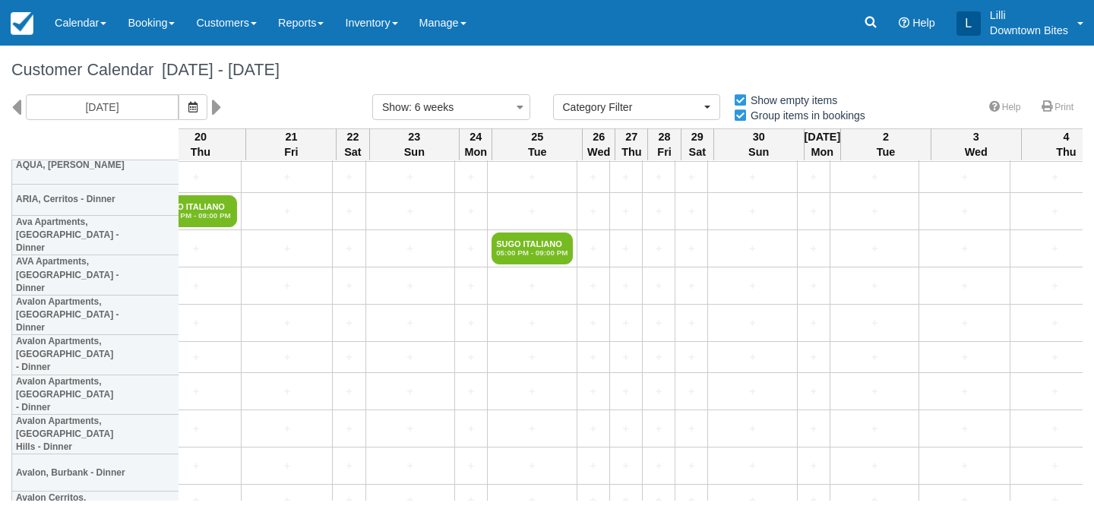
scroll to position [280, 2241]
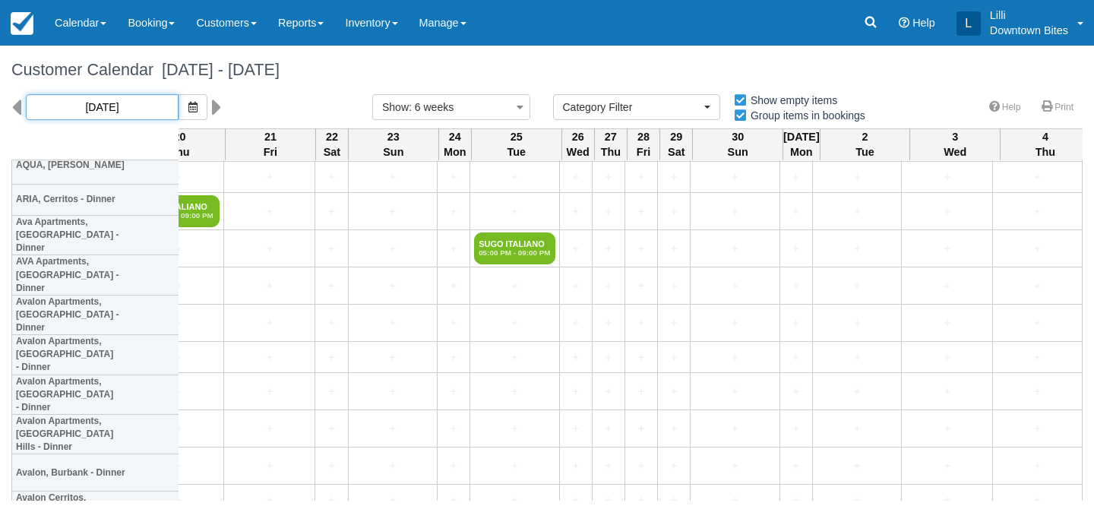
click at [105, 108] on input "10/23/25" at bounding box center [102, 107] width 153 height 26
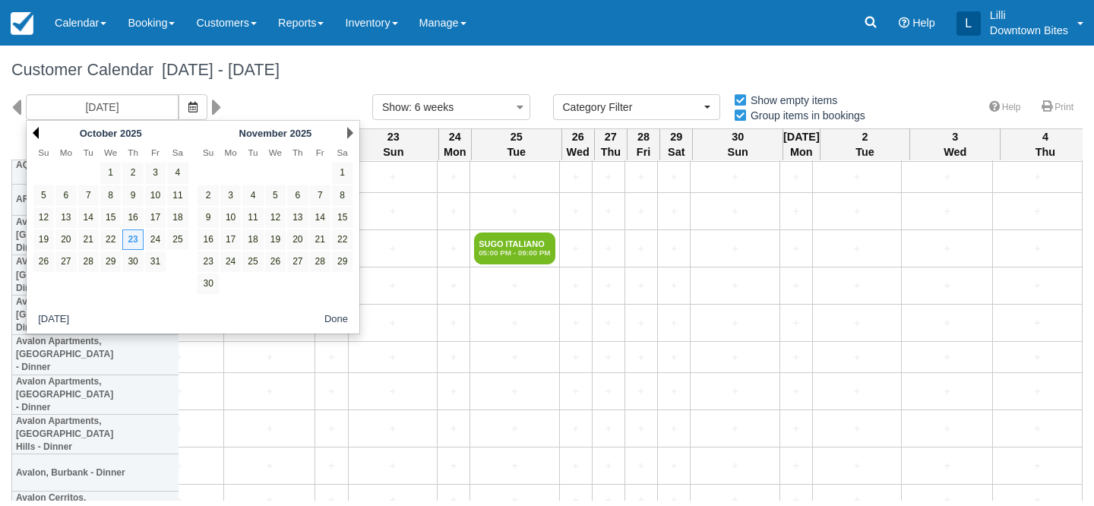
click at [36, 131] on link "Prev" at bounding box center [36, 133] width 6 height 12
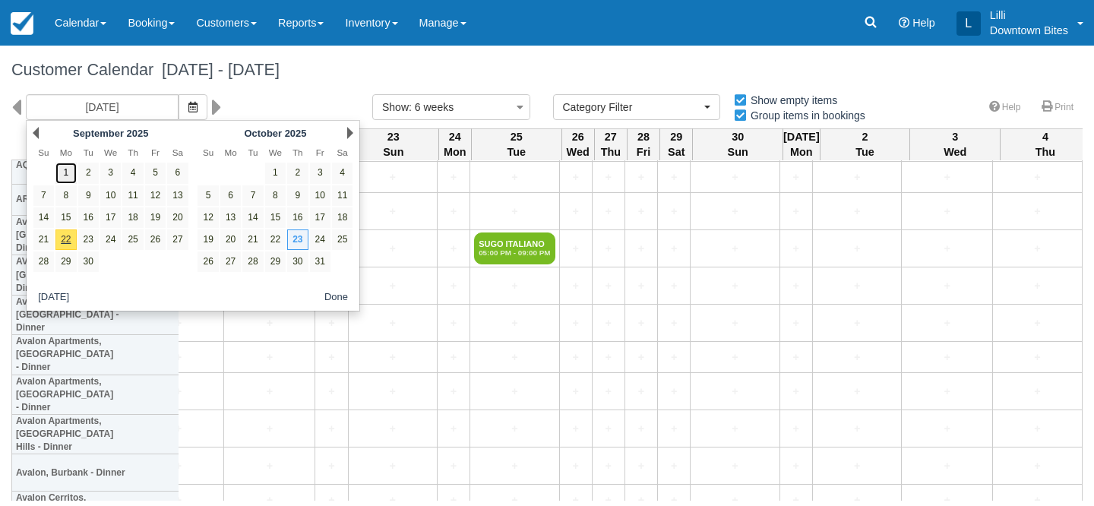
click at [66, 179] on link "1" at bounding box center [65, 173] width 21 height 21
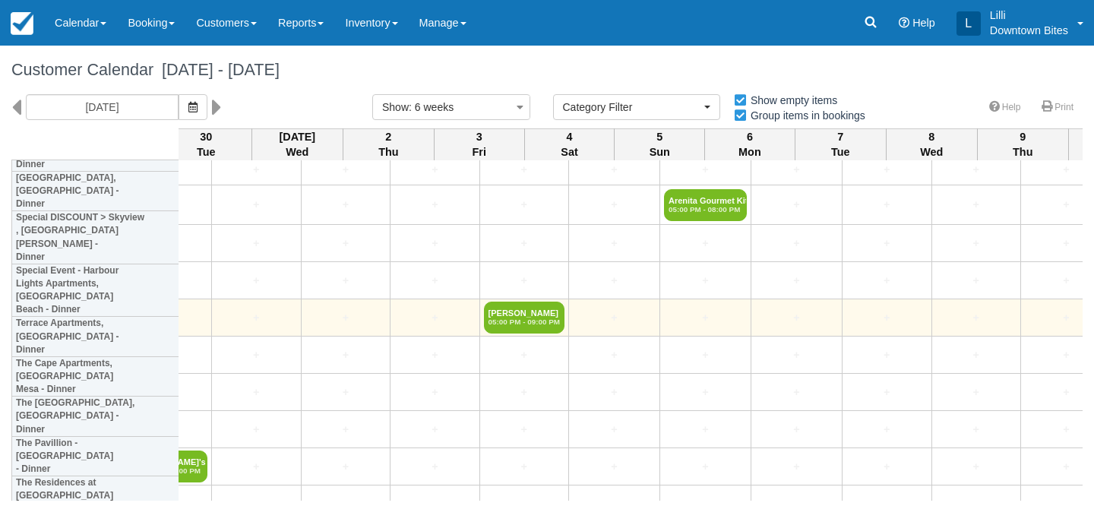
scroll to position [3978, 2827]
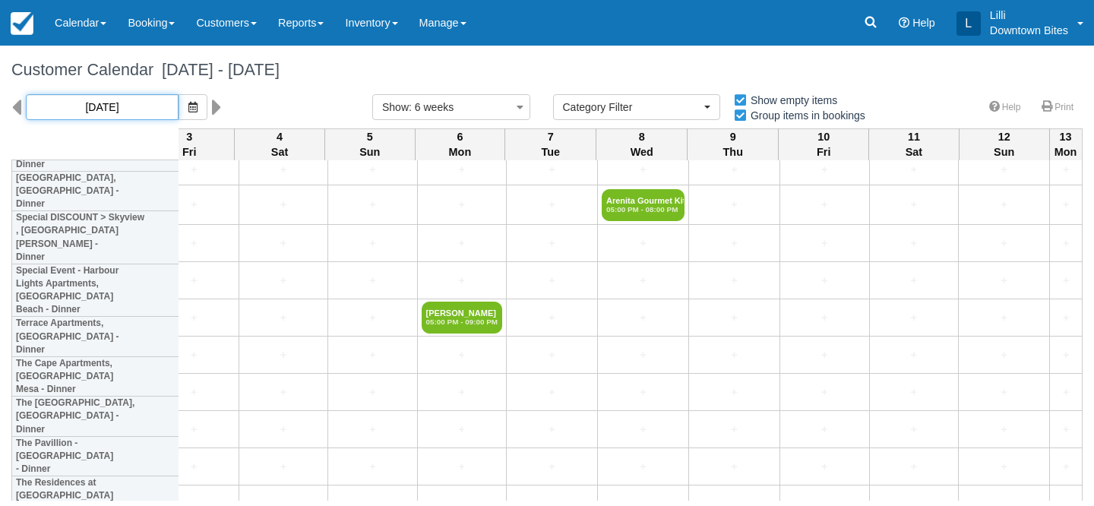
click at [118, 115] on input "09/01/25" at bounding box center [102, 107] width 153 height 26
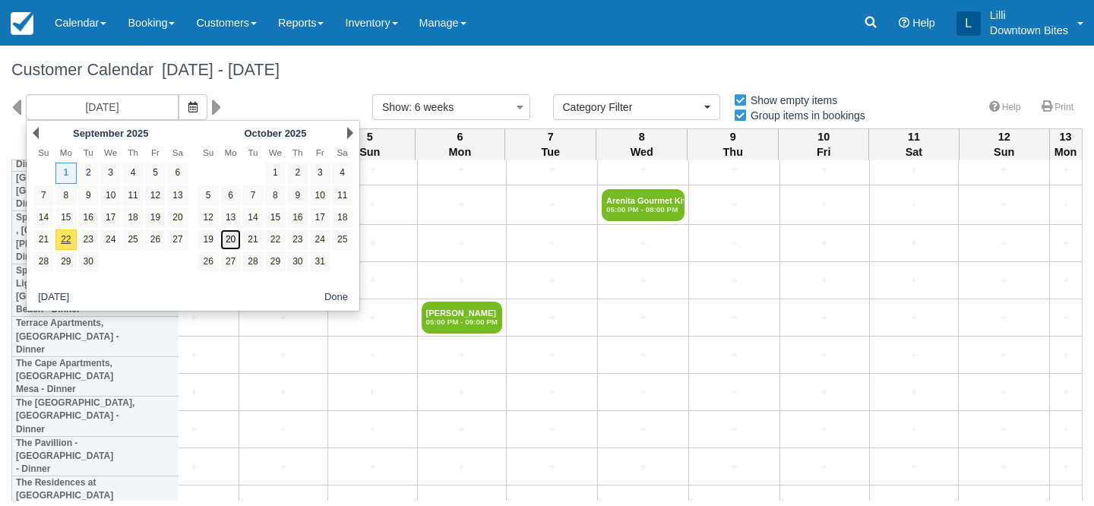
click at [231, 243] on link "20" at bounding box center [230, 240] width 21 height 21
type input "10/20/25"
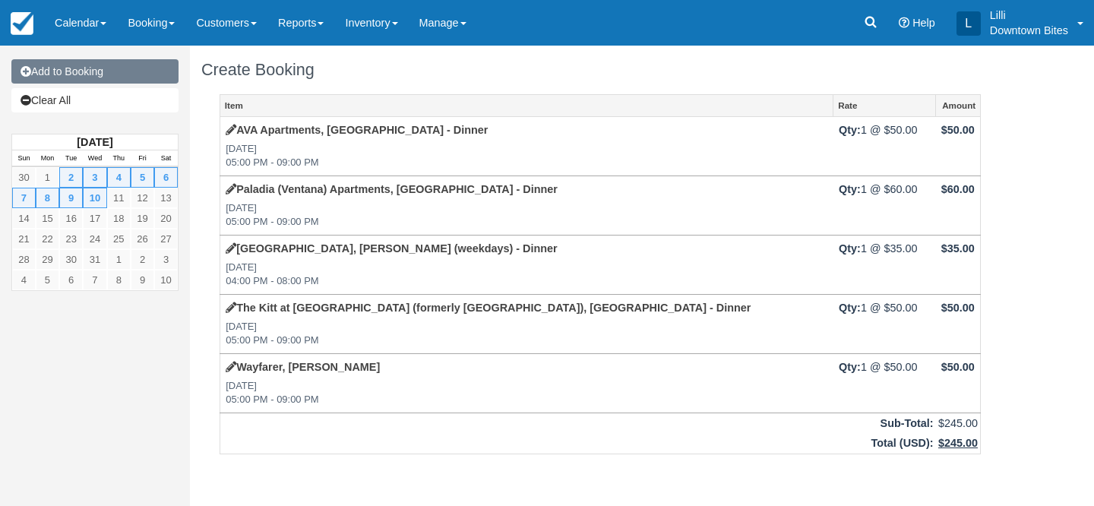
click at [118, 68] on link "Add to Booking" at bounding box center [94, 71] width 167 height 24
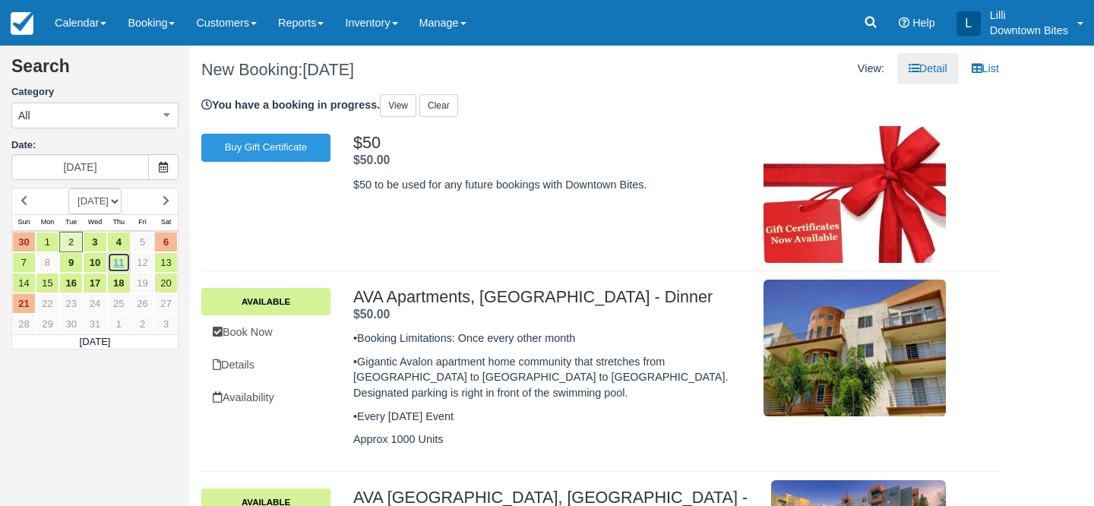
click at [122, 266] on link "11" at bounding box center [119, 262] width 24 height 21
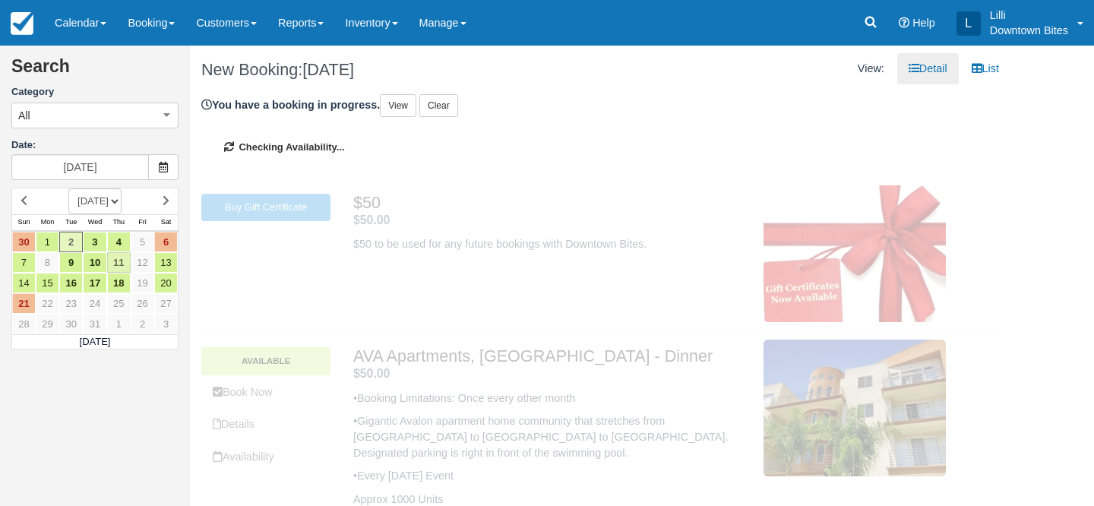
type input "[DATE]"
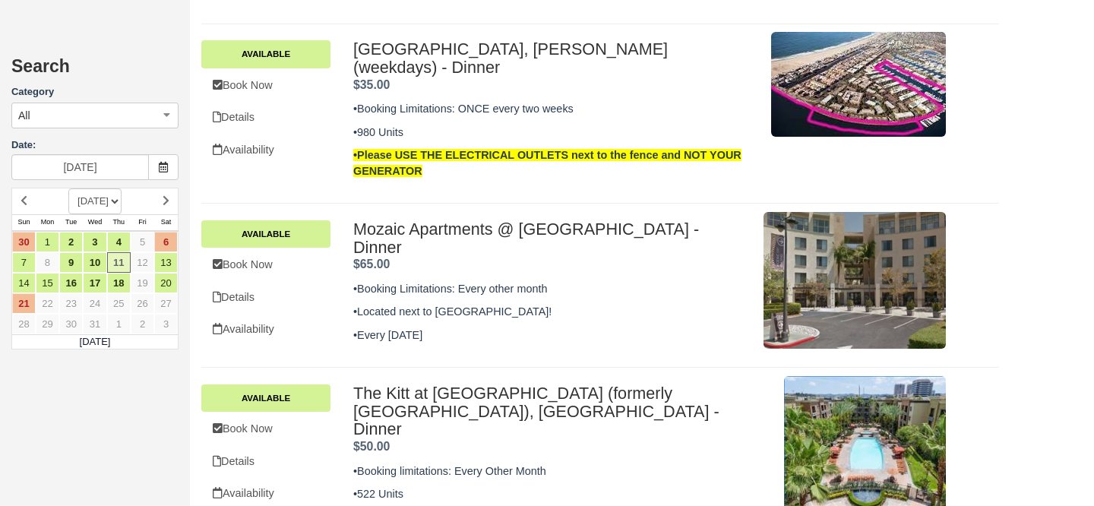
scroll to position [957, 0]
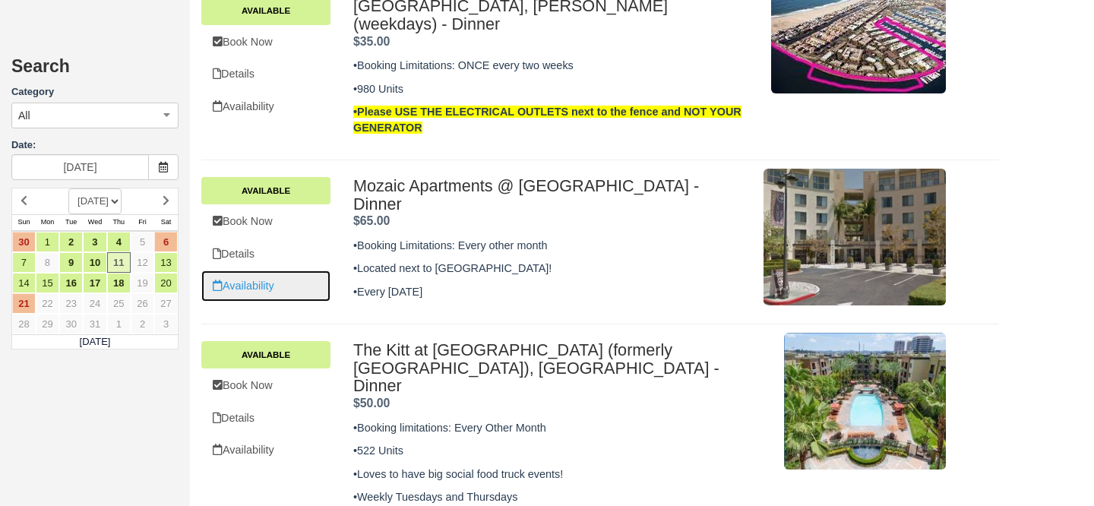
click at [253, 282] on link "Availability" at bounding box center [265, 286] width 129 height 31
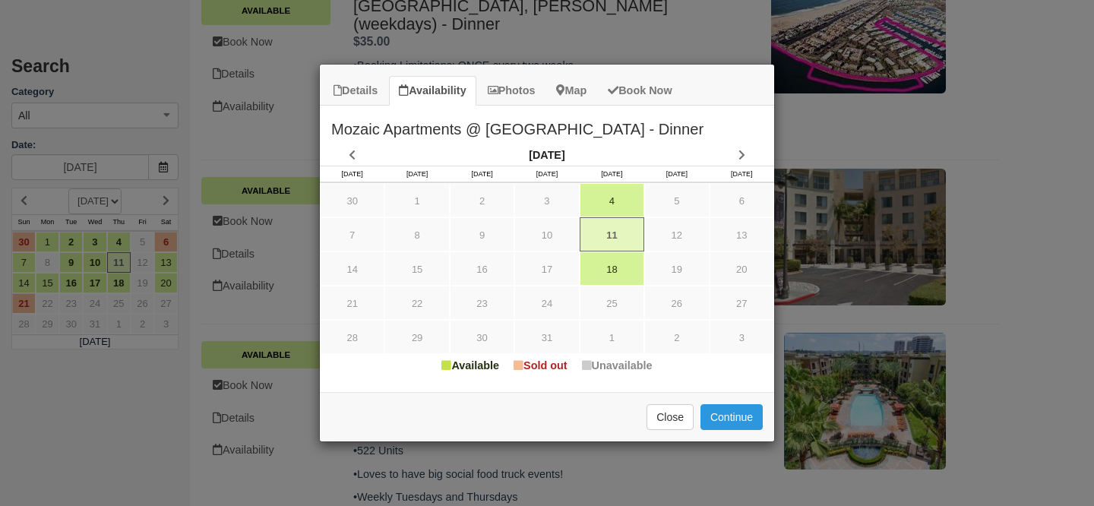
click at [429, 25] on div "Details Availability Photos Map Book Now Mozaic Apartments @ Union Station - Di…" at bounding box center [547, 253] width 1094 height 506
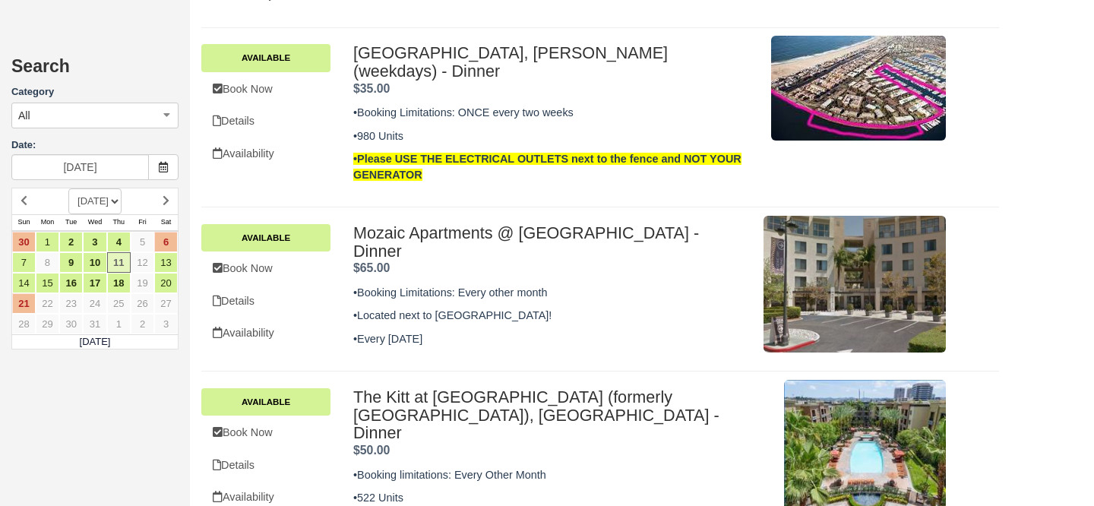
scroll to position [850, 0]
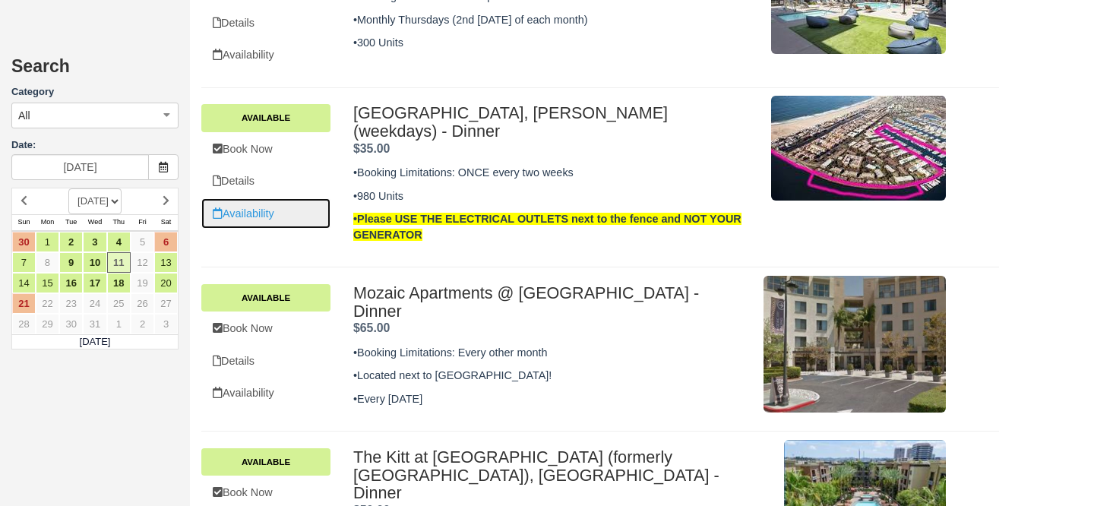
click at [263, 210] on link "Availability" at bounding box center [265, 213] width 129 height 31
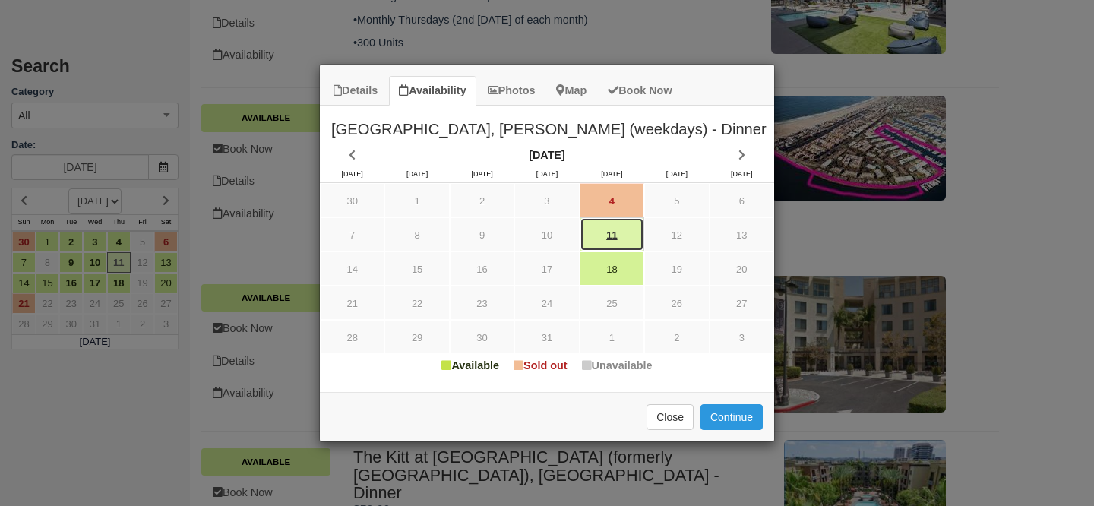
click at [614, 233] on link "11" at bounding box center [612, 234] width 65 height 34
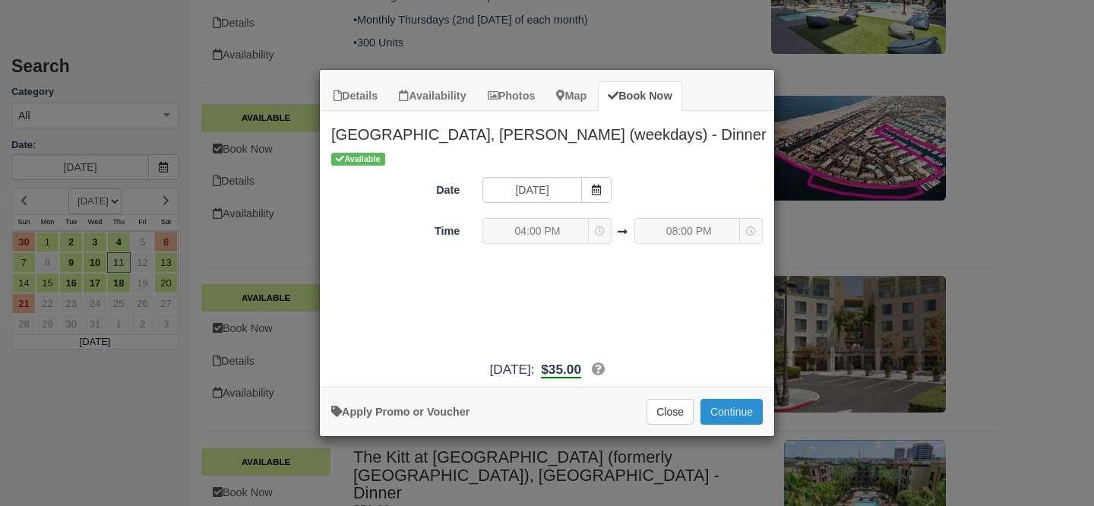
click at [741, 415] on button "Continue" at bounding box center [732, 412] width 62 height 26
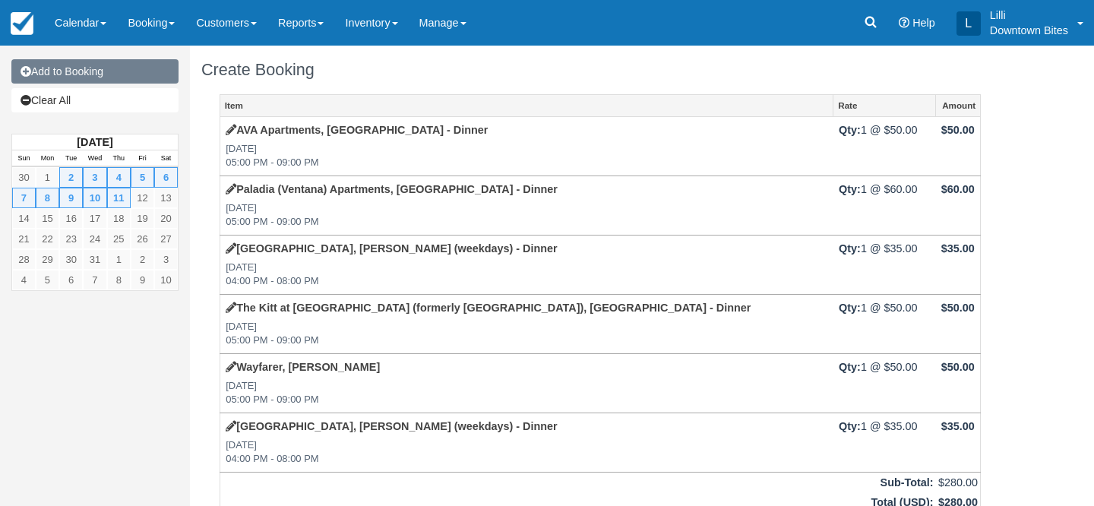
click at [130, 78] on link "Add to Booking" at bounding box center [94, 71] width 167 height 24
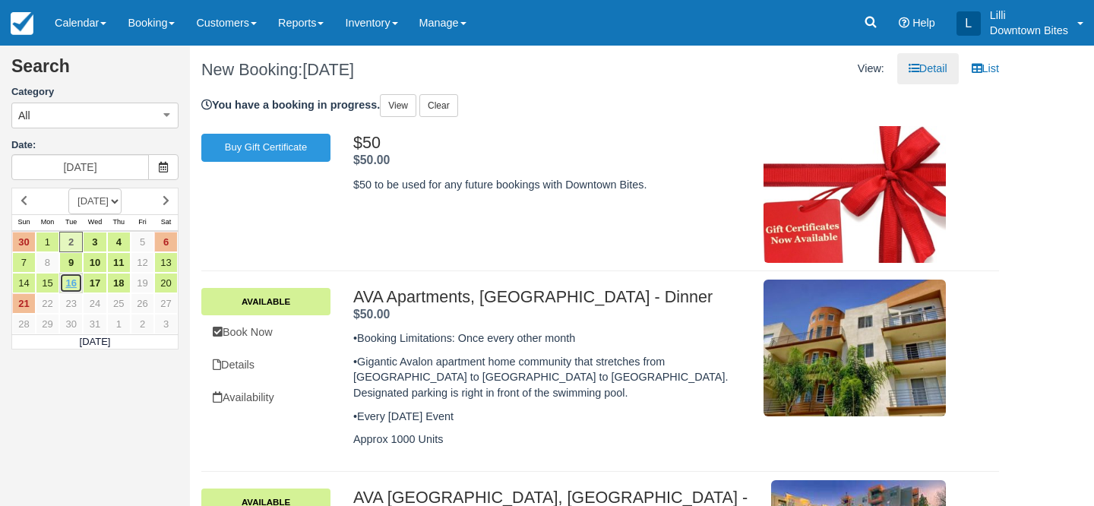
click at [71, 290] on link "16" at bounding box center [71, 283] width 24 height 21
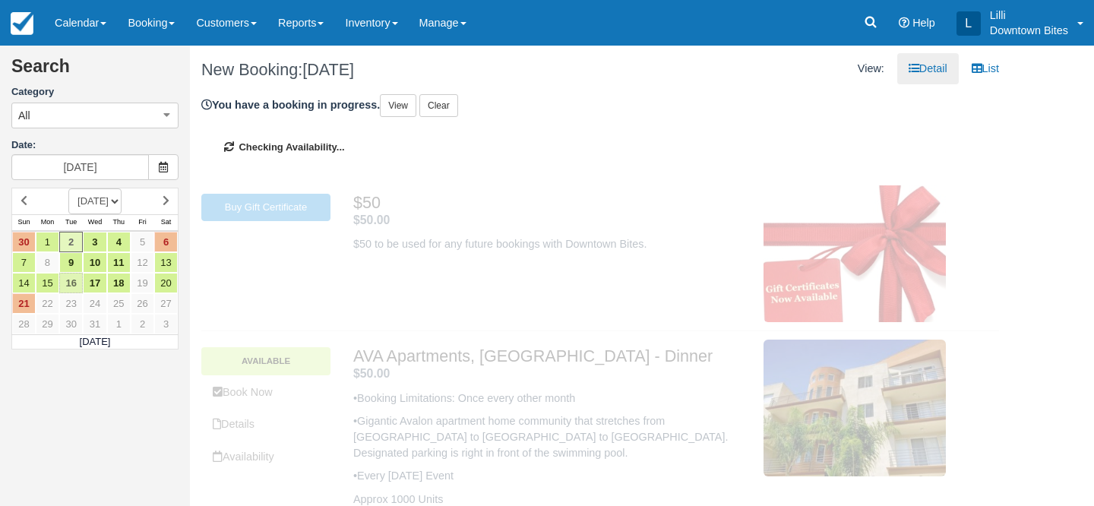
type input "12/16/25"
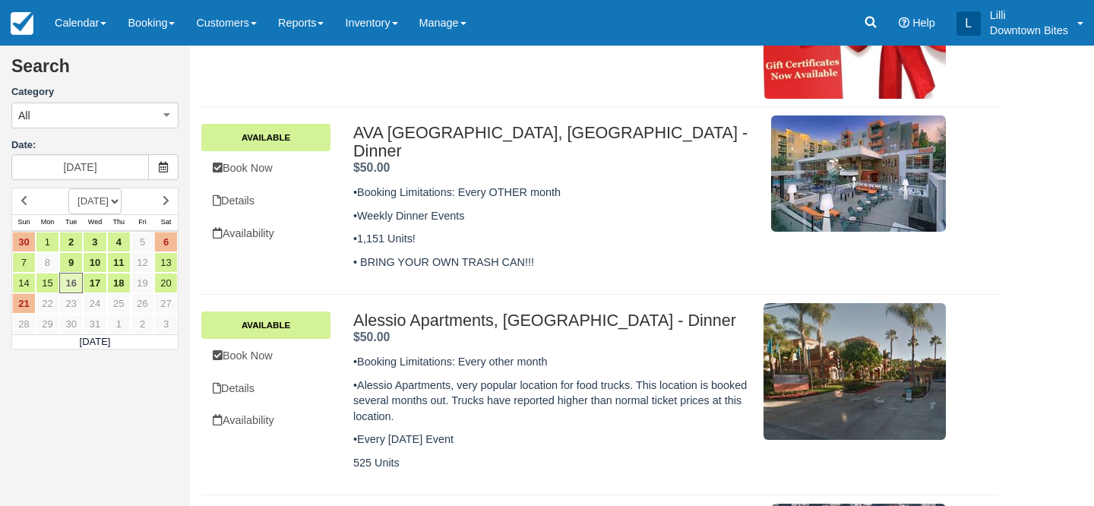
scroll to position [166, 0]
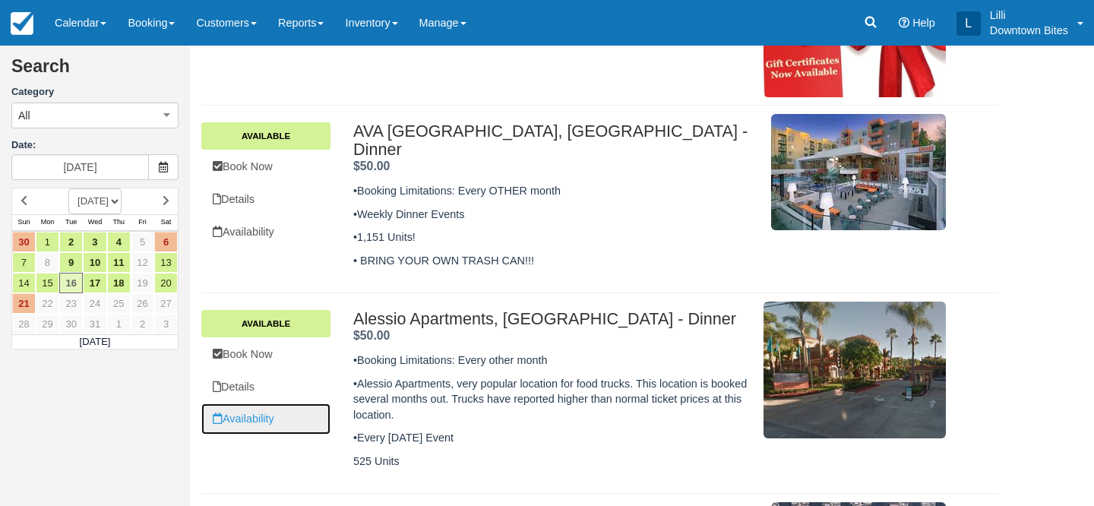
click at [251, 404] on link "Availability" at bounding box center [265, 419] width 129 height 31
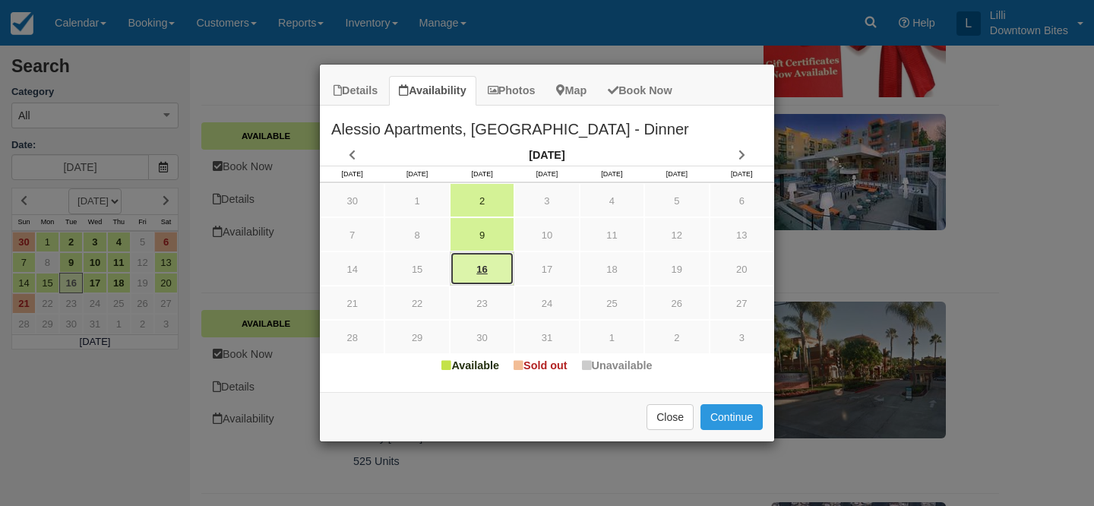
click at [484, 268] on link "16" at bounding box center [482, 269] width 65 height 34
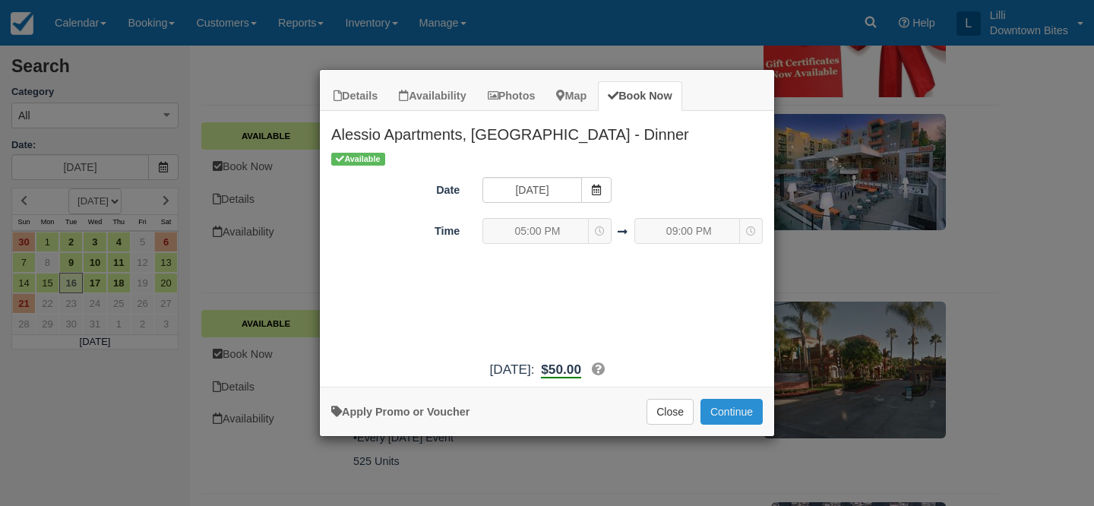
click at [744, 406] on button "Continue" at bounding box center [732, 412] width 62 height 26
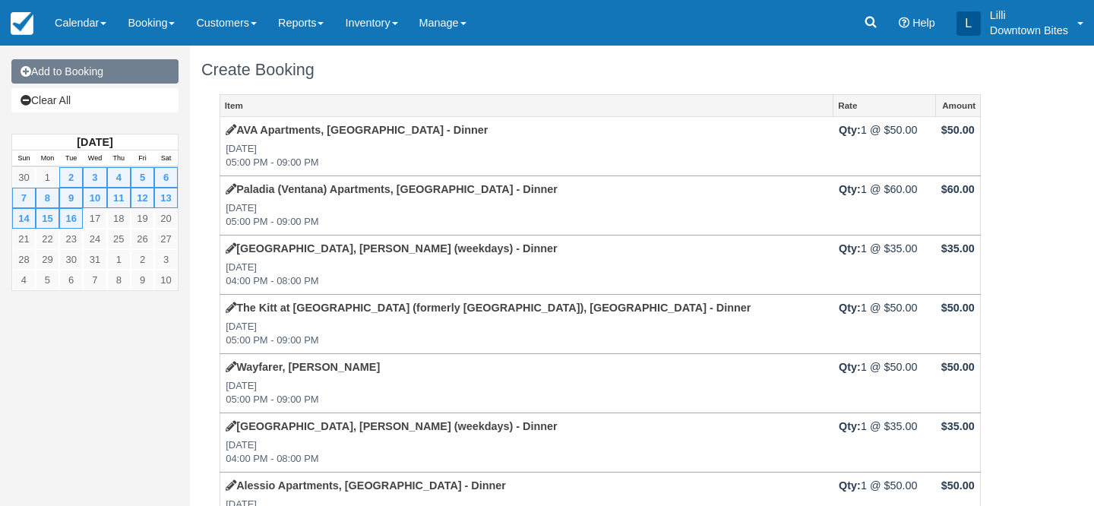
click at [130, 78] on link "Add to Booking" at bounding box center [94, 71] width 167 height 24
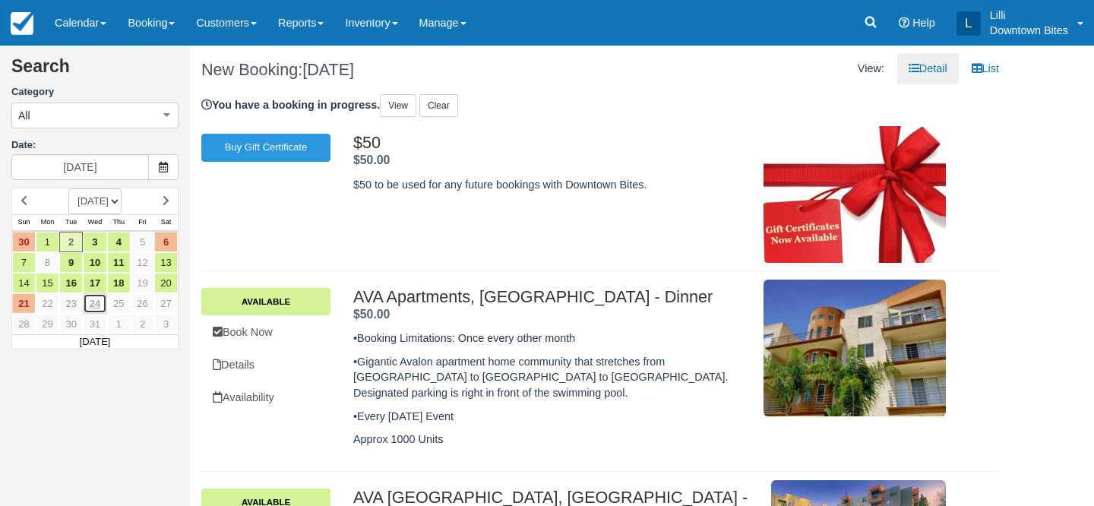
click at [97, 293] on link "24" at bounding box center [95, 303] width 24 height 21
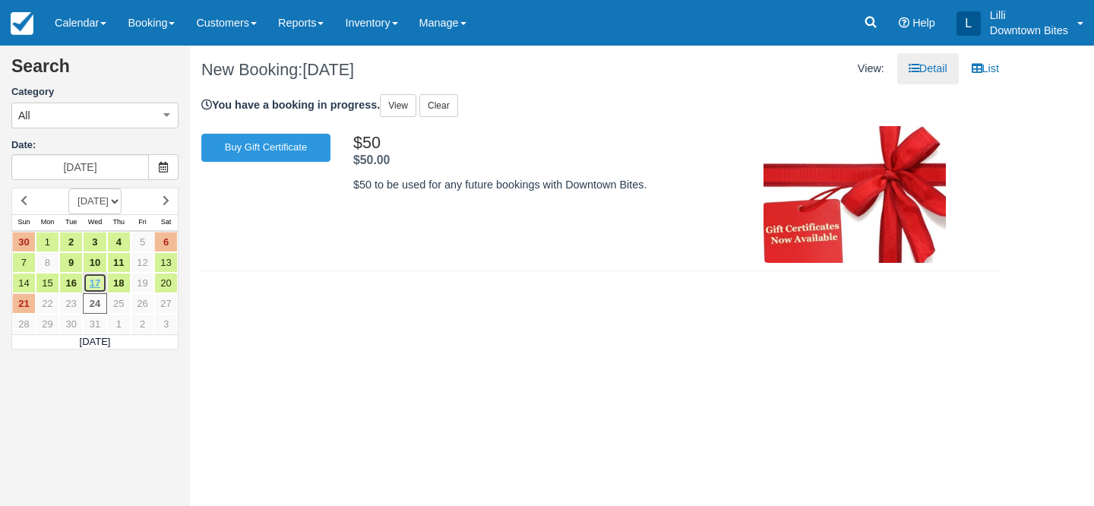
click at [97, 287] on link "17" at bounding box center [95, 283] width 24 height 21
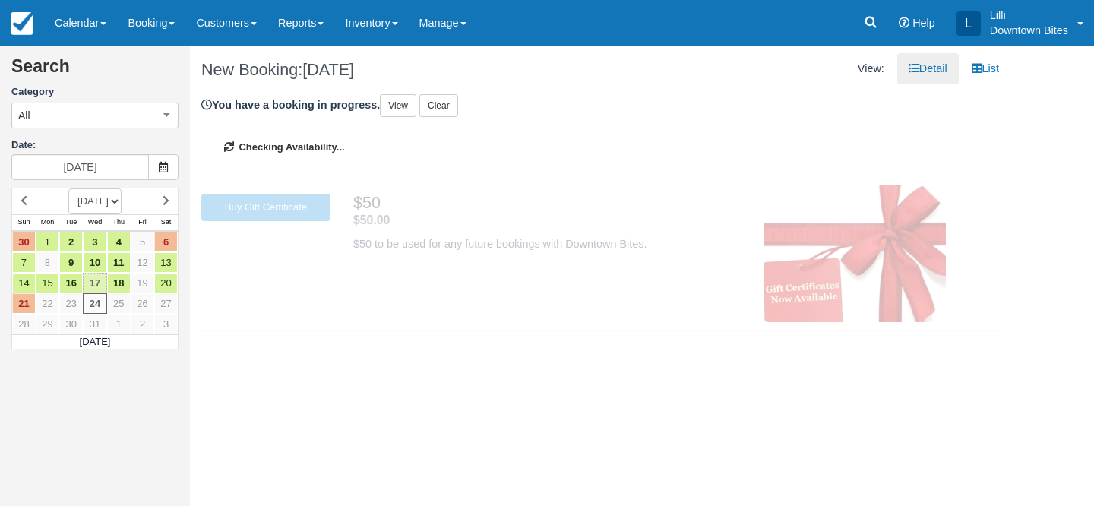
type input "[DATE]"
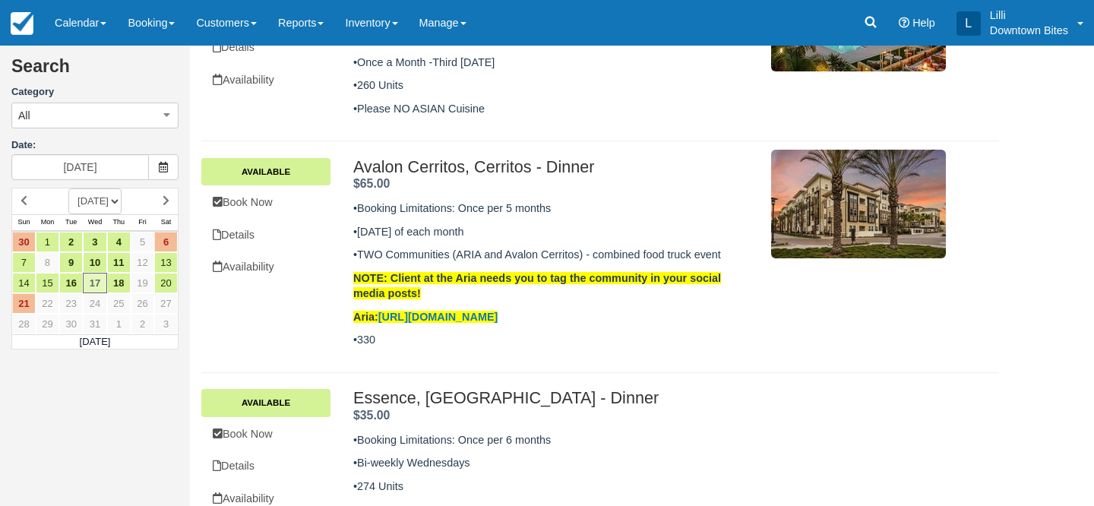
scroll to position [413, 0]
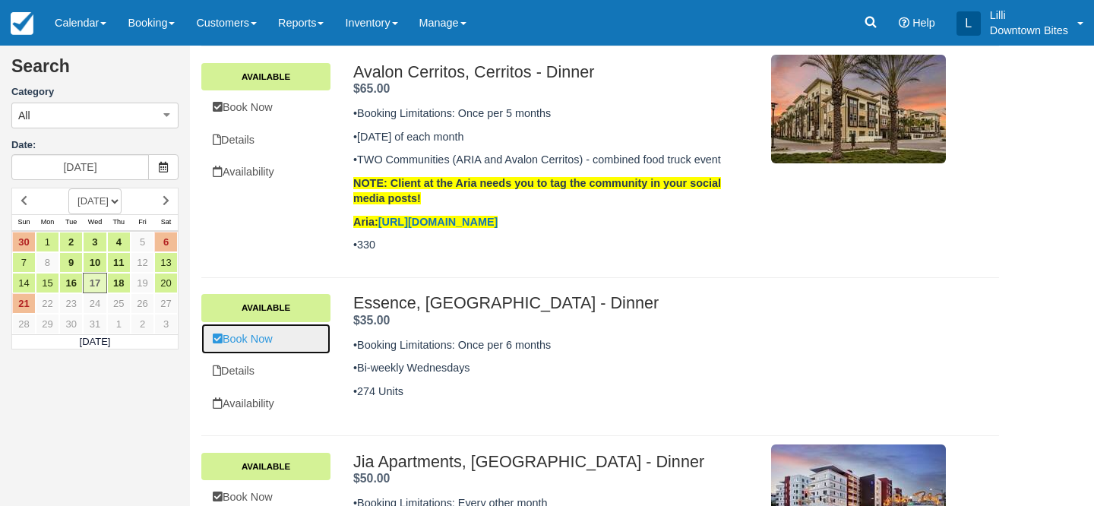
click at [255, 324] on link "Book Now" at bounding box center [265, 339] width 129 height 31
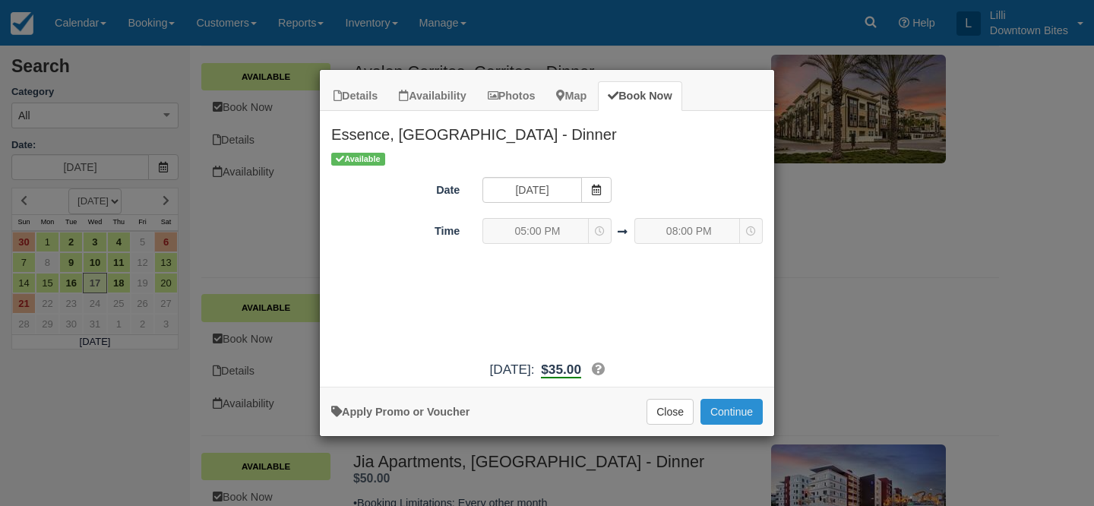
click at [724, 413] on button "Continue" at bounding box center [732, 412] width 62 height 26
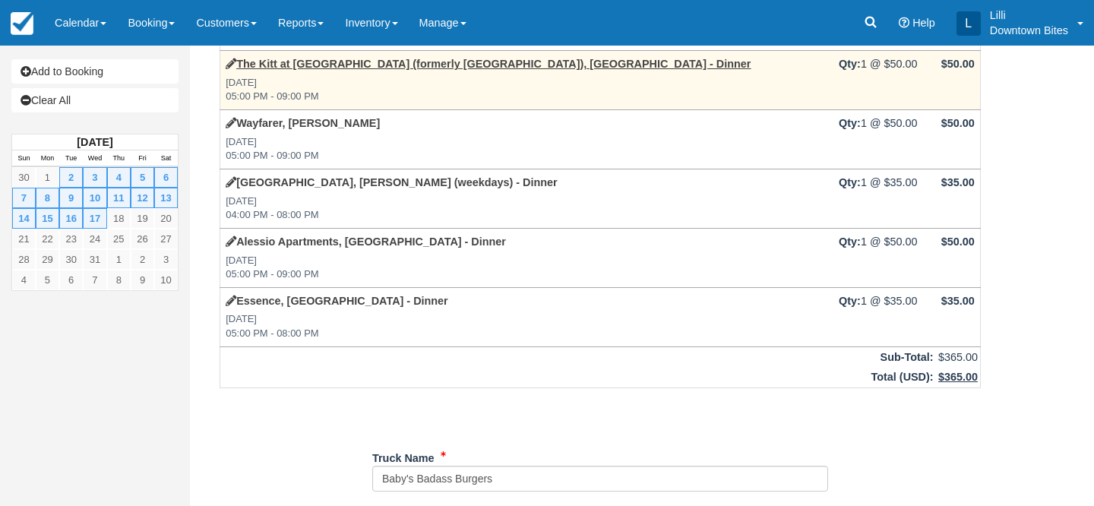
scroll to position [272, 0]
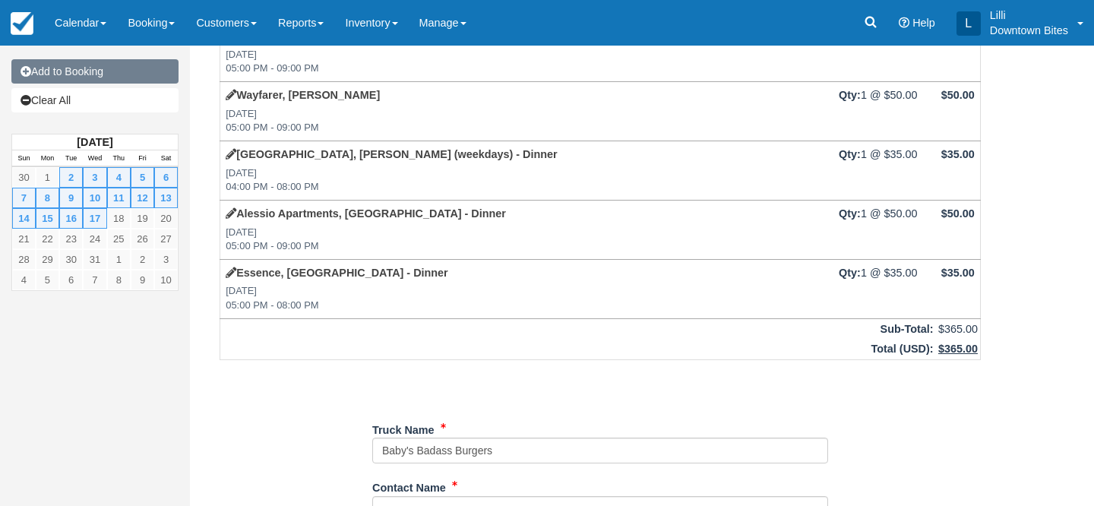
click at [132, 68] on link "Add to Booking" at bounding box center [94, 71] width 167 height 24
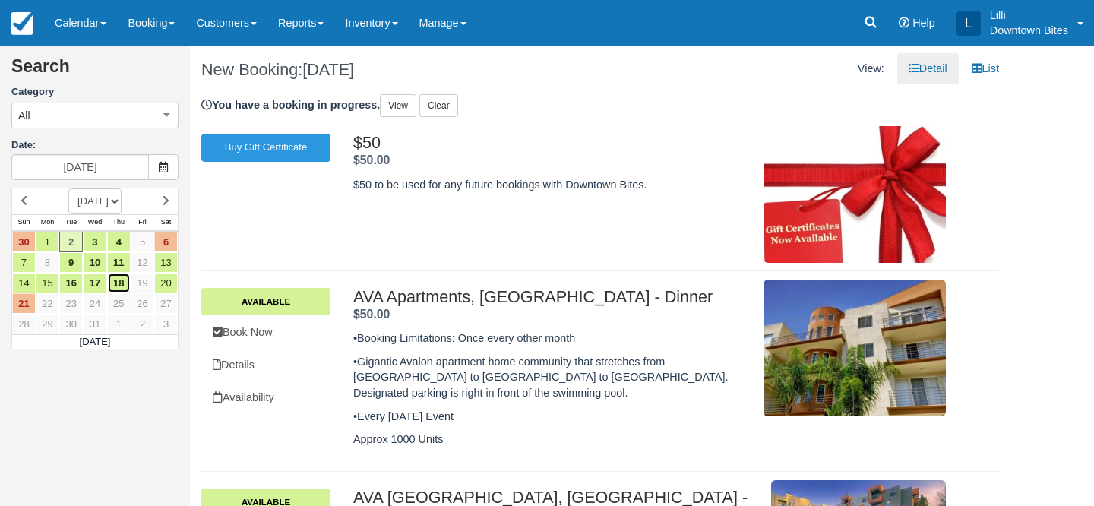
click at [122, 287] on link "18" at bounding box center [119, 283] width 24 height 21
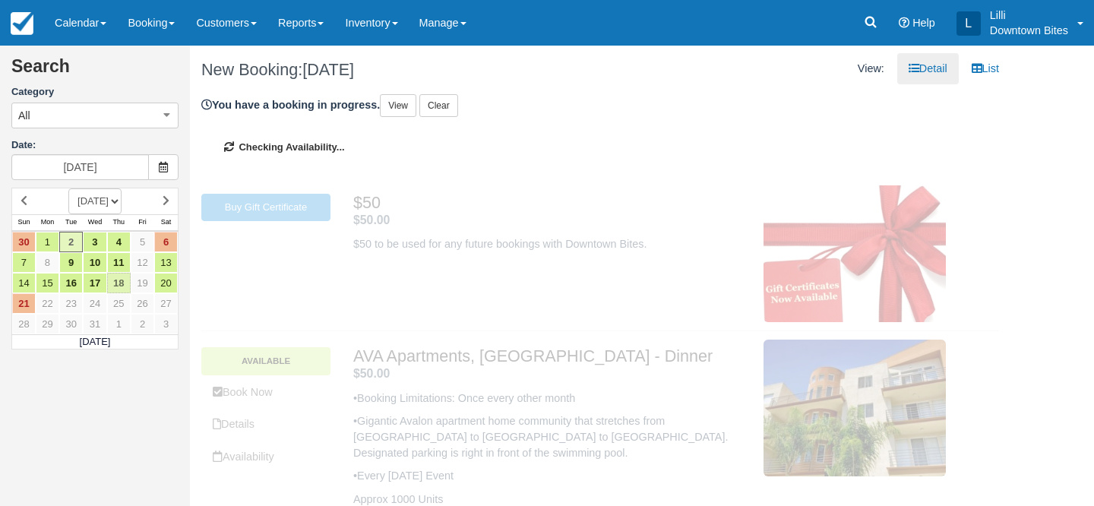
type input "[DATE]"
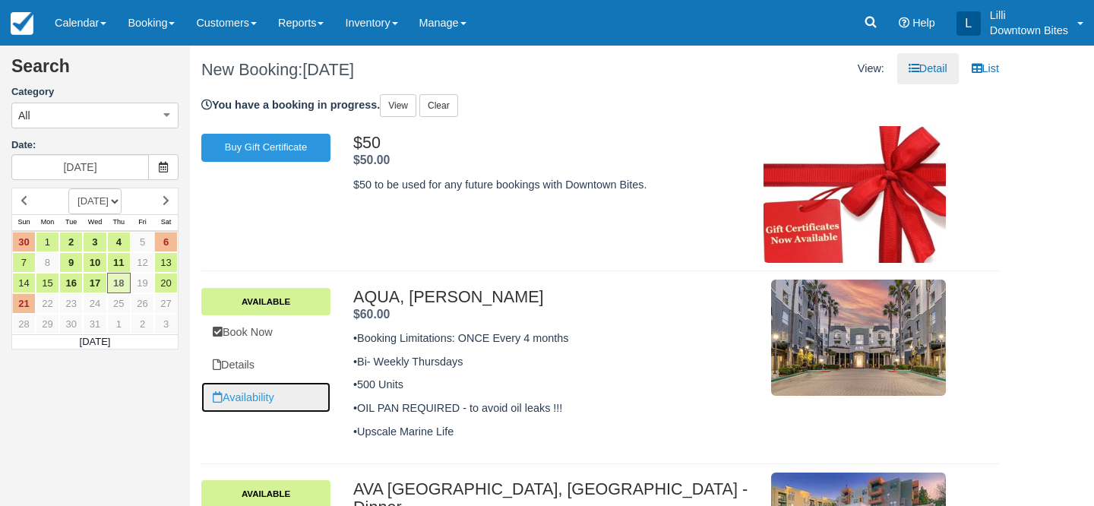
click at [245, 399] on link "Availability" at bounding box center [265, 397] width 129 height 31
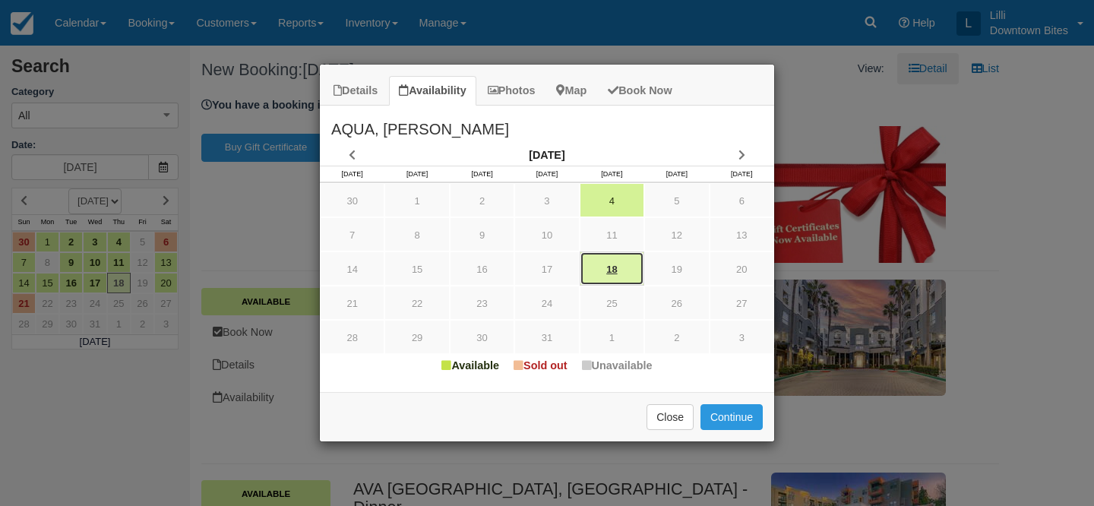
click at [615, 271] on link "18" at bounding box center [612, 269] width 65 height 34
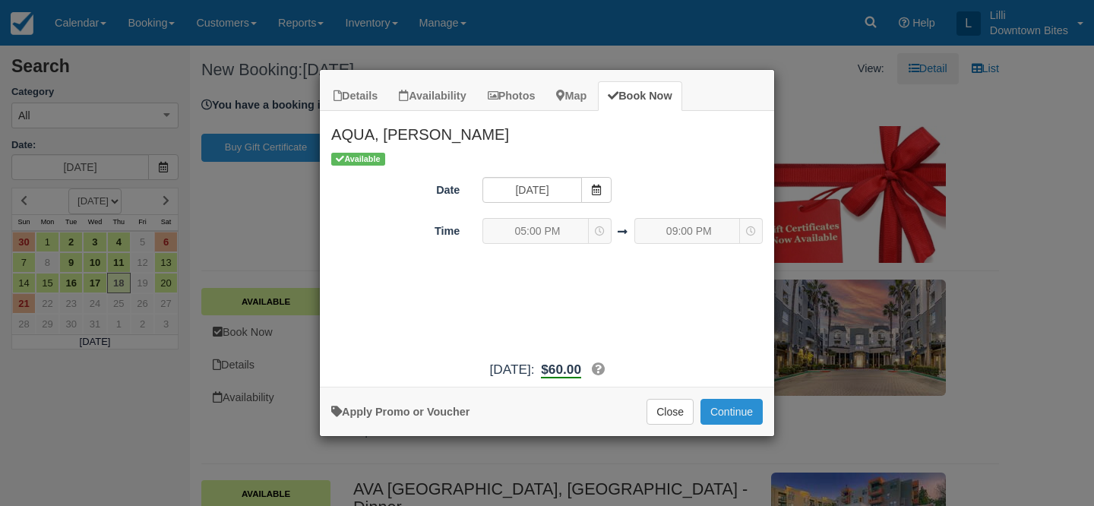
click at [742, 410] on button "Continue" at bounding box center [732, 412] width 62 height 26
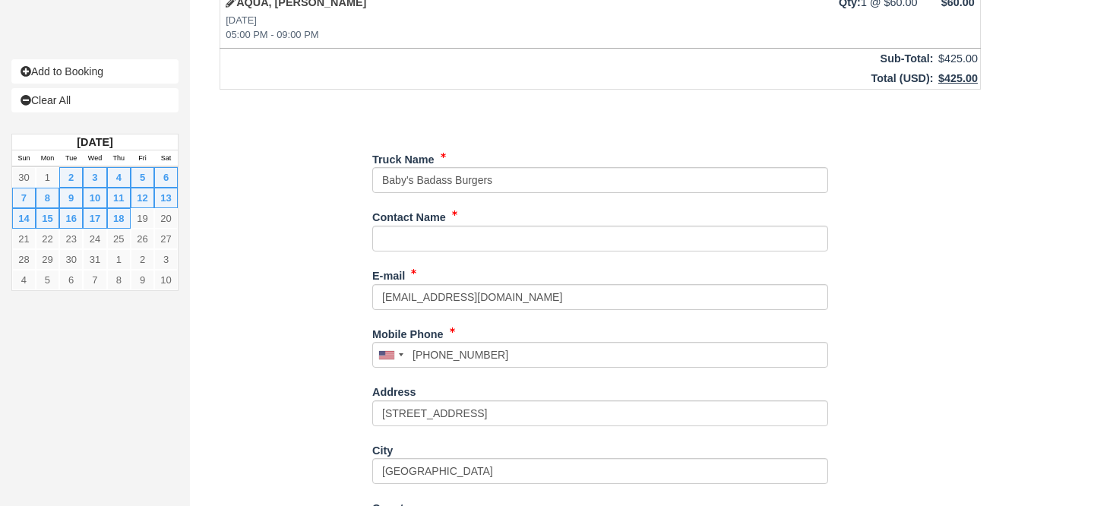
scroll to position [606, 0]
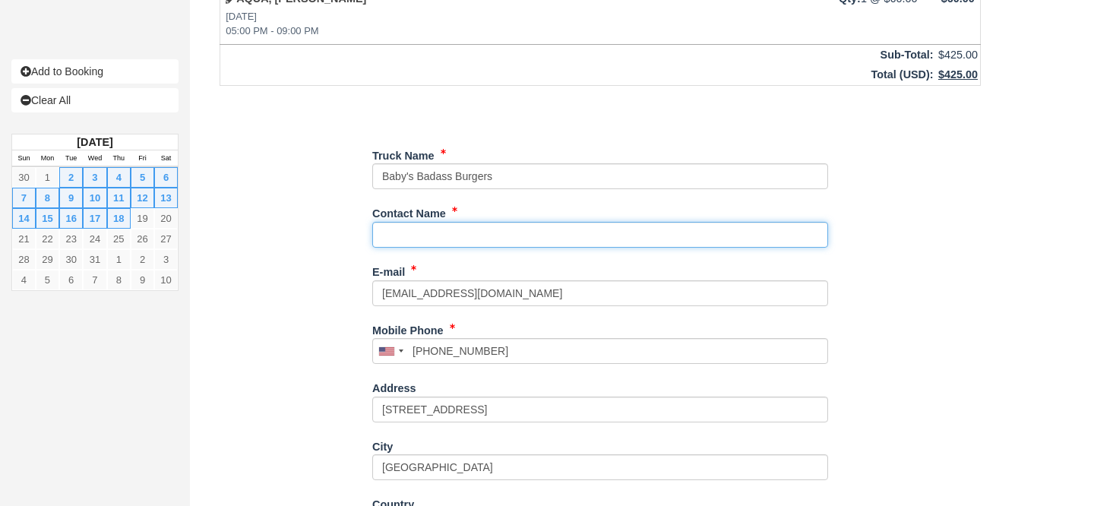
click at [488, 227] on input "Contact Name" at bounding box center [600, 235] width 456 height 26
type input "Lauren"
type input "[PHONE_NUMBER]"
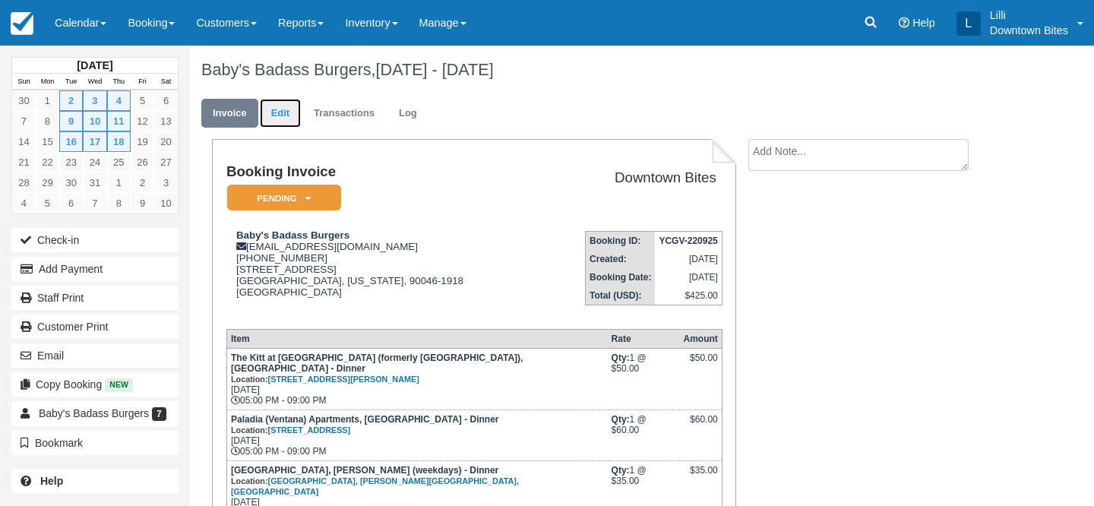
click at [280, 121] on link "Edit" at bounding box center [280, 114] width 41 height 30
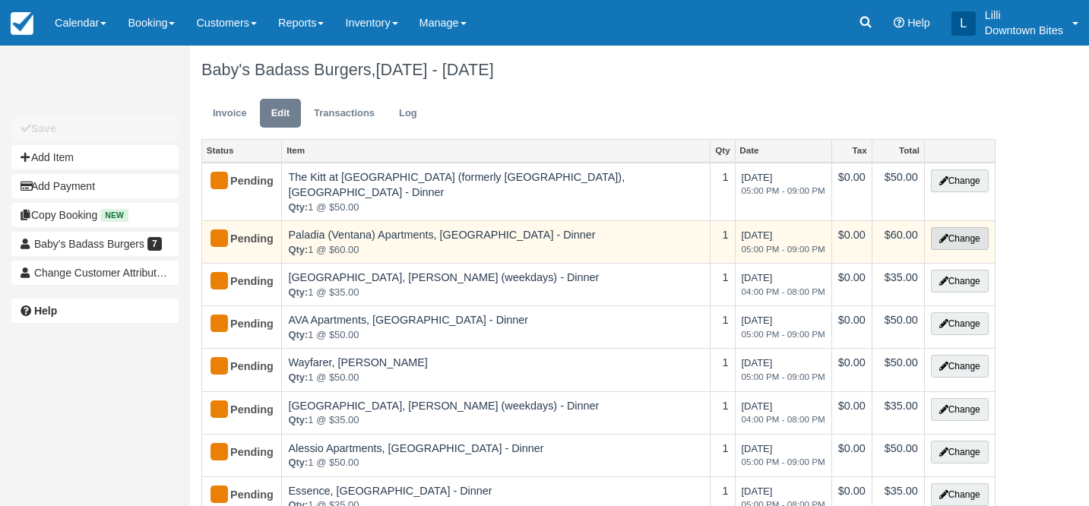
click at [954, 227] on button "Change" at bounding box center [960, 238] width 58 height 23
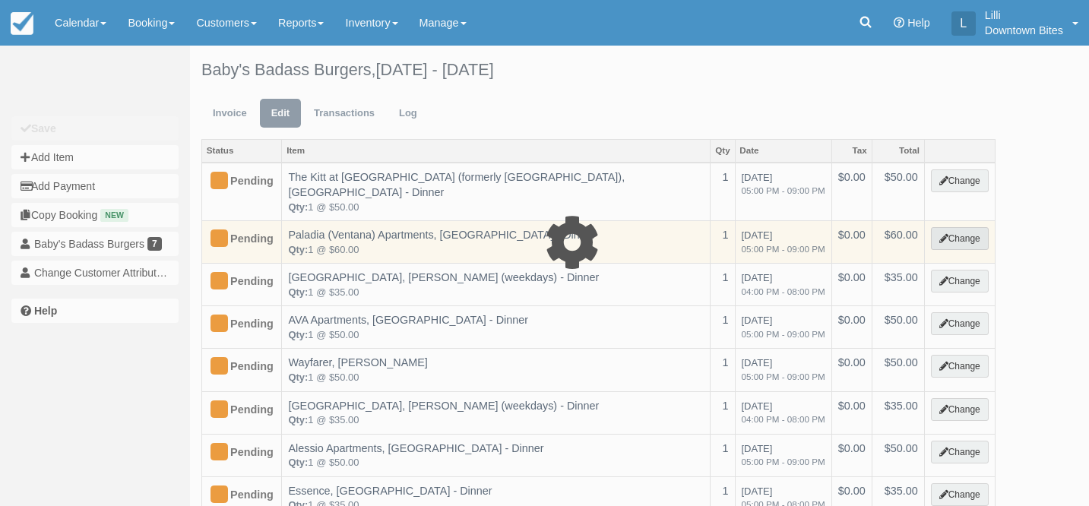
select select "2"
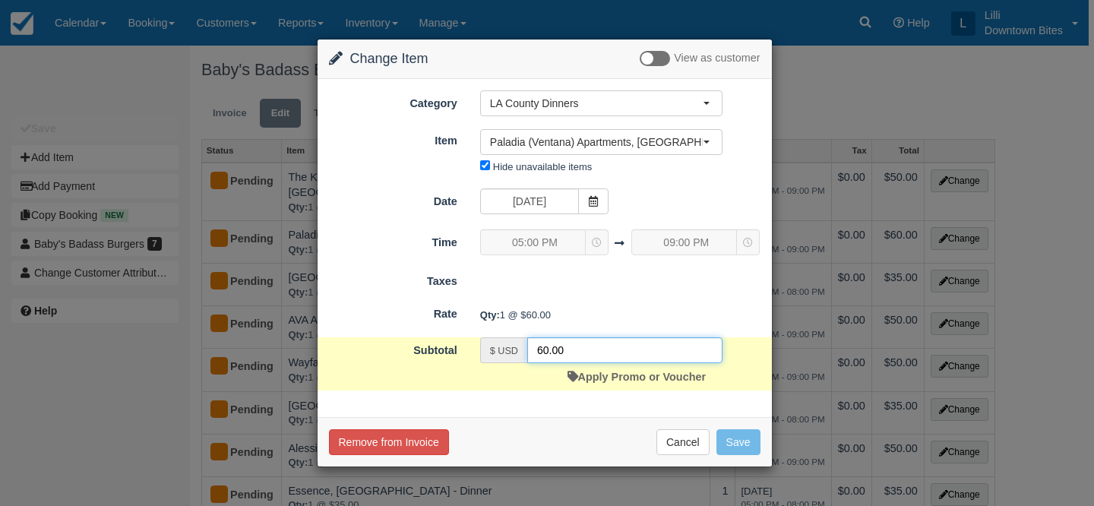
click at [540, 345] on input "60.00" at bounding box center [624, 350] width 195 height 26
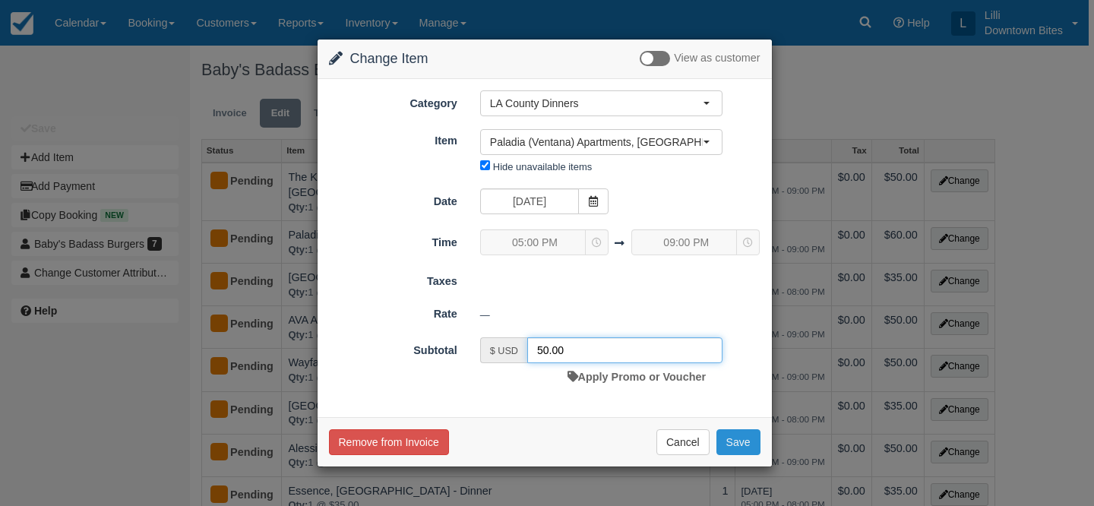
type input "50.00"
click at [732, 442] on button "Save" at bounding box center [739, 442] width 44 height 26
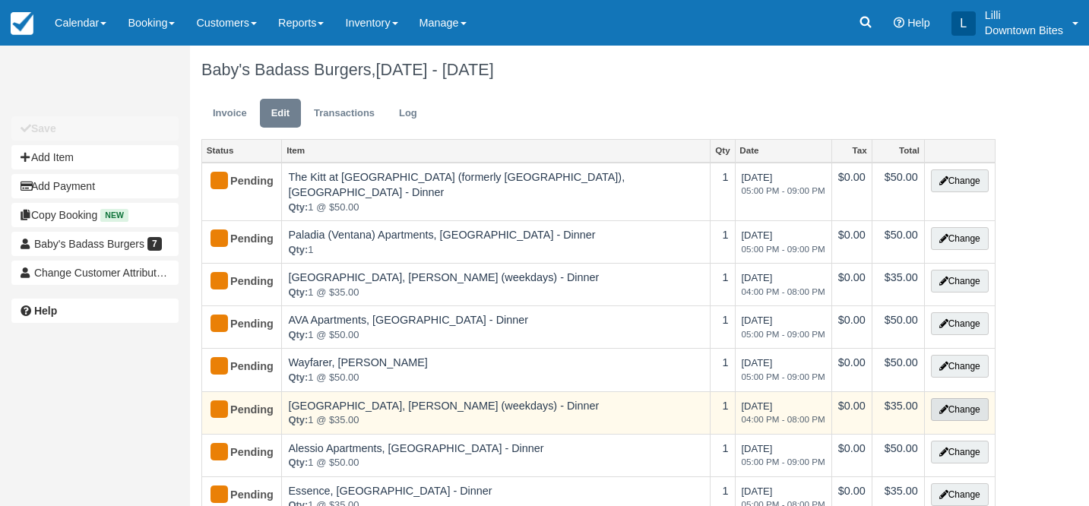
click at [949, 398] on button "Change" at bounding box center [960, 409] width 58 height 23
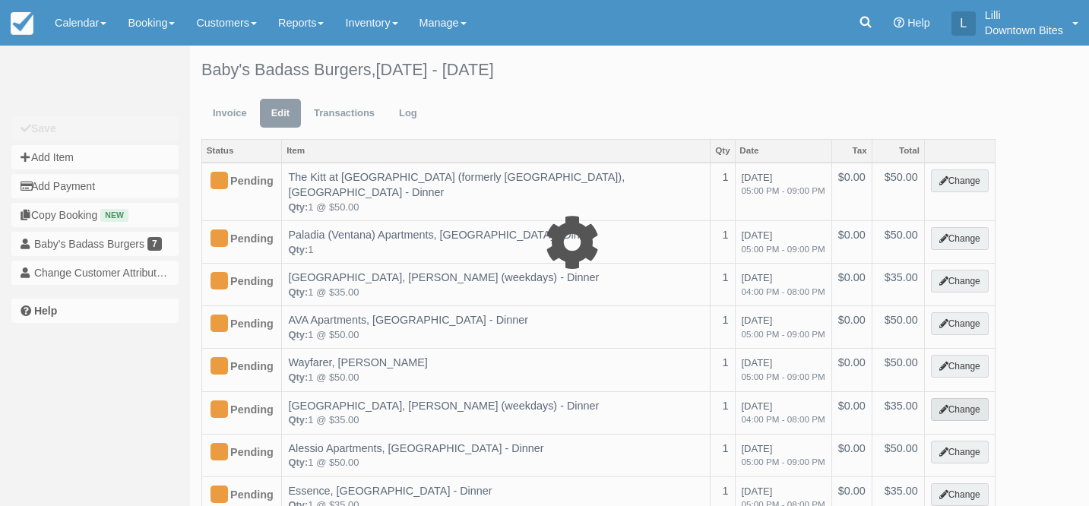
select select "2"
type input "35.00"
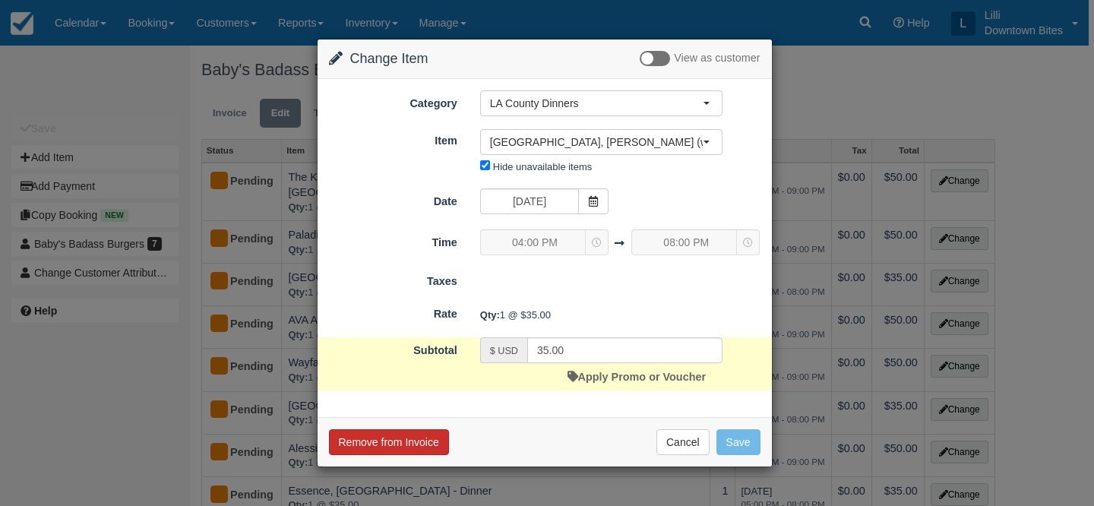
click at [404, 434] on button "Remove from Invoice" at bounding box center [389, 442] width 120 height 26
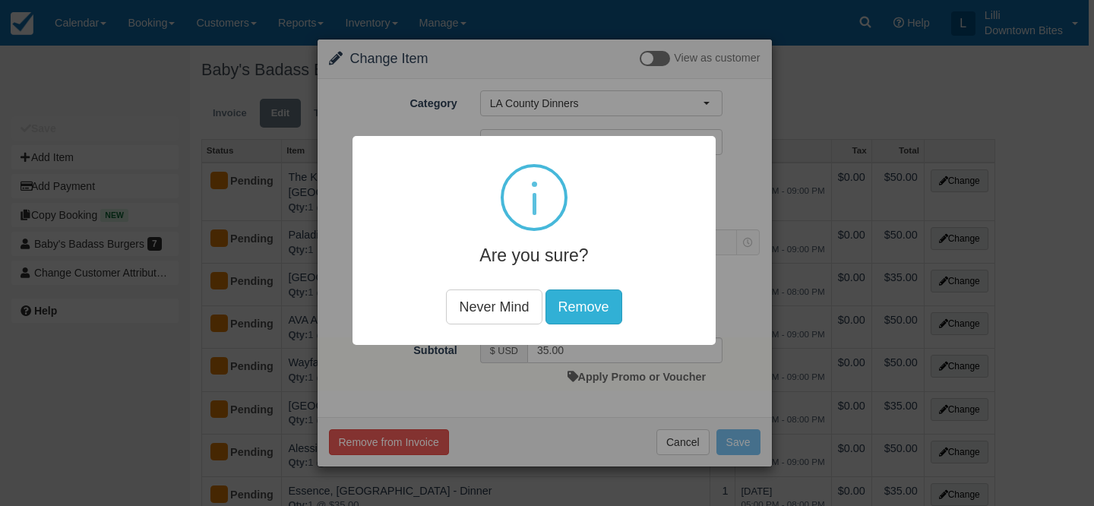
click at [591, 315] on button "Remove" at bounding box center [584, 307] width 77 height 35
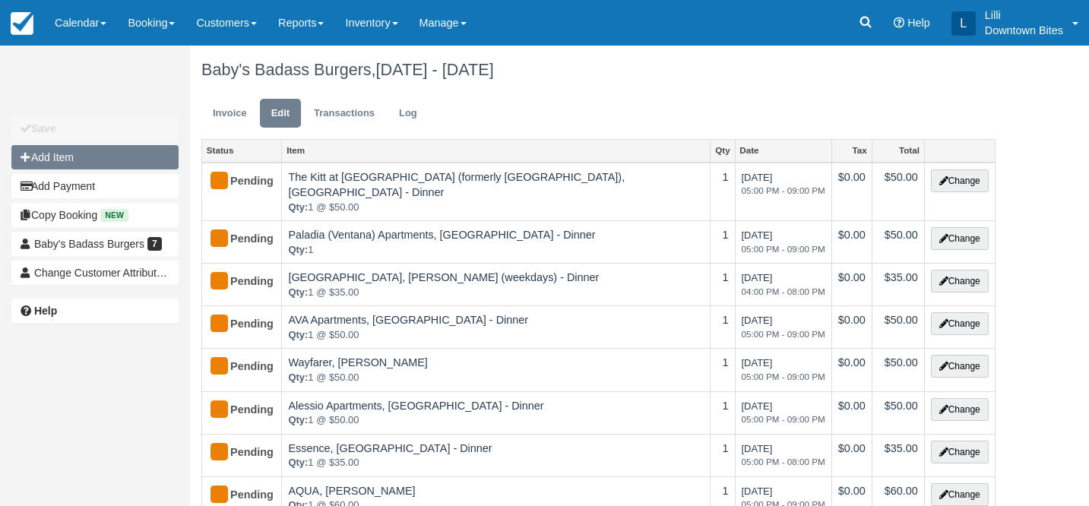
click at [116, 160] on button "Add Item" at bounding box center [94, 157] width 167 height 24
type input "0.00"
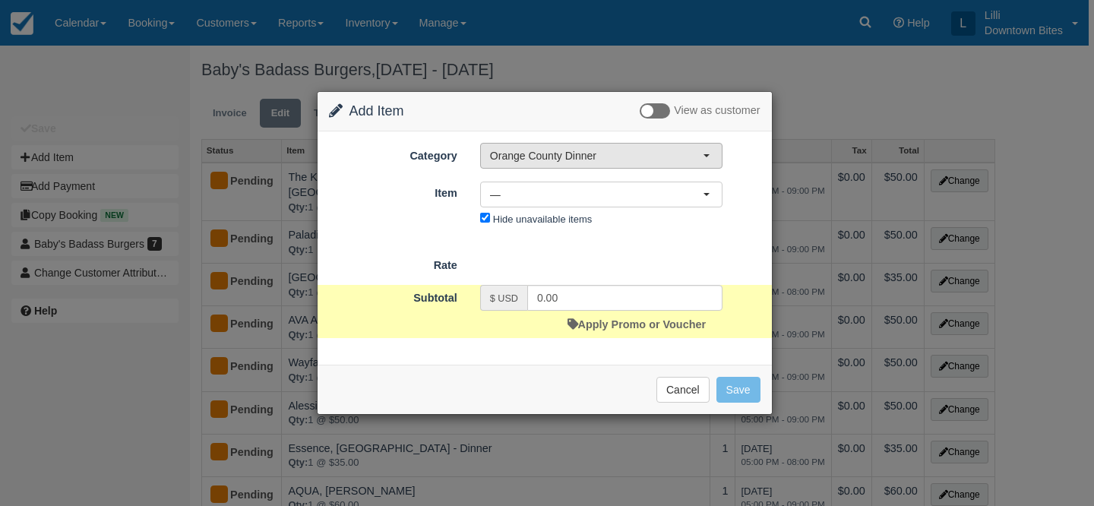
click at [559, 157] on span "Orange County Dinner" at bounding box center [596, 155] width 213 height 15
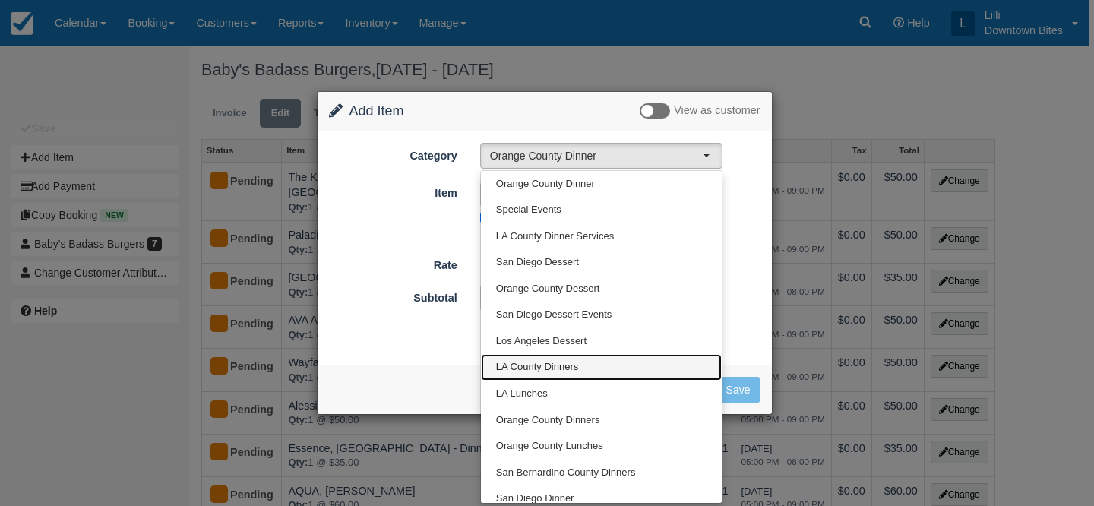
click at [552, 366] on span "LA County Dinners" at bounding box center [537, 367] width 82 height 14
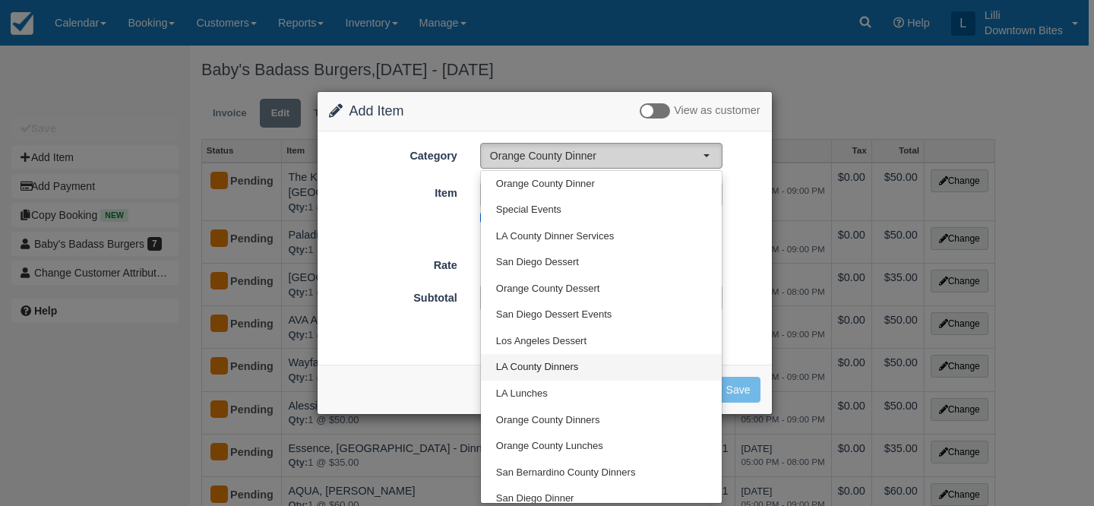
select select "2"
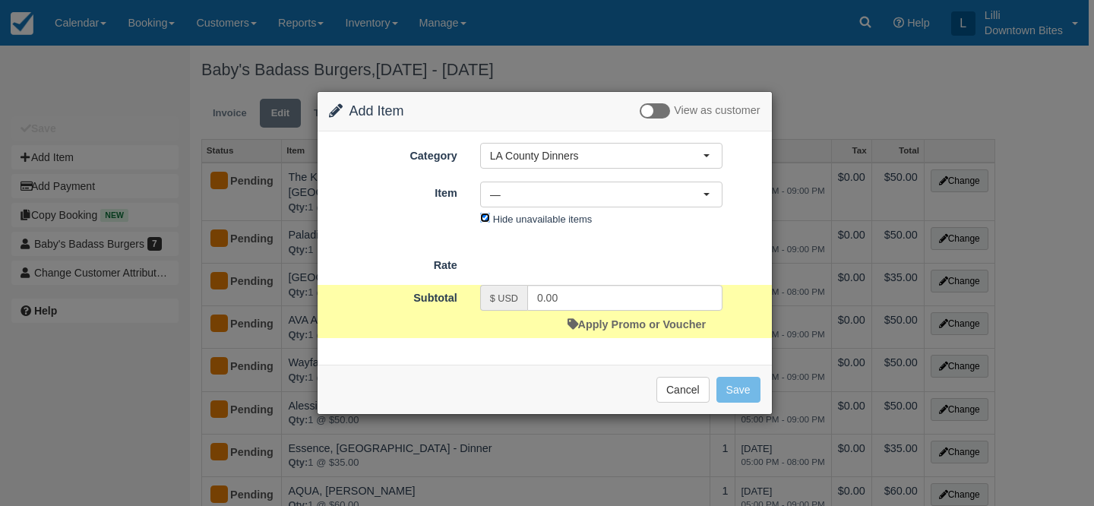
click at [483, 217] on input "Hide unavailable items" at bounding box center [485, 218] width 10 height 10
checkbox input "false"
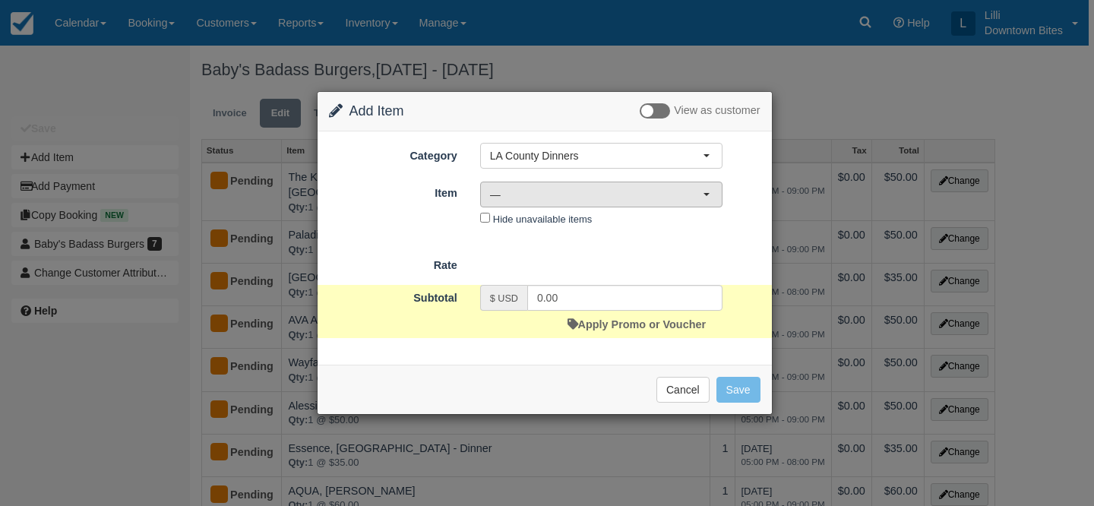
click at [558, 200] on span "—" at bounding box center [596, 194] width 213 height 15
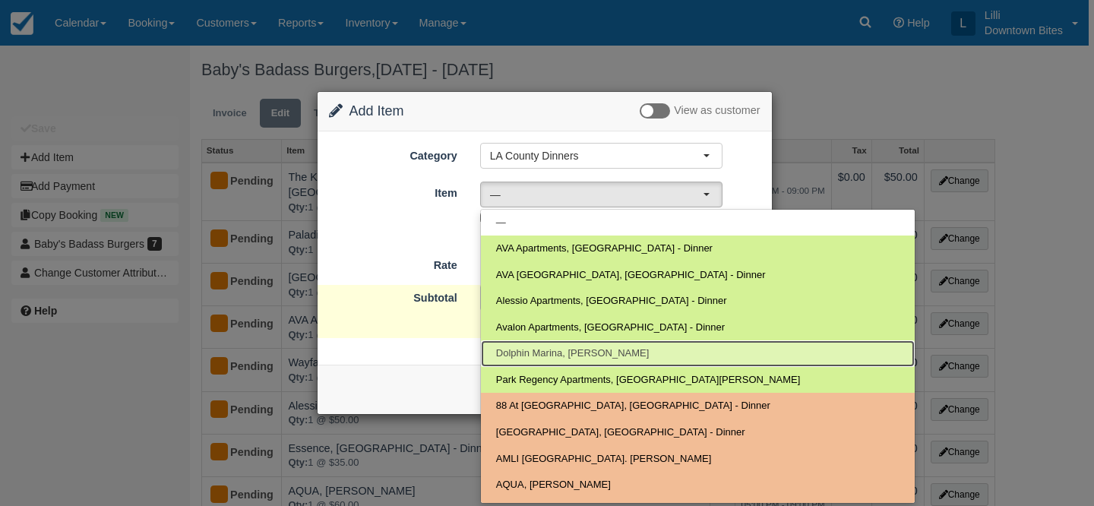
click at [553, 349] on span "Dolphin Marina, [PERSON_NAME]" at bounding box center [573, 354] width 154 height 14
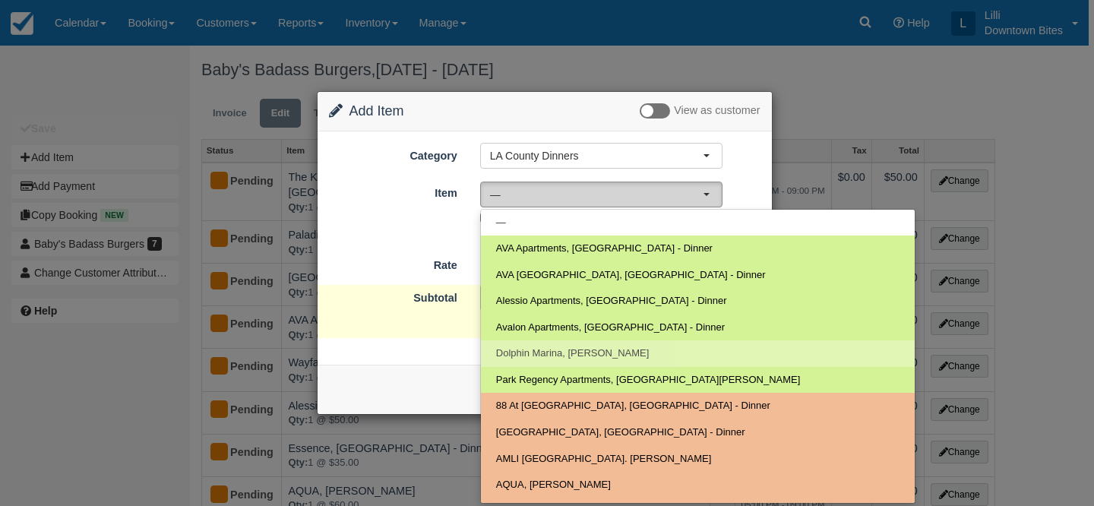
select select "804"
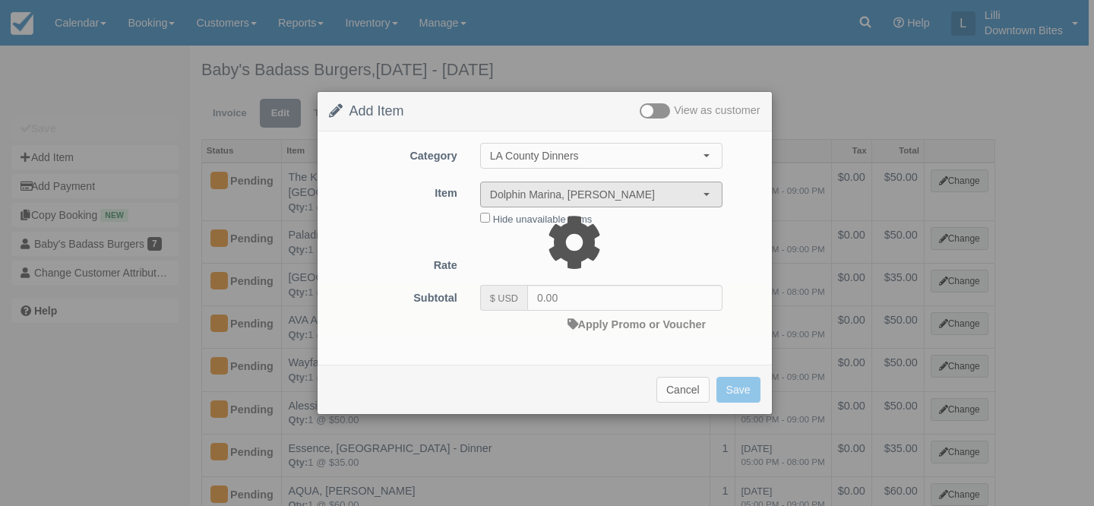
type input "35.00"
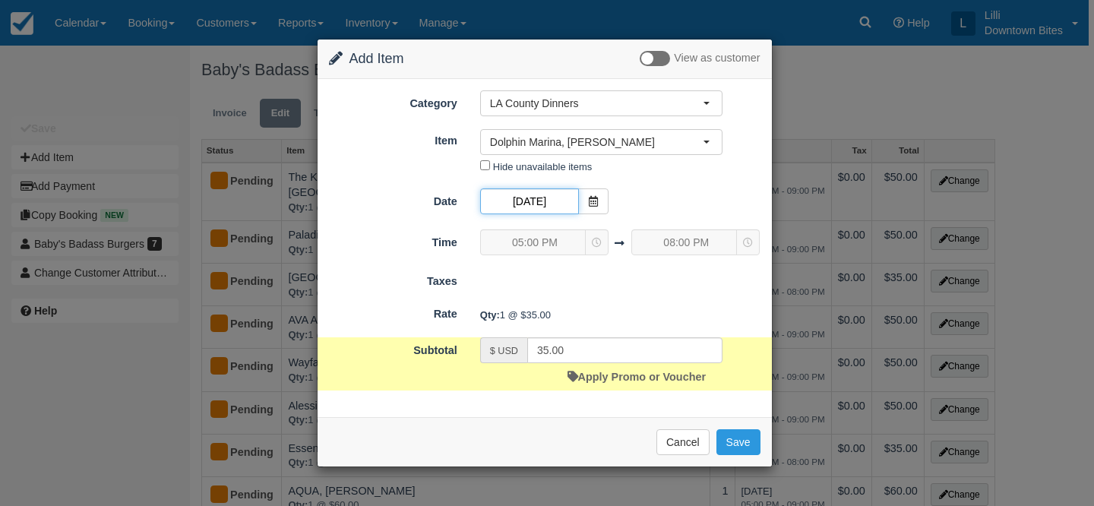
click at [536, 208] on input "[DATE]" at bounding box center [529, 201] width 99 height 26
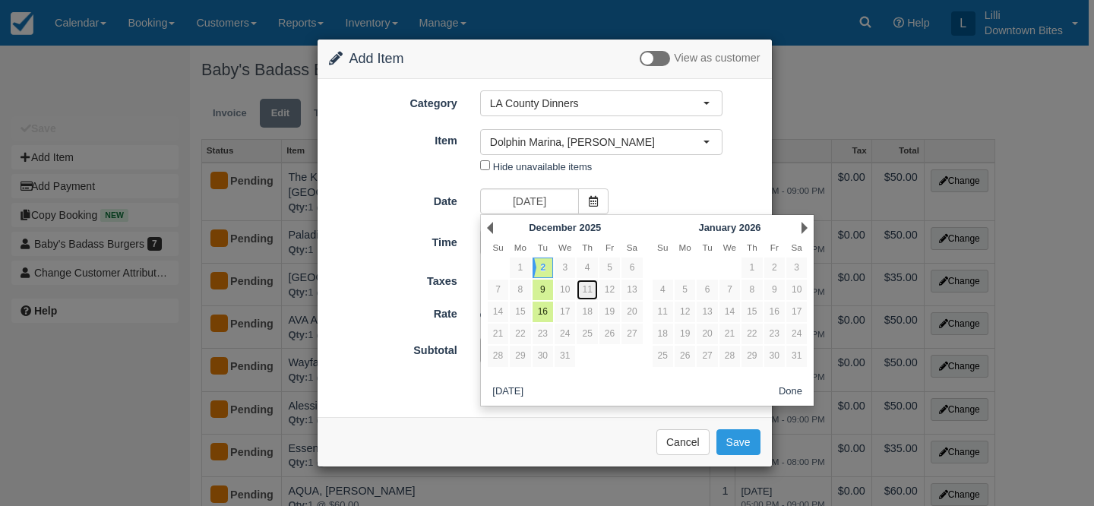
click at [593, 294] on link "11" at bounding box center [587, 290] width 21 height 21
type input "[DATE]"
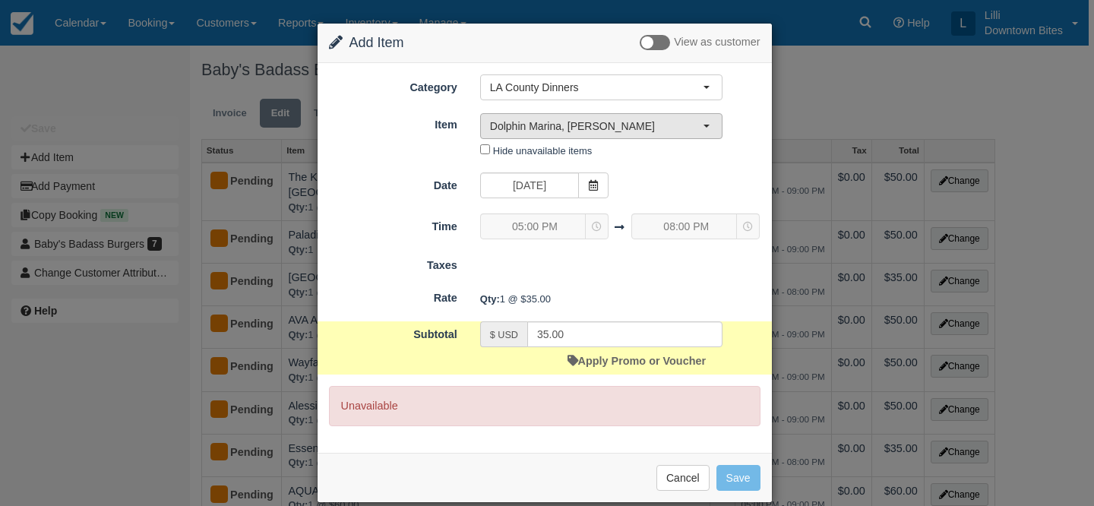
click at [556, 119] on span "Dolphin Marina, [PERSON_NAME]" at bounding box center [596, 126] width 213 height 15
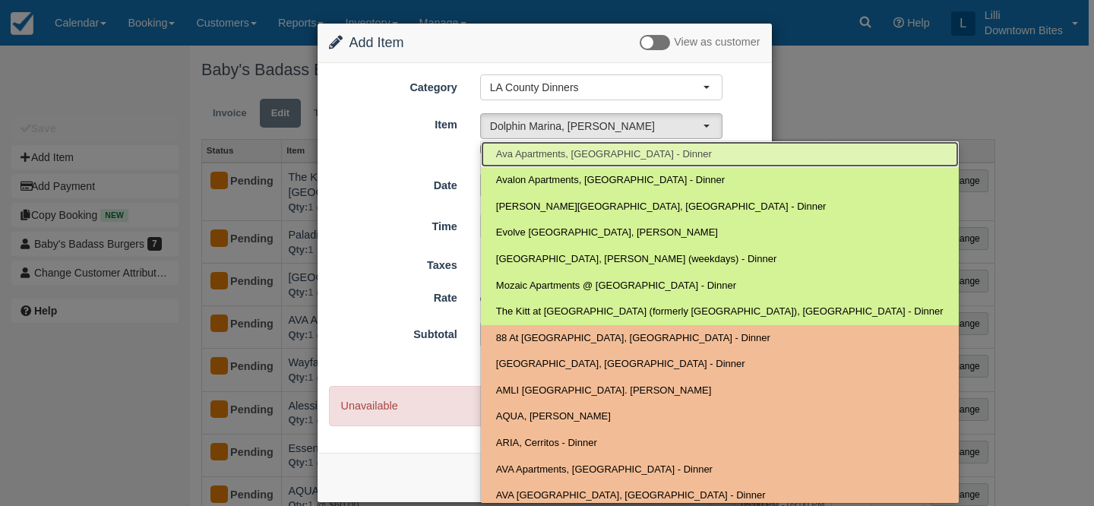
click at [549, 149] on span "Ava Apartments, [GEOGRAPHIC_DATA] - Dinner" at bounding box center [604, 154] width 216 height 14
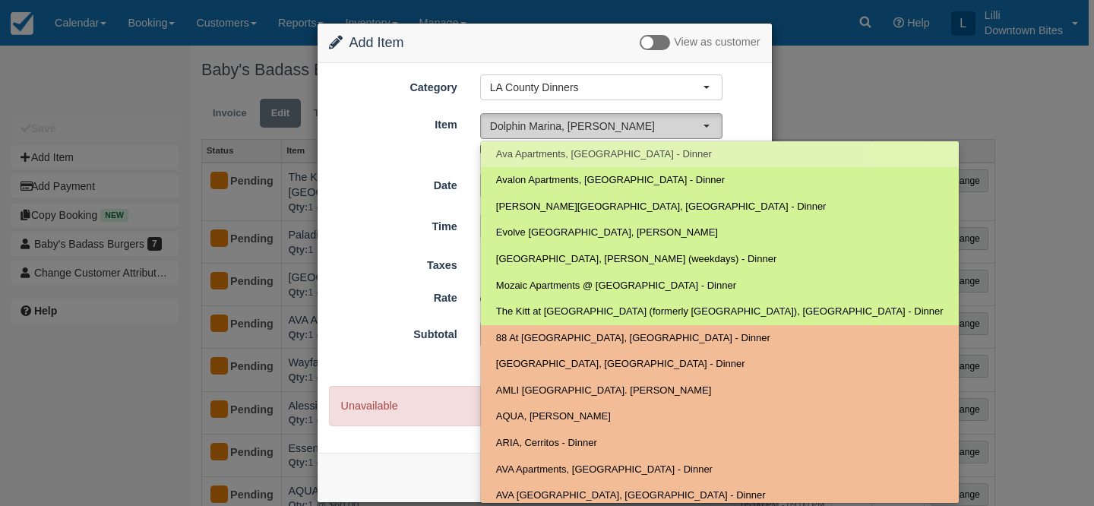
select select "111"
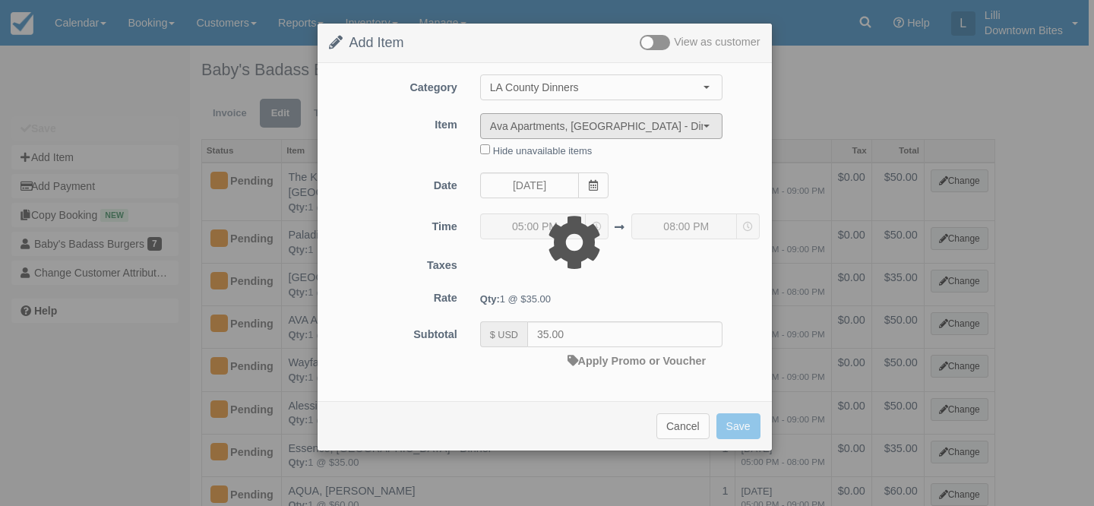
type input "60.00"
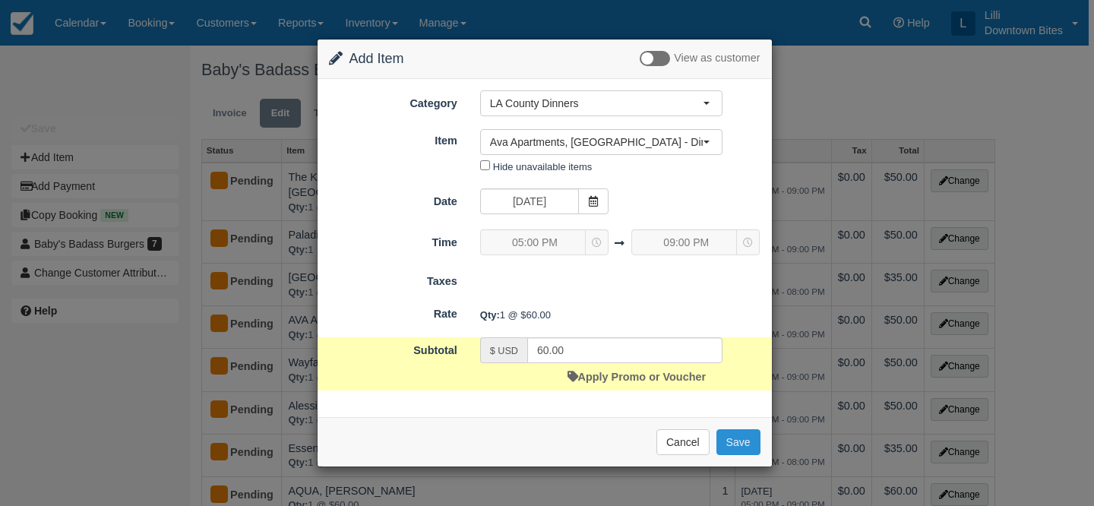
click at [756, 441] on button "Save" at bounding box center [739, 442] width 44 height 26
checkbox input "false"
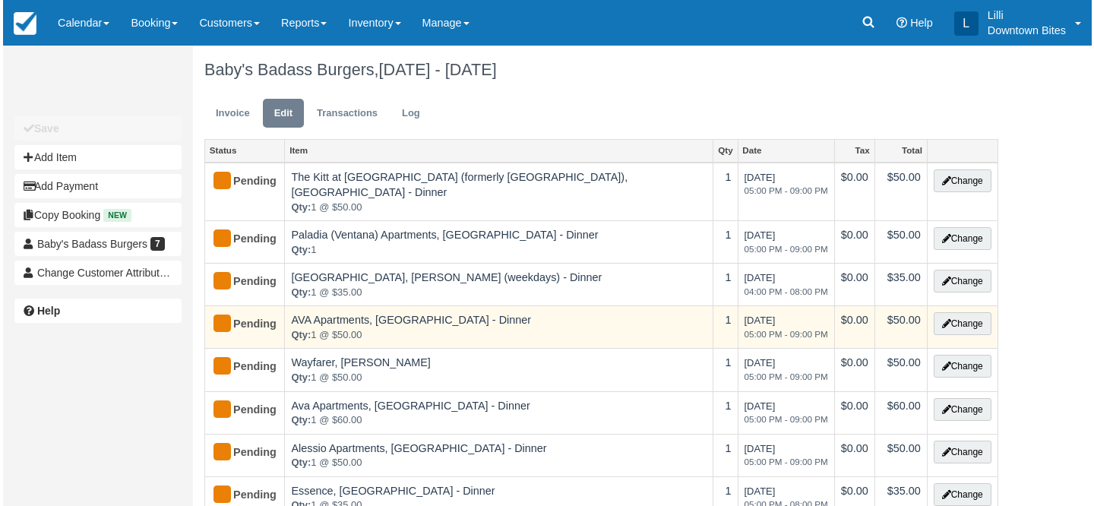
scroll to position [2, 0]
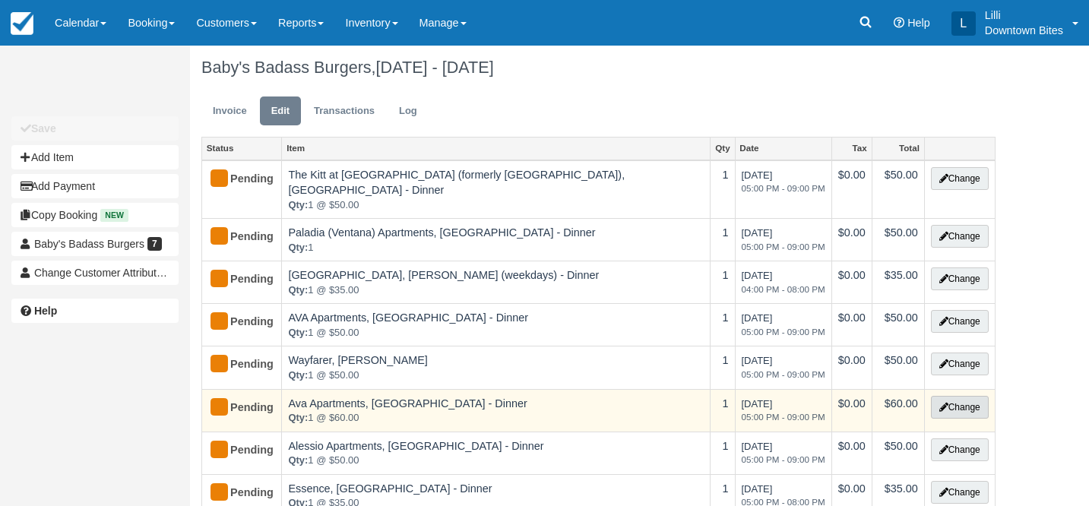
click at [972, 396] on button "Change" at bounding box center [960, 407] width 58 height 23
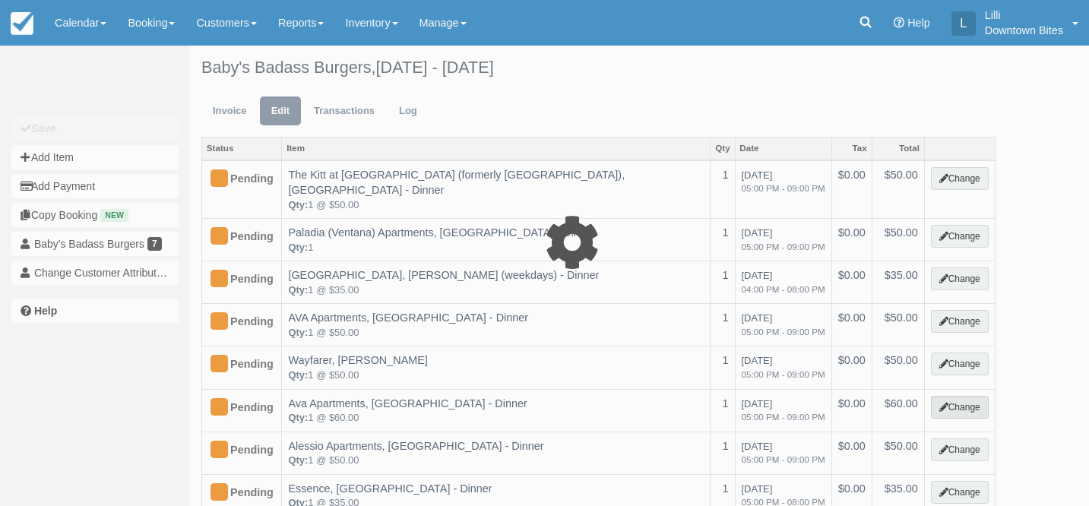
select select "2"
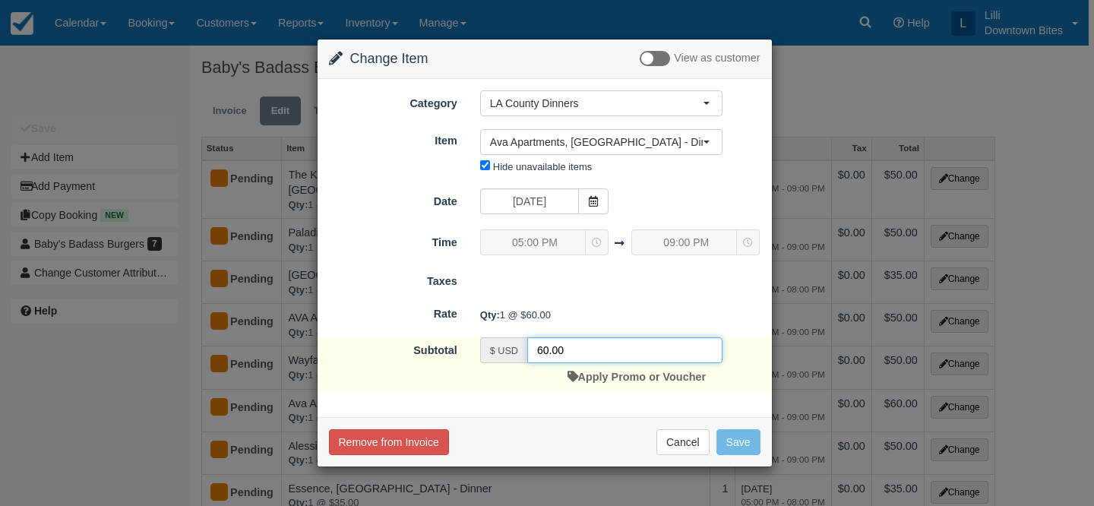
click at [542, 350] on input "60.00" at bounding box center [624, 350] width 195 height 26
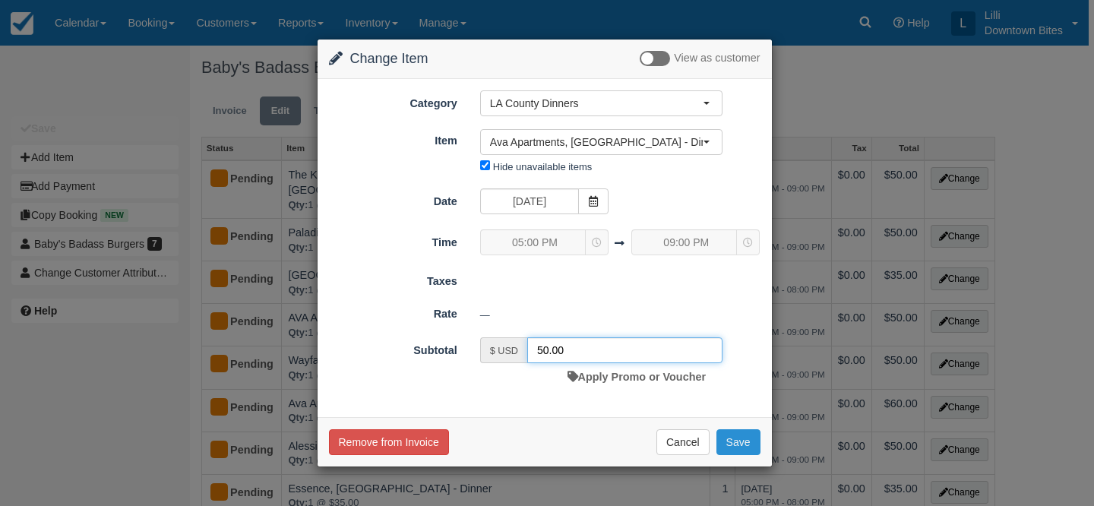
type input "50.00"
click at [737, 439] on button "Save" at bounding box center [739, 442] width 44 height 26
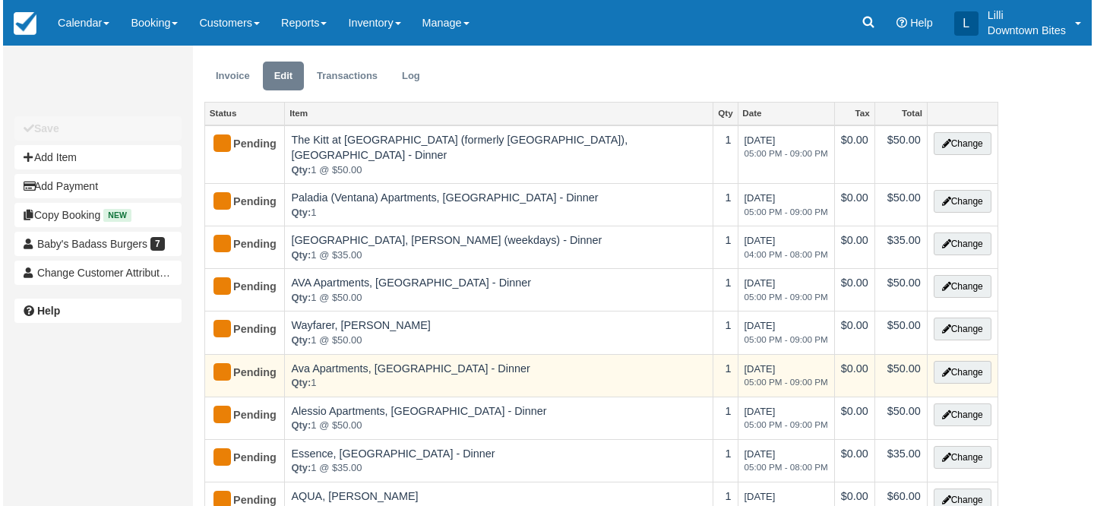
scroll to position [89, 0]
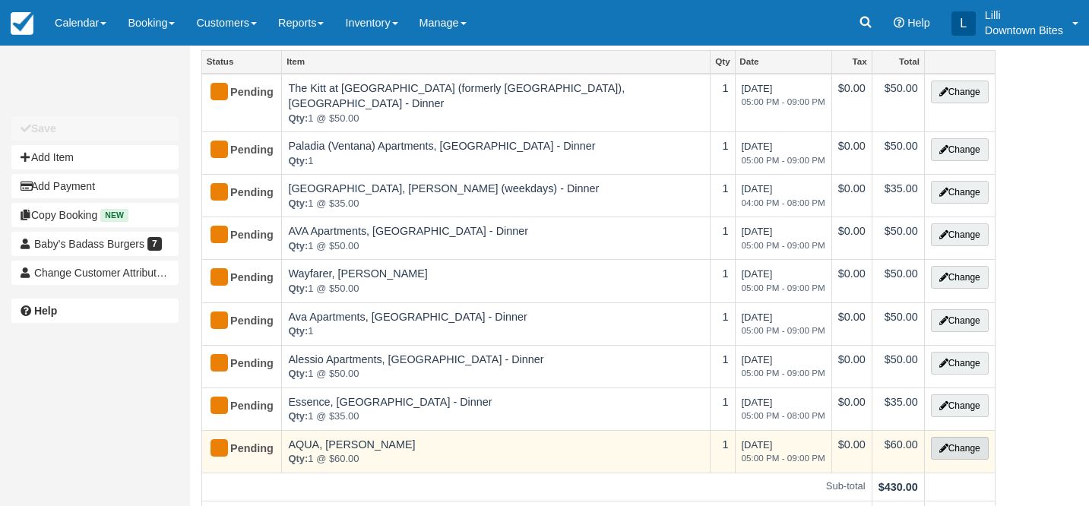
click at [975, 437] on button "Change" at bounding box center [960, 448] width 58 height 23
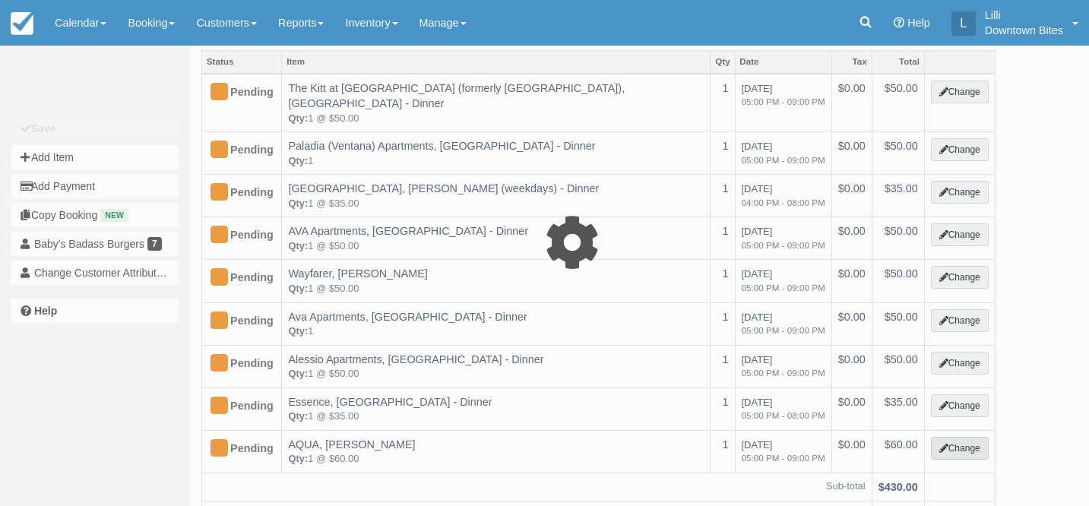
select select "2"
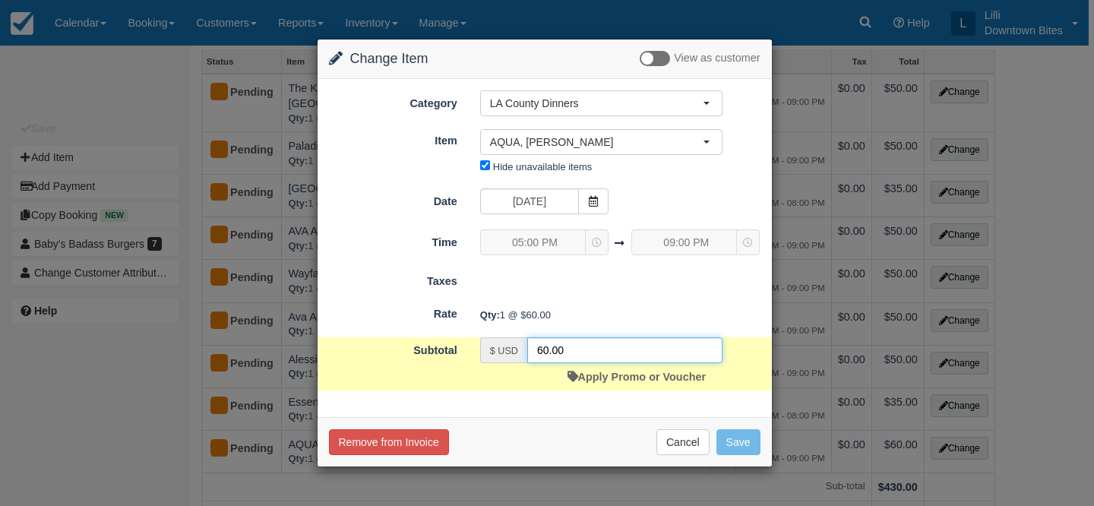
click at [543, 347] on input "60.00" at bounding box center [624, 350] width 195 height 26
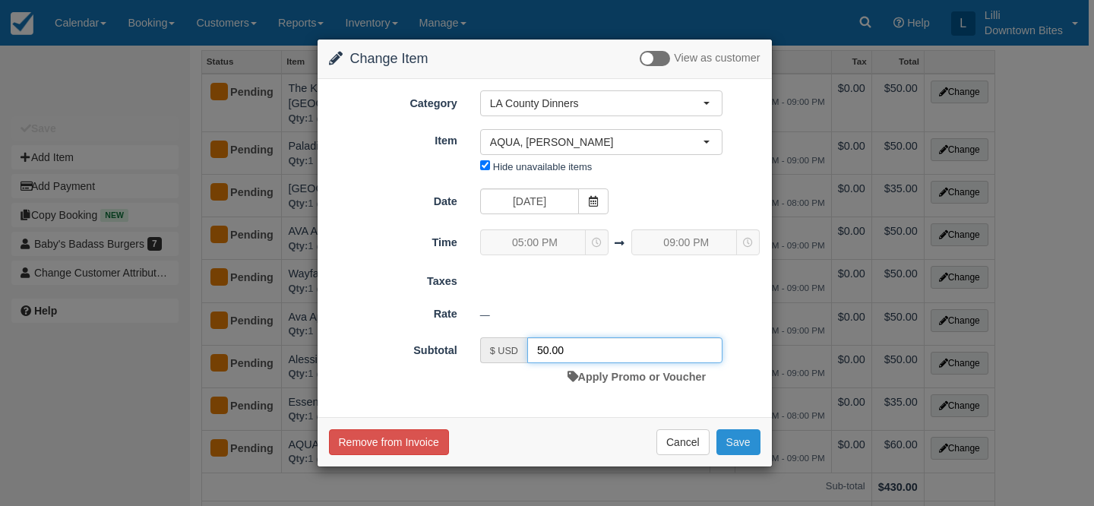
type input "50.00"
click at [743, 434] on button "Save" at bounding box center [739, 442] width 44 height 26
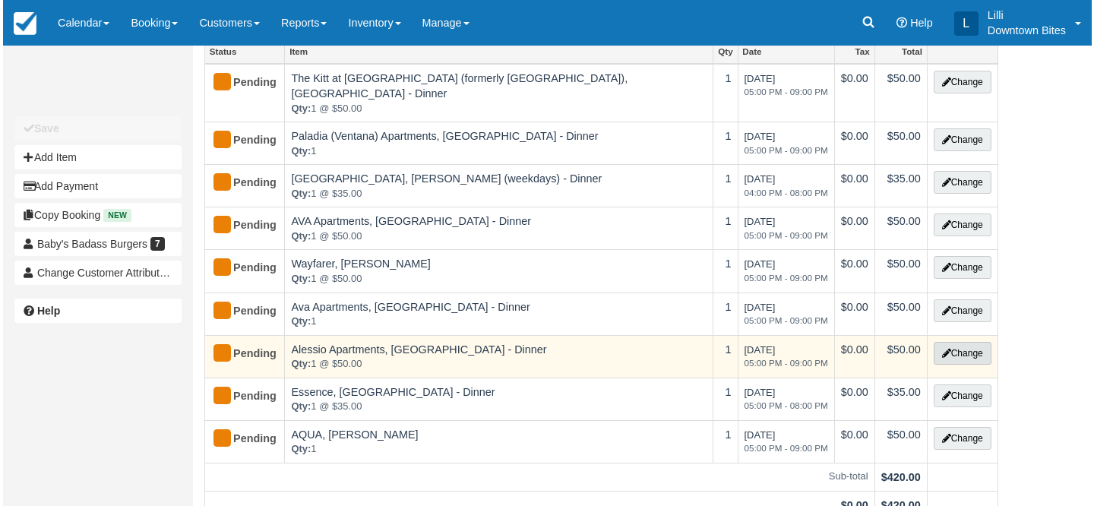
scroll to position [153, 0]
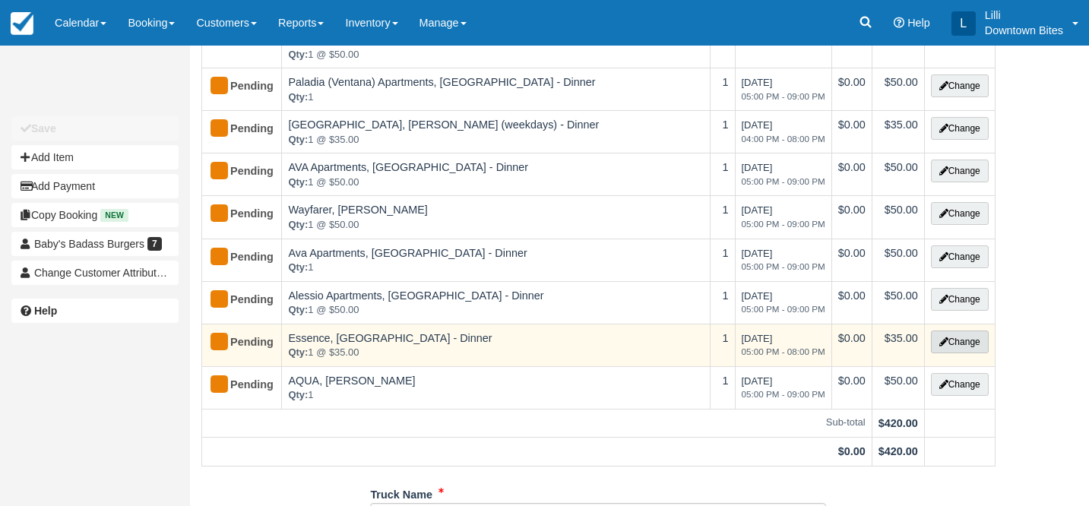
click at [971, 331] on button "Change" at bounding box center [960, 342] width 58 height 23
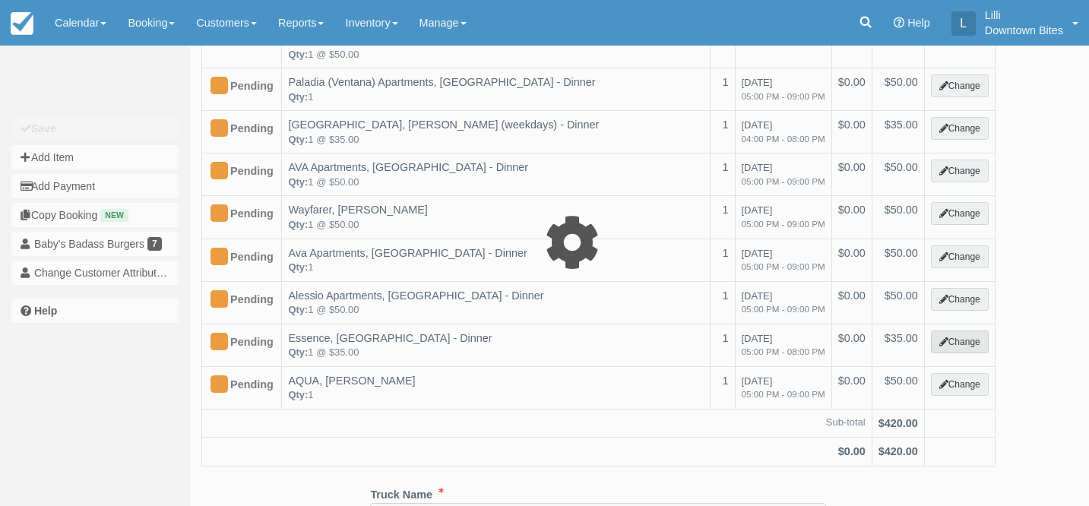
select select "2"
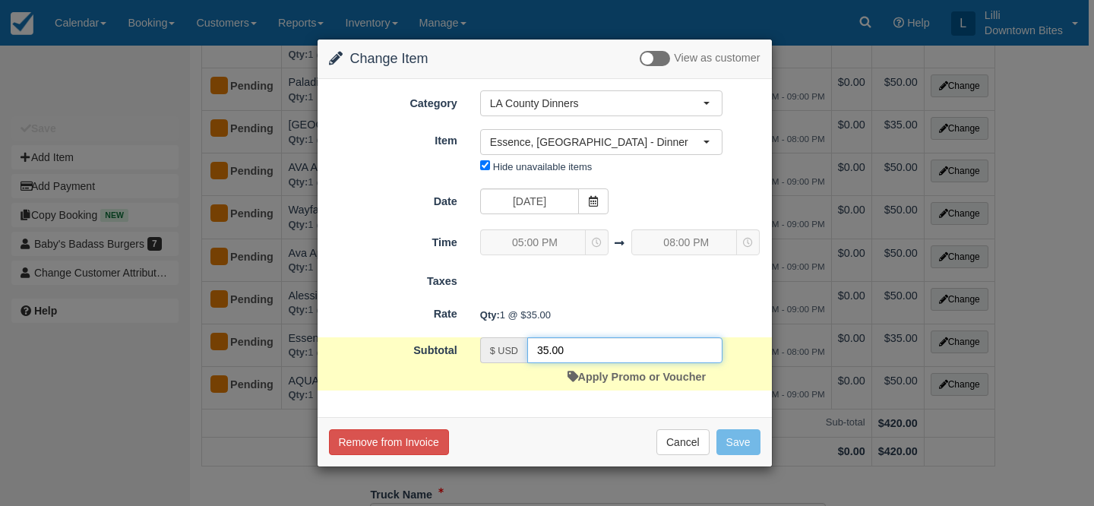
click at [543, 355] on input "35.00" at bounding box center [624, 350] width 195 height 26
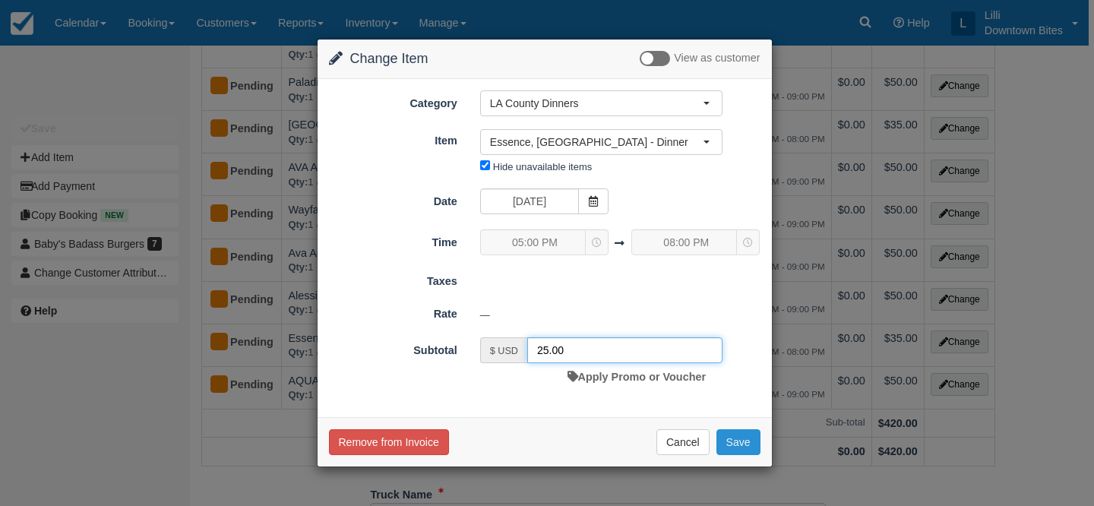
type input "25.00"
click at [755, 442] on button "Save" at bounding box center [739, 442] width 44 height 26
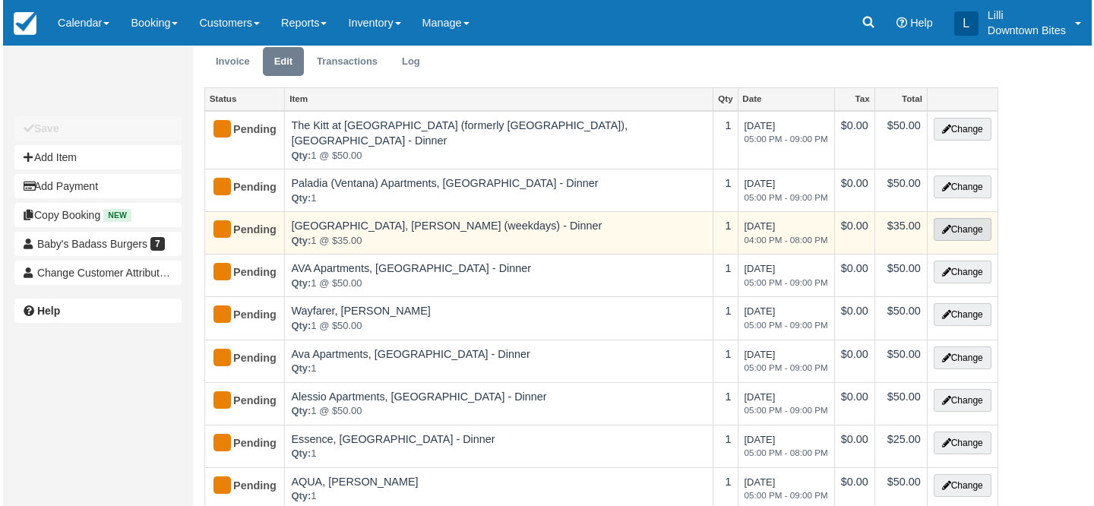
scroll to position [6, 0]
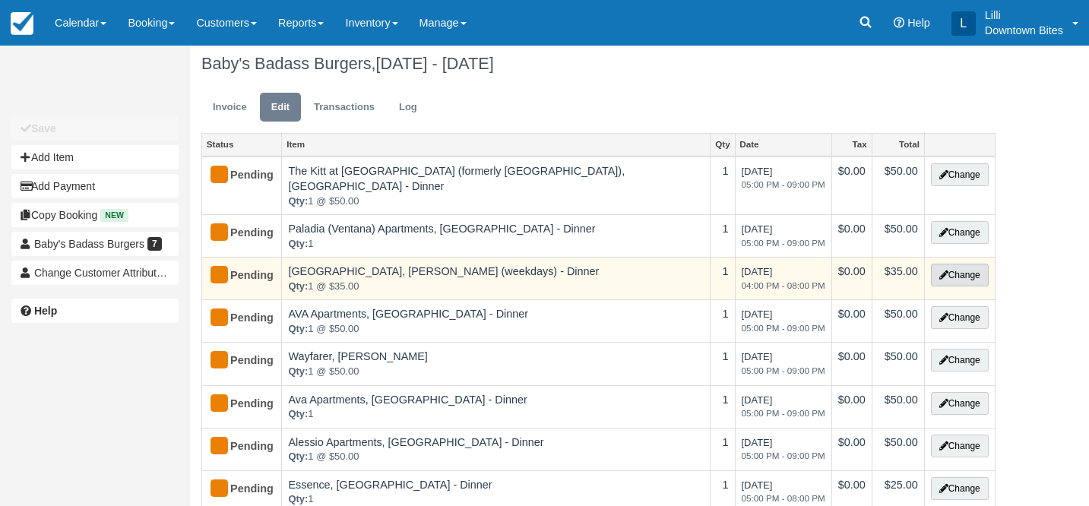
click at [965, 264] on button "Change" at bounding box center [960, 275] width 58 height 23
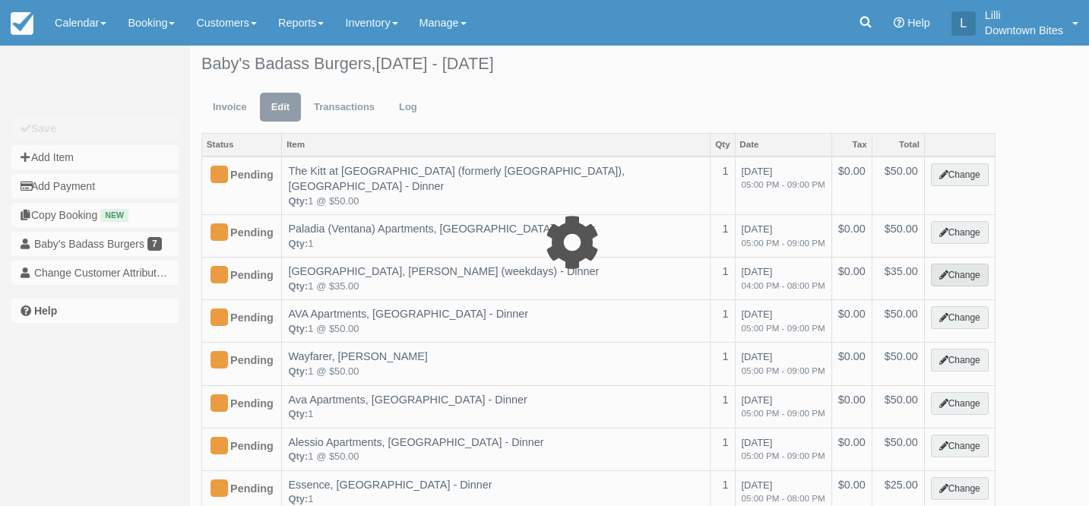
select select "2"
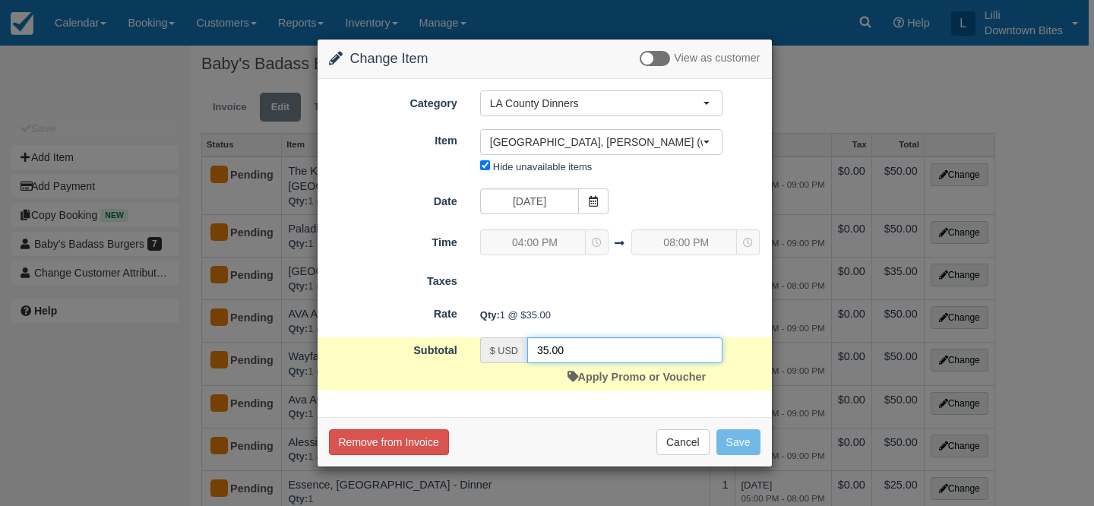
click at [543, 350] on input "35.00" at bounding box center [624, 350] width 195 height 26
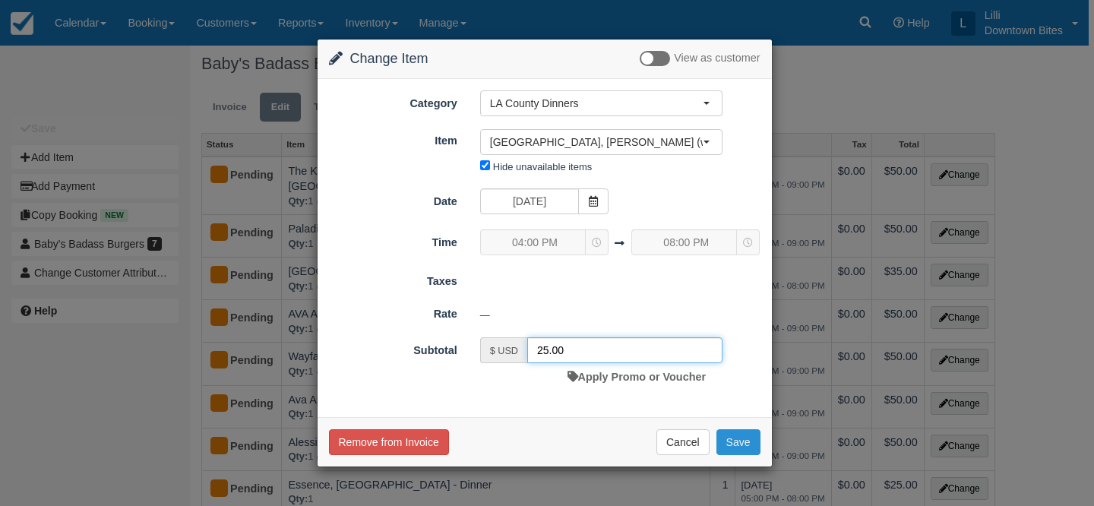
type input "25.00"
click at [741, 442] on button "Save" at bounding box center [739, 442] width 44 height 26
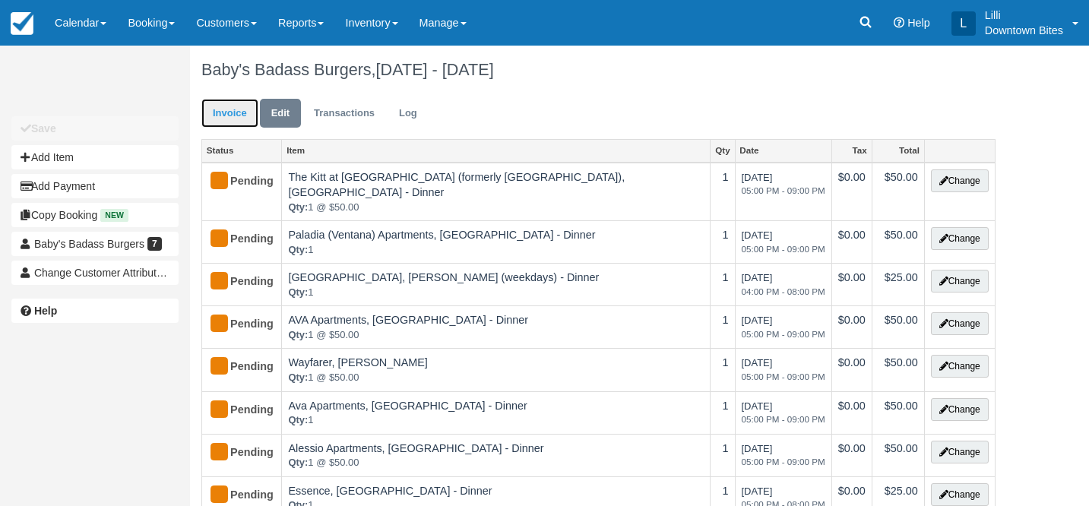
click at [210, 118] on link "Invoice" at bounding box center [229, 114] width 57 height 30
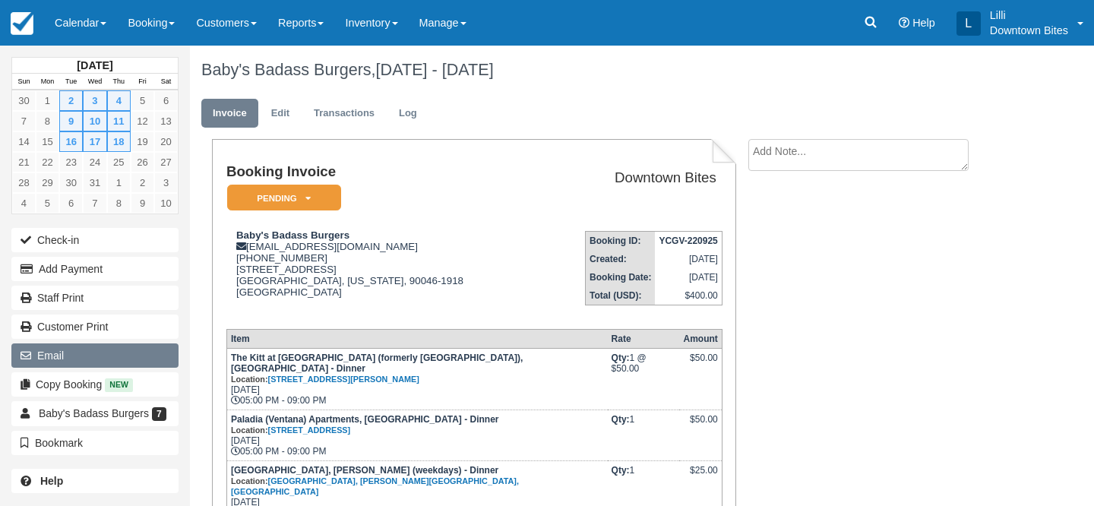
click at [117, 362] on button "Email" at bounding box center [94, 356] width 167 height 24
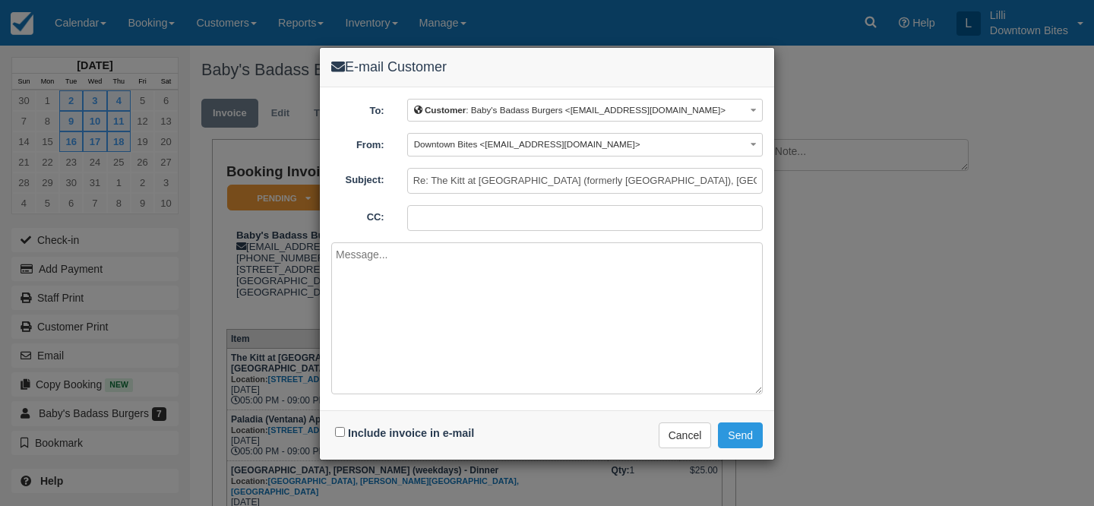
click at [498, 220] on input "CC:" at bounding box center [585, 218] width 356 height 26
type input "lilli@downtownbites.com"
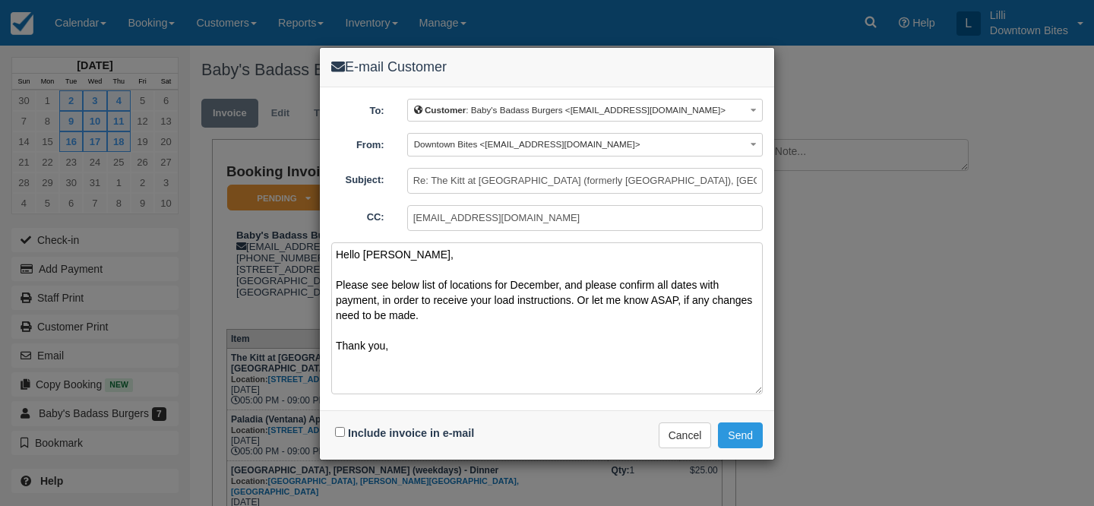
click at [526, 298] on textarea "Hello Lauren, Please see below list of locations for December, and please confi…" at bounding box center [547, 318] width 432 height 152
type textarea "Hello Lauren, Please see below list of locations for December, and please confi…"
click at [339, 432] on input "Include invoice in e-mail" at bounding box center [340, 432] width 10 height 10
checkbox input "true"
click at [737, 439] on button "Send" at bounding box center [740, 436] width 45 height 26
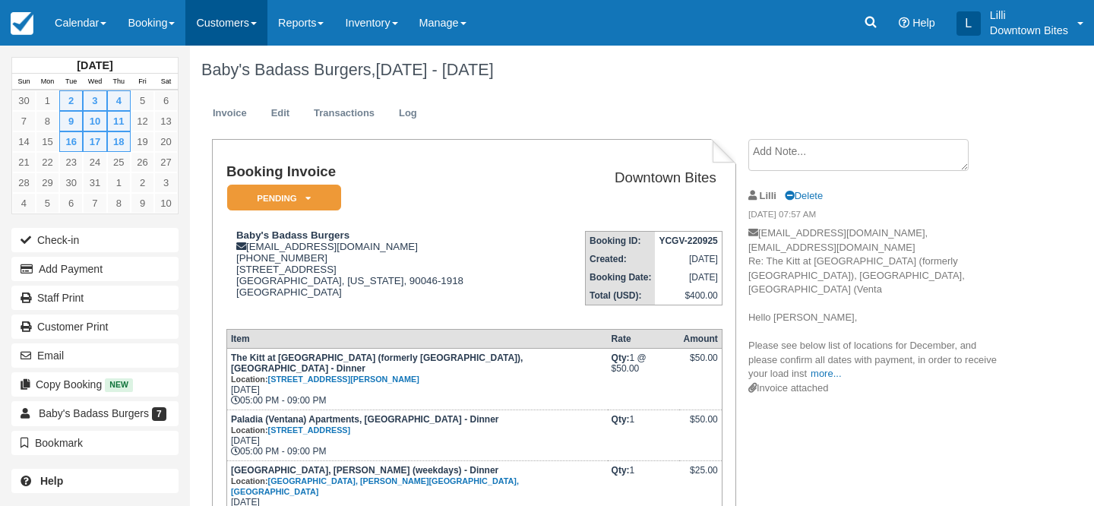
click at [245, 21] on link "Customers" at bounding box center [226, 23] width 82 height 46
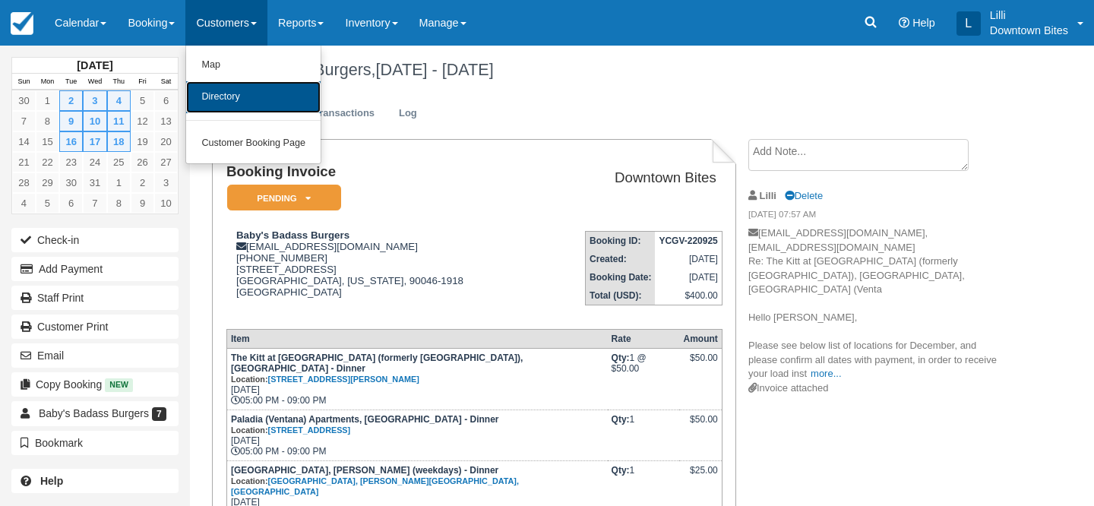
click at [247, 103] on link "Directory" at bounding box center [253, 97] width 135 height 32
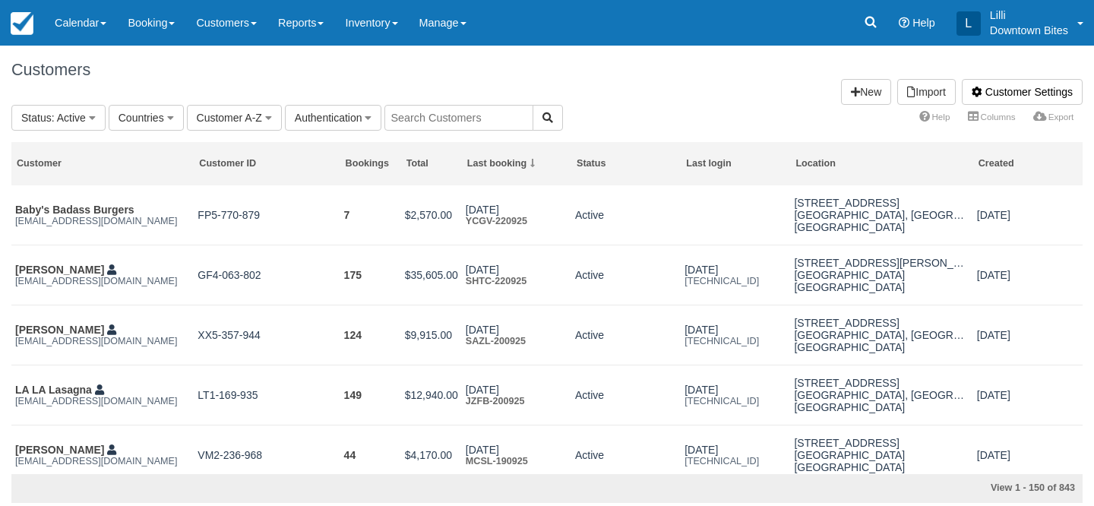
click at [452, 116] on input "text" at bounding box center [459, 118] width 149 height 26
type input "kyoto"
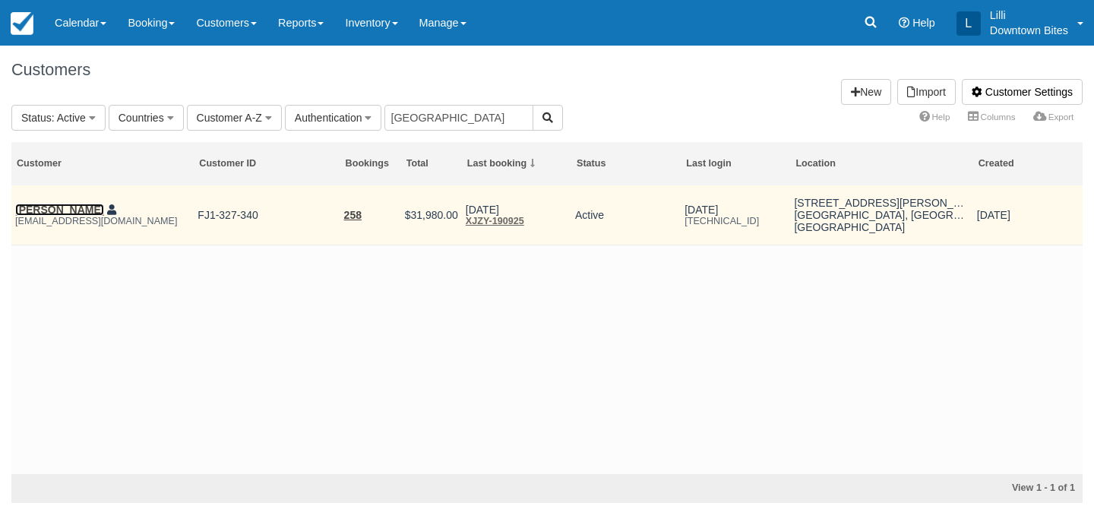
click at [66, 212] on link "Josephine Chau" at bounding box center [59, 210] width 89 height 12
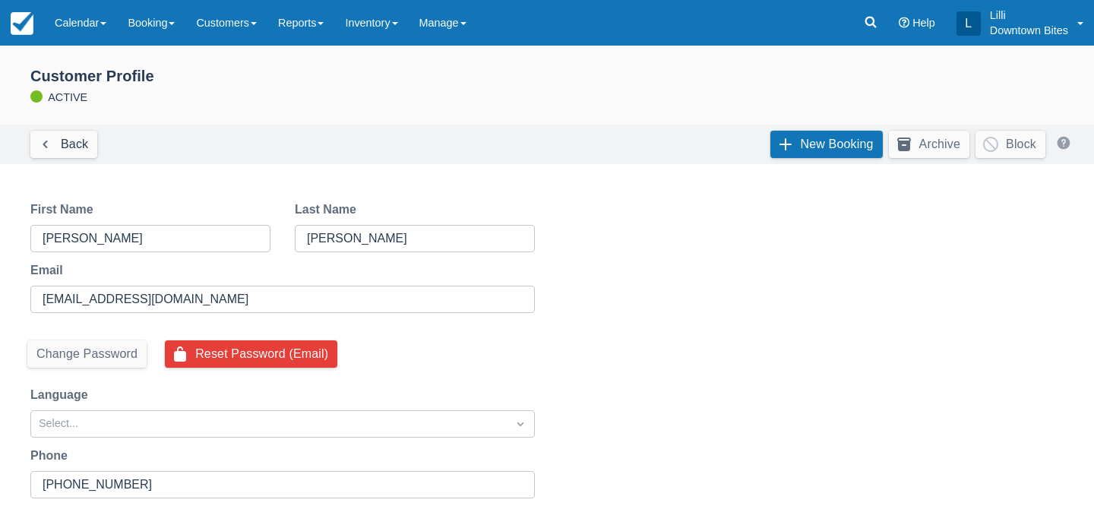
select select "50"
click at [844, 142] on link "New Booking" at bounding box center [827, 144] width 112 height 27
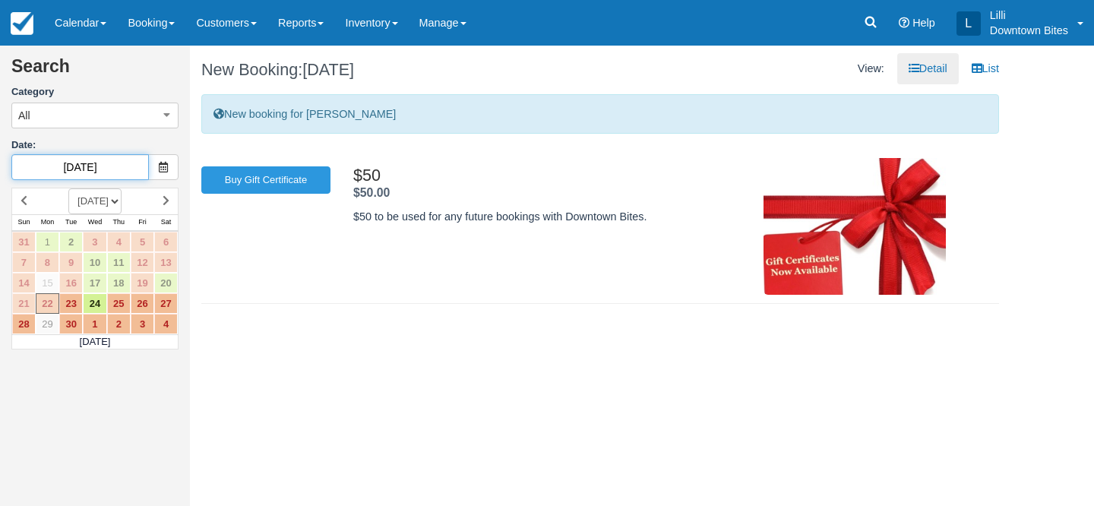
click at [122, 160] on input "[DATE]" at bounding box center [80, 167] width 138 height 26
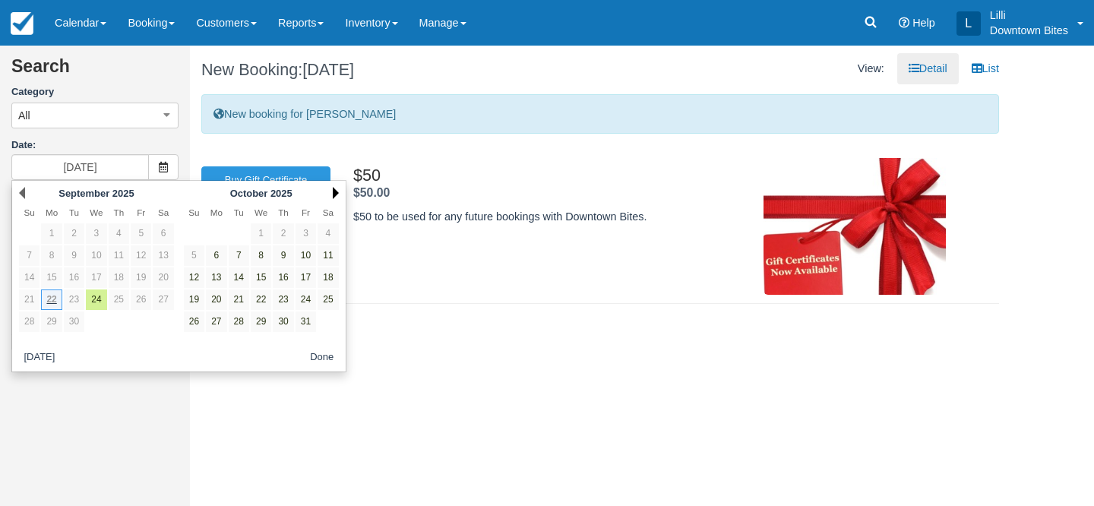
click at [337, 191] on link "Next" at bounding box center [336, 193] width 6 height 12
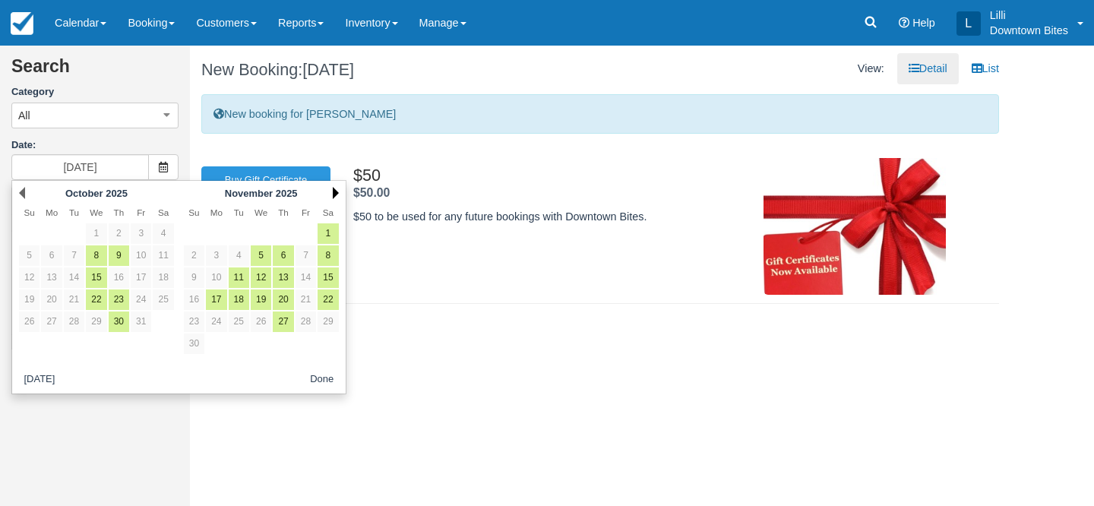
click at [337, 192] on link "Next" at bounding box center [336, 193] width 6 height 12
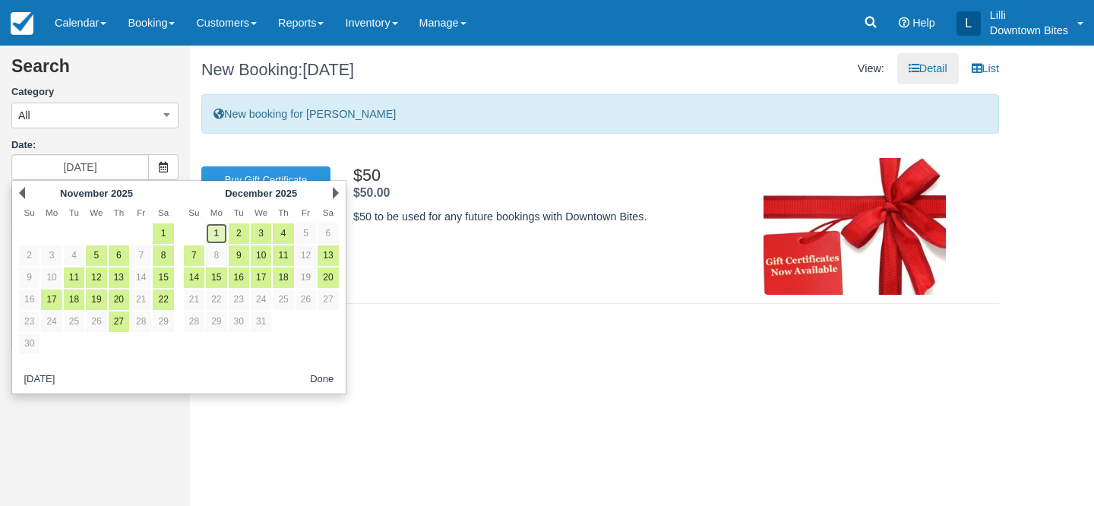
click at [223, 236] on link "1" at bounding box center [216, 233] width 21 height 21
type input "[DATE]"
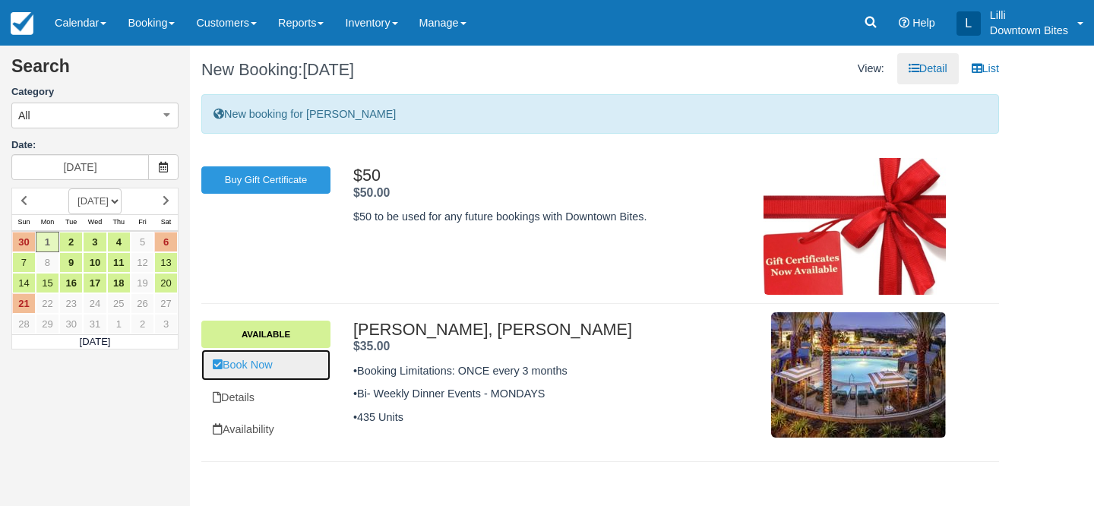
click at [270, 369] on link "Book Now" at bounding box center [265, 365] width 129 height 31
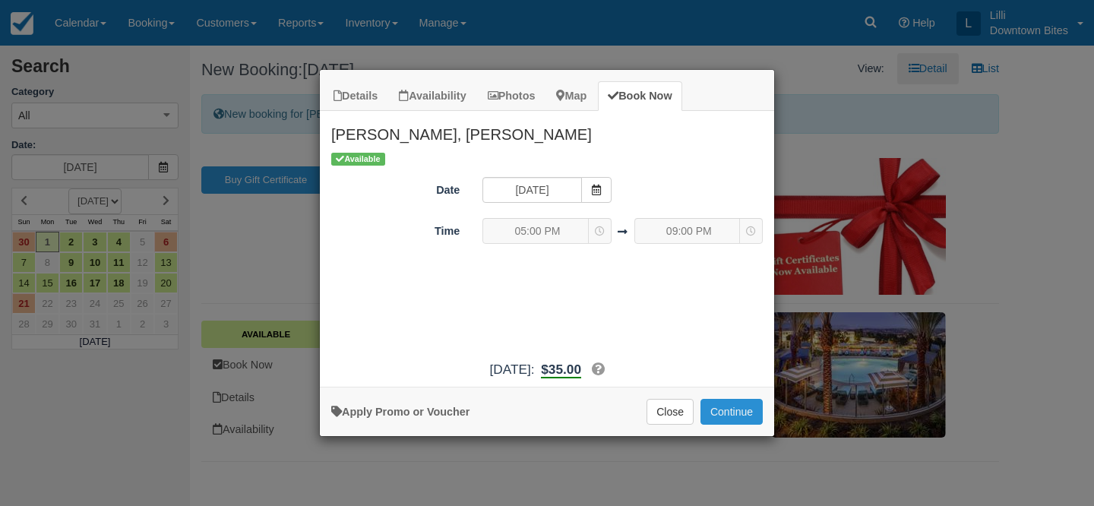
click at [727, 405] on button "Continue" at bounding box center [732, 412] width 62 height 26
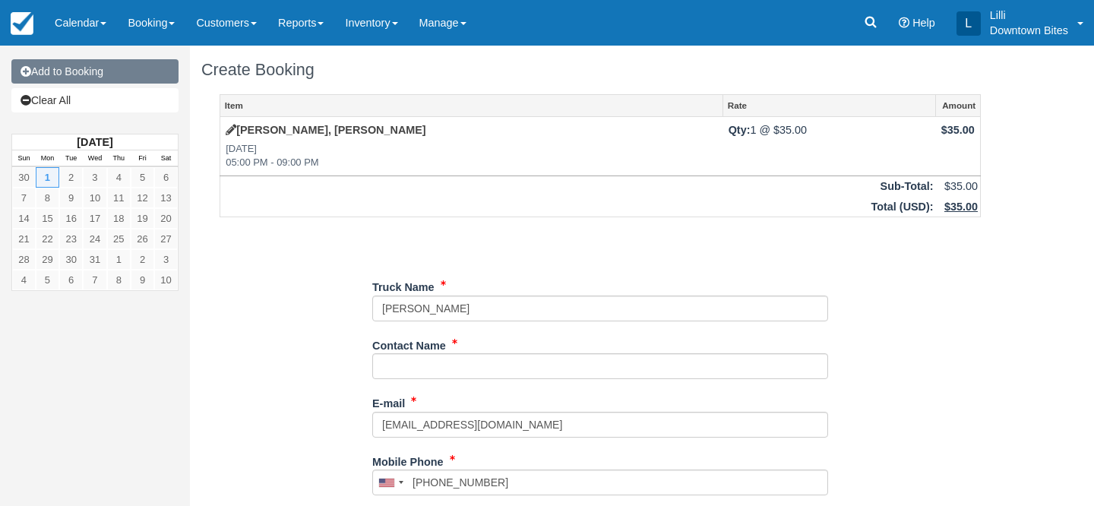
click at [112, 78] on link "Add to Booking" at bounding box center [94, 71] width 167 height 24
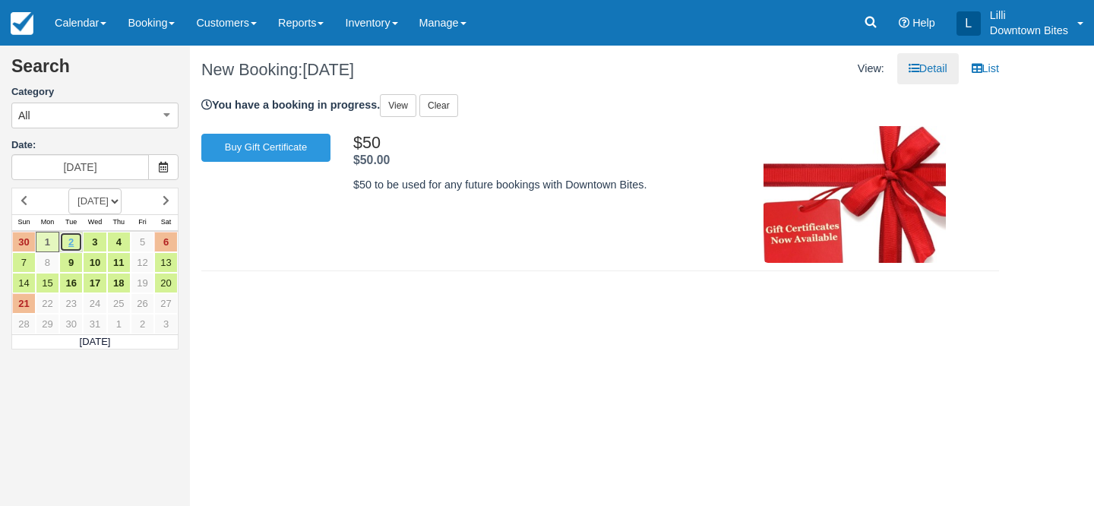
click at [70, 243] on link "2" at bounding box center [71, 242] width 24 height 21
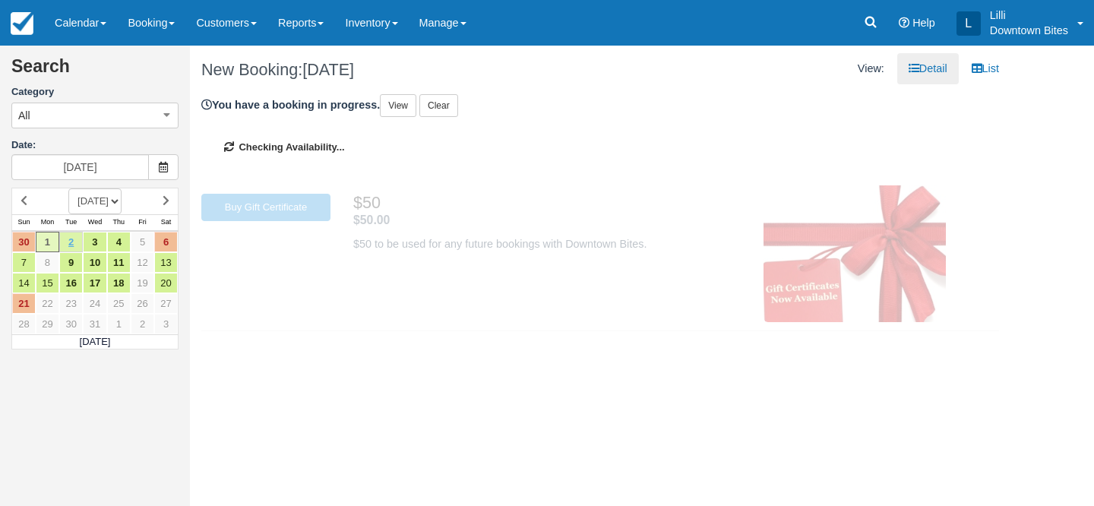
type input "[DATE]"
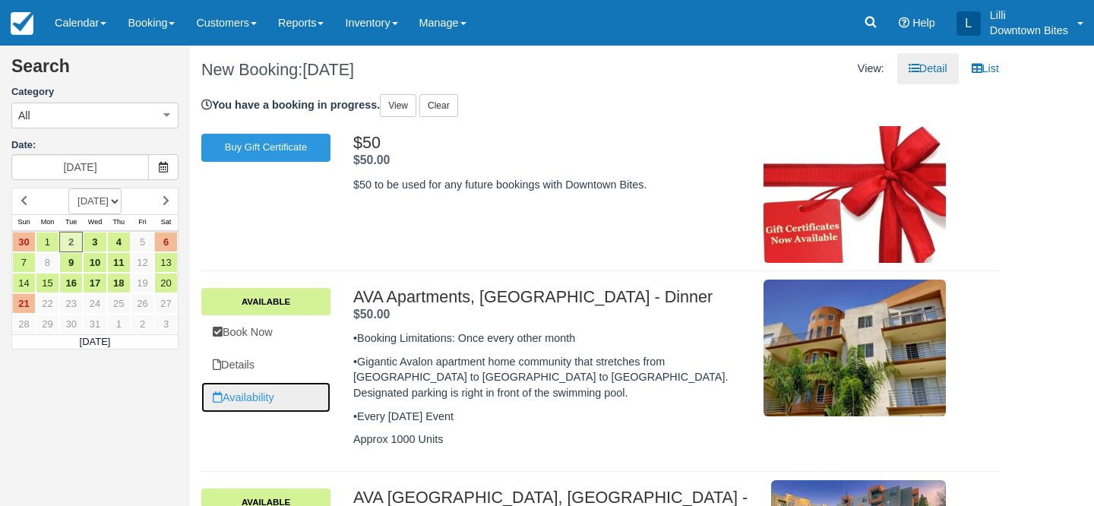
click at [254, 398] on link "Availability" at bounding box center [265, 397] width 129 height 31
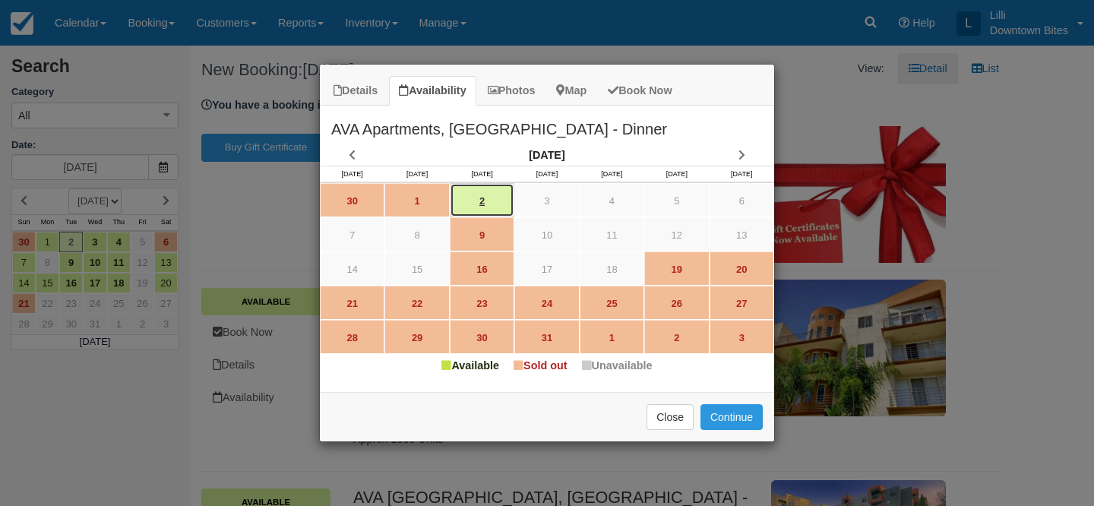
click at [489, 195] on link "2" at bounding box center [482, 200] width 65 height 34
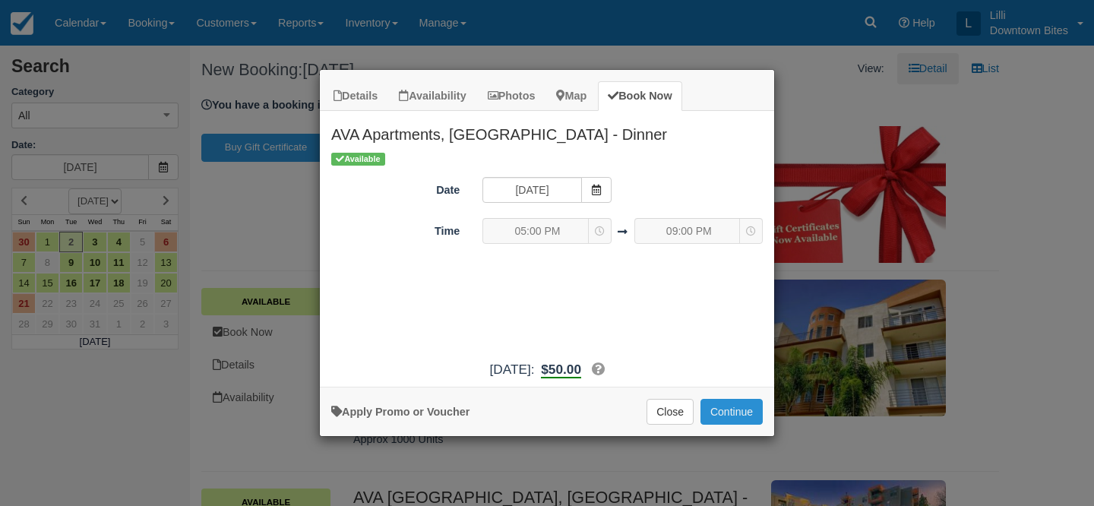
click at [748, 417] on button "Continue" at bounding box center [732, 412] width 62 height 26
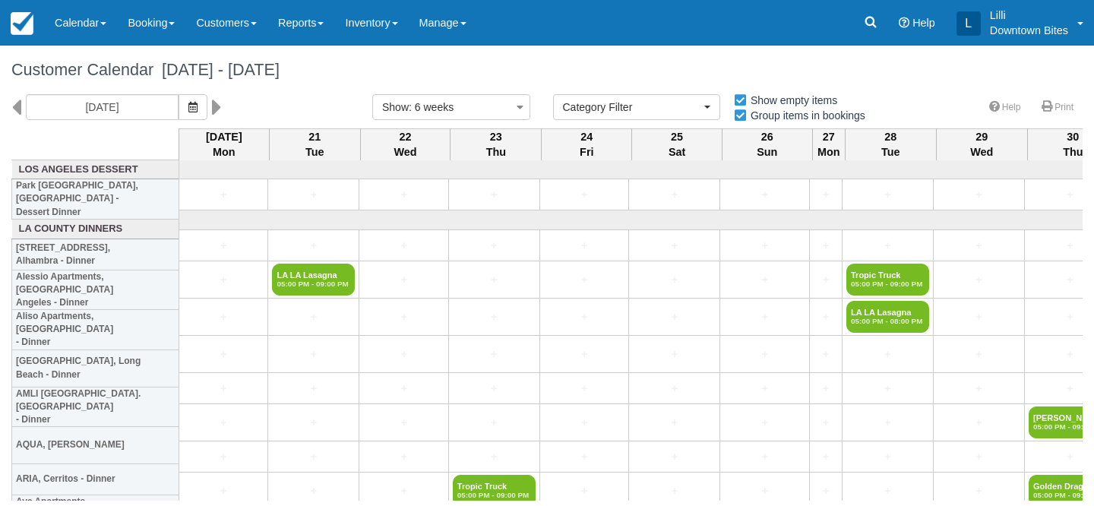
select select
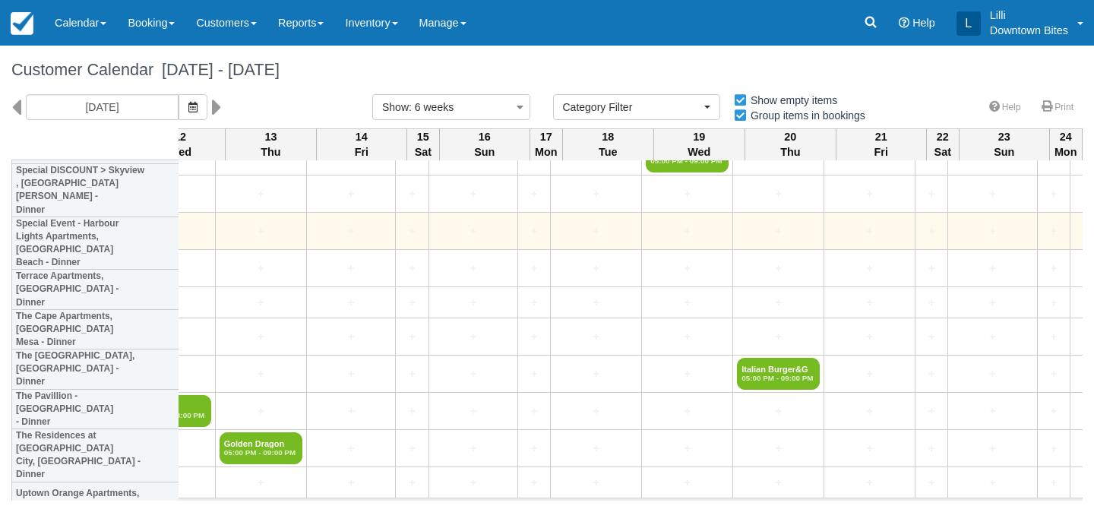
scroll to position [3882, 2242]
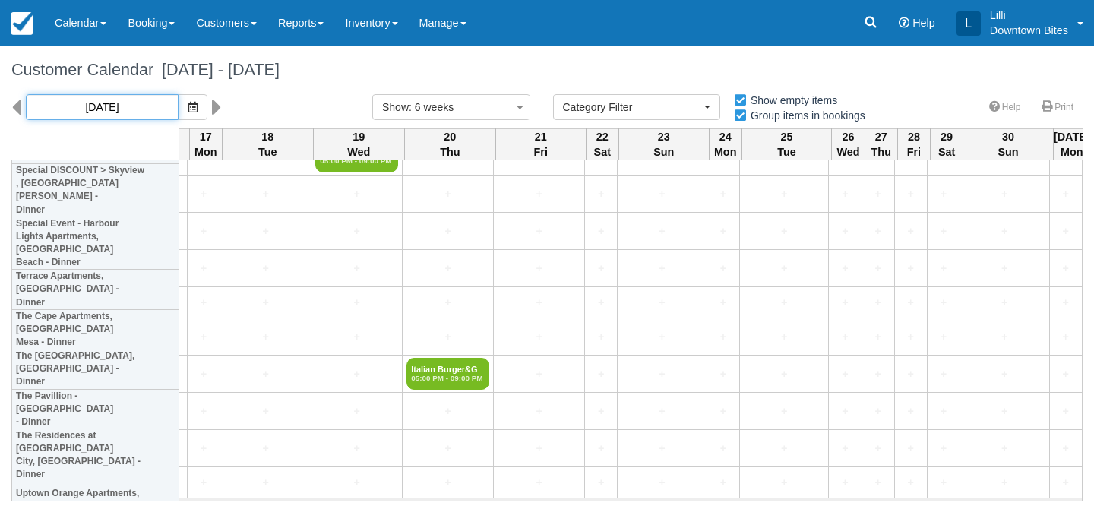
click at [76, 109] on input "10/20/25" at bounding box center [102, 107] width 153 height 26
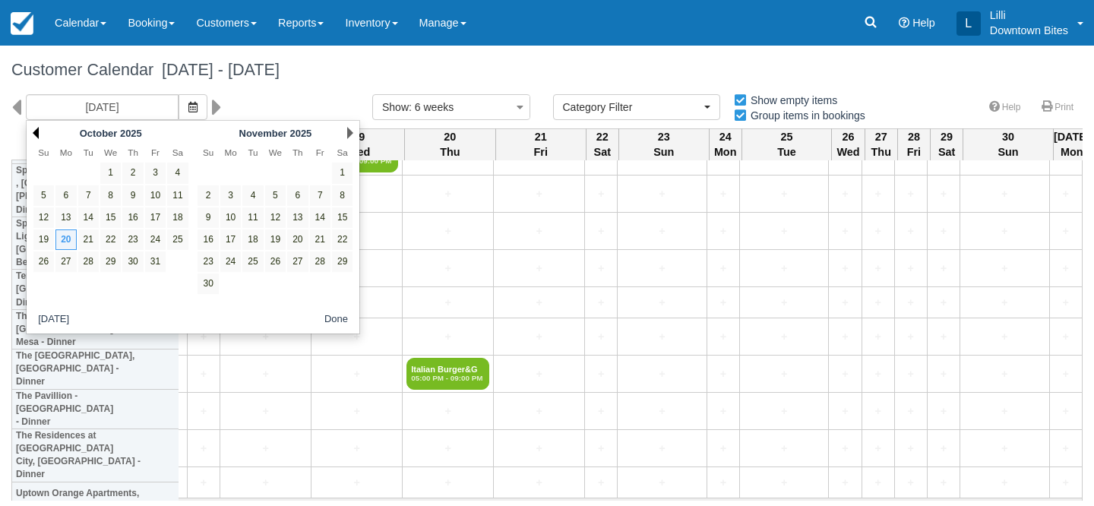
click at [39, 135] on link "Prev" at bounding box center [36, 133] width 6 height 12
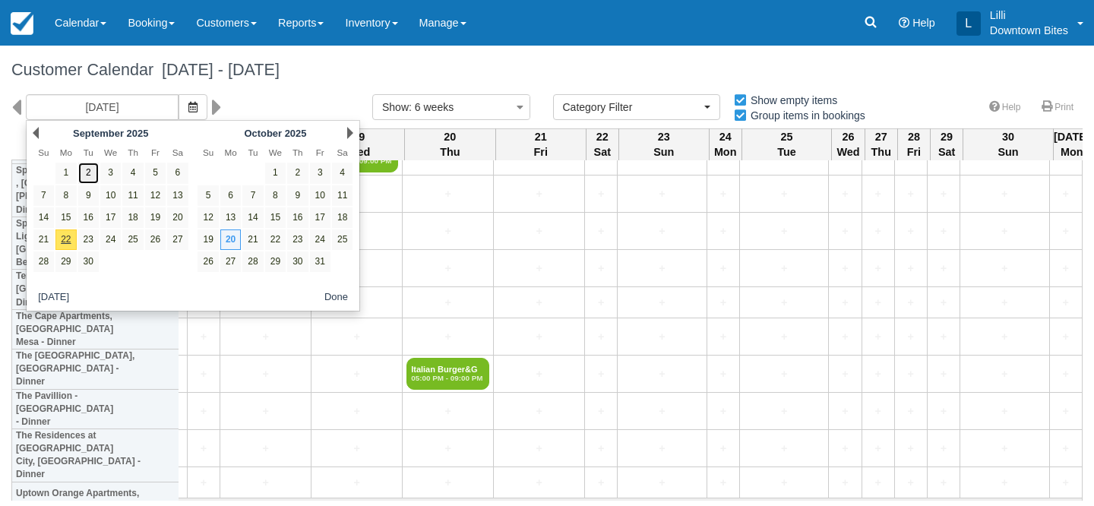
click at [89, 176] on link "2" at bounding box center [88, 173] width 21 height 21
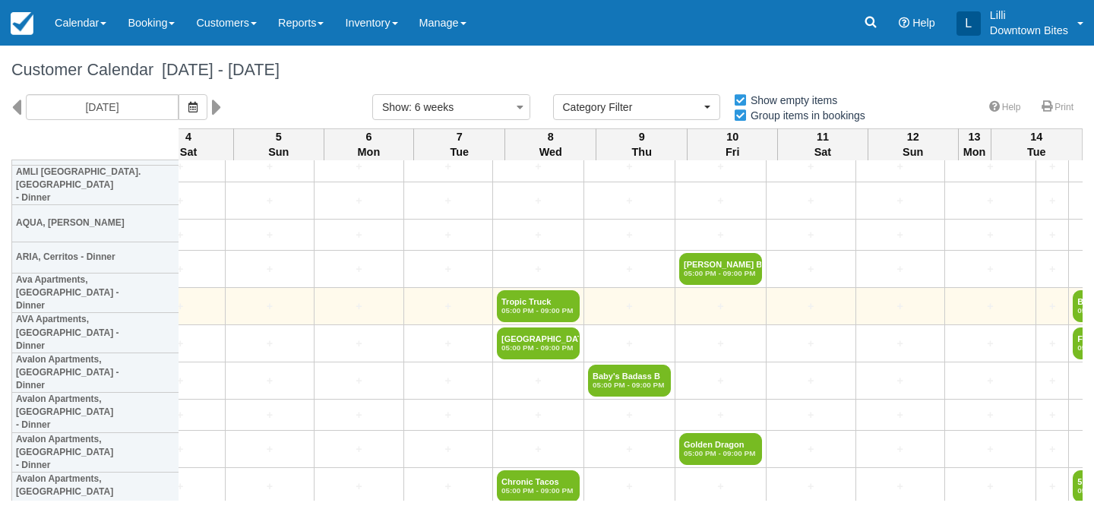
scroll to position [222, 2827]
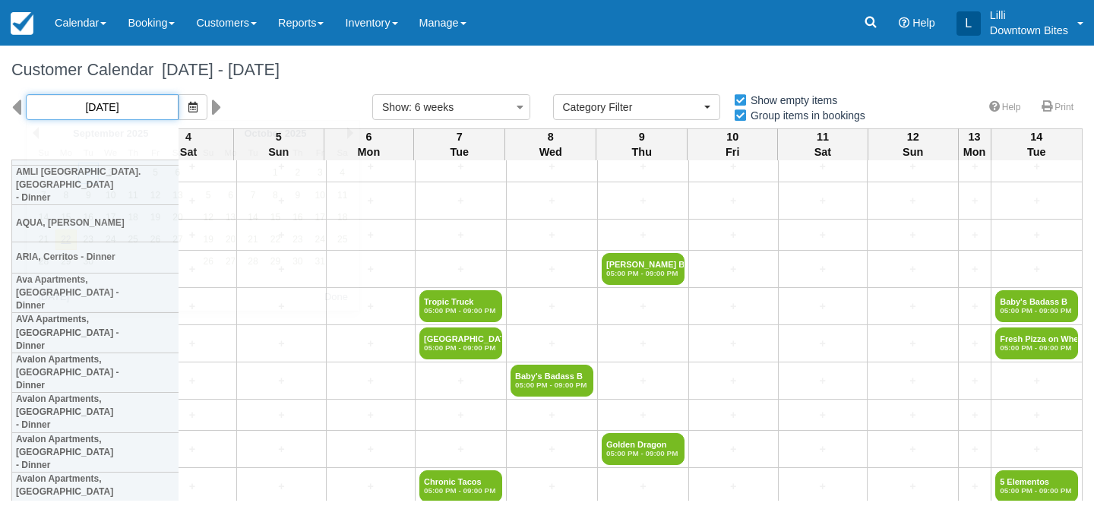
click at [128, 103] on input "09/02/25" at bounding box center [102, 107] width 153 height 26
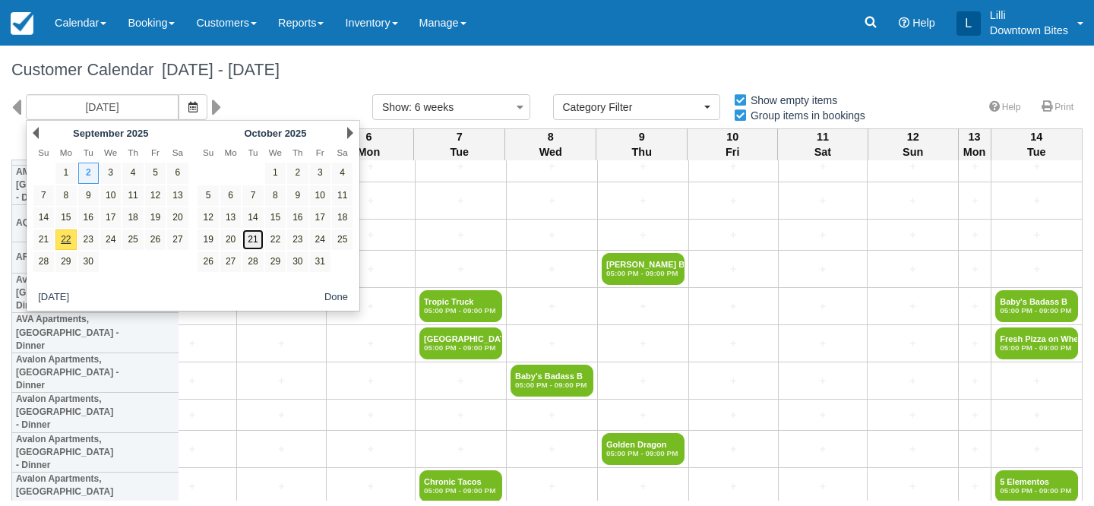
click at [255, 245] on link "21" at bounding box center [252, 240] width 21 height 21
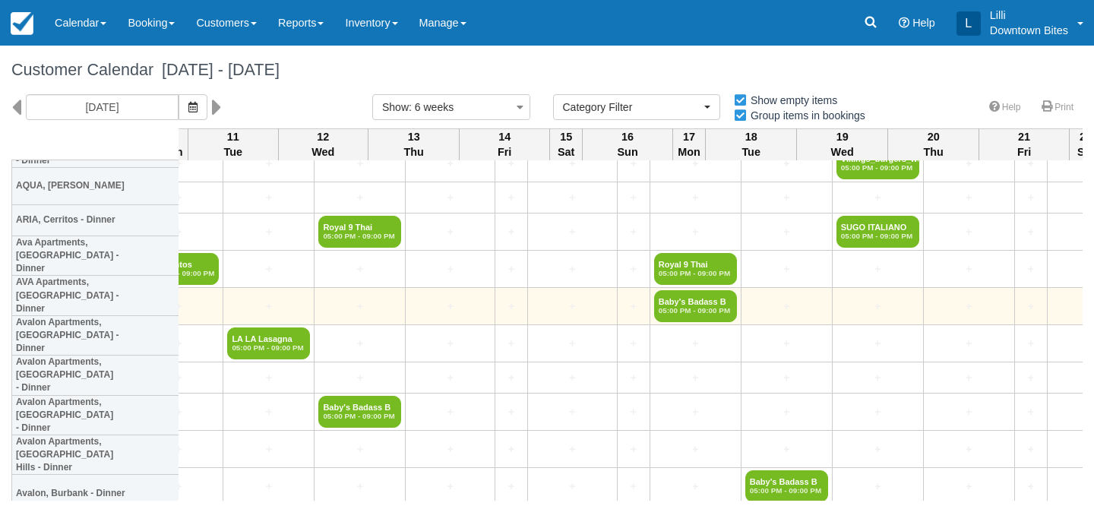
scroll to position [259, 2242]
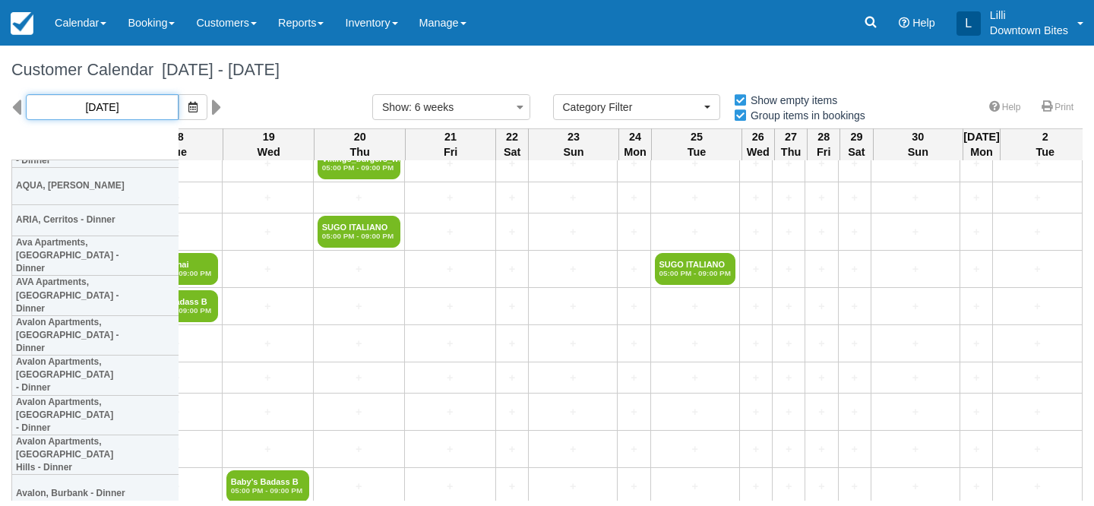
click at [92, 107] on input "10/21/25" at bounding box center [102, 107] width 153 height 26
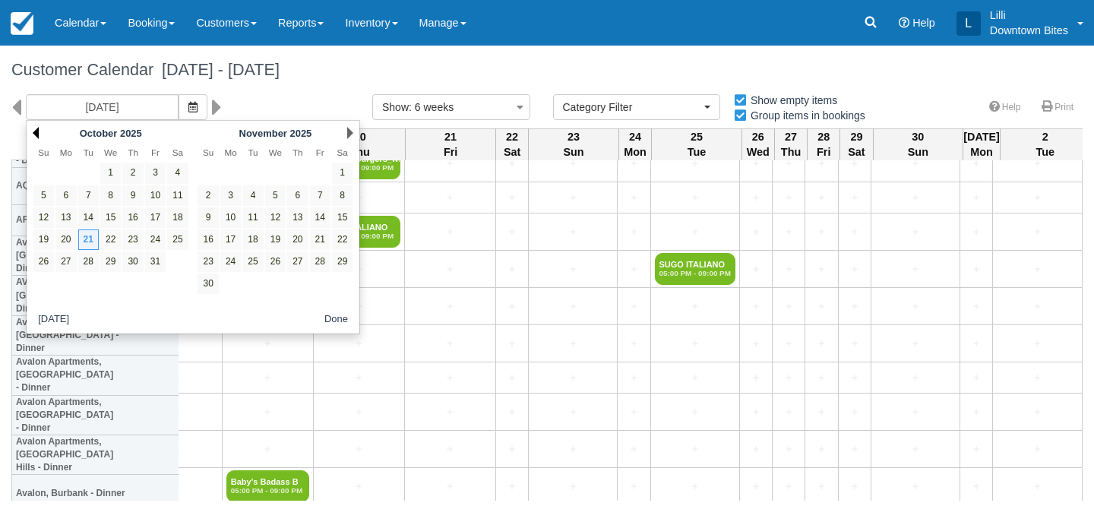
click at [36, 130] on link "Prev" at bounding box center [36, 133] width 6 height 12
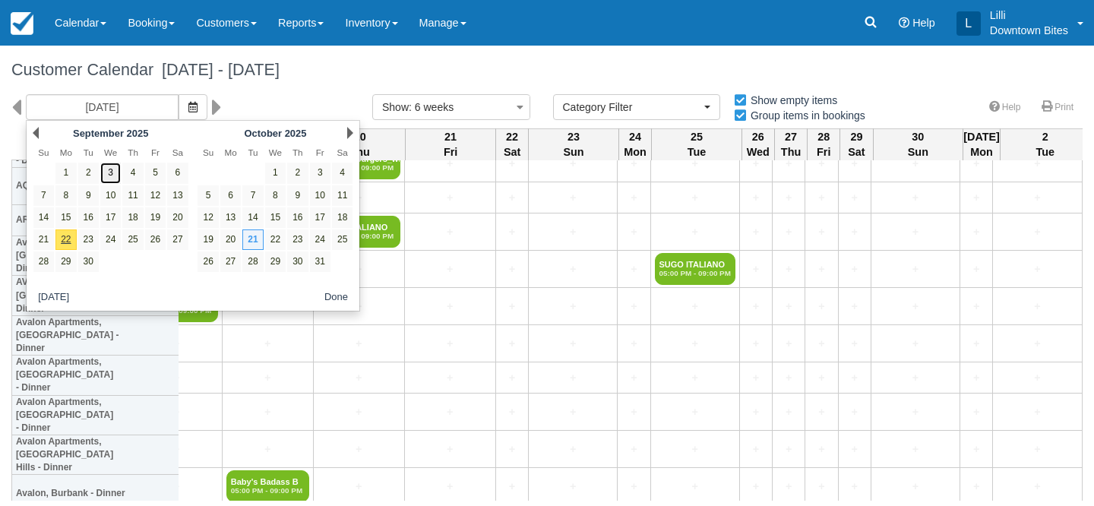
click at [110, 174] on link "3" at bounding box center [110, 173] width 21 height 21
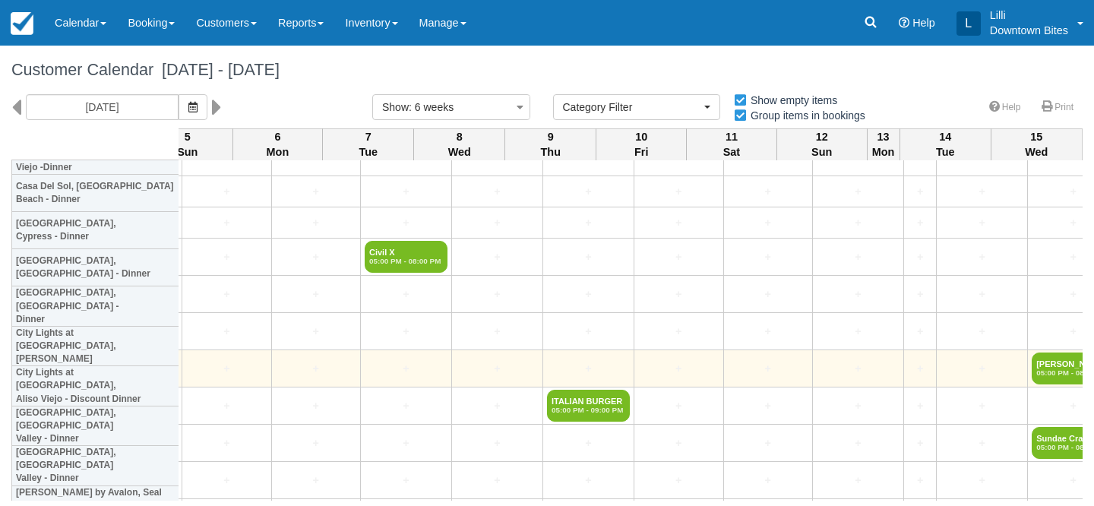
scroll to position [2876, 2827]
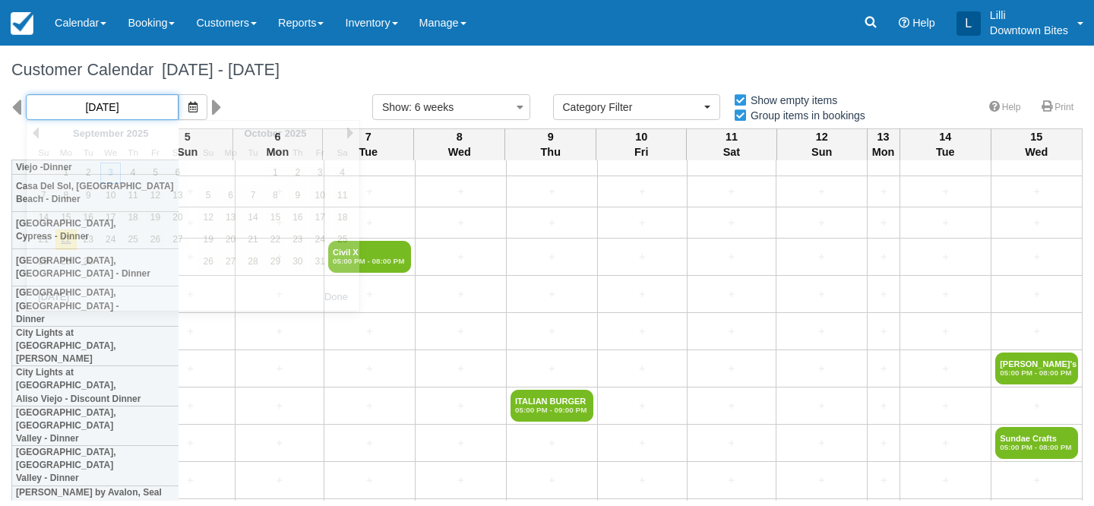
click at [132, 100] on input "[DATE]" at bounding box center [102, 107] width 153 height 26
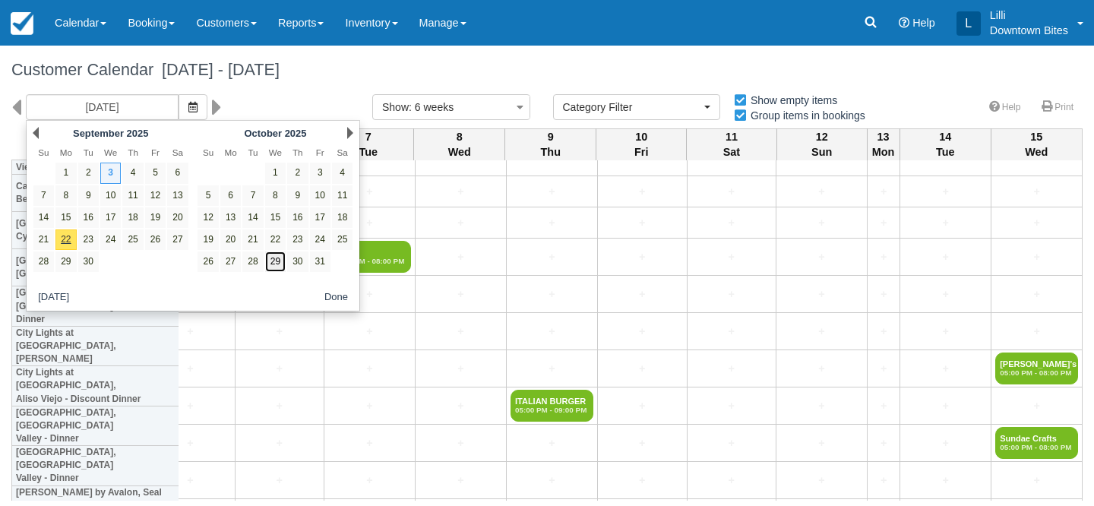
click at [281, 260] on link "29" at bounding box center [275, 262] width 21 height 21
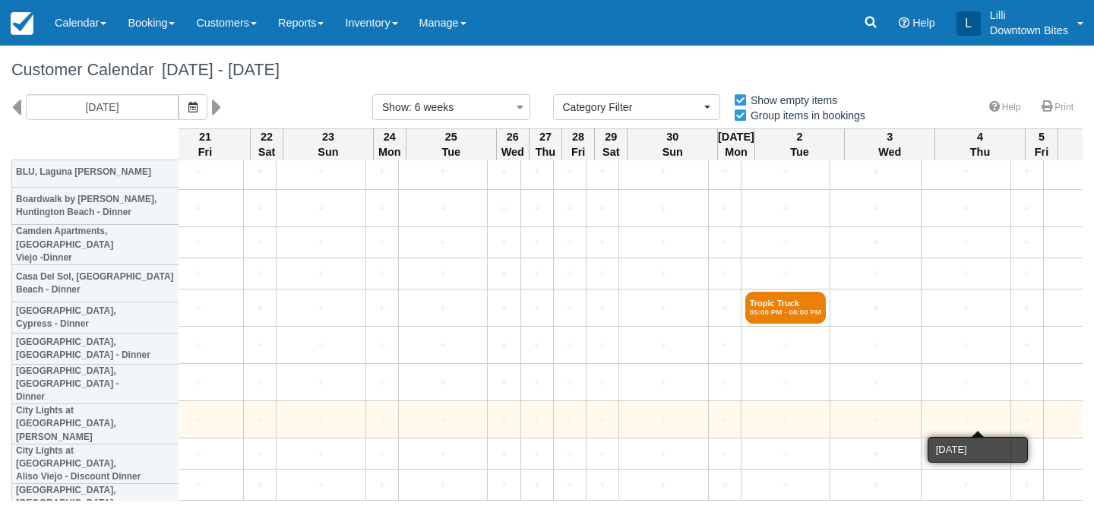
scroll to position [2730, 1822]
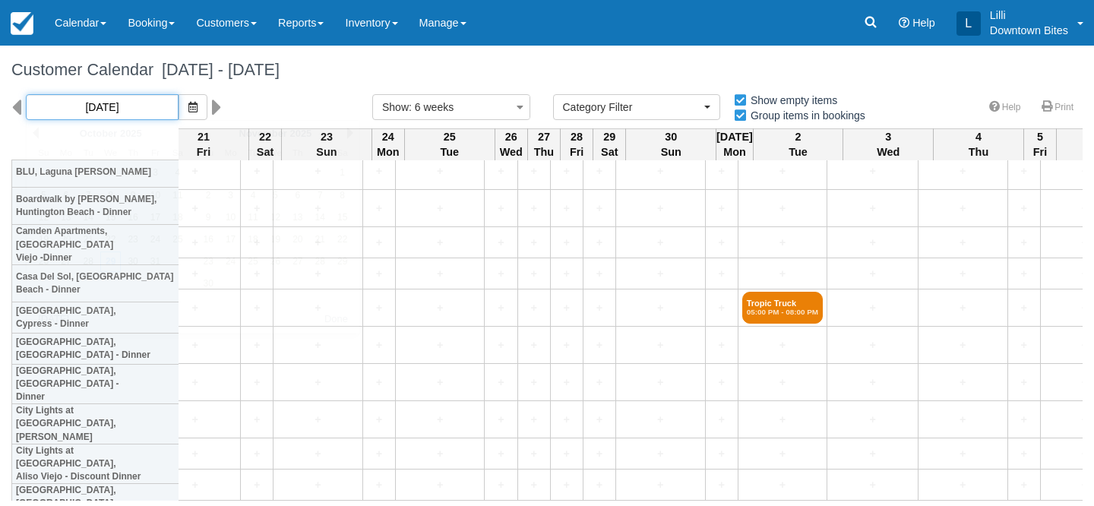
click at [60, 105] on input "10/29/25" at bounding box center [102, 107] width 153 height 26
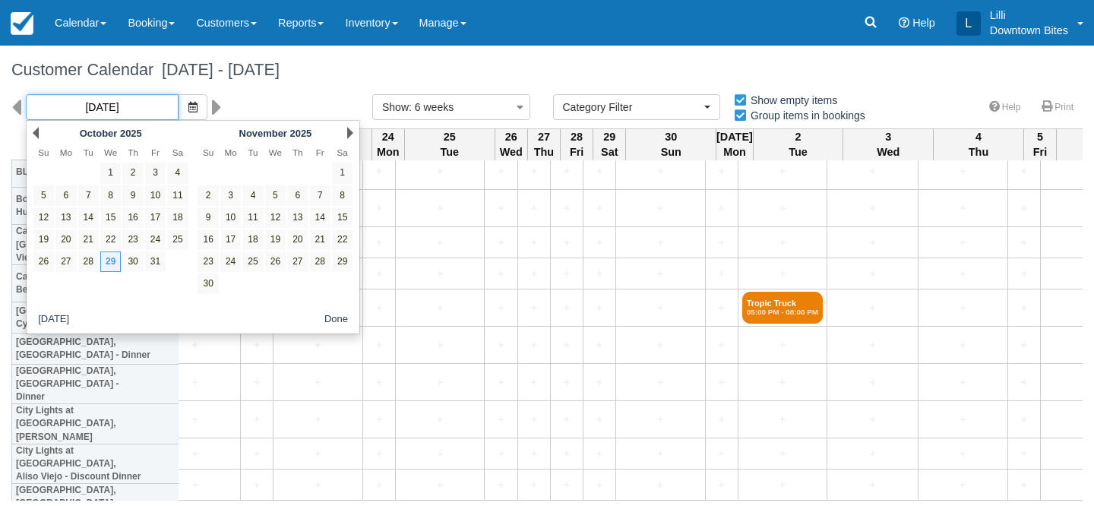
click at [103, 110] on input "10/29/25" at bounding box center [102, 107] width 153 height 26
click at [35, 133] on link "Prev" at bounding box center [36, 133] width 6 height 12
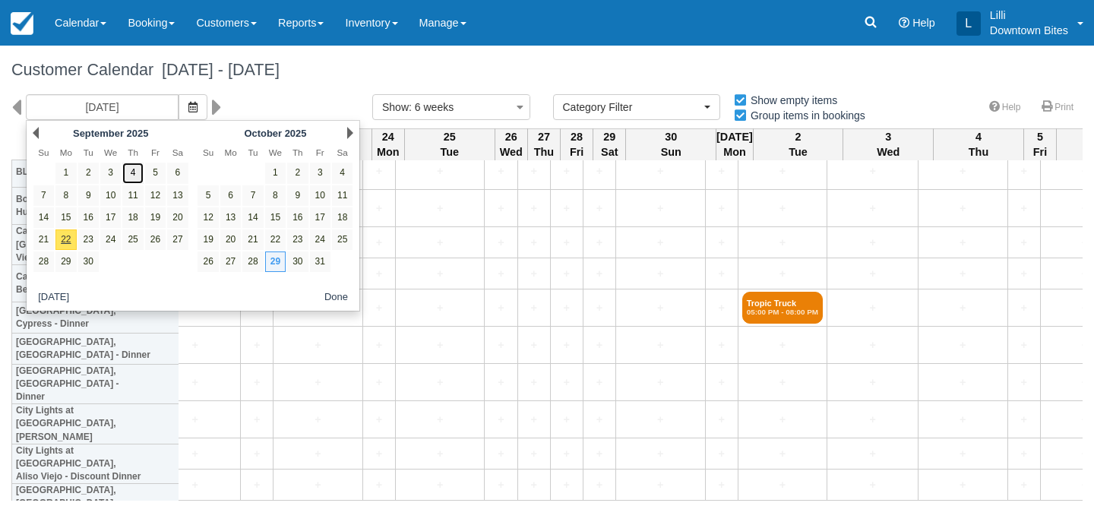
click at [136, 176] on link "4" at bounding box center [132, 173] width 21 height 21
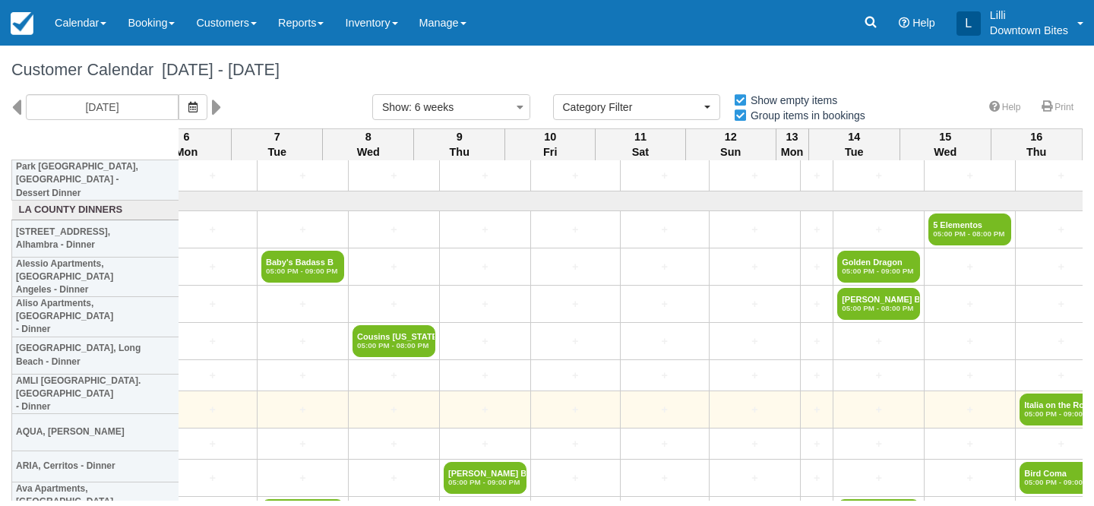
scroll to position [19, 2827]
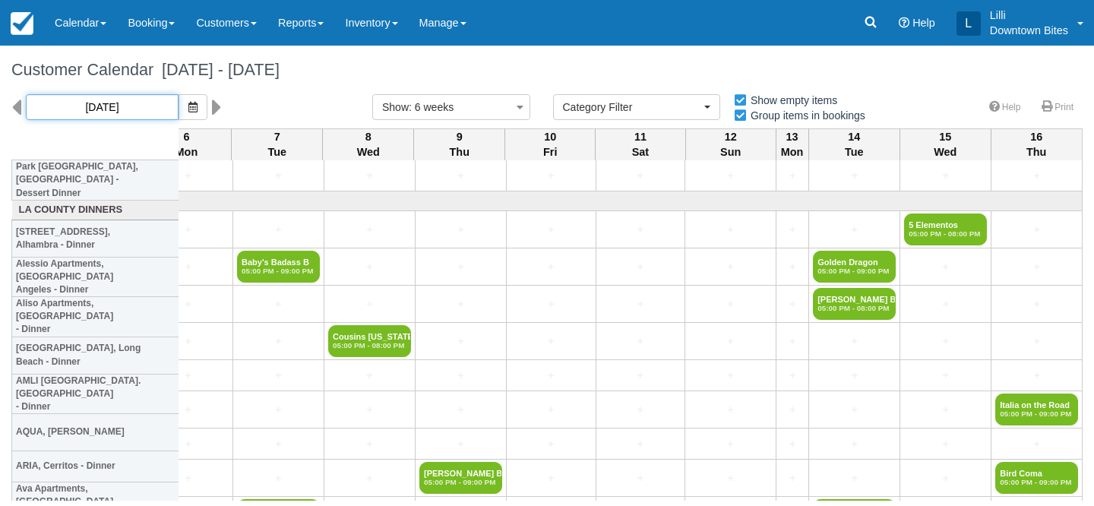
click at [116, 102] on input "09/04/25" at bounding box center [102, 107] width 153 height 26
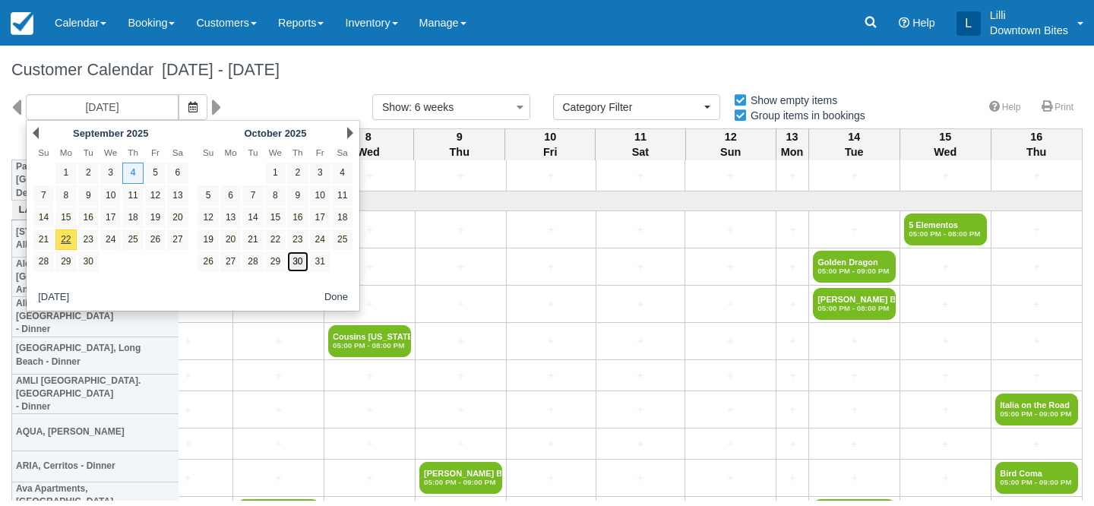
click at [296, 262] on link "30" at bounding box center [297, 262] width 21 height 21
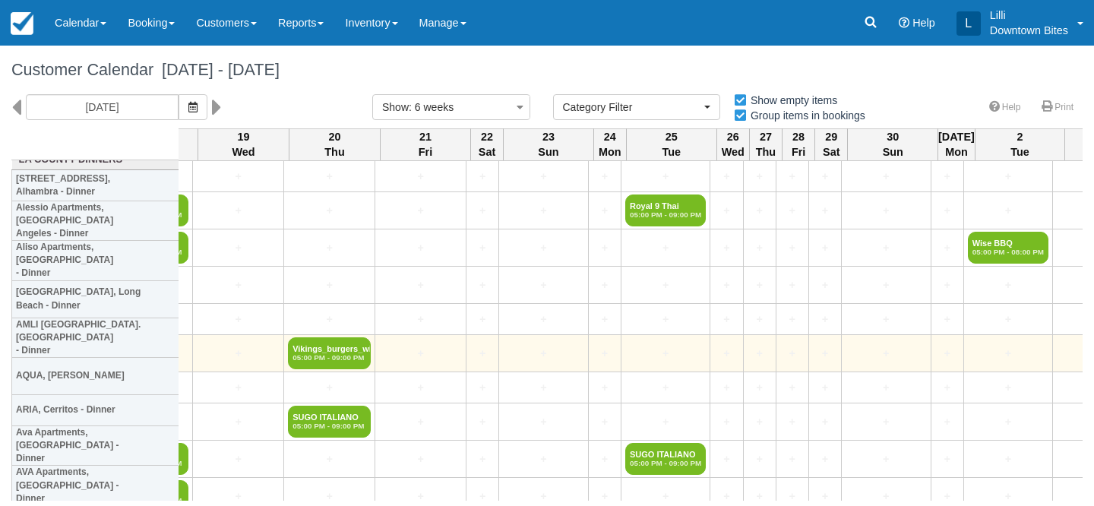
scroll to position [69, 1509]
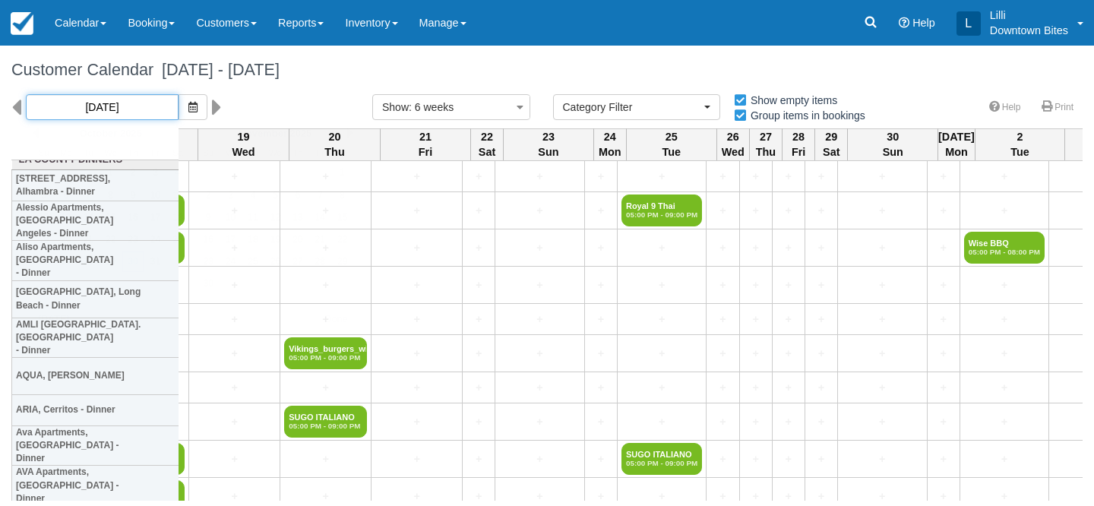
click at [122, 107] on input "10/30/25" at bounding box center [102, 107] width 153 height 26
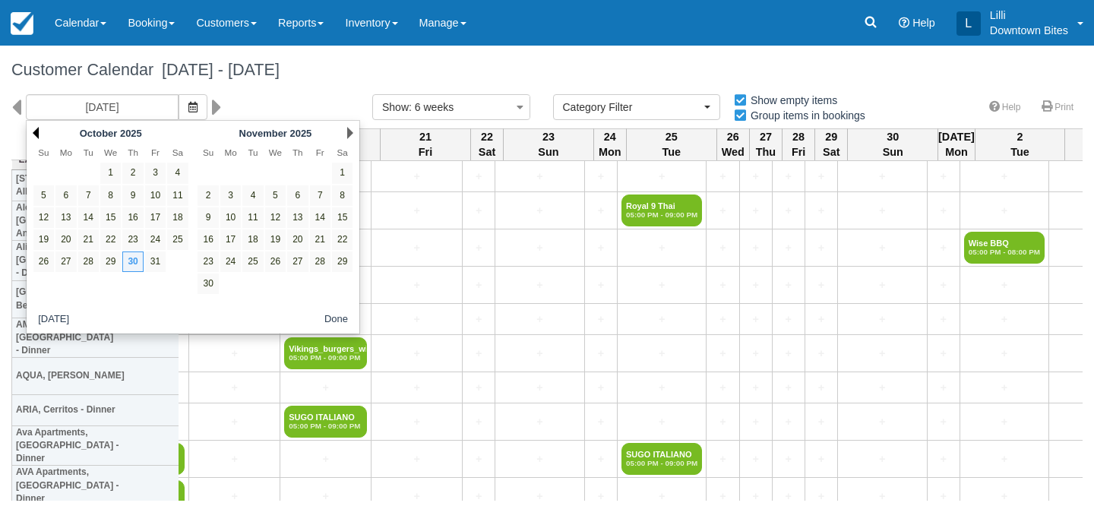
click at [33, 133] on link "Prev" at bounding box center [36, 133] width 6 height 12
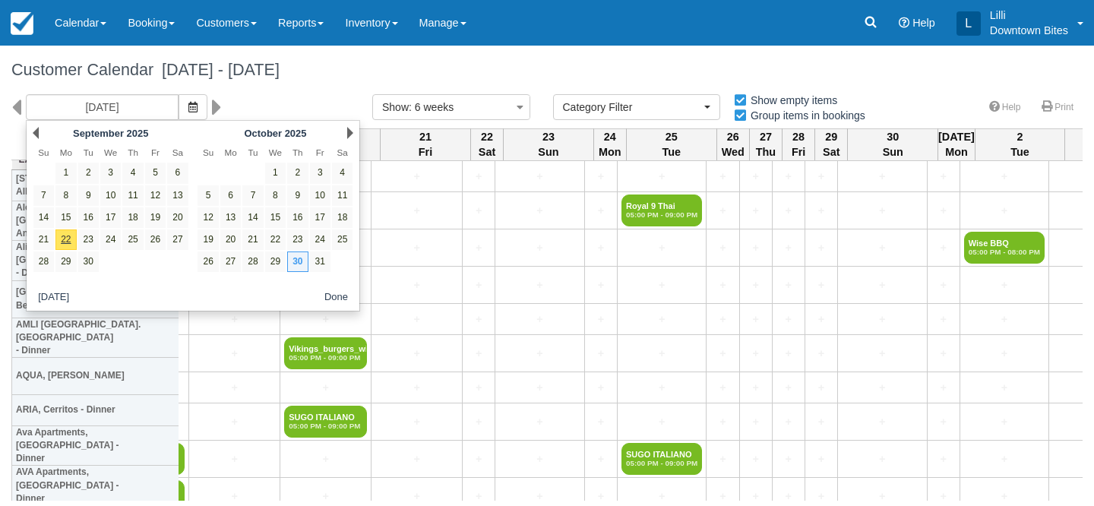
click at [33, 133] on link "Prev" at bounding box center [36, 133] width 6 height 12
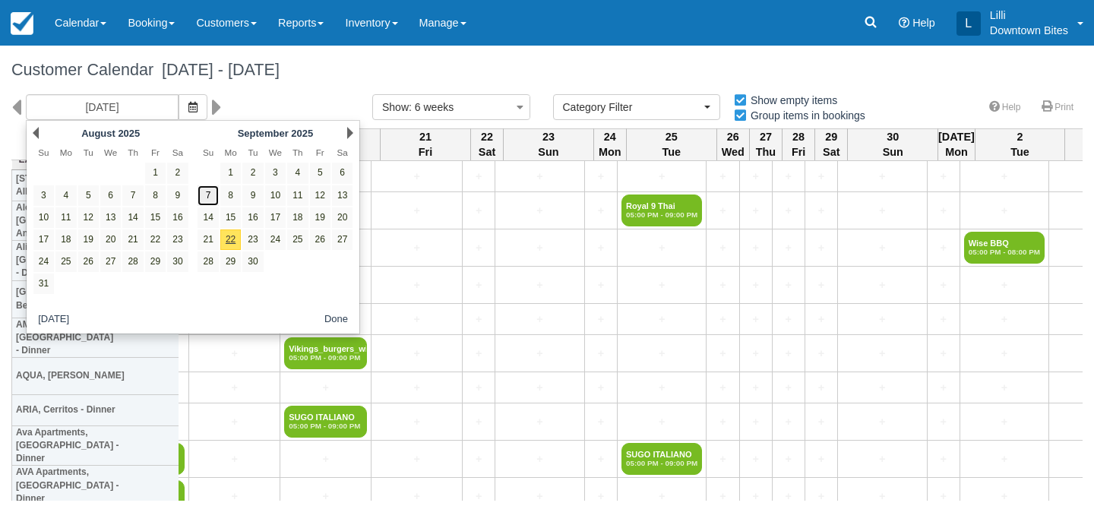
click at [210, 193] on link "7" at bounding box center [208, 195] width 21 height 21
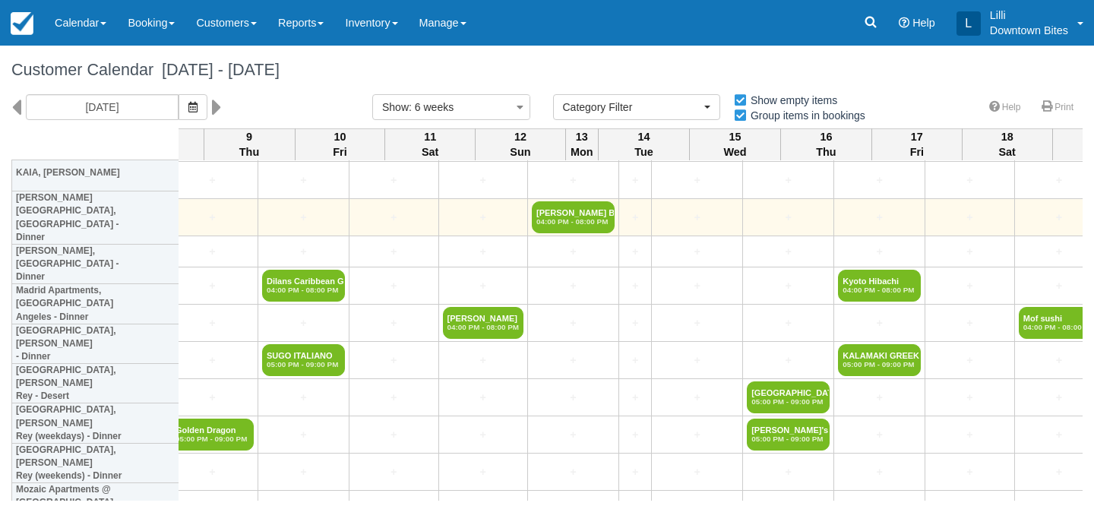
scroll to position [1348, 2827]
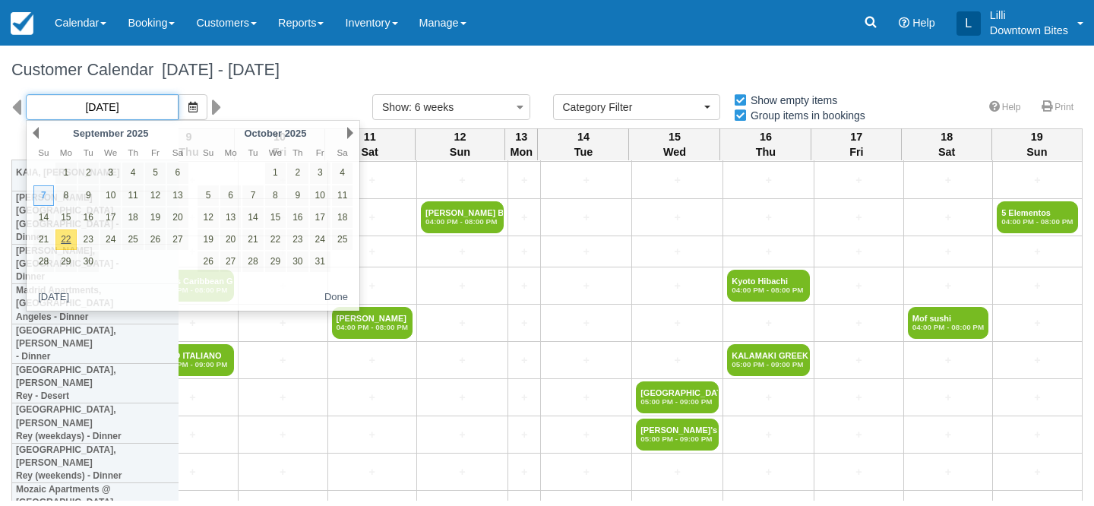
click at [123, 105] on input "09/07/25" at bounding box center [102, 107] width 153 height 26
click at [207, 265] on link "26" at bounding box center [208, 262] width 21 height 21
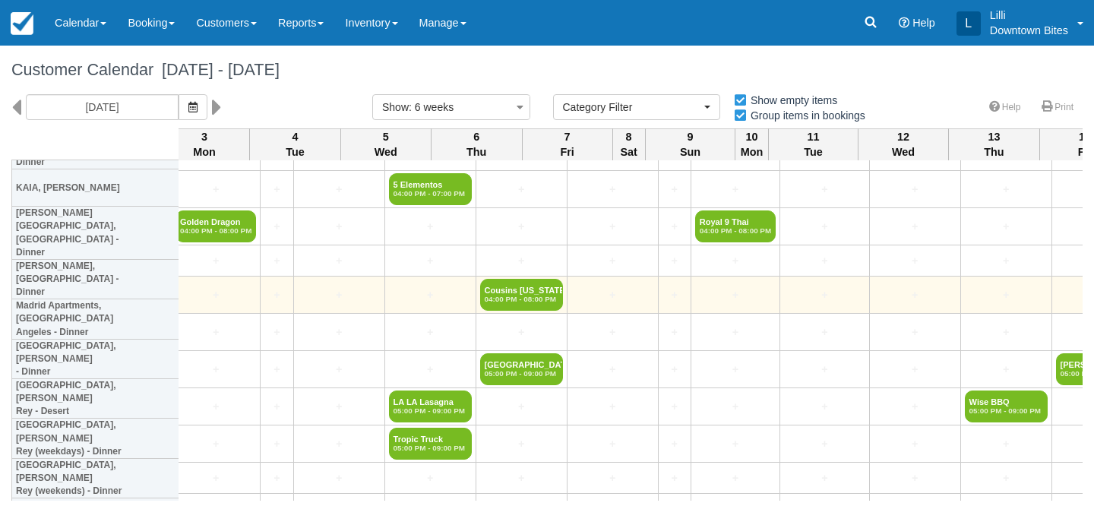
scroll to position [1326, 0]
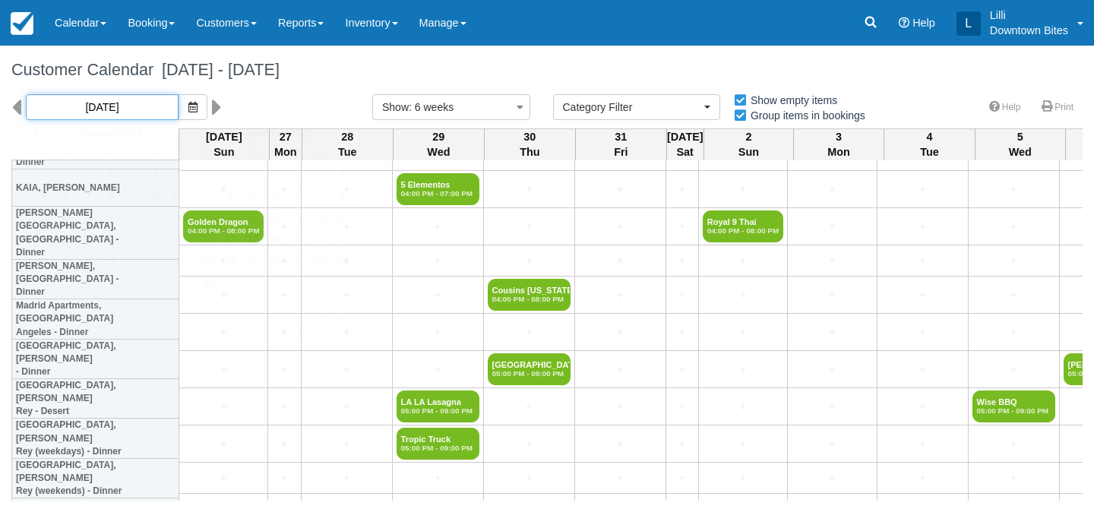
click at [83, 108] on input "10/26/25" at bounding box center [102, 107] width 153 height 26
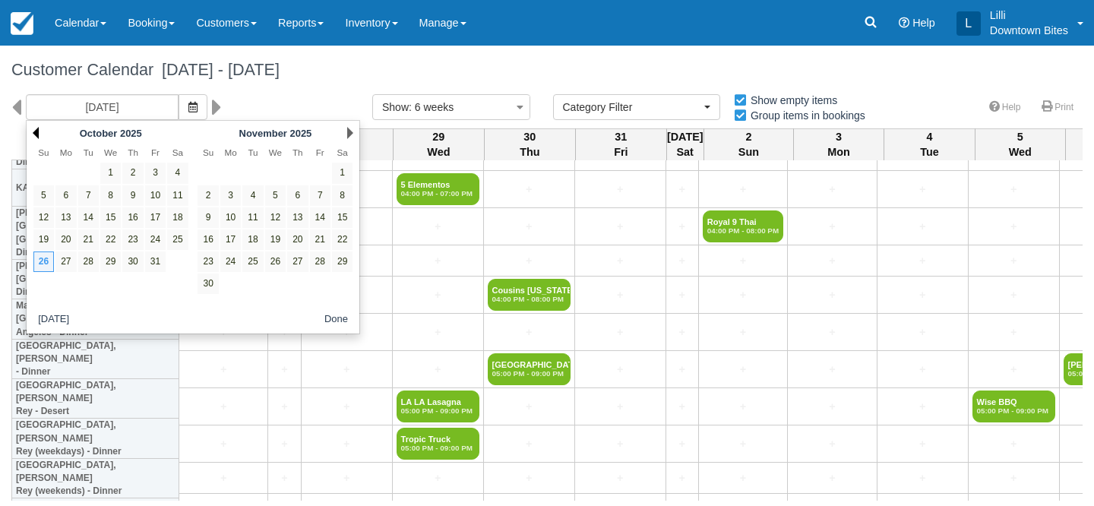
click at [37, 132] on link "Prev" at bounding box center [36, 133] width 6 height 12
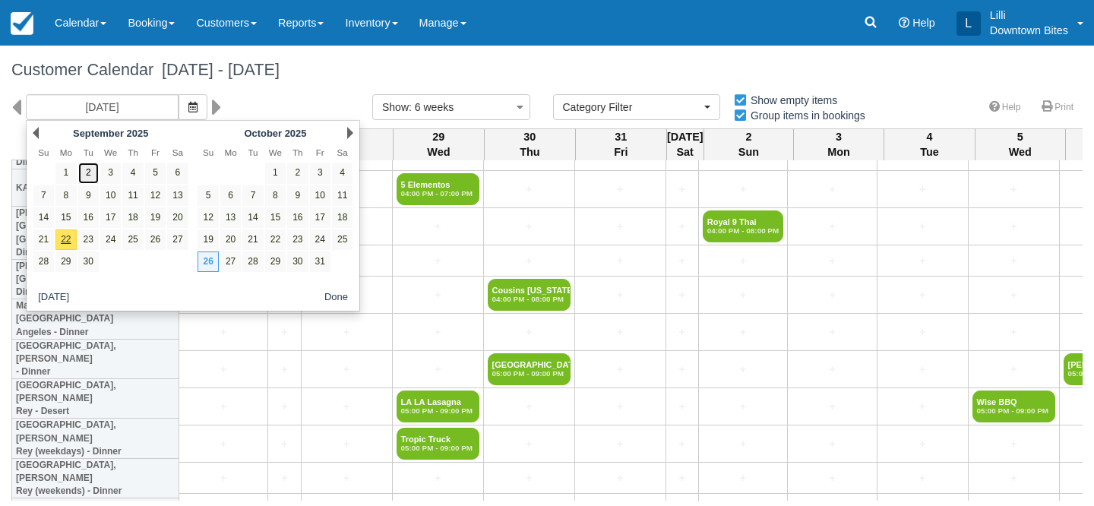
click at [94, 174] on link "2" at bounding box center [88, 173] width 21 height 21
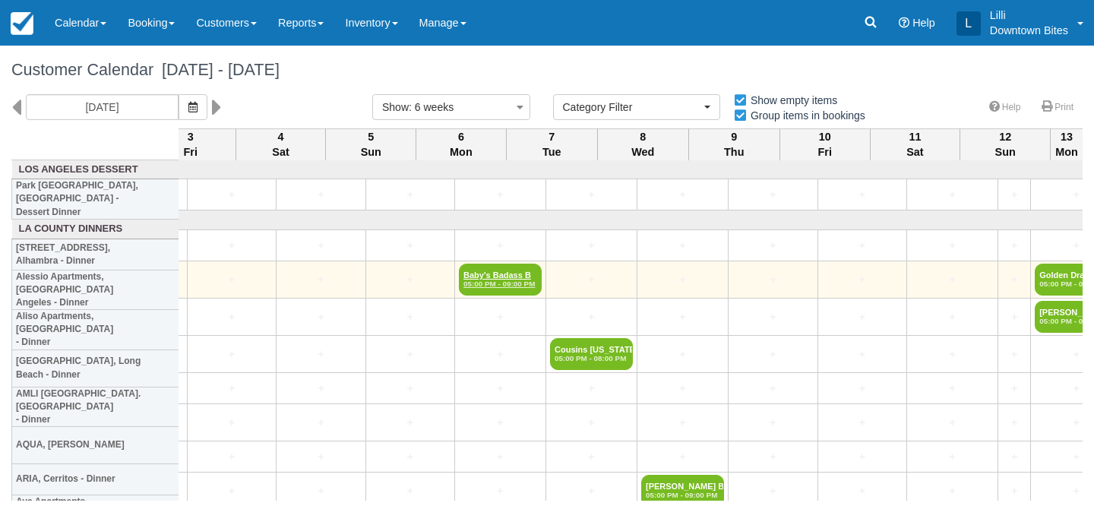
scroll to position [0, 2827]
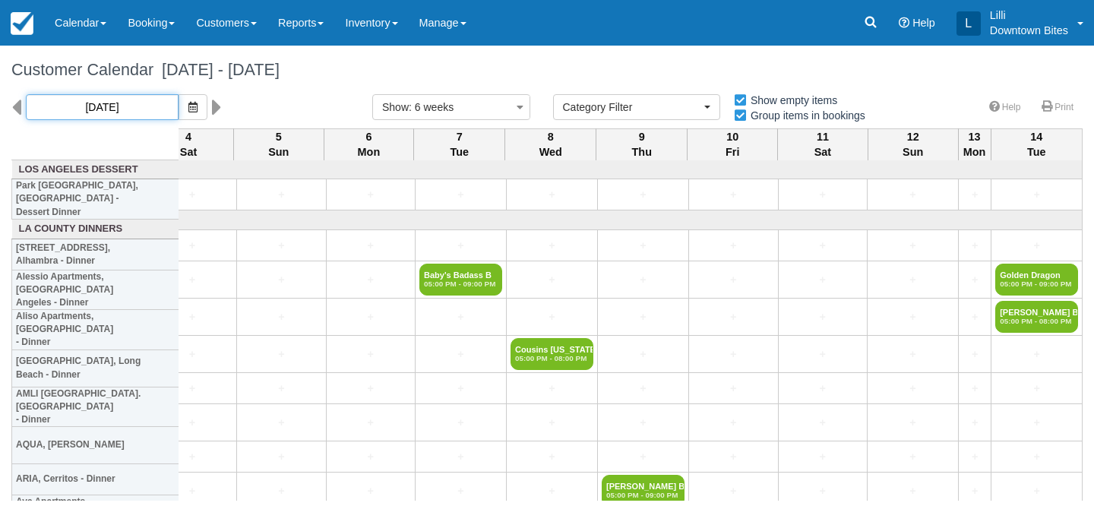
click at [73, 106] on input "09/02/25" at bounding box center [102, 107] width 153 height 26
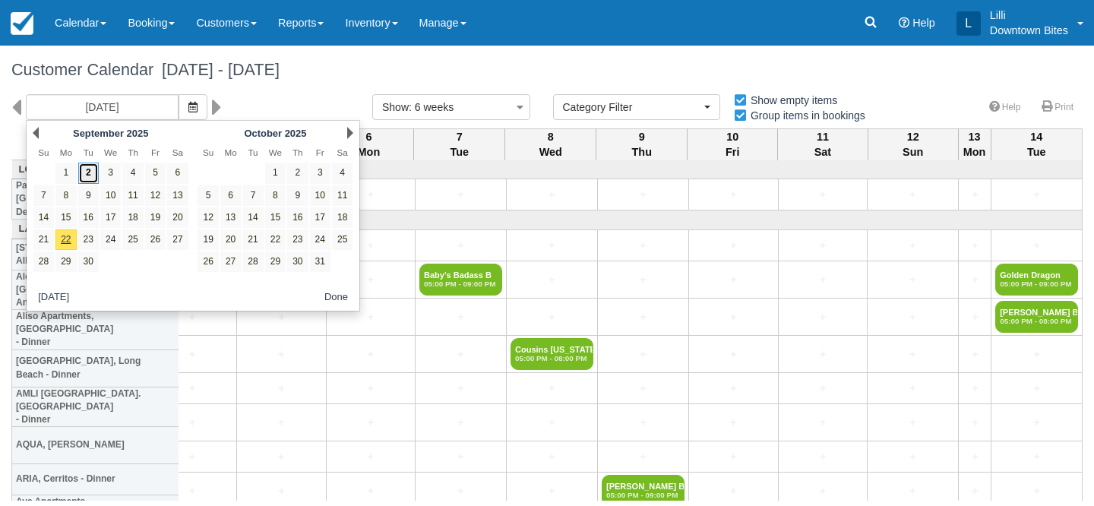
click at [84, 175] on link "2" at bounding box center [88, 173] width 21 height 21
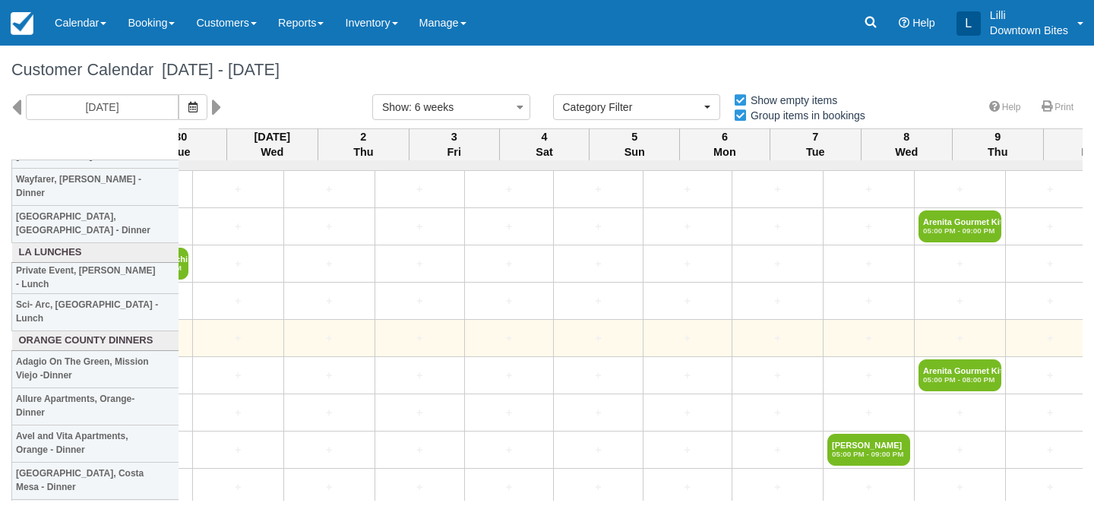
scroll to position [2354, 2827]
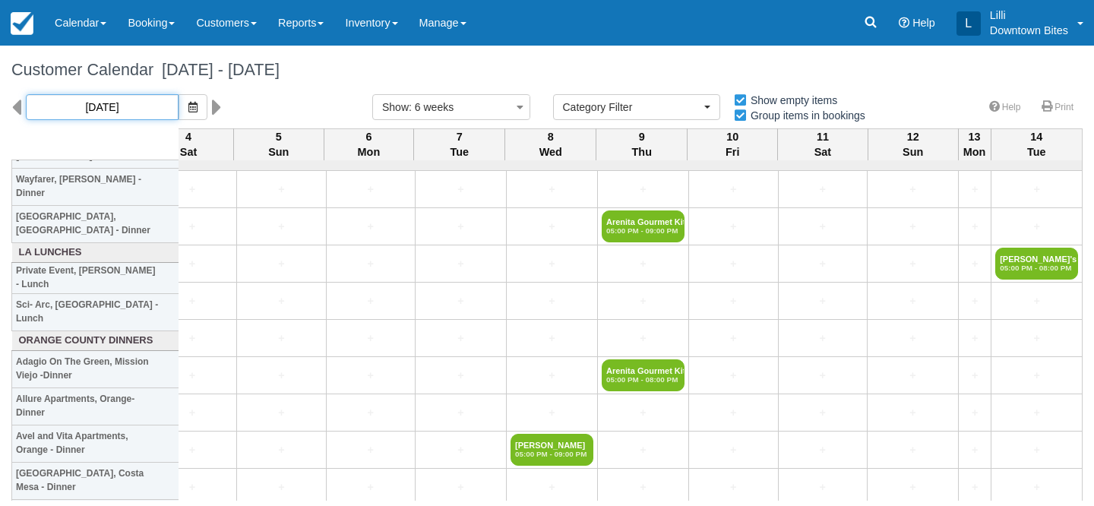
click at [122, 119] on input "09/02/25" at bounding box center [102, 107] width 153 height 26
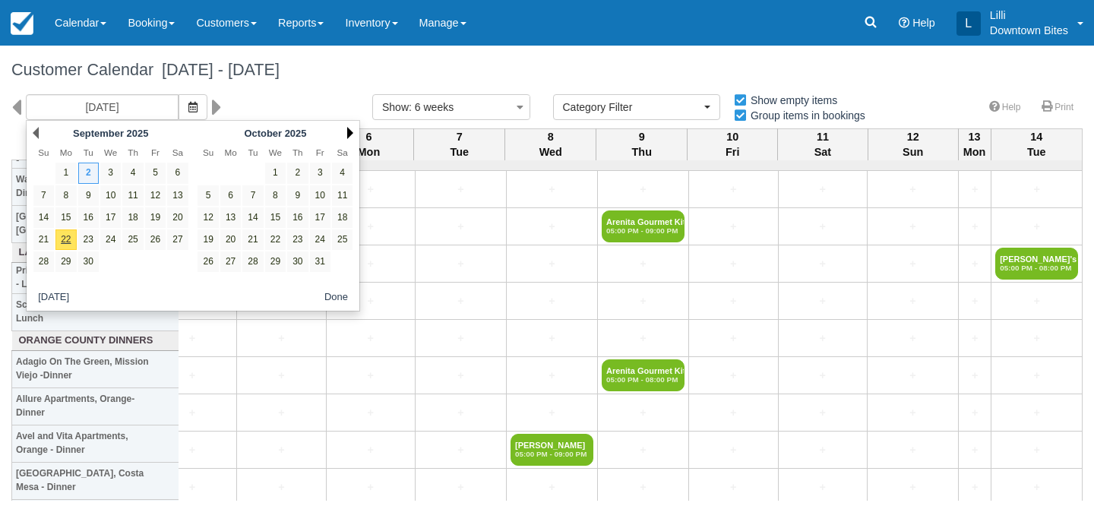
click at [349, 131] on link "Next" at bounding box center [350, 133] width 6 height 12
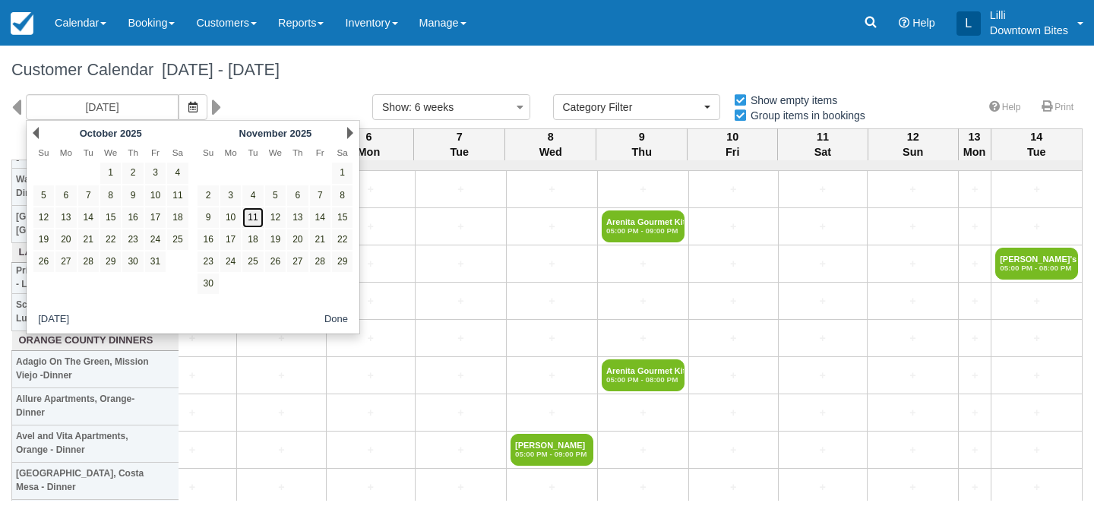
click at [255, 220] on link "11" at bounding box center [252, 217] width 21 height 21
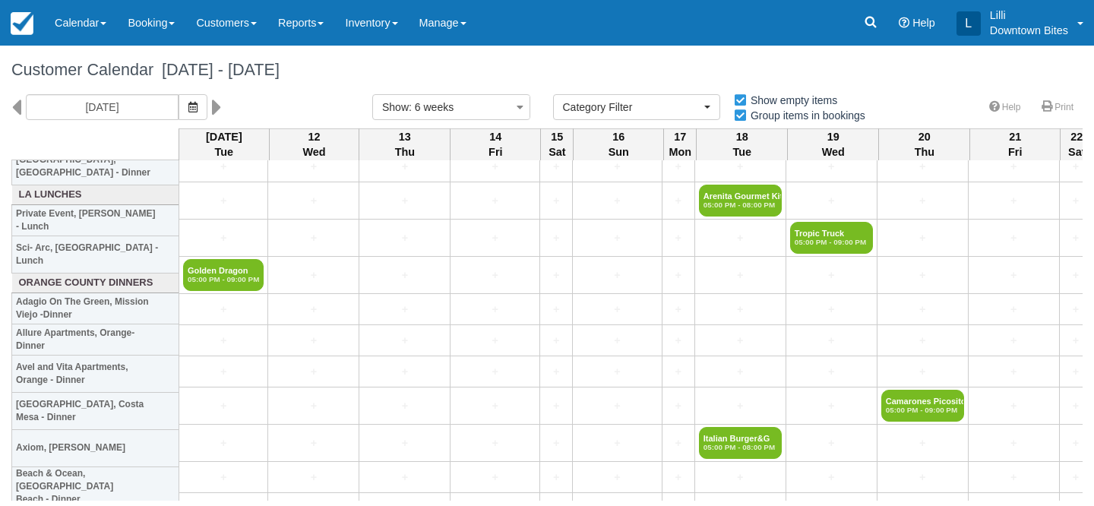
scroll to position [2319, 0]
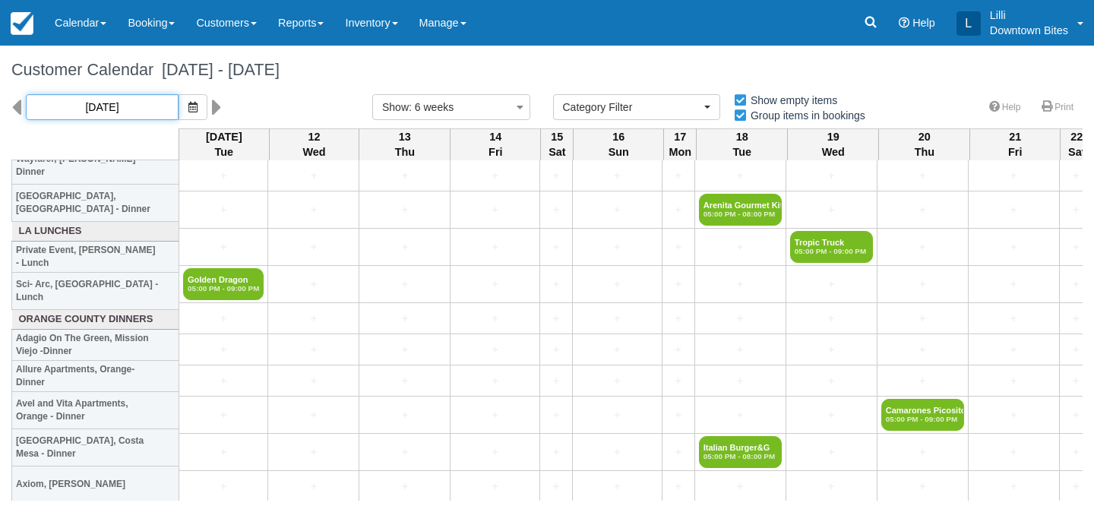
click at [122, 104] on input "11/11/25" at bounding box center [102, 107] width 153 height 26
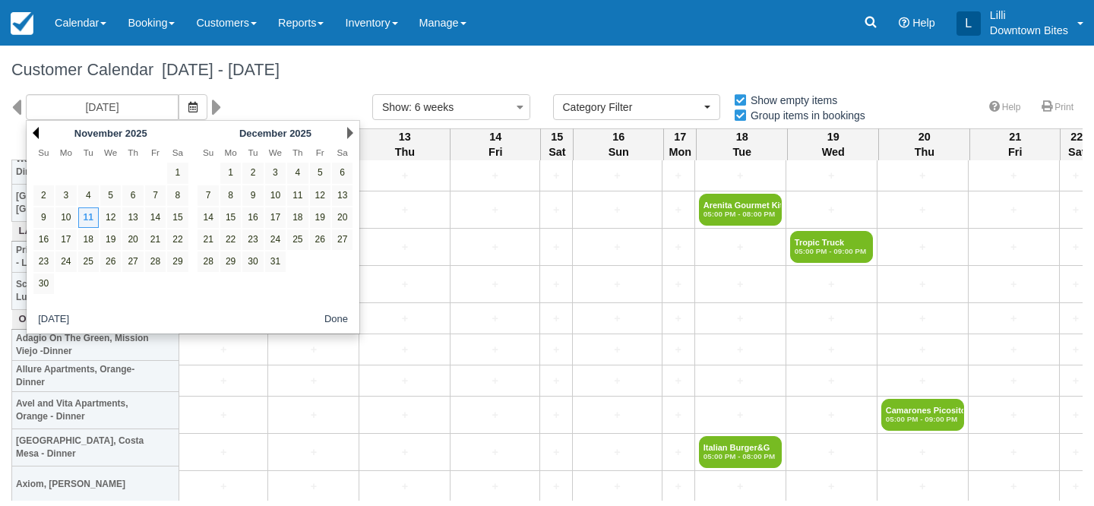
click at [37, 132] on link "Prev" at bounding box center [36, 133] width 6 height 12
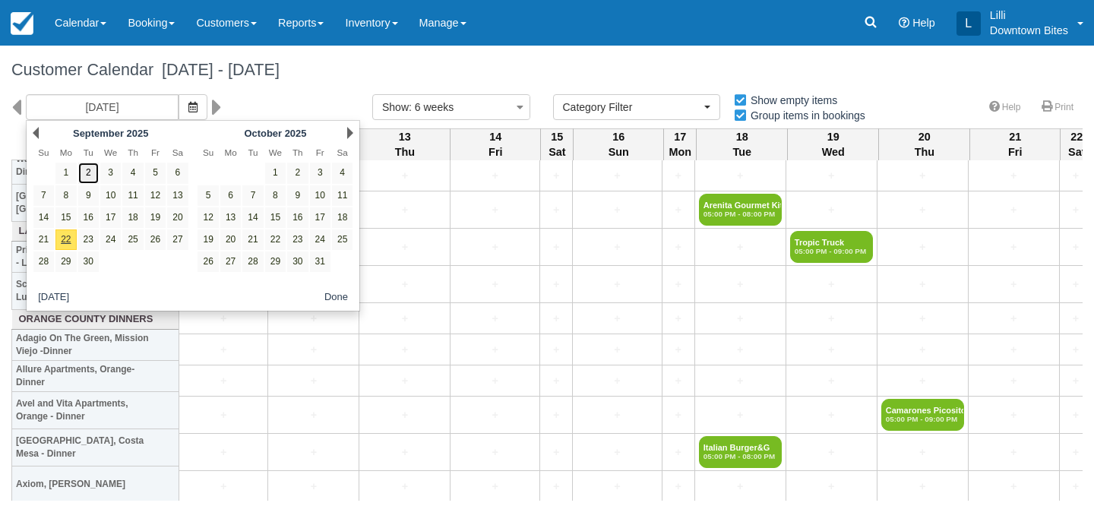
click at [87, 169] on link "2" at bounding box center [88, 173] width 21 height 21
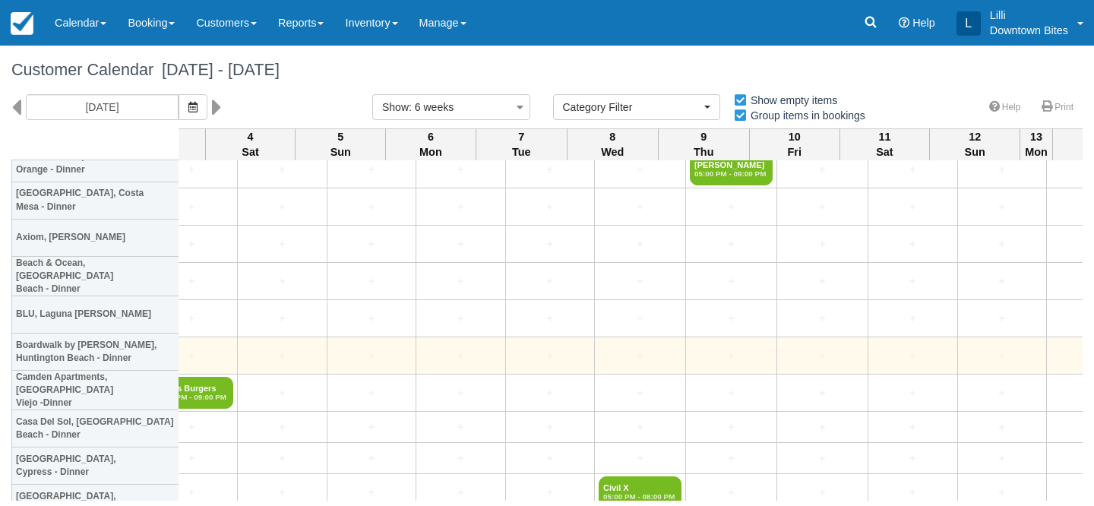
scroll to position [2634, 2827]
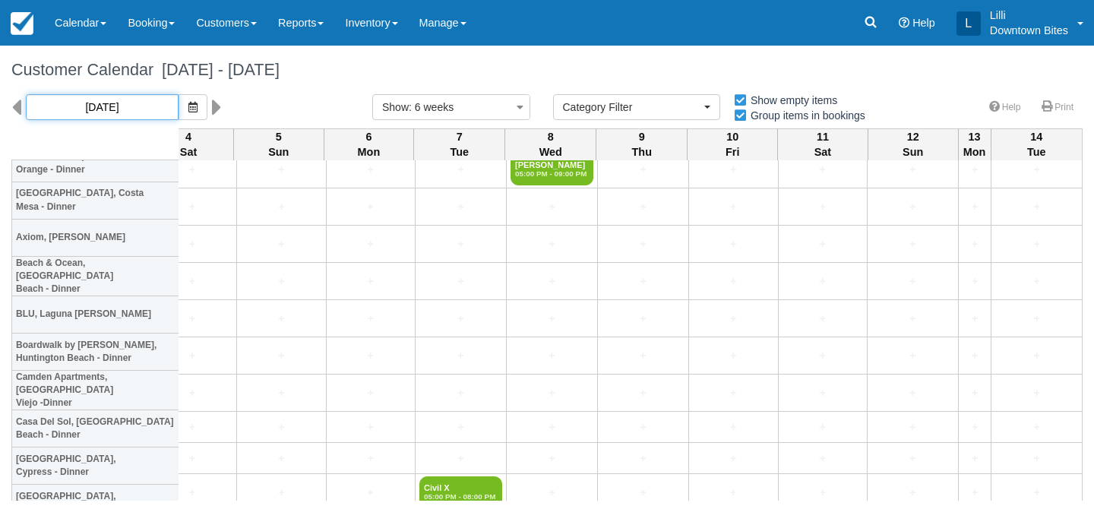
click at [128, 102] on input "09/02/25" at bounding box center [102, 107] width 153 height 26
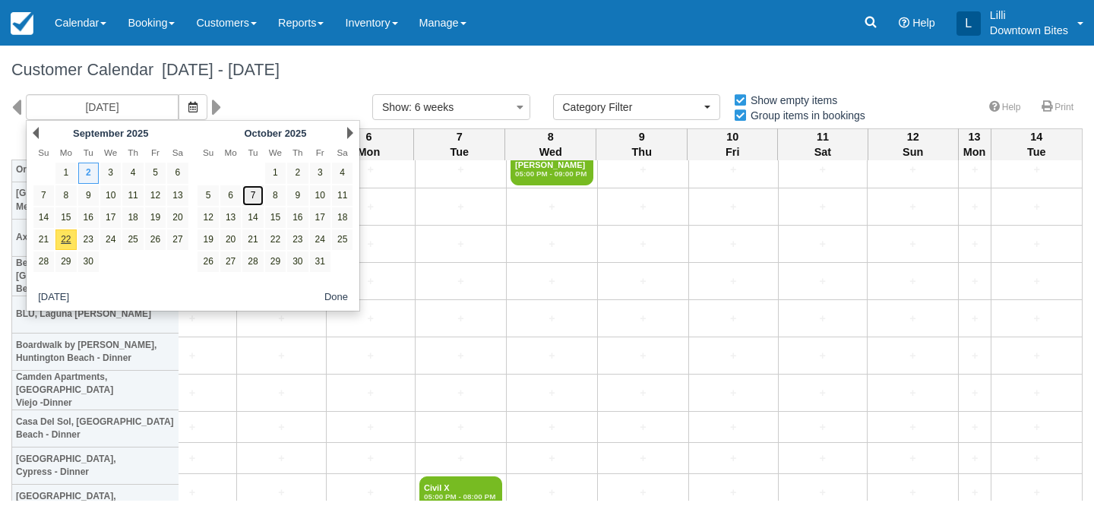
click at [252, 196] on link "7" at bounding box center [252, 195] width 21 height 21
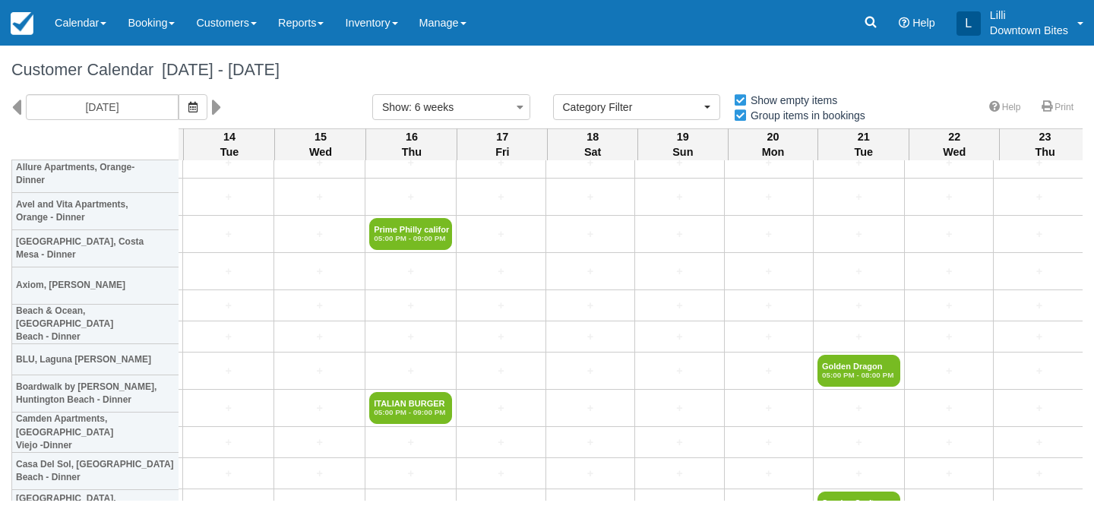
scroll to position [2561, 575]
click at [90, 112] on input "10/07/25" at bounding box center [102, 107] width 153 height 26
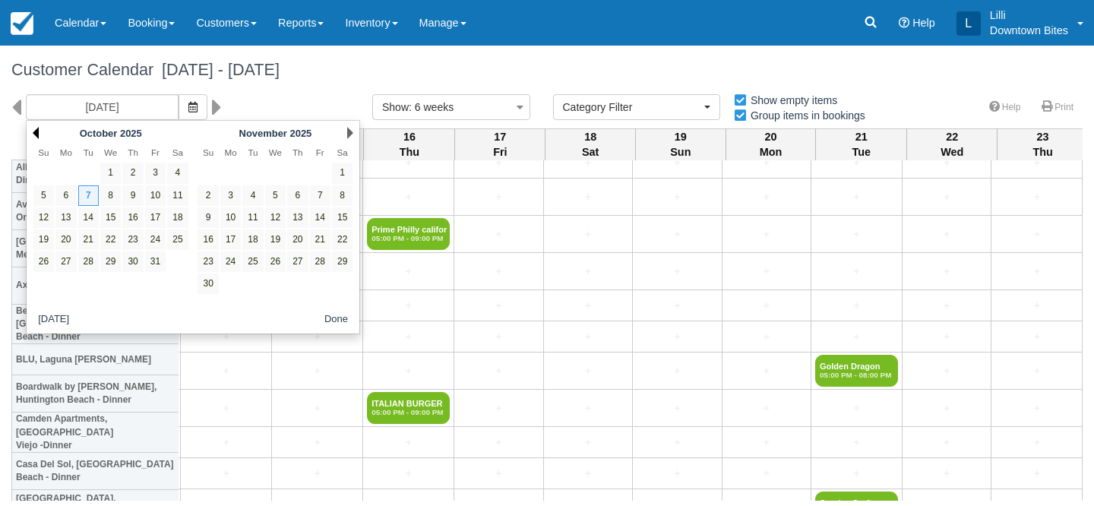
click at [34, 134] on link "Prev" at bounding box center [36, 133] width 6 height 12
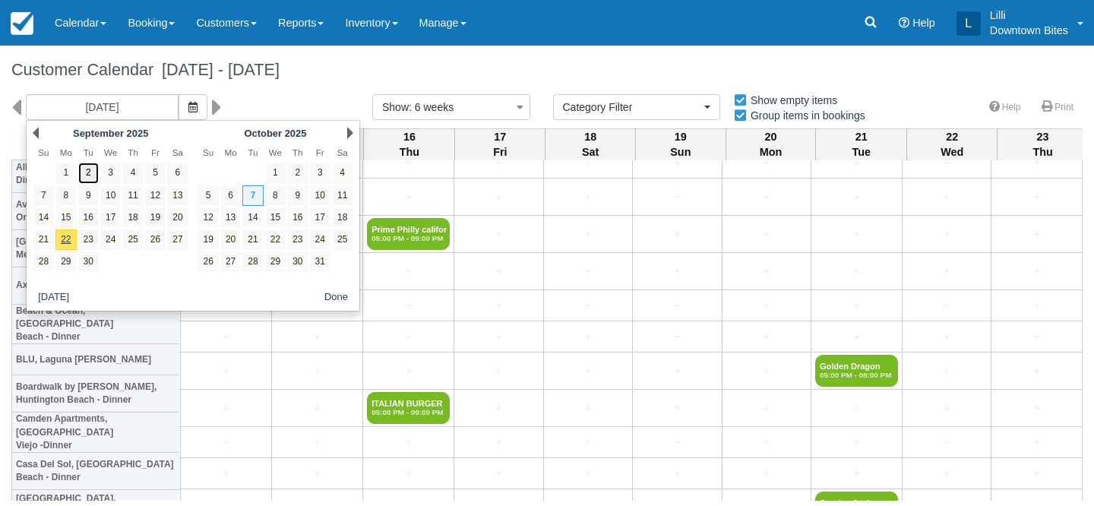
click at [91, 174] on link "2" at bounding box center [88, 173] width 21 height 21
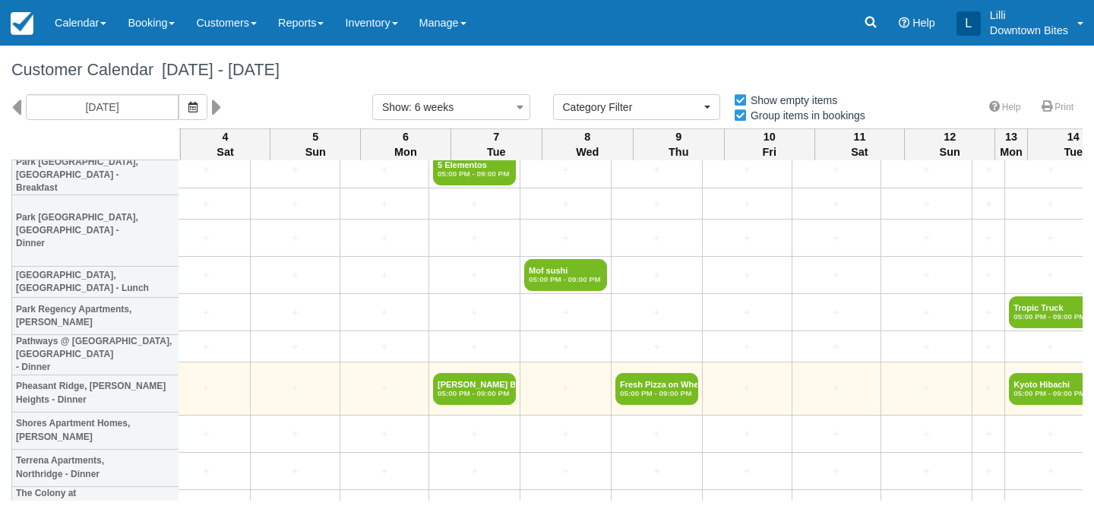
scroll to position [1778, 2827]
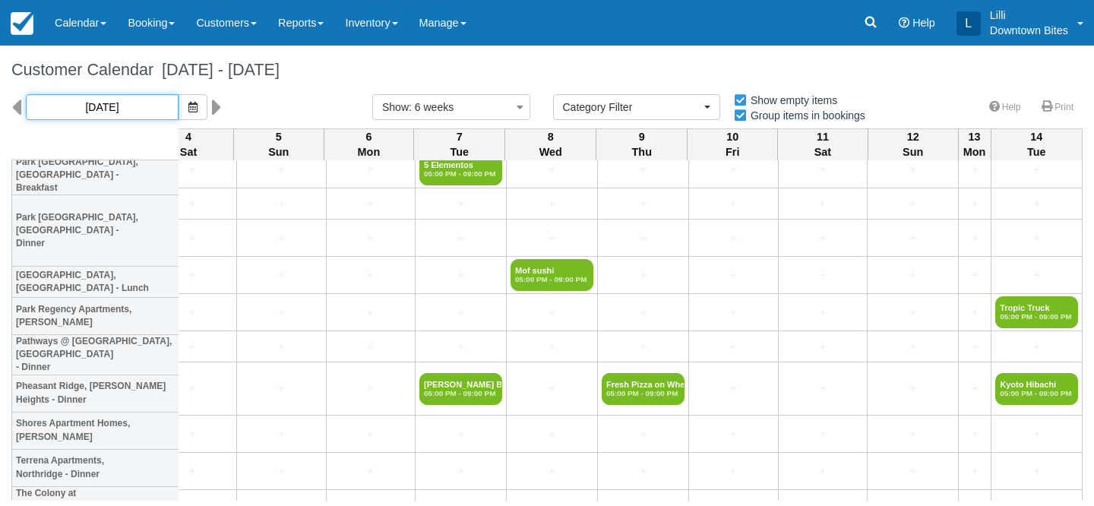
click at [128, 106] on input "09/02/25" at bounding box center [102, 107] width 153 height 26
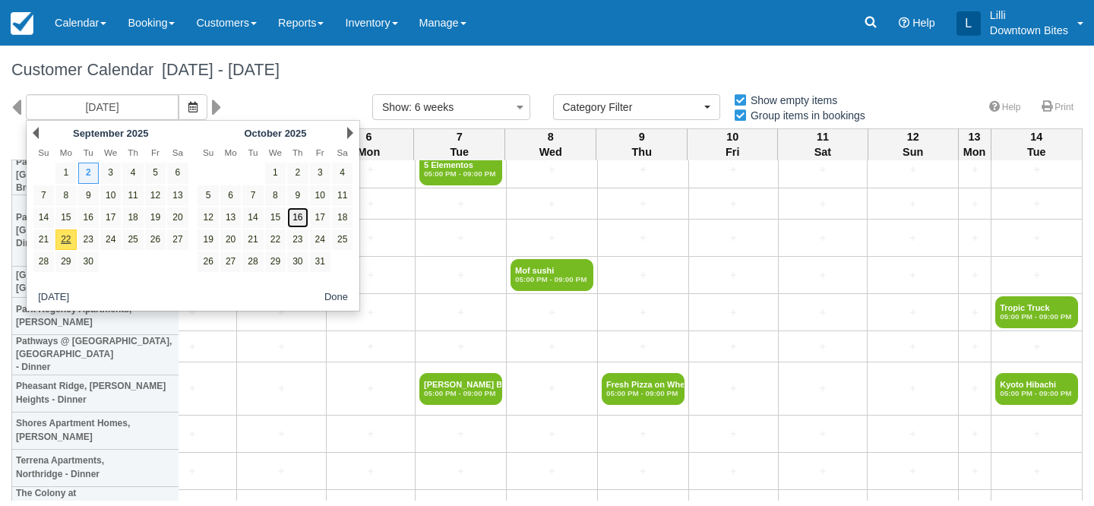
click at [304, 223] on link "16" at bounding box center [297, 217] width 21 height 21
type input "10/16/25"
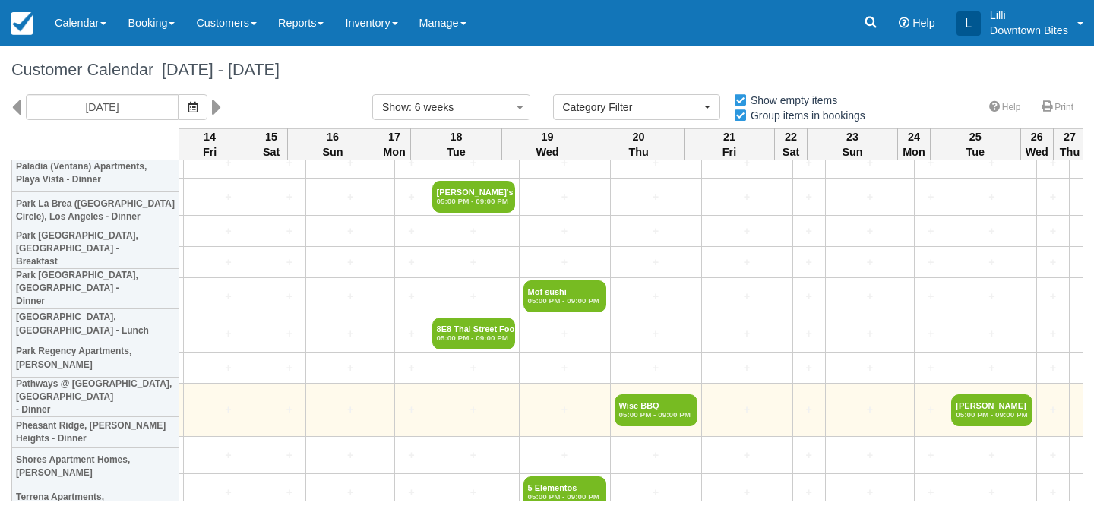
scroll to position [1710, 2415]
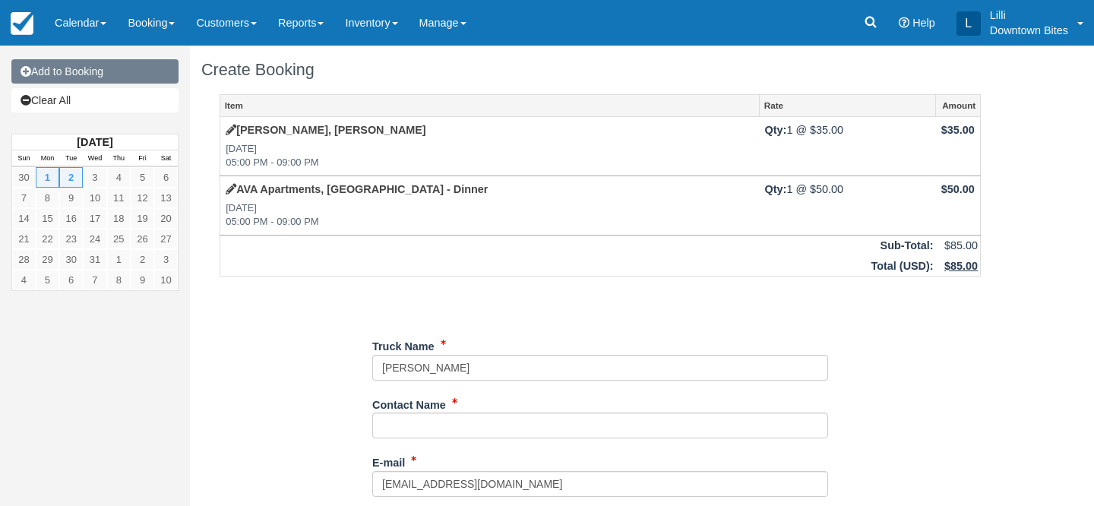
click at [100, 73] on link "Add to Booking" at bounding box center [94, 71] width 167 height 24
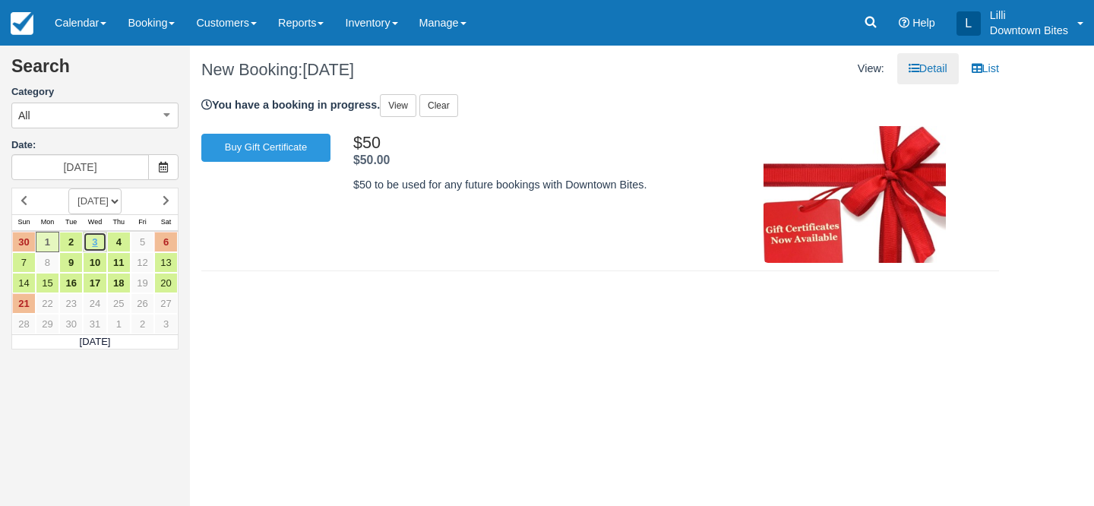
click at [100, 242] on link "3" at bounding box center [95, 242] width 24 height 21
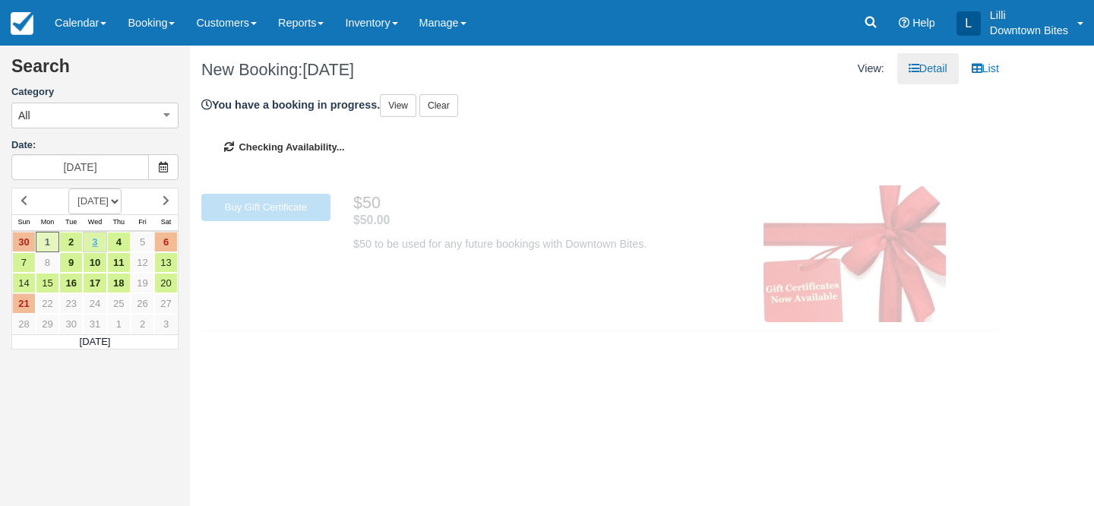
type input "[DATE]"
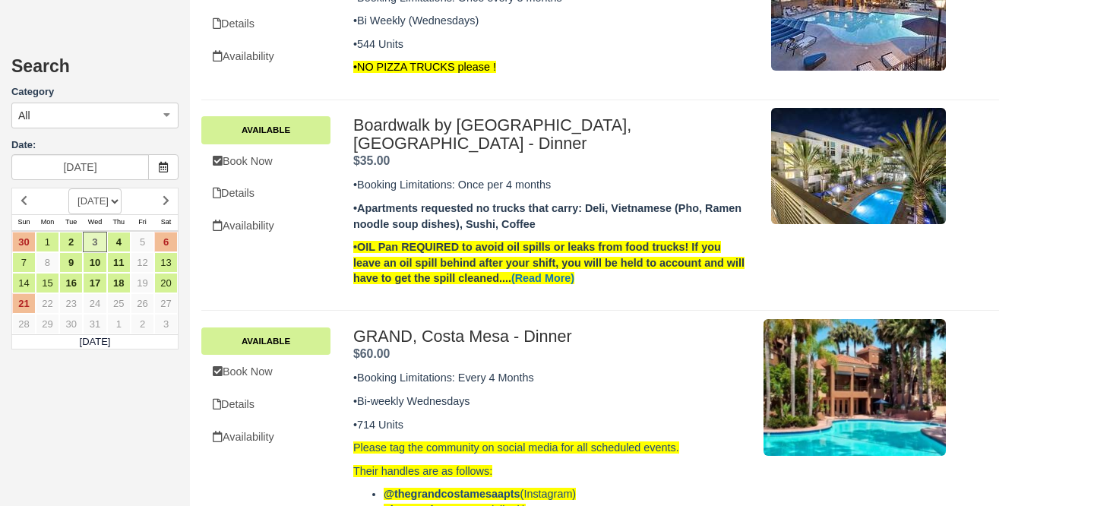
scroll to position [932, 0]
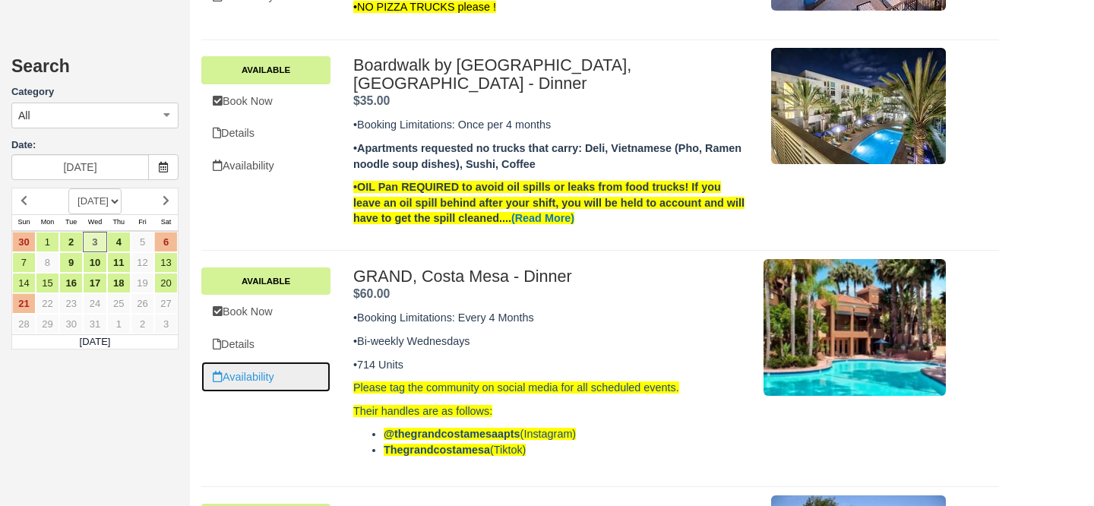
click at [269, 362] on link "Availability" at bounding box center [265, 377] width 129 height 31
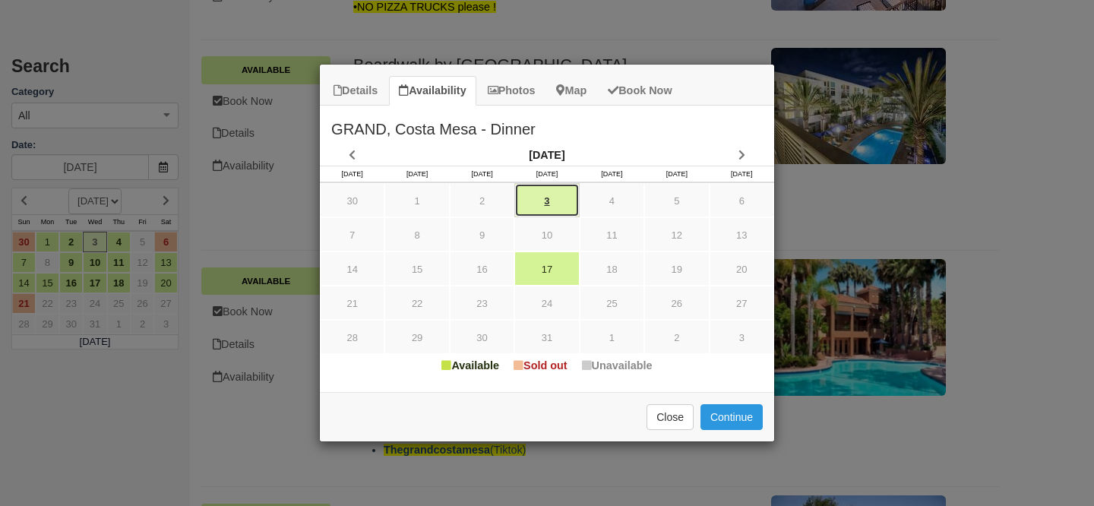
click at [555, 202] on link "3" at bounding box center [547, 200] width 65 height 34
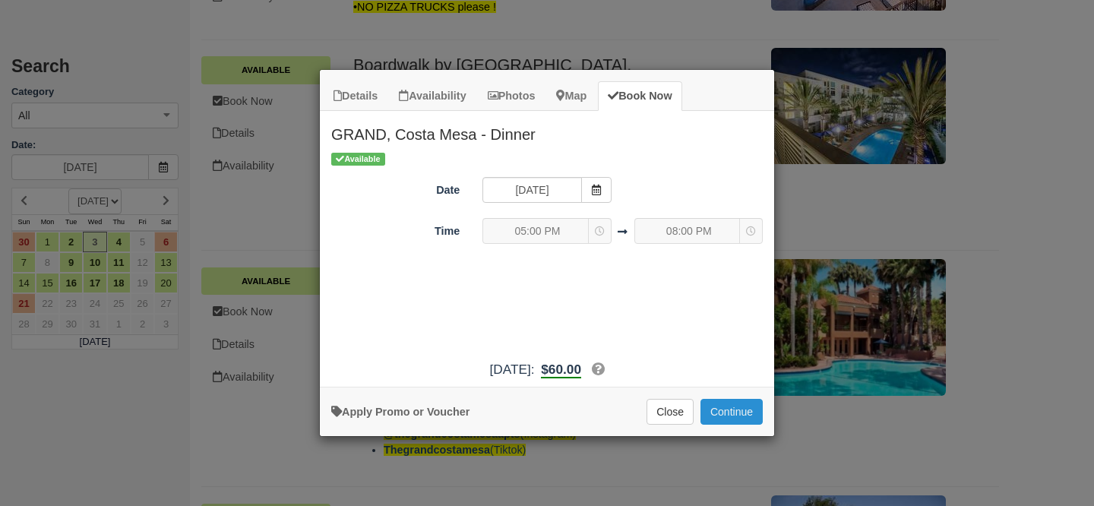
click at [743, 407] on button "Continue" at bounding box center [732, 412] width 62 height 26
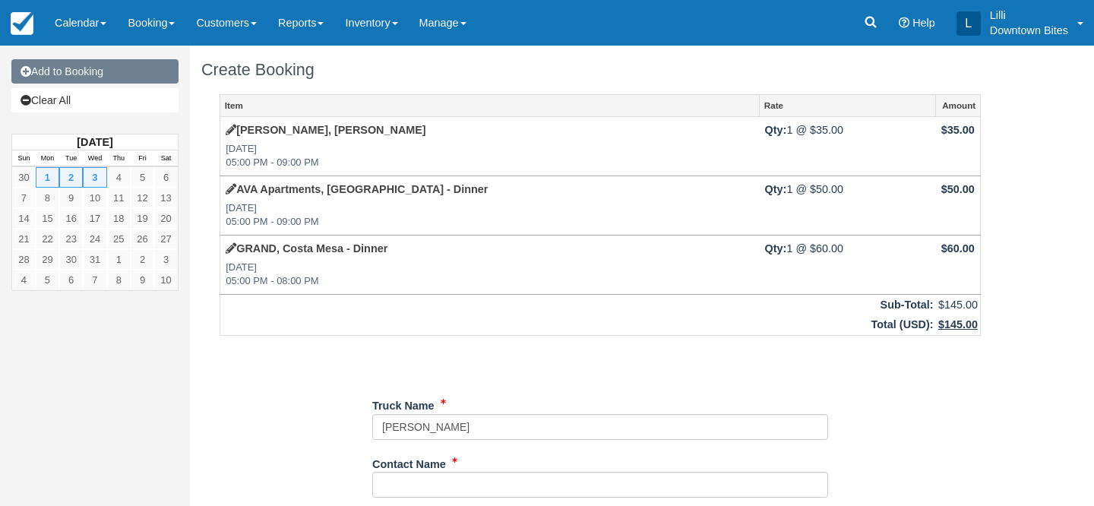
click at [99, 71] on link "Add to Booking" at bounding box center [94, 71] width 167 height 24
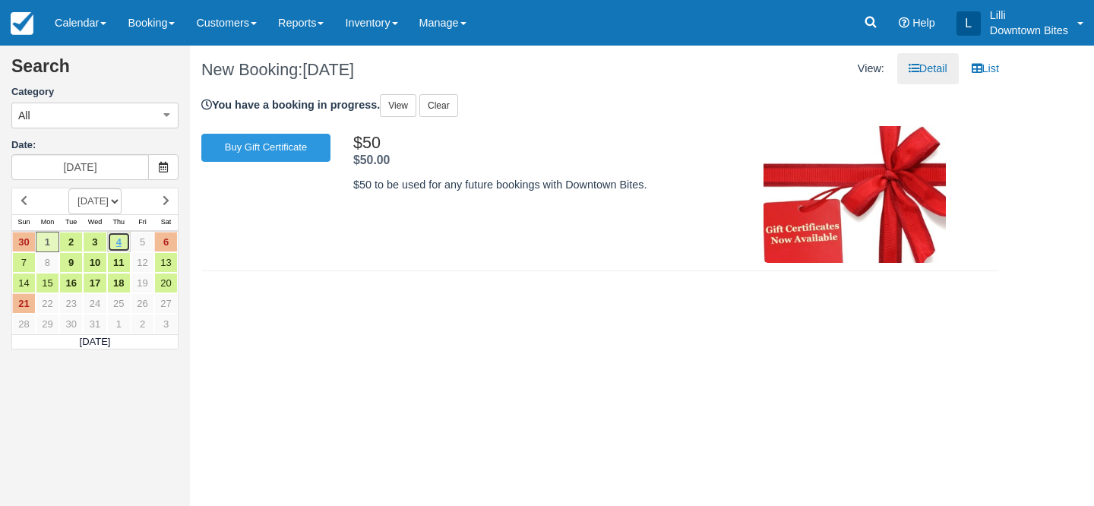
click at [121, 246] on link "4" at bounding box center [119, 242] width 24 height 21
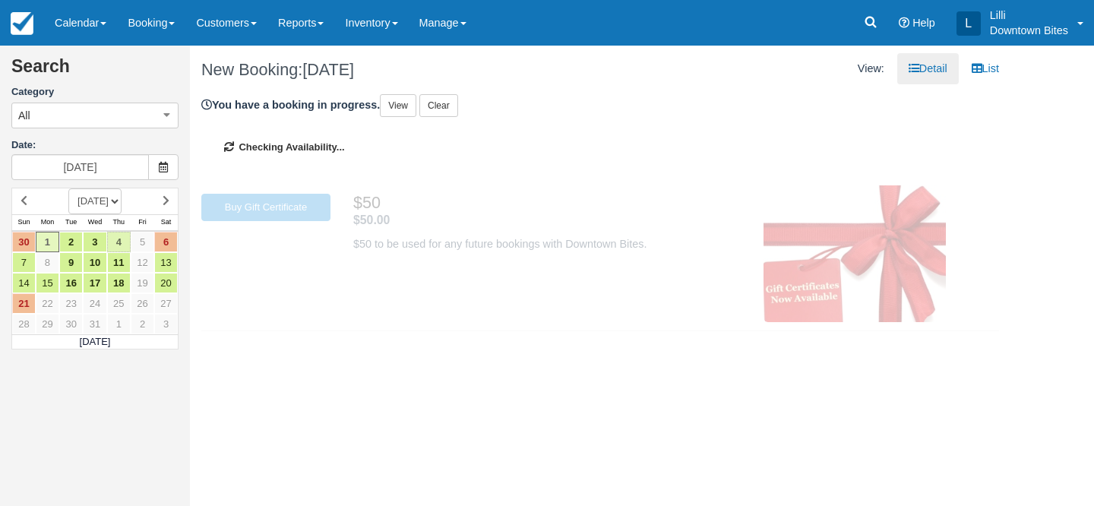
type input "[DATE]"
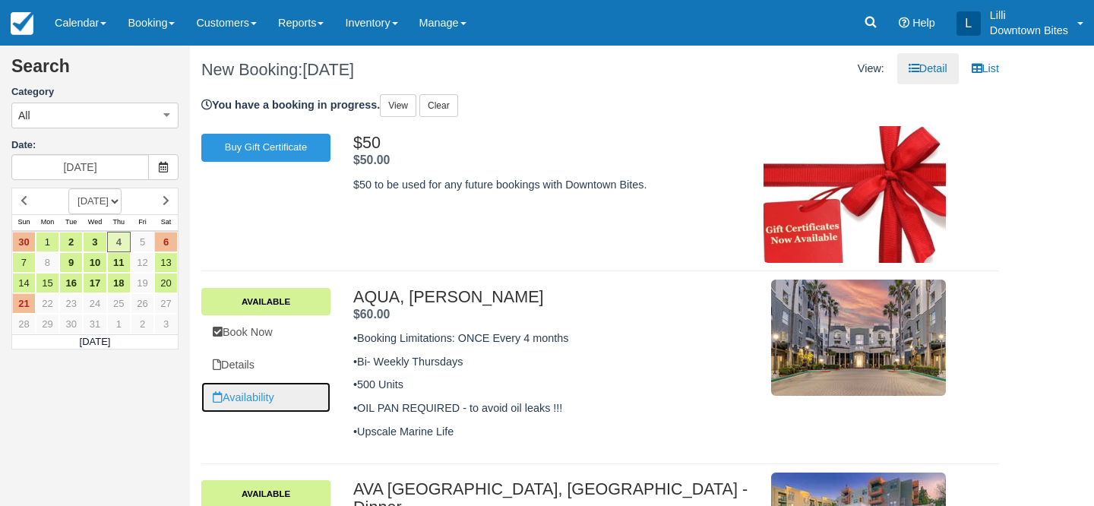
click at [267, 388] on link "Availability" at bounding box center [265, 397] width 129 height 31
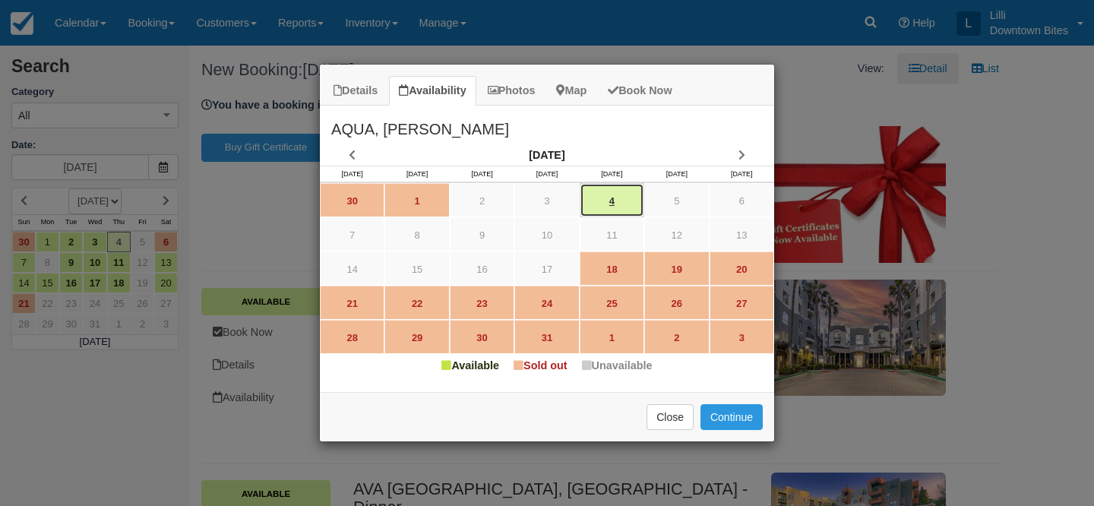
click at [620, 197] on link "4" at bounding box center [612, 200] width 65 height 34
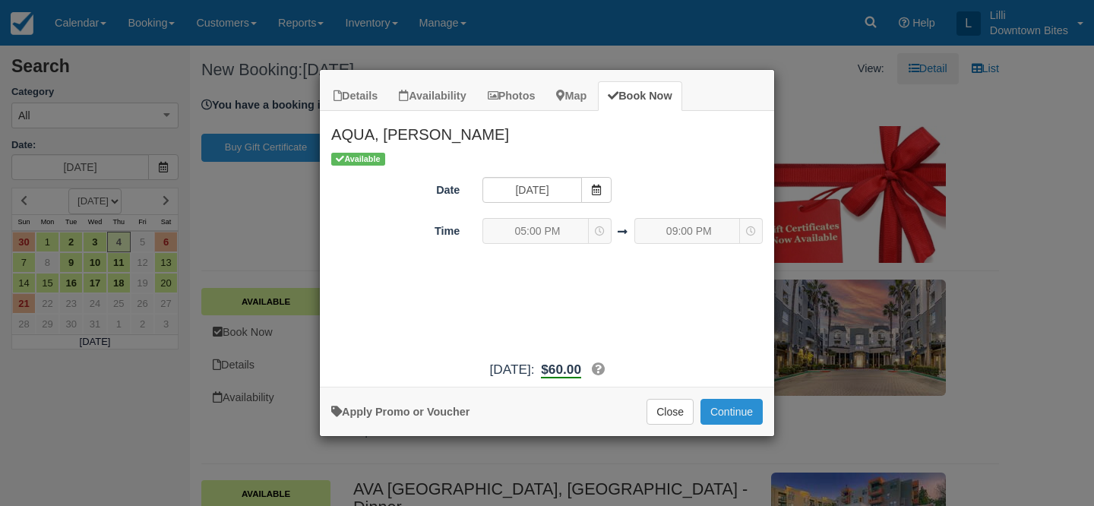
click at [740, 416] on button "Continue" at bounding box center [732, 412] width 62 height 26
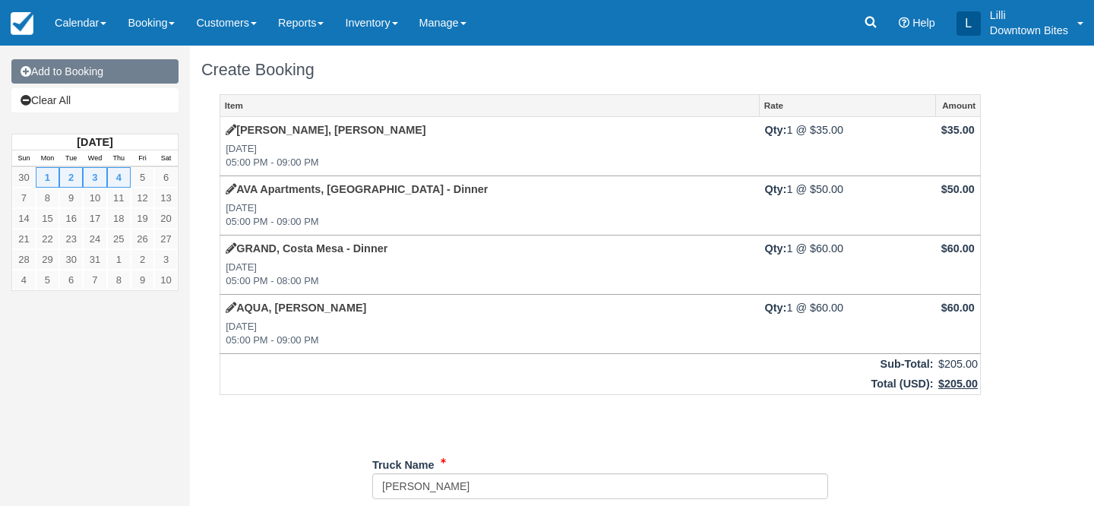
click at [139, 71] on link "Add to Booking" at bounding box center [94, 71] width 167 height 24
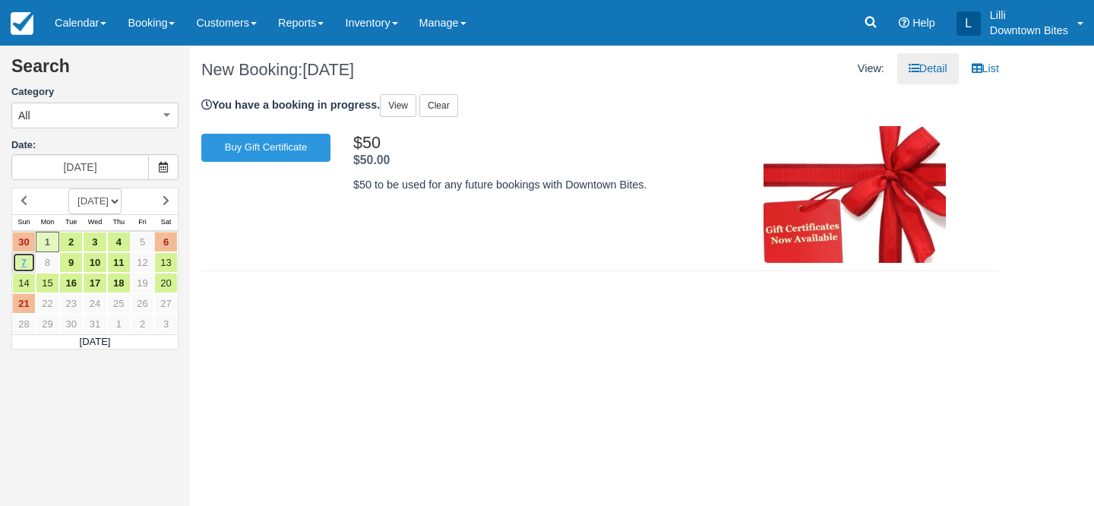
click at [25, 268] on link "7" at bounding box center [24, 262] width 24 height 21
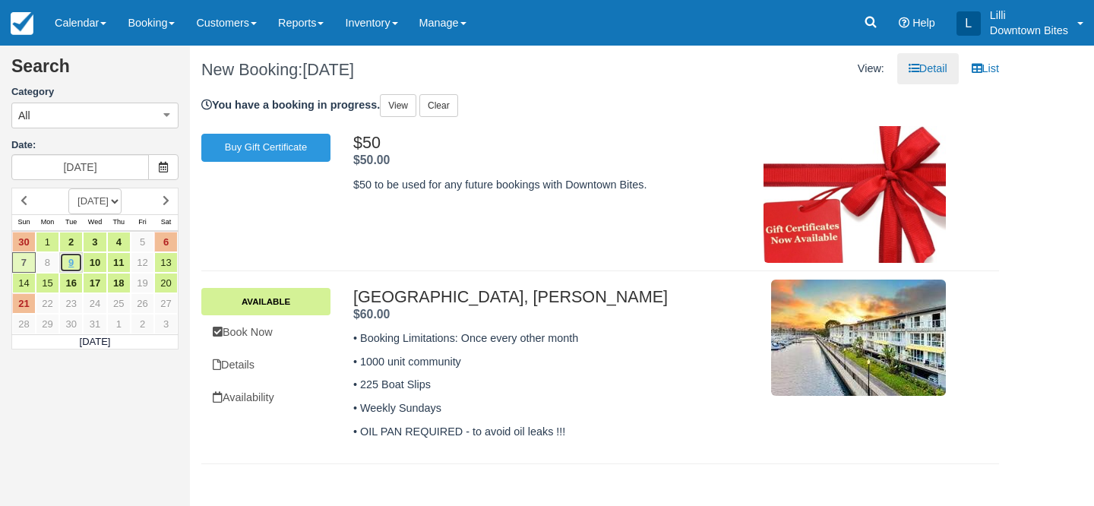
click at [68, 268] on link "9" at bounding box center [71, 262] width 24 height 21
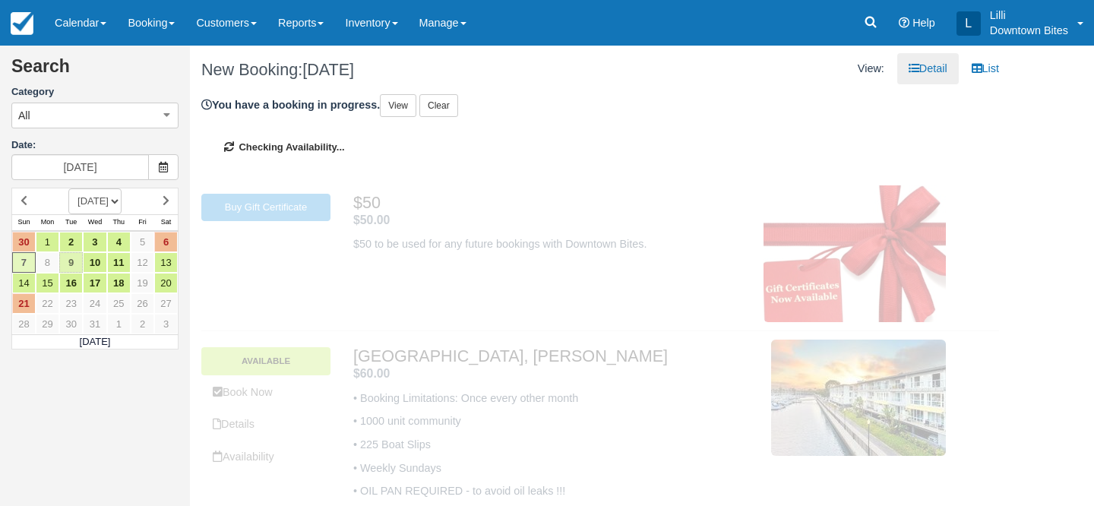
type input "[DATE]"
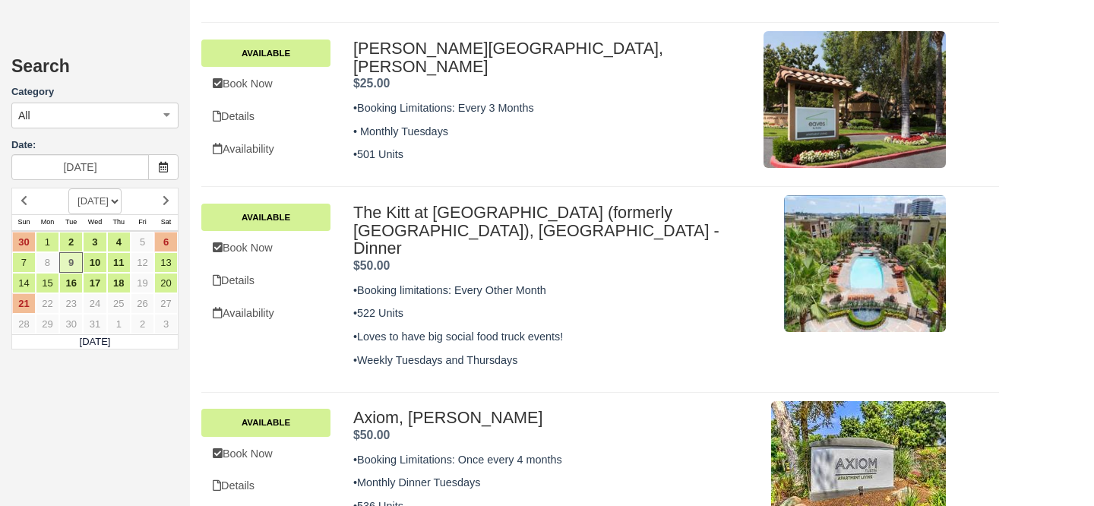
scroll to position [1214, 0]
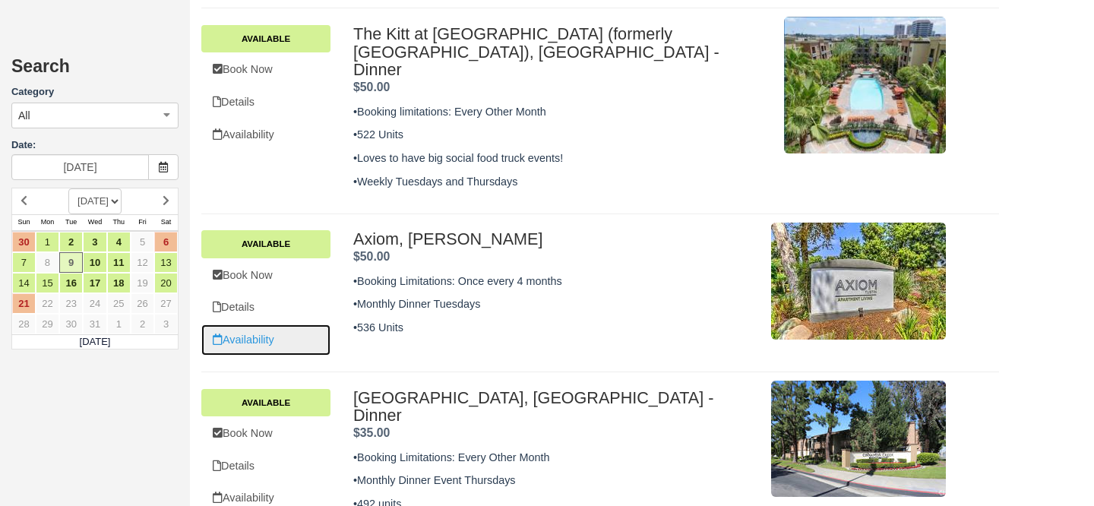
click at [250, 325] on link "Availability" at bounding box center [265, 340] width 129 height 31
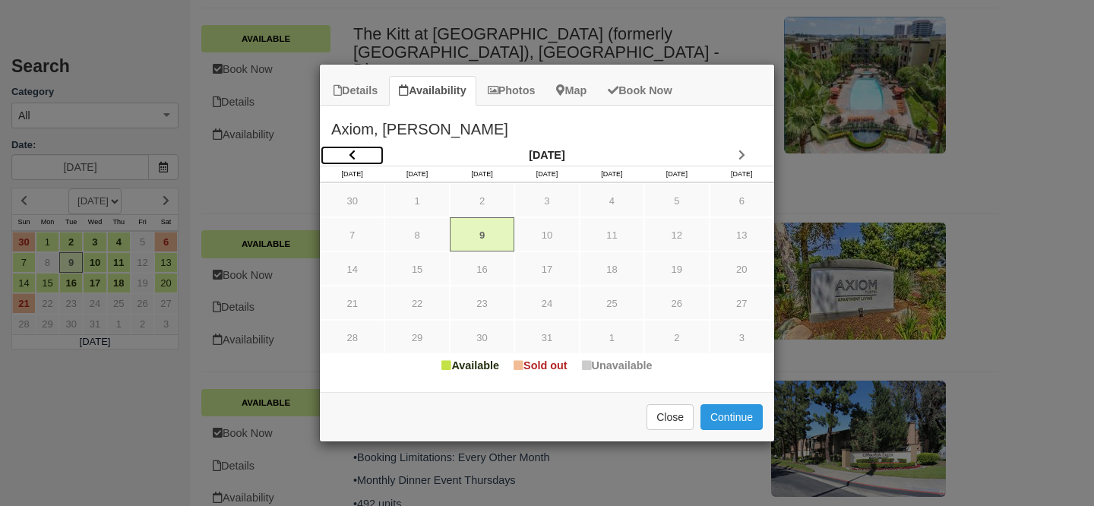
click at [355, 150] on icon "Item Modal" at bounding box center [352, 155] width 7 height 11
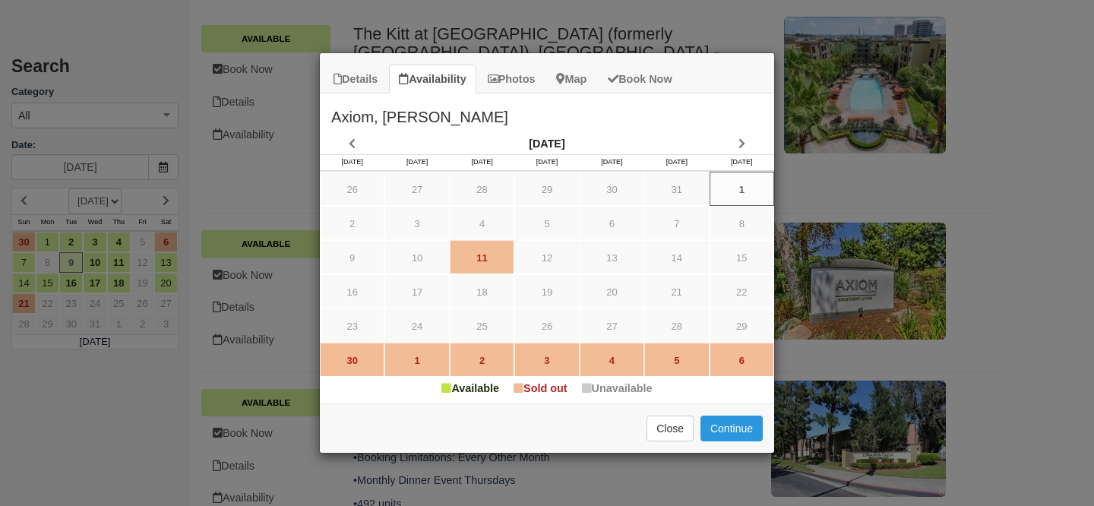
click at [756, 21] on div "Details Availability Photos Map Book Now Axiom, [PERSON_NAME] •Booking Limitati…" at bounding box center [547, 253] width 1094 height 506
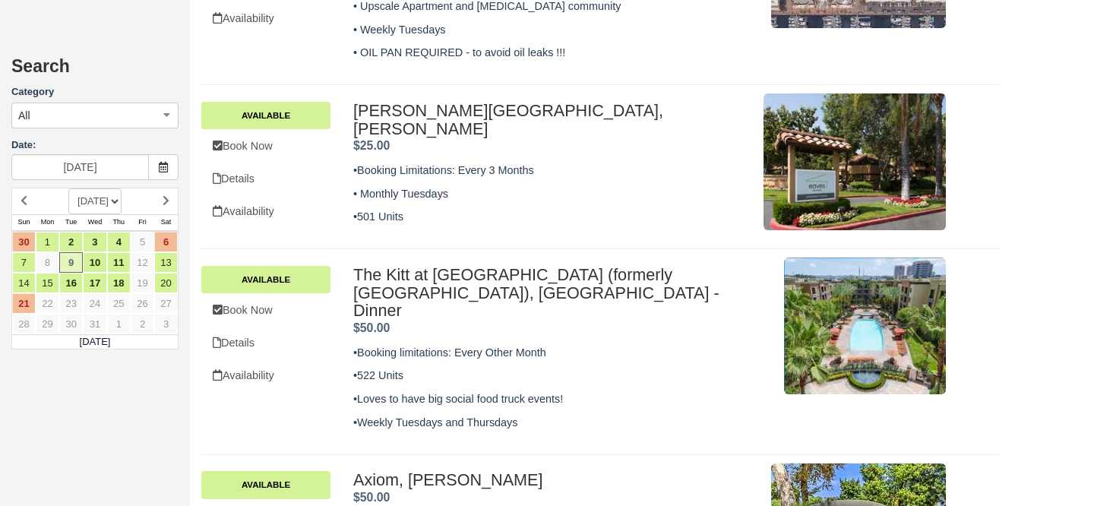
scroll to position [895, 0]
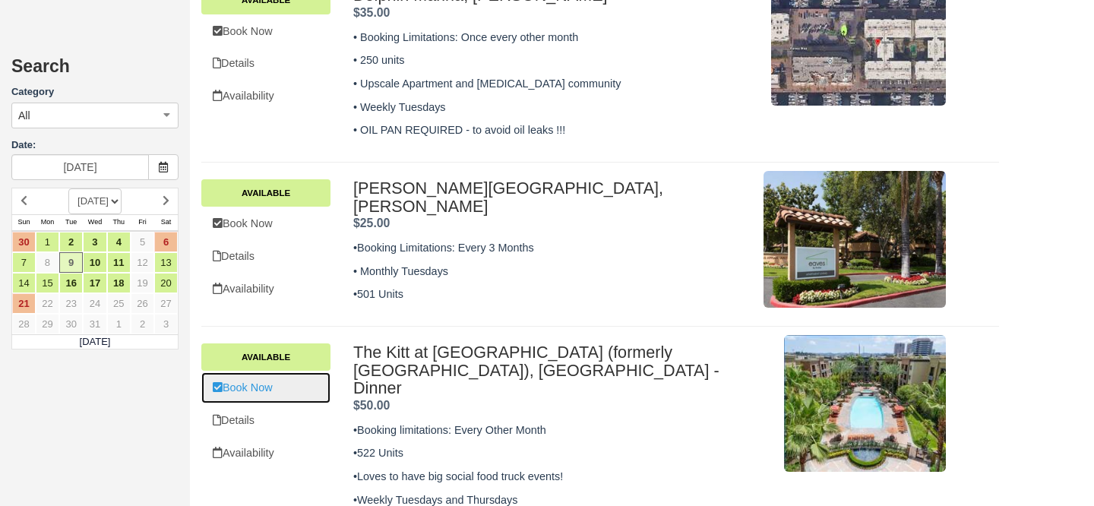
click at [280, 377] on link "Book Now" at bounding box center [265, 387] width 129 height 31
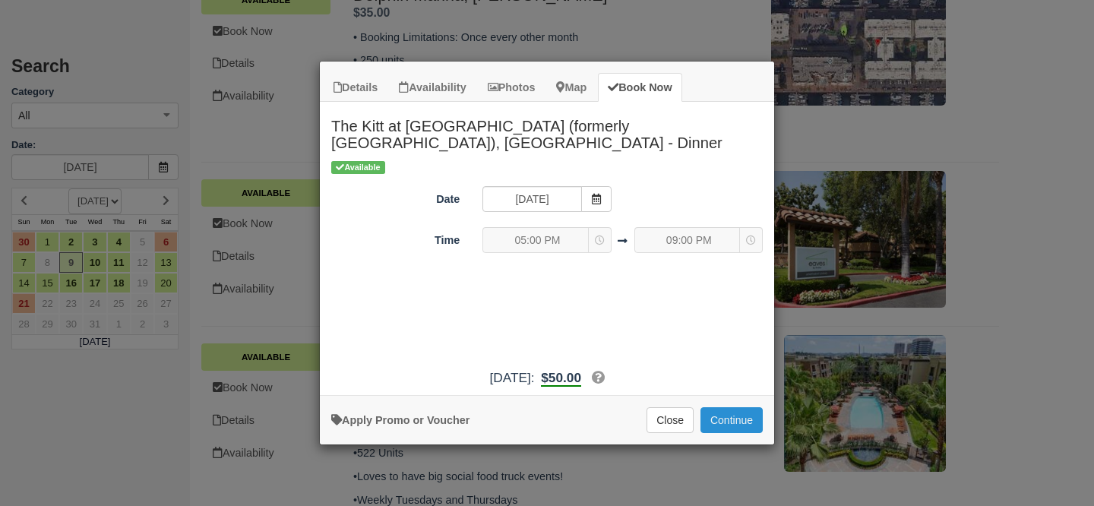
click at [737, 419] on button "Continue" at bounding box center [732, 420] width 62 height 26
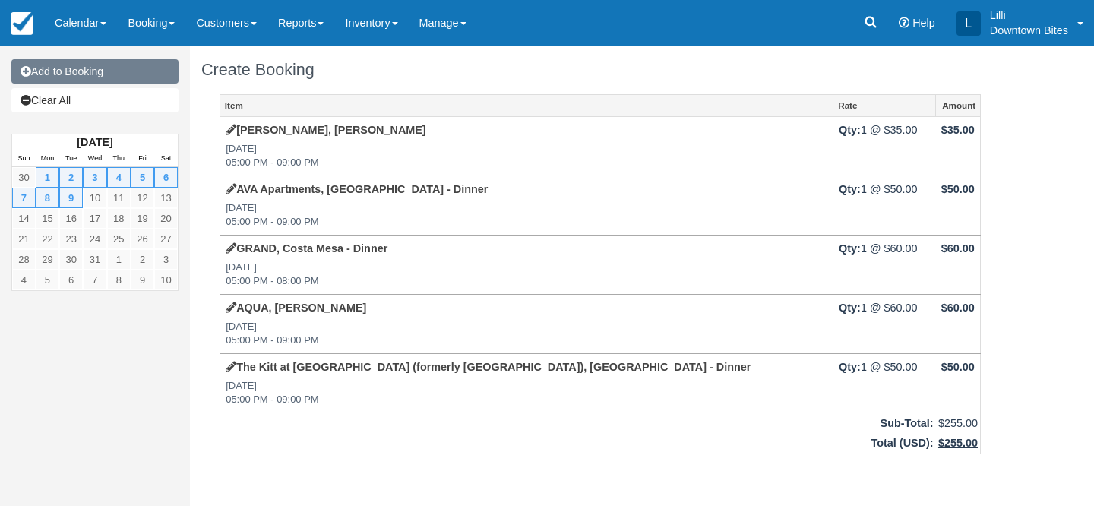
click at [130, 74] on link "Add to Booking" at bounding box center [94, 71] width 167 height 24
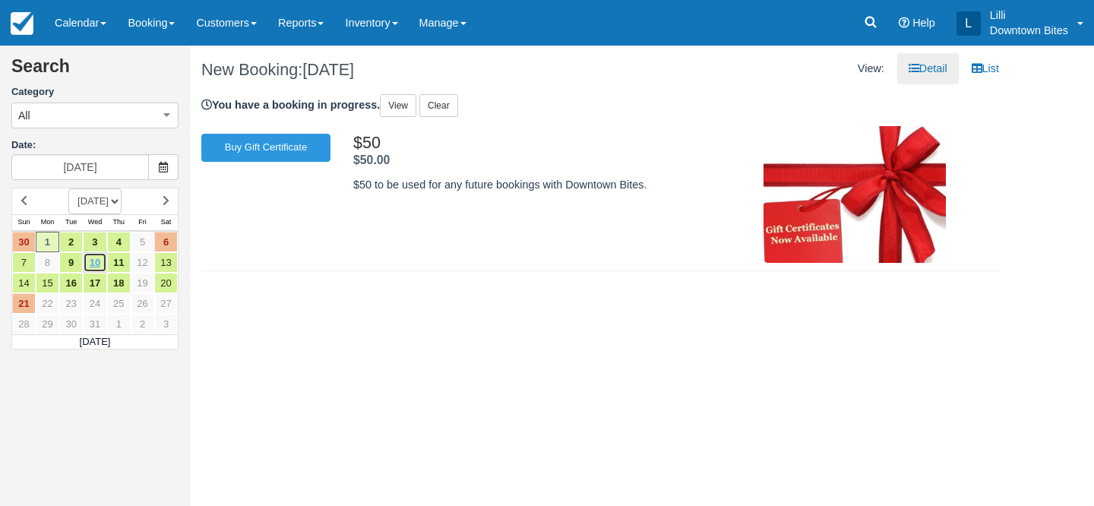
click at [92, 268] on link "10" at bounding box center [95, 262] width 24 height 21
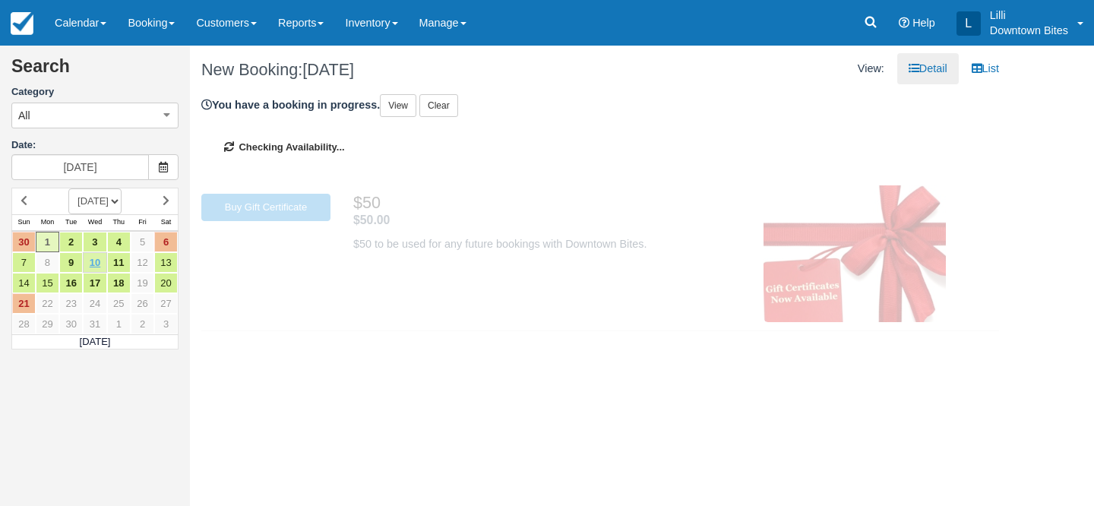
type input "12/10/25"
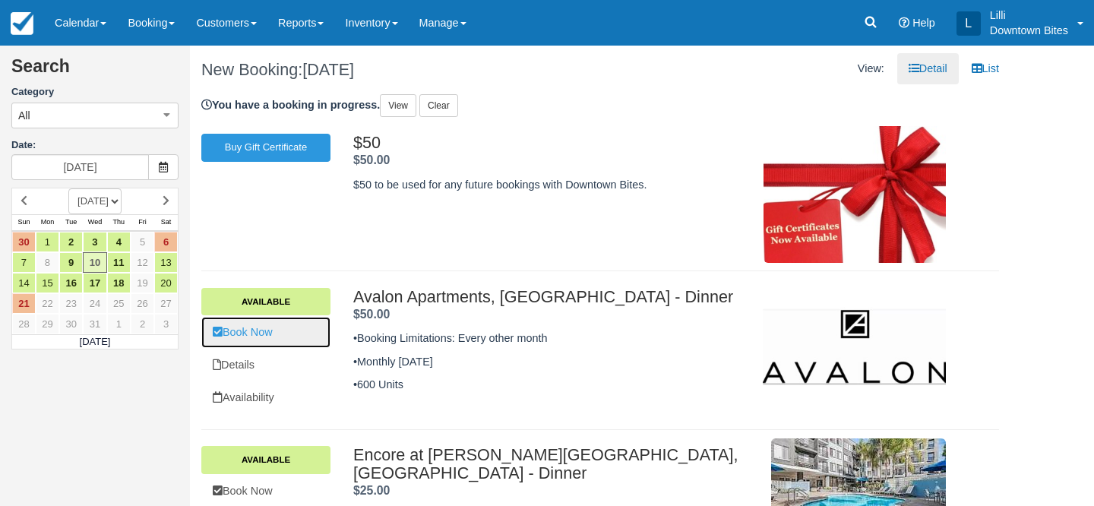
click at [253, 328] on link "Book Now" at bounding box center [265, 332] width 129 height 31
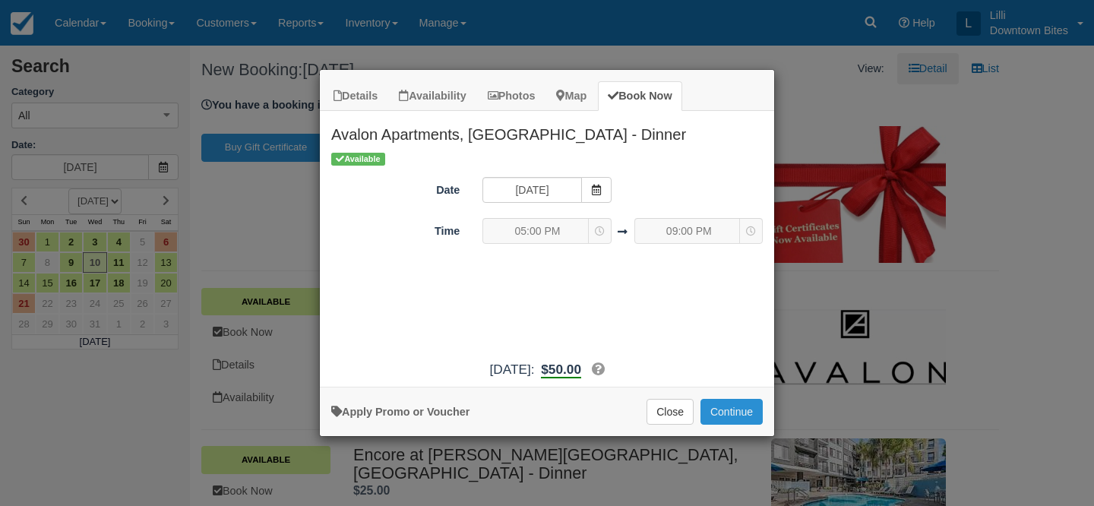
click at [740, 412] on button "Continue" at bounding box center [732, 412] width 62 height 26
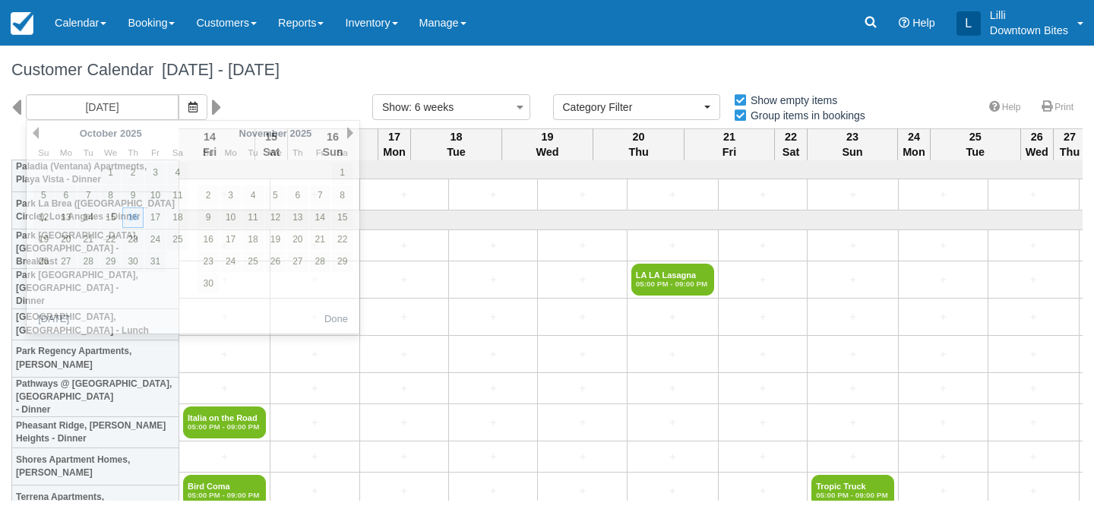
select select
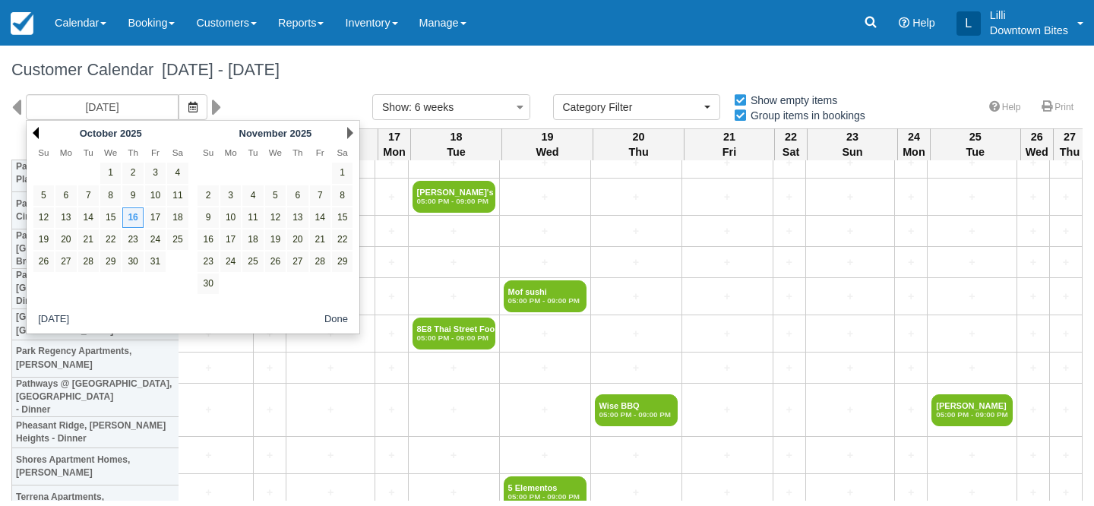
click at [34, 132] on link "Prev" at bounding box center [36, 133] width 6 height 12
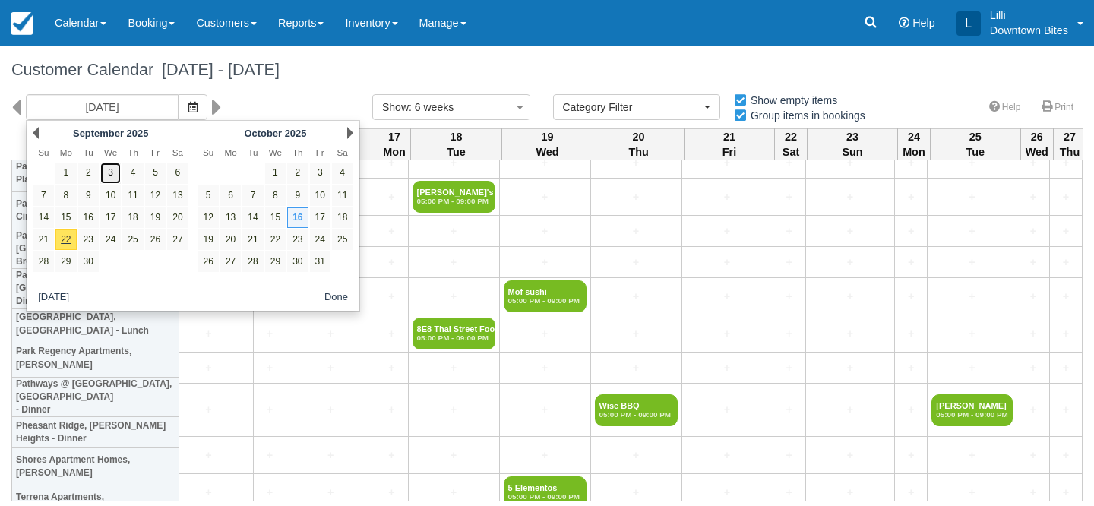
click at [111, 173] on link "3" at bounding box center [110, 173] width 21 height 21
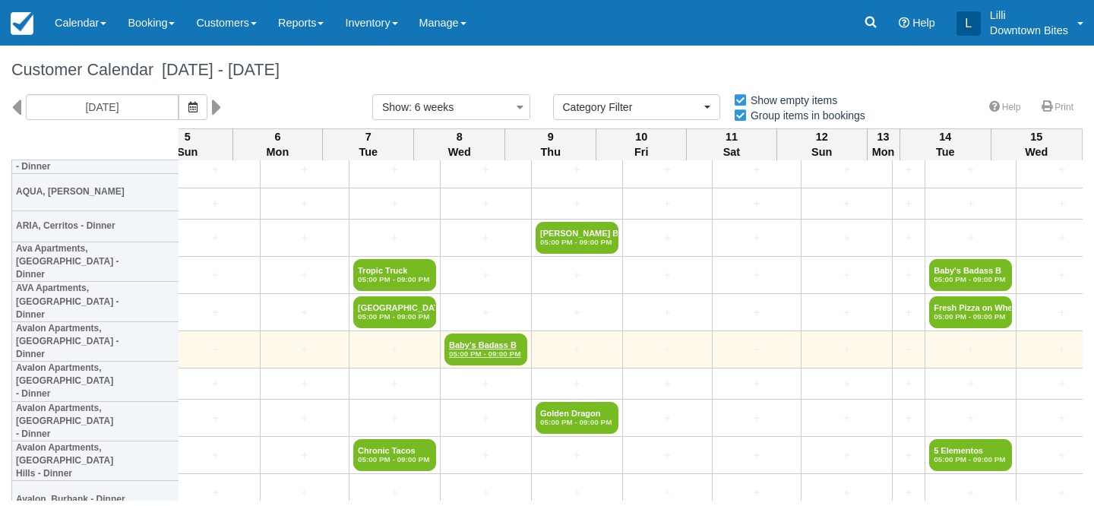
scroll to position [259, 2827]
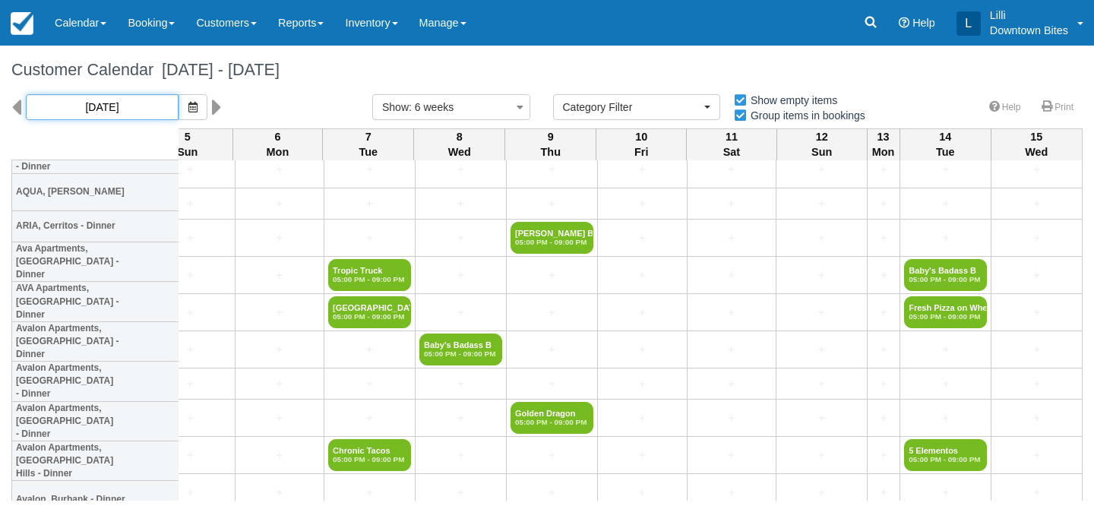
click at [117, 110] on input "09/03/25" at bounding box center [102, 107] width 153 height 26
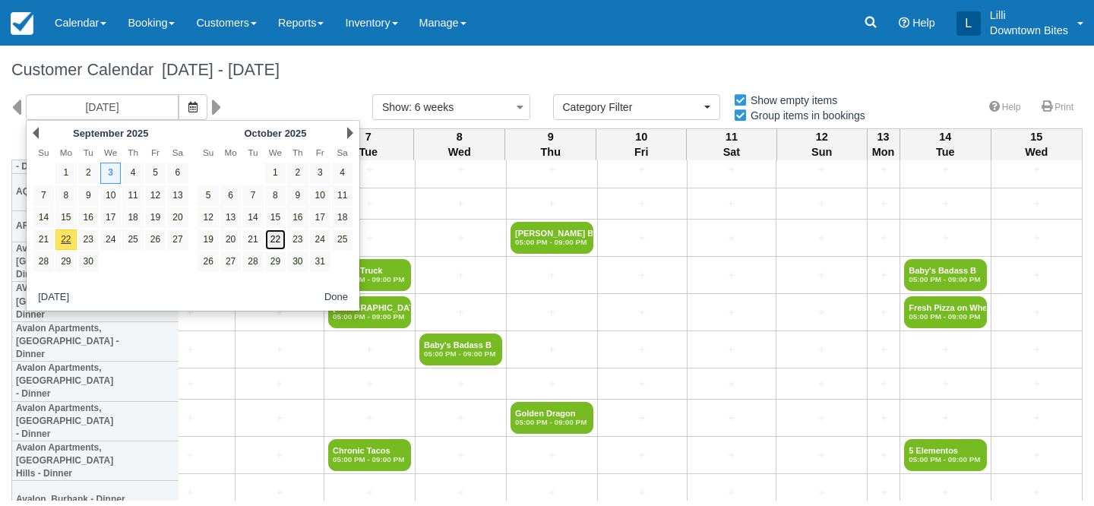
click at [277, 236] on link "22" at bounding box center [275, 240] width 21 height 21
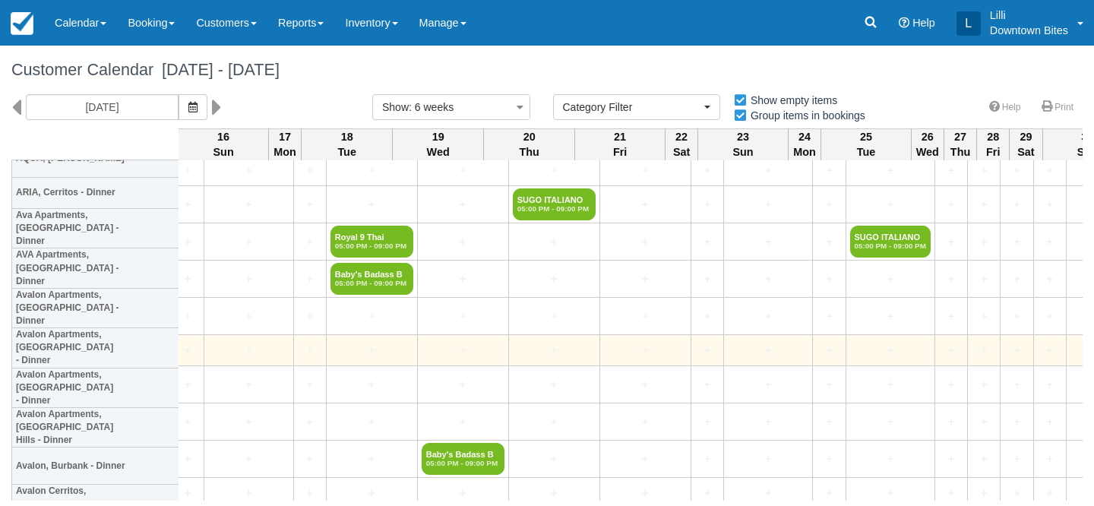
scroll to position [287, 2241]
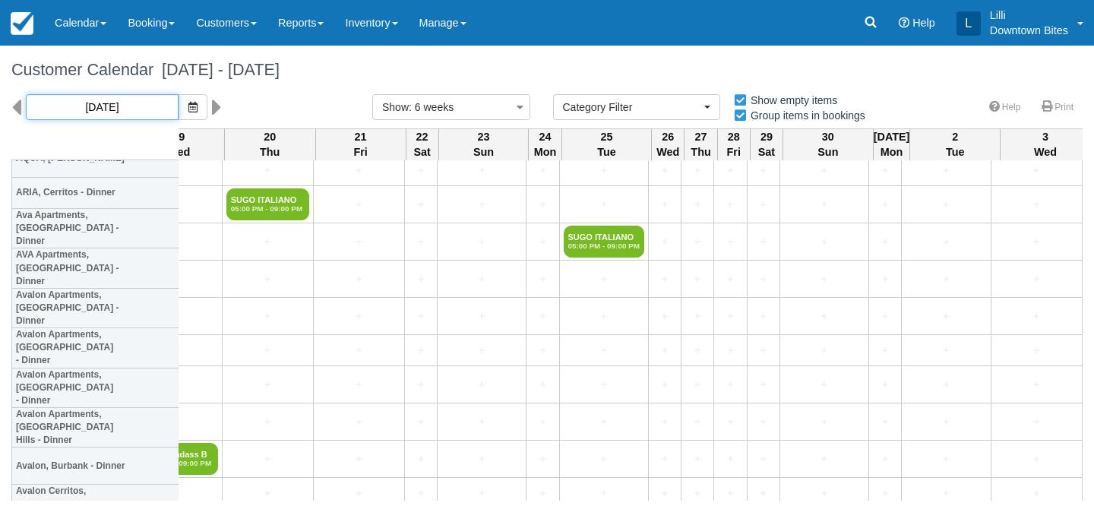
click at [103, 118] on input "10/22/25" at bounding box center [102, 107] width 153 height 26
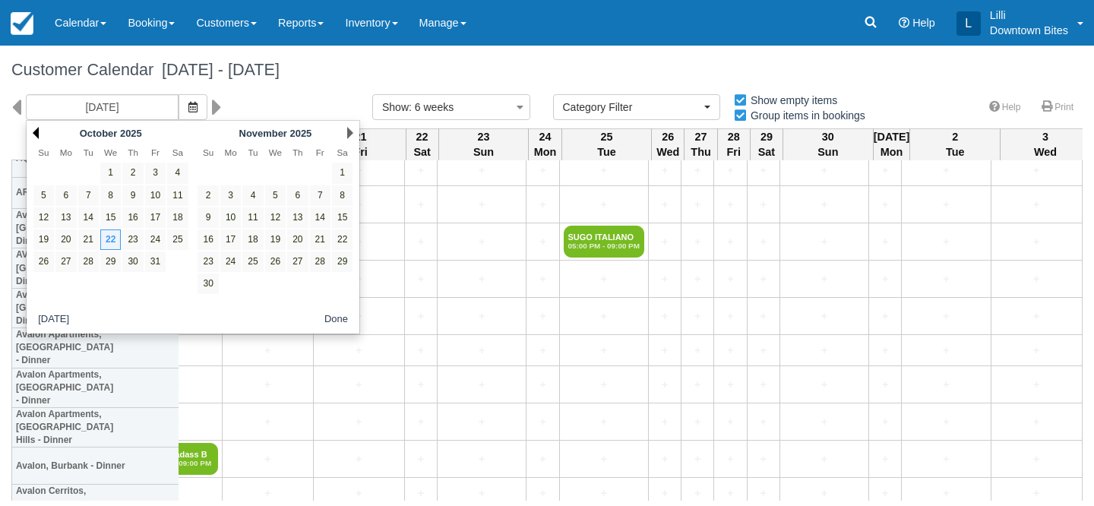
click at [38, 134] on link "Prev" at bounding box center [36, 133] width 6 height 12
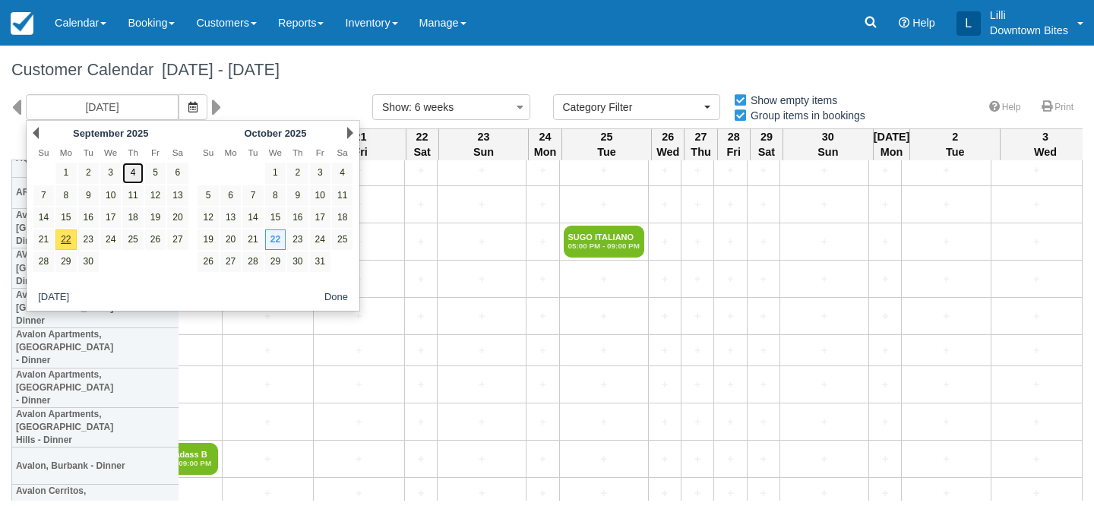
click at [139, 176] on link "4" at bounding box center [132, 173] width 21 height 21
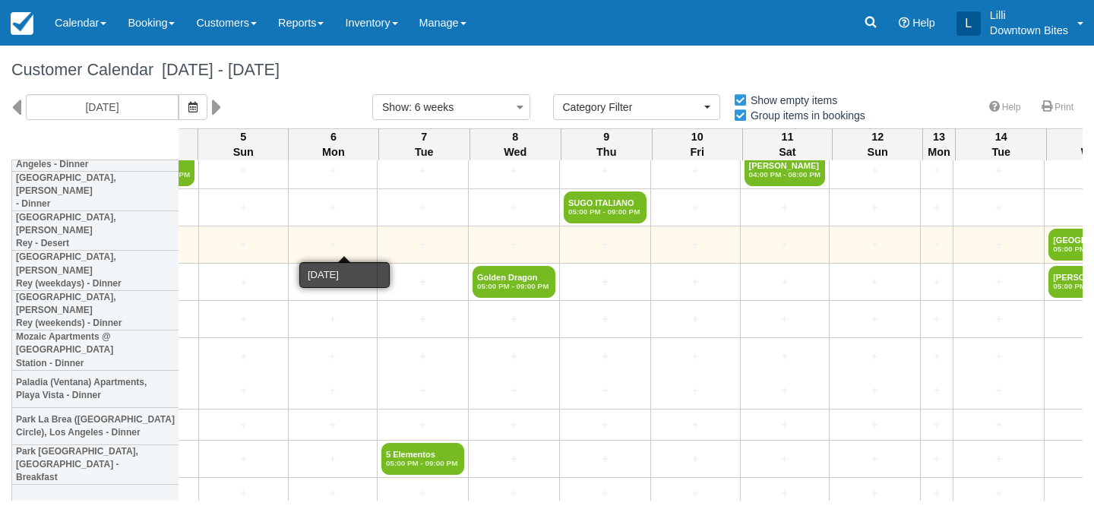
scroll to position [1500, 2827]
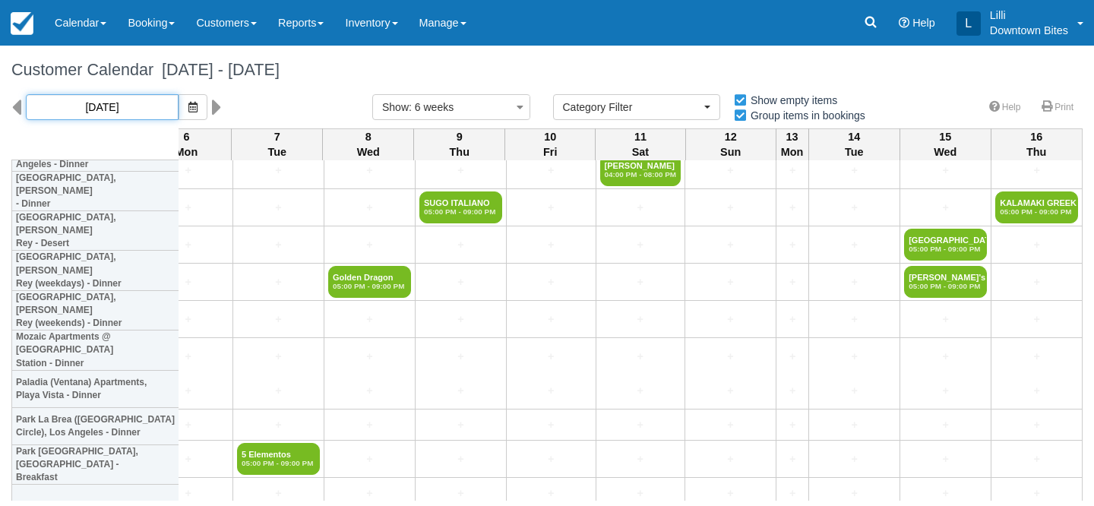
click at [129, 107] on input "09/04/25" at bounding box center [102, 107] width 153 height 26
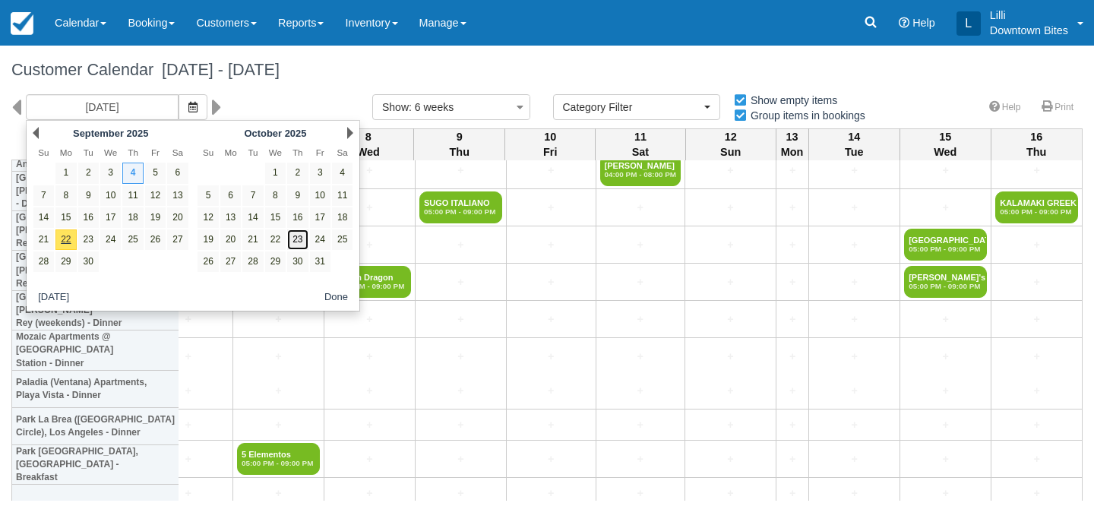
click at [305, 245] on link "23" at bounding box center [297, 240] width 21 height 21
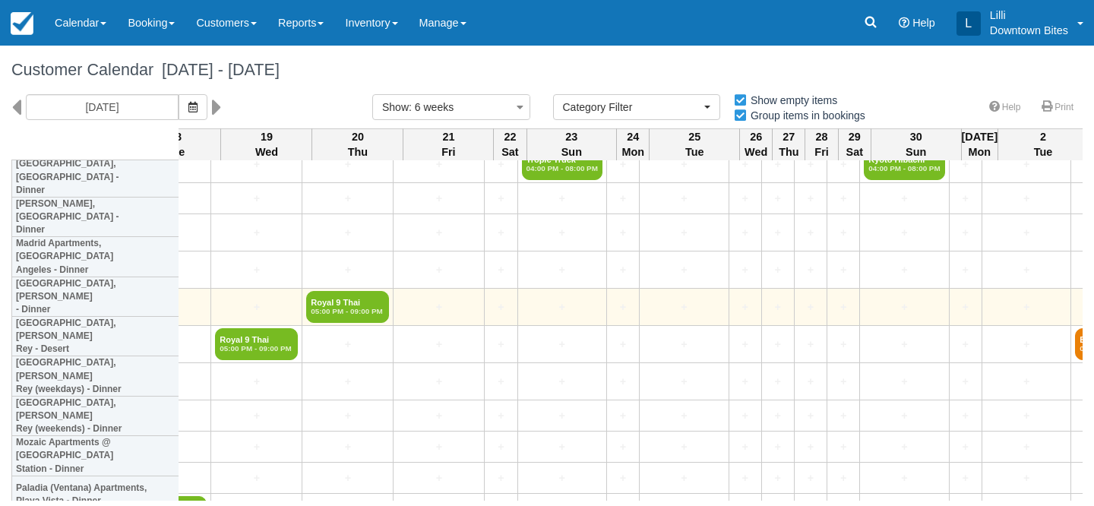
scroll to position [1389, 2084]
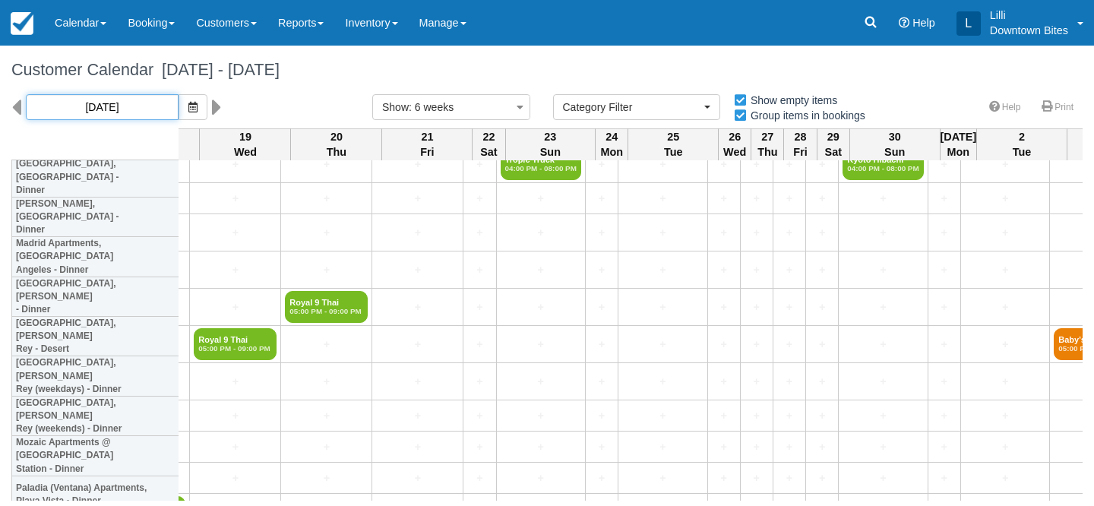
click at [88, 104] on input "10/23/25" at bounding box center [102, 107] width 153 height 26
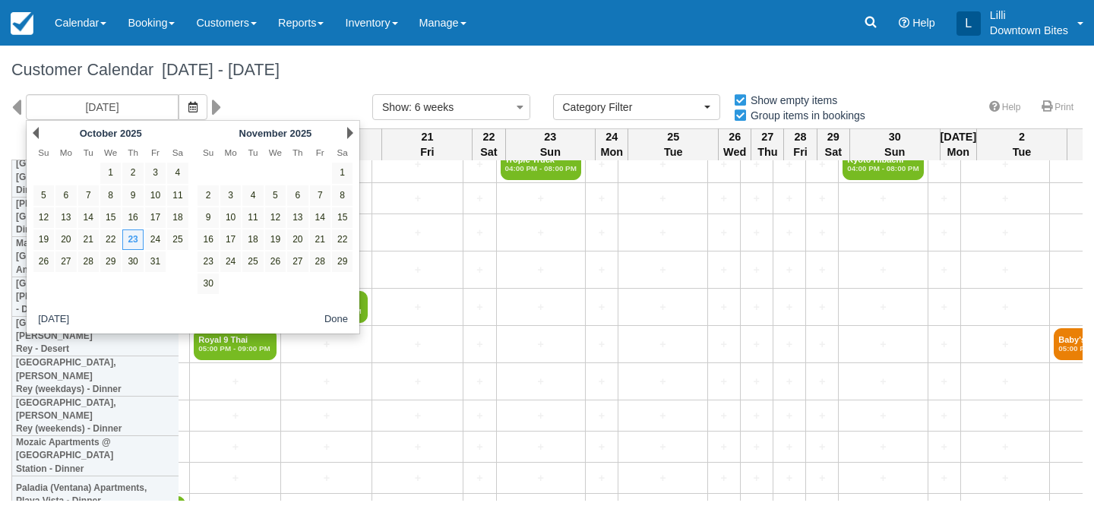
click at [39, 134] on div "Prev October 2025" at bounding box center [110, 132] width 165 height 21
click at [37, 133] on link "Prev" at bounding box center [36, 133] width 6 height 12
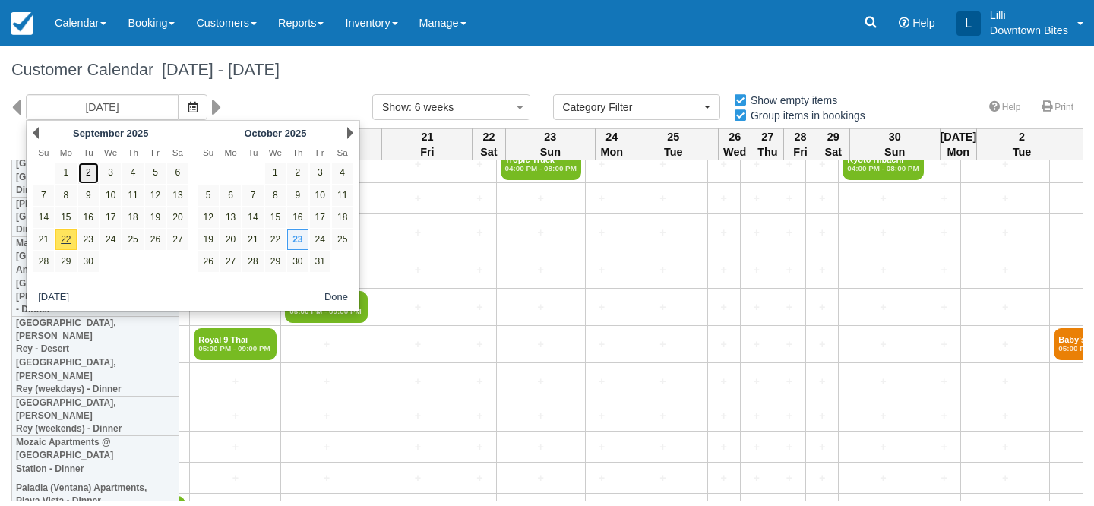
click at [91, 173] on link "2" at bounding box center [88, 173] width 21 height 21
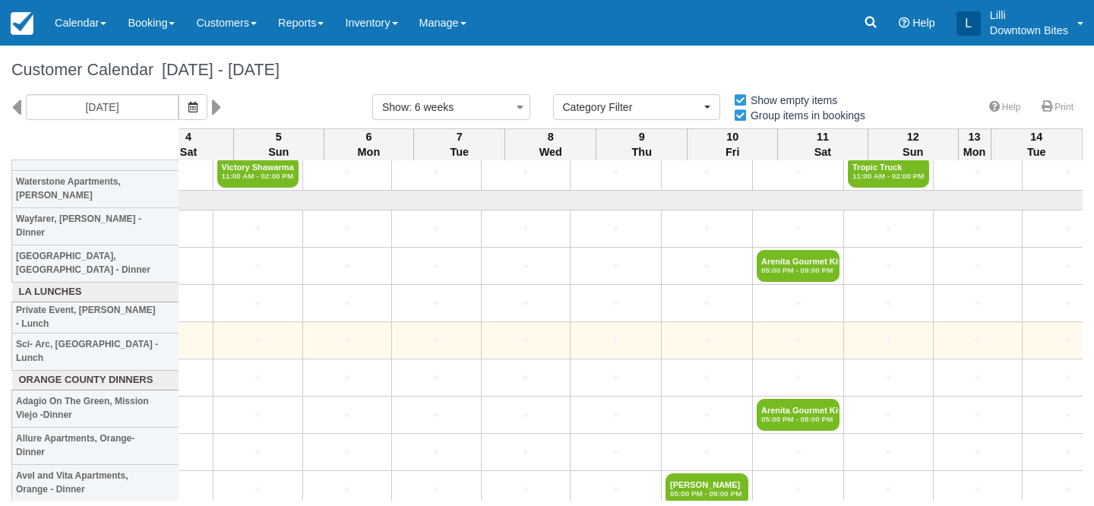
scroll to position [2314, 2827]
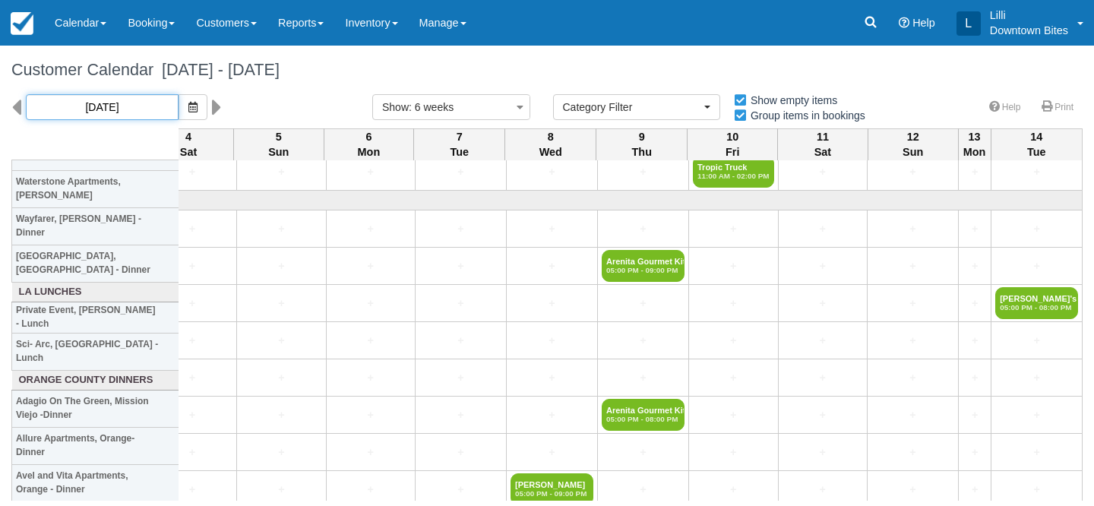
click at [147, 107] on input "09/02/25" at bounding box center [102, 107] width 153 height 26
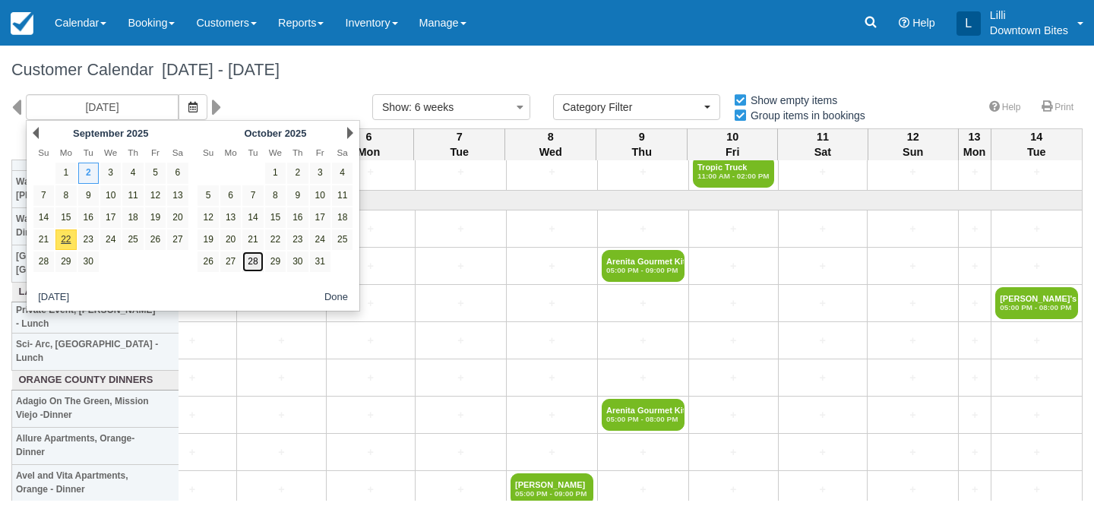
click at [249, 259] on link "28" at bounding box center [252, 262] width 21 height 21
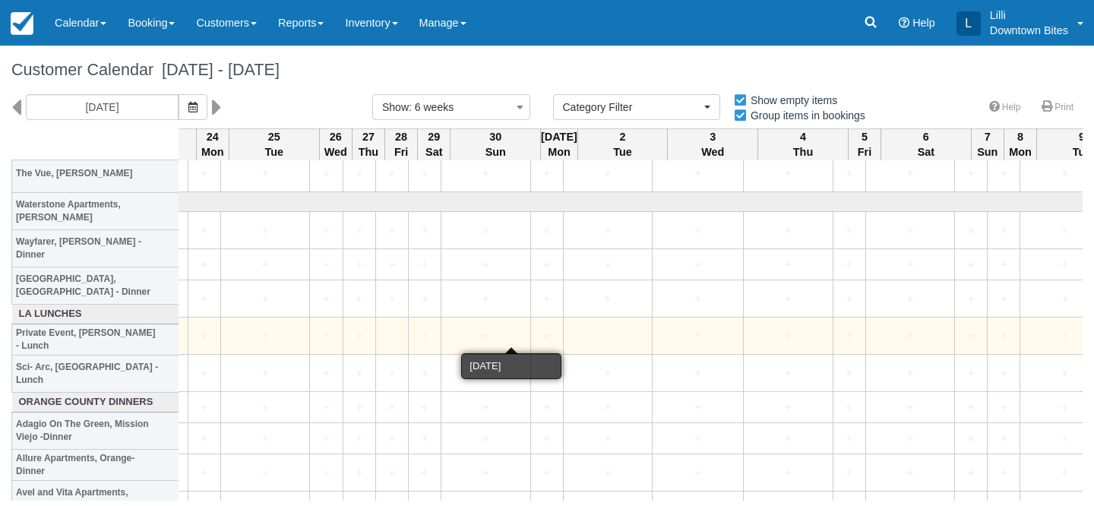
scroll to position [2260, 2089]
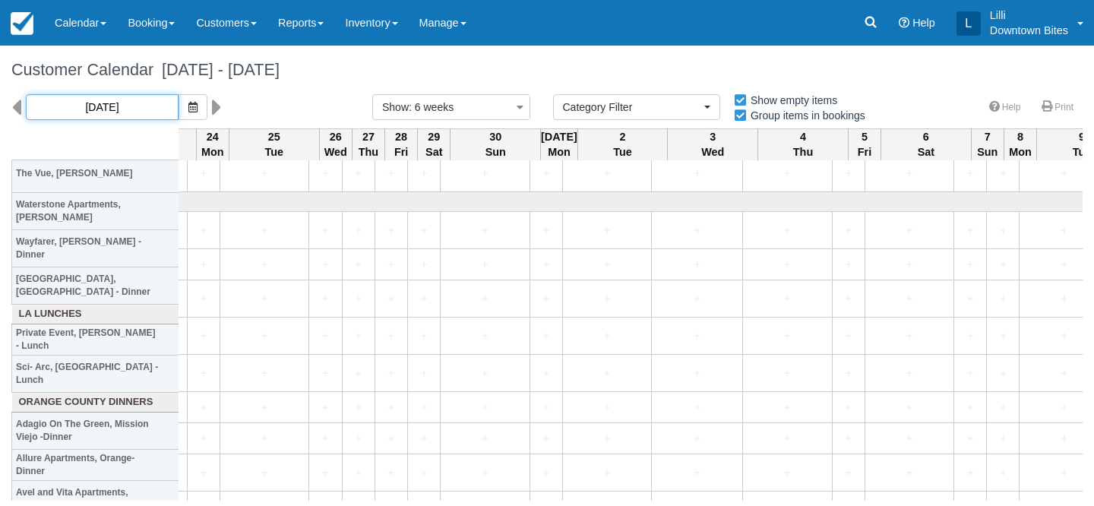
click at [74, 101] on input "10/28/25" at bounding box center [102, 107] width 153 height 26
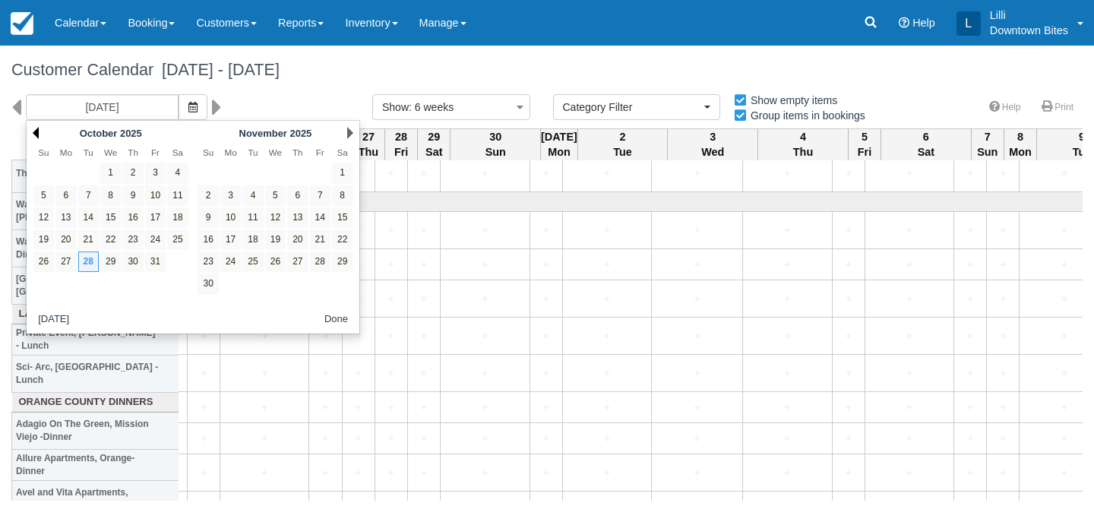
click at [35, 131] on link "Prev" at bounding box center [36, 133] width 6 height 12
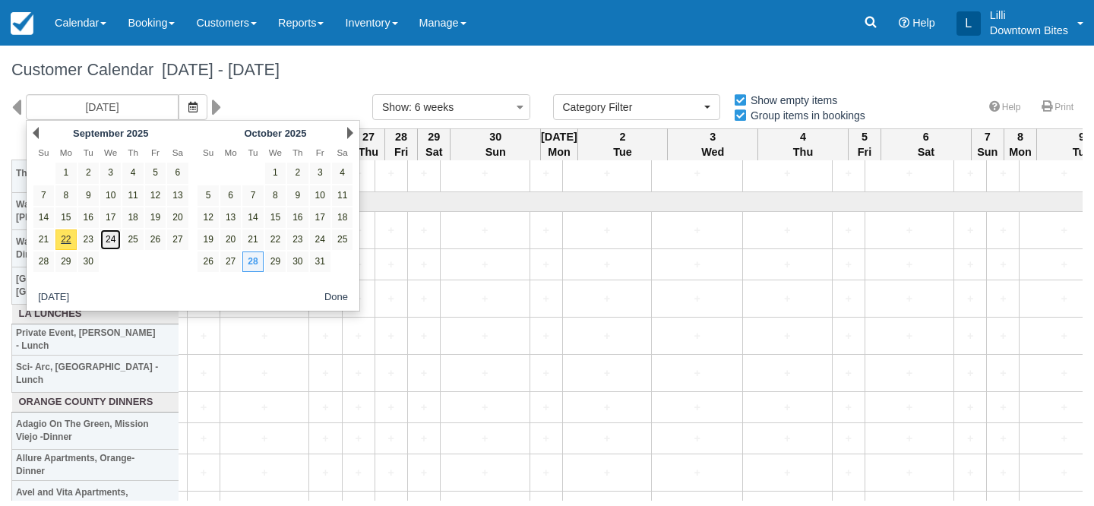
click at [109, 236] on link "24" at bounding box center [110, 240] width 21 height 21
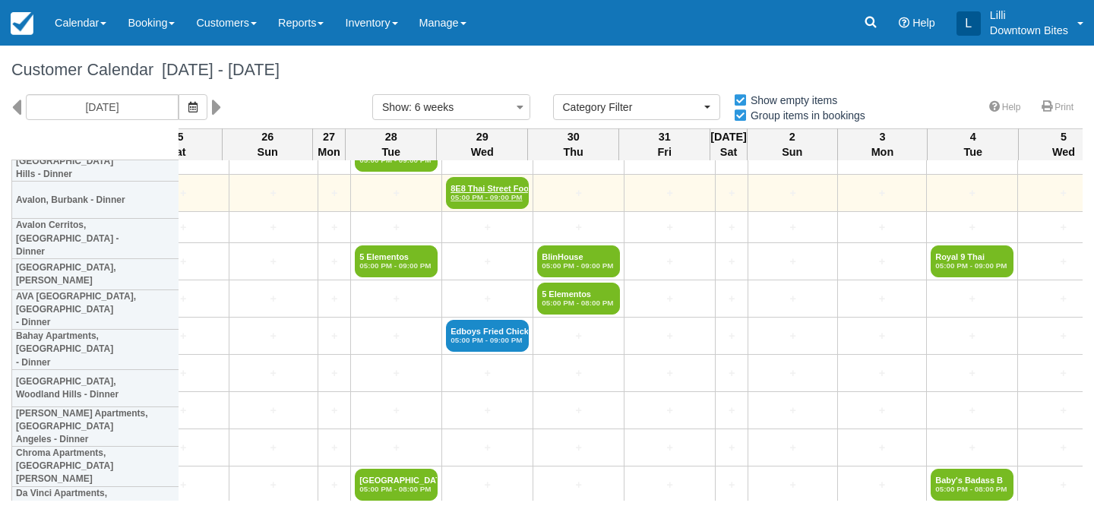
scroll to position [559, 2765]
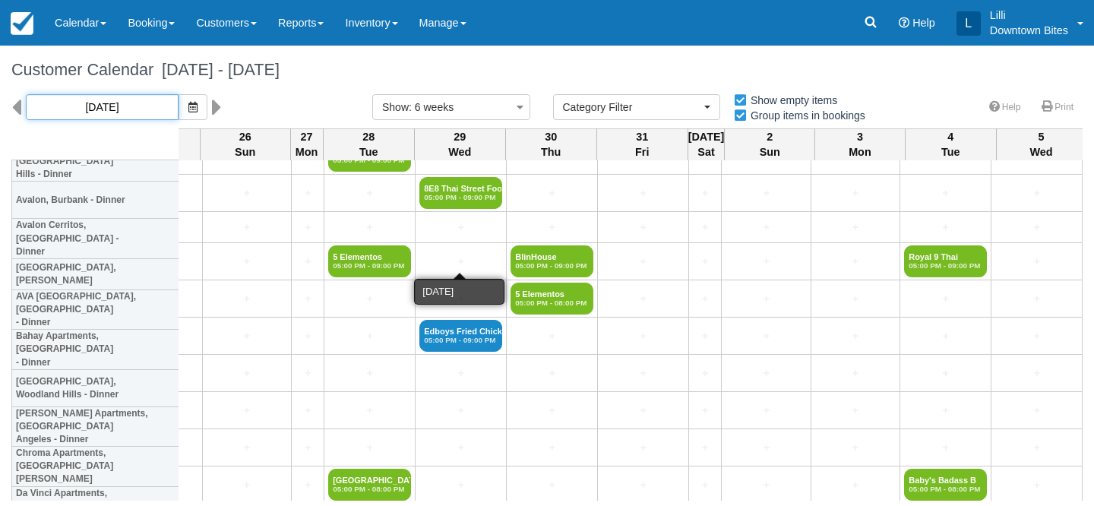
click at [103, 107] on input "09/24/25" at bounding box center [102, 107] width 153 height 26
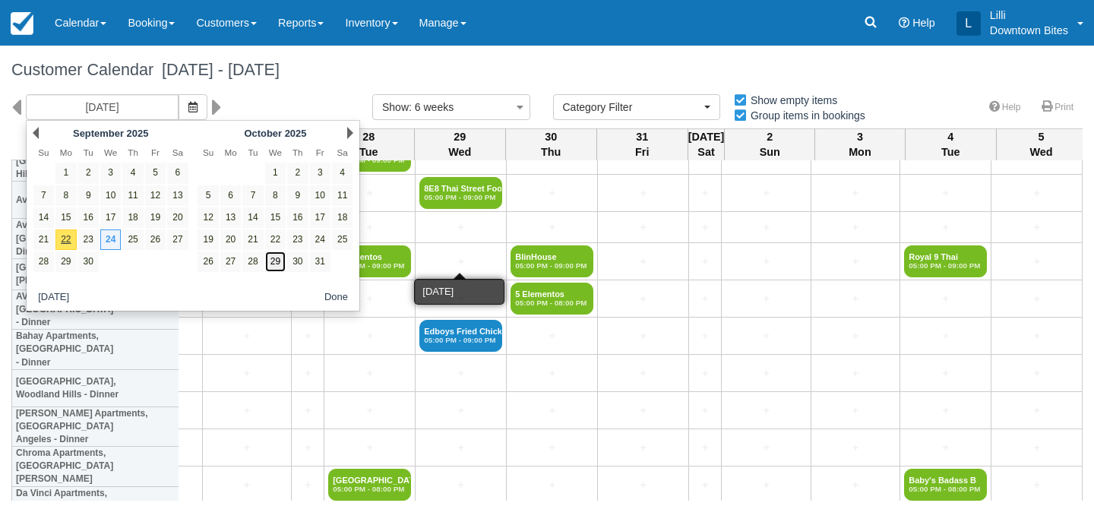
click at [277, 265] on link "29" at bounding box center [275, 262] width 21 height 21
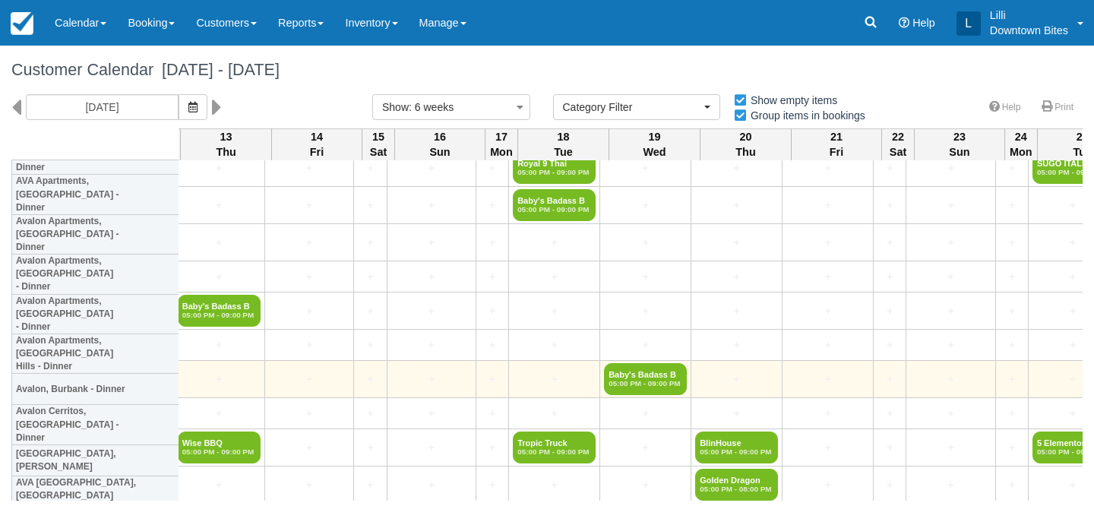
scroll to position [360, 1351]
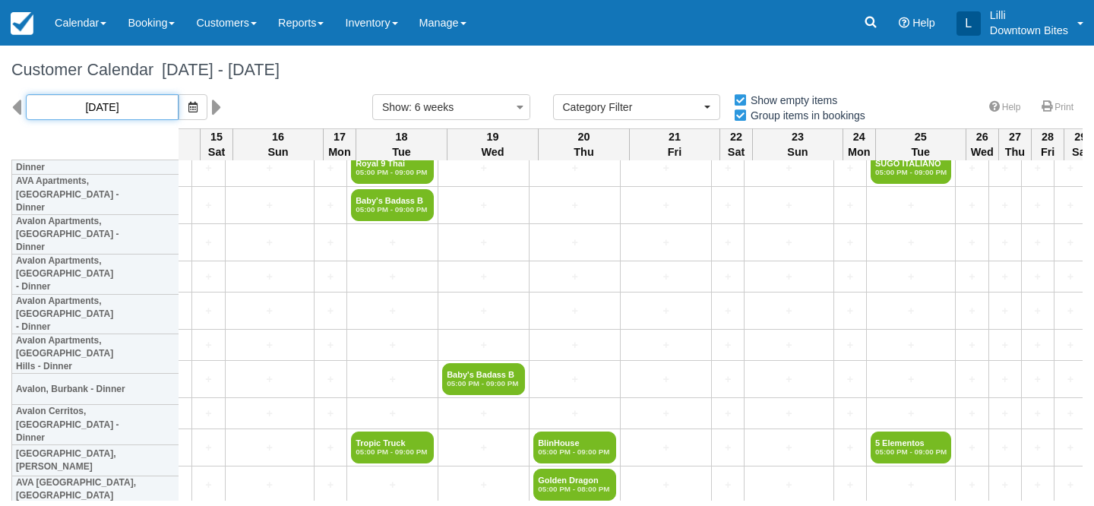
click at [78, 101] on input "10/29/25" at bounding box center [102, 107] width 153 height 26
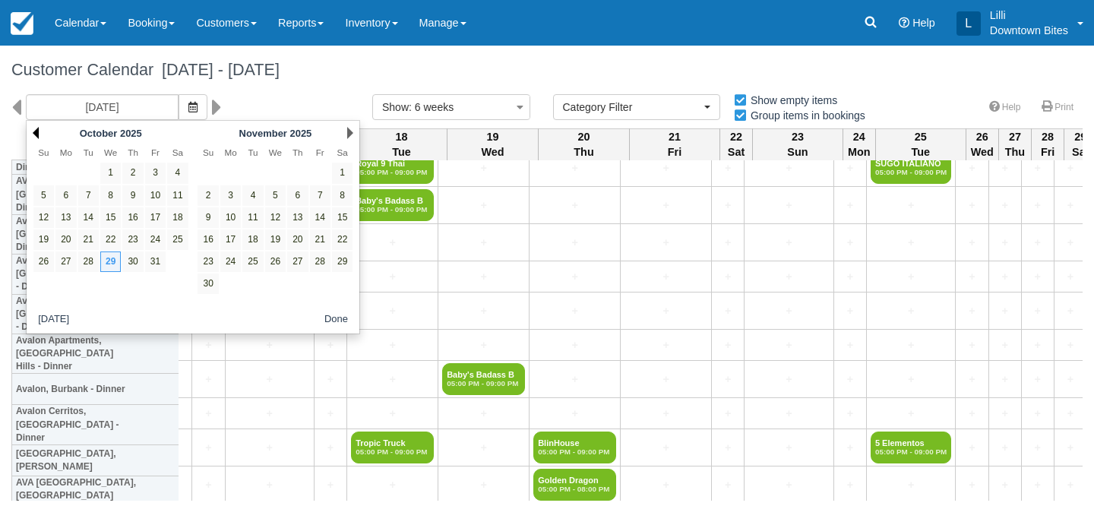
click at [38, 130] on link "Prev" at bounding box center [36, 133] width 6 height 12
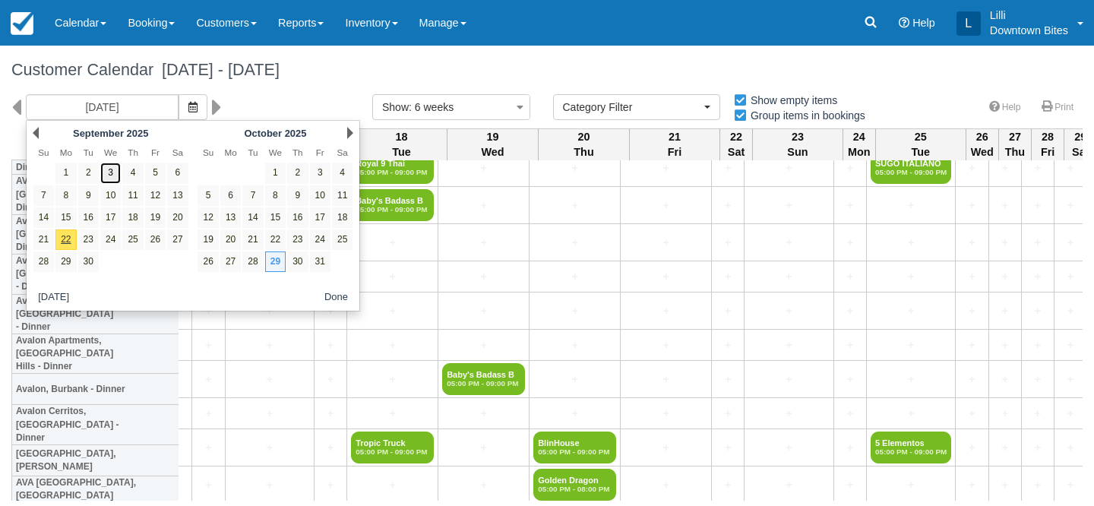
click at [117, 176] on link "3" at bounding box center [110, 173] width 21 height 21
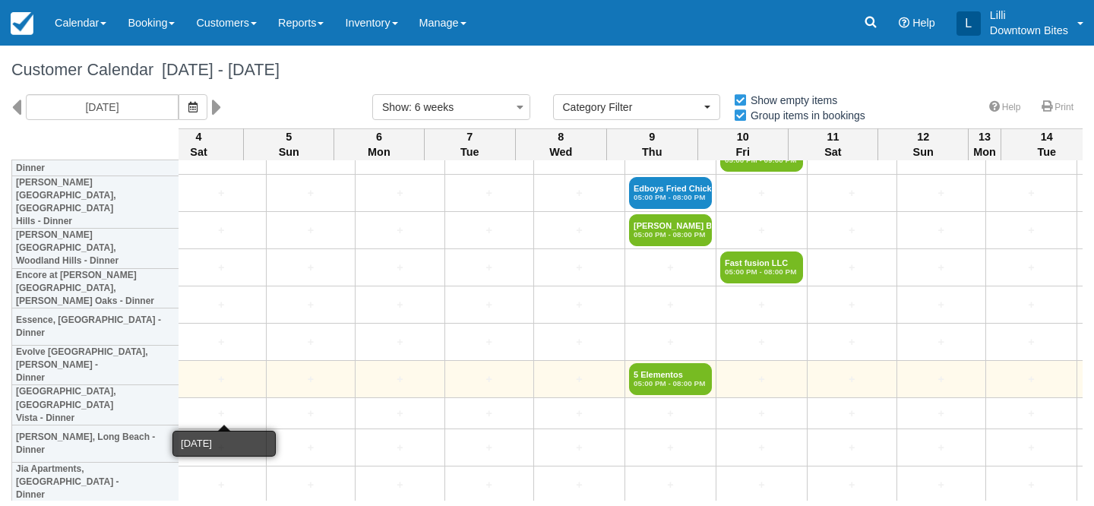
scroll to position [999, 2827]
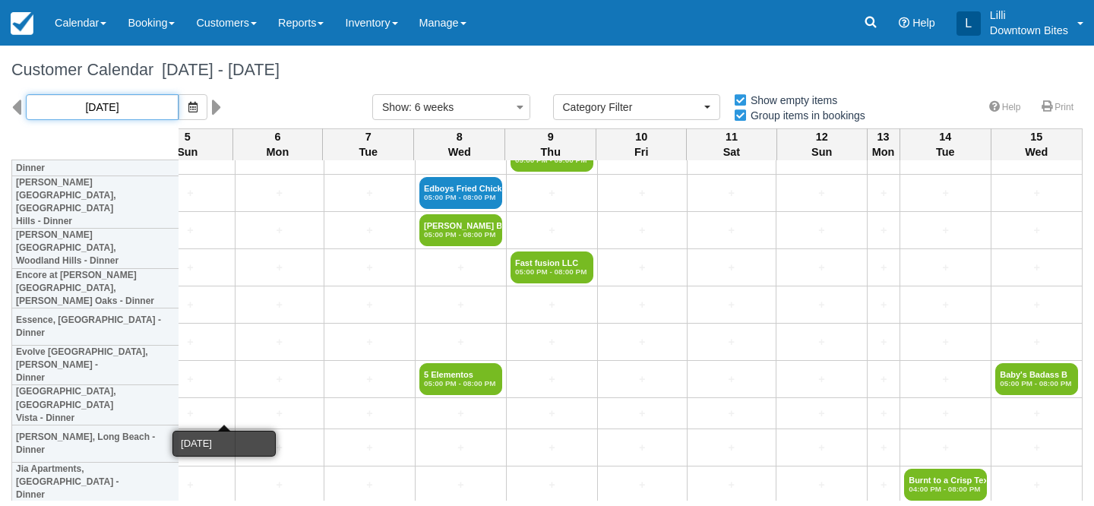
click at [131, 110] on input "09/03/25" at bounding box center [102, 107] width 153 height 26
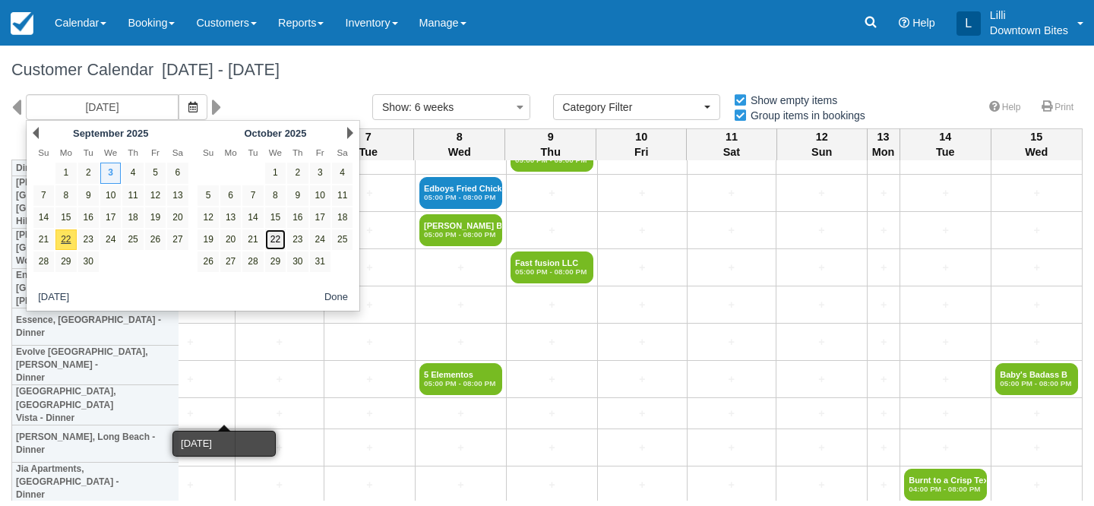
click at [279, 243] on link "22" at bounding box center [275, 240] width 21 height 21
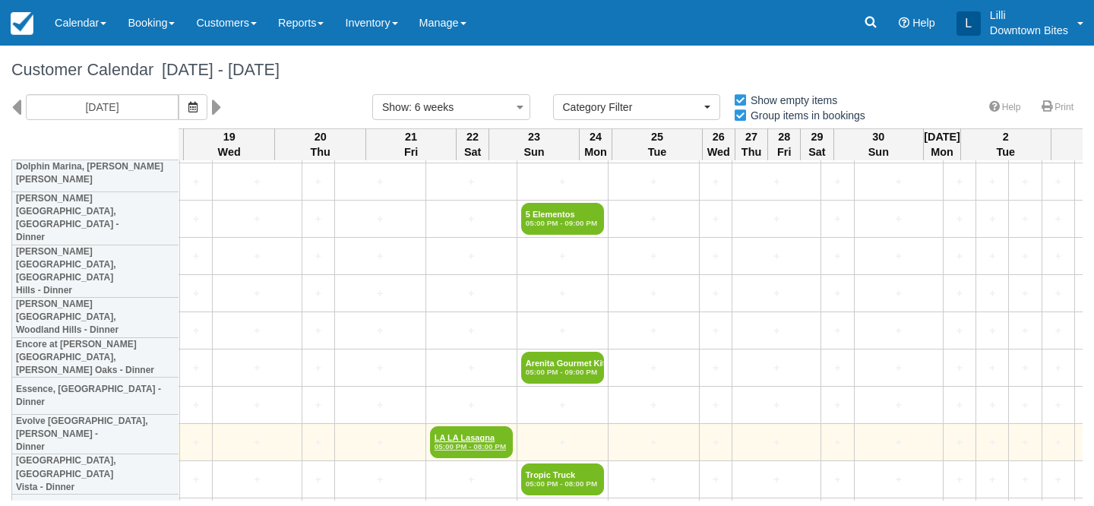
scroll to position [924, 2241]
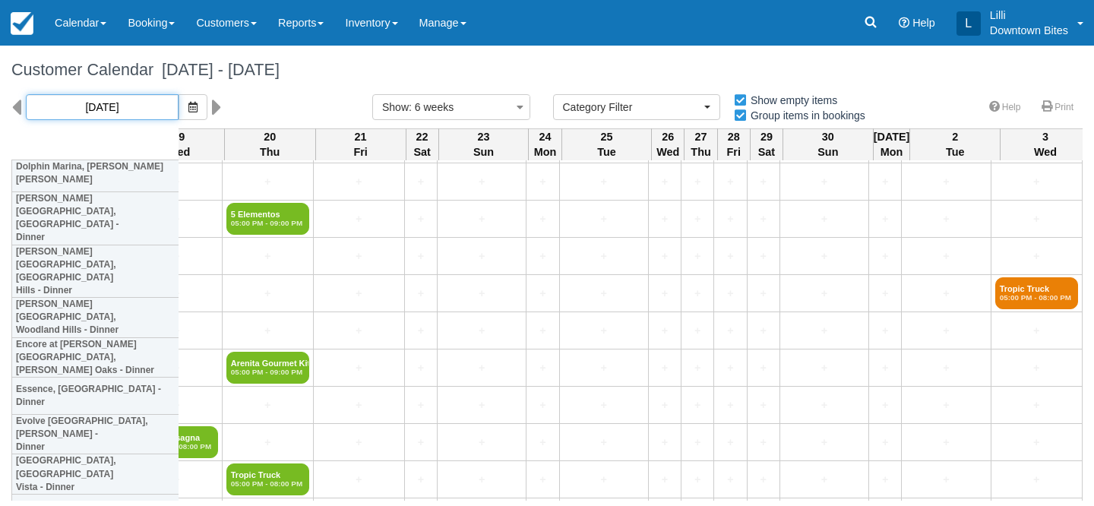
click at [63, 109] on input "10/22/25" at bounding box center [102, 107] width 153 height 26
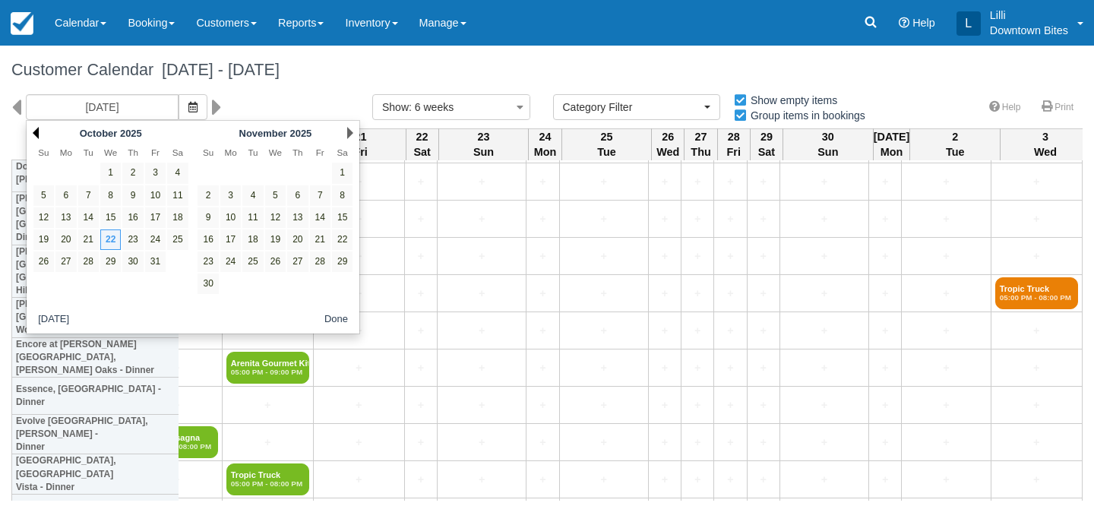
click at [37, 131] on link "Prev" at bounding box center [36, 133] width 6 height 12
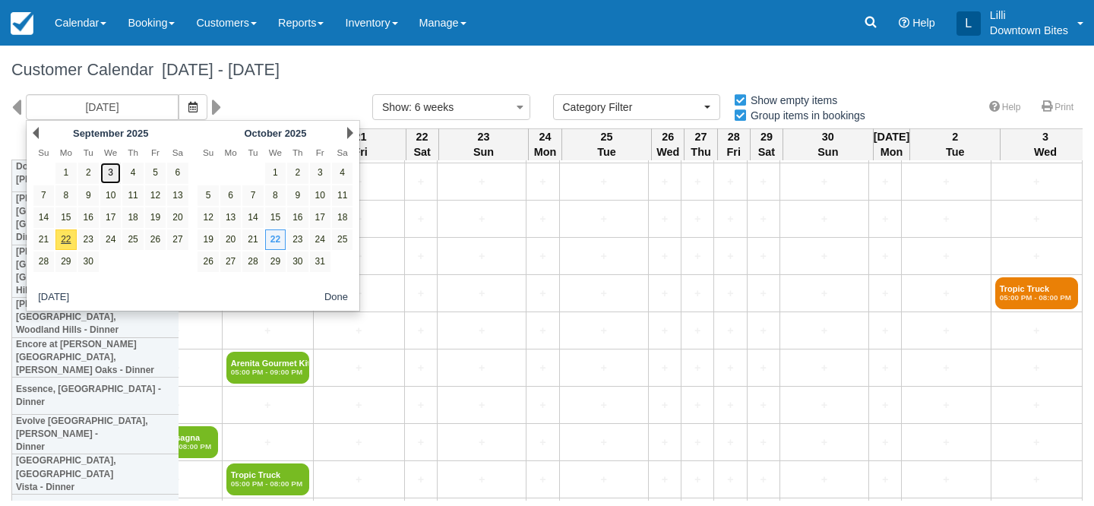
click at [112, 179] on link "3" at bounding box center [110, 173] width 21 height 21
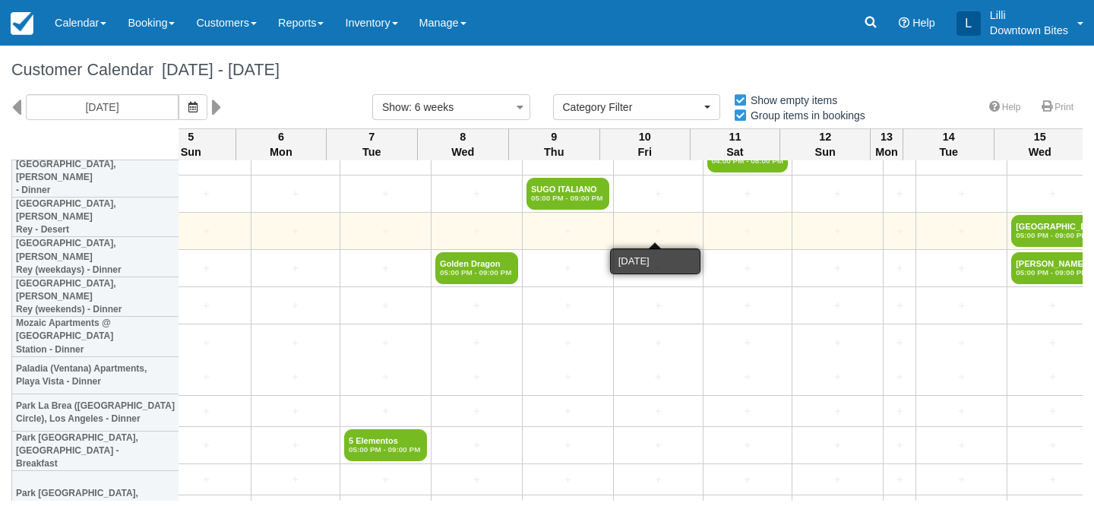
scroll to position [1508, 2827]
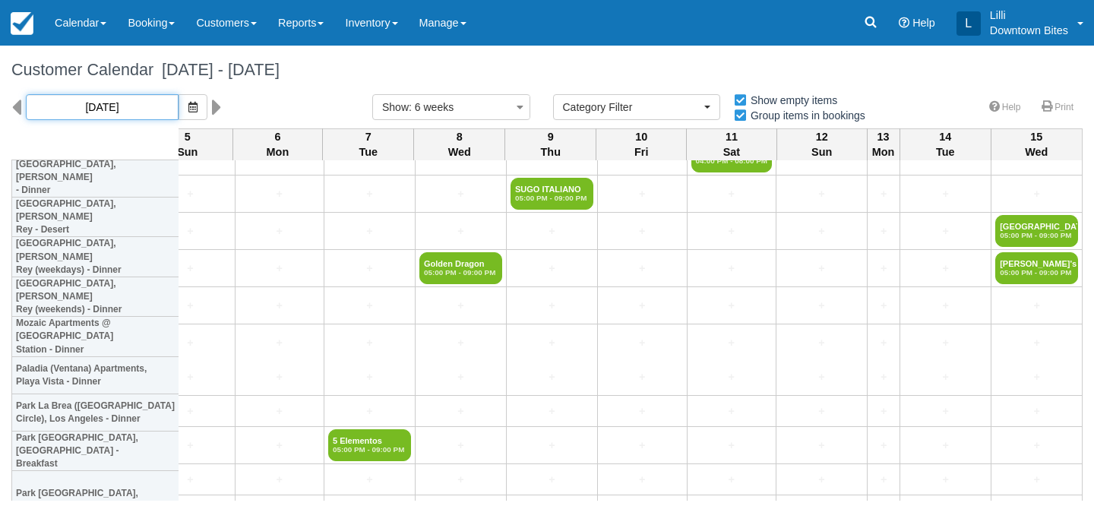
click at [122, 109] on input "09/03/25" at bounding box center [102, 107] width 153 height 26
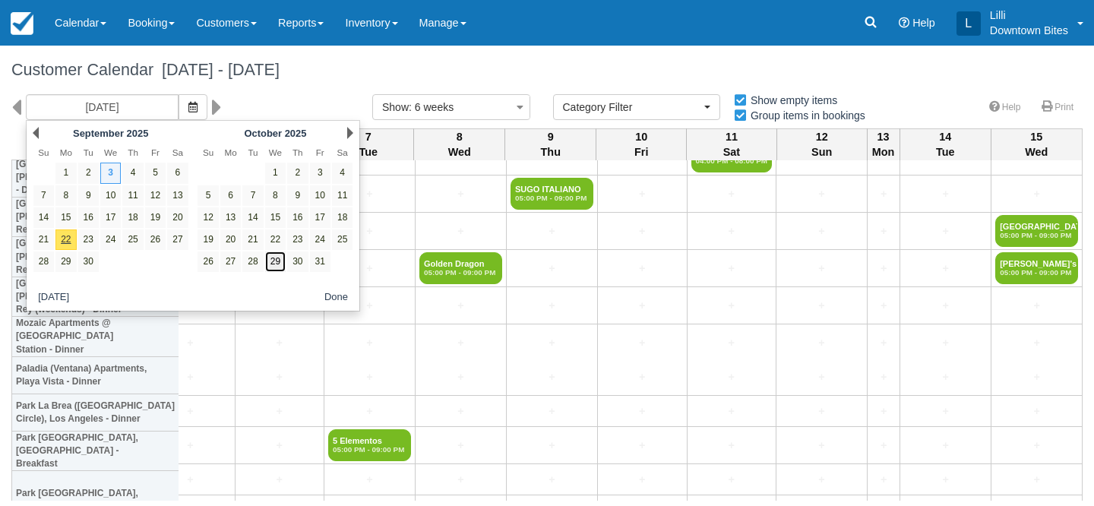
click at [278, 254] on link "29" at bounding box center [275, 262] width 21 height 21
type input "10/29/25"
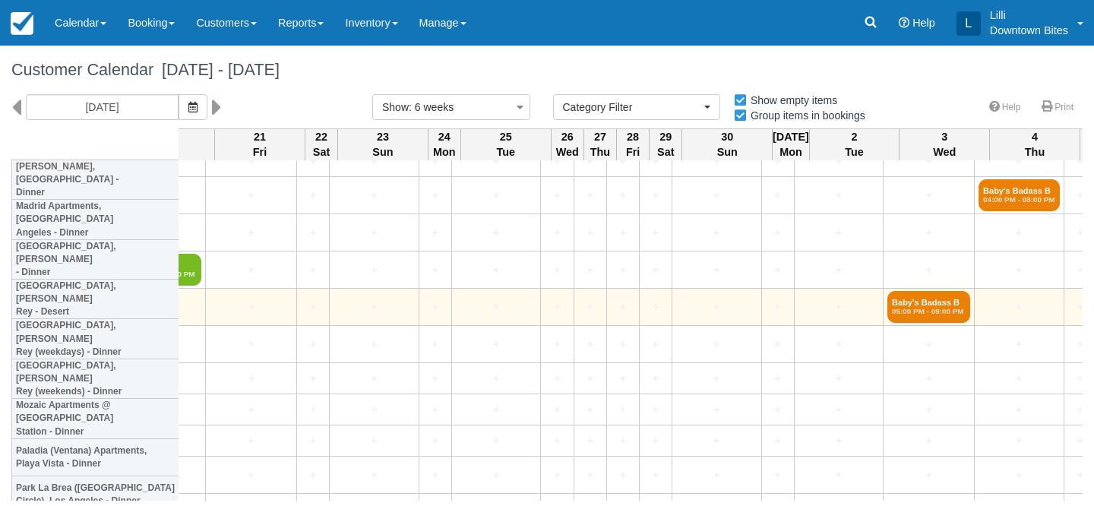
scroll to position [1420, 1766]
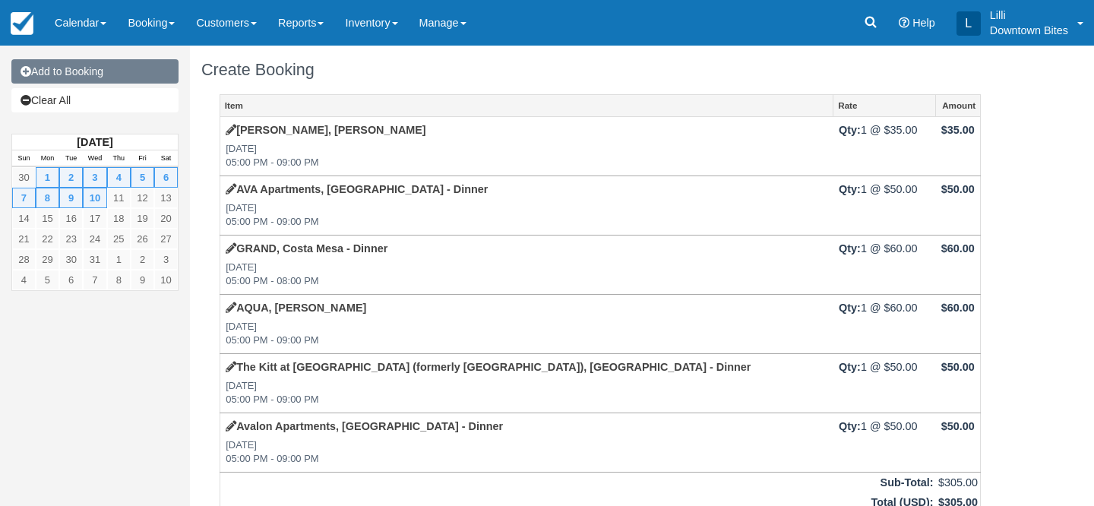
click at [110, 71] on link "Add to Booking" at bounding box center [94, 71] width 167 height 24
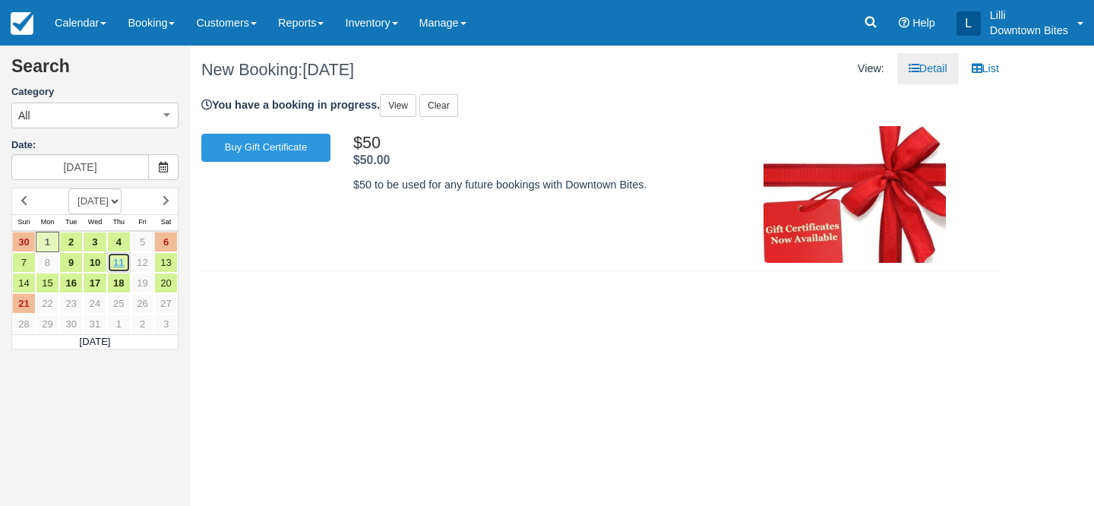
click at [122, 265] on link "11" at bounding box center [119, 262] width 24 height 21
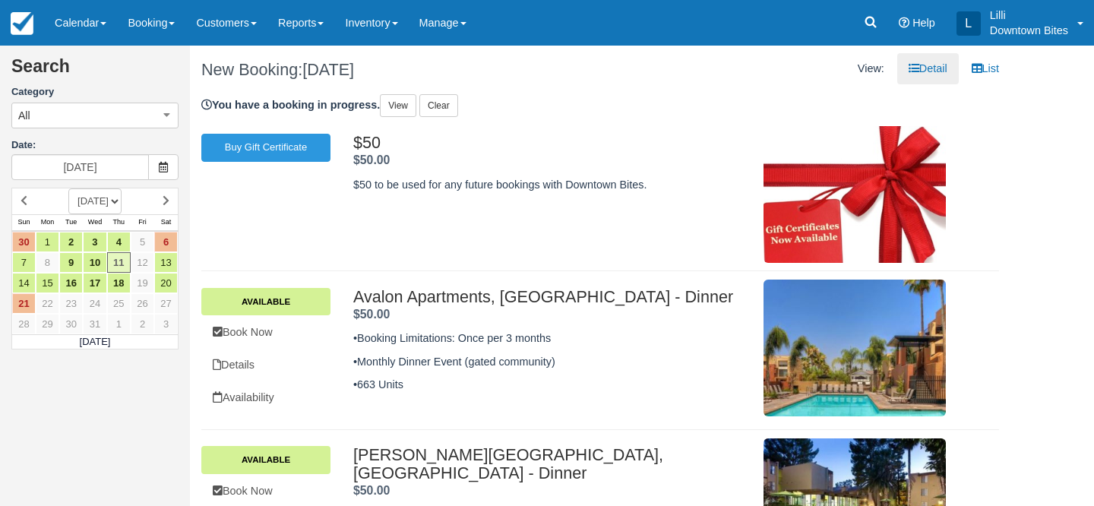
type input "[DATE]"
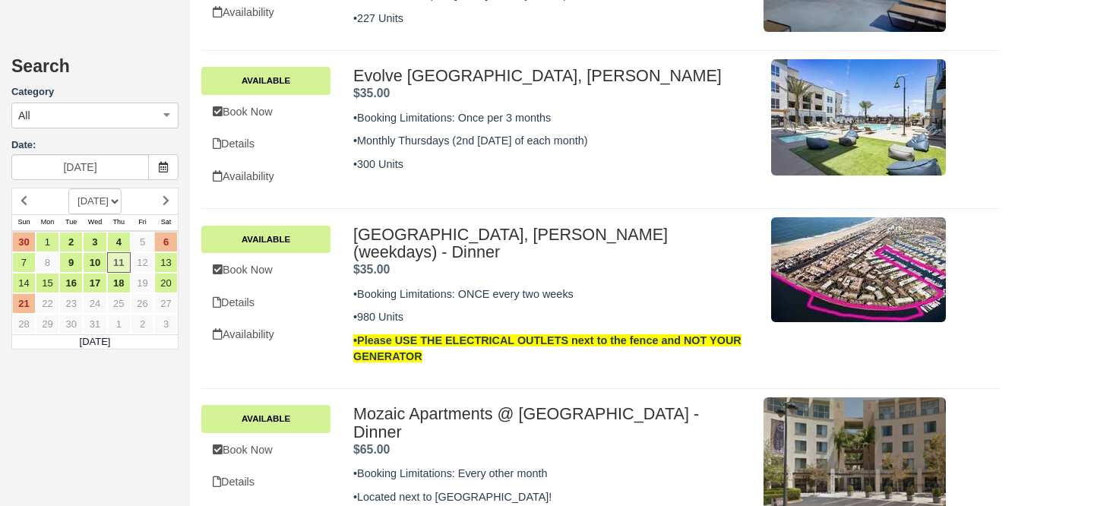
scroll to position [610, 0]
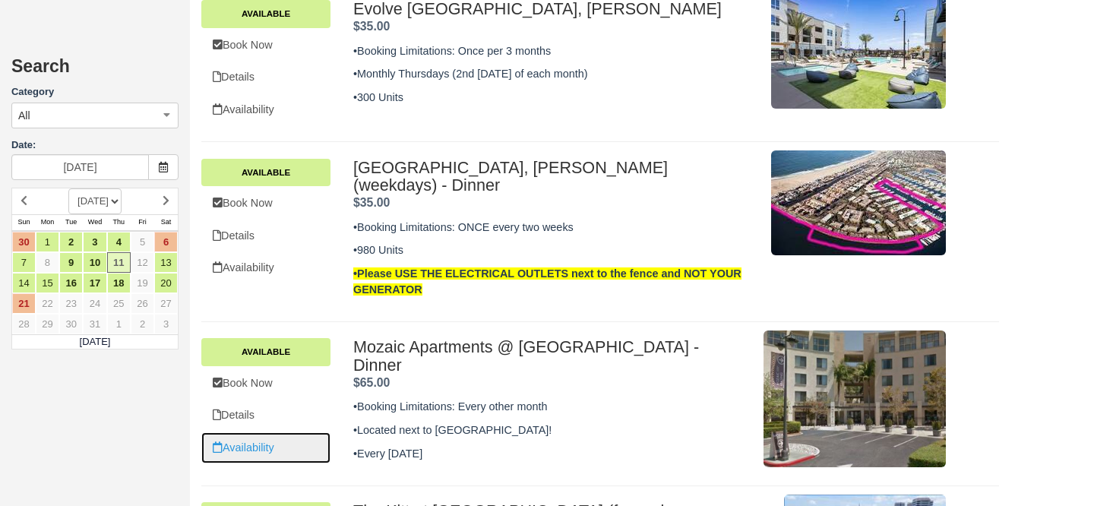
click at [239, 436] on link "Availability" at bounding box center [265, 447] width 129 height 31
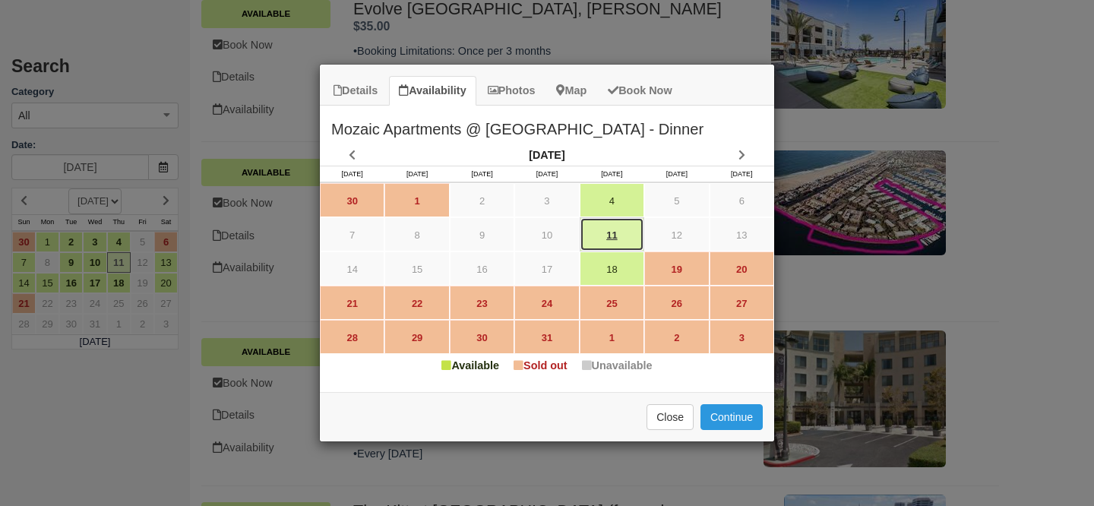
click at [634, 233] on link "11" at bounding box center [612, 234] width 65 height 34
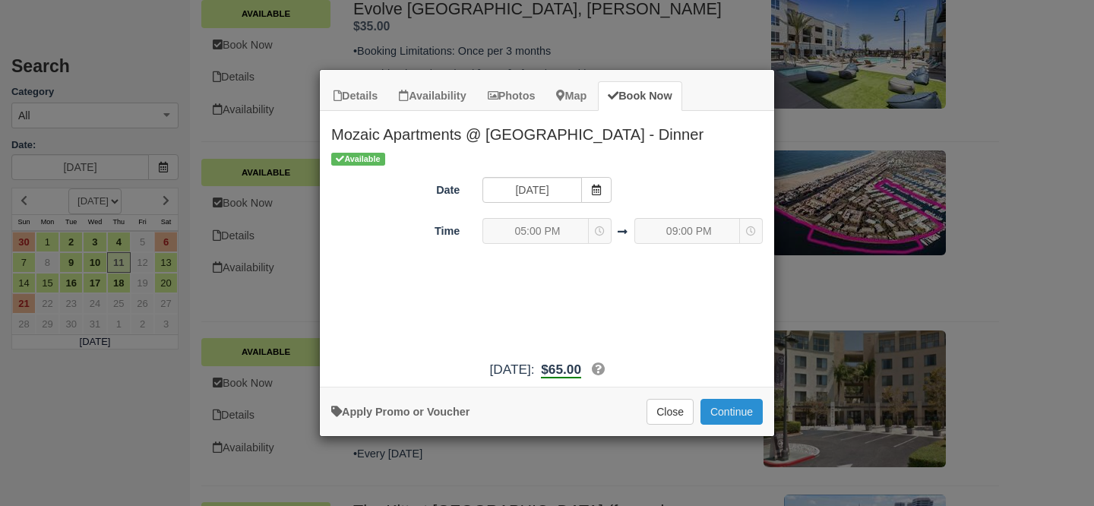
click at [732, 407] on button "Continue" at bounding box center [732, 412] width 62 height 26
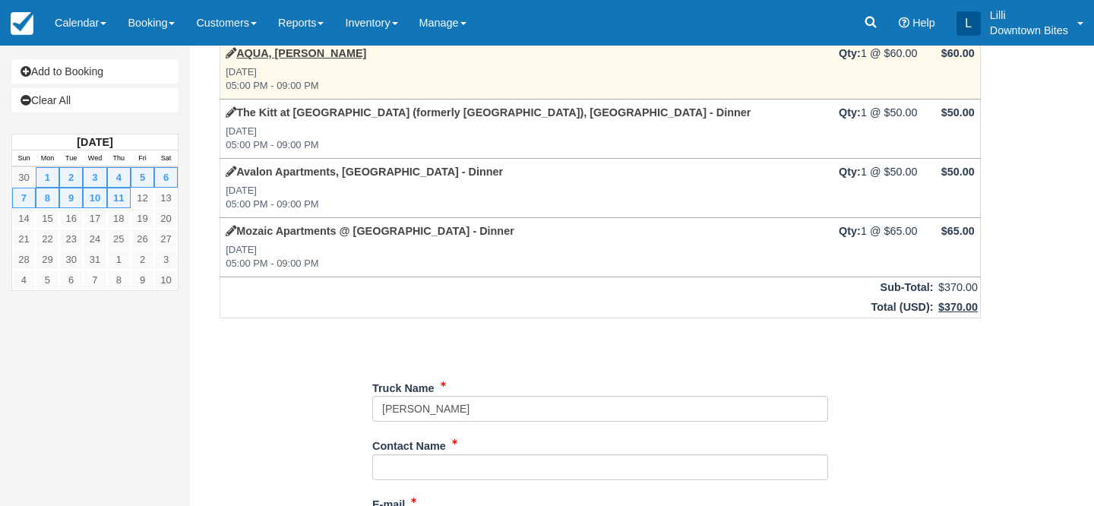
scroll to position [254, 0]
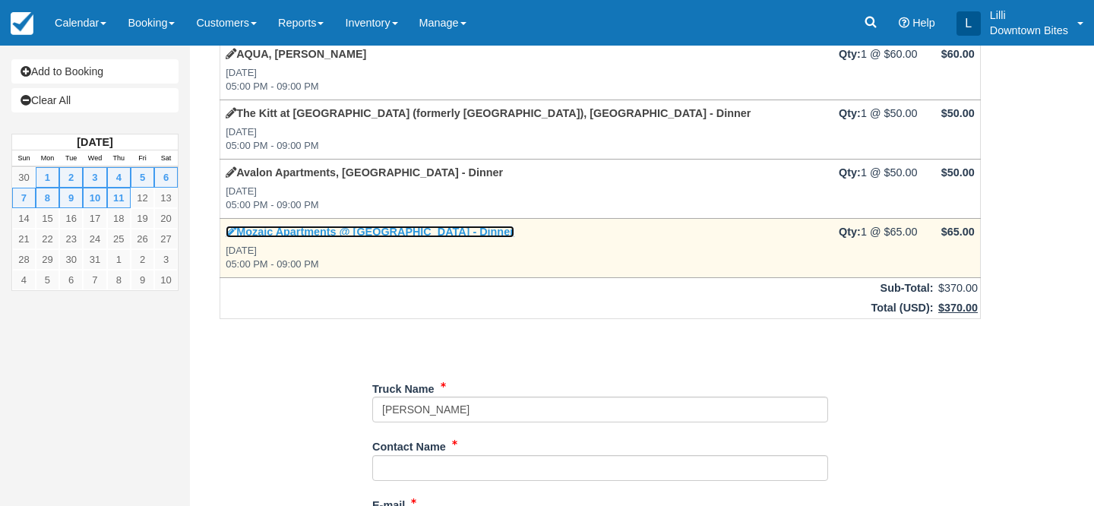
click at [448, 237] on link "Mozaic Apartments @ [GEOGRAPHIC_DATA] - Dinner" at bounding box center [370, 232] width 289 height 12
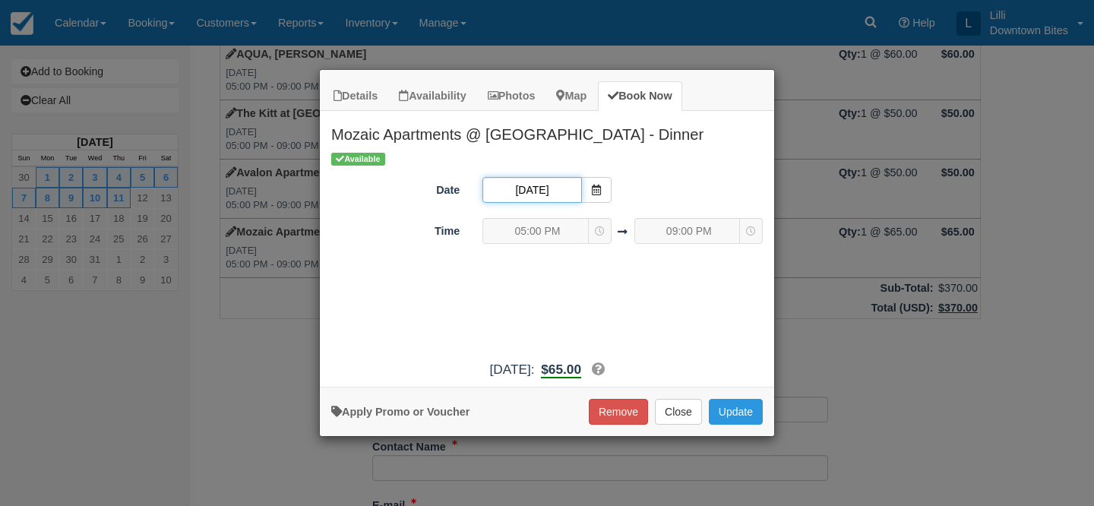
click at [556, 185] on input "[DATE]" at bounding box center [532, 190] width 99 height 26
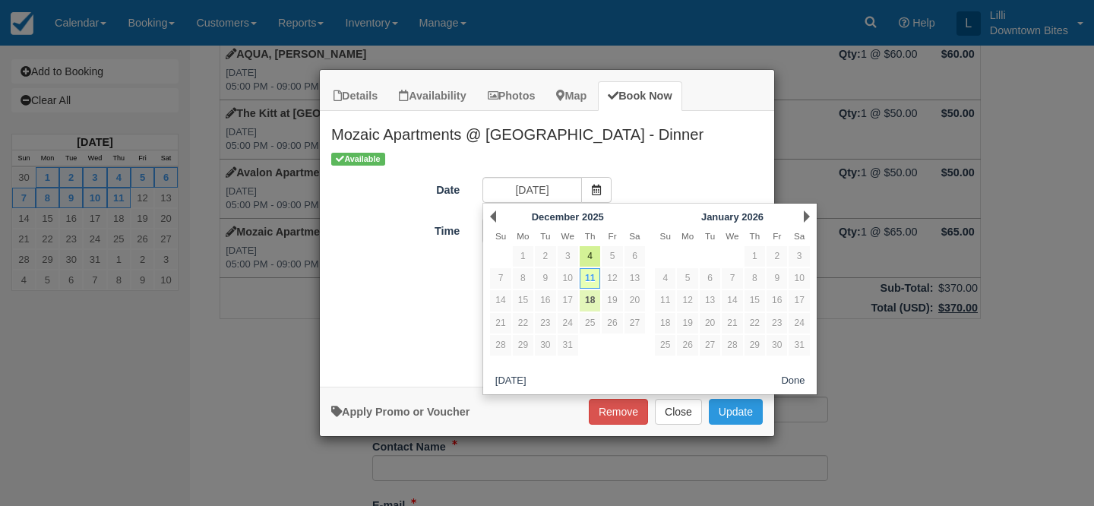
click at [594, 305] on link "18" at bounding box center [590, 300] width 21 height 21
type input "[DATE]"
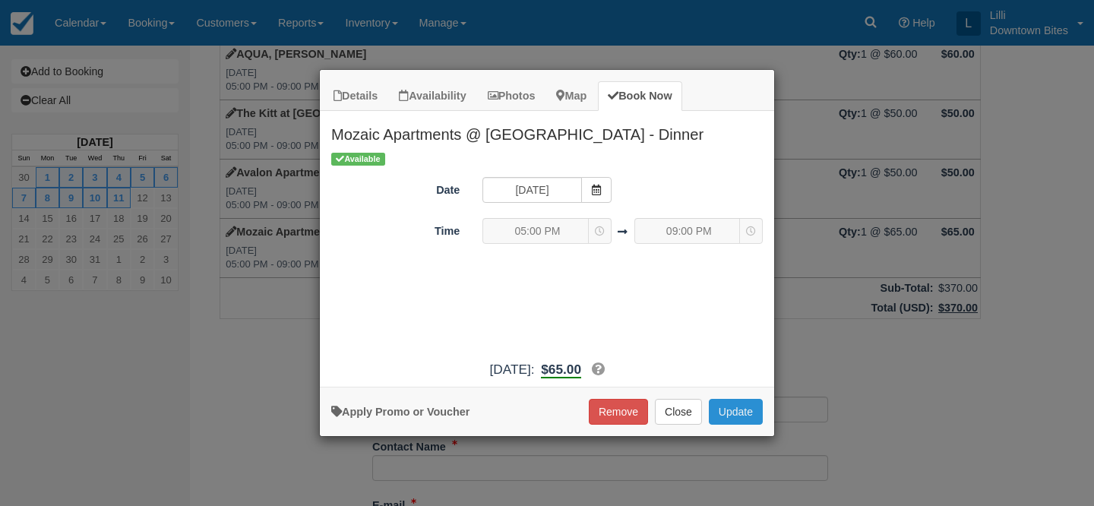
click at [747, 412] on button "Update" at bounding box center [736, 412] width 54 height 26
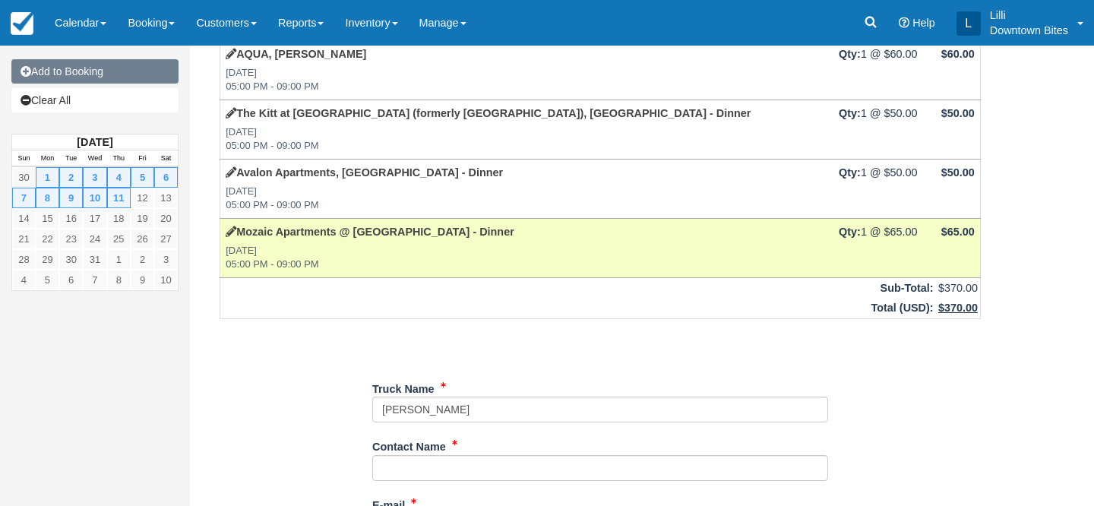
click at [125, 73] on link "Add to Booking" at bounding box center [94, 71] width 167 height 24
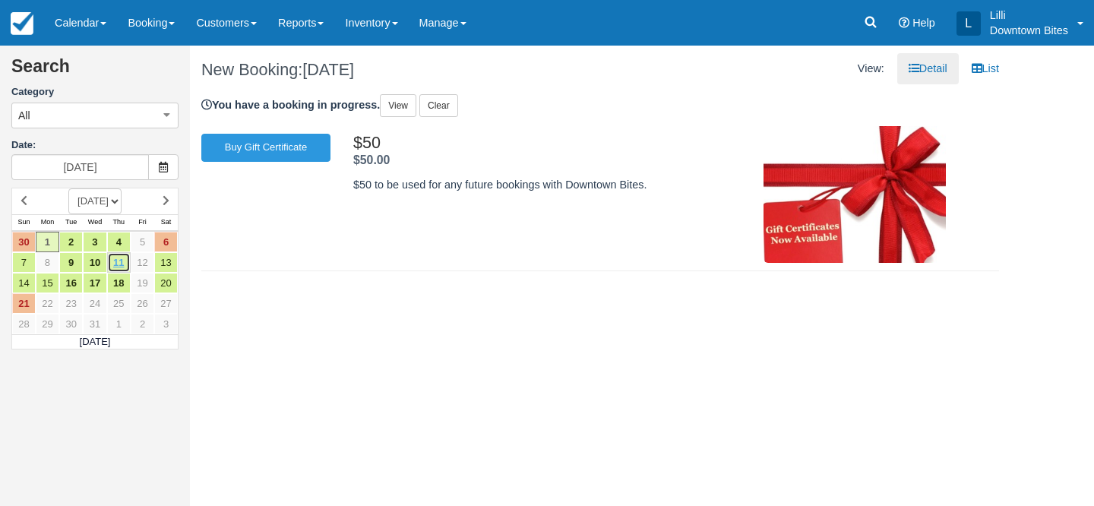
click at [119, 268] on link "11" at bounding box center [119, 262] width 24 height 21
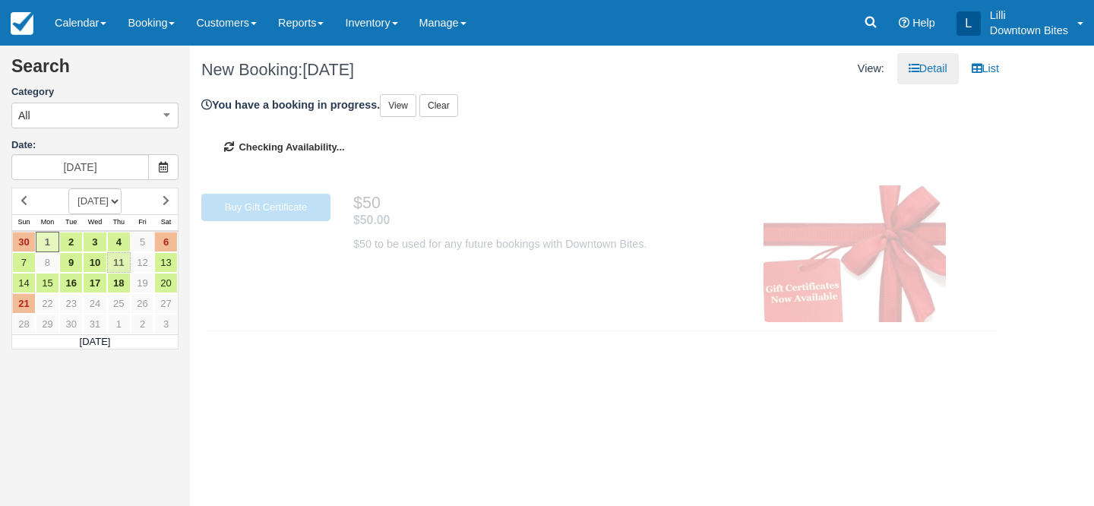
type input "[DATE]"
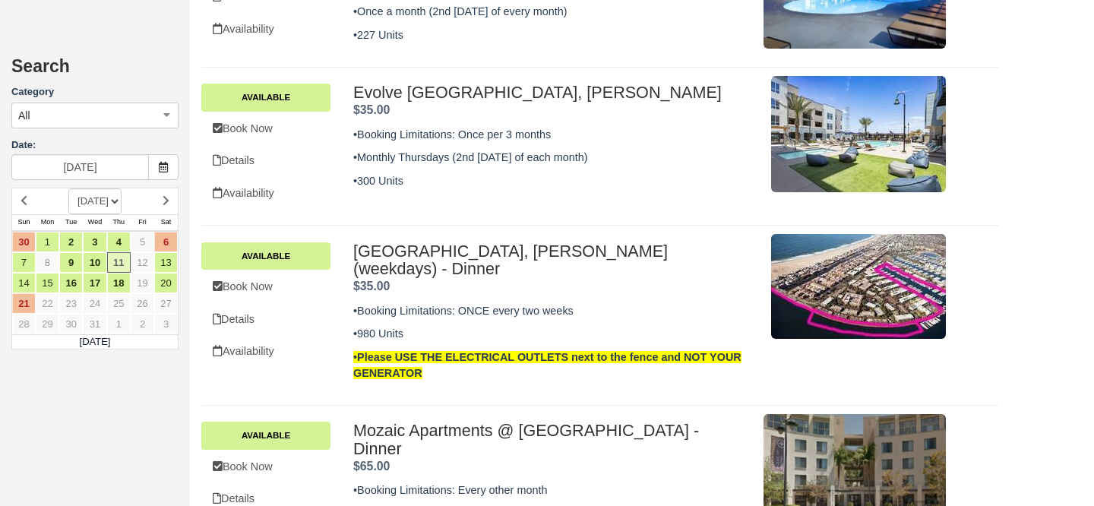
scroll to position [611, 0]
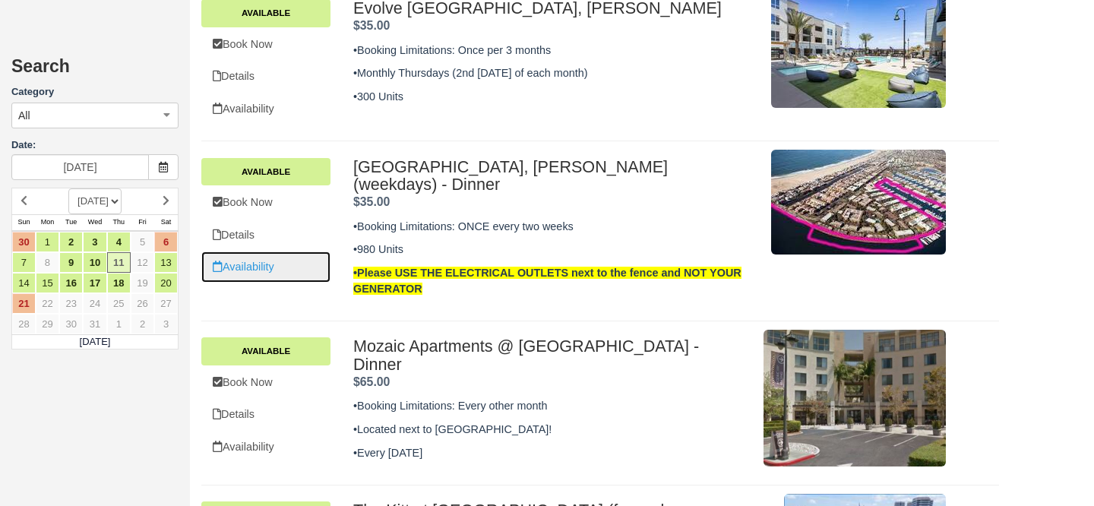
click at [290, 261] on link "Availability" at bounding box center [265, 267] width 129 height 31
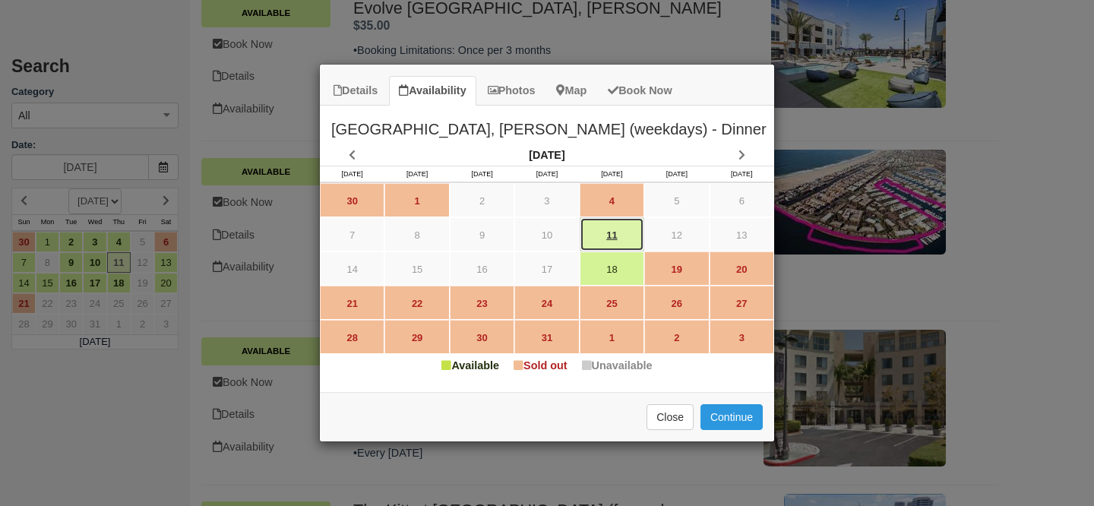
click at [622, 235] on link "11" at bounding box center [612, 234] width 65 height 34
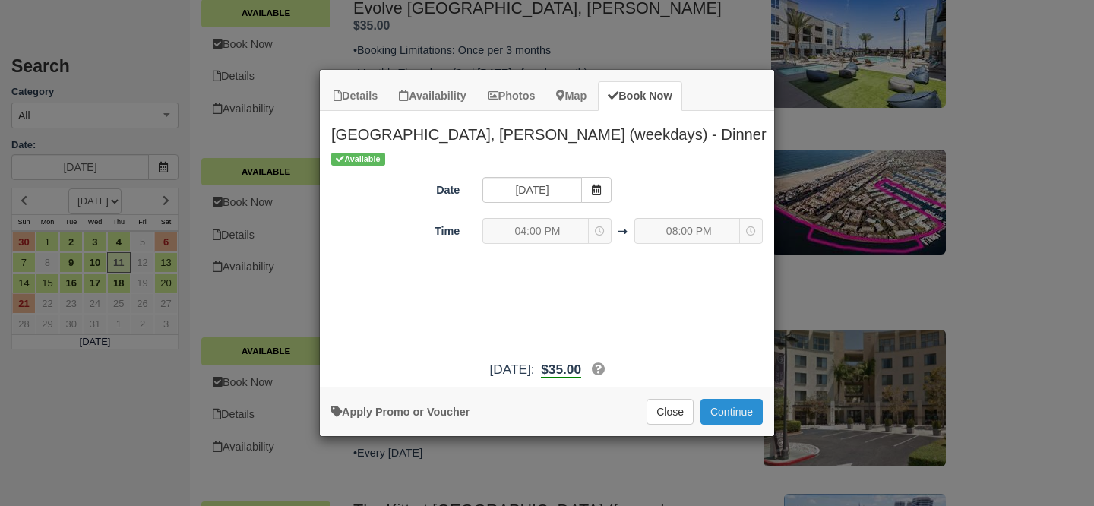
click at [733, 414] on button "Continue" at bounding box center [732, 412] width 62 height 26
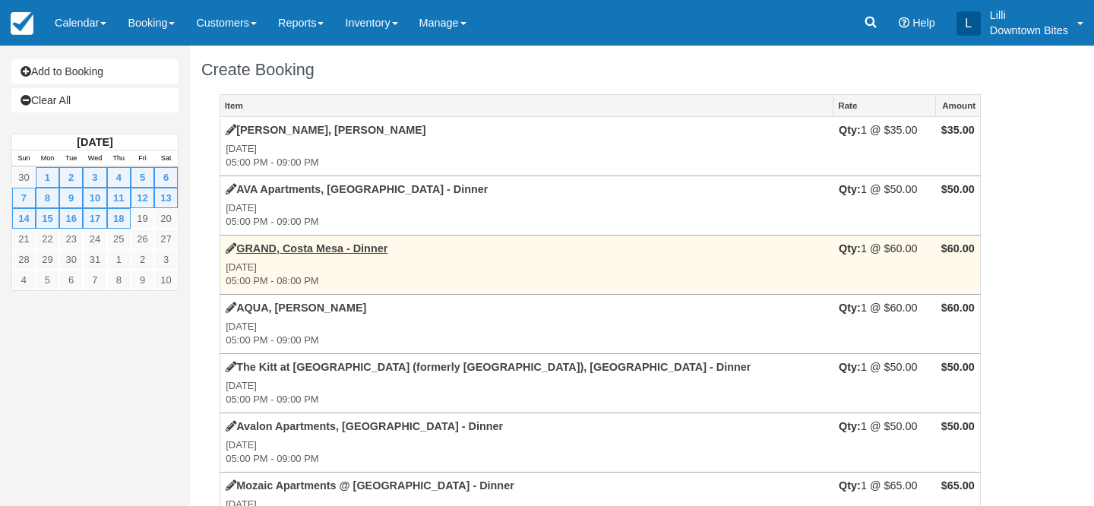
type input "[PHONE_NUMBER]"
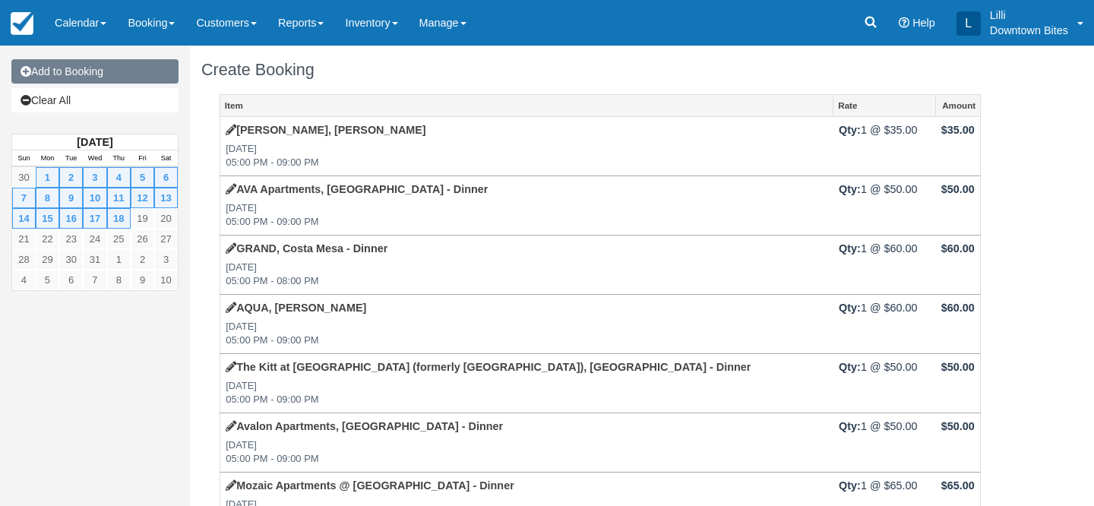
click at [112, 76] on link "Add to Booking" at bounding box center [94, 71] width 167 height 24
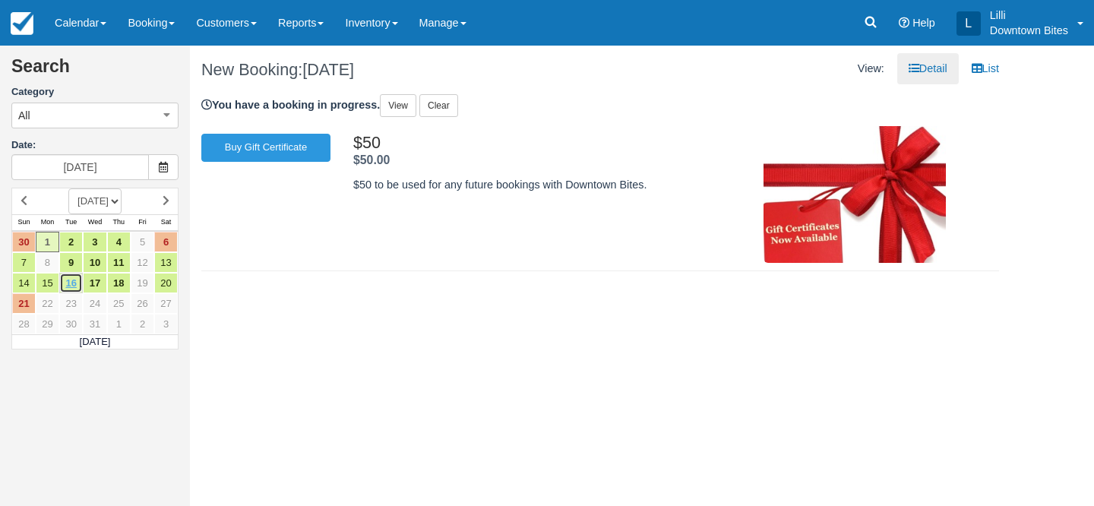
click at [71, 289] on link "16" at bounding box center [71, 283] width 24 height 21
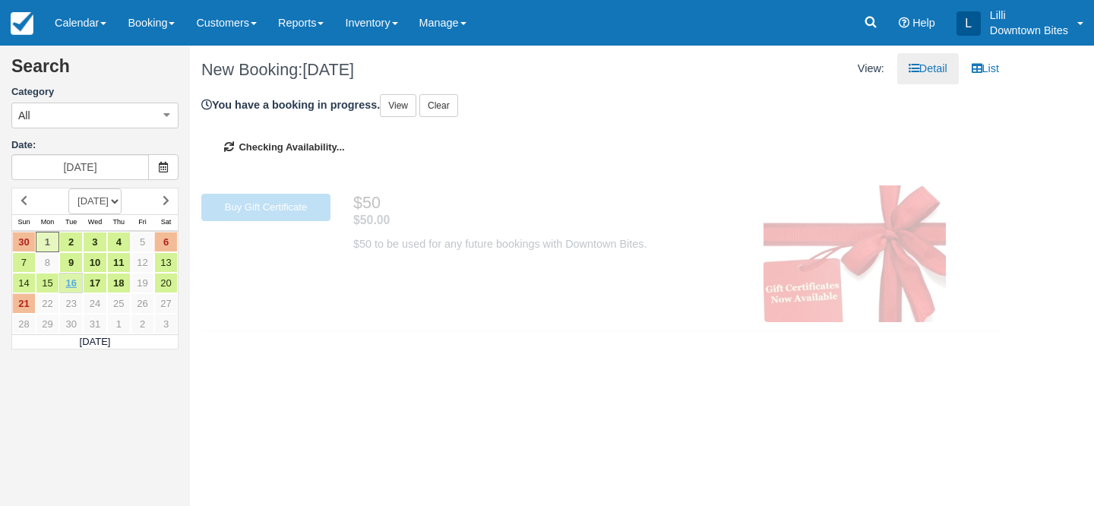
type input "[DATE]"
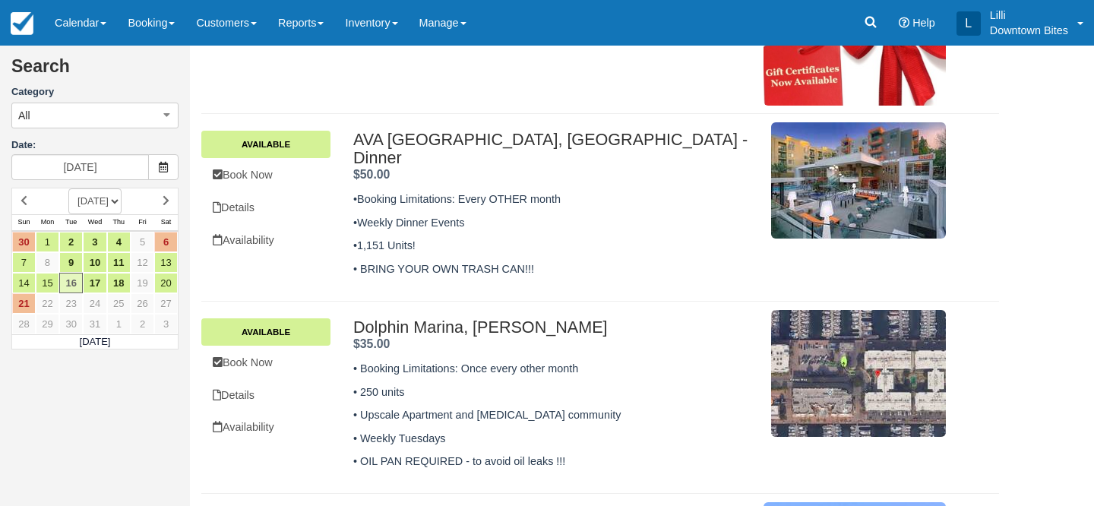
scroll to position [53, 0]
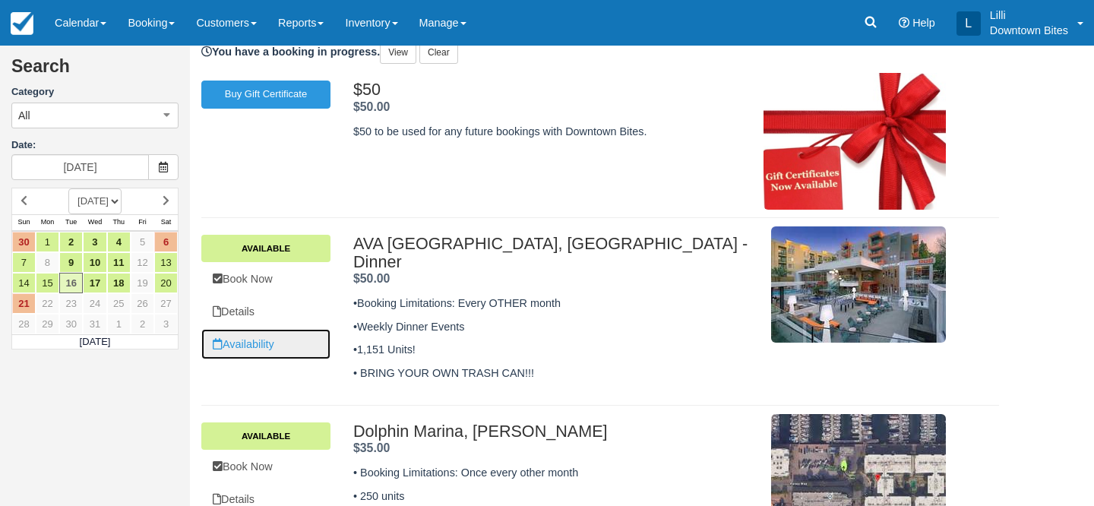
click at [261, 346] on link "Availability" at bounding box center [265, 344] width 129 height 31
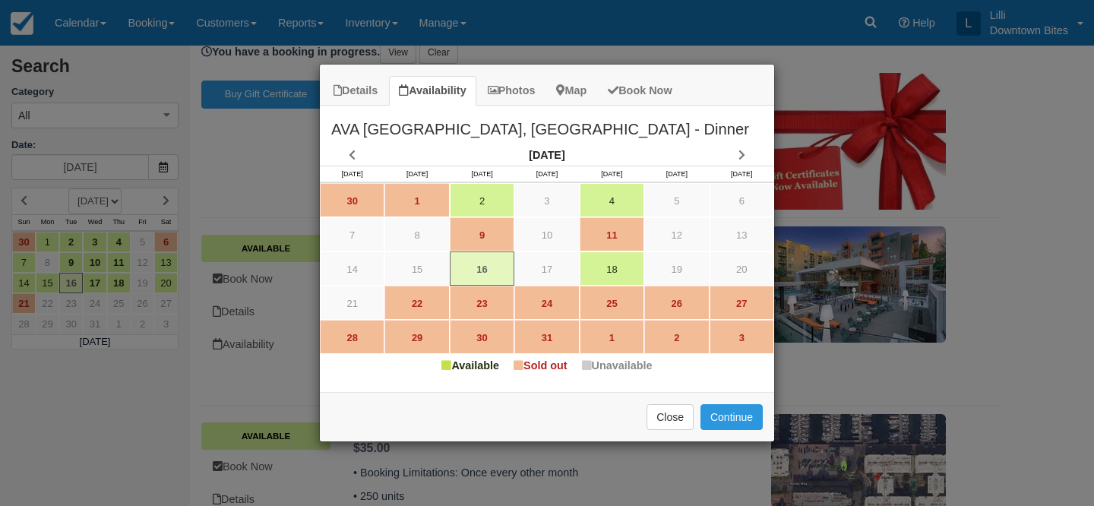
click at [261, 146] on div "Details Availability Photos Map Book Now [PERSON_NAME][GEOGRAPHIC_DATA], [GEOGR…" at bounding box center [547, 253] width 1094 height 506
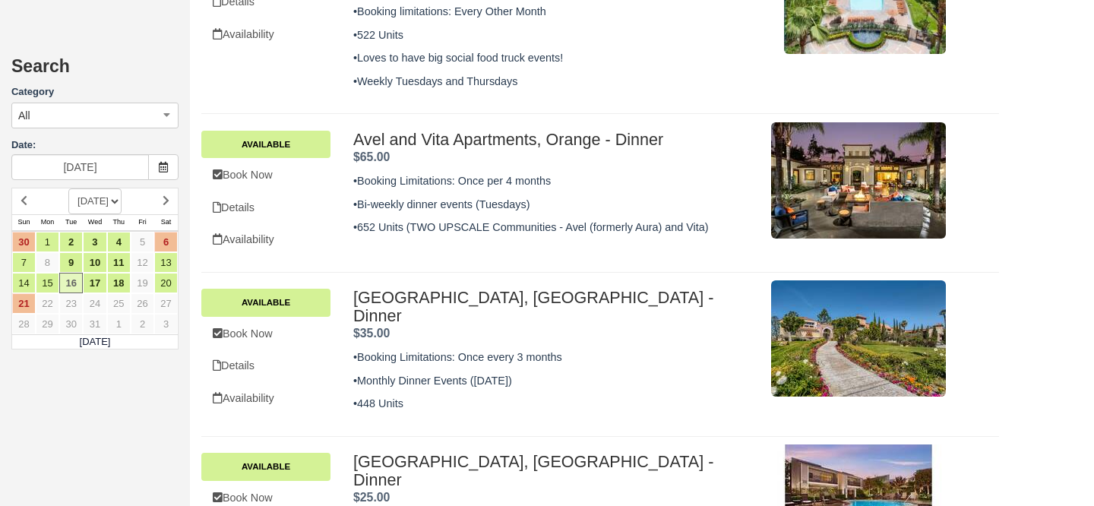
scroll to position [1085, 0]
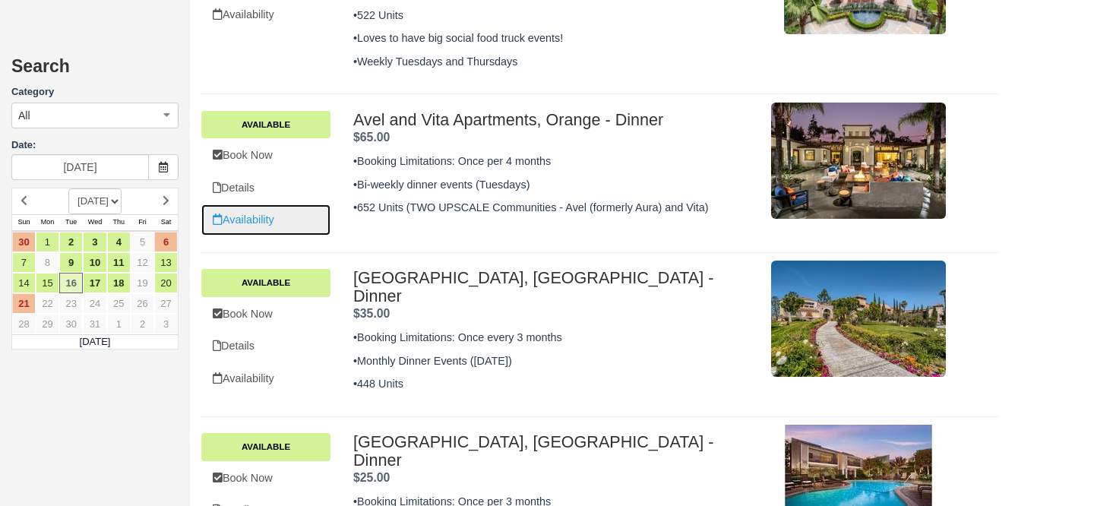
click at [270, 204] on link "Availability" at bounding box center [265, 219] width 129 height 31
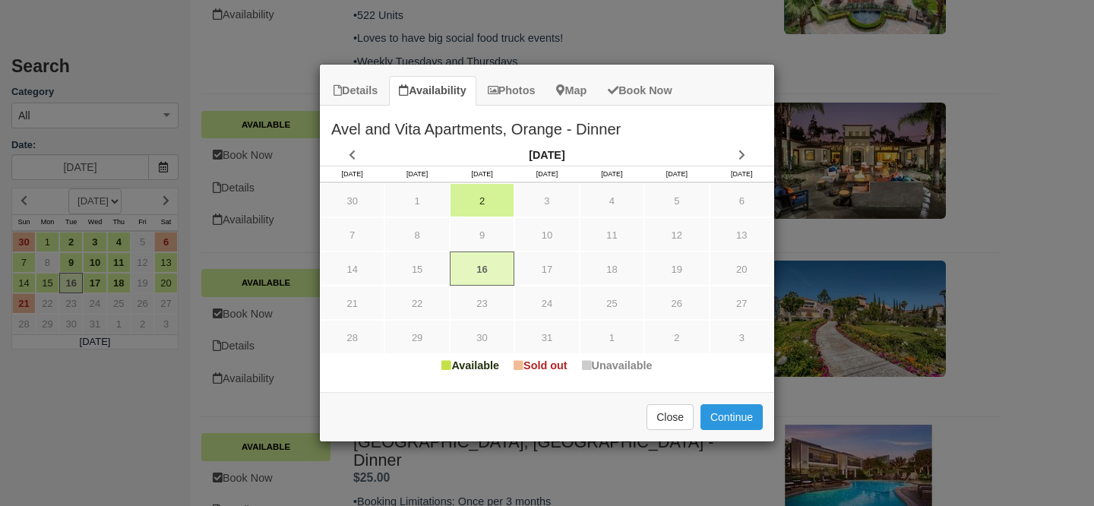
click at [706, 25] on div "Details Availability Photos Map Book Now Avel and Vita Apartments, Orange - Din…" at bounding box center [547, 253] width 1094 height 506
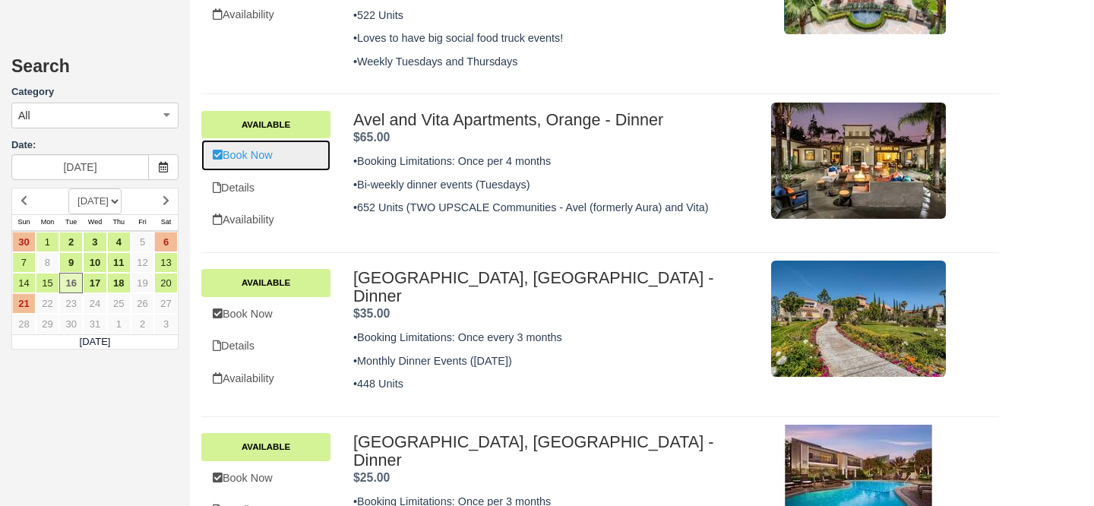
click at [244, 140] on link "Book Now" at bounding box center [265, 155] width 129 height 31
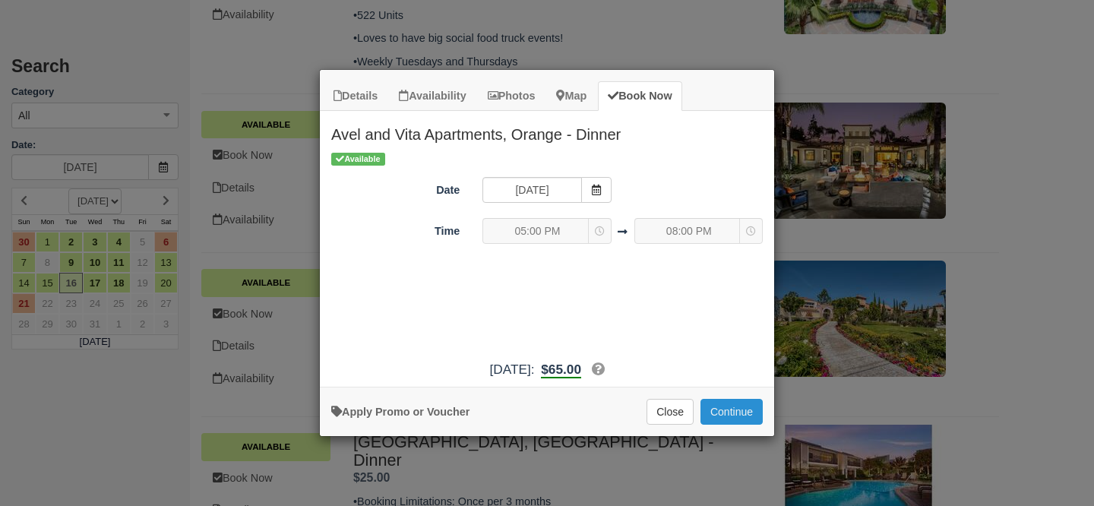
click at [727, 406] on button "Continue" at bounding box center [732, 412] width 62 height 26
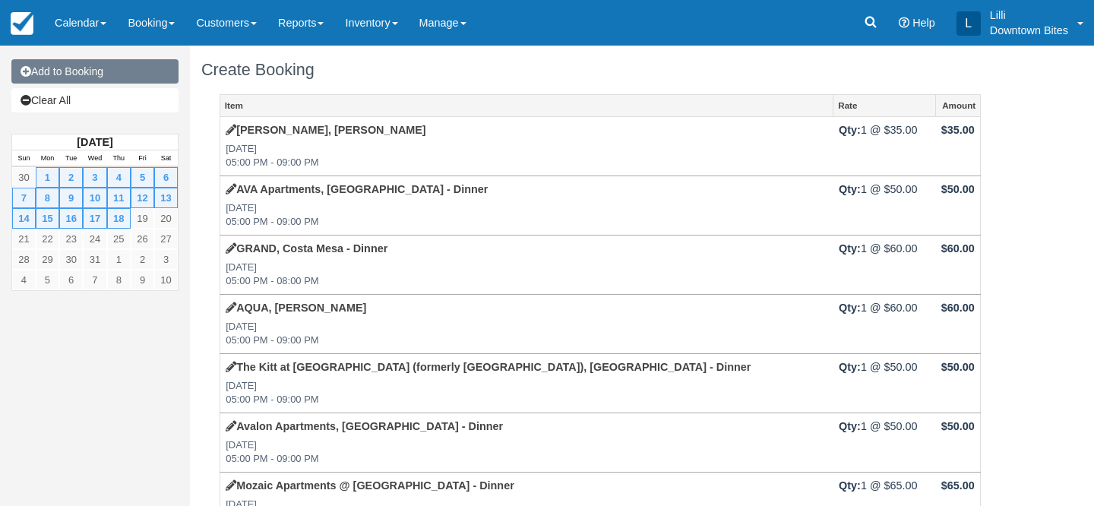
click at [131, 74] on link "Add to Booking" at bounding box center [94, 71] width 167 height 24
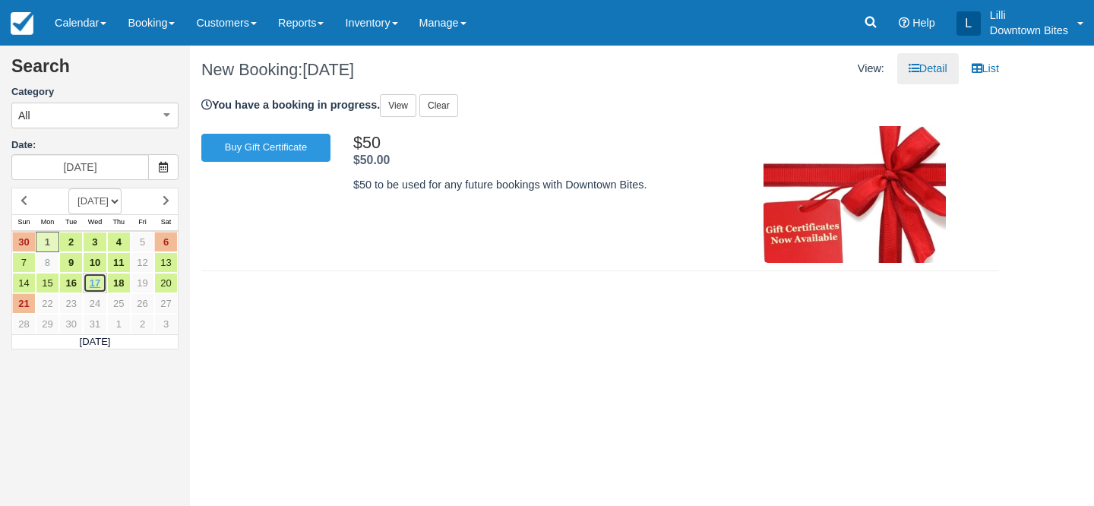
click at [99, 283] on link "17" at bounding box center [95, 283] width 24 height 21
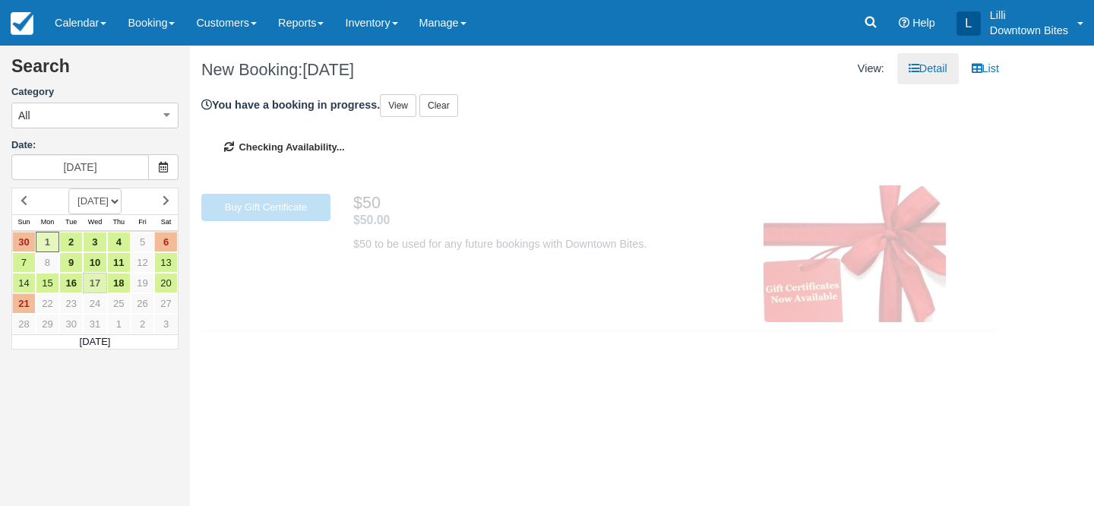
type input "[DATE]"
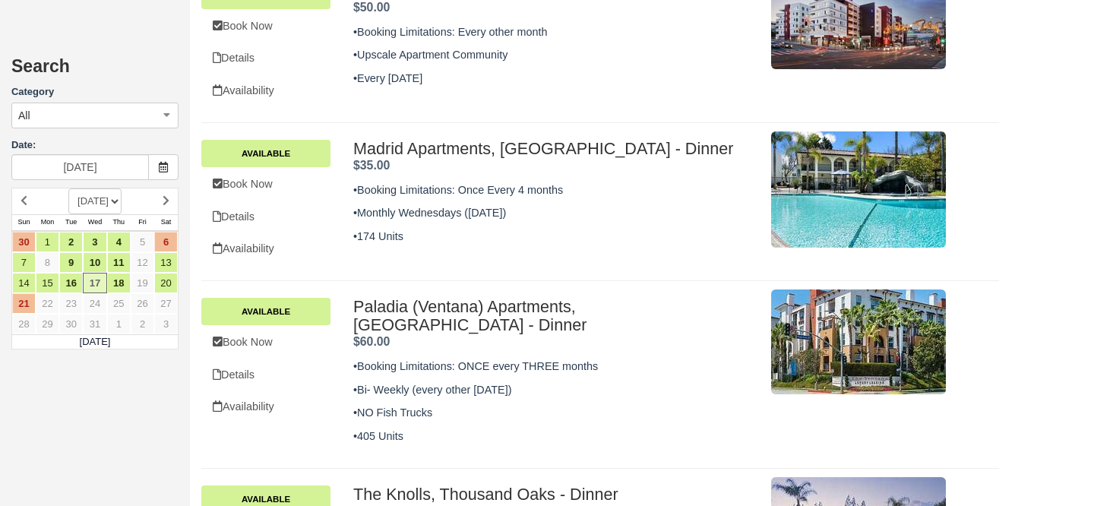
scroll to position [805, 0]
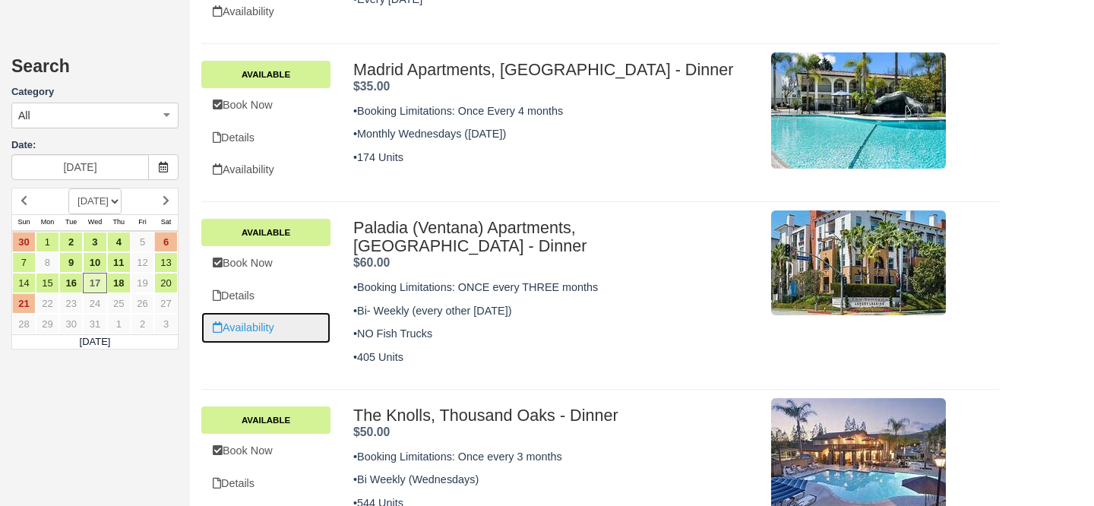
click at [252, 312] on link "Availability" at bounding box center [265, 327] width 129 height 31
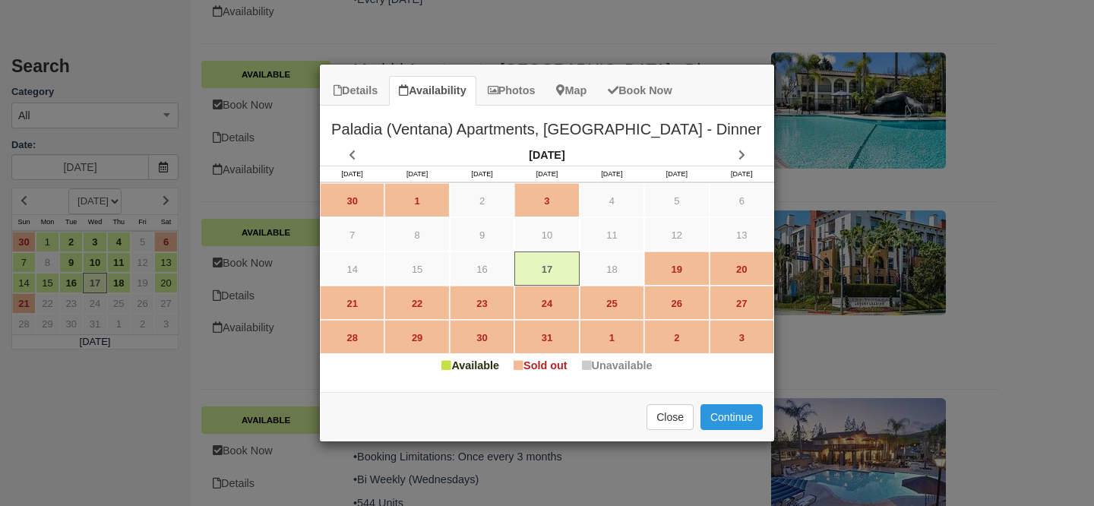
click at [505, 23] on div "Details Availability Photos Map Book Now [GEOGRAPHIC_DATA] (Ventana) Apartments…" at bounding box center [547, 253] width 1094 height 506
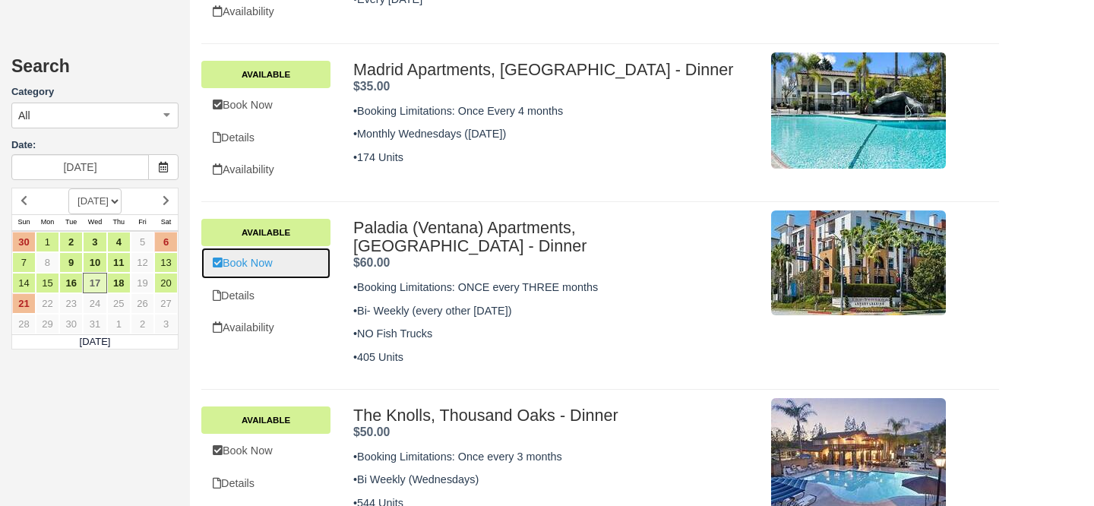
click at [264, 252] on link "Book Now" at bounding box center [265, 263] width 129 height 31
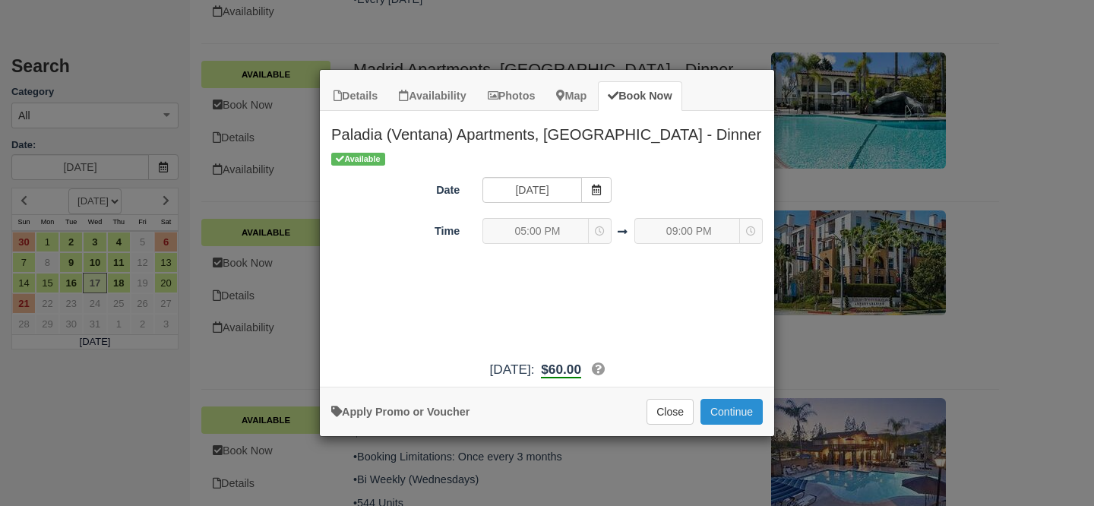
click at [728, 407] on button "Continue" at bounding box center [732, 412] width 62 height 26
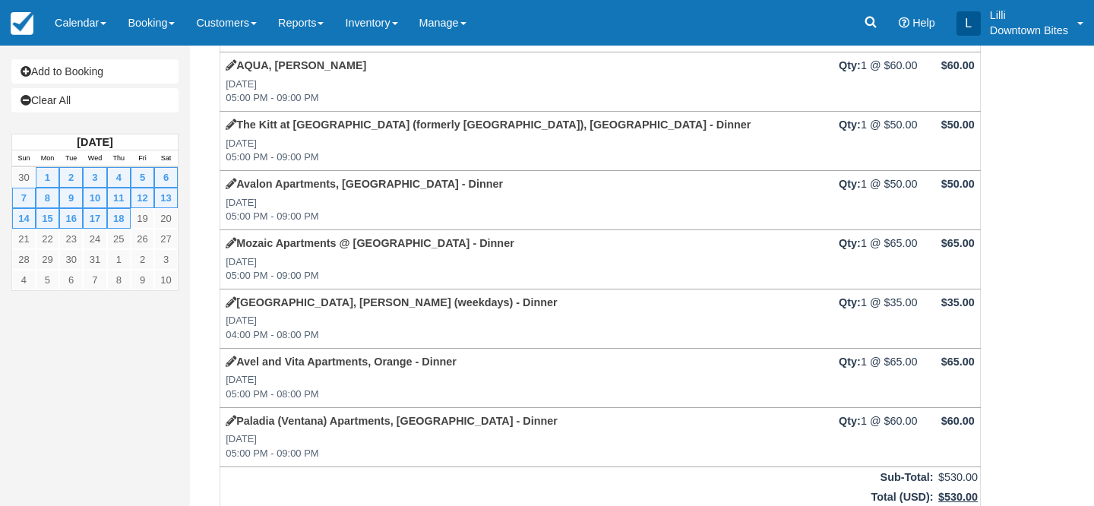
scroll to position [526, 0]
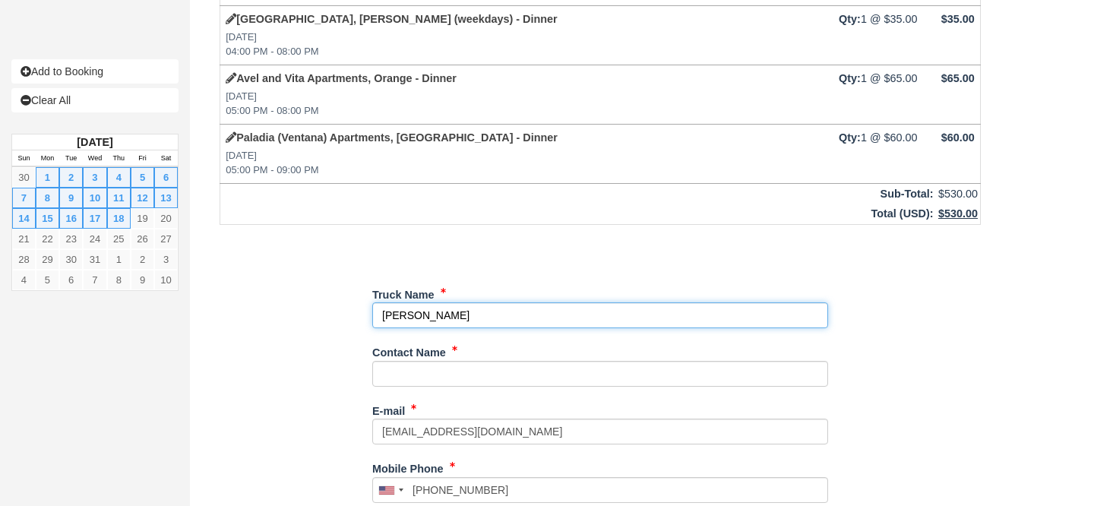
drag, startPoint x: 470, startPoint y: 318, endPoint x: 309, endPoint y: 316, distance: 161.1
click at [309, 316] on div "Item Rate Amount Vantis, Aliso Viejo - Dinner Mon Dec 1, 2025 05:00 PM - 09:00 …" at bounding box center [600, 223] width 798 height 1311
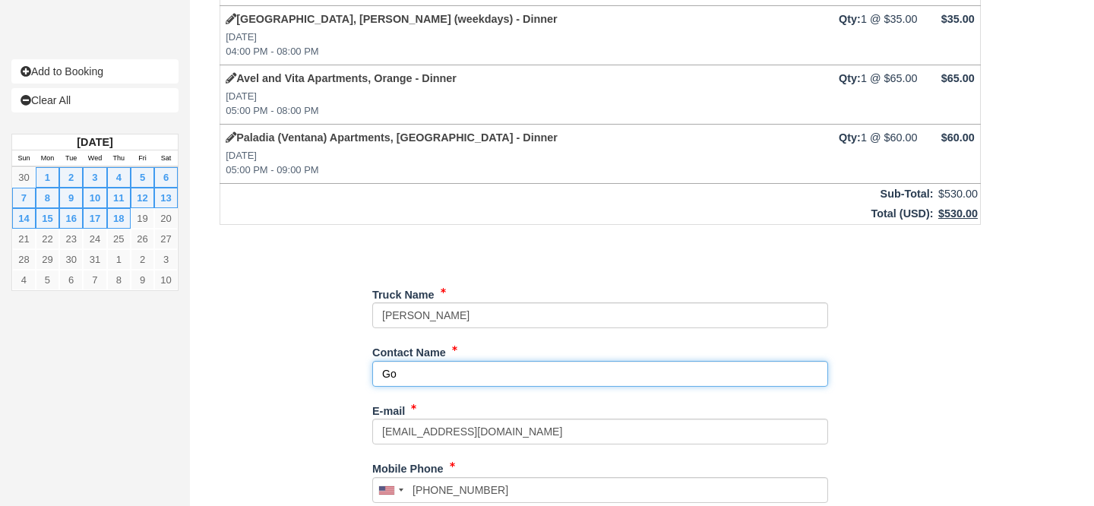
type input "G"
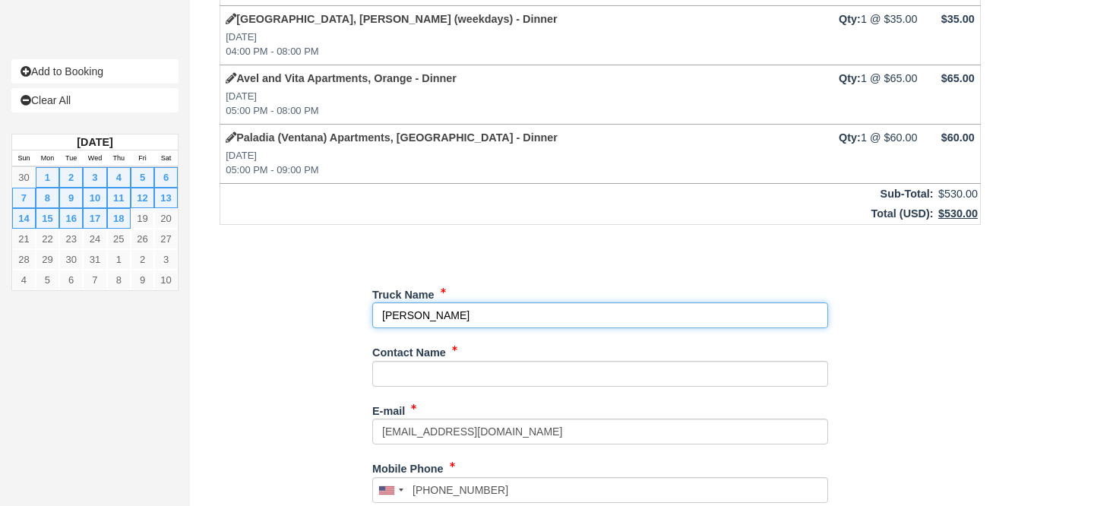
drag, startPoint x: 473, startPoint y: 317, endPoint x: 225, endPoint y: 308, distance: 247.9
click at [225, 308] on div "Item Rate Amount Vantis, Aliso Viejo - Dinner Mon Dec 1, 2025 05:00 PM - 09:00 …" at bounding box center [600, 223] width 798 height 1311
type input "Golden Dragon"
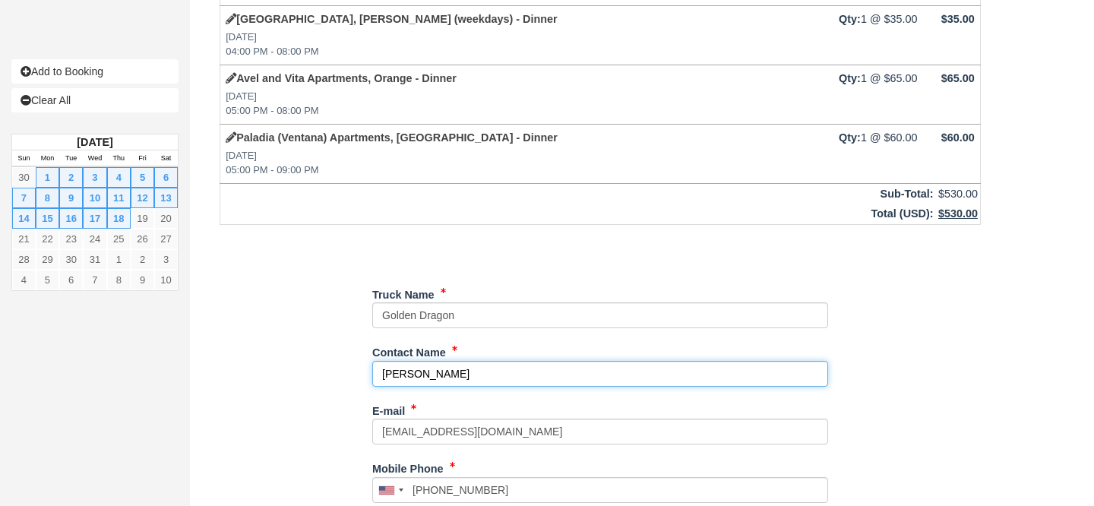
type input "[PERSON_NAME]"
type input "[PHONE_NUMBER]"
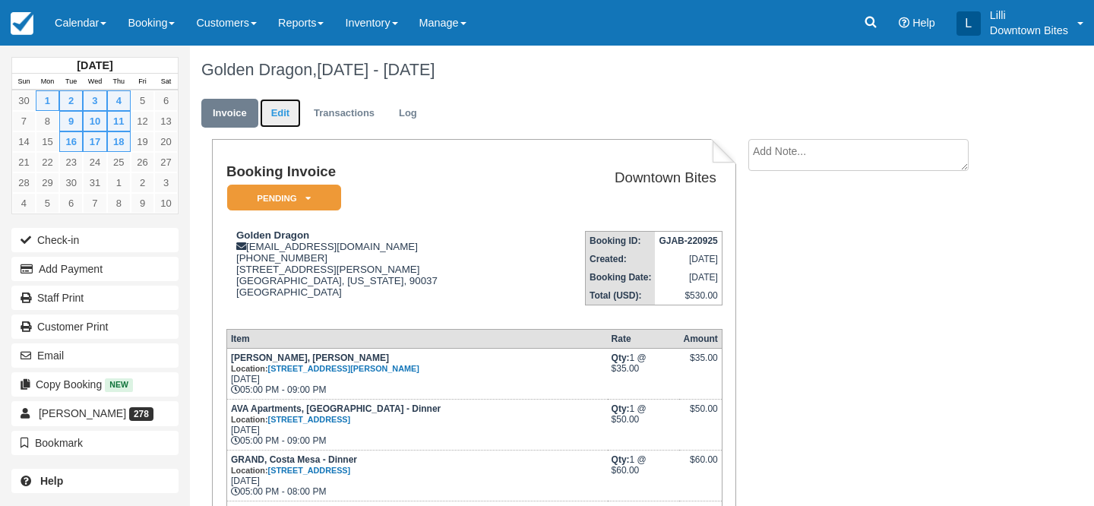
click at [287, 118] on link "Edit" at bounding box center [280, 114] width 41 height 30
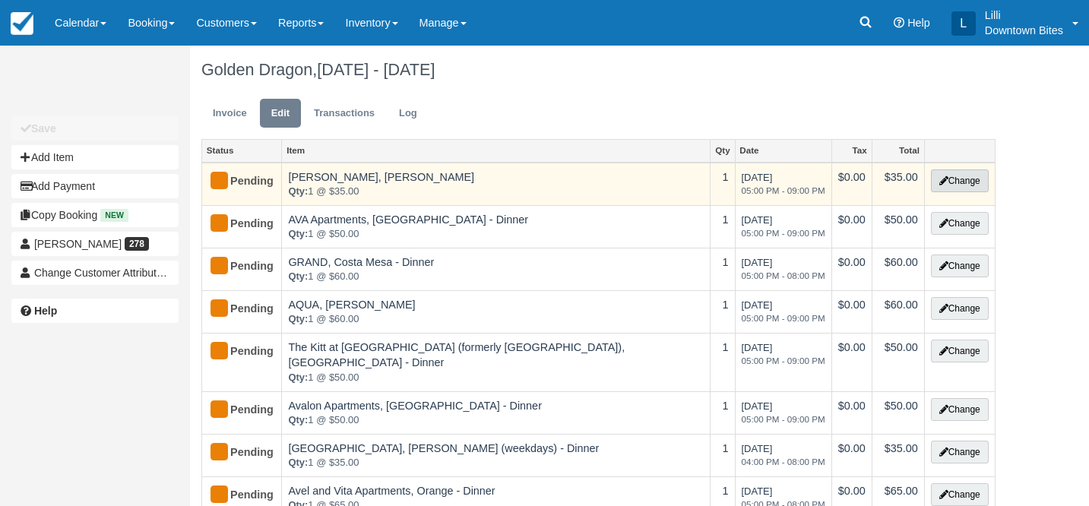
click at [977, 185] on button "Change" at bounding box center [960, 180] width 58 height 23
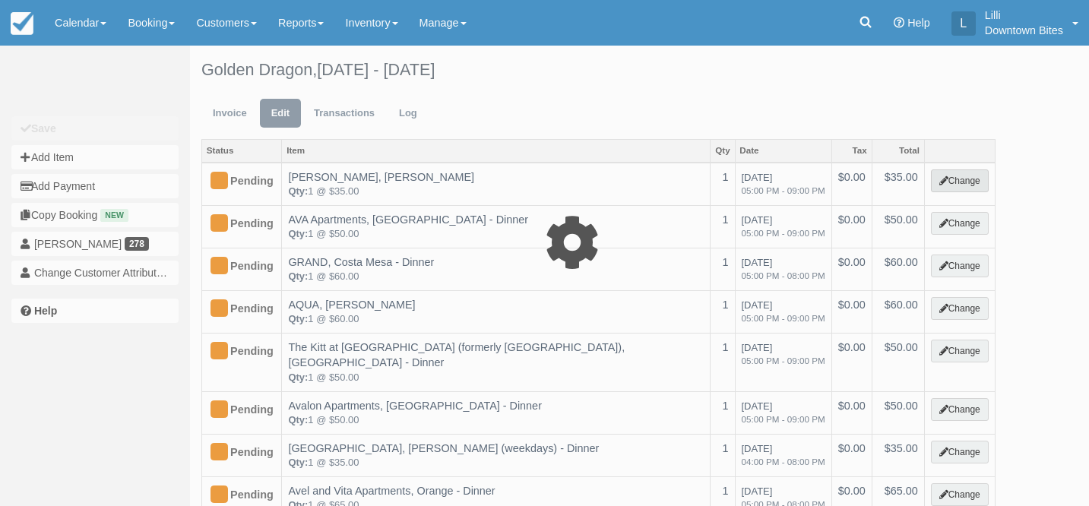
select select "4"
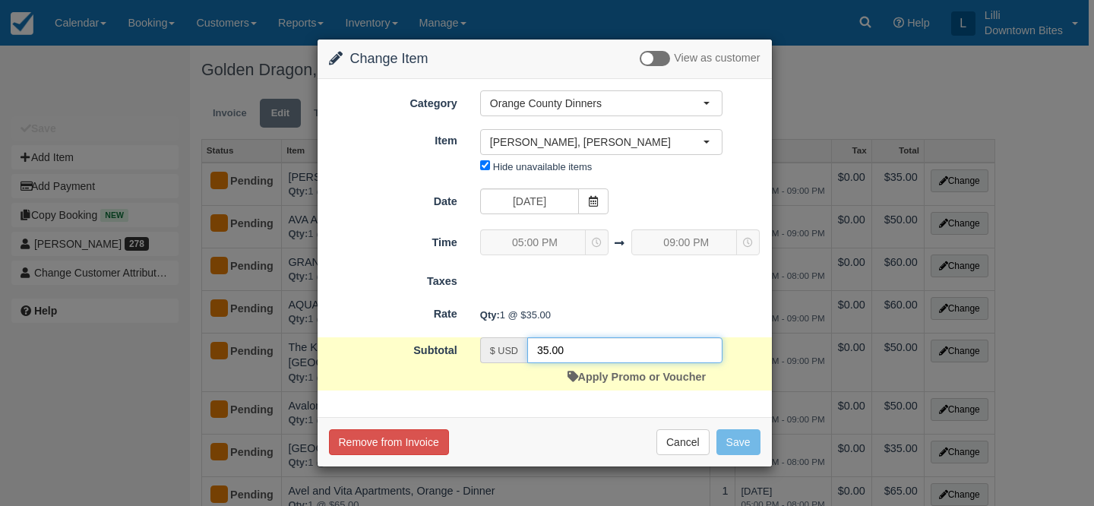
click at [541, 351] on input "35.00" at bounding box center [624, 350] width 195 height 26
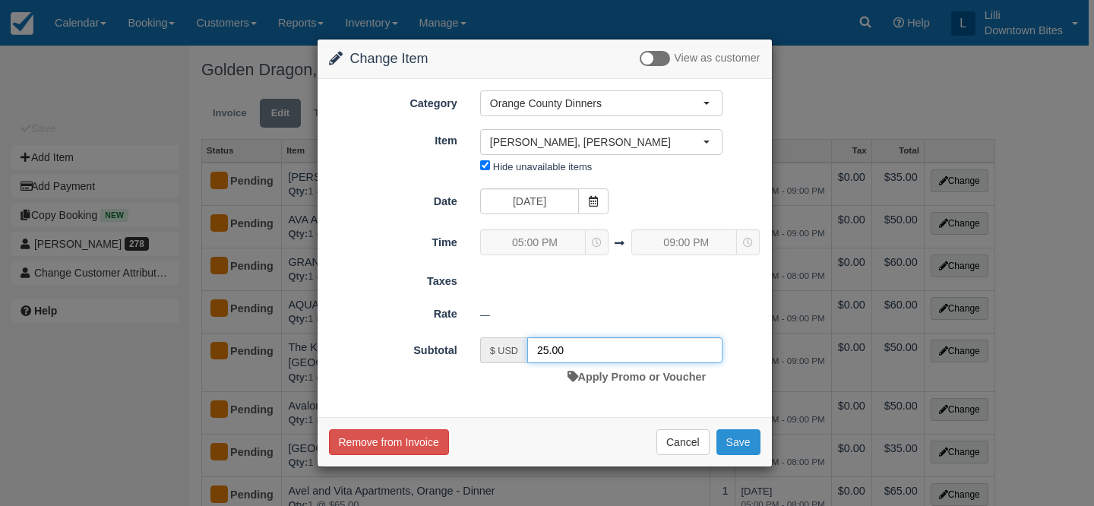
type input "25.00"
click at [733, 437] on button "Save" at bounding box center [739, 442] width 44 height 26
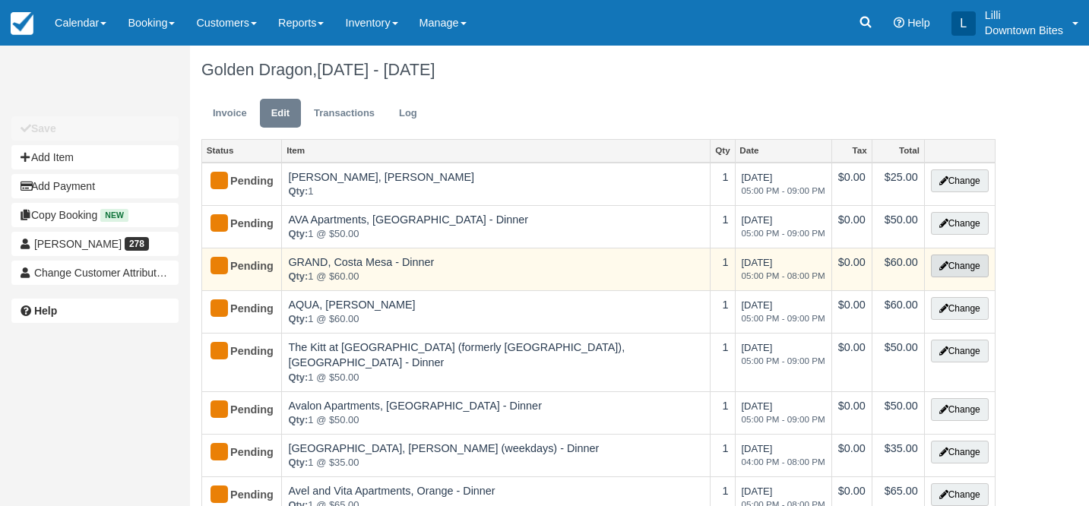
click at [958, 265] on button "Change" at bounding box center [960, 266] width 58 height 23
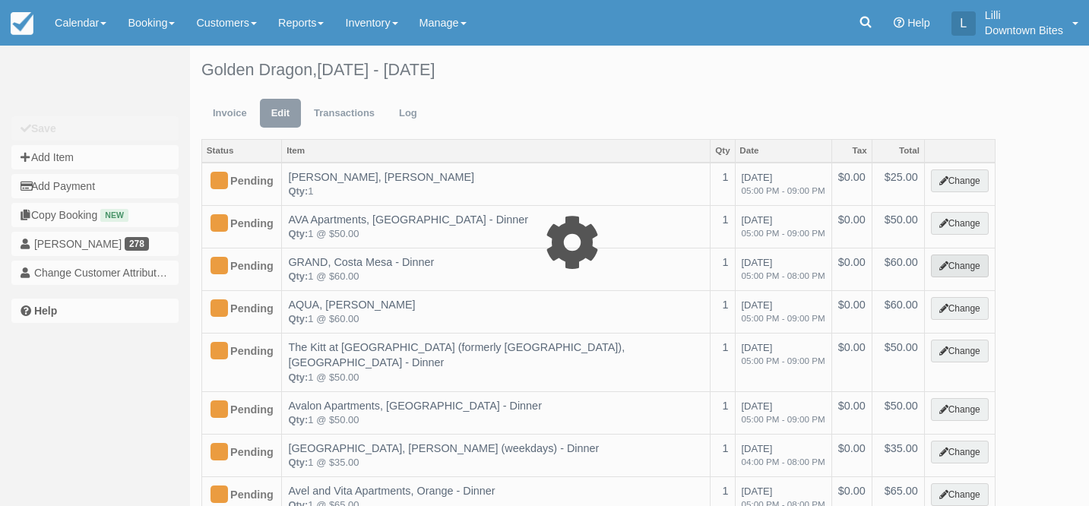
select select "4"
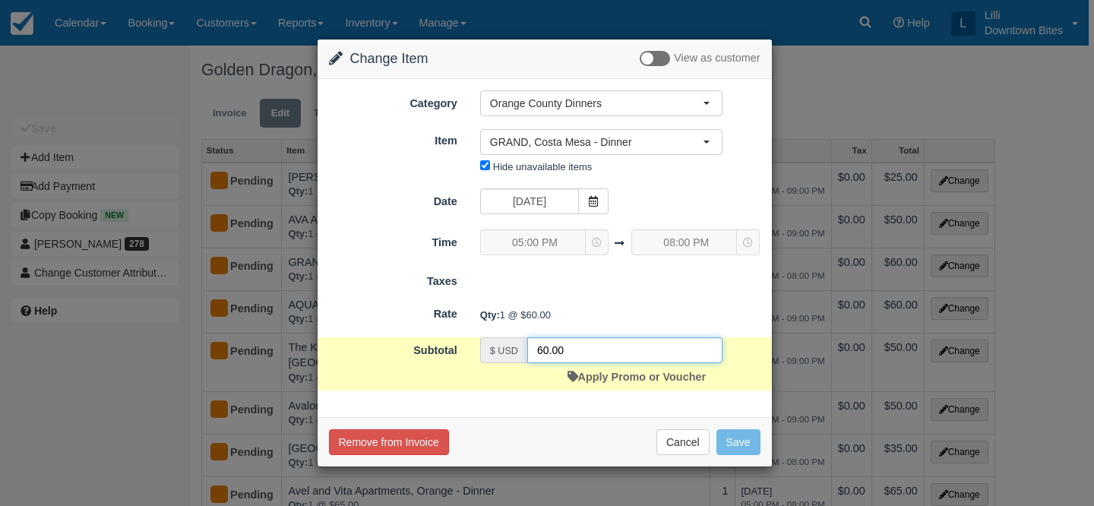
click at [541, 354] on input "60.00" at bounding box center [624, 350] width 195 height 26
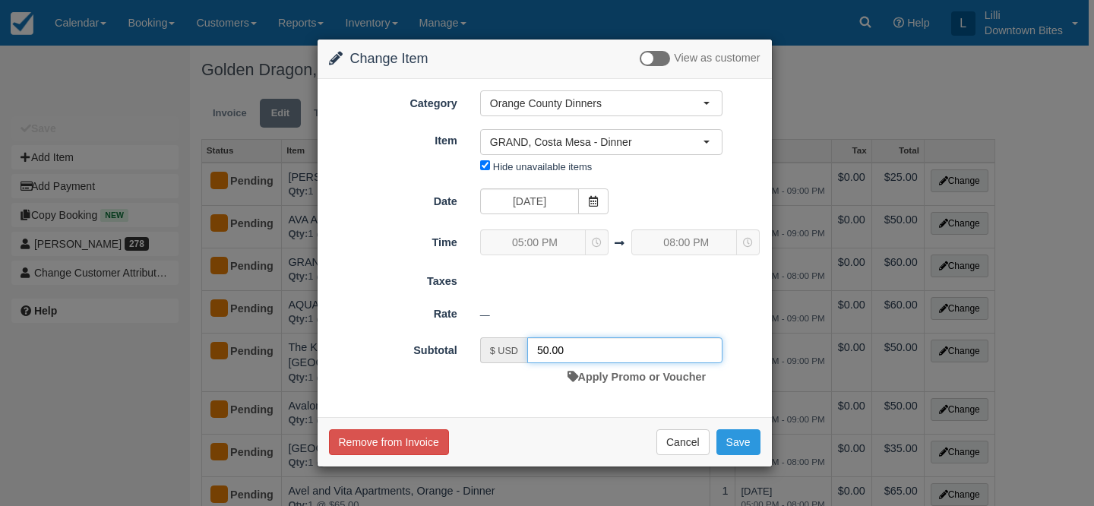
type input "50.00"
click at [761, 436] on div "Remove from Invoice Cancel Save" at bounding box center [545, 441] width 455 height 49
click at [749, 436] on button "Save" at bounding box center [739, 442] width 44 height 26
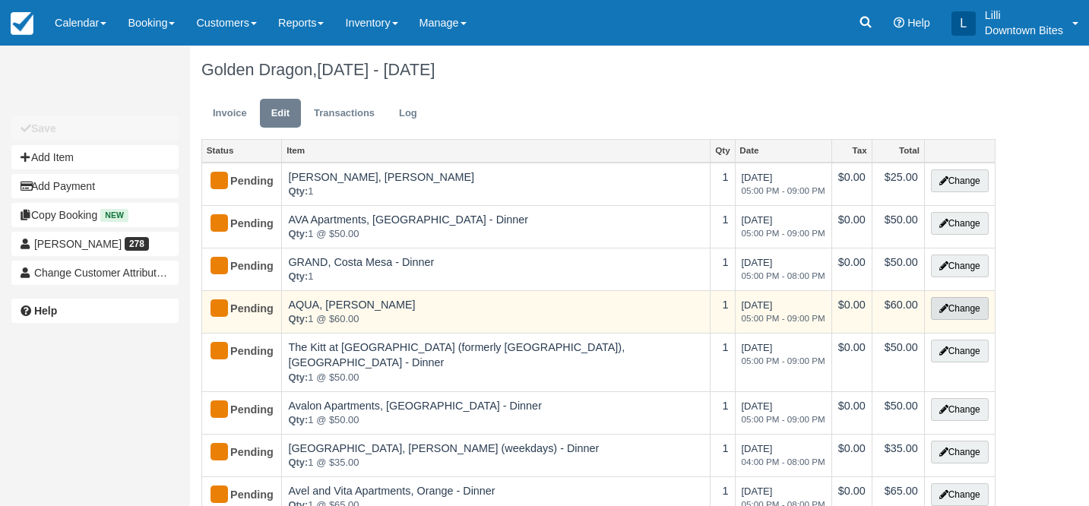
click at [949, 309] on button "Change" at bounding box center [960, 308] width 58 height 23
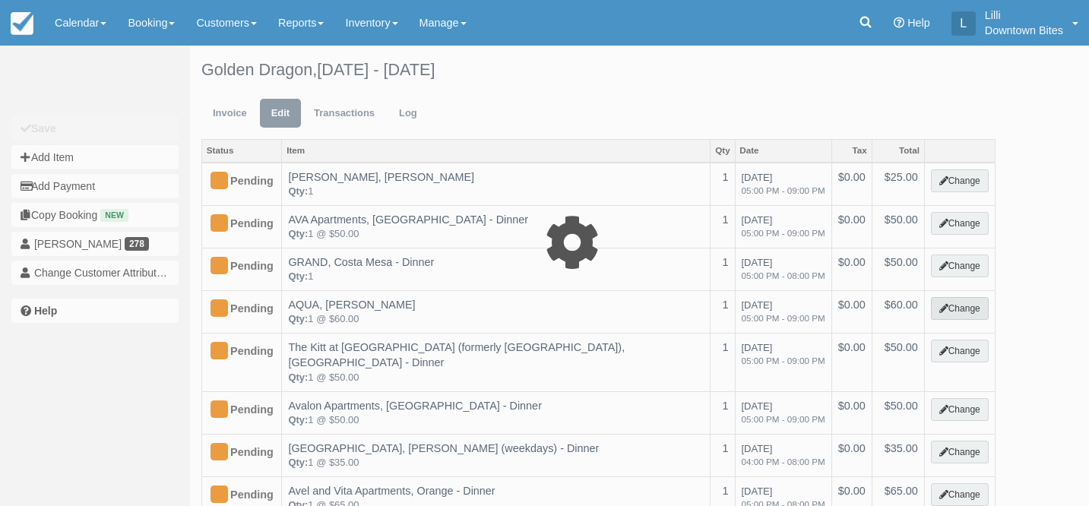
select select "2"
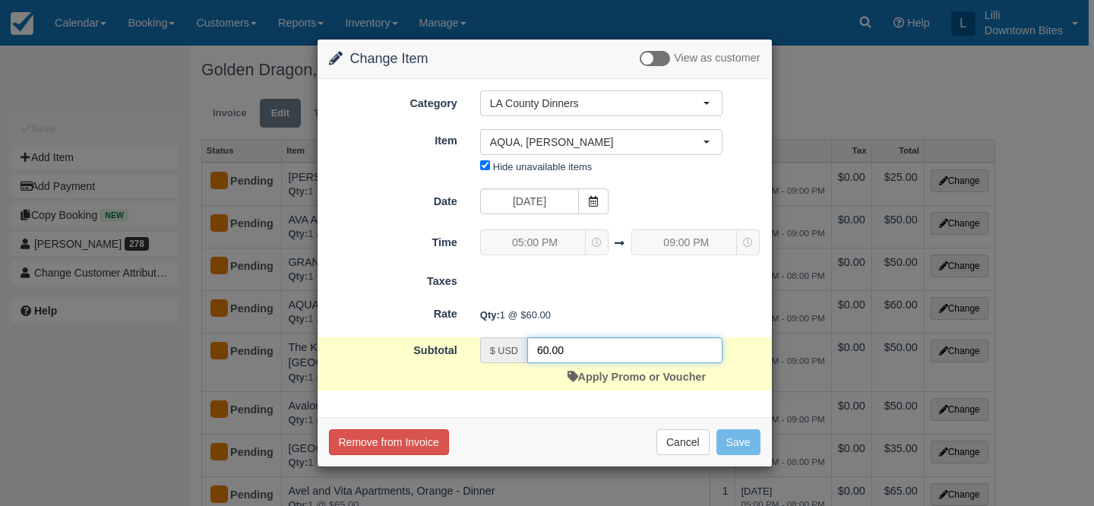
click at [542, 353] on input "60.00" at bounding box center [624, 350] width 195 height 26
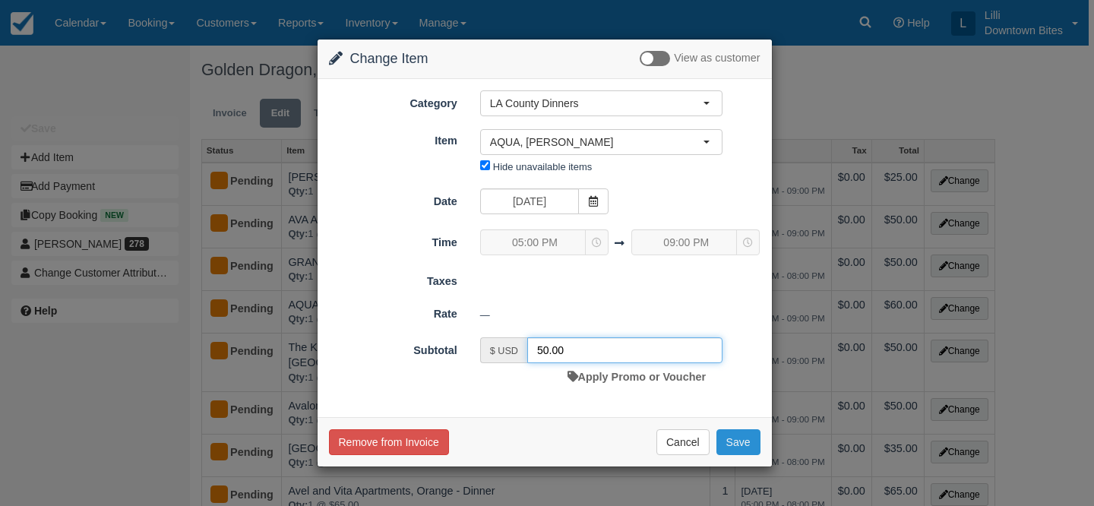
type input "50.00"
click at [748, 438] on button "Save" at bounding box center [739, 442] width 44 height 26
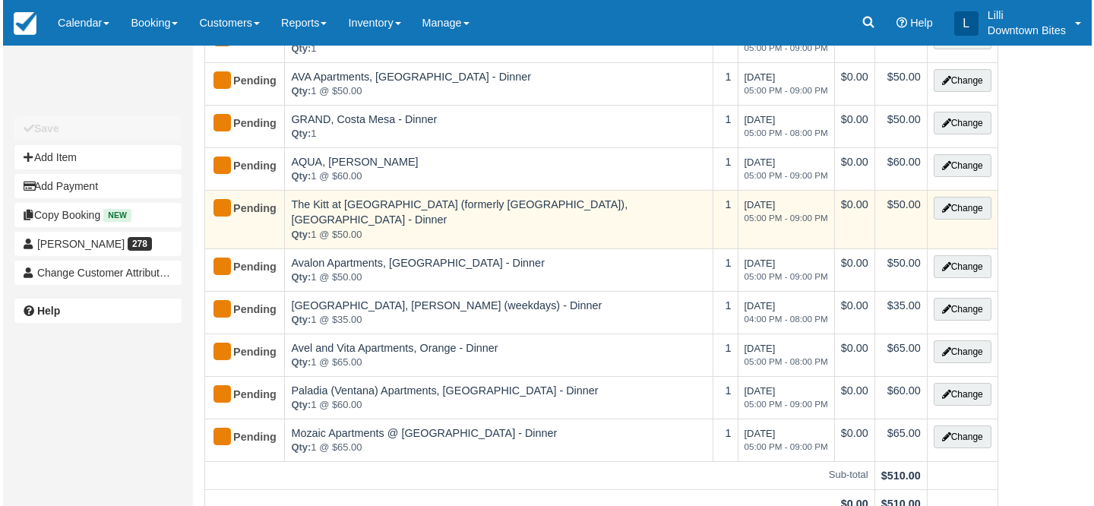
scroll to position [152, 0]
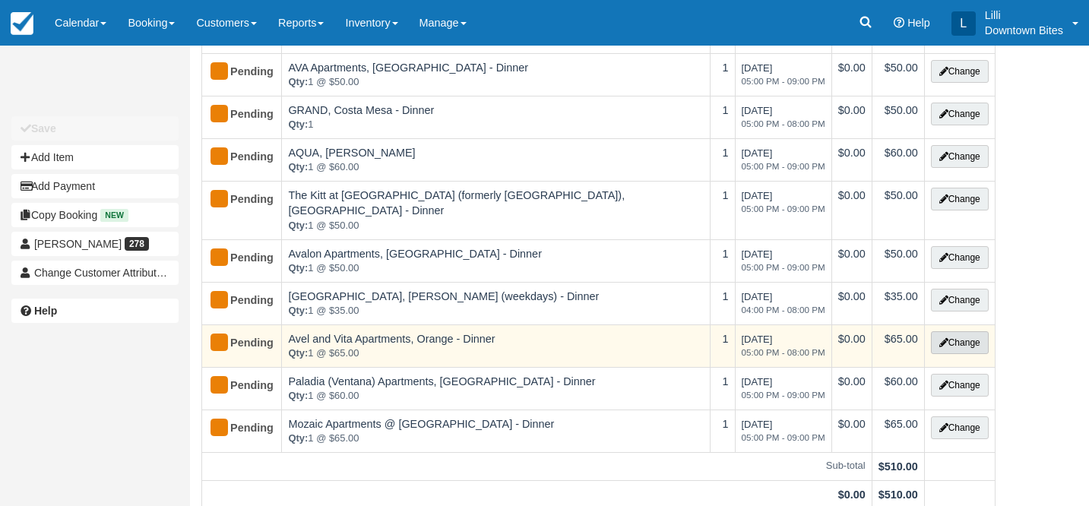
click at [964, 331] on button "Change" at bounding box center [960, 342] width 58 height 23
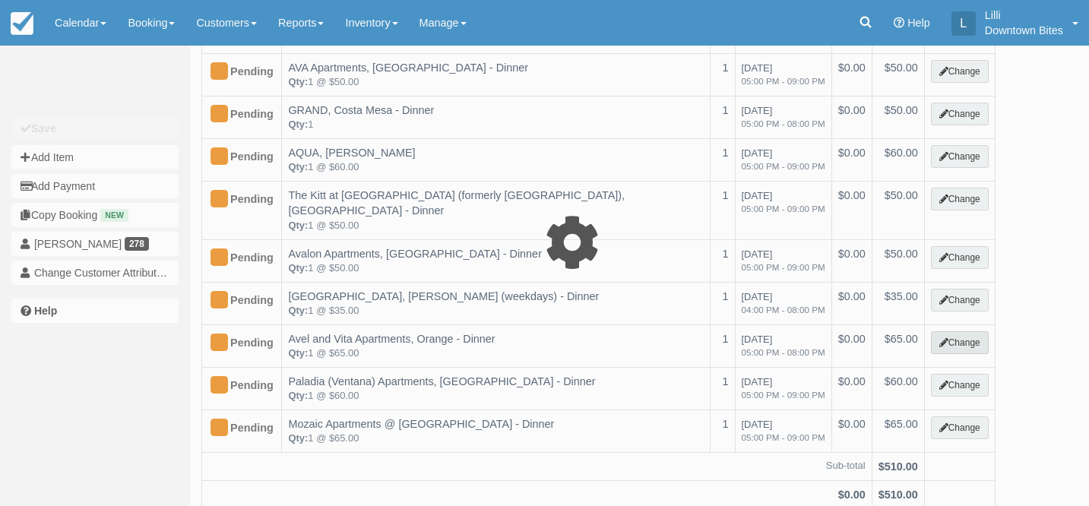
select select "4"
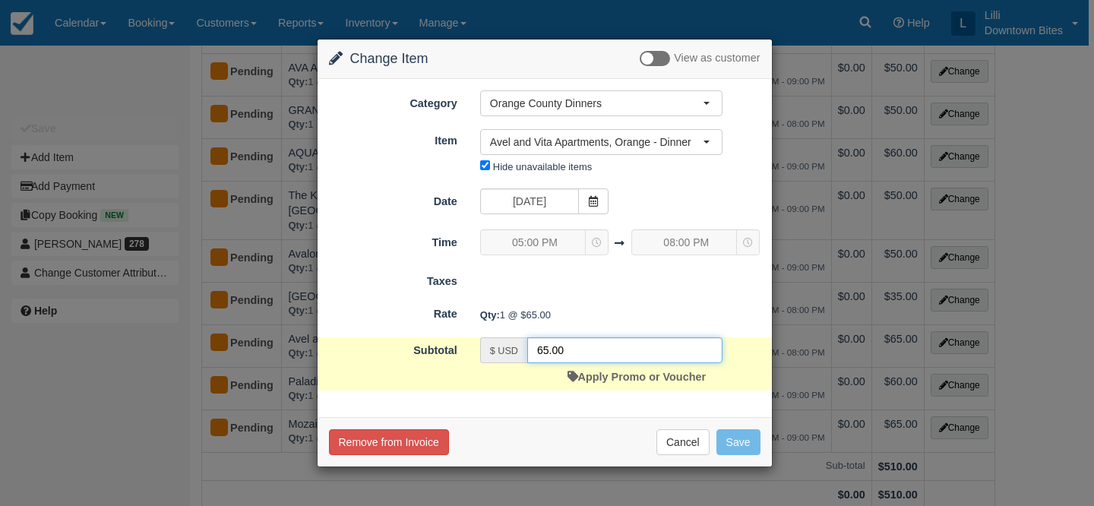
click at [547, 352] on input "65.00" at bounding box center [624, 350] width 195 height 26
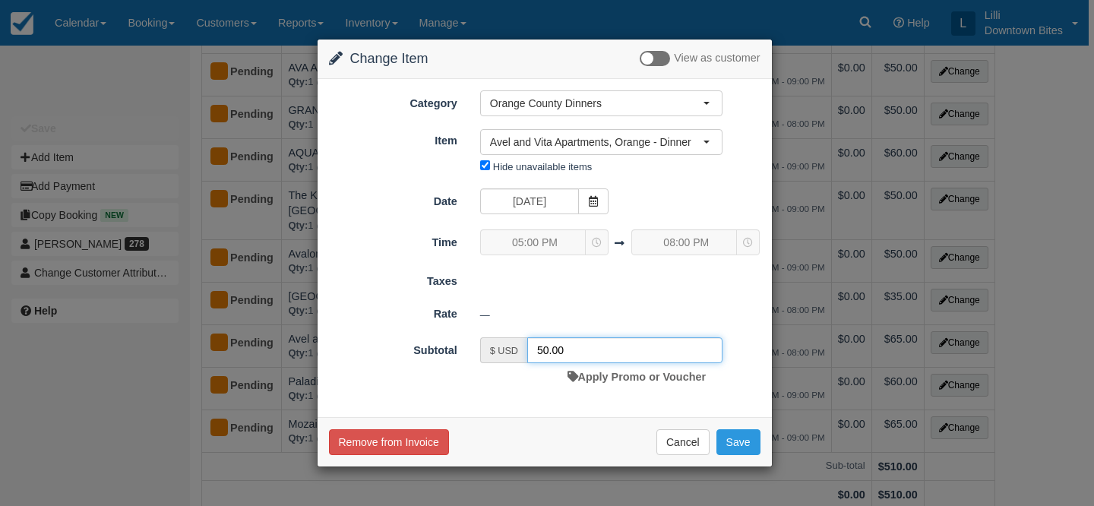
type input "50.00"
click at [762, 432] on div "Remove from Invoice Cancel Save" at bounding box center [545, 441] width 455 height 49
click at [749, 432] on button "Save" at bounding box center [739, 442] width 44 height 26
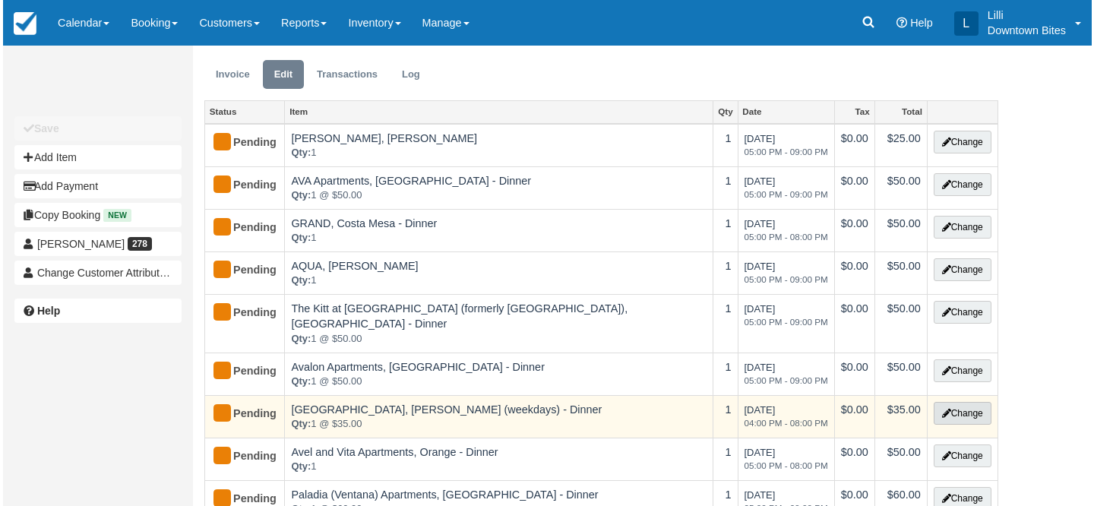
scroll to position [44, 0]
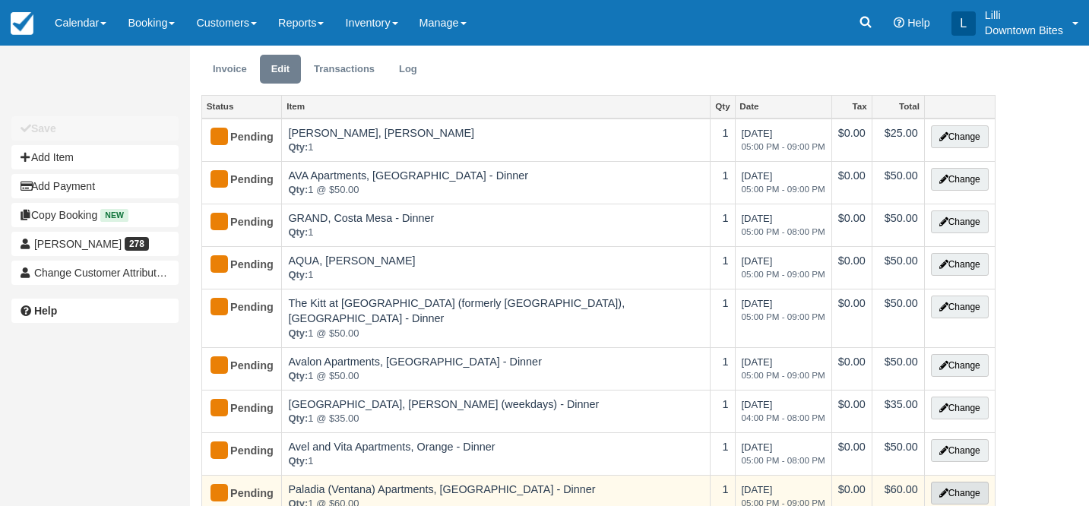
click at [955, 482] on button "Change" at bounding box center [960, 493] width 58 height 23
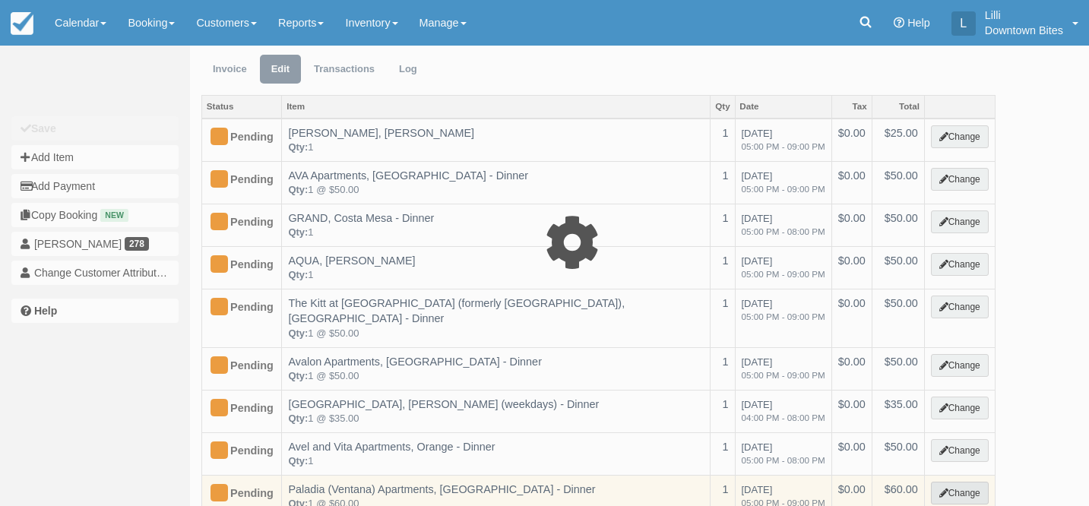
select select "2"
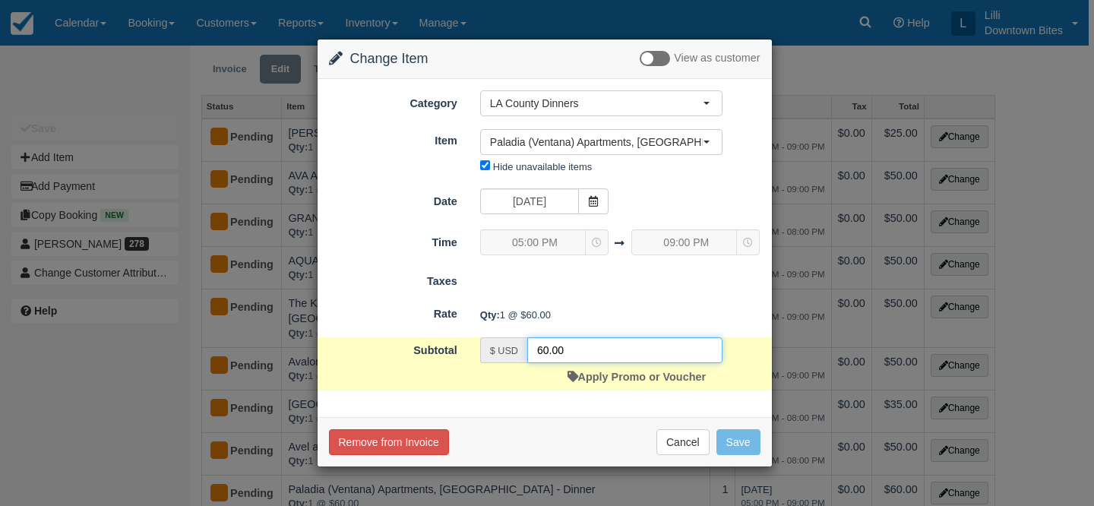
click at [543, 352] on input "60.00" at bounding box center [624, 350] width 195 height 26
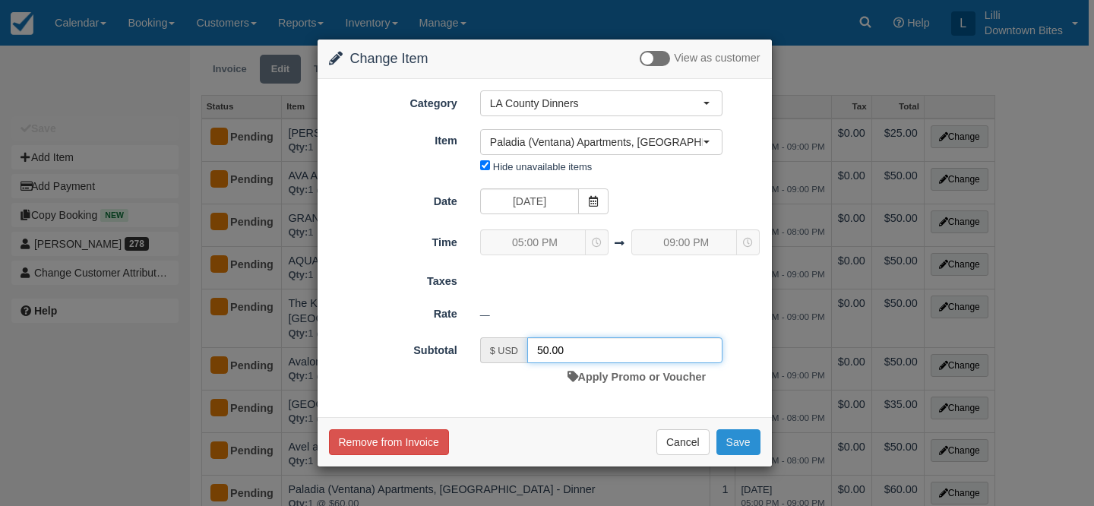
type input "50.00"
click at [738, 442] on button "Save" at bounding box center [739, 442] width 44 height 26
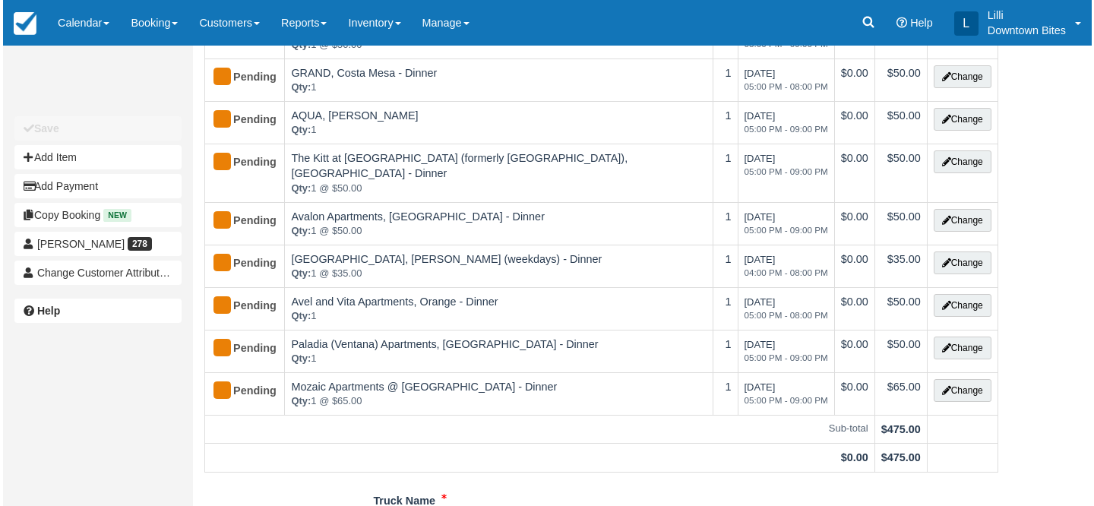
scroll to position [249, 0]
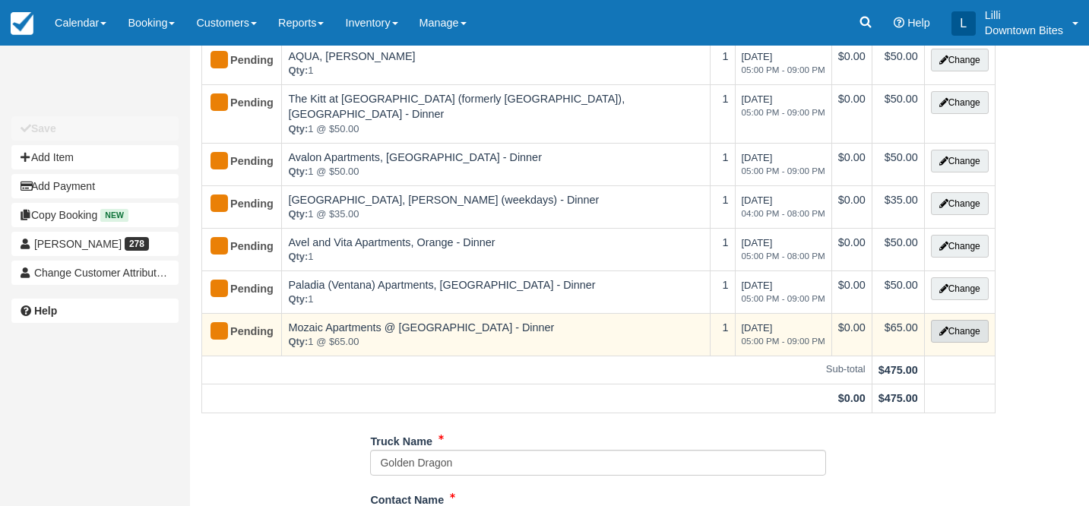
click at [965, 320] on button "Change" at bounding box center [960, 331] width 58 height 23
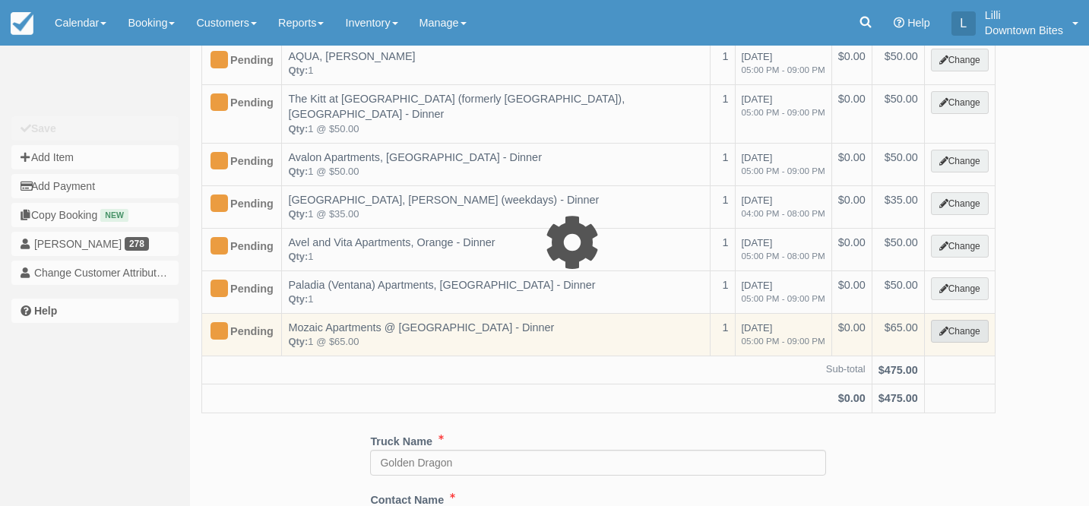
select select "2"
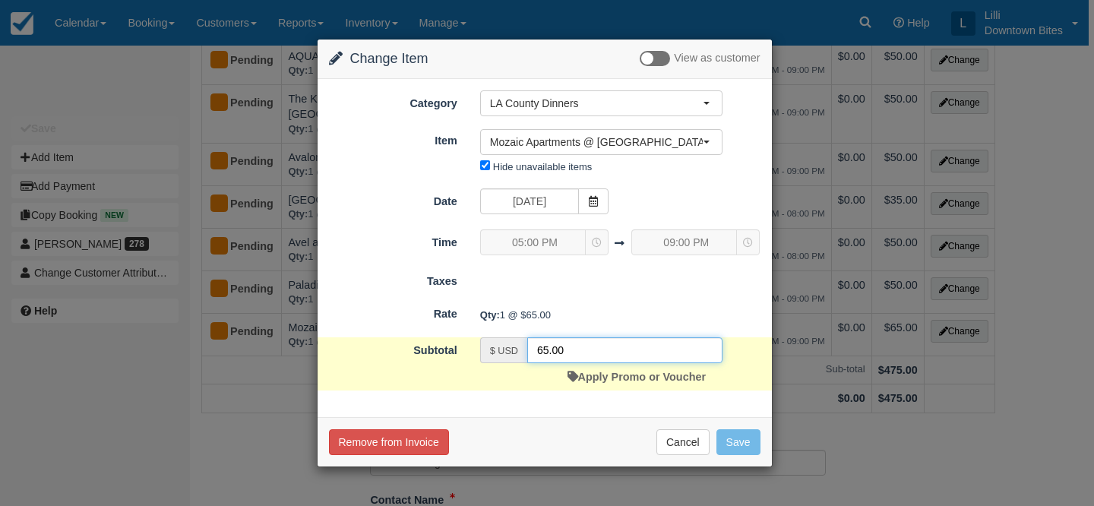
click at [546, 350] on input "65.00" at bounding box center [624, 350] width 195 height 26
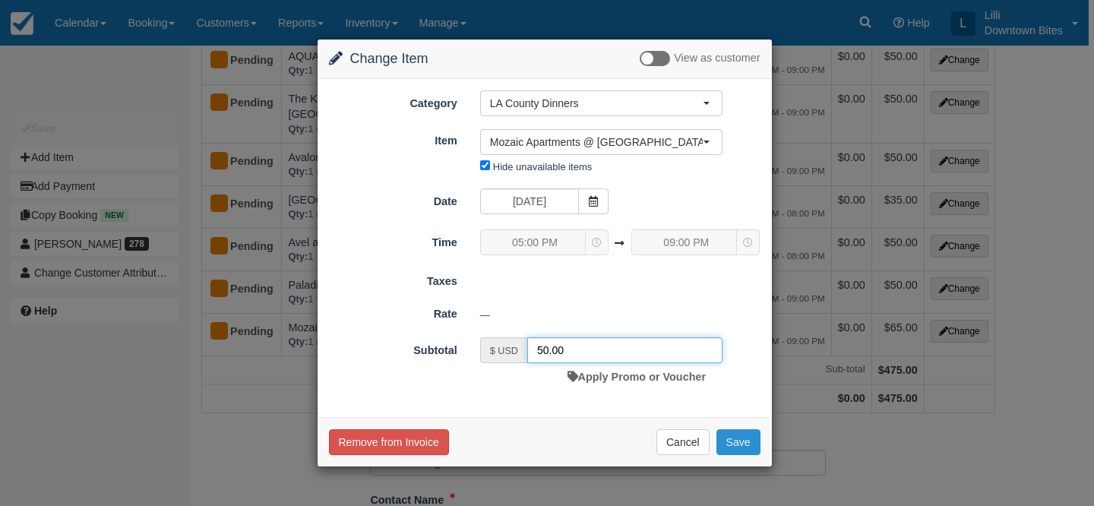
type input "50.00"
click at [744, 443] on button "Save" at bounding box center [739, 442] width 44 height 26
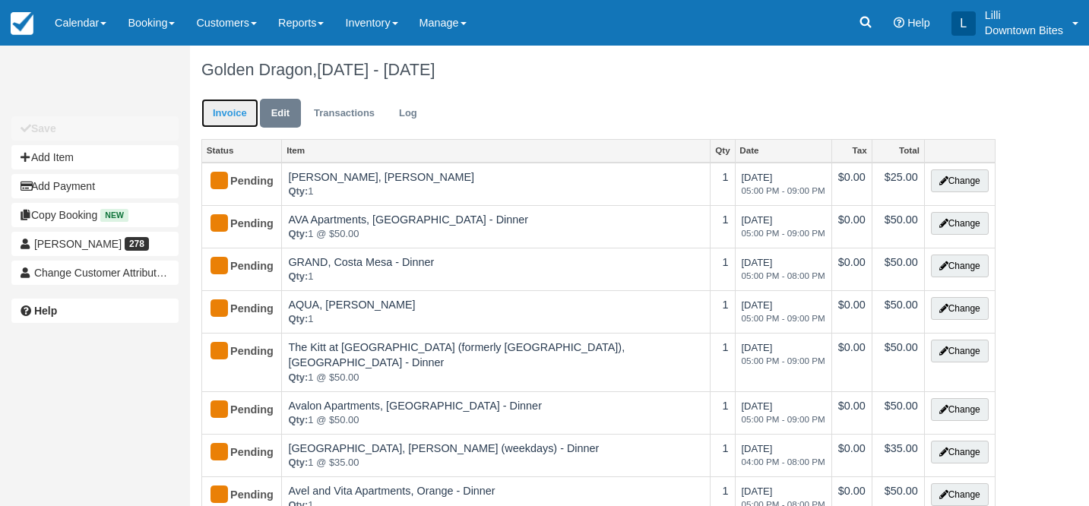
click at [237, 109] on link "Invoice" at bounding box center [229, 114] width 57 height 30
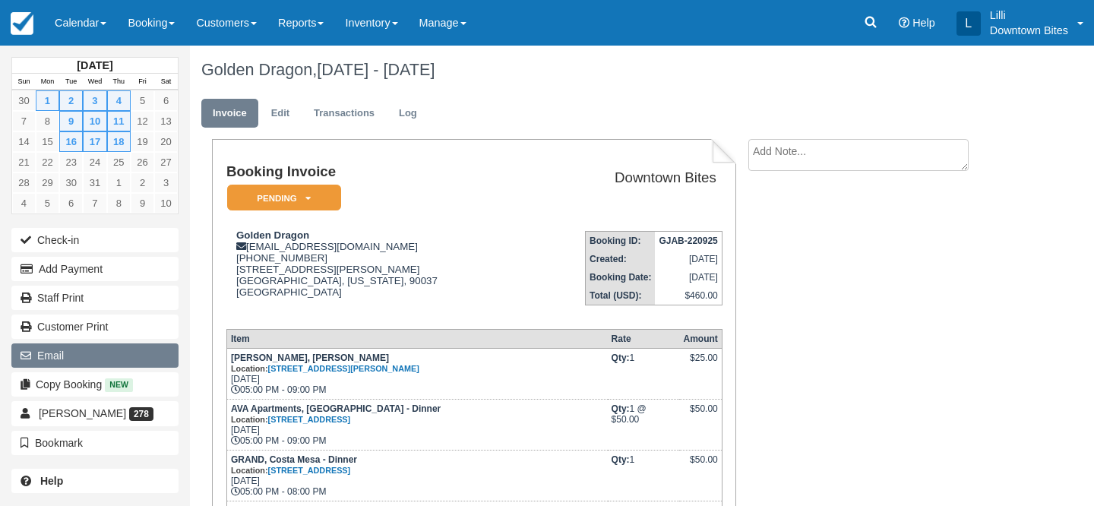
click at [151, 350] on button "Email" at bounding box center [94, 356] width 167 height 24
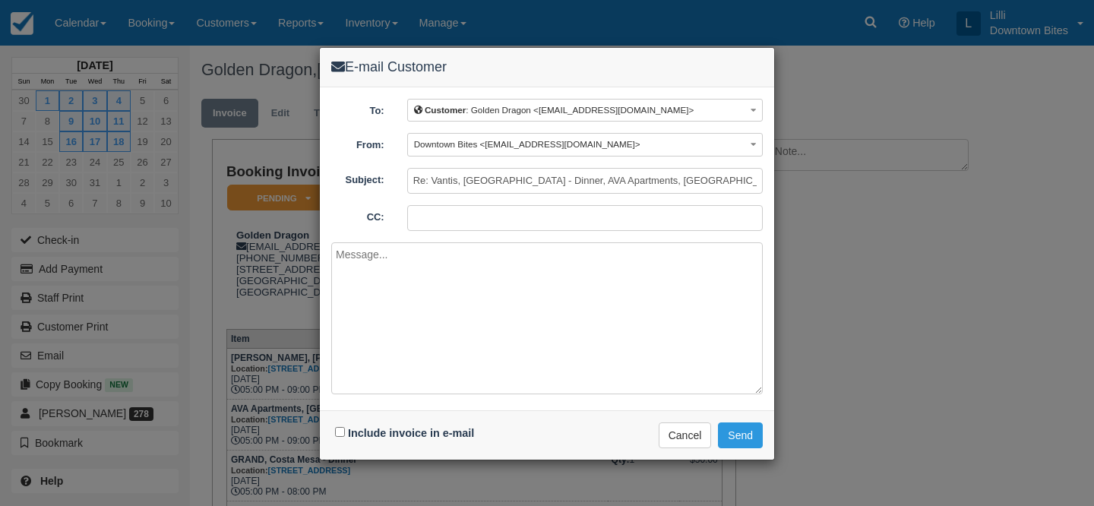
click at [465, 214] on input "CC:" at bounding box center [585, 218] width 356 height 26
type input "[EMAIL_ADDRESS][DOMAIN_NAME]"
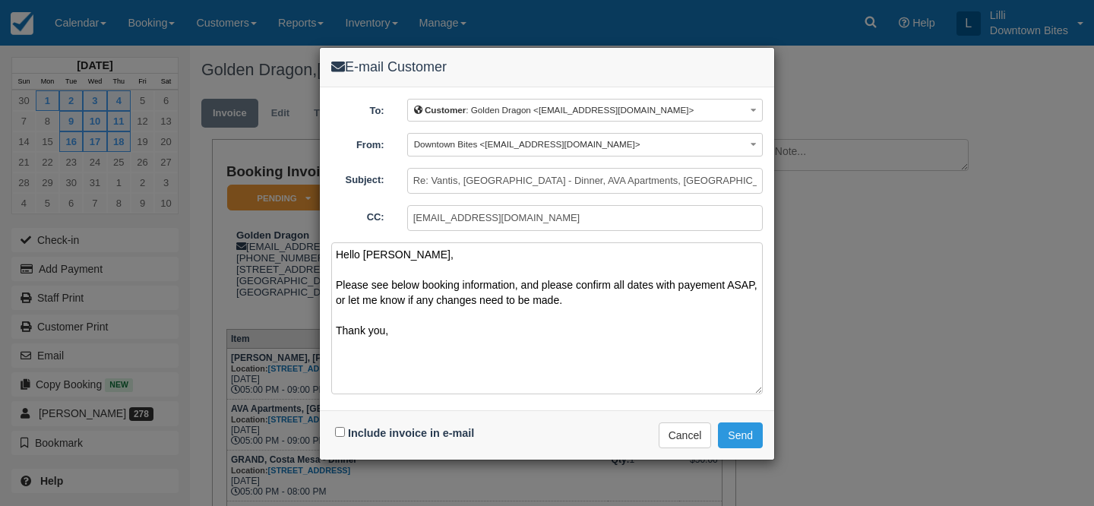
click at [689, 289] on textarea "Hello [PERSON_NAME], Please see below booking information, and please confirm a…" at bounding box center [547, 318] width 432 height 152
type textarea "Hello [PERSON_NAME], Please see below booking information, and please confirm a…"
click at [338, 431] on input "Include invoice in e-mail" at bounding box center [340, 432] width 10 height 10
checkbox input "true"
click at [735, 437] on button "Send" at bounding box center [740, 436] width 45 height 26
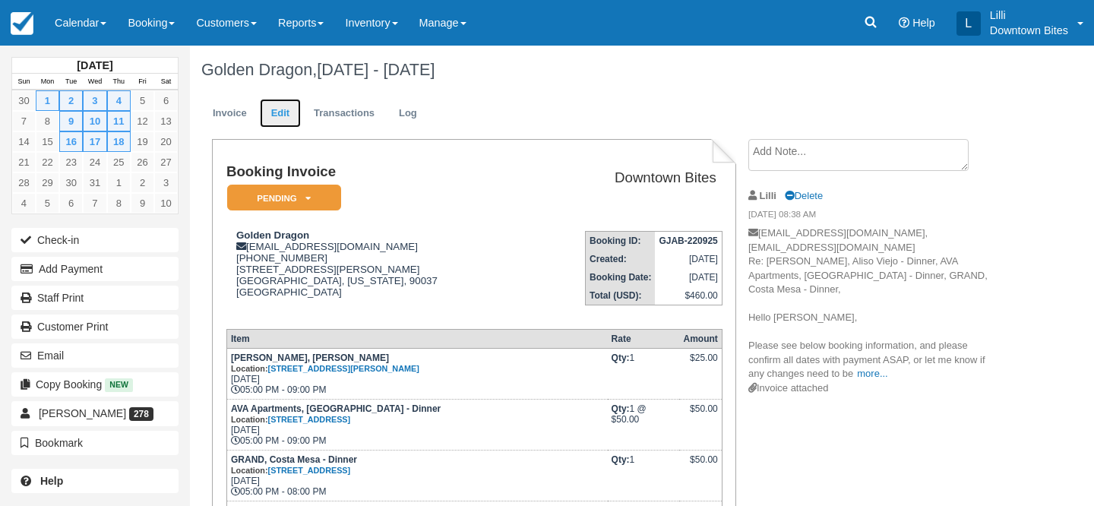
click at [275, 114] on link "Edit" at bounding box center [280, 114] width 41 height 30
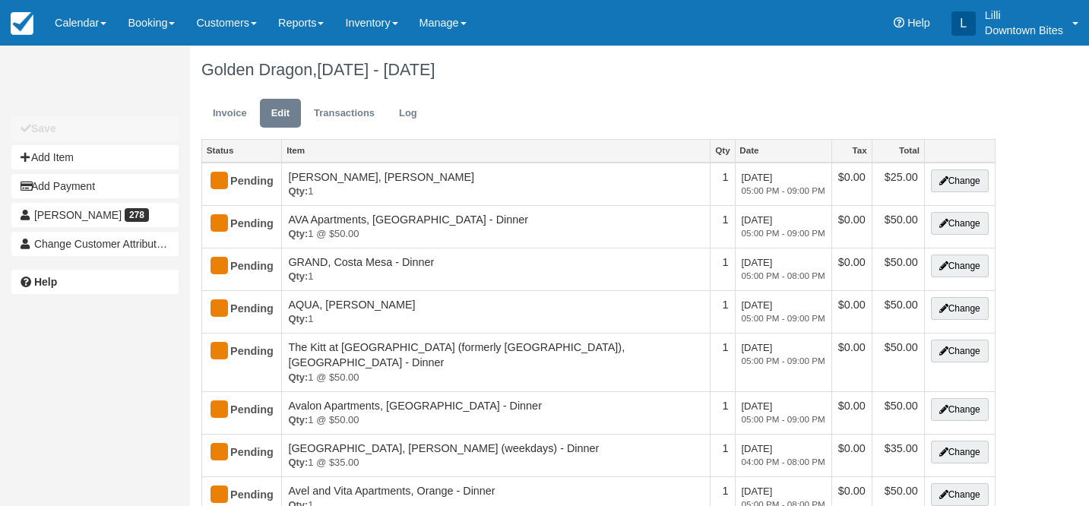
type input "[PHONE_NUMBER]"
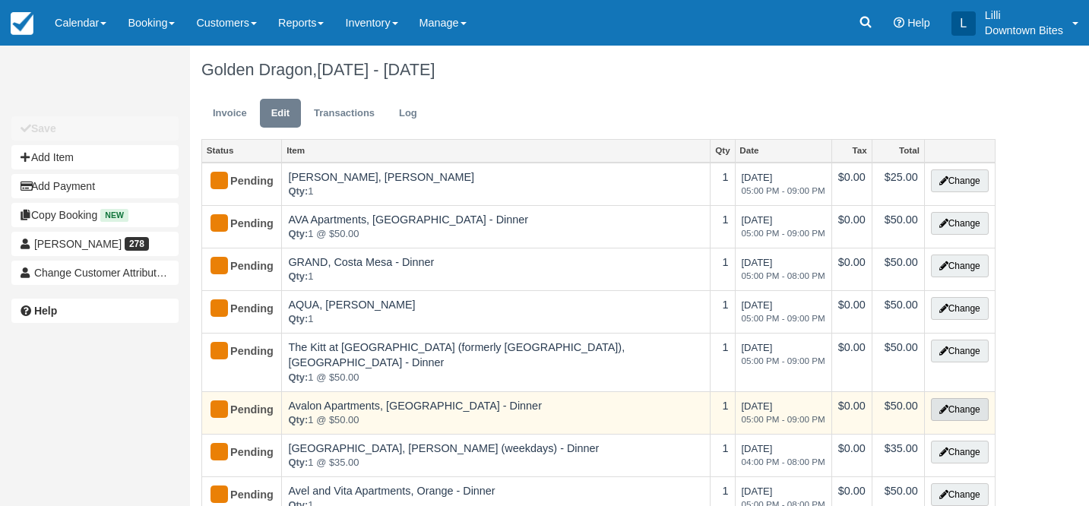
click at [971, 398] on button "Change" at bounding box center [960, 409] width 58 height 23
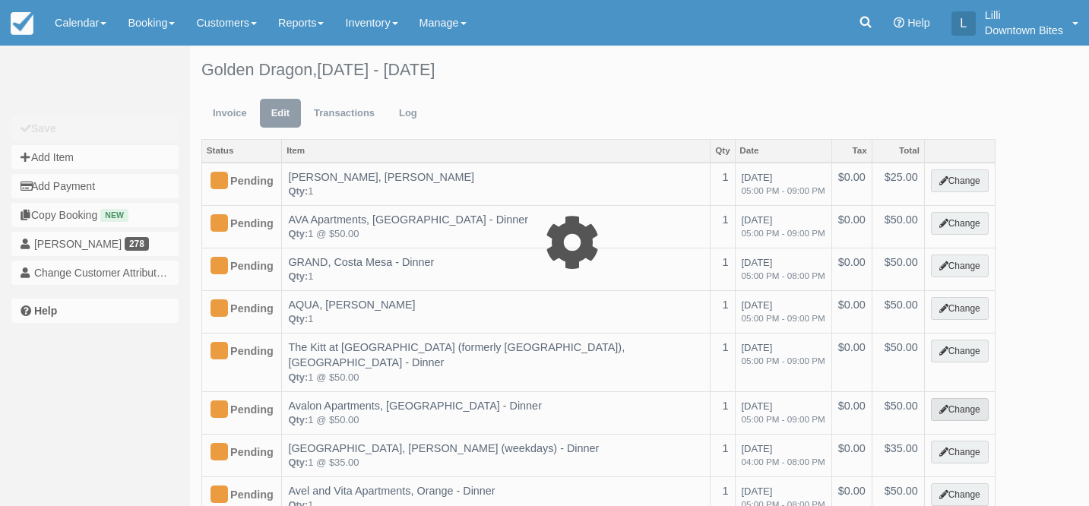
select select "2"
type input "50.00"
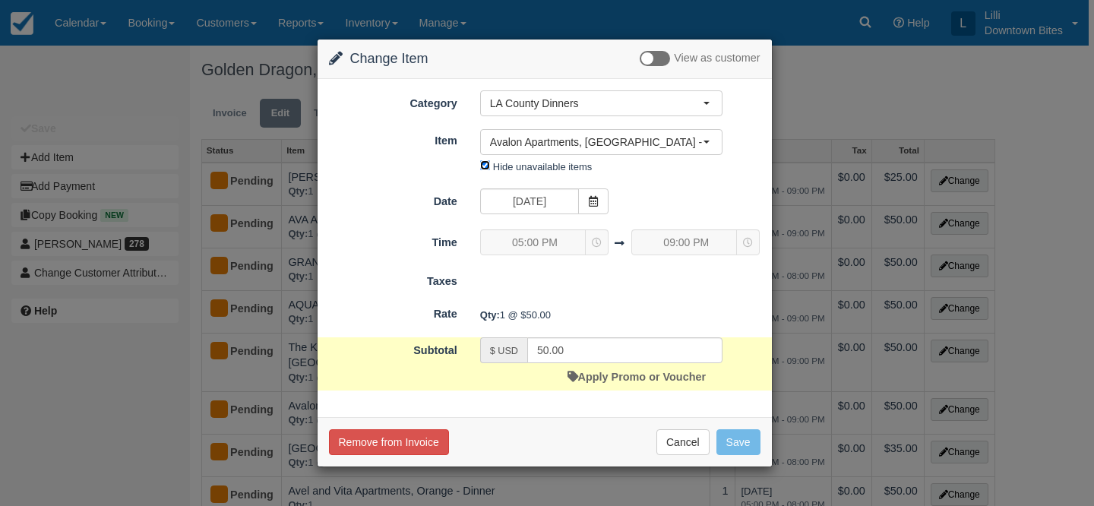
click at [487, 167] on input "Hide unavailable items" at bounding box center [485, 165] width 10 height 10
checkbox input "false"
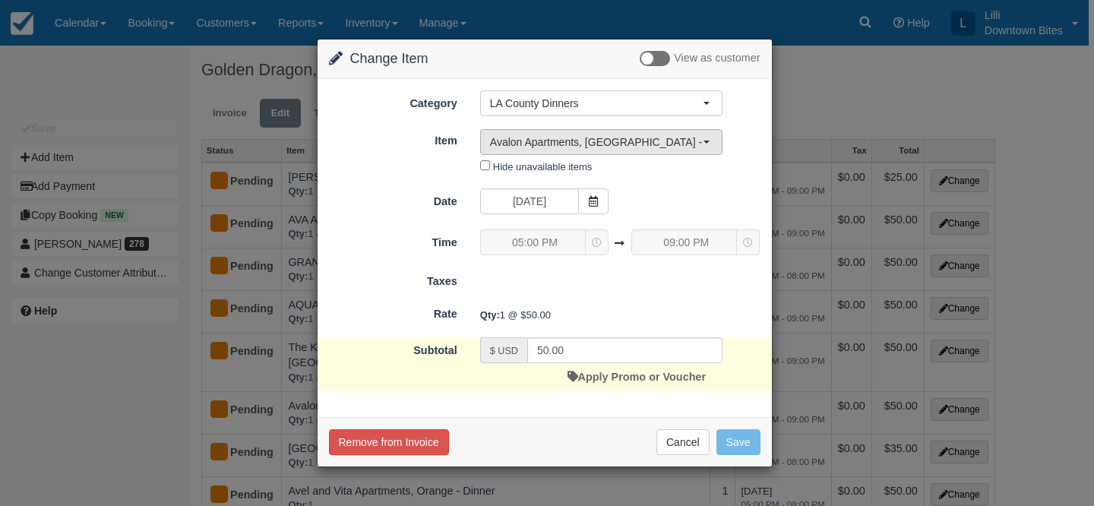
click at [537, 137] on span "Avalon Apartments, [GEOGRAPHIC_DATA] - Dinner" at bounding box center [596, 142] width 213 height 15
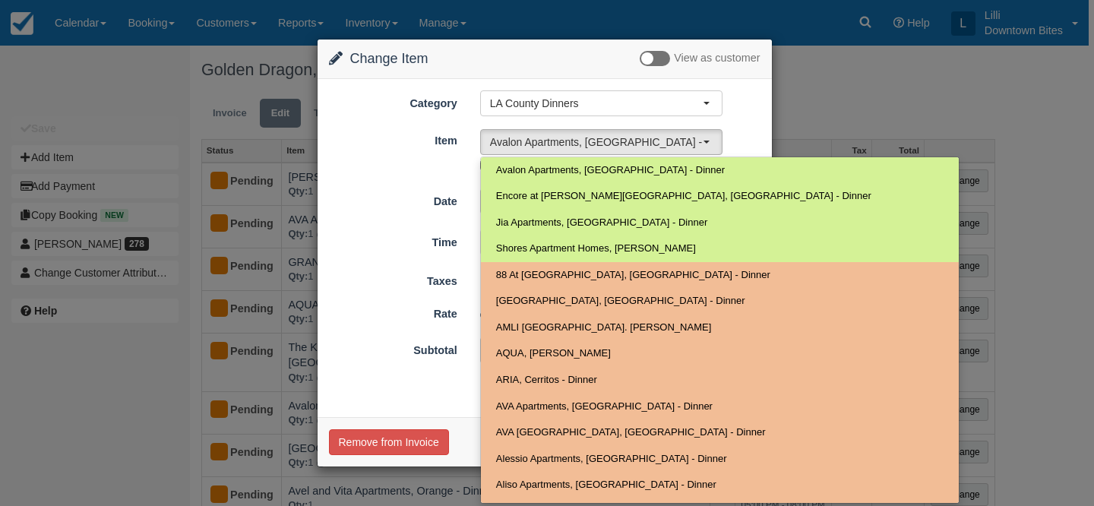
click at [567, 15] on div "Change Item Add Item View as customer Category LA County Dinners Orange County …" at bounding box center [547, 253] width 1094 height 506
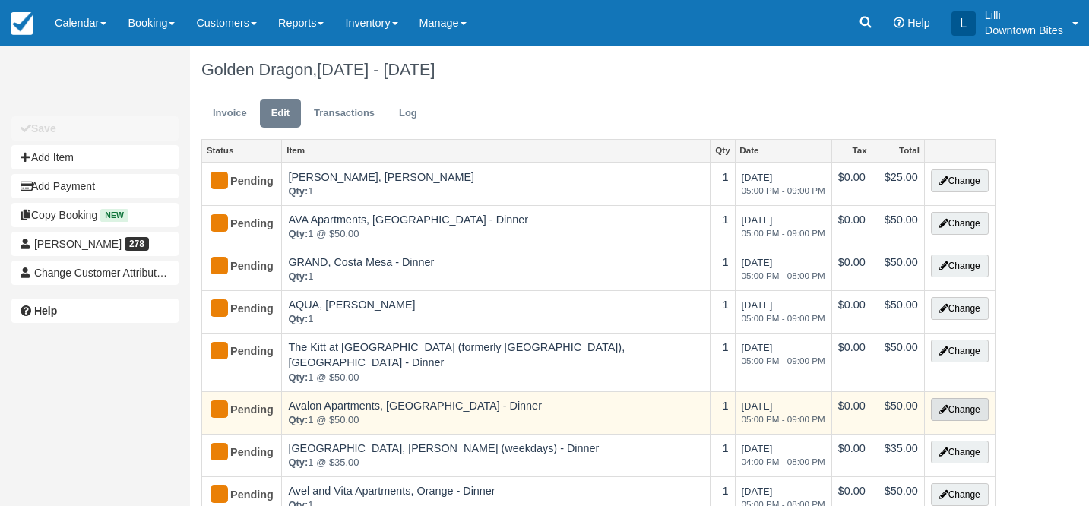
click at [955, 398] on button "Change" at bounding box center [960, 409] width 58 height 23
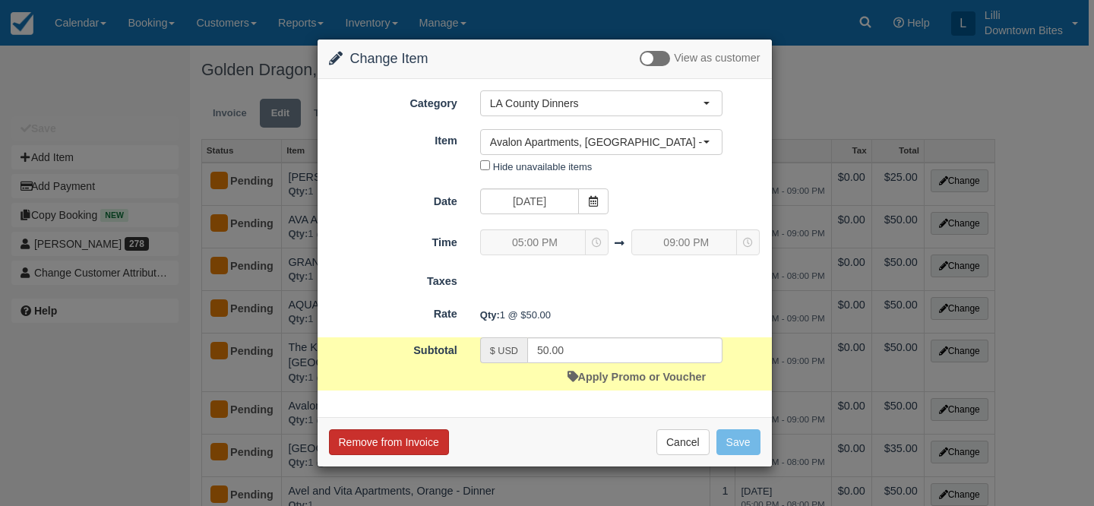
click at [374, 439] on button "Remove from Invoice" at bounding box center [389, 442] width 120 height 26
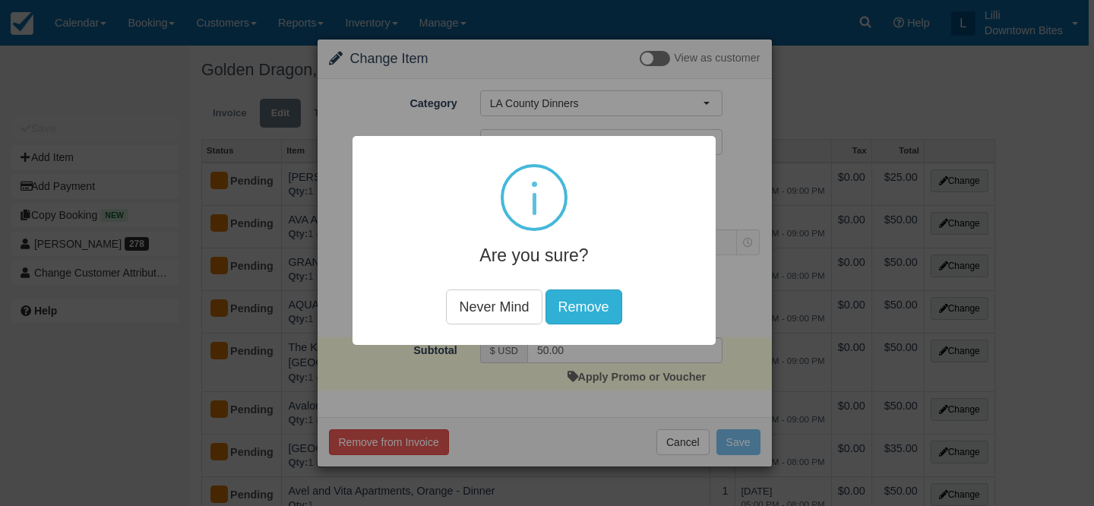
click at [588, 300] on button "Remove" at bounding box center [584, 307] width 77 height 35
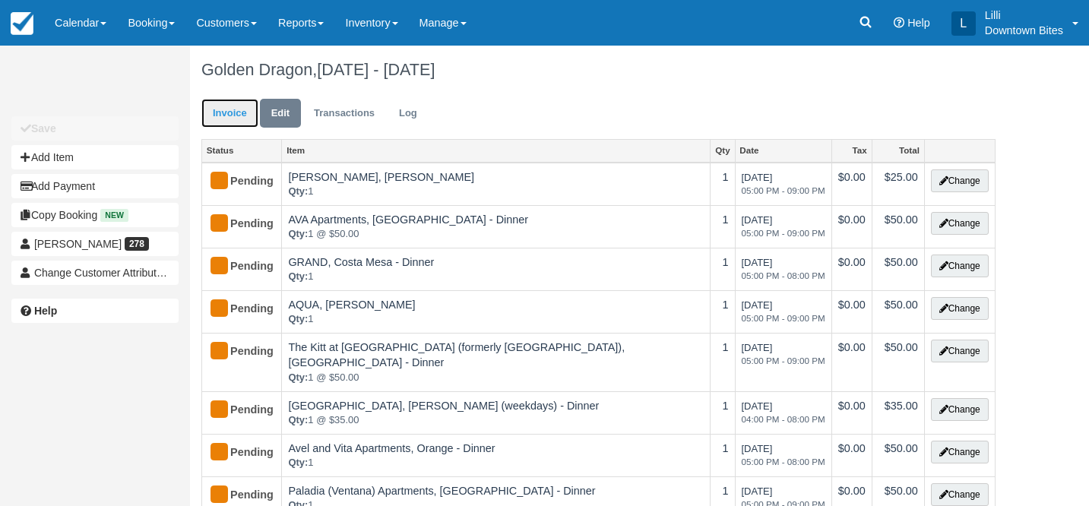
click at [247, 106] on link "Invoice" at bounding box center [229, 114] width 57 height 30
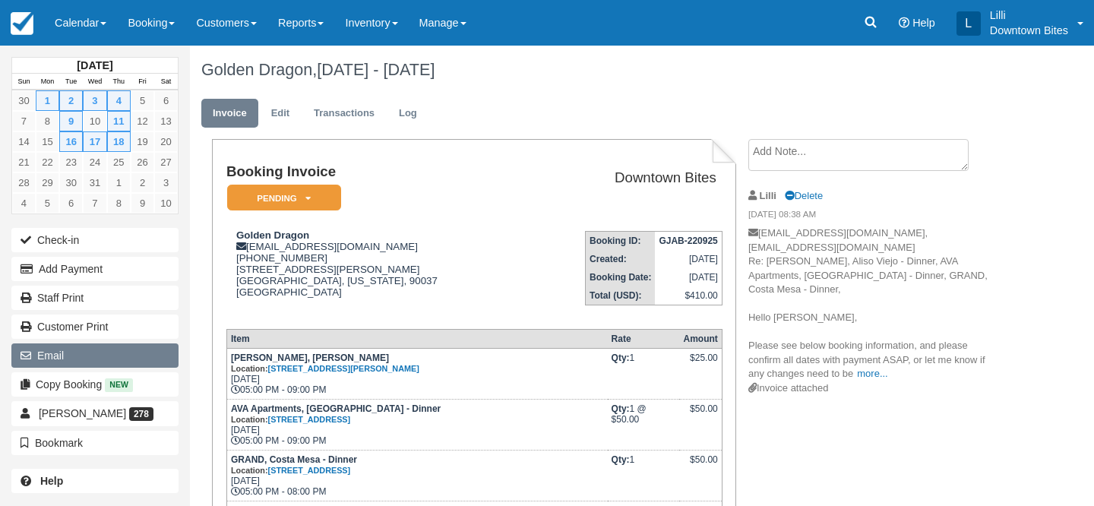
click at [76, 362] on button "Email" at bounding box center [94, 356] width 167 height 24
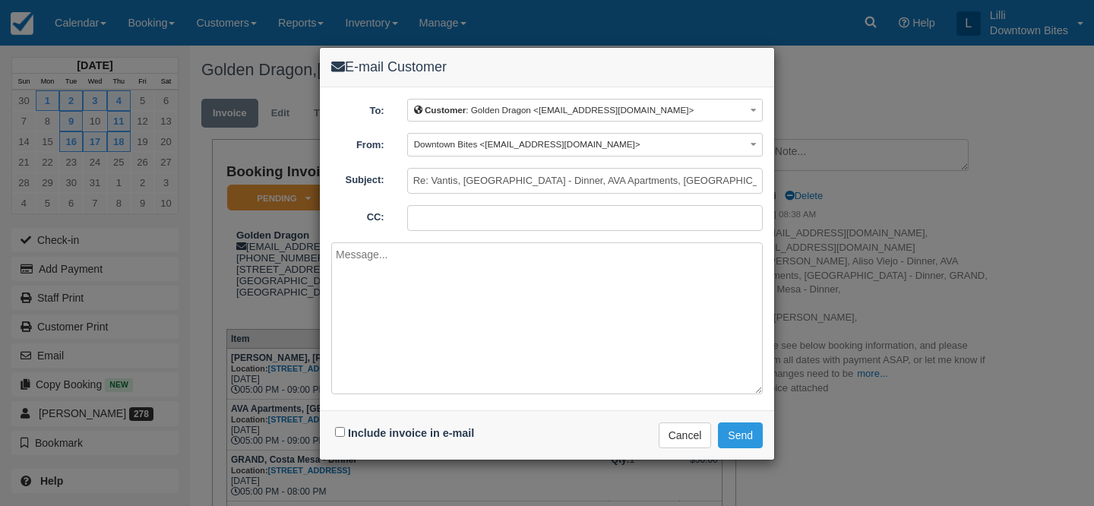
click at [502, 205] on input "CC:" at bounding box center [585, 218] width 356 height 26
type input "lilli@downtownbites.com"
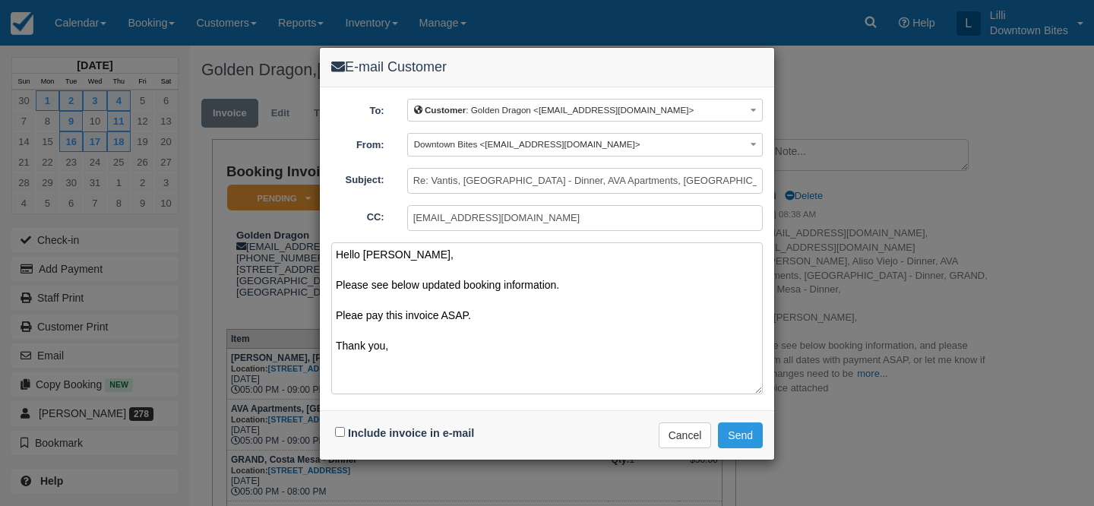
click at [350, 315] on textarea "Hello Josephine, Please see below updated booking information. Pleae pay this i…" at bounding box center [547, 318] width 432 height 152
click at [356, 316] on textarea "Hello Josephine, Please see below updated booking information. Pleae pay this i…" at bounding box center [547, 318] width 432 height 152
type textarea "Hello Josephine, Please see below updated booking information. Please pay this …"
click at [341, 432] on input "Include invoice in e-mail" at bounding box center [340, 432] width 10 height 10
checkbox input "true"
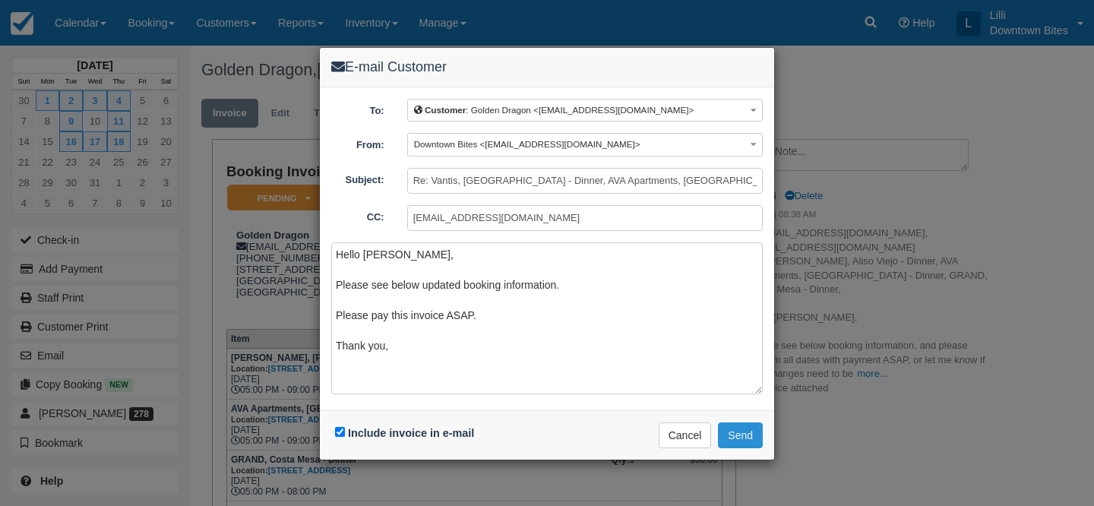
click at [739, 436] on button "Send" at bounding box center [740, 436] width 45 height 26
